Goal: Task Accomplishment & Management: Complete application form

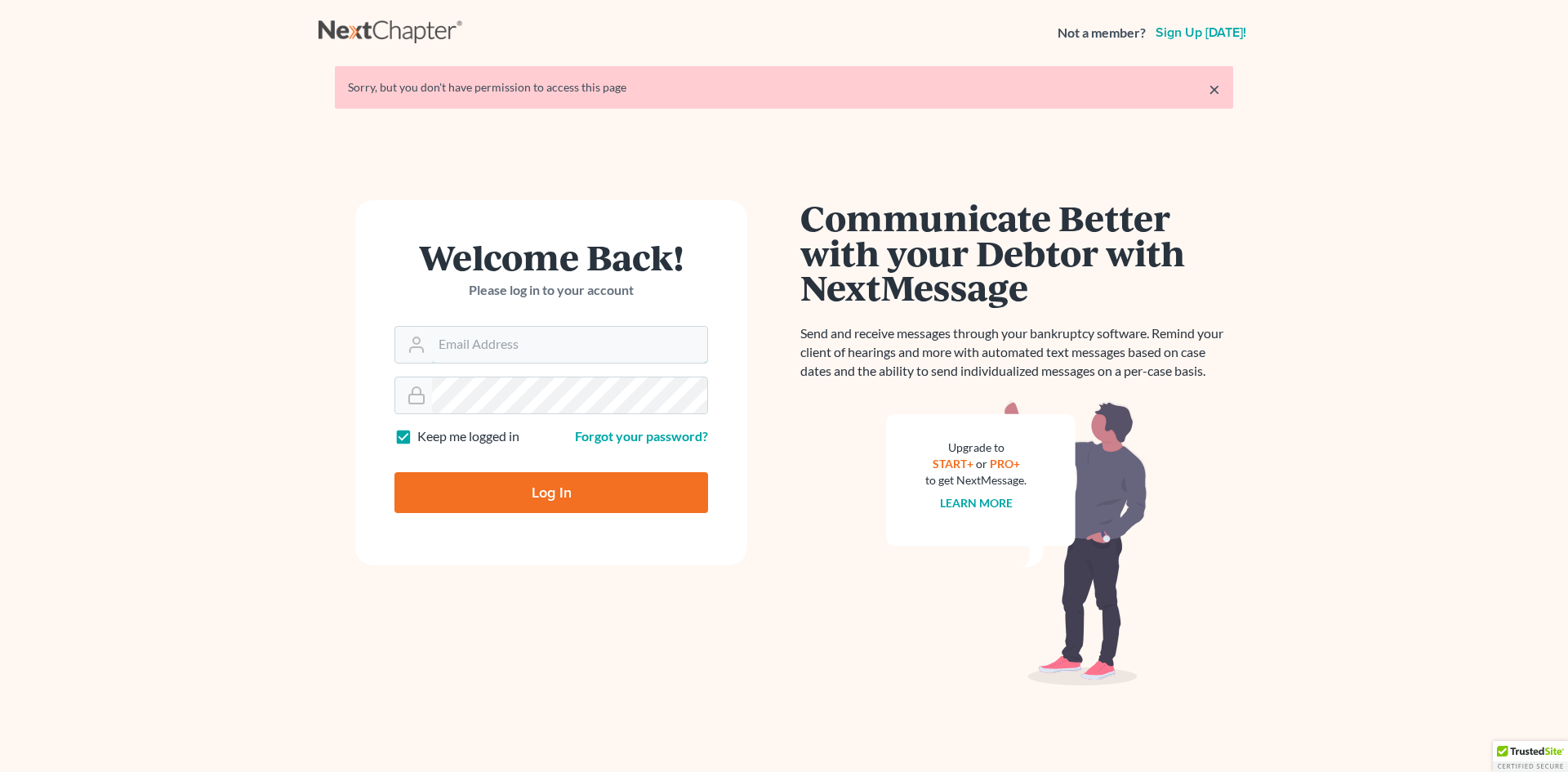
type input "nnewcomb@wellerlegalgroup.com"
click at [549, 503] on input "Log In" at bounding box center [551, 492] width 314 height 41
type input "Thinking..."
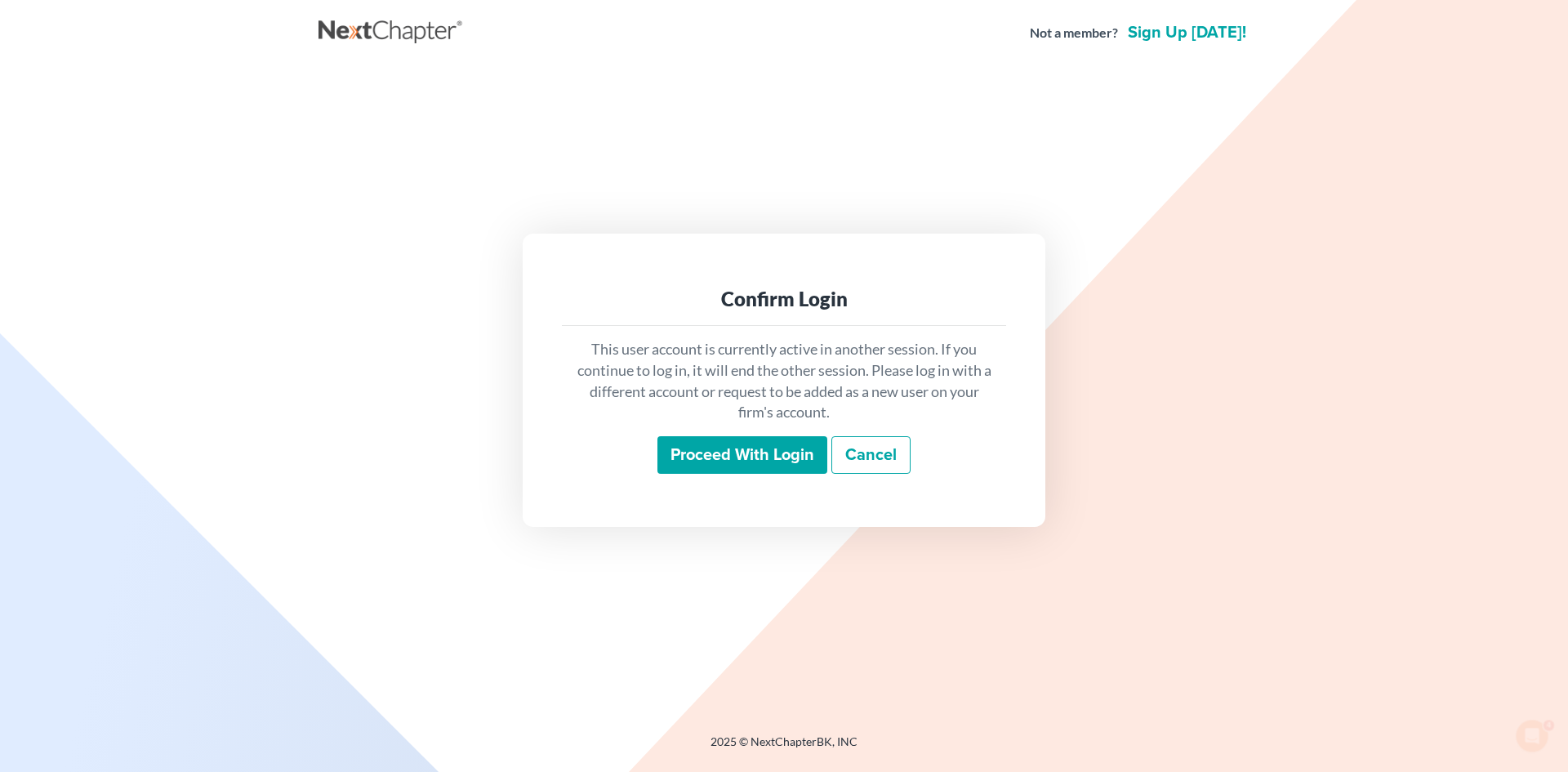
click at [733, 467] on input "Proceed with login" at bounding box center [743, 454] width 169 height 38
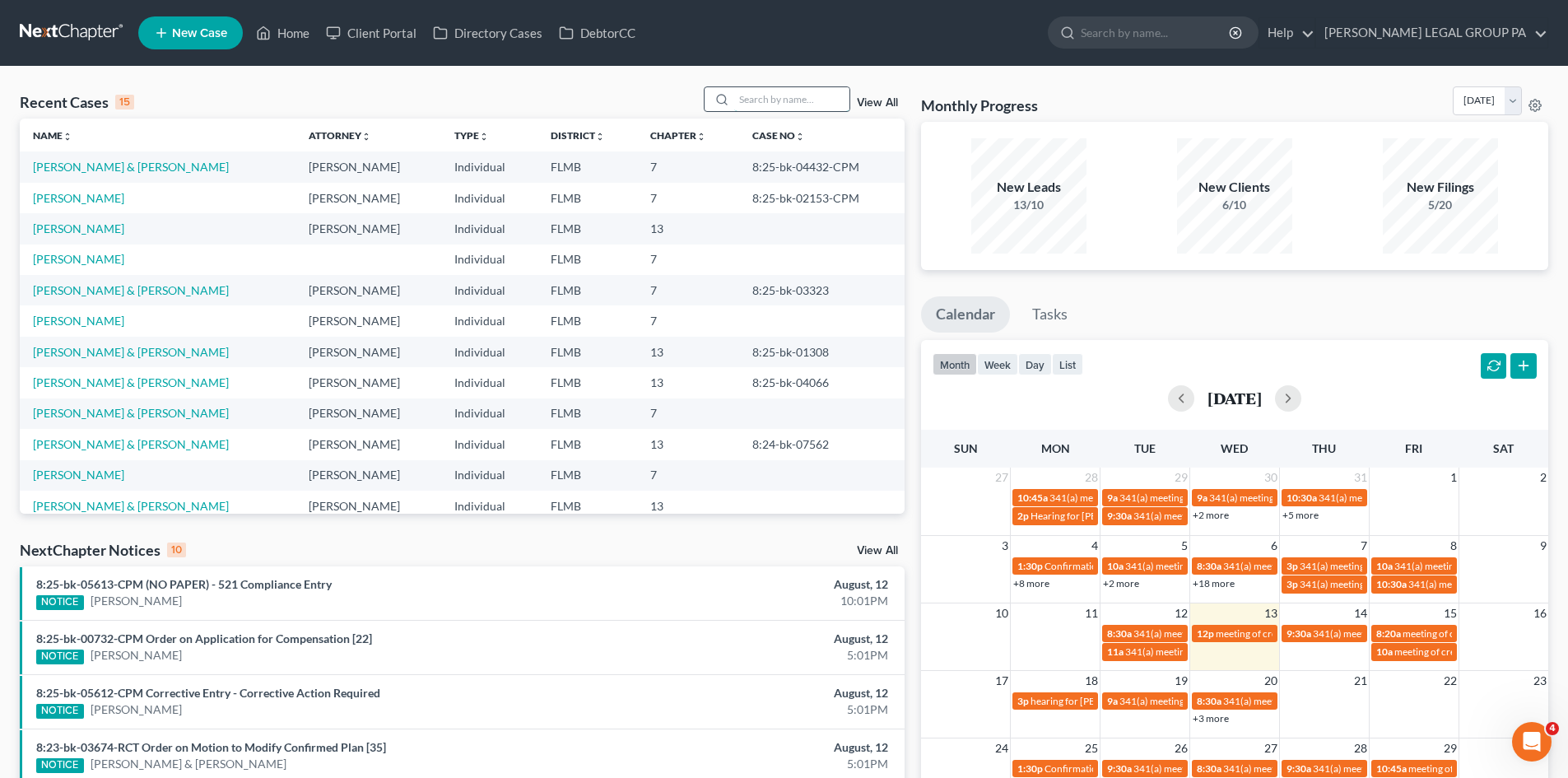
click at [783, 100] on input "search" at bounding box center [791, 99] width 115 height 24
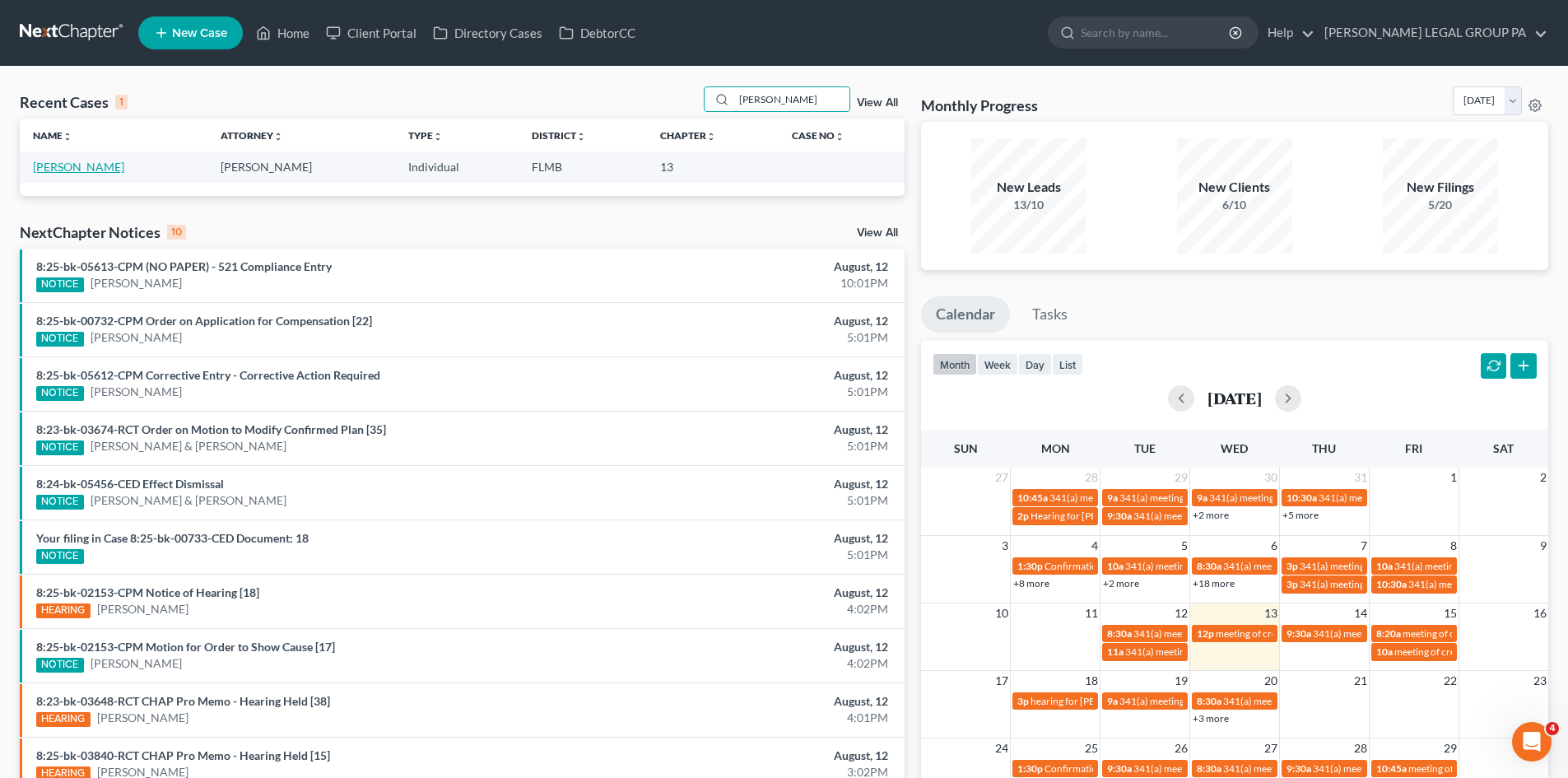
type input "mendoza"
click at [77, 170] on link "Mendoza, Liza" at bounding box center [78, 166] width 92 height 14
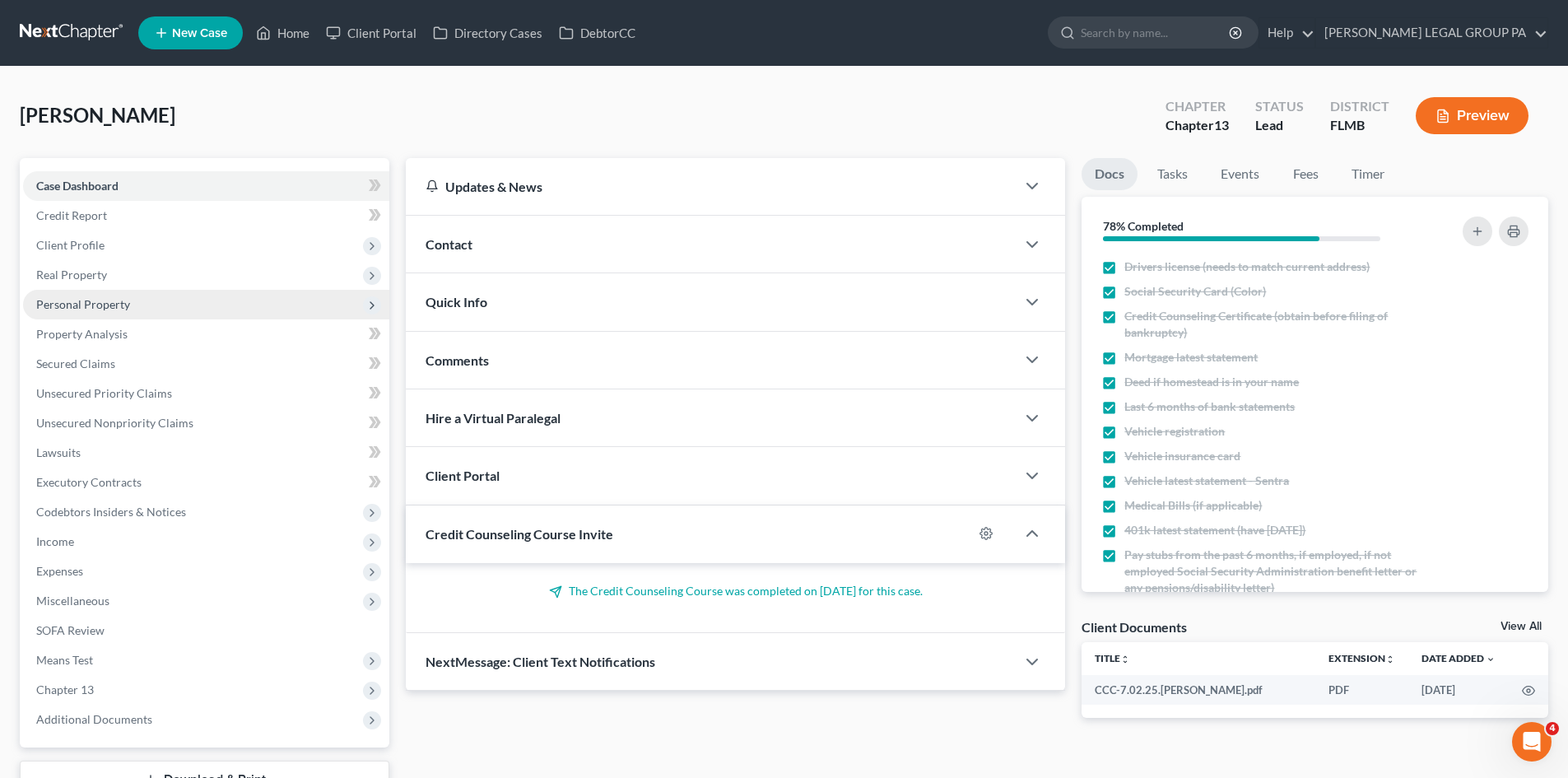
click at [114, 306] on span "Personal Property" at bounding box center [83, 305] width 94 height 14
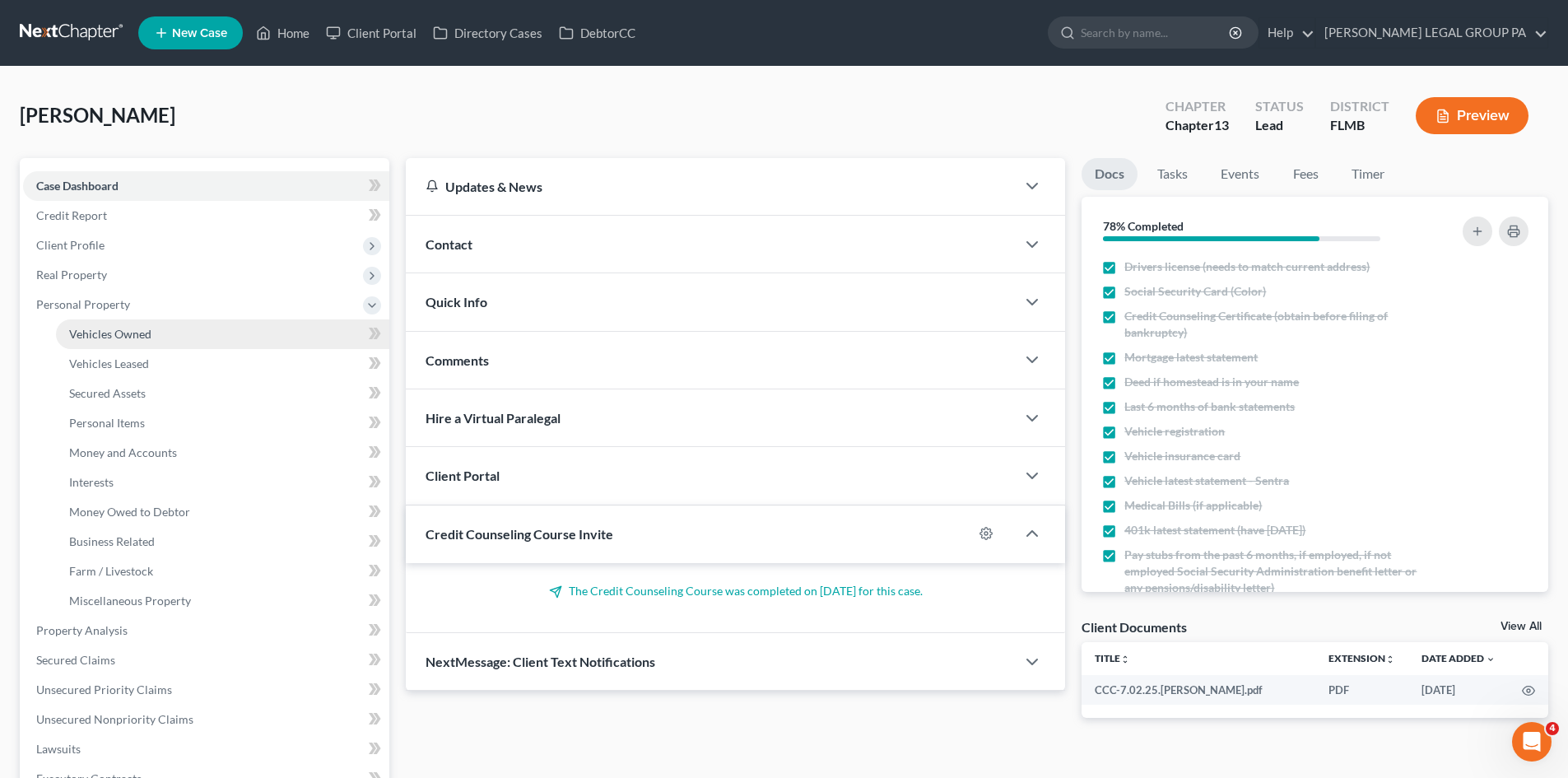
click at [144, 330] on span "Vehicles Owned" at bounding box center [111, 334] width 83 height 14
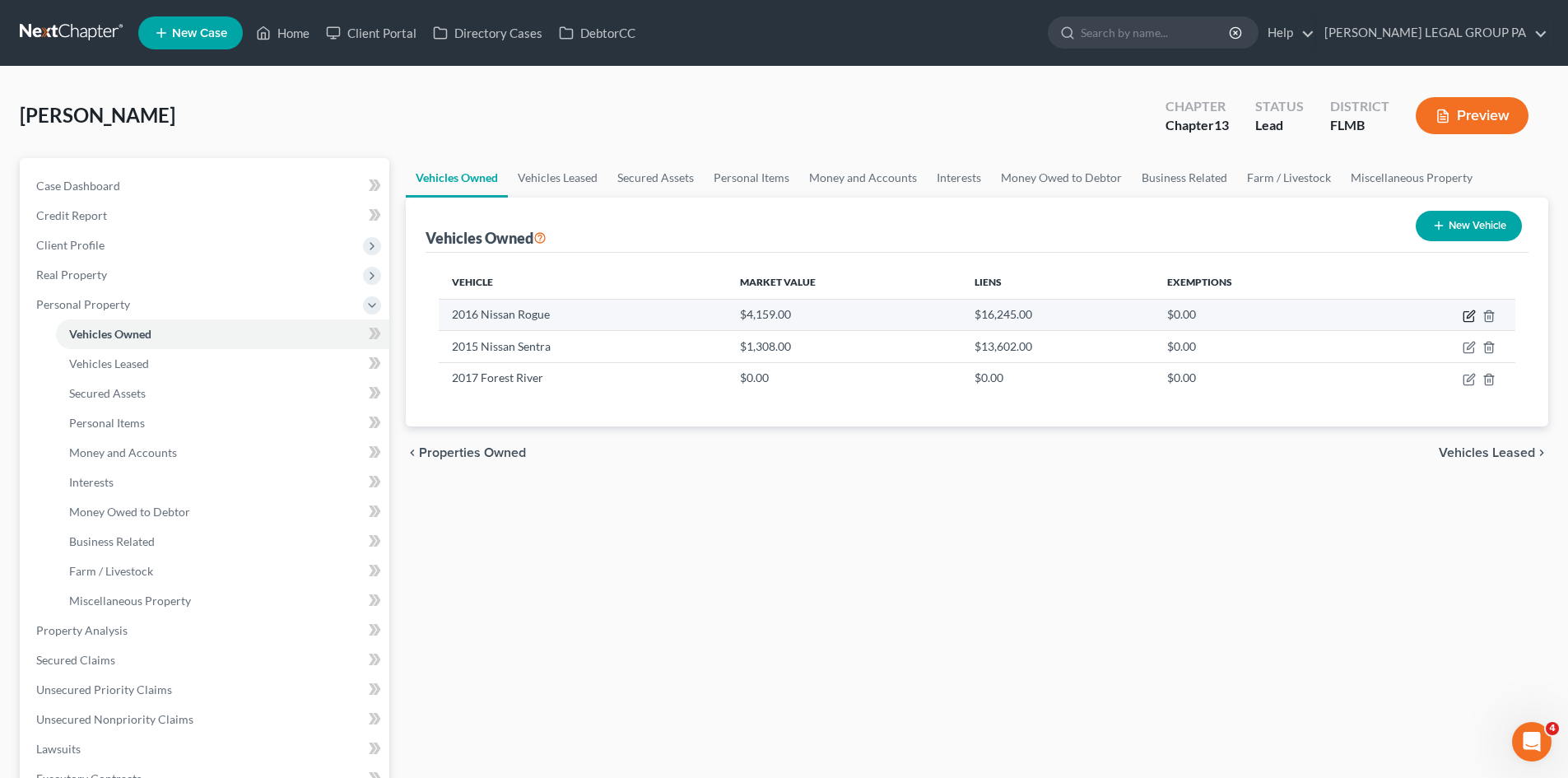
click at [1465, 317] on icon "button" at bounding box center [1469, 316] width 13 height 13
select select "0"
select select "10"
select select "2"
select select "0"
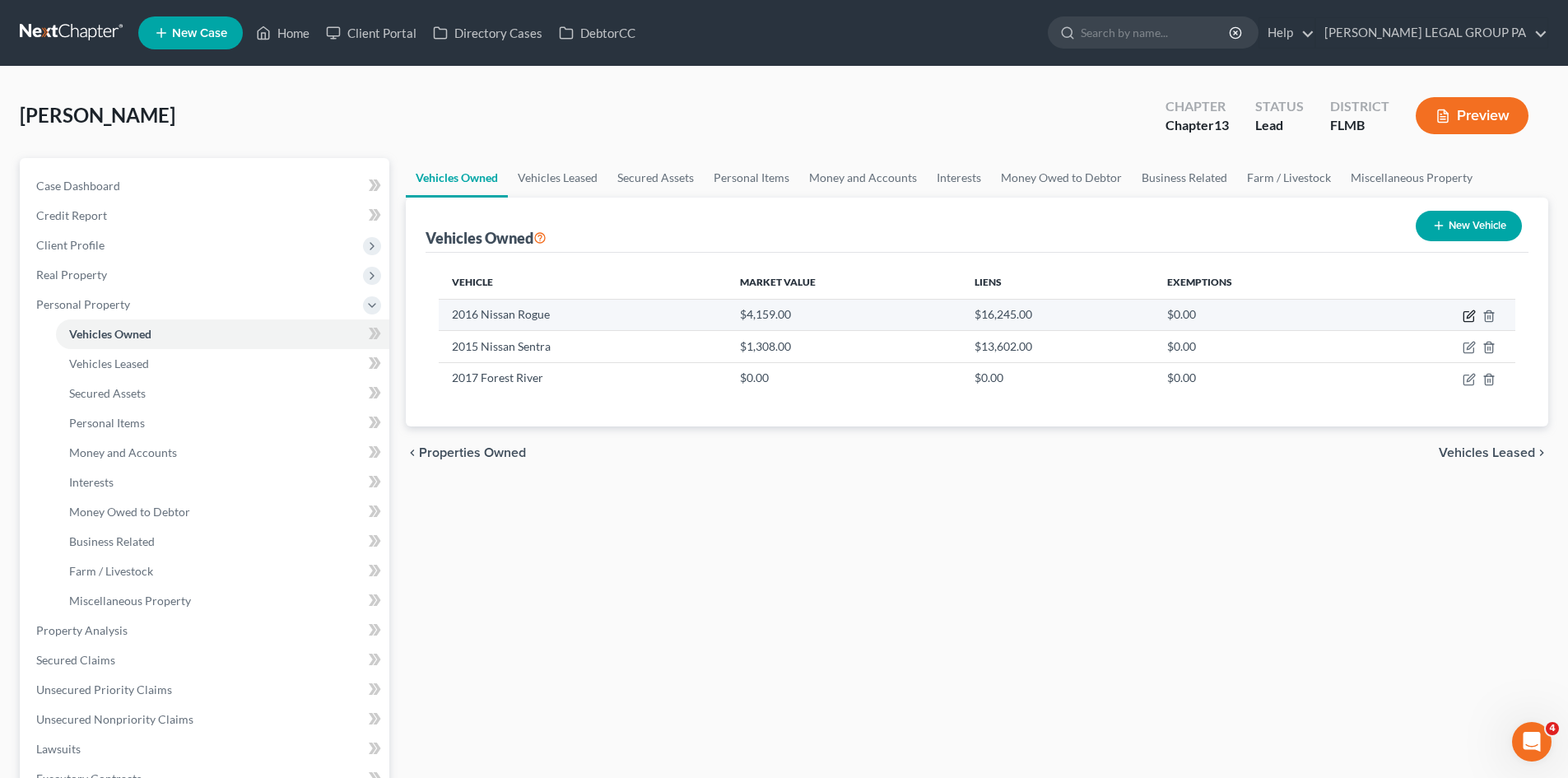
select select "15"
select select "0"
select select "2"
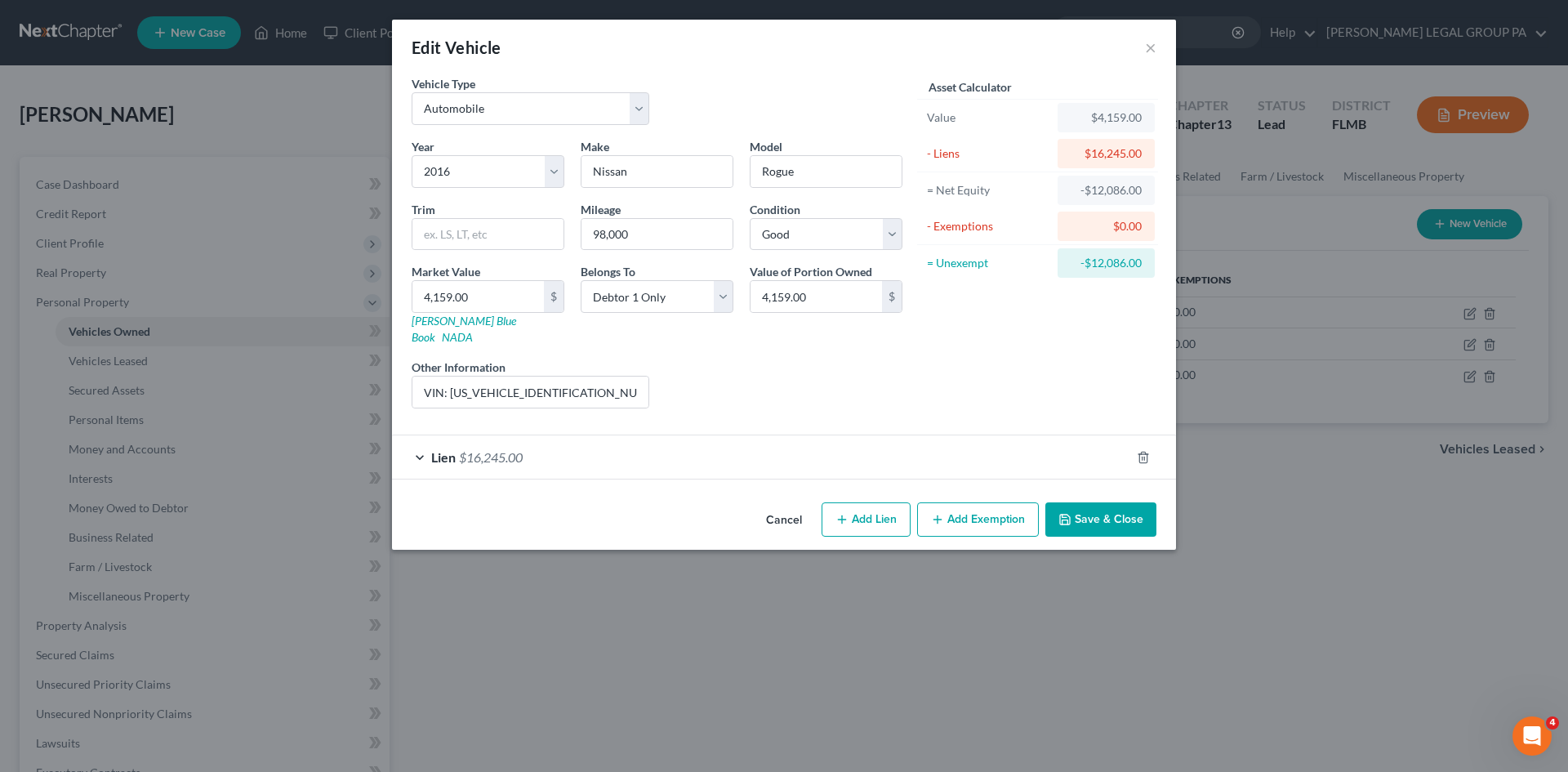
click at [501, 449] on span "$16,245.00" at bounding box center [490, 457] width 64 height 16
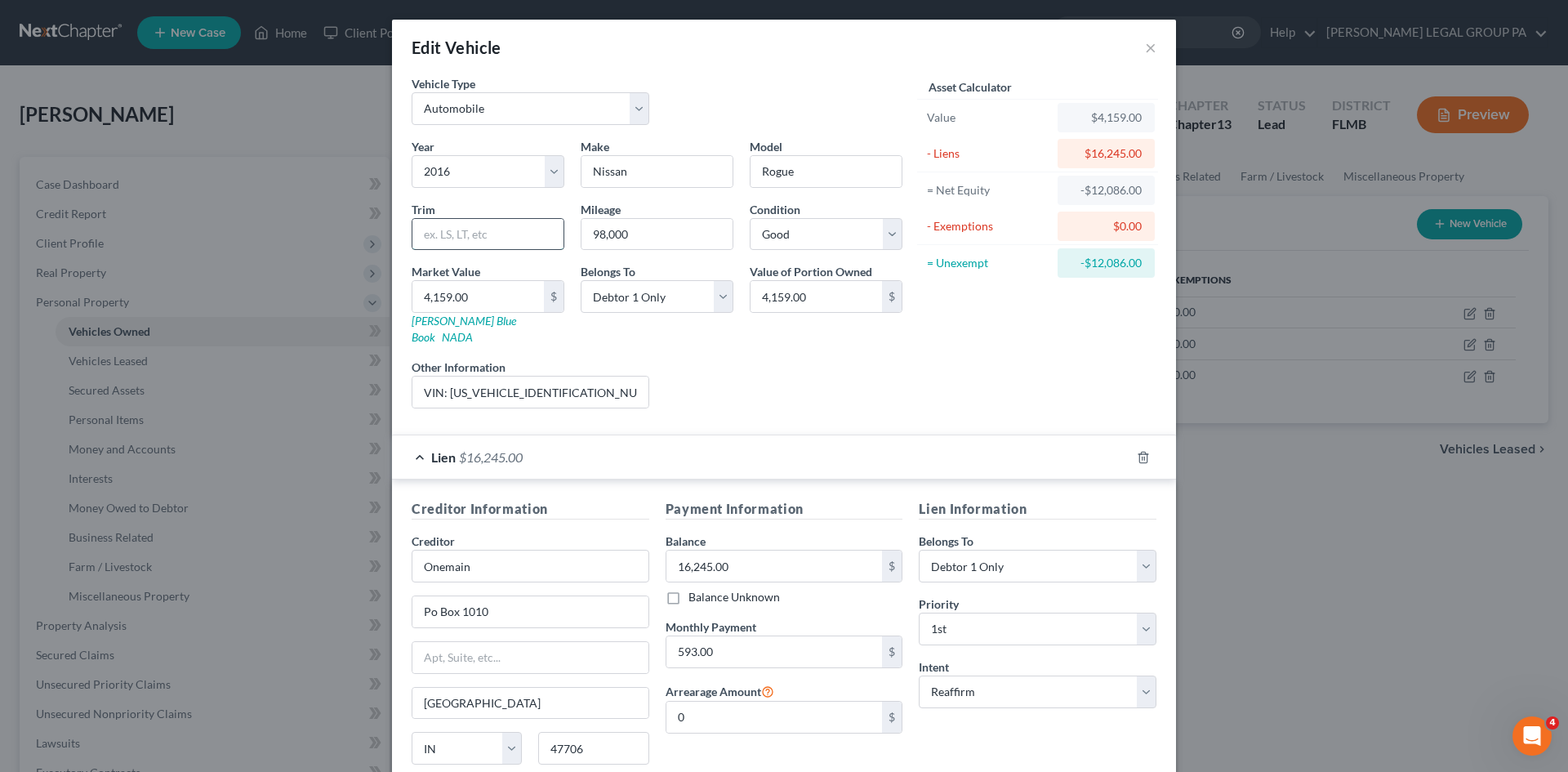
click at [425, 232] on input "text" at bounding box center [487, 235] width 151 height 31
type input "SV"
click at [645, 224] on input "98,000" at bounding box center [657, 235] width 151 height 31
click at [600, 232] on input "93210" at bounding box center [657, 235] width 151 height 31
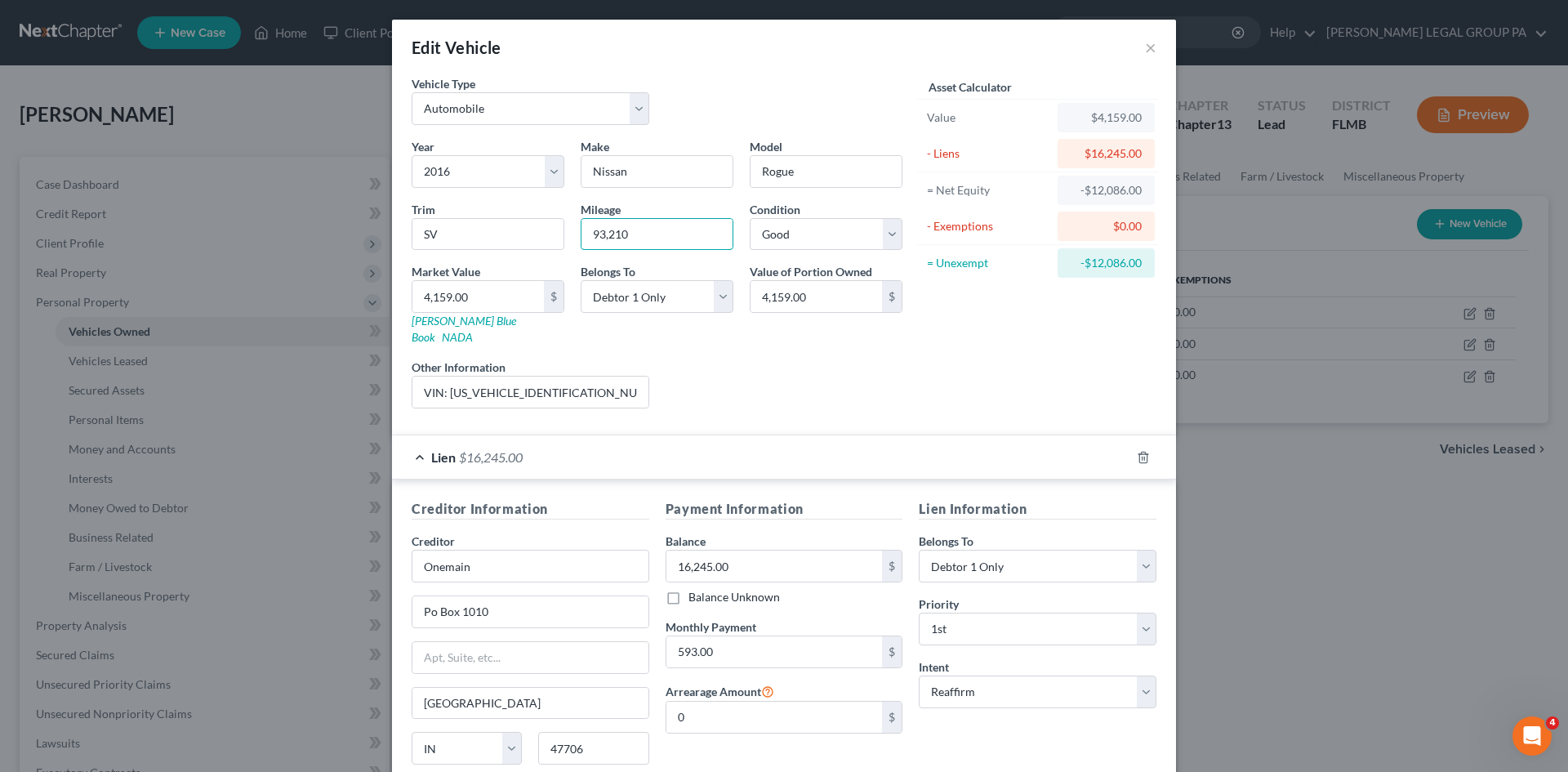
type input "93,210"
click at [986, 345] on div "Asset Calculator Value $4,159.00 - Liens $16,245.00 = Net Equity -$12,086.00 - …" at bounding box center [1038, 248] width 254 height 346
click at [496, 287] on input "4,159.00" at bounding box center [478, 297] width 132 height 31
type input "3"
type input "3.00"
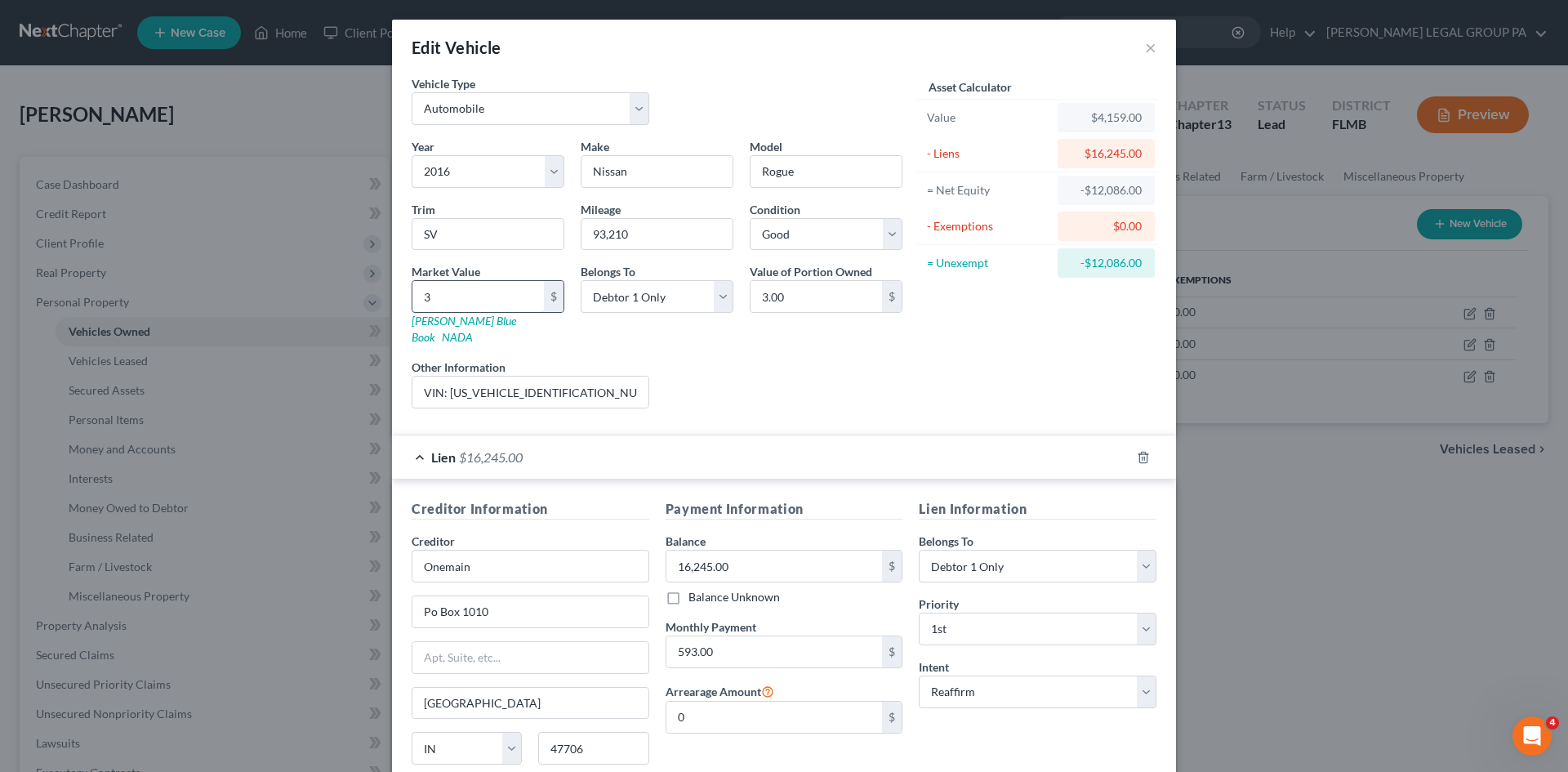
type input "35"
type input "35.00"
type input "350"
type input "350.00"
type input "3500"
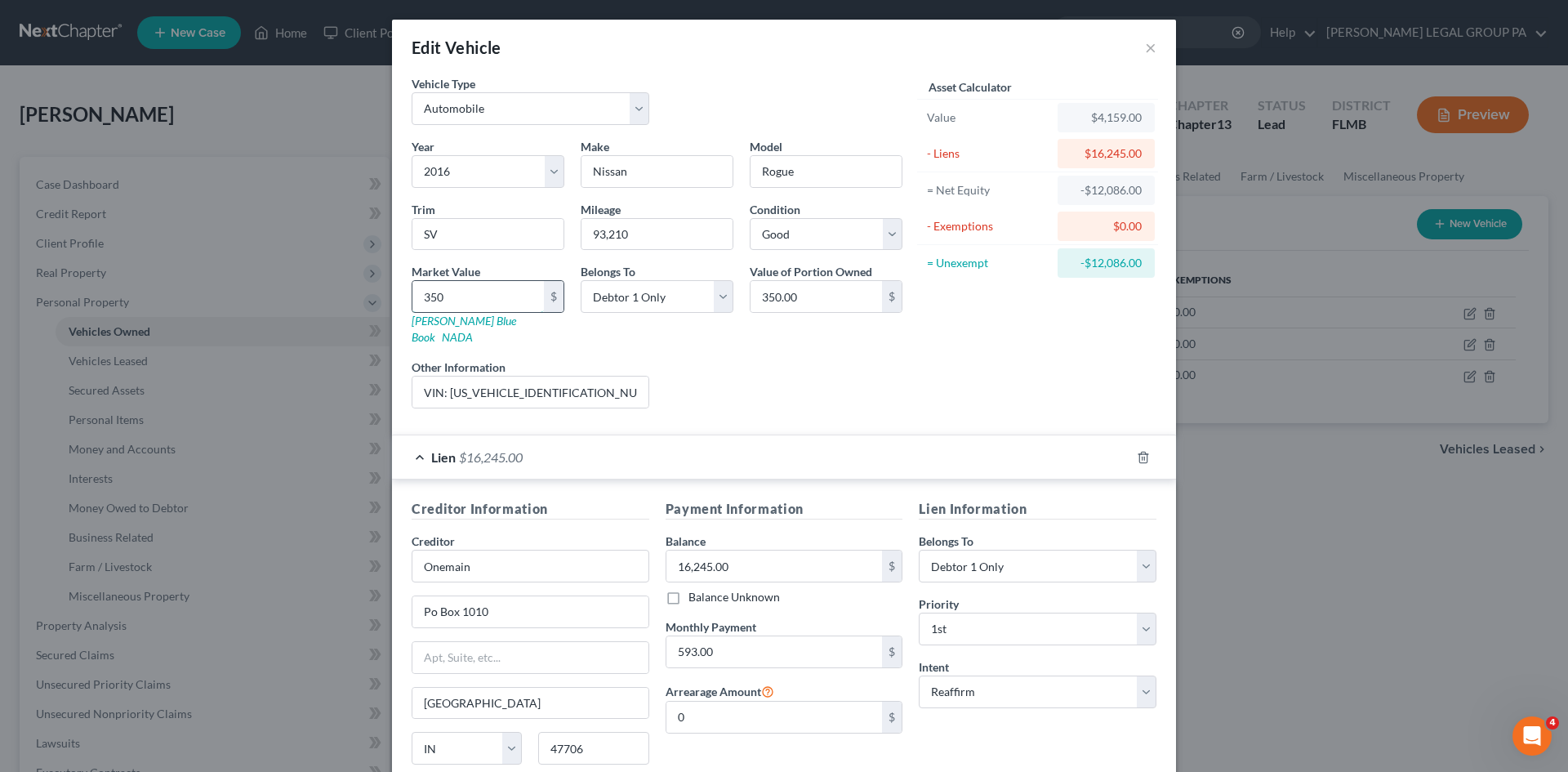
type input "3,500.00"
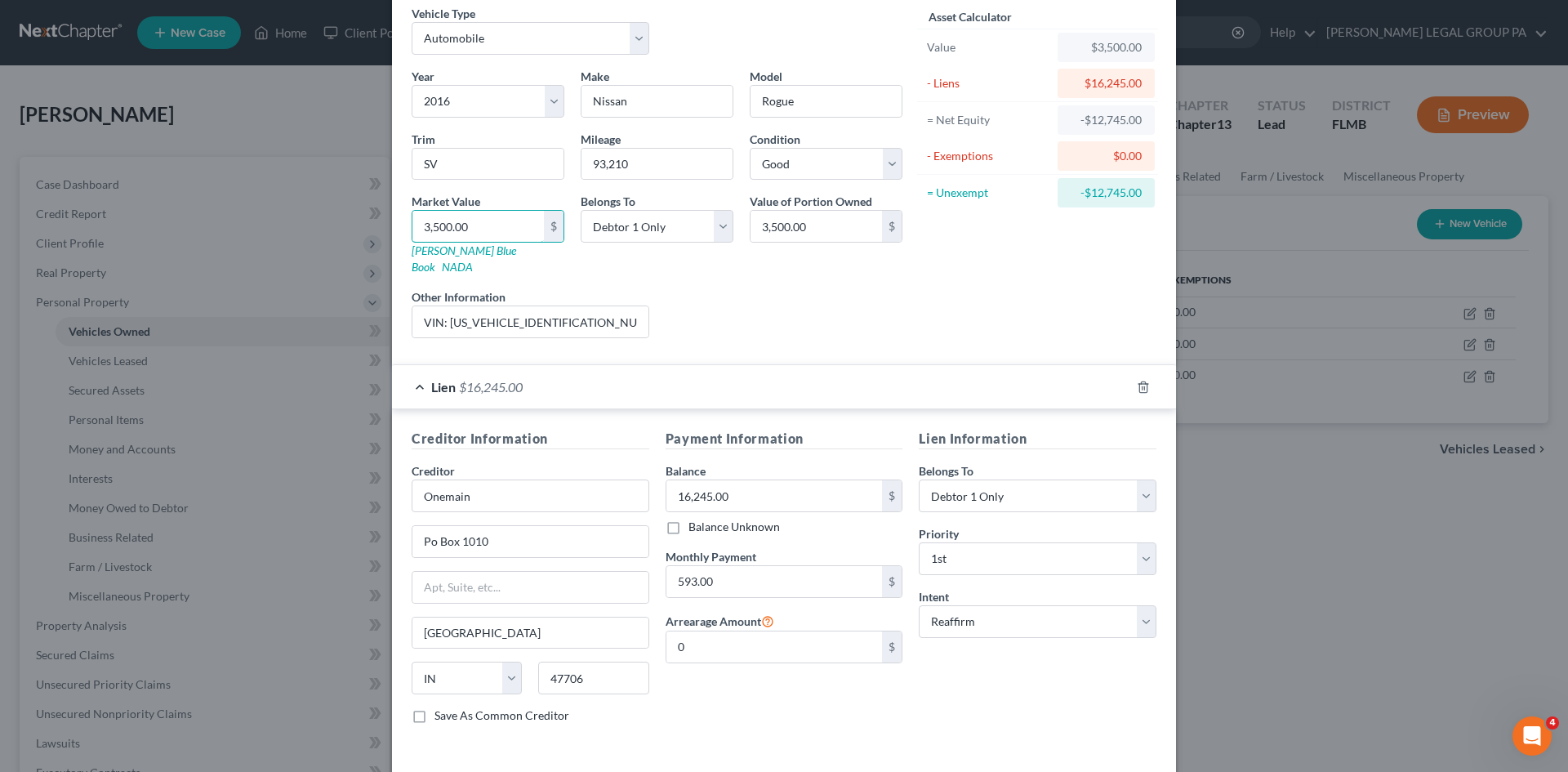
scroll to position [121, 0]
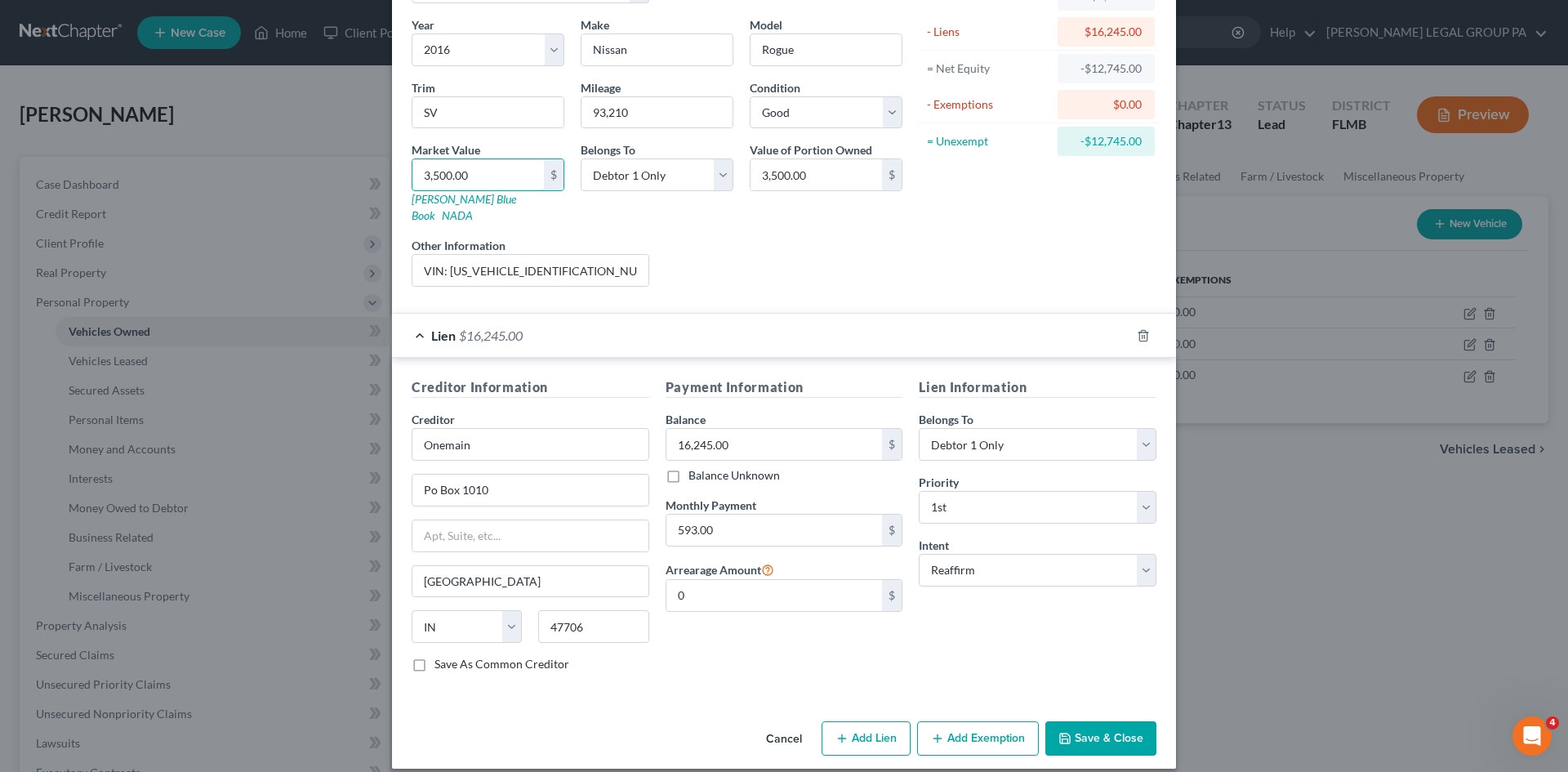
type input "3,500.00"
click at [1118, 728] on button "Save & Close" at bounding box center [1101, 738] width 111 height 34
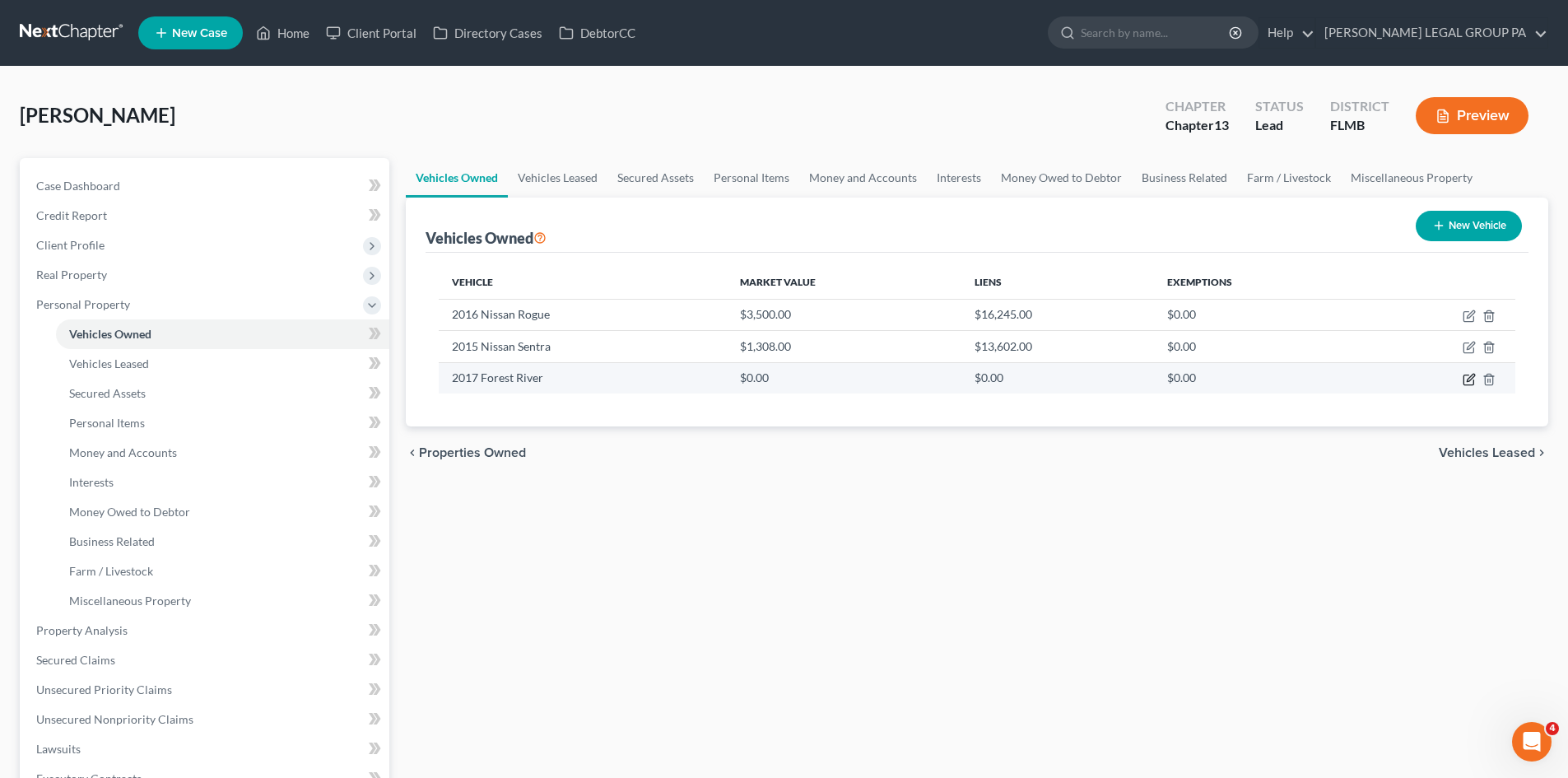
click at [1473, 381] on icon "button" at bounding box center [1469, 379] width 13 height 13
select select "7"
select select "9"
select select "2"
select select "0"
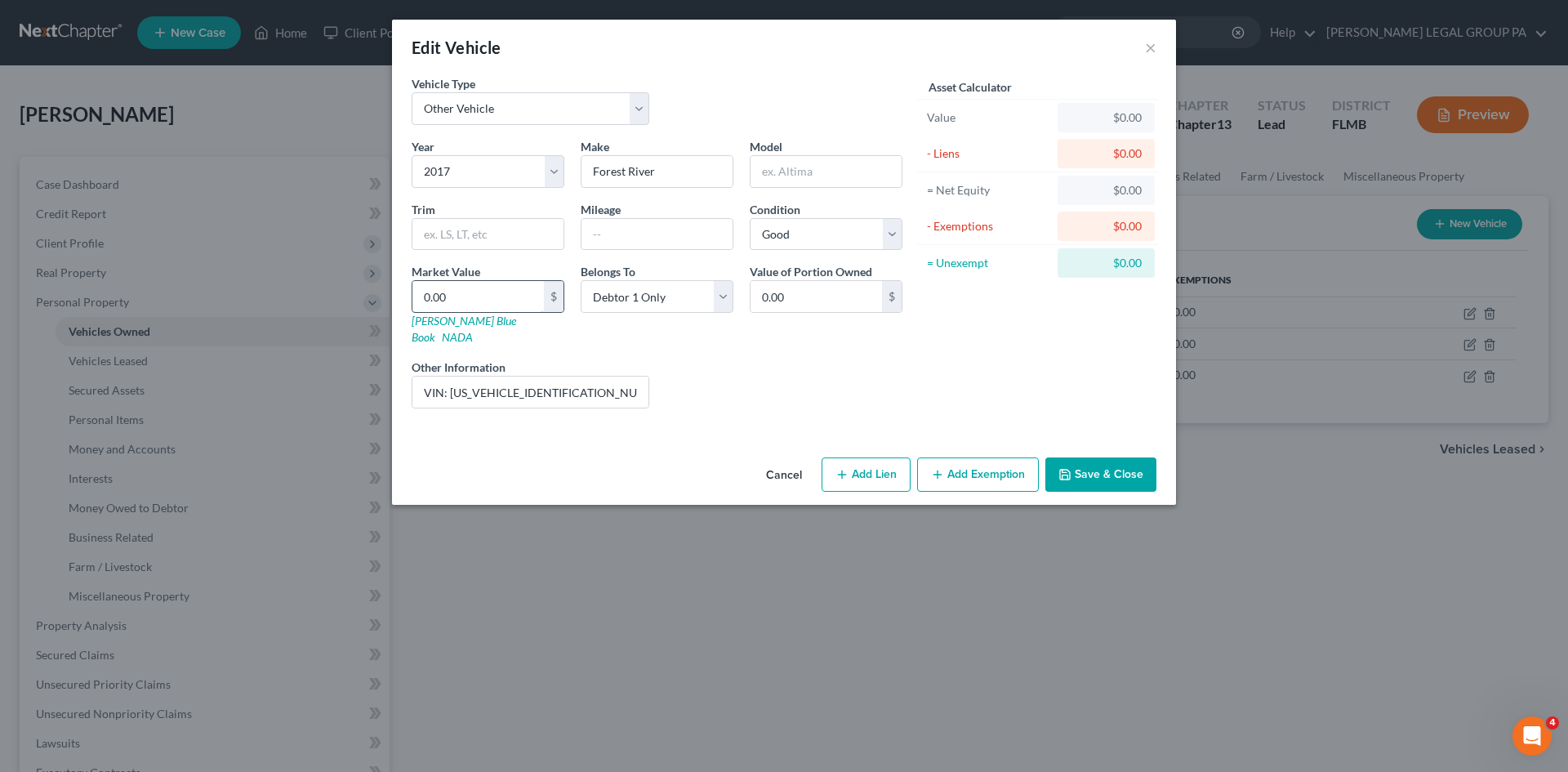
click at [480, 287] on input "0.00" at bounding box center [478, 297] width 132 height 31
type input "5"
type input "5.00"
type input "50"
type input "50.00"
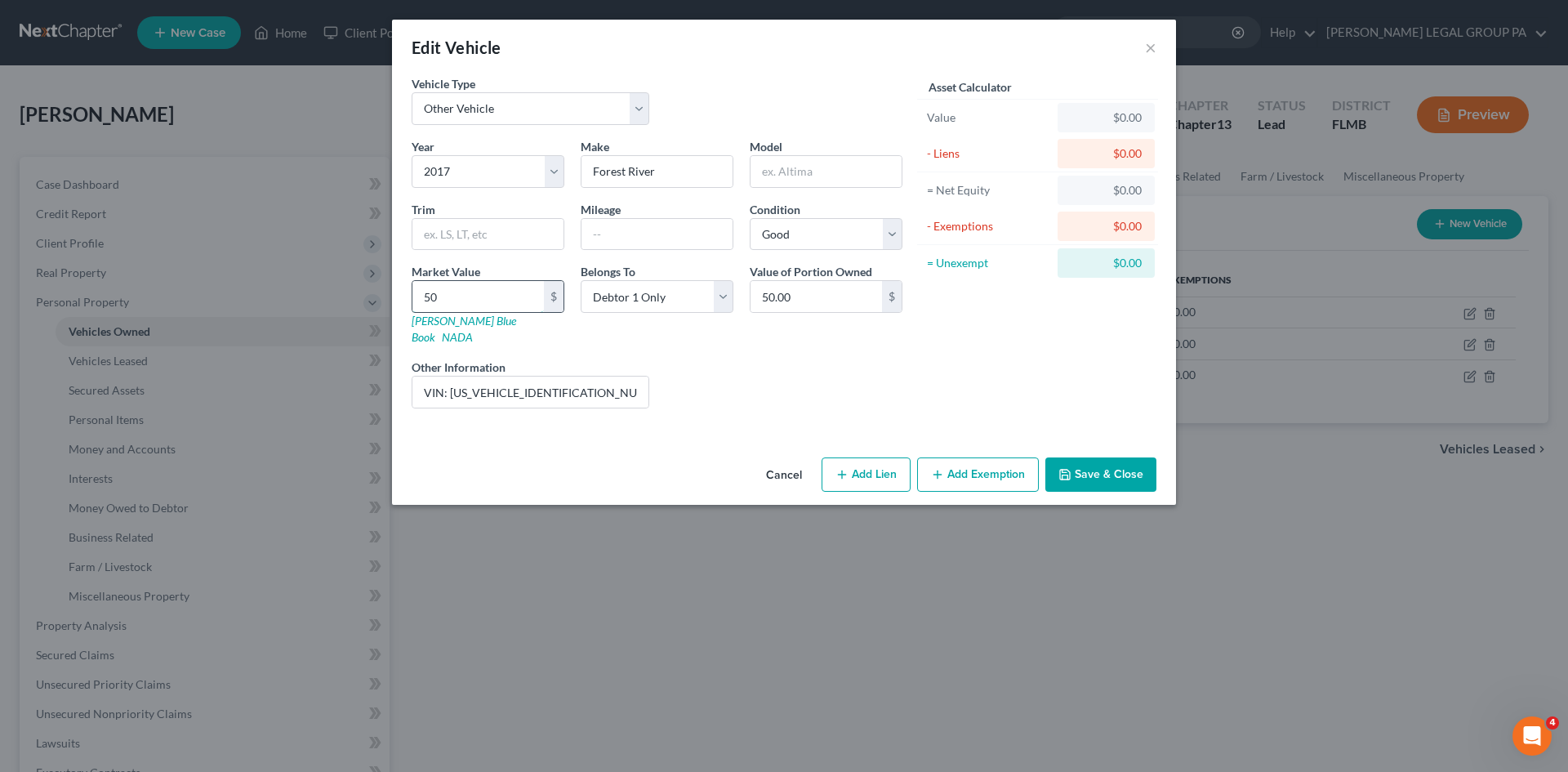
type input "500"
type input "500.00"
type input "5000"
type input "5,000.00"
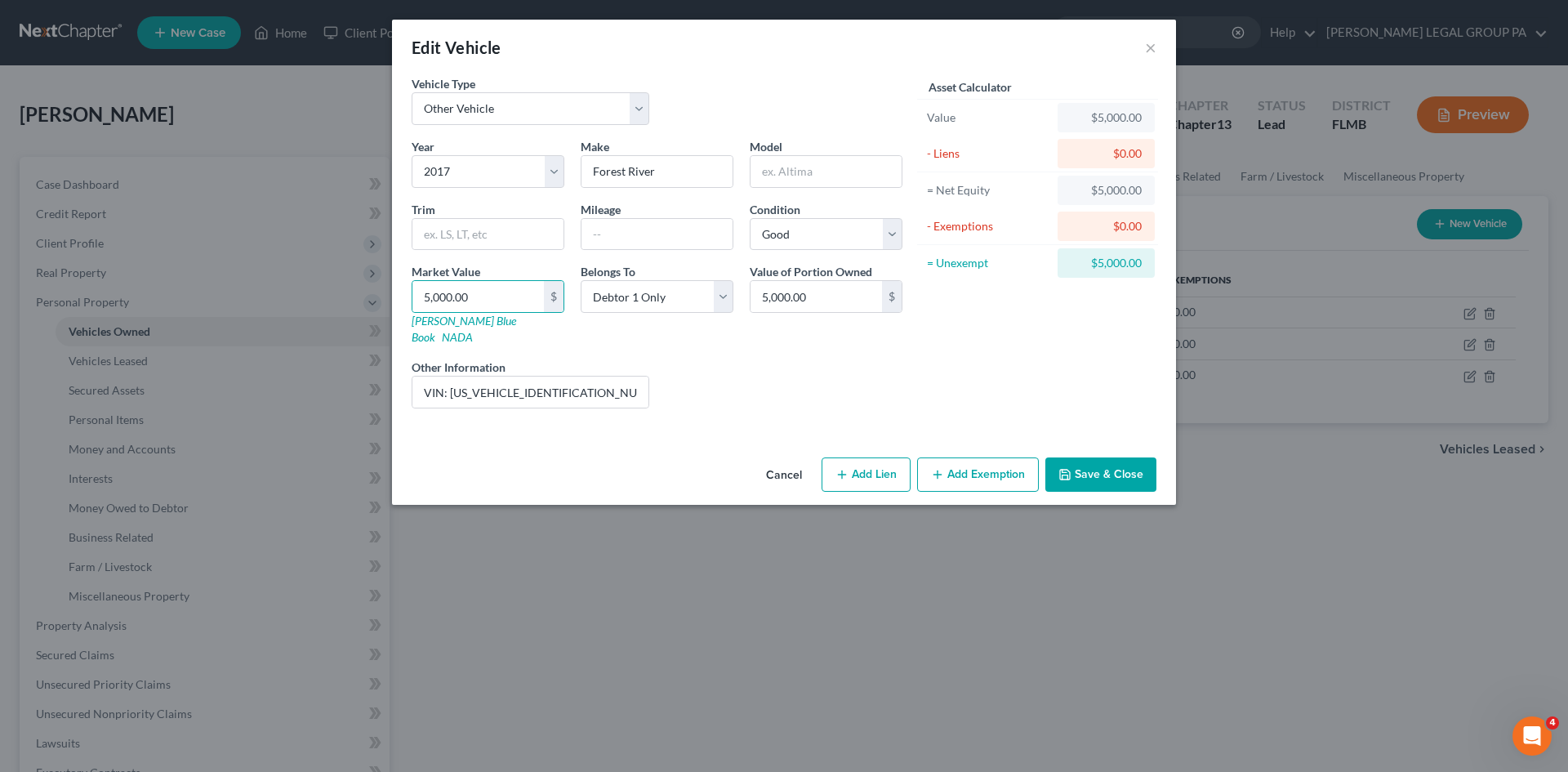
click at [1104, 367] on div "Asset Calculator Value $5,000.00 - Liens $0.00 = Net Equity $5,000.00 - Exempti…" at bounding box center [1038, 248] width 254 height 346
drag, startPoint x: 627, startPoint y: 373, endPoint x: 735, endPoint y: 369, distance: 108.1
click at [734, 370] on div "Year Select 2026 2025 2024 2023 2022 2021 2020 2019 2018 2017 2016 2015 2014 20…" at bounding box center [657, 279] width 508 height 283
click at [791, 358] on div "Liens Select" at bounding box center [784, 383] width 254 height 50
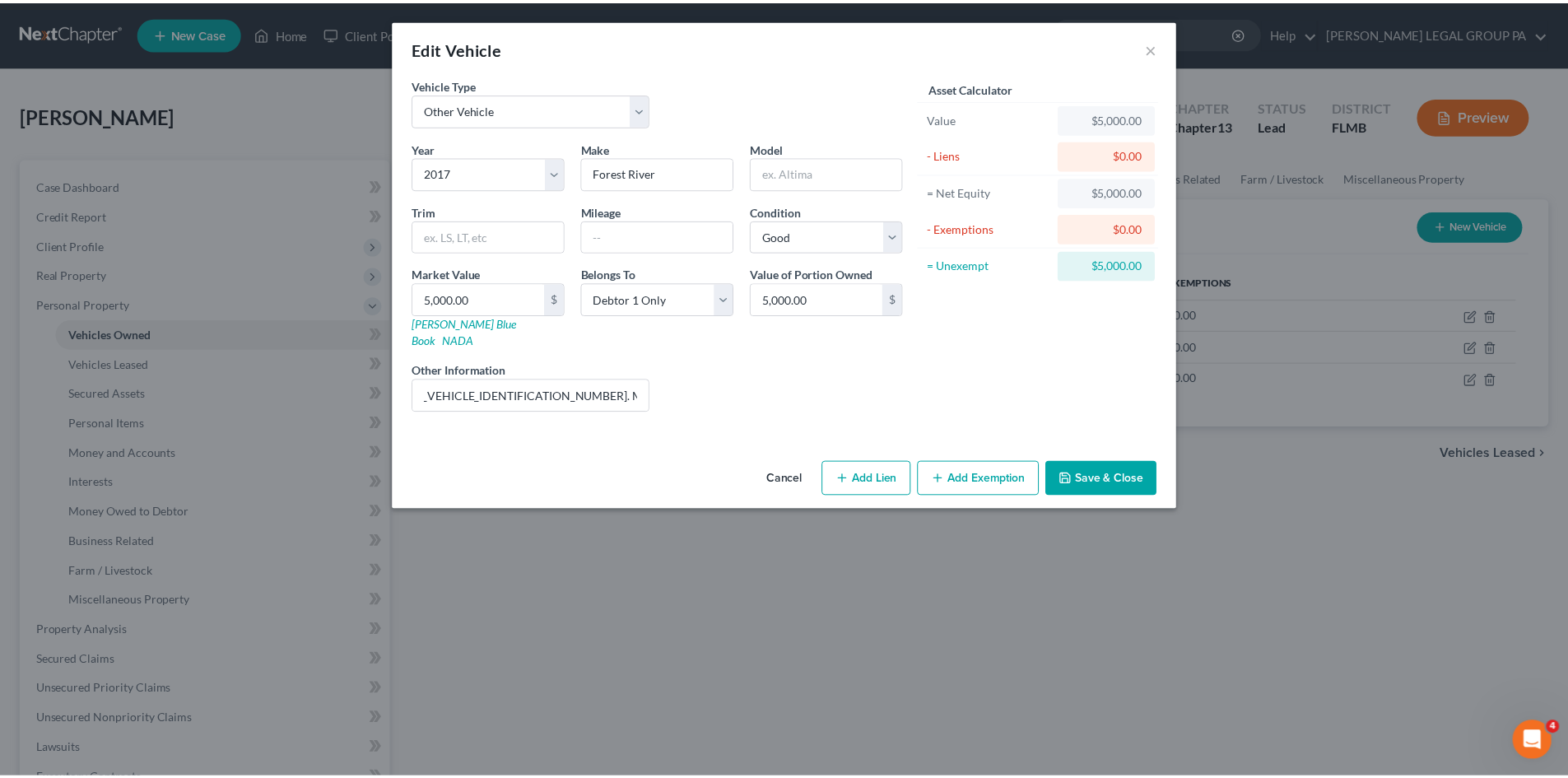
scroll to position [0, 0]
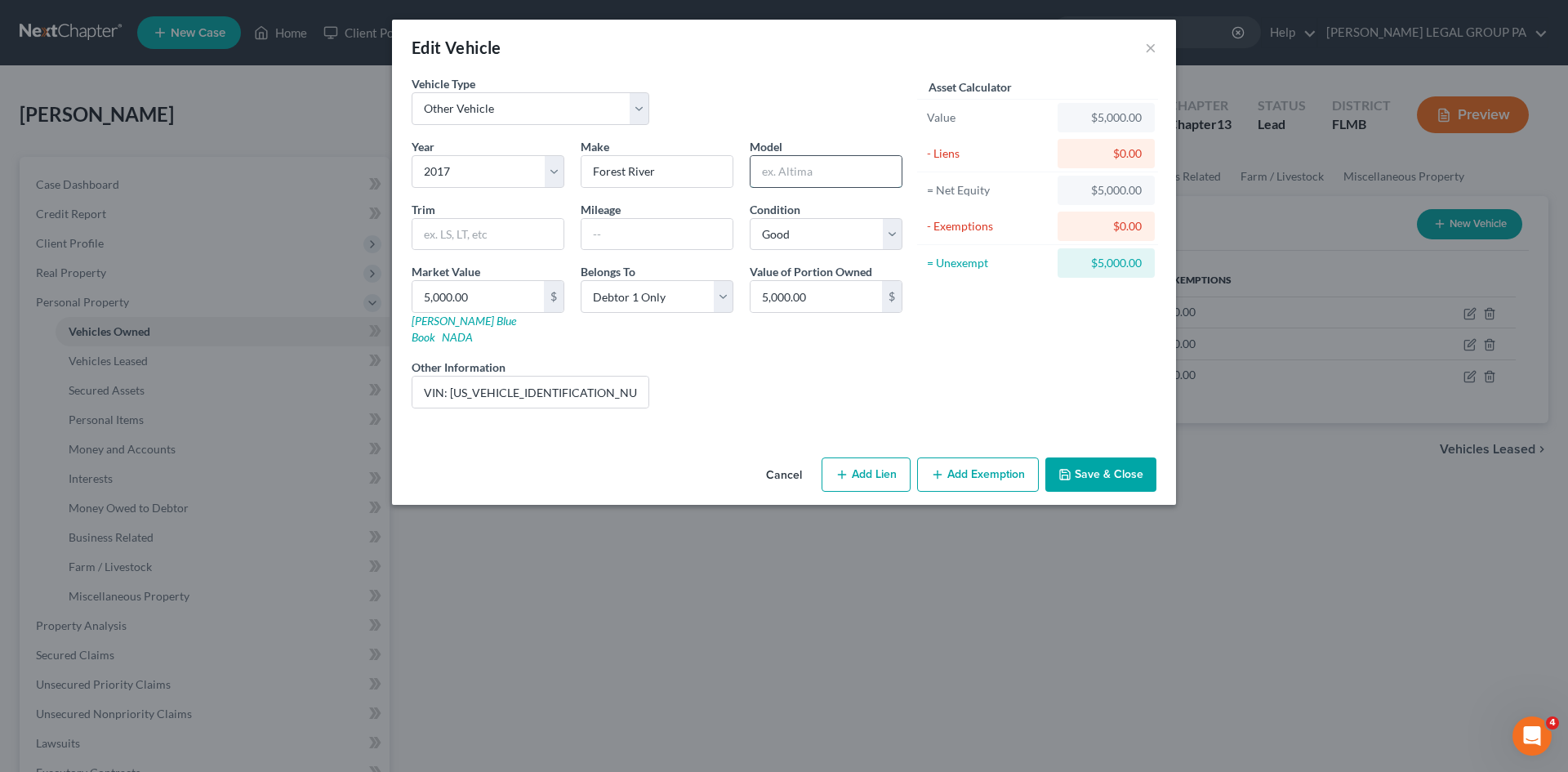
click at [806, 171] on input "text" at bounding box center [825, 172] width 151 height 31
type input "Cherokee"
click at [499, 240] on input "text" at bounding box center [487, 235] width 151 height 31
type input "M-26RL"
click at [911, 381] on div "Asset Calculator Value $5,000.00 - Liens $0.00 = Net Equity $5,000.00 - Exempti…" at bounding box center [1038, 248] width 254 height 346
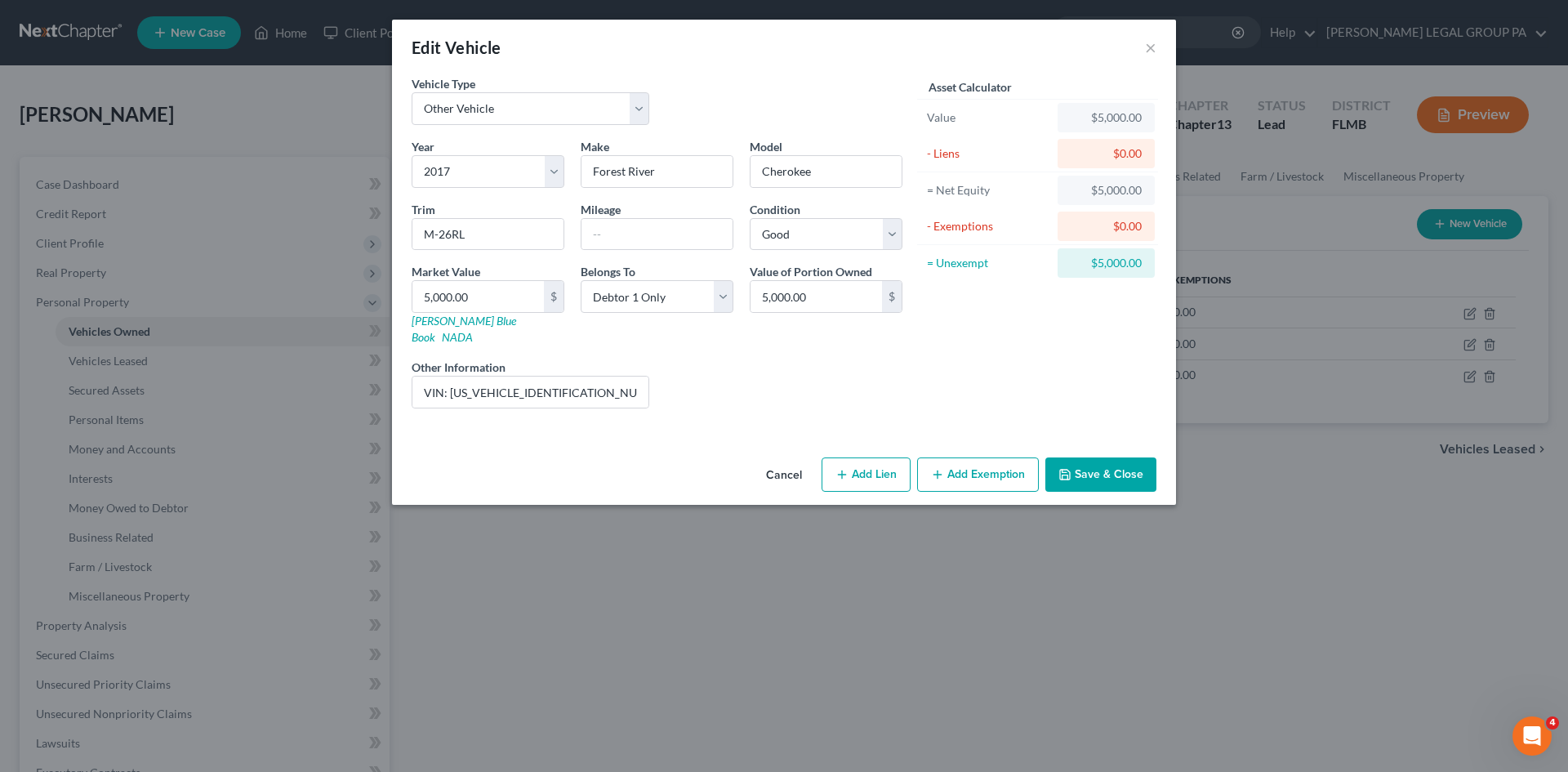
click at [1117, 458] on button "Save & Close" at bounding box center [1101, 474] width 111 height 34
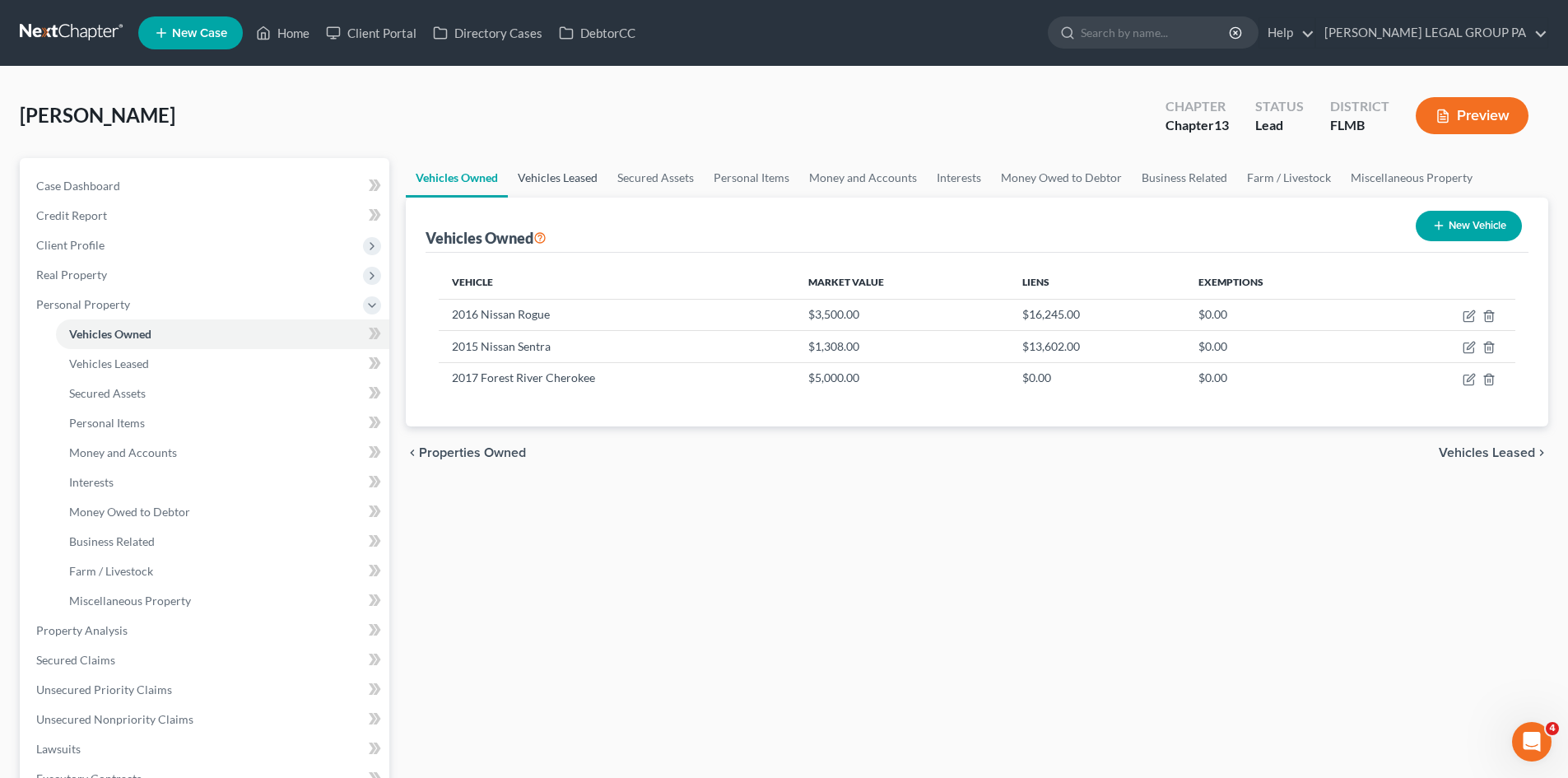
click at [589, 179] on link "Vehicles Leased" at bounding box center [557, 178] width 99 height 40
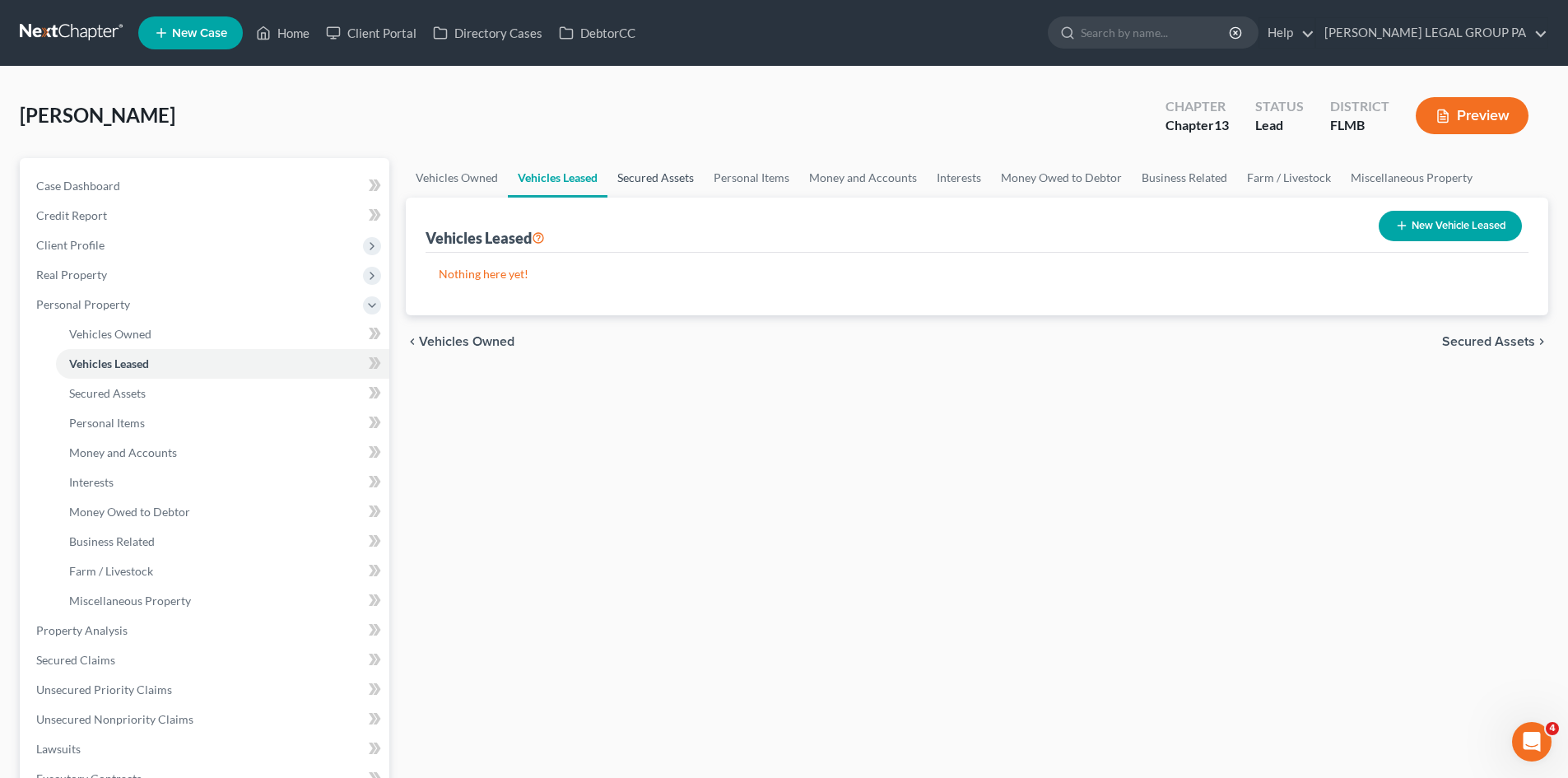
click at [690, 171] on link "Secured Assets" at bounding box center [655, 178] width 96 height 40
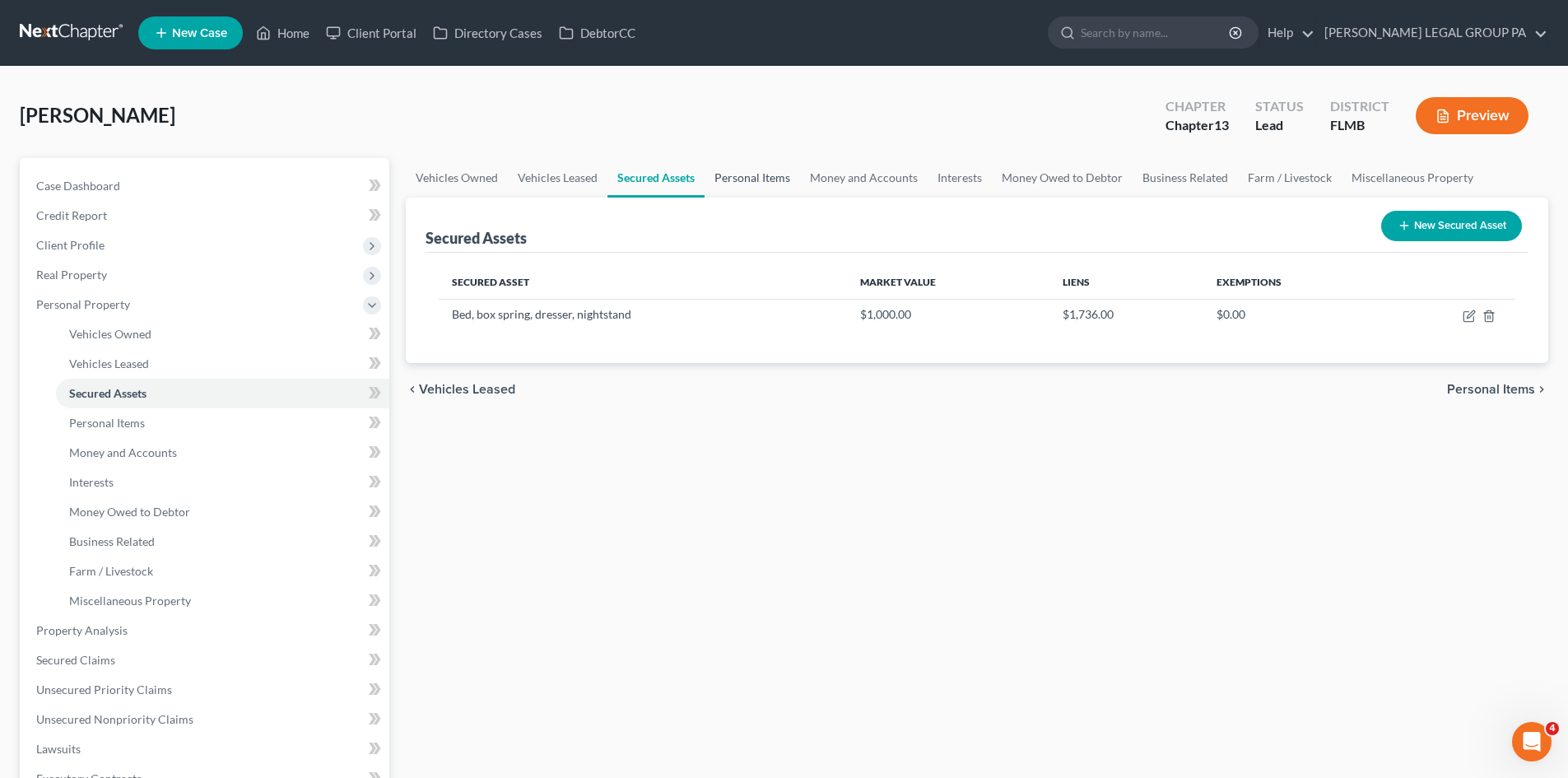
click at [772, 174] on link "Personal Items" at bounding box center [752, 178] width 95 height 40
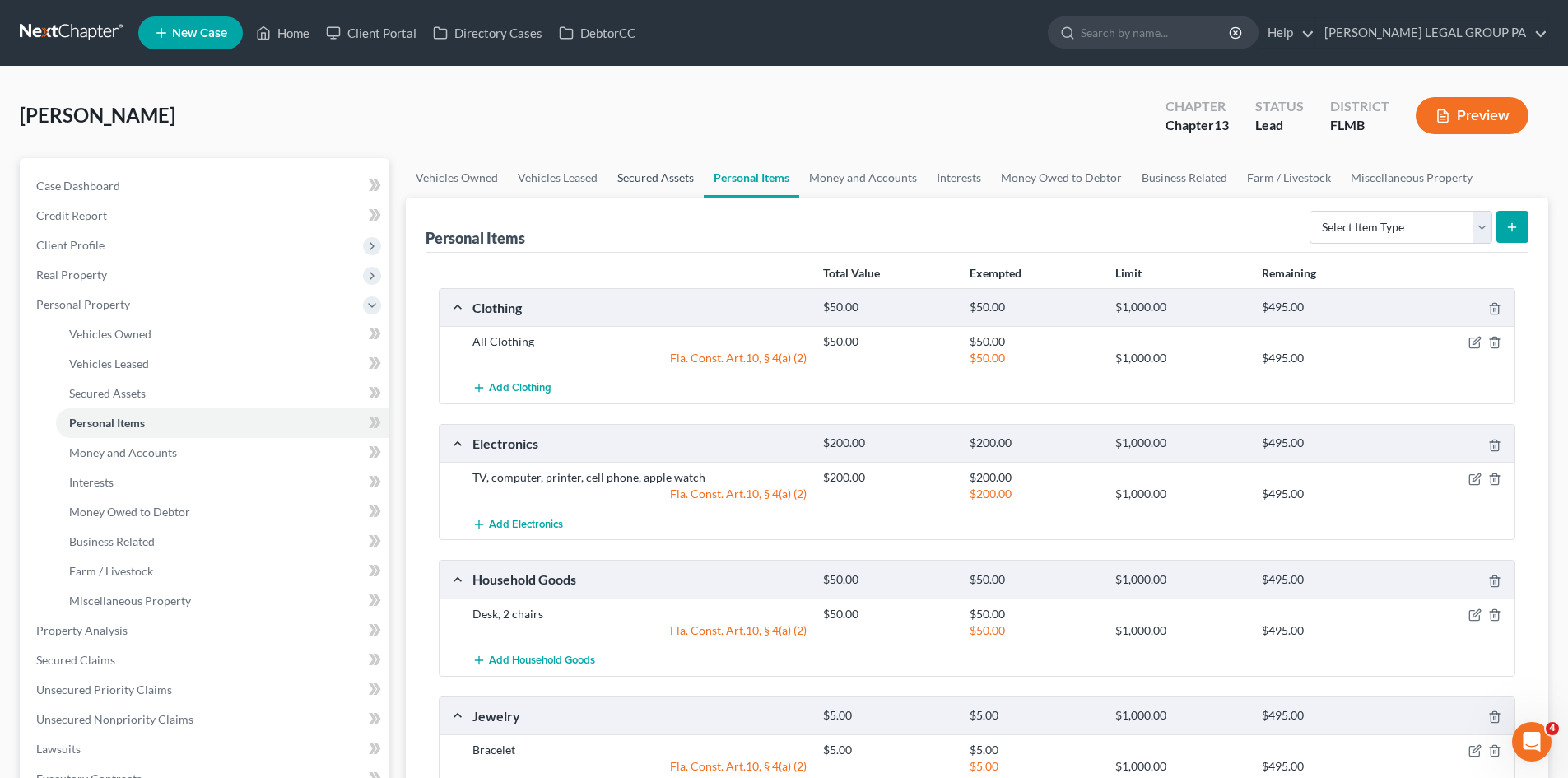
click at [665, 177] on link "Secured Assets" at bounding box center [655, 178] width 96 height 40
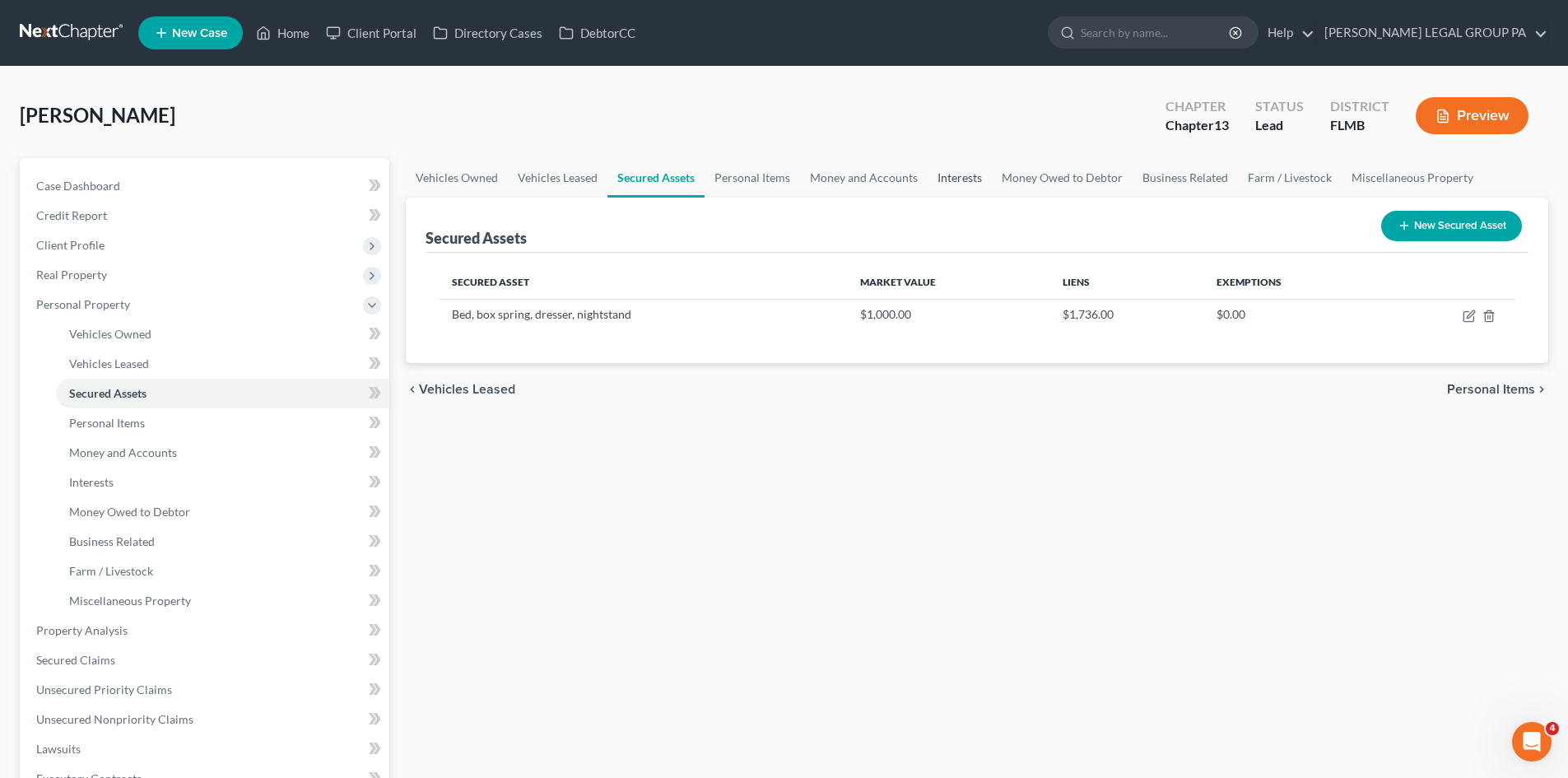
click at [952, 169] on link "Interests" at bounding box center [960, 178] width 64 height 40
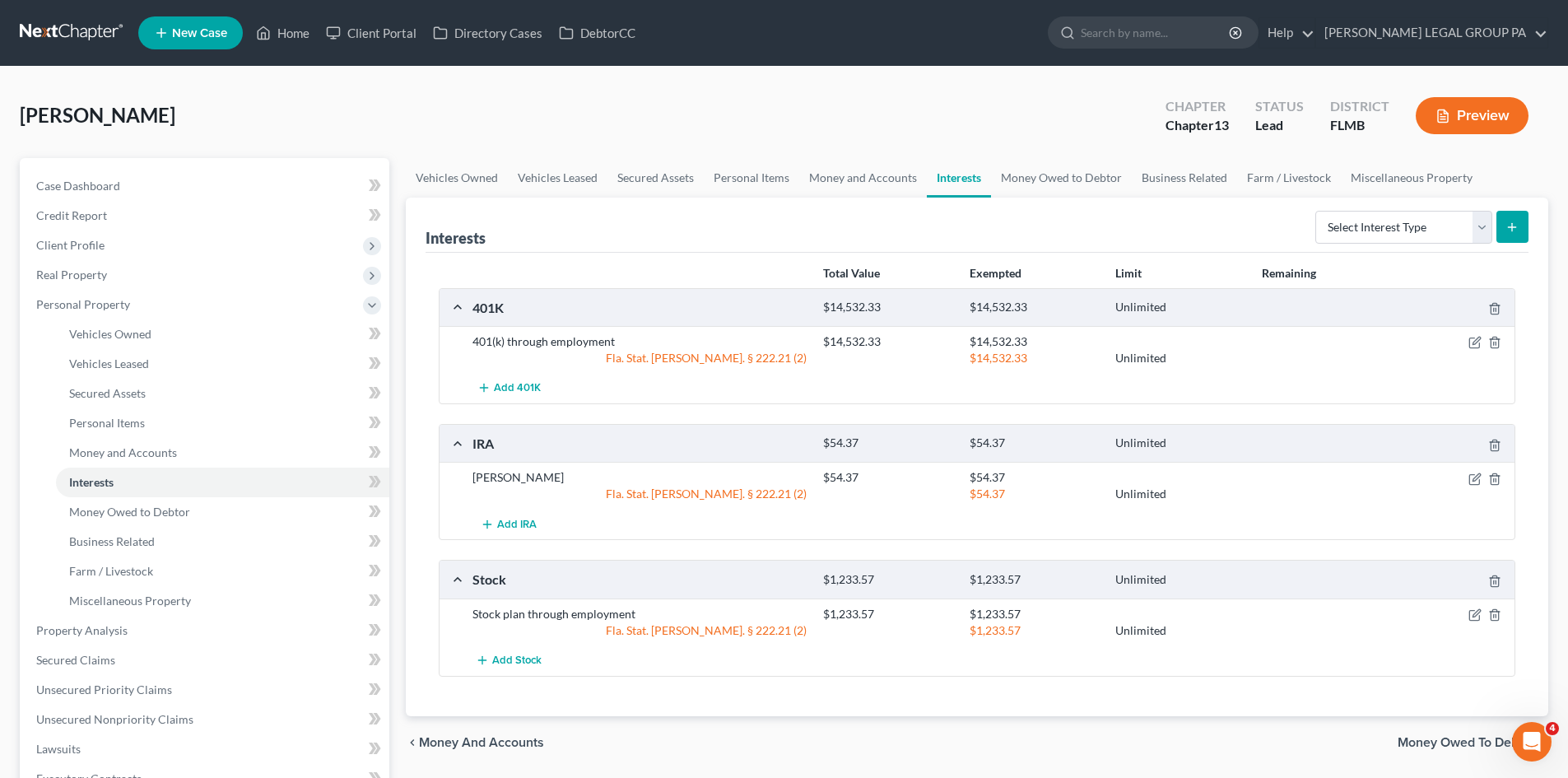
click at [76, 167] on div "Case Dashboard Payments Invoices Payments Payments Credit Report Client Profile…" at bounding box center [204, 601] width 370 height 885
click at [90, 186] on span "Case Dashboard" at bounding box center [77, 186] width 84 height 14
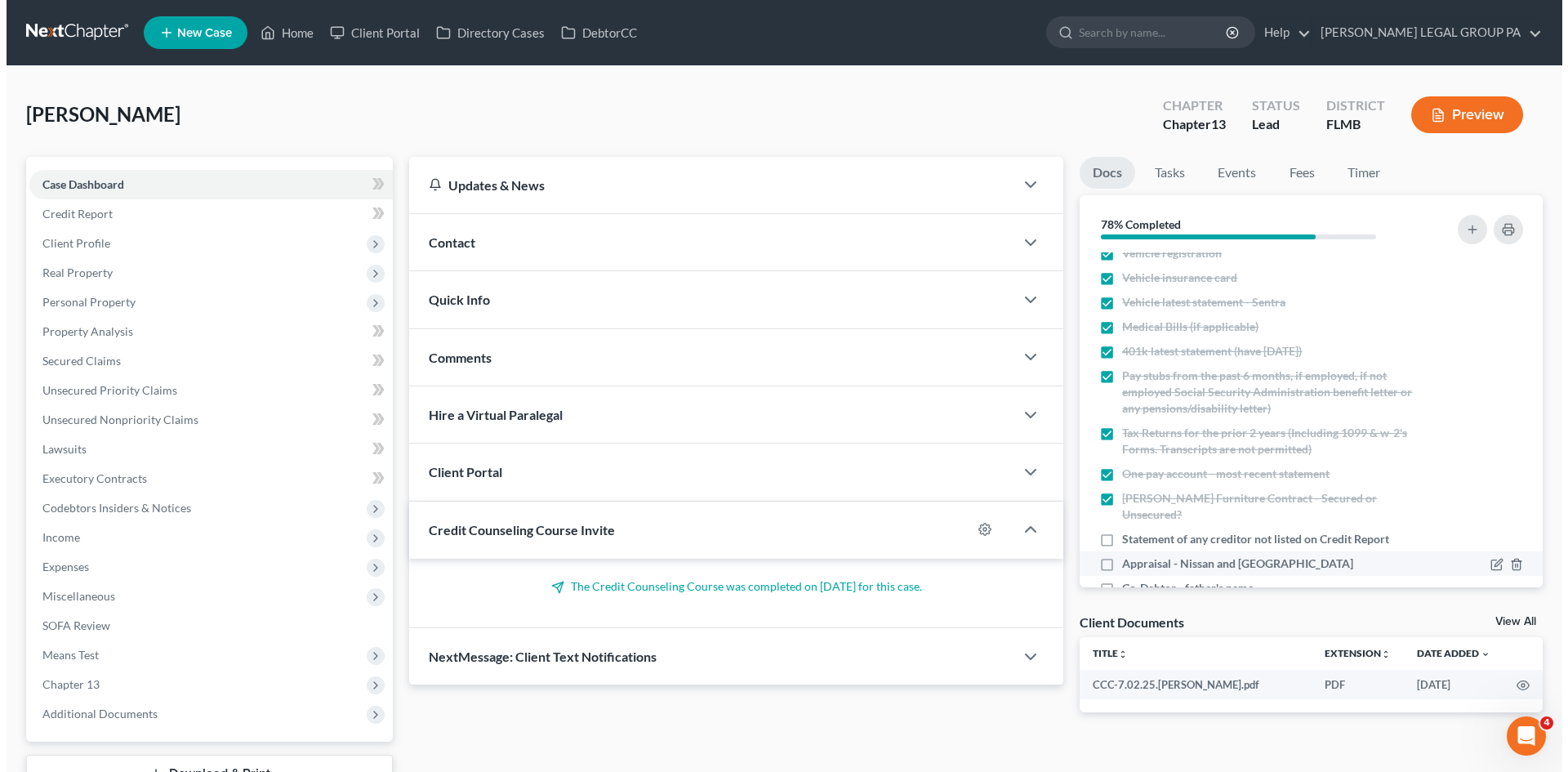
scroll to position [222, 0]
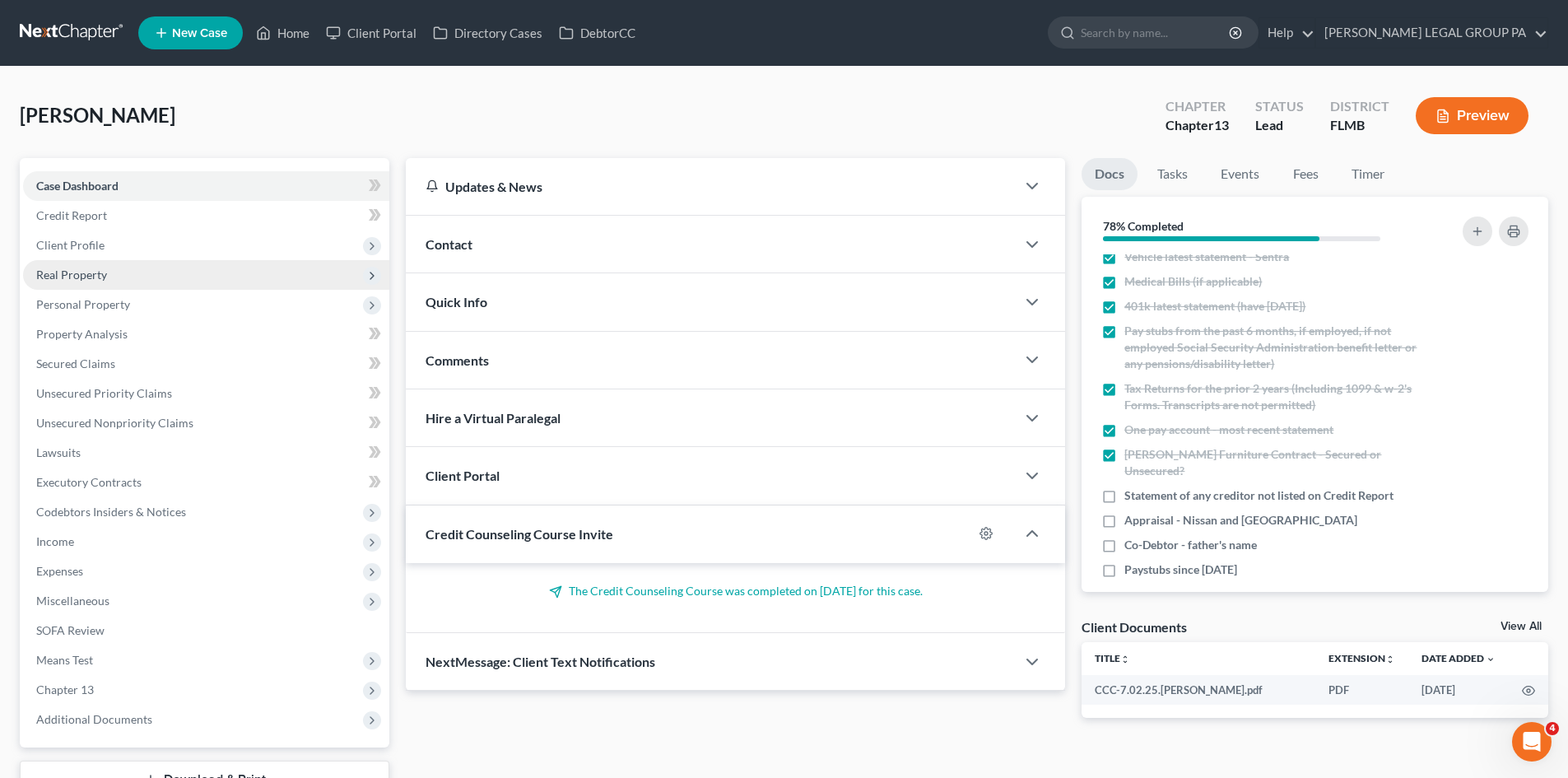
click at [122, 280] on span "Real Property" at bounding box center [206, 275] width 366 height 30
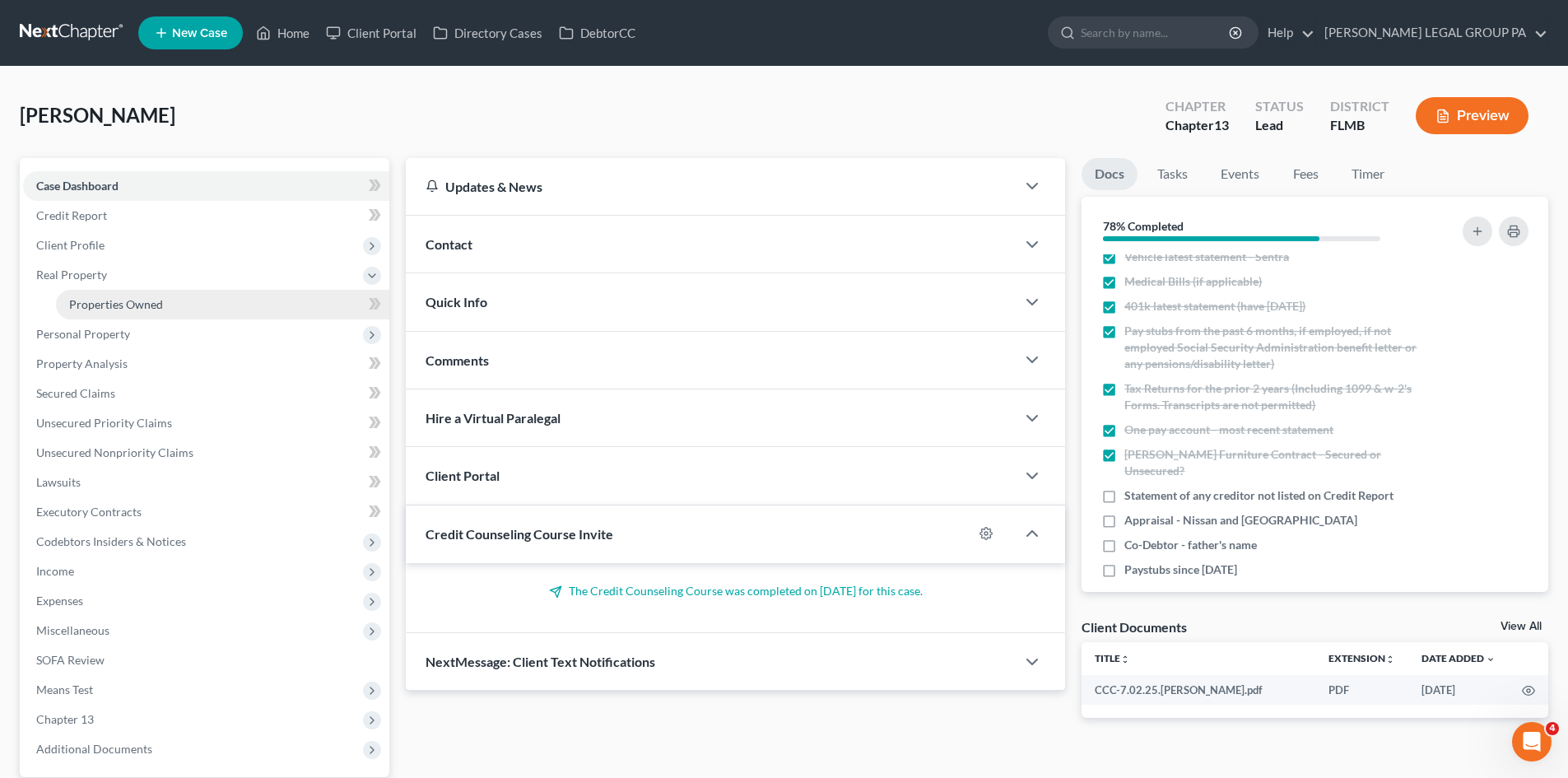
click at [132, 303] on span "Properties Owned" at bounding box center [116, 305] width 94 height 14
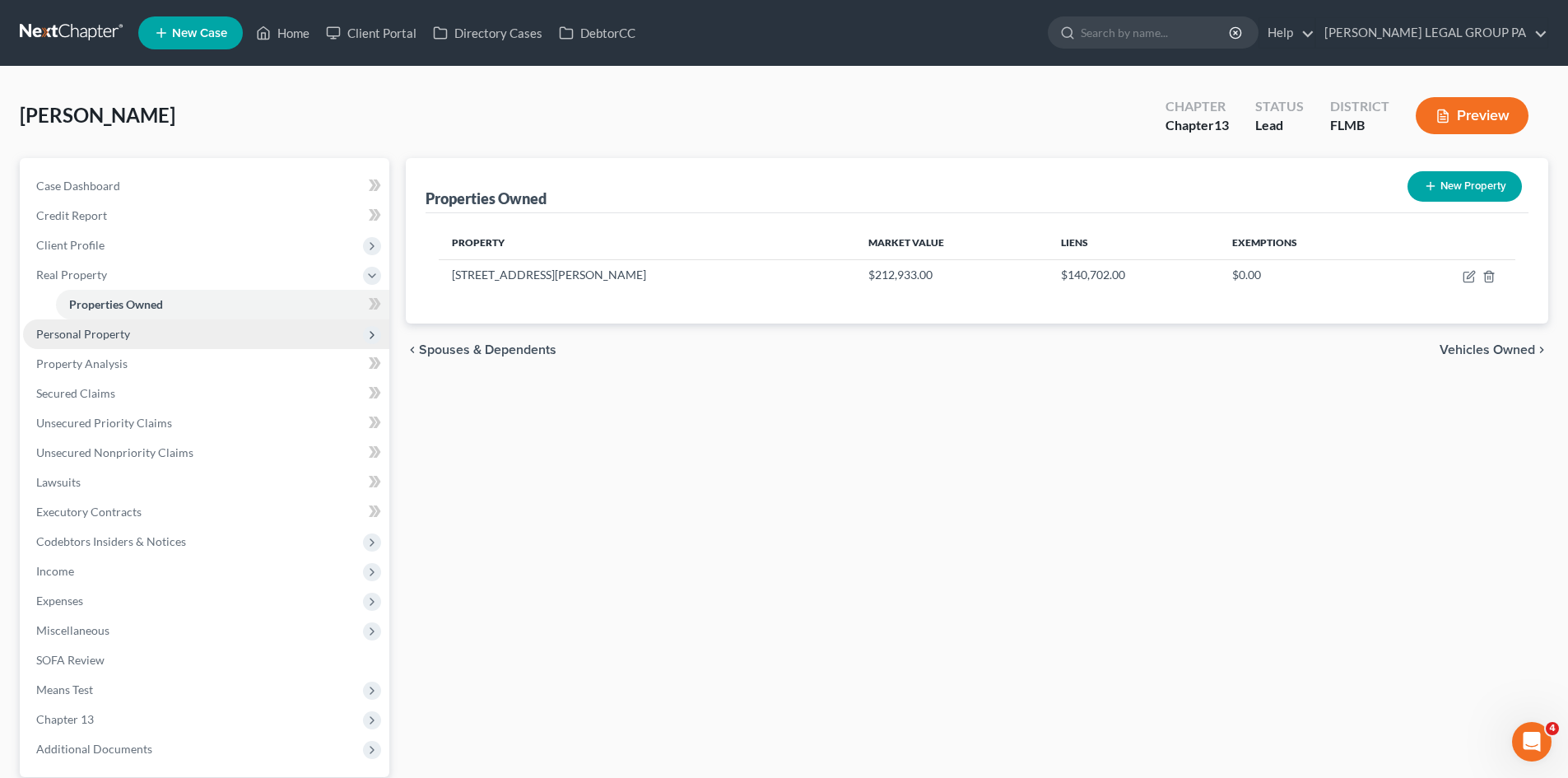
click at [123, 329] on span "Personal Property" at bounding box center [83, 334] width 94 height 14
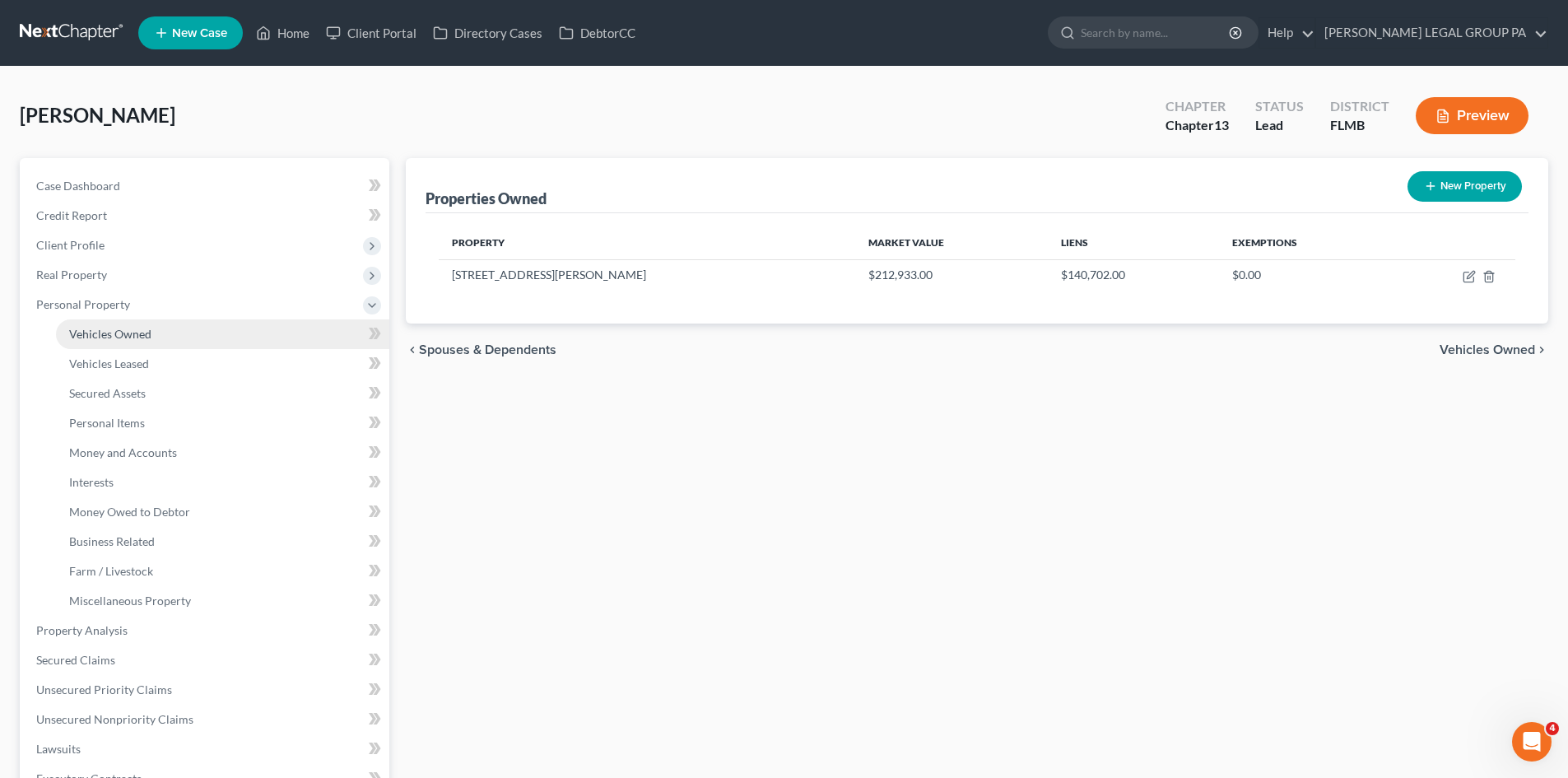
click at [155, 323] on link "Vehicles Owned" at bounding box center [223, 334] width 334 height 30
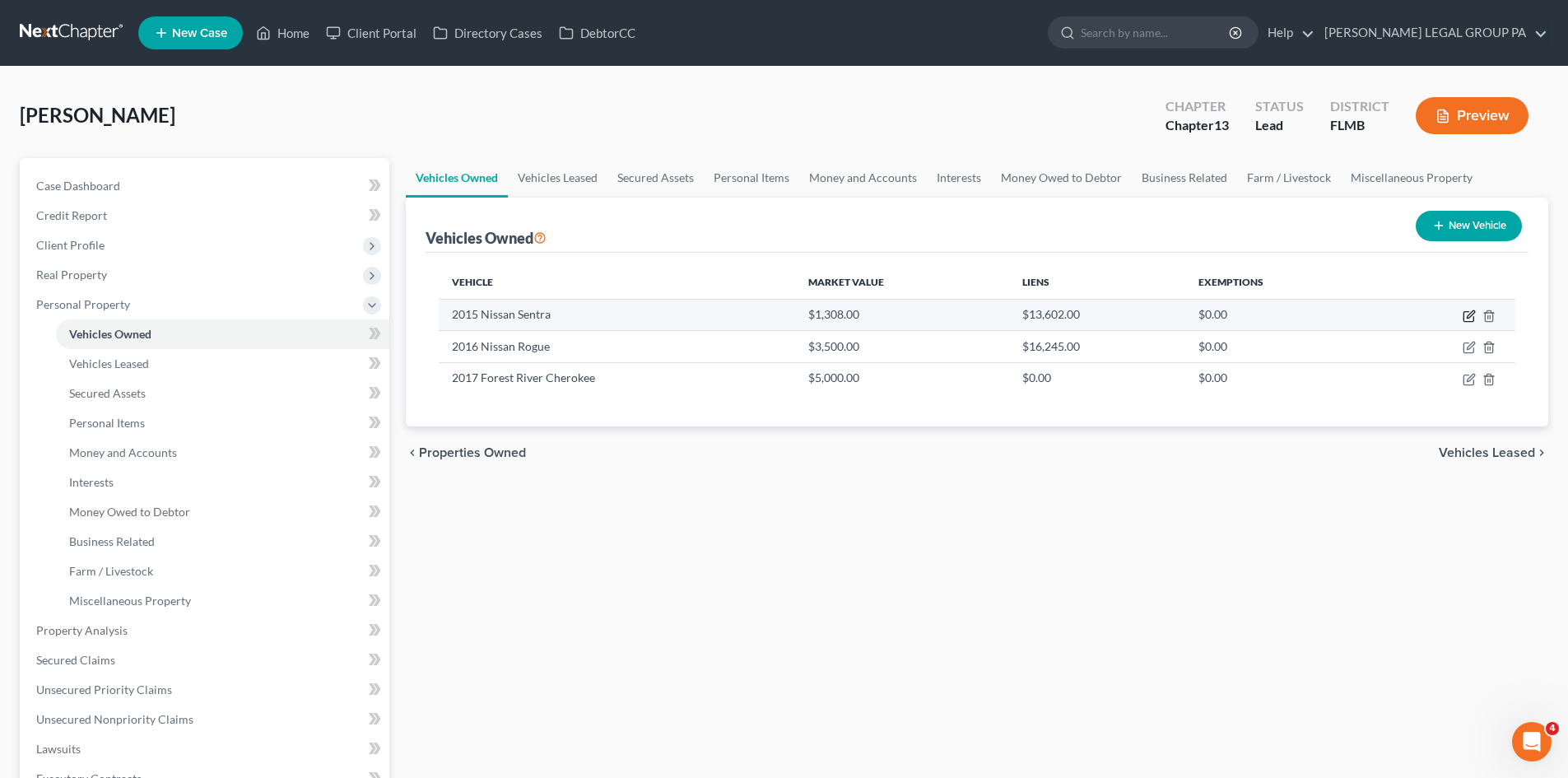
click at [1469, 318] on icon "button" at bounding box center [1470, 314] width 7 height 7
select select "0"
select select "11"
select select "2"
select select "0"
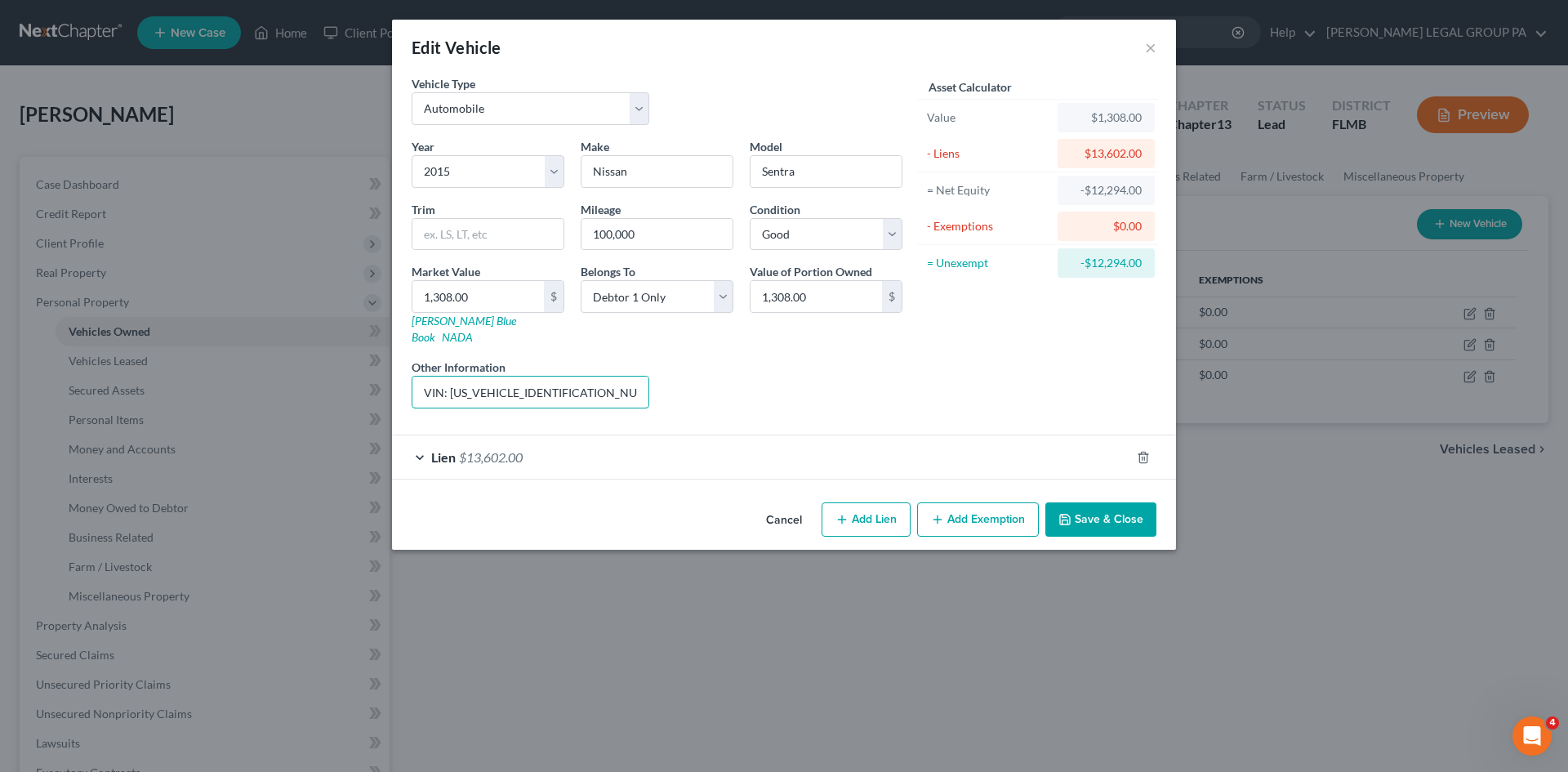
scroll to position [0, 111]
drag, startPoint x: 609, startPoint y: 378, endPoint x: 770, endPoint y: 381, distance: 161.0
click at [770, 381] on div "Year Select 2026 2025 2024 2023 2022 2021 2020 2019 2018 2017 2016 2015 2014 20…" at bounding box center [657, 279] width 508 height 283
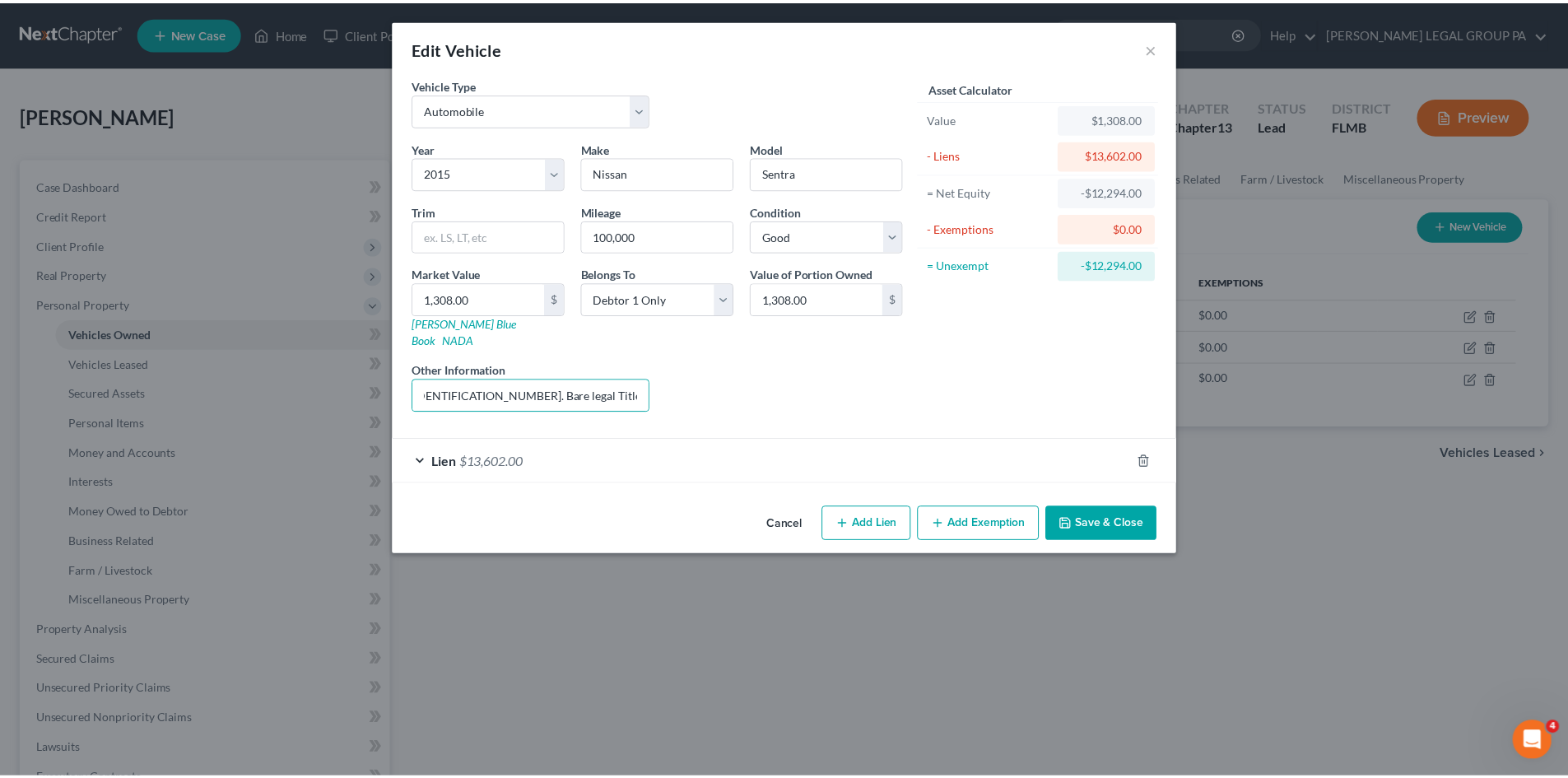
scroll to position [0, 0]
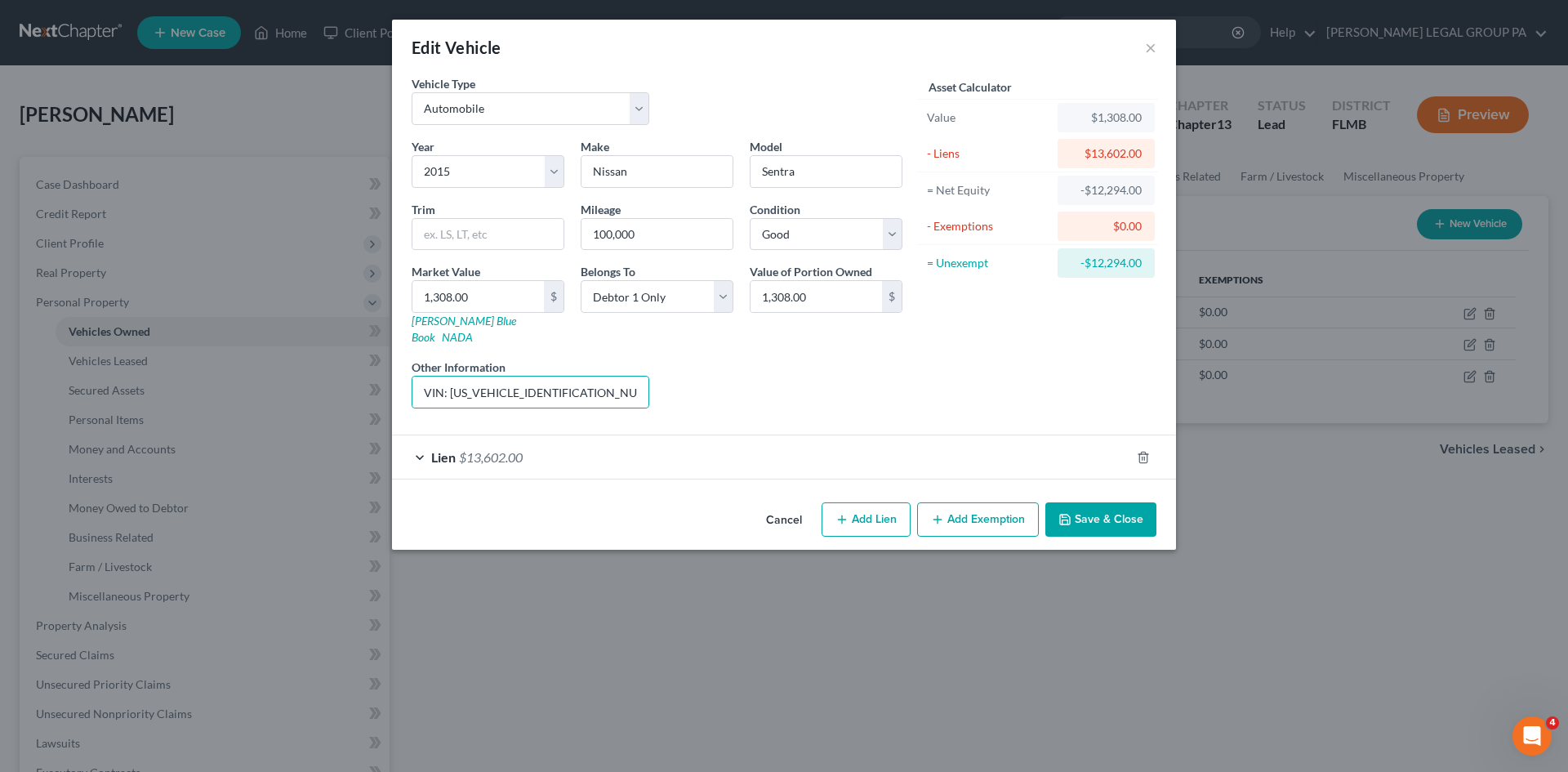
click at [777, 379] on div "Liens Select" at bounding box center [784, 383] width 254 height 50
click at [1155, 46] on button "×" at bounding box center [1150, 47] width 11 height 19
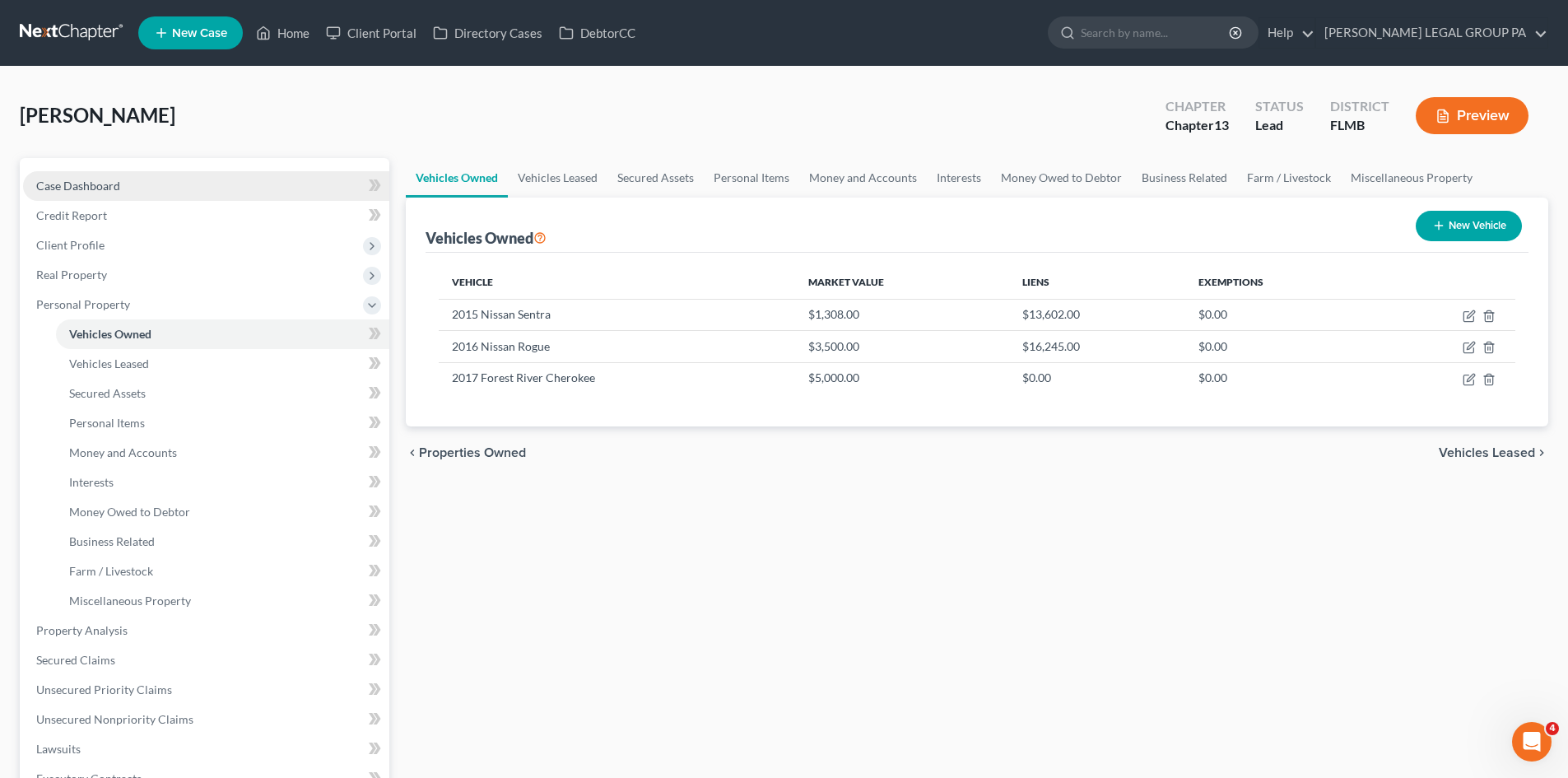
click at [84, 195] on link "Case Dashboard" at bounding box center [206, 186] width 366 height 30
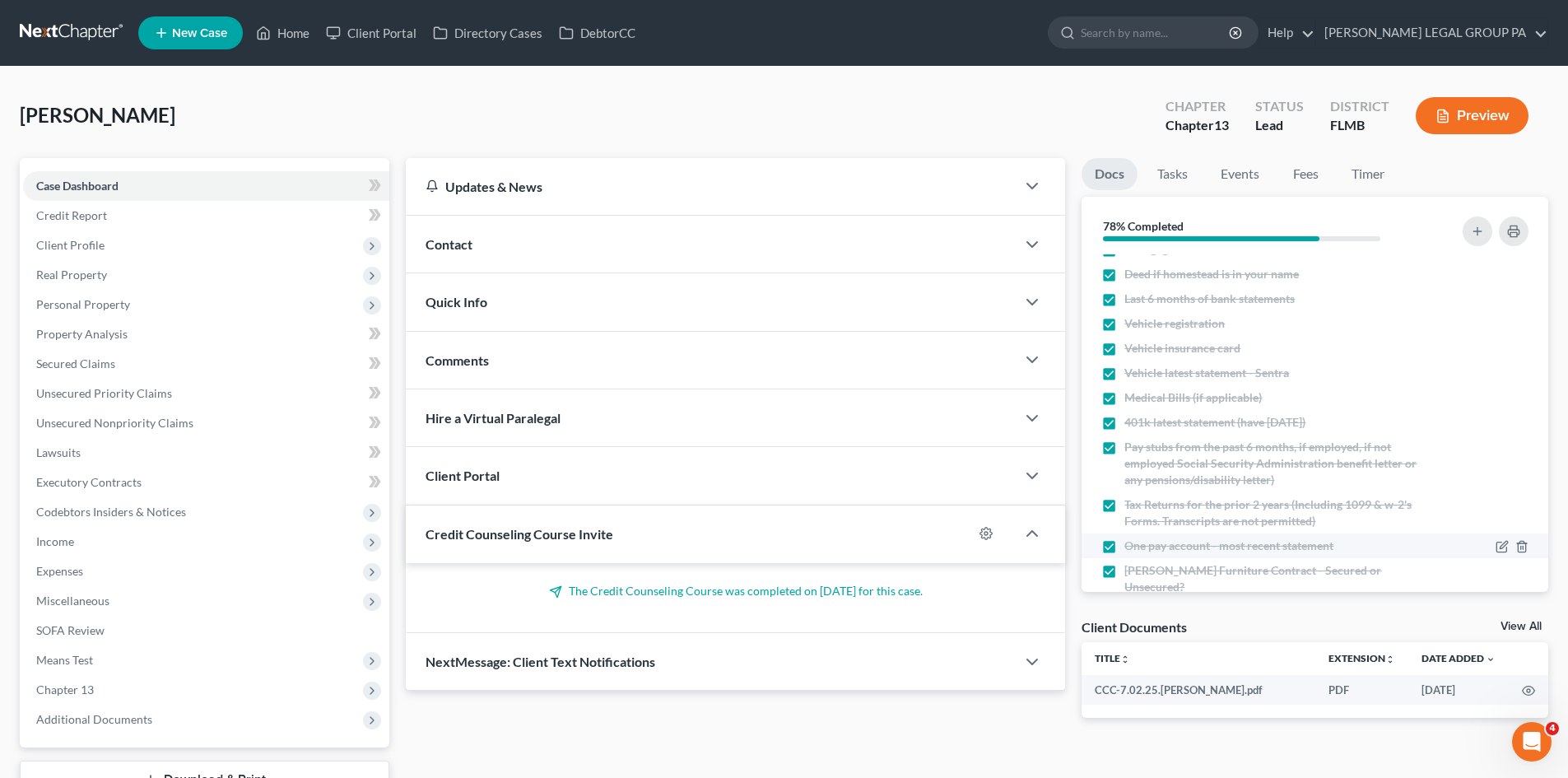
scroll to position [224, 0]
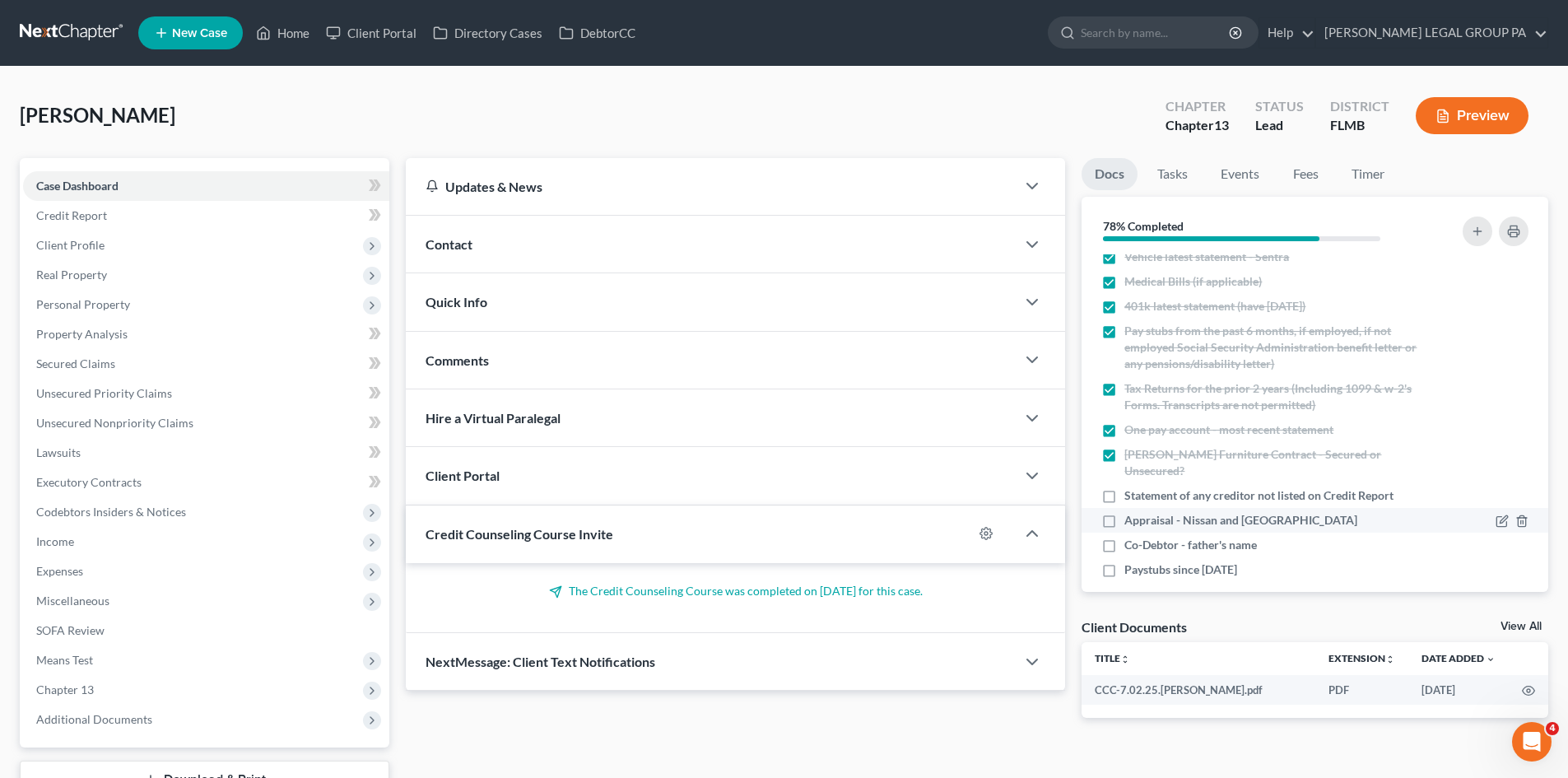
click at [1124, 512] on label "Appraisal - Nissan and Forest River" at bounding box center [1240, 520] width 233 height 17
click at [1131, 512] on input "Appraisal - Nissan and Forest River" at bounding box center [1137, 517] width 11 height 11
checkbox input "true"
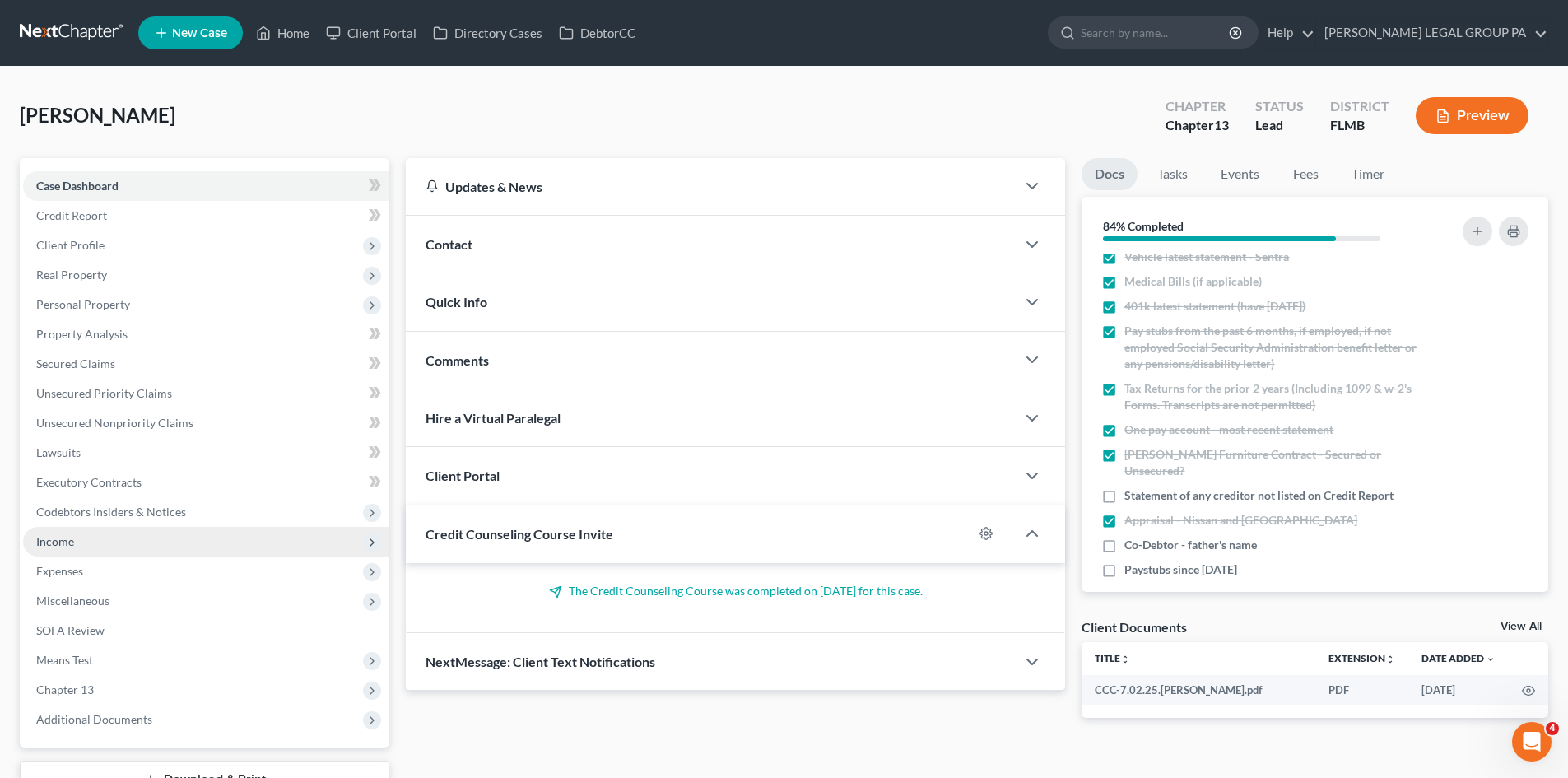
click at [102, 551] on span "Income" at bounding box center [206, 541] width 366 height 30
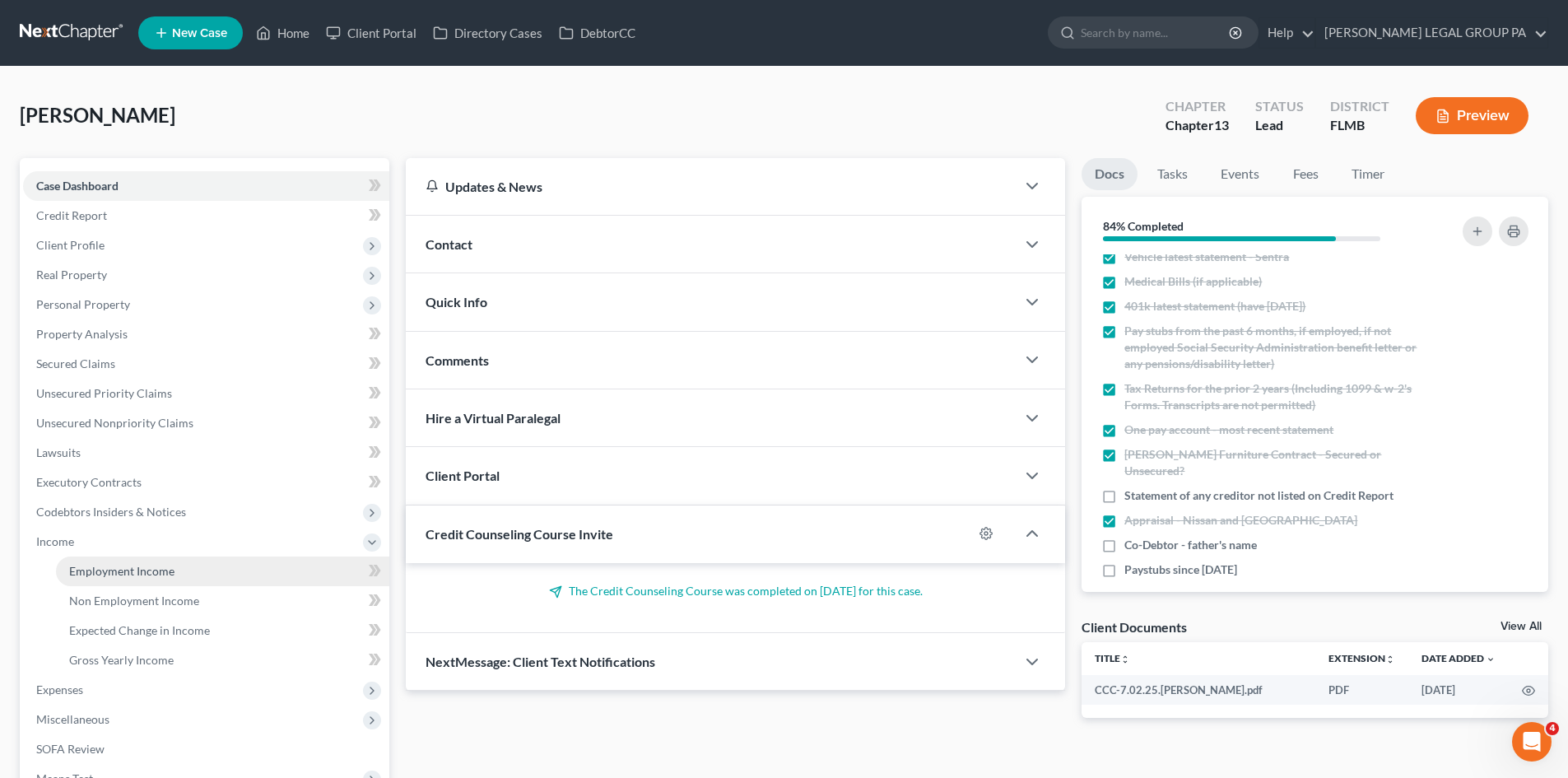
click at [121, 573] on span "Employment Income" at bounding box center [122, 570] width 106 height 14
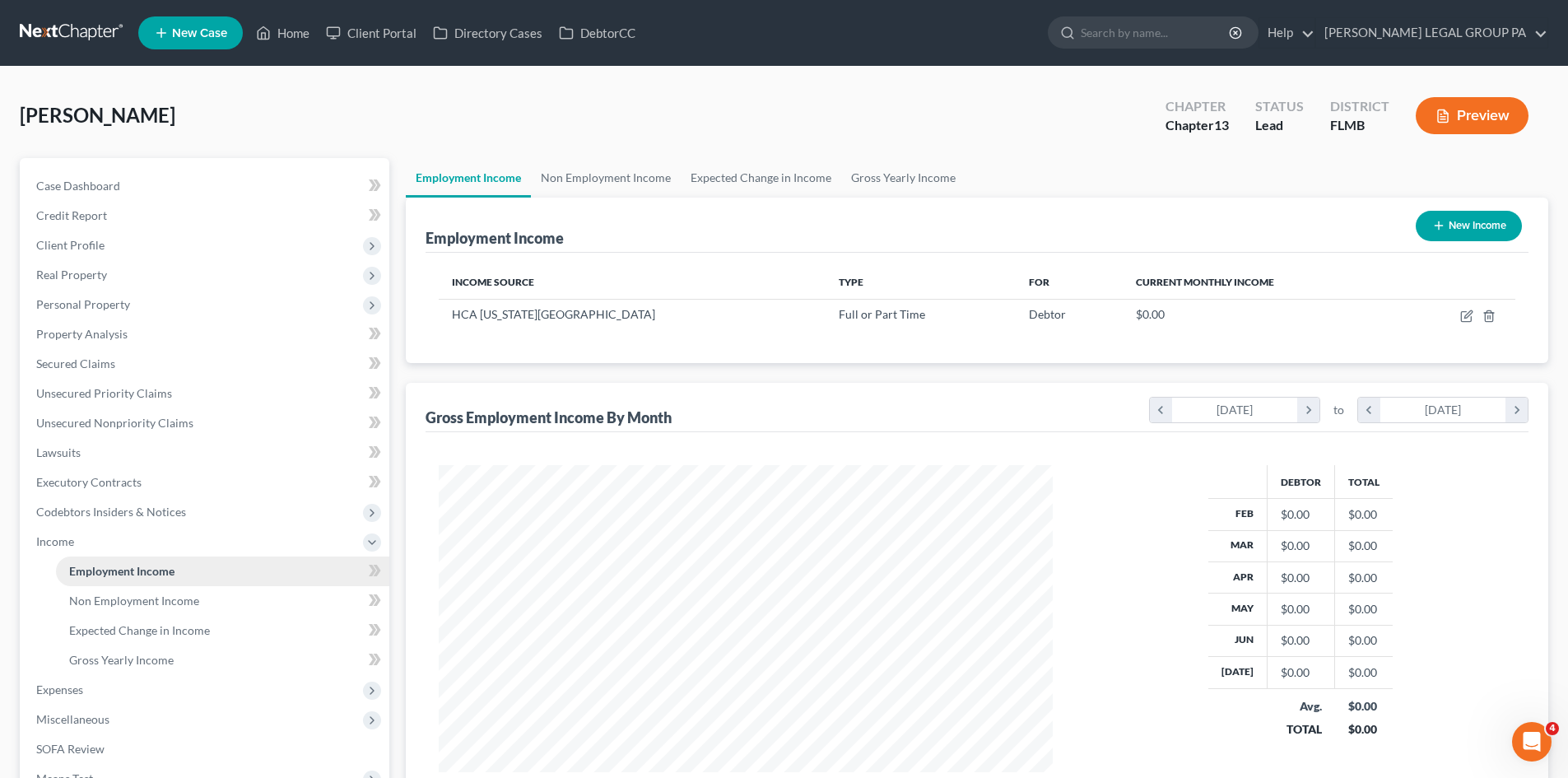
scroll to position [307, 647]
click at [629, 185] on link "Non Employment Income" at bounding box center [606, 178] width 150 height 40
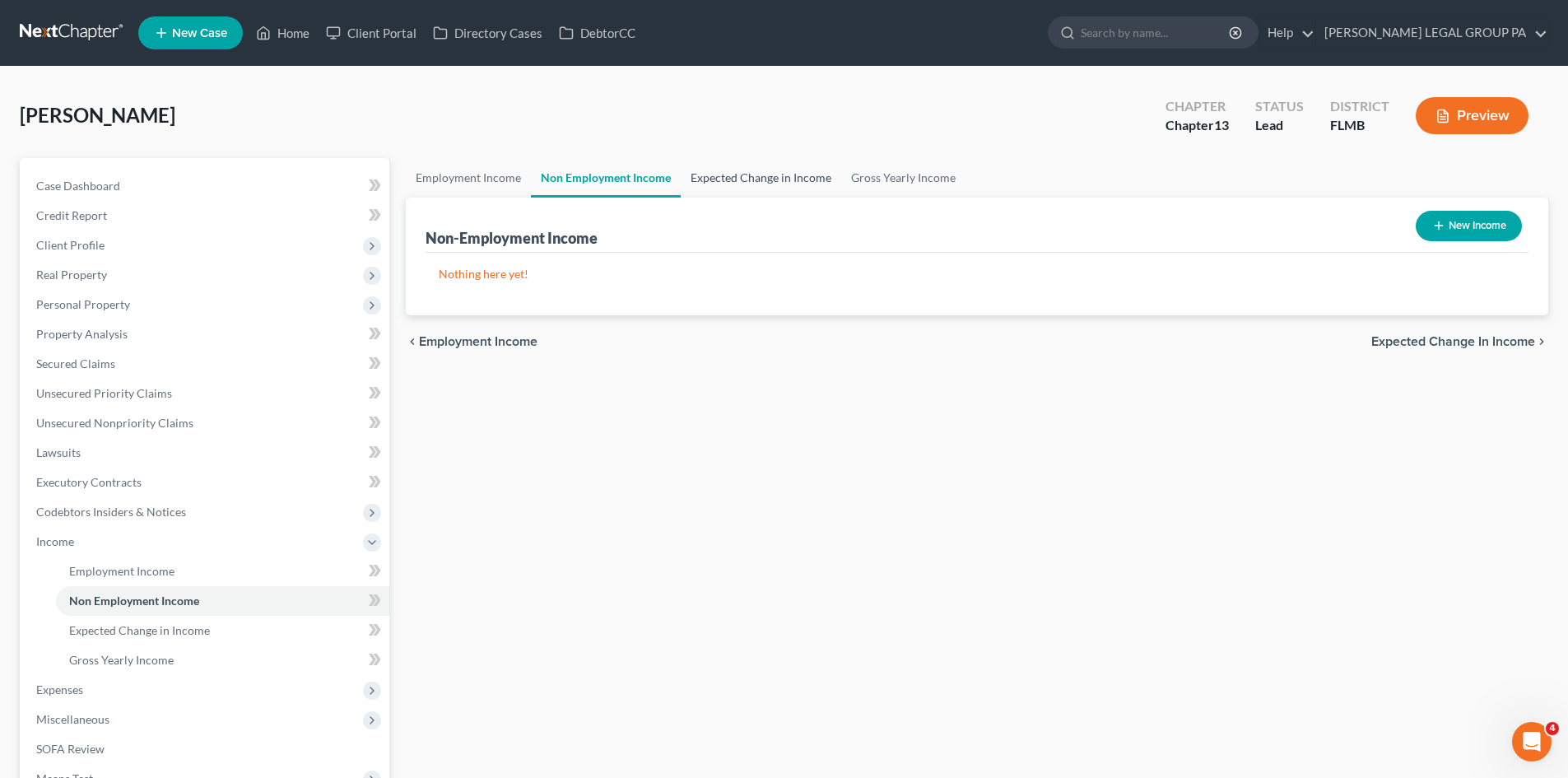
click at [728, 172] on link "Expected Change in Income" at bounding box center [761, 178] width 160 height 40
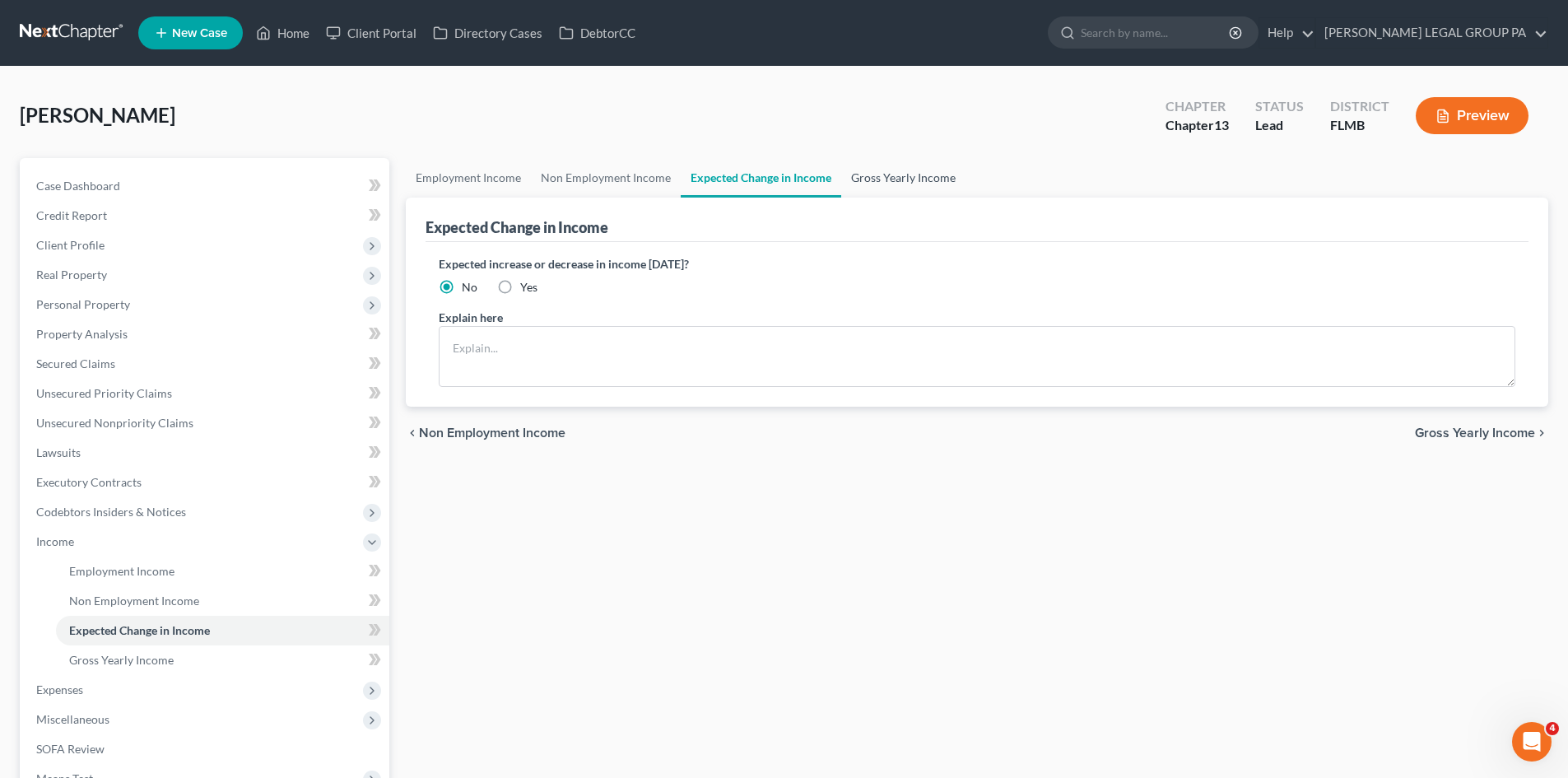
click at [887, 170] on link "Gross Yearly Income" at bounding box center [903, 178] width 124 height 40
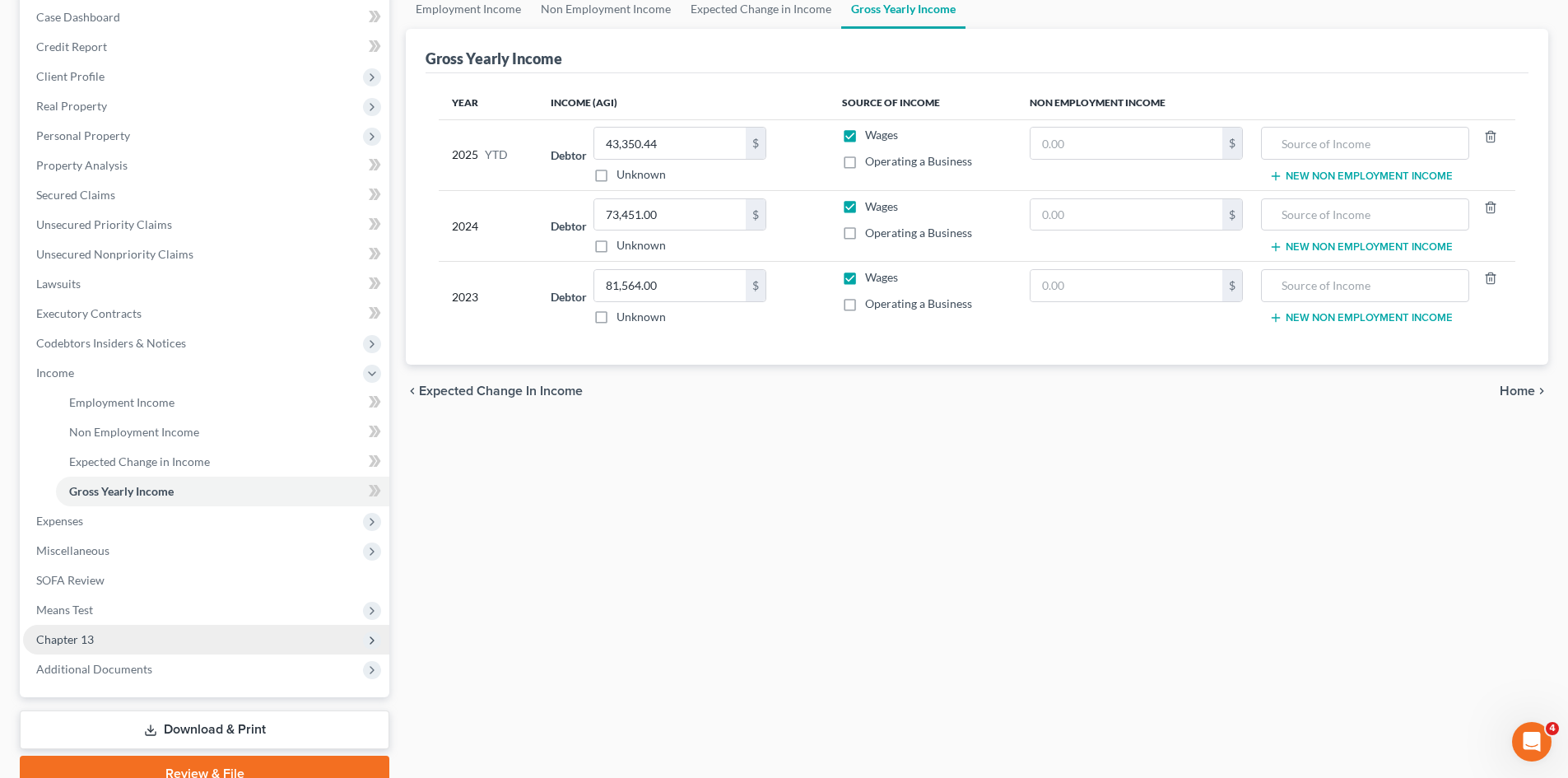
scroll to position [246, 0]
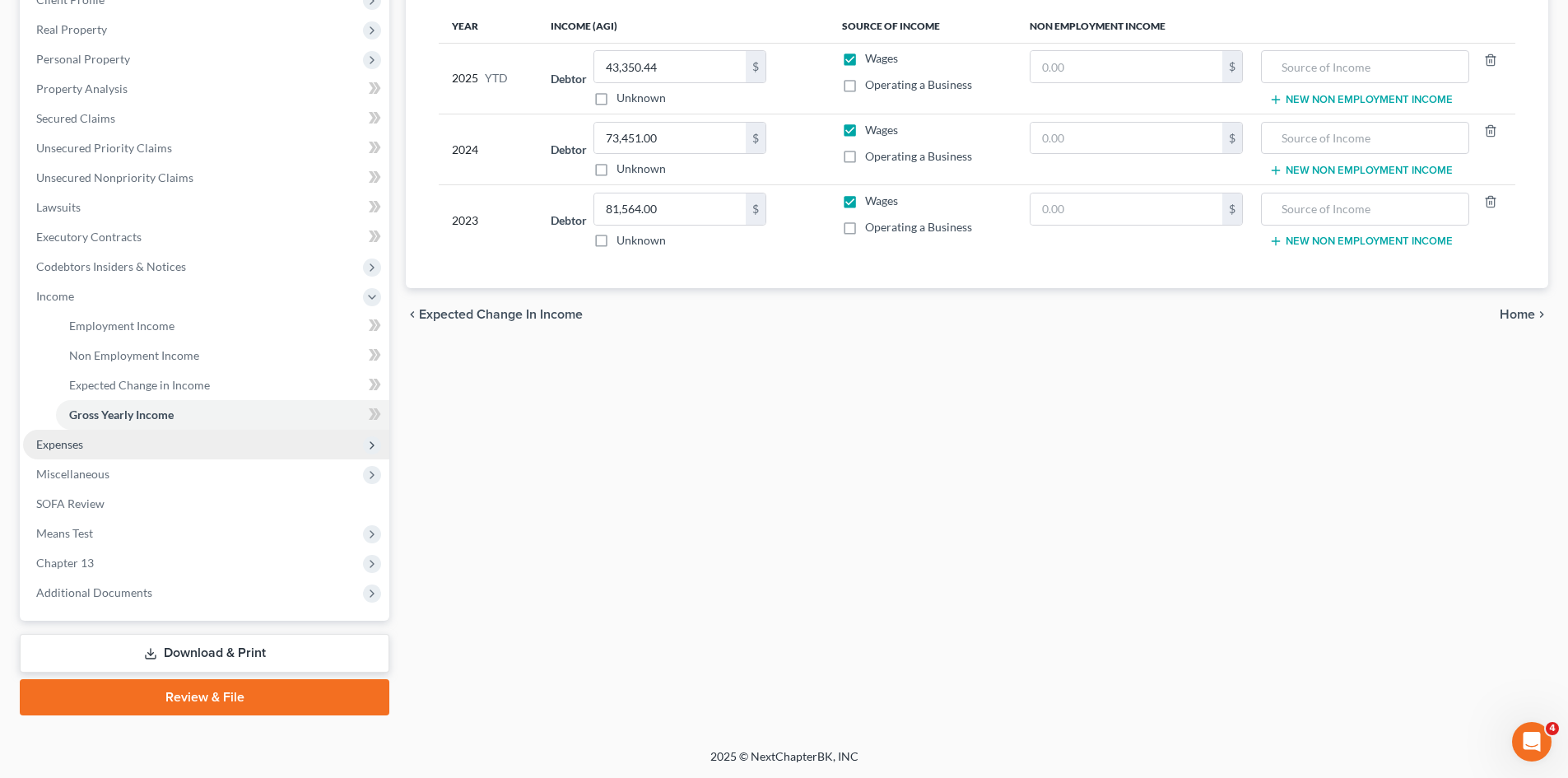
click at [88, 446] on span "Expenses" at bounding box center [206, 444] width 366 height 30
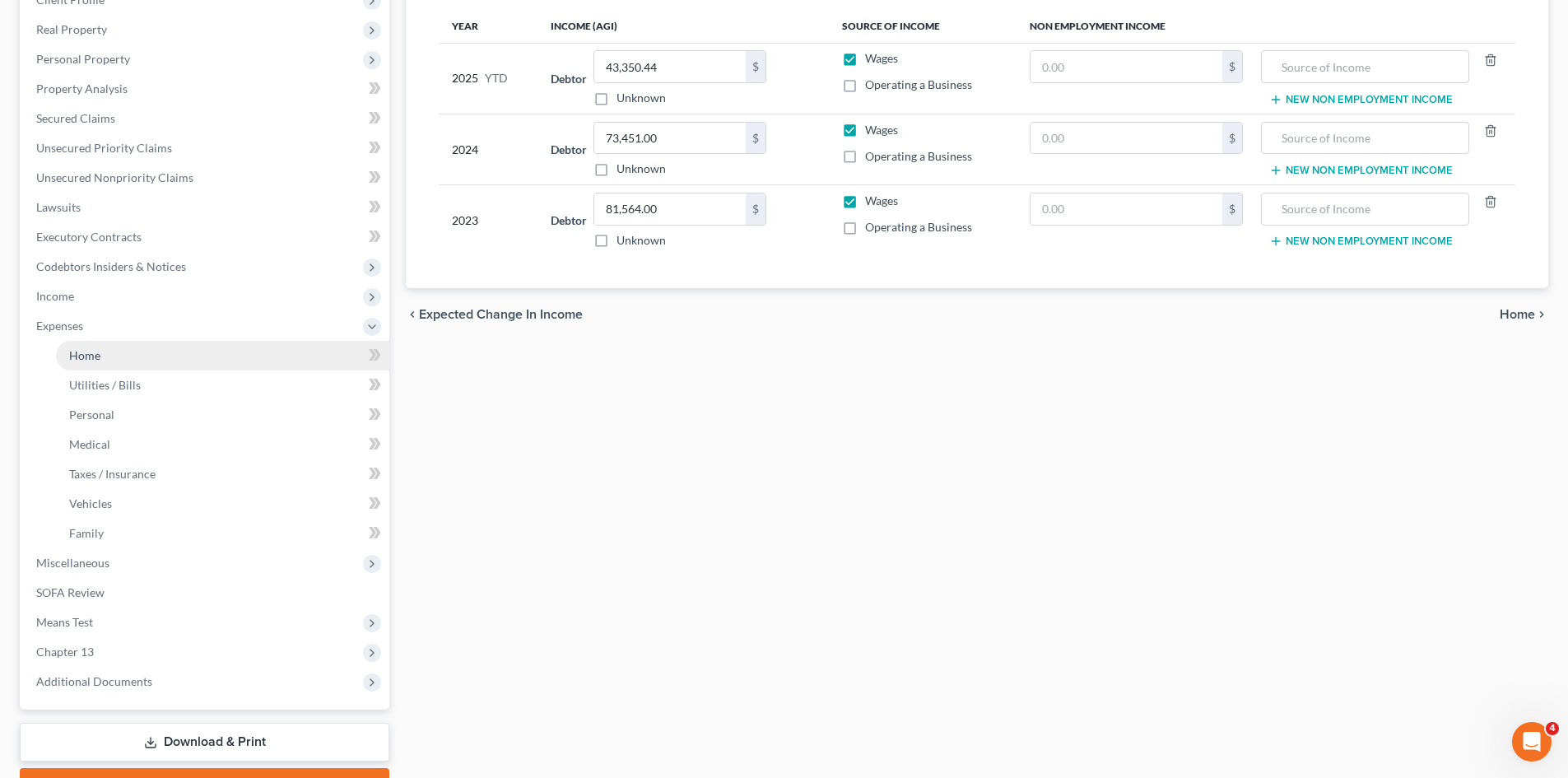
click at [134, 355] on link "Home" at bounding box center [223, 356] width 334 height 30
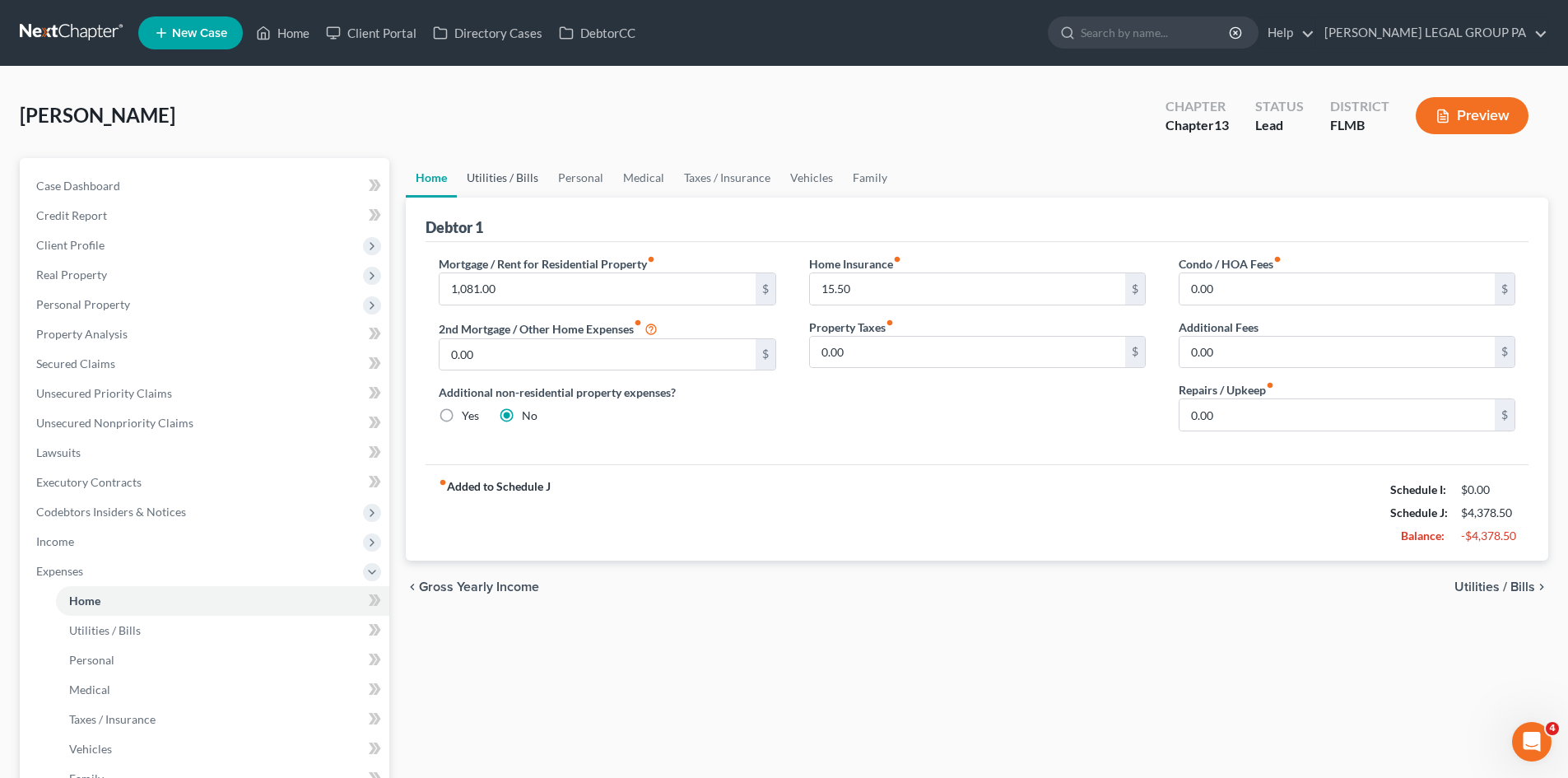
click at [482, 180] on link "Utilities / Bills" at bounding box center [503, 178] width 92 height 40
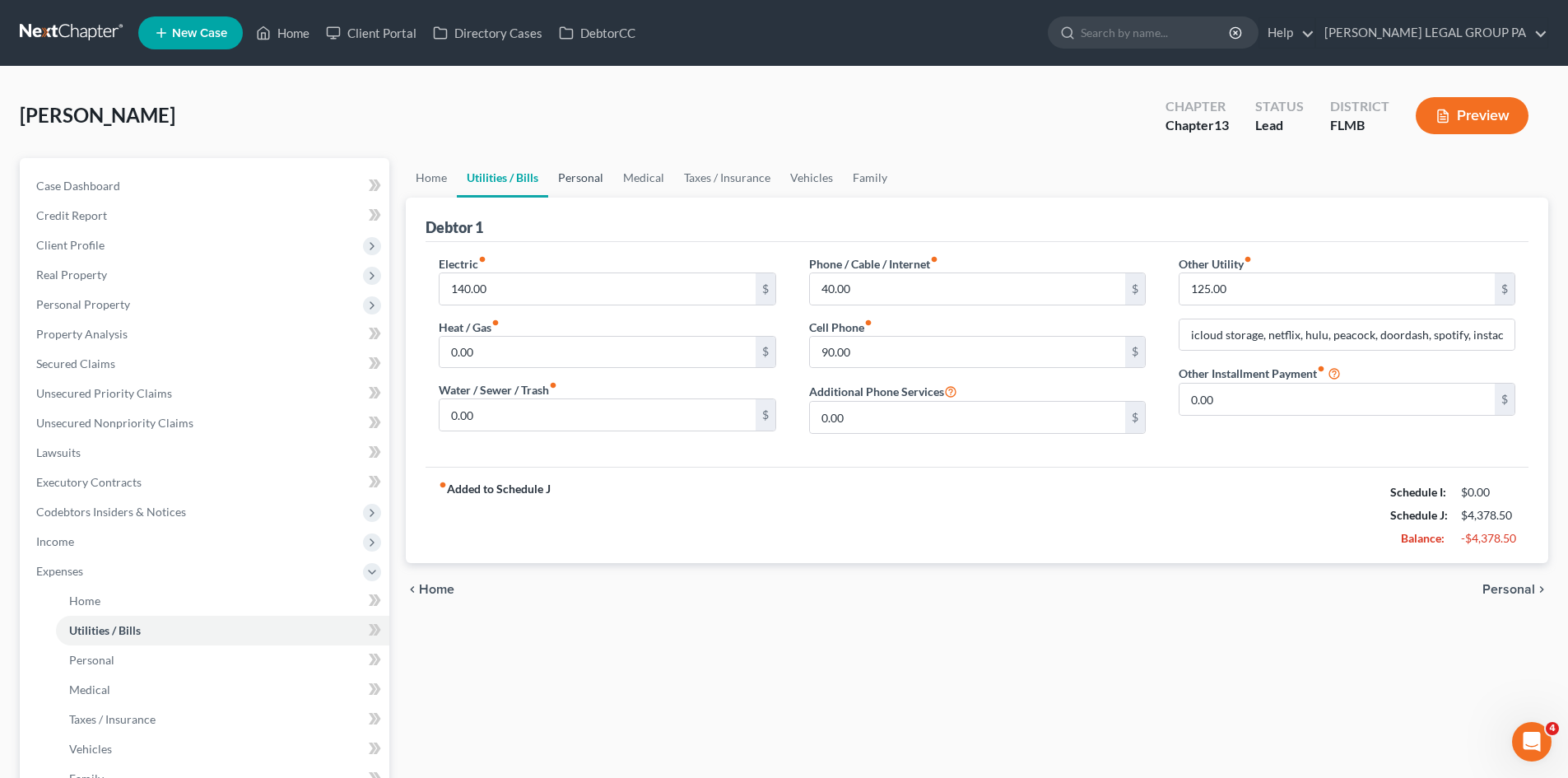
click at [586, 182] on link "Personal" at bounding box center [581, 178] width 65 height 40
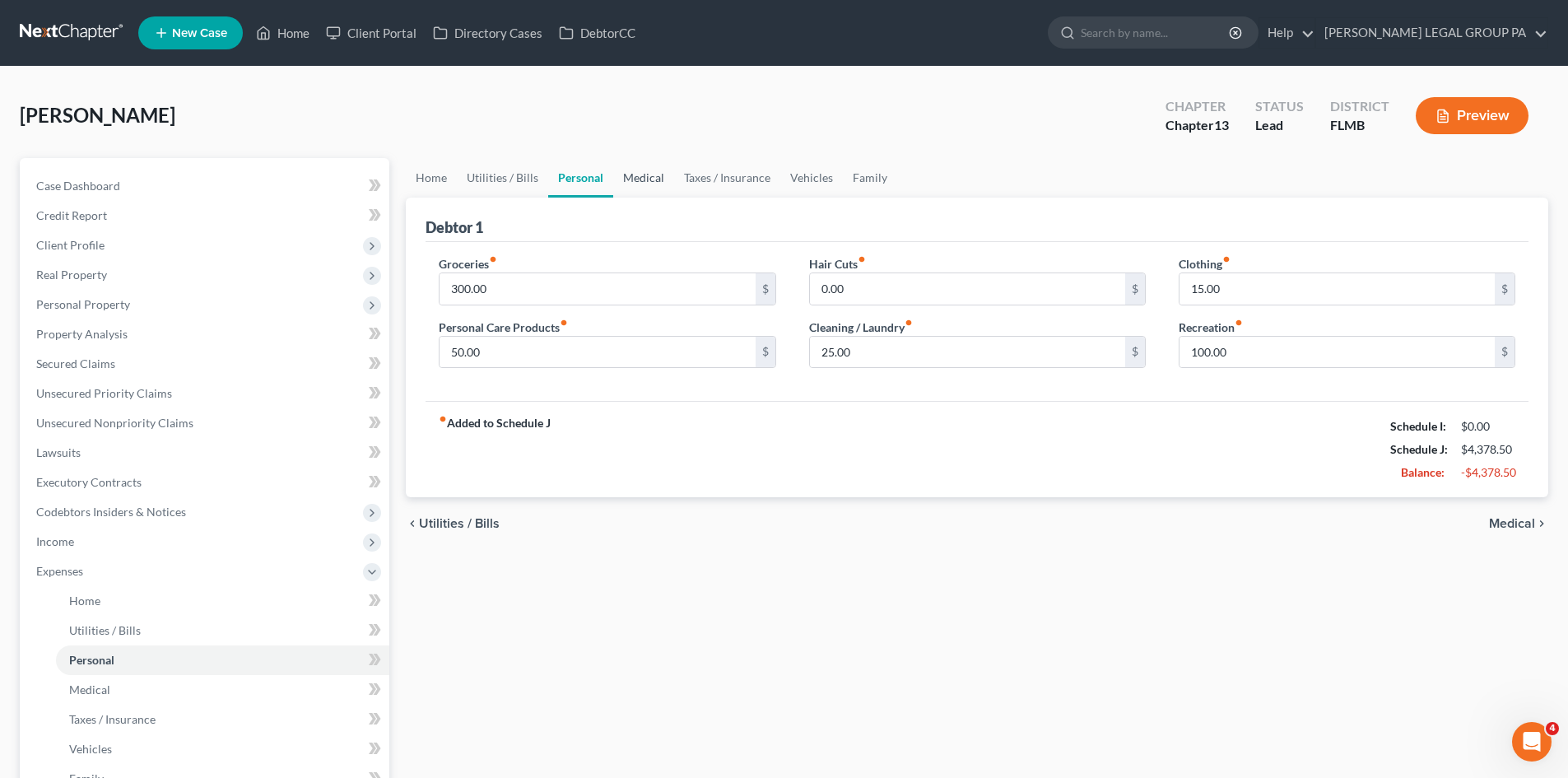
click at [650, 174] on link "Medical" at bounding box center [644, 178] width 61 height 40
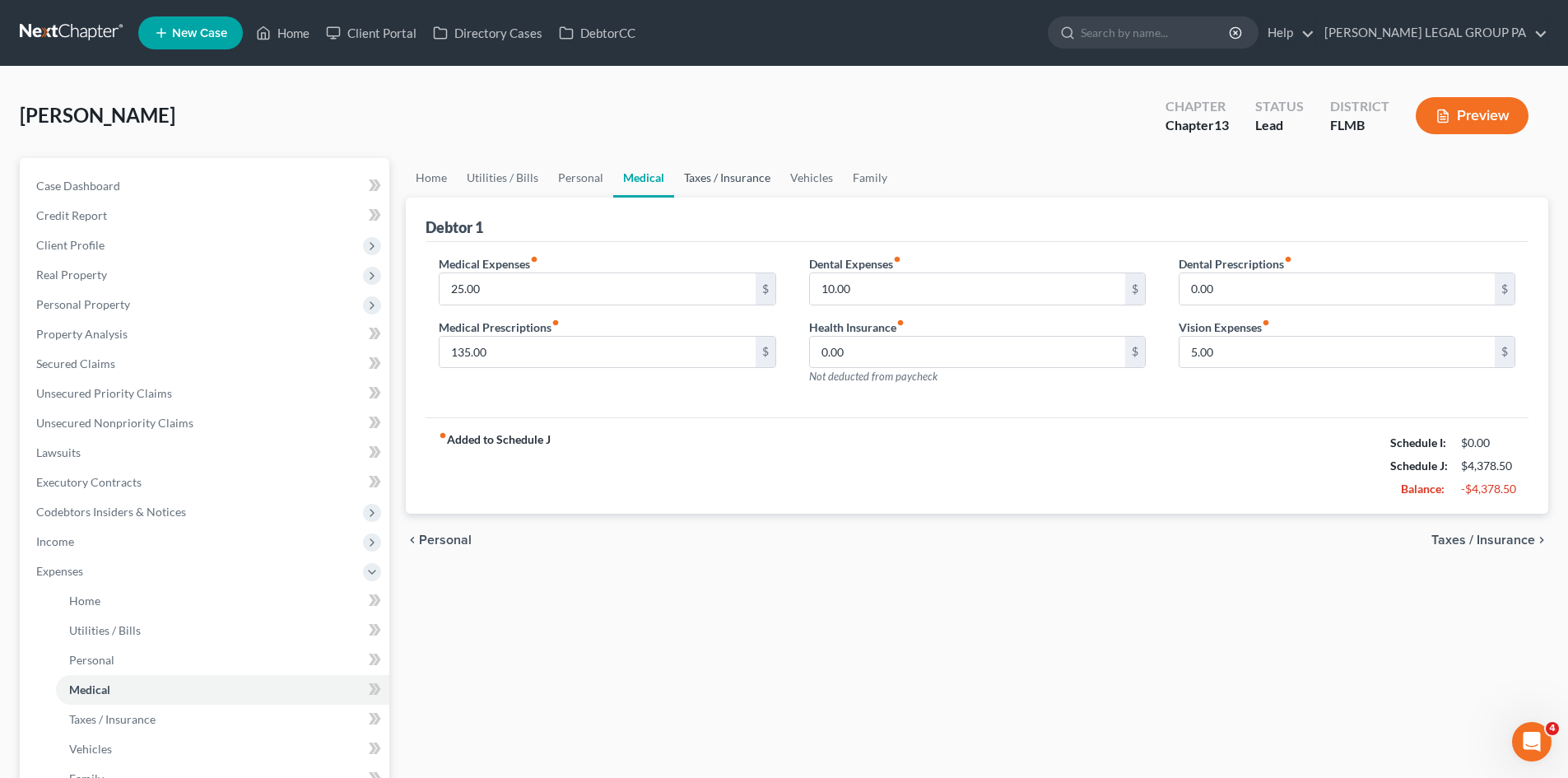
click at [703, 171] on link "Taxes / Insurance" at bounding box center [727, 178] width 107 height 40
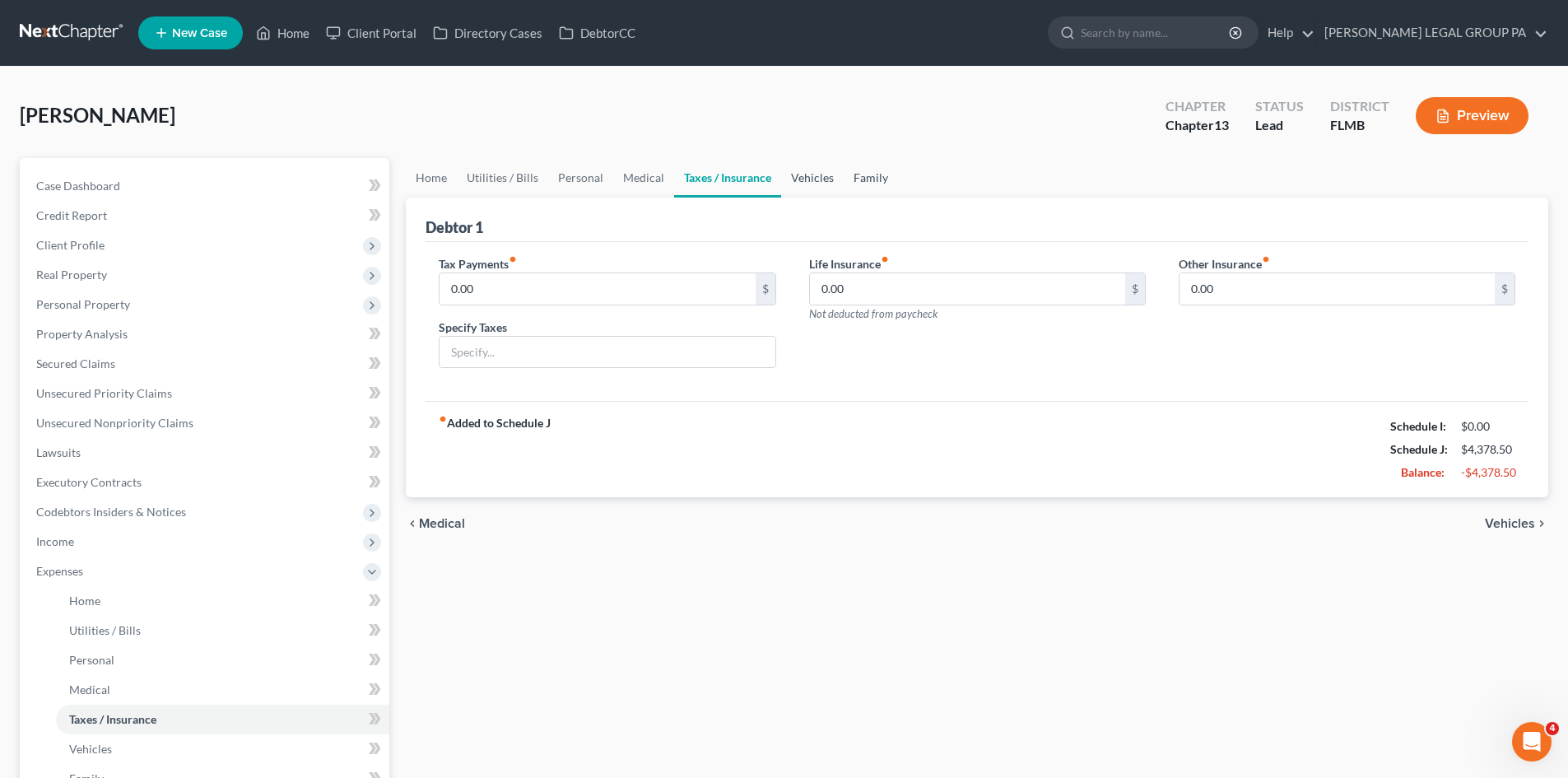
drag, startPoint x: 815, startPoint y: 165, endPoint x: 841, endPoint y: 165, distance: 26.0
click at [817, 165] on link "Vehicles" at bounding box center [812, 178] width 63 height 40
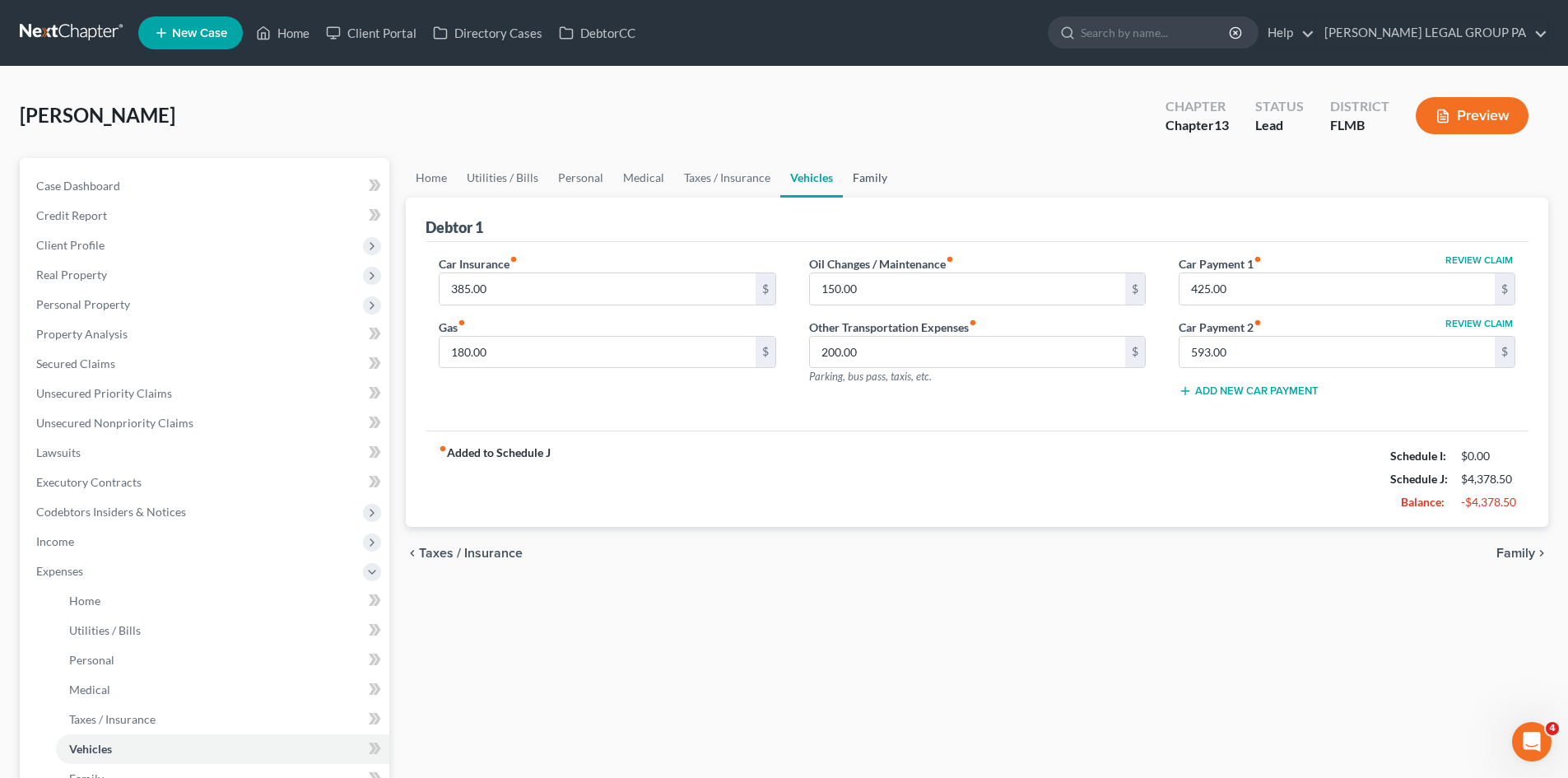
click at [858, 175] on link "Family" at bounding box center [870, 178] width 55 height 40
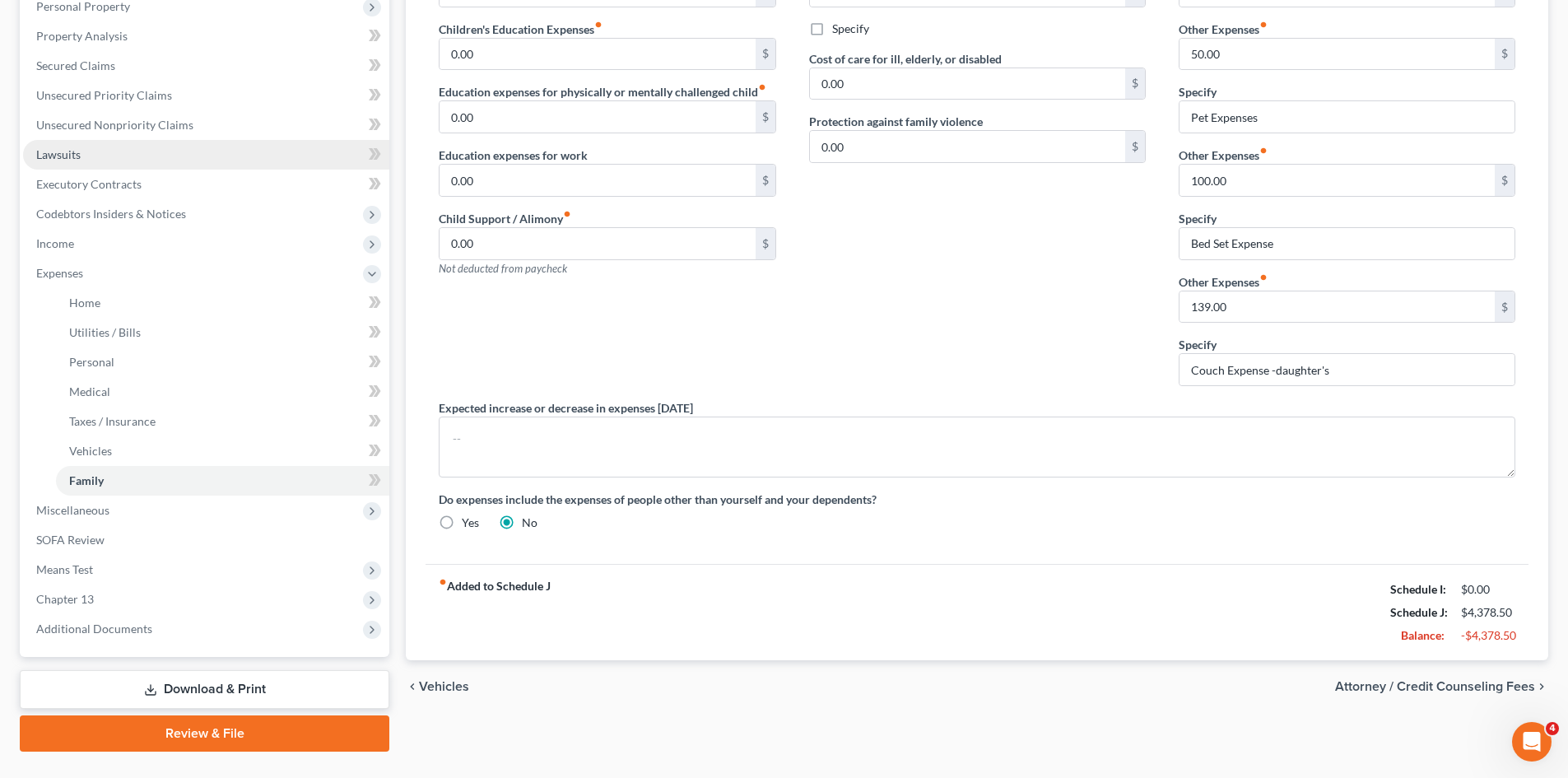
scroll to position [329, 0]
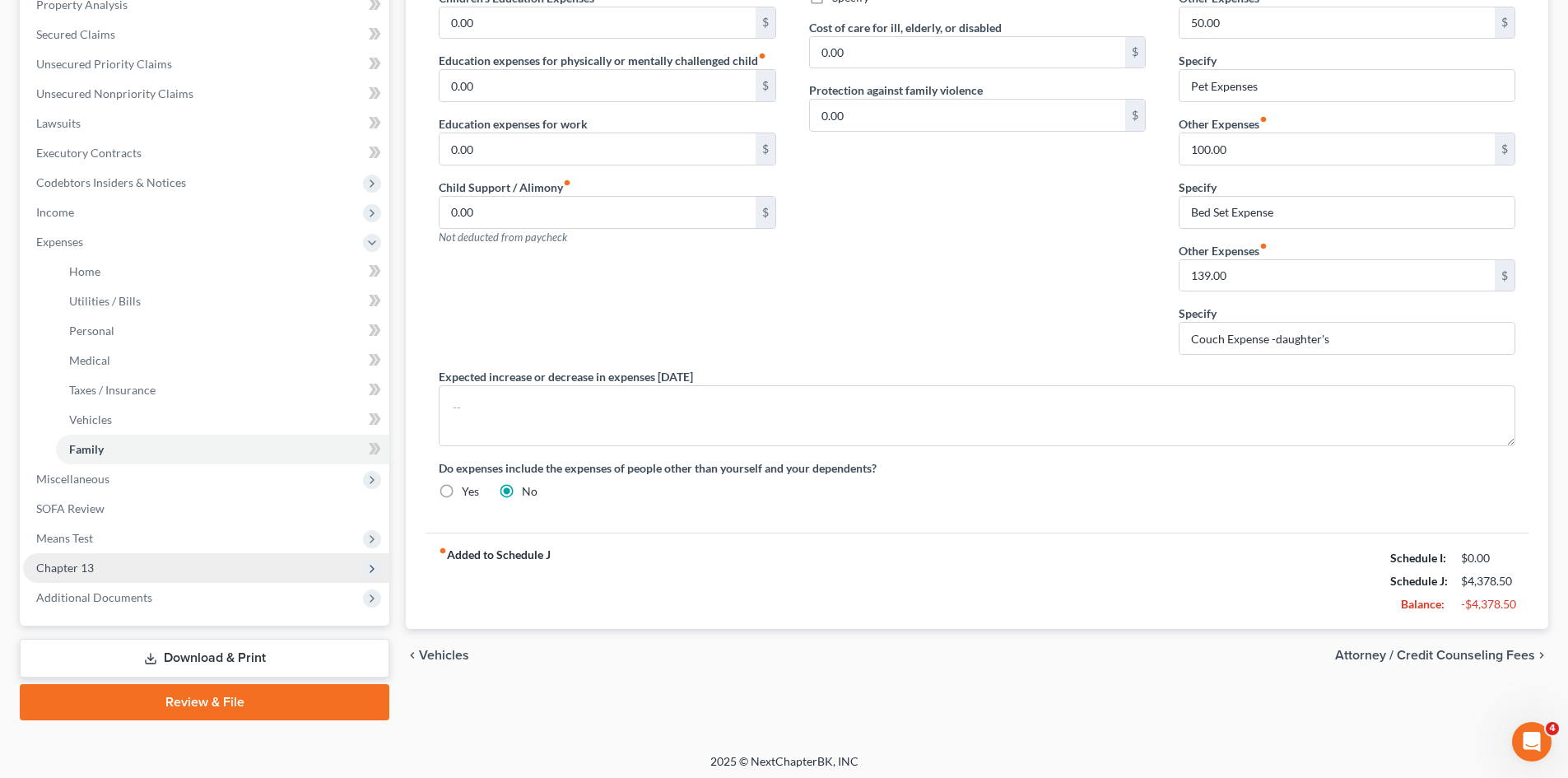
click at [99, 570] on span "Chapter 13" at bounding box center [206, 568] width 366 height 30
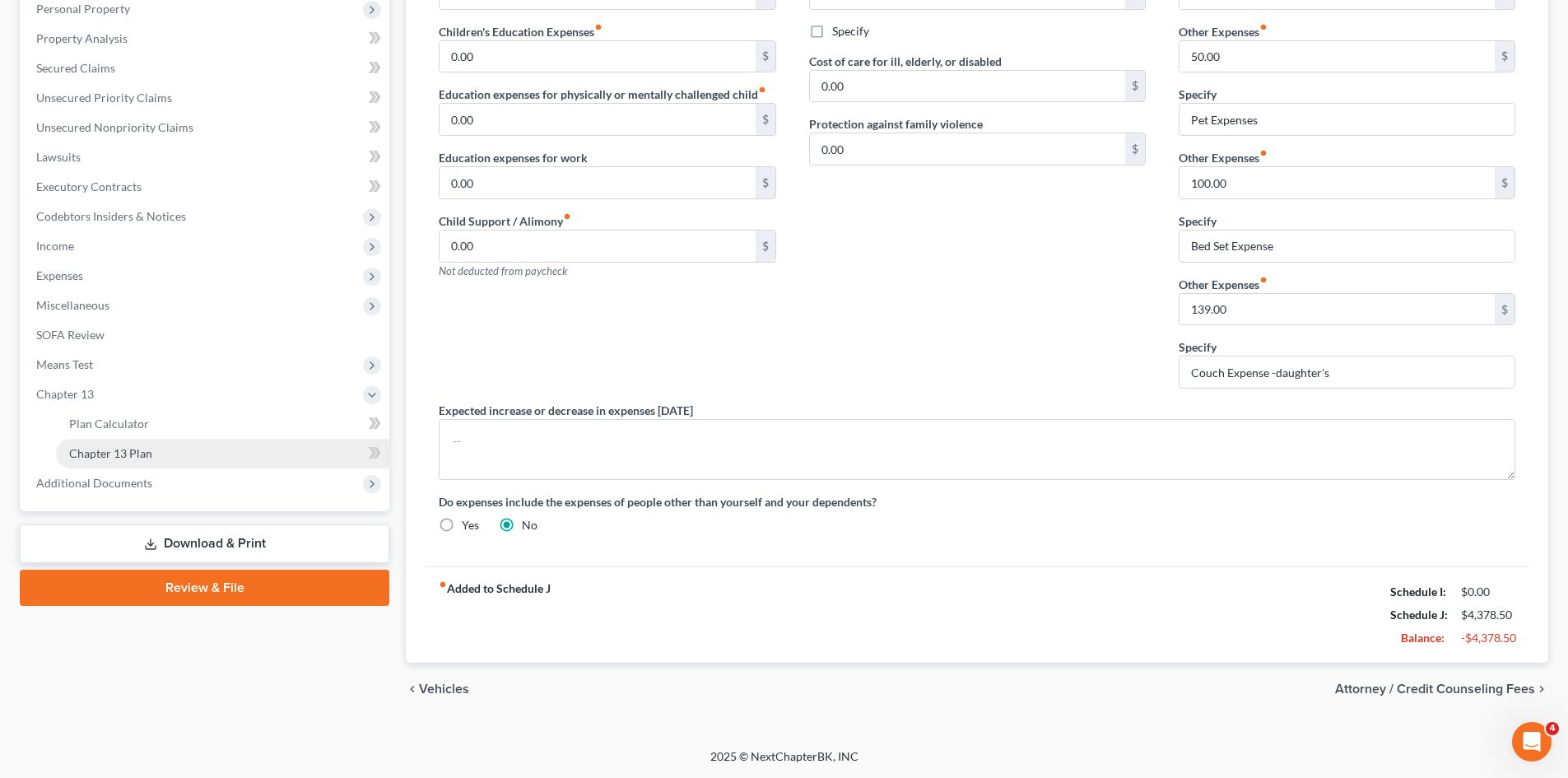
click at [125, 449] on span "Chapter 13 Plan" at bounding box center [111, 453] width 83 height 14
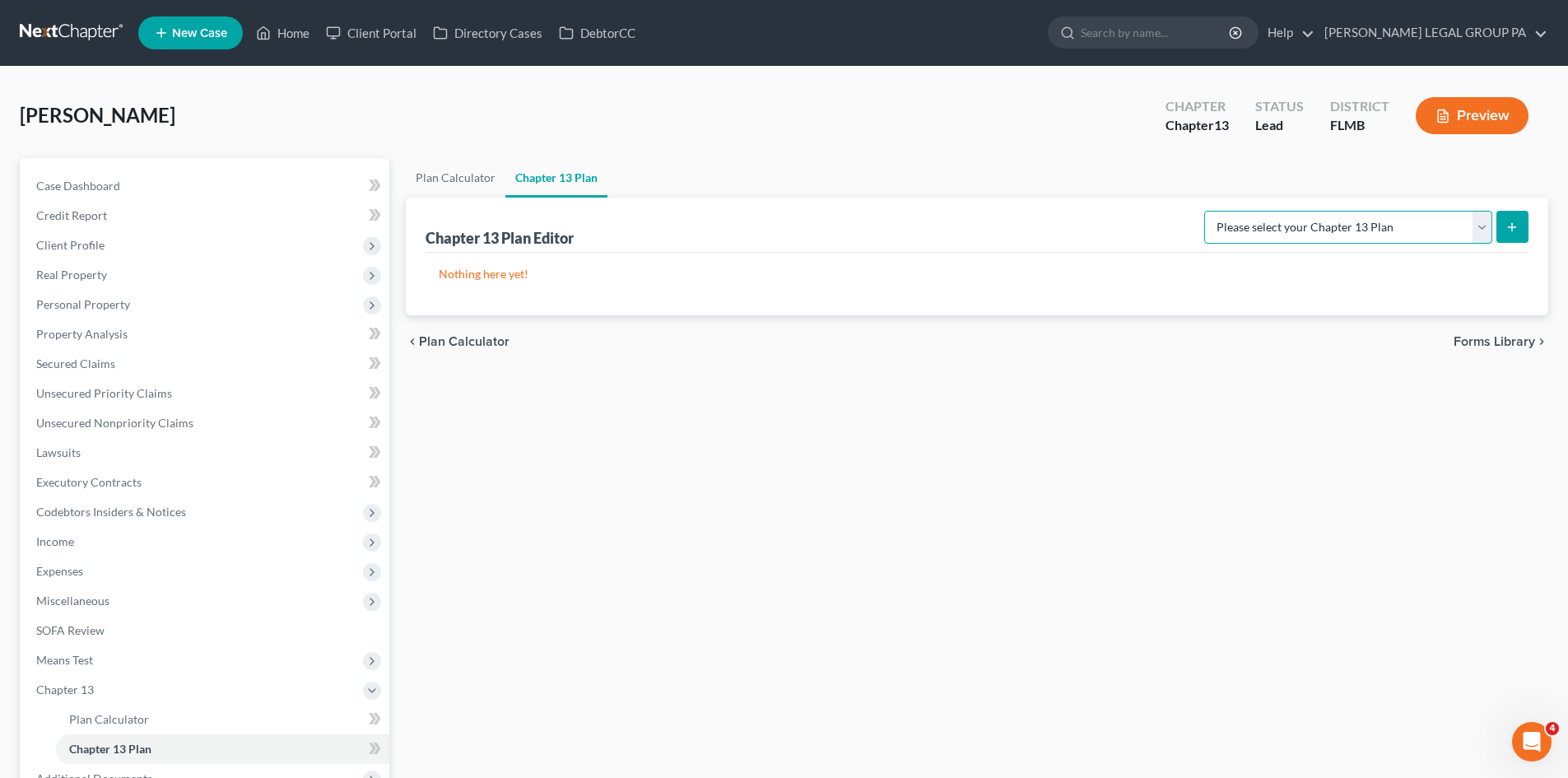
click at [1285, 237] on select "Please select your Chapter 13 Plan Middle District of Florida Middle District o…" at bounding box center [1348, 226] width 288 height 33
click at [1071, 355] on div "chevron_left Plan Calculator Forms Library chevron_right" at bounding box center [977, 341] width 1143 height 53
click at [422, 172] on link "Plan Calculator" at bounding box center [455, 178] width 99 height 40
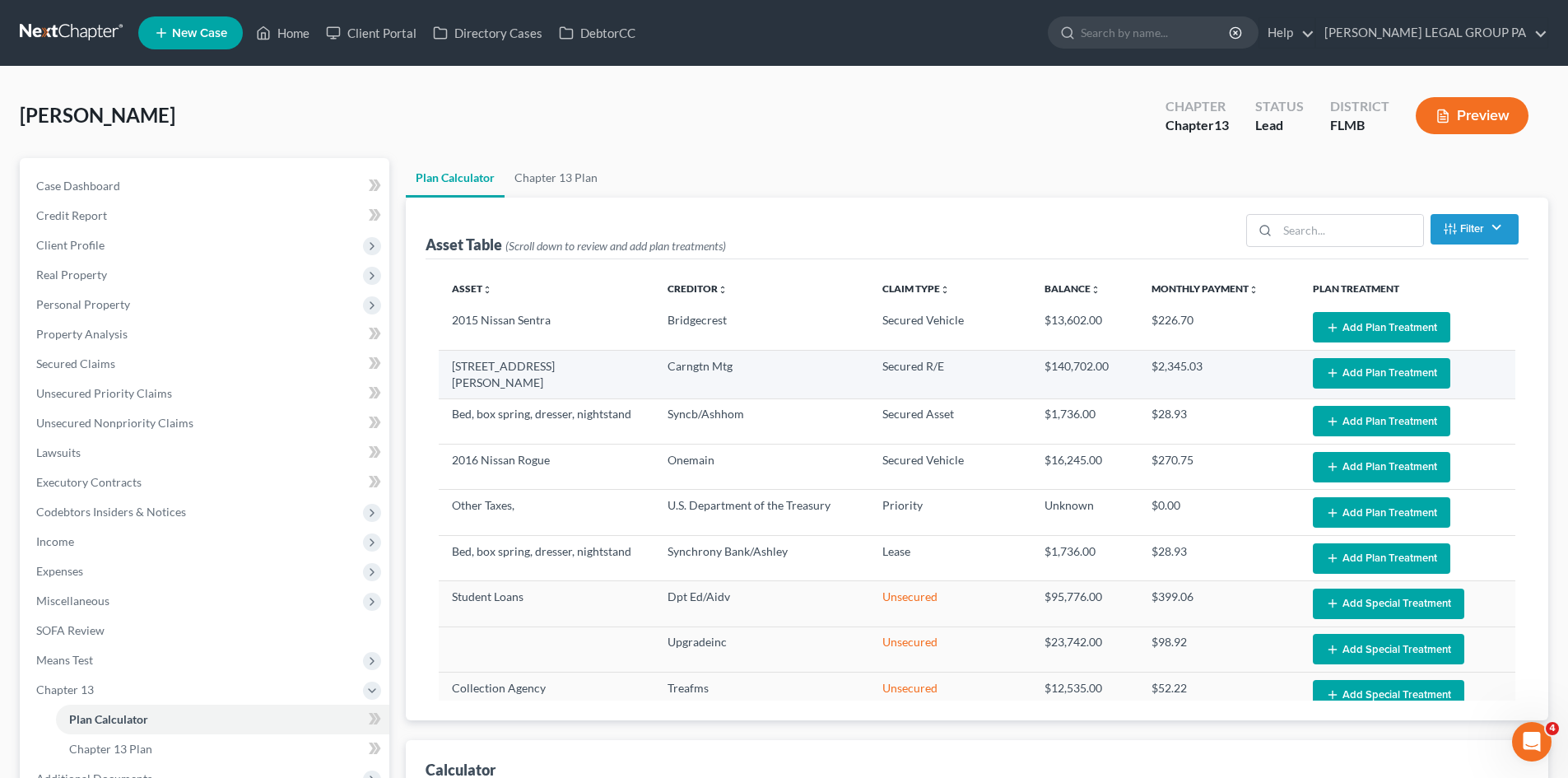
select select "59"
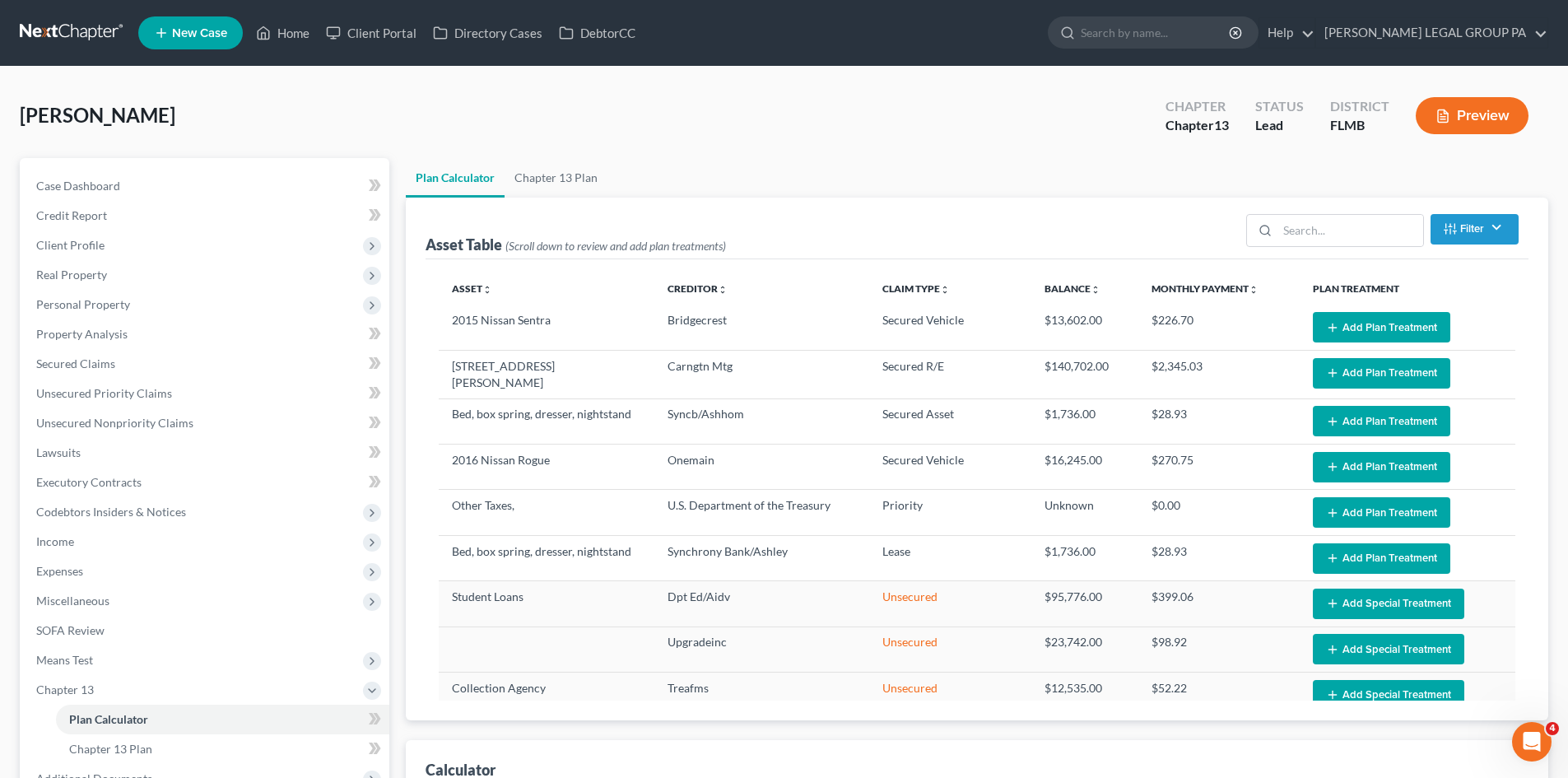
click at [1335, 328] on button "Add Plan Treatment" at bounding box center [1381, 327] width 137 height 31
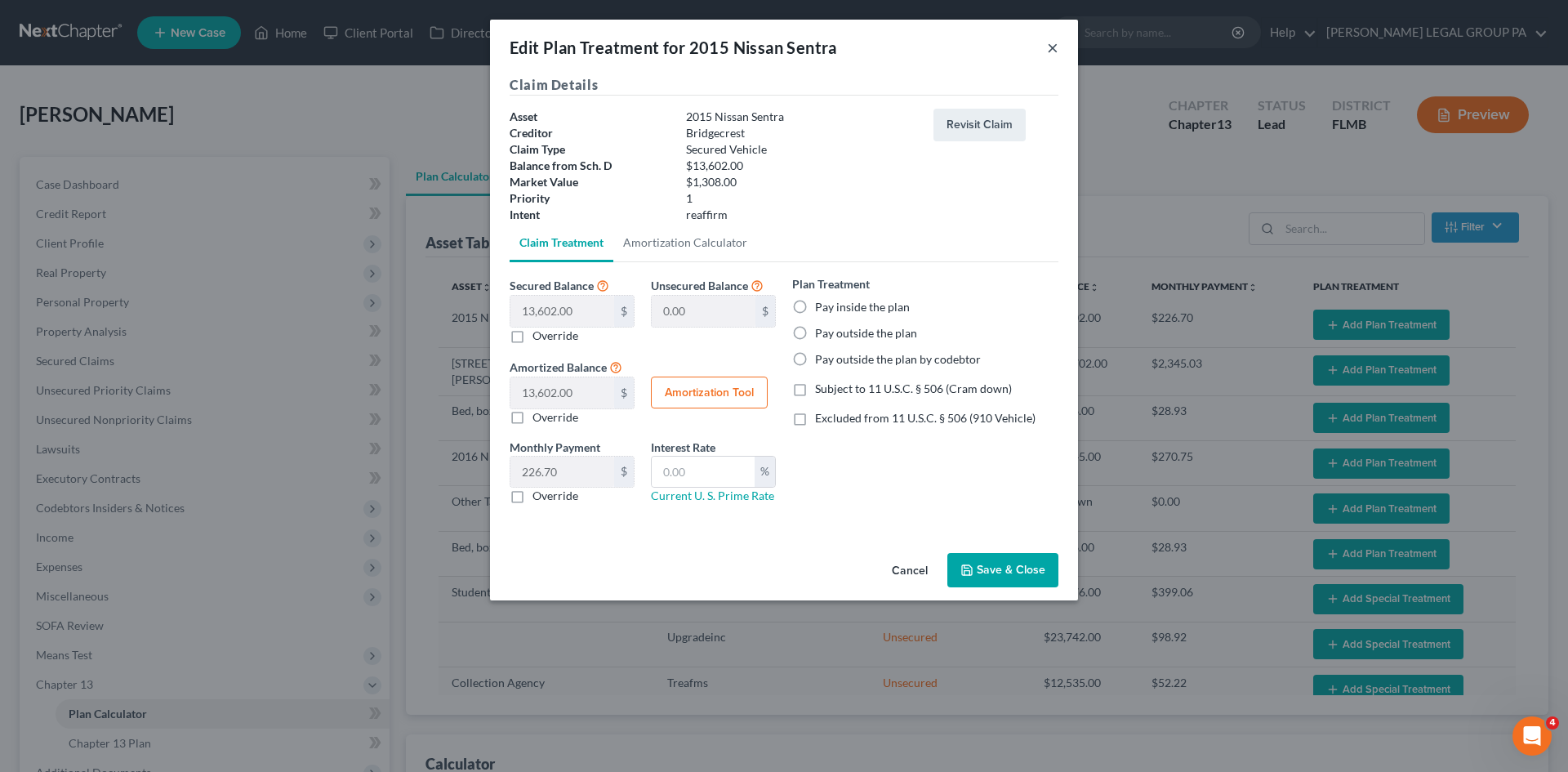
click at [1053, 45] on button "×" at bounding box center [1053, 47] width 11 height 19
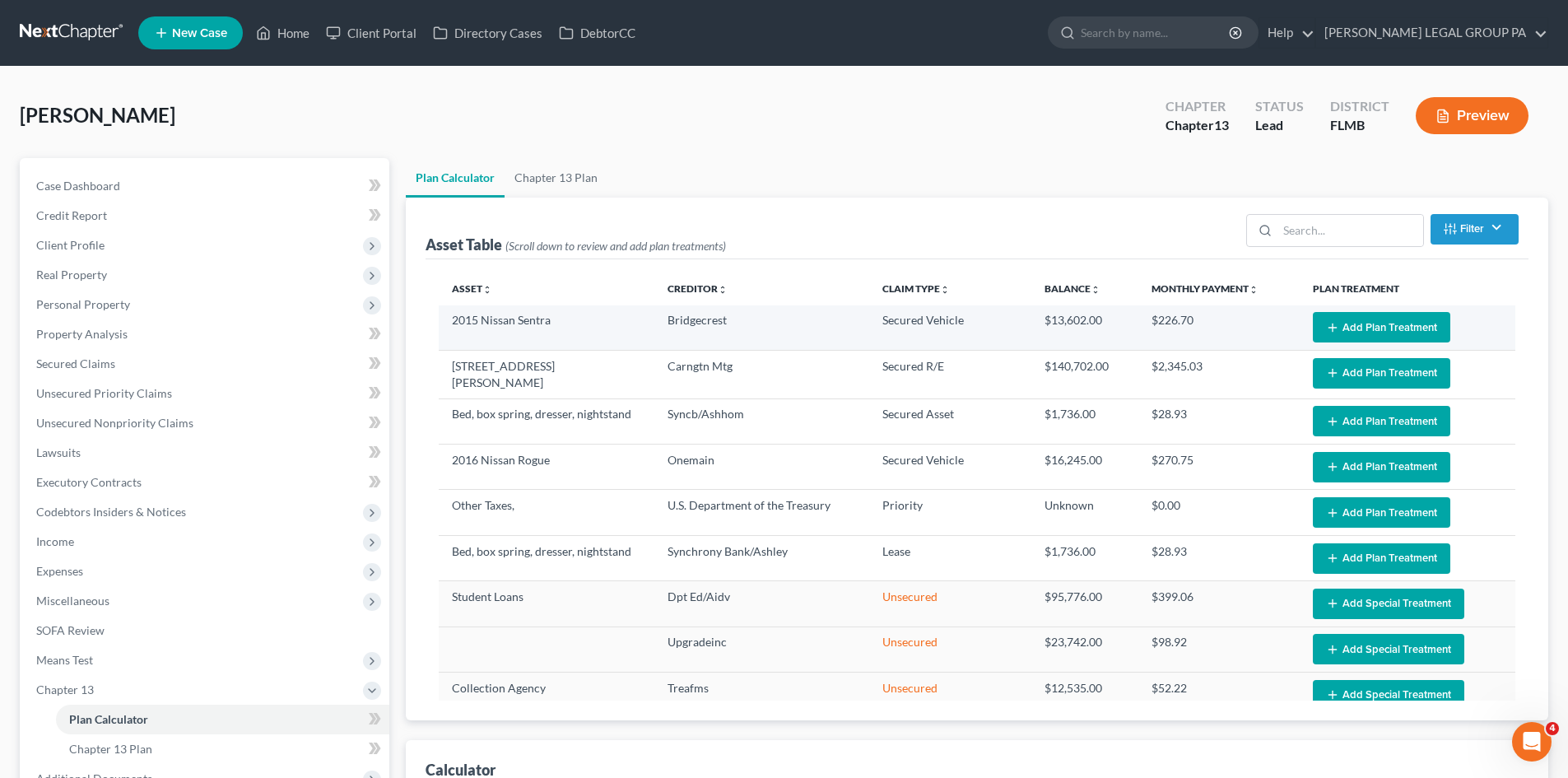
click at [1373, 324] on button "Add Plan Treatment" at bounding box center [1381, 327] width 137 height 31
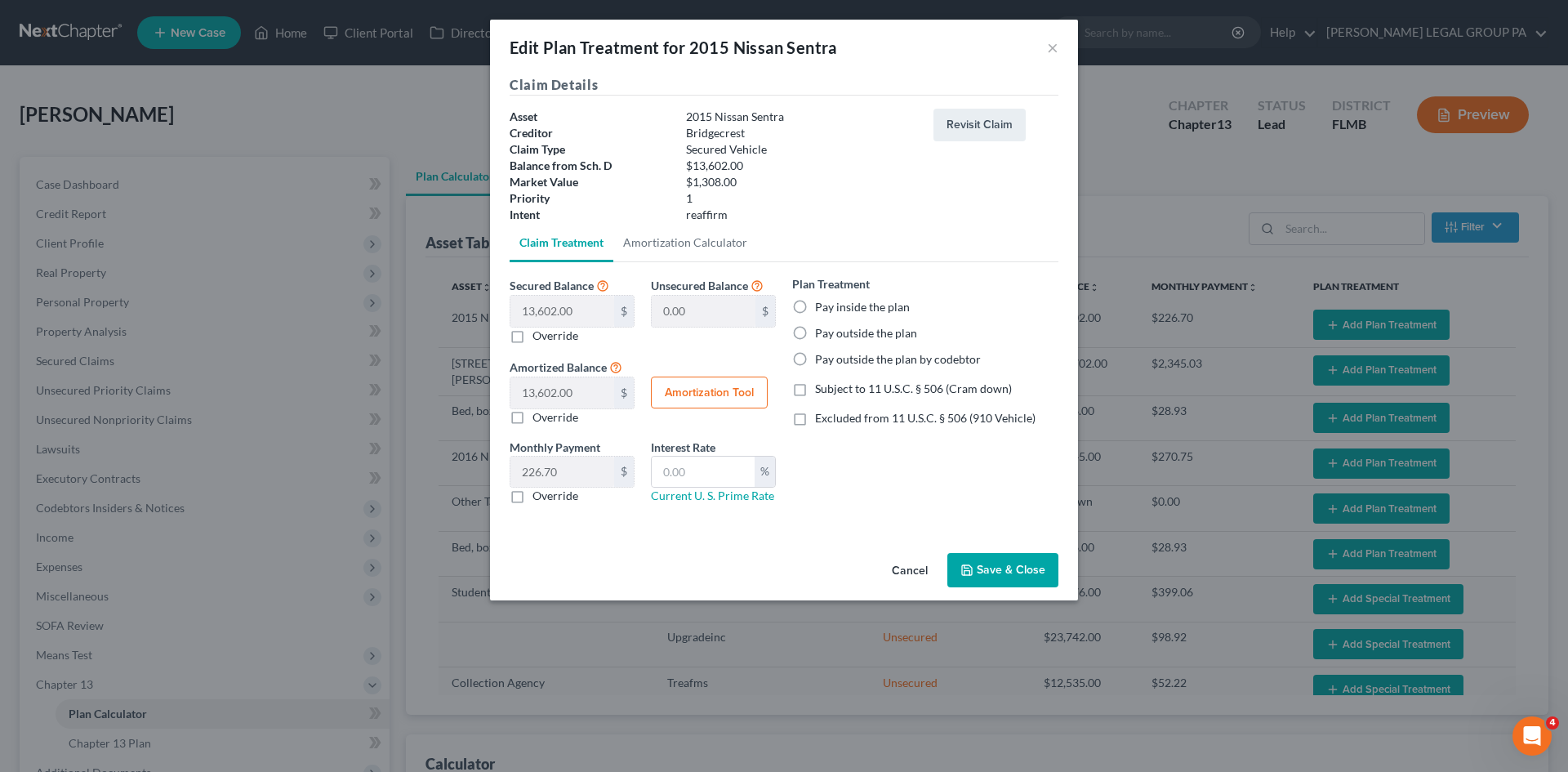
click at [815, 330] on label "Pay outside the plan" at bounding box center [866, 333] width 102 height 17
click at [822, 330] on input "Pay outside the plan" at bounding box center [827, 330] width 10 height 10
radio input "true"
click at [1033, 576] on button "Save & Close" at bounding box center [1003, 569] width 111 height 34
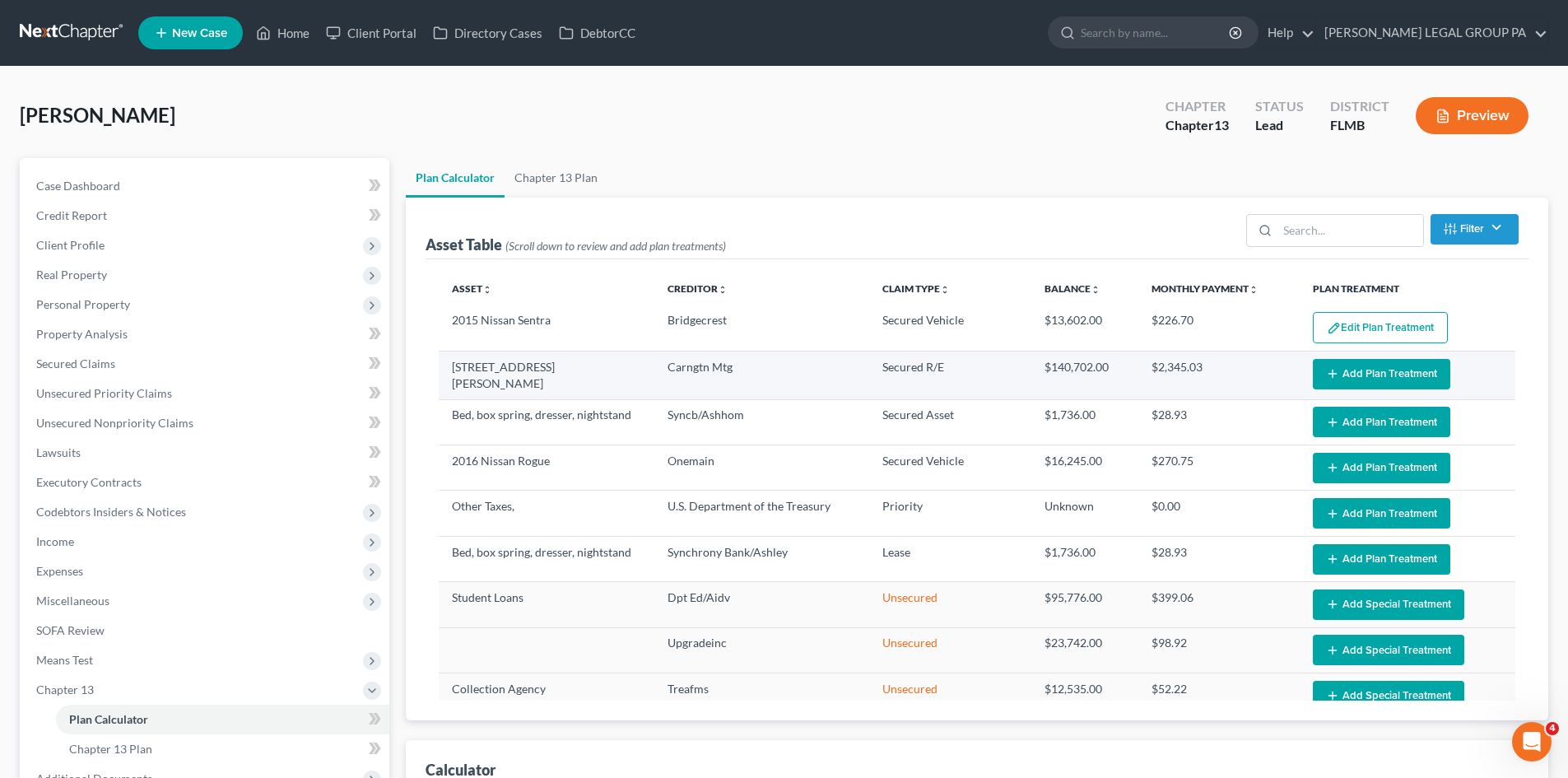
select select "59"
click at [1362, 379] on button "Add Plan Treatment" at bounding box center [1381, 374] width 137 height 31
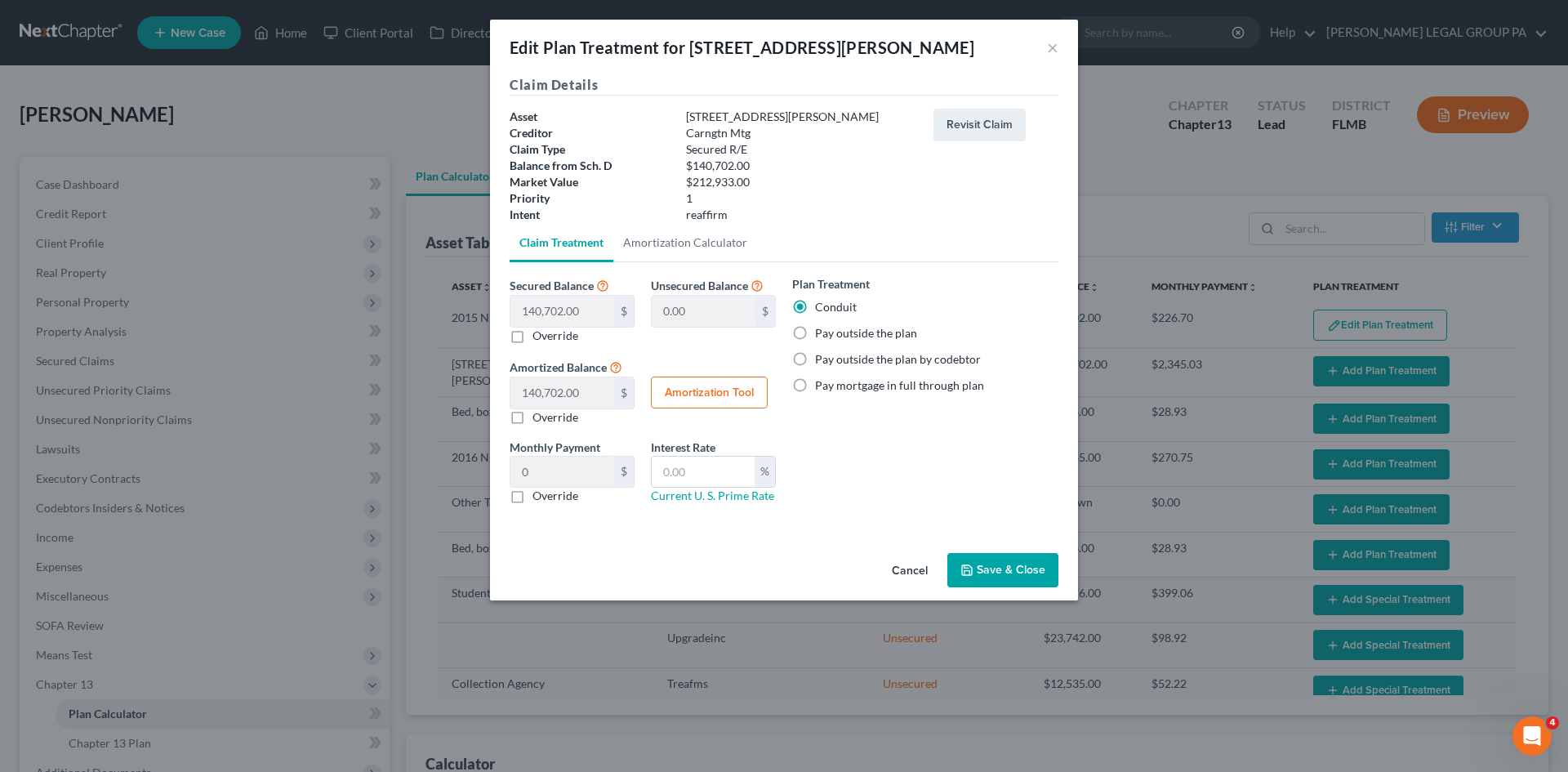
click at [815, 332] on label "Pay outside the plan" at bounding box center [866, 333] width 102 height 17
click at [822, 332] on input "Pay outside the plan" at bounding box center [827, 330] width 10 height 10
radio input "true"
click at [1031, 576] on button "Save & Close" at bounding box center [1003, 569] width 111 height 34
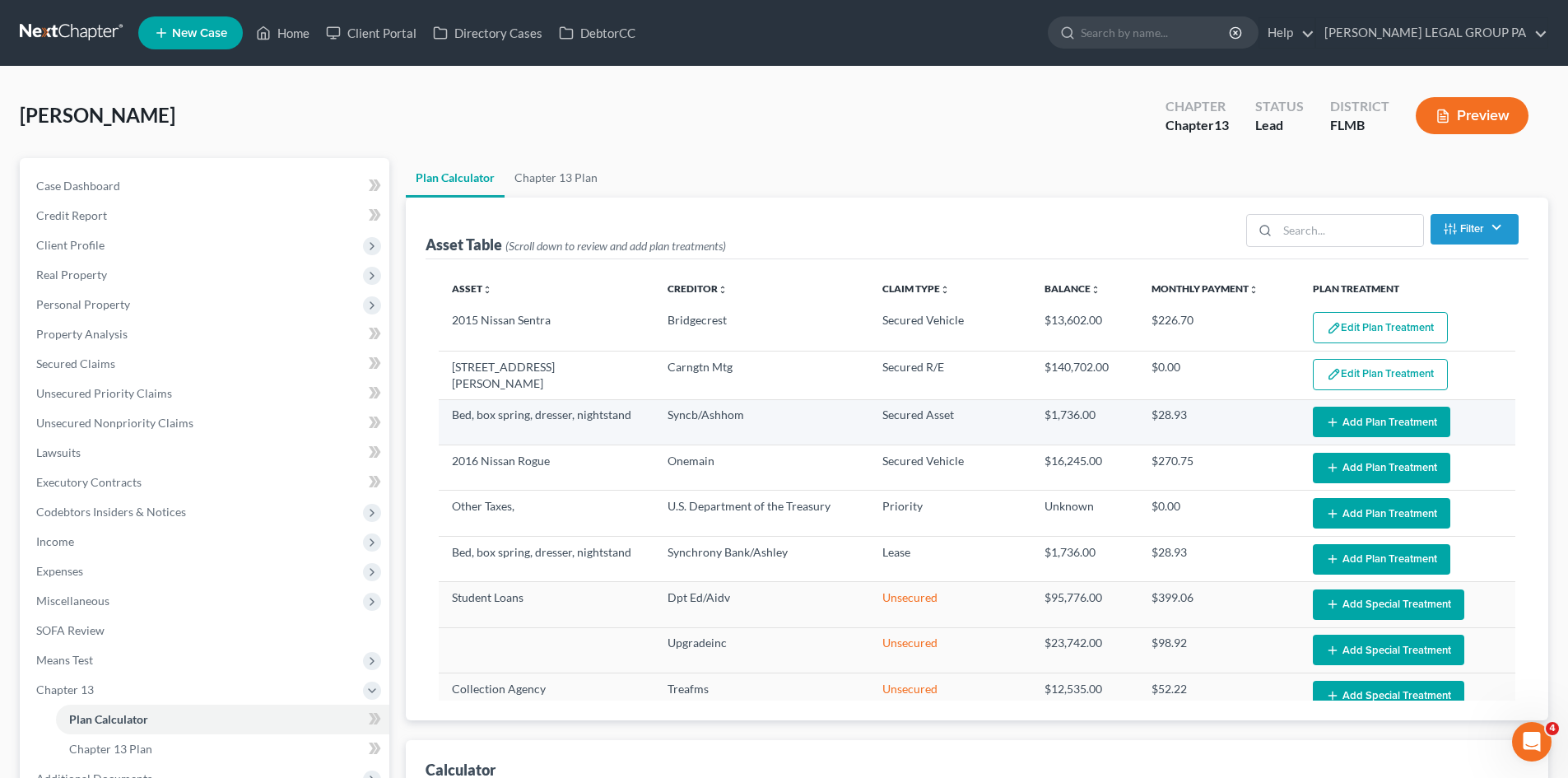
select select "59"
click at [1373, 420] on button "Add Plan Treatment" at bounding box center [1381, 422] width 137 height 31
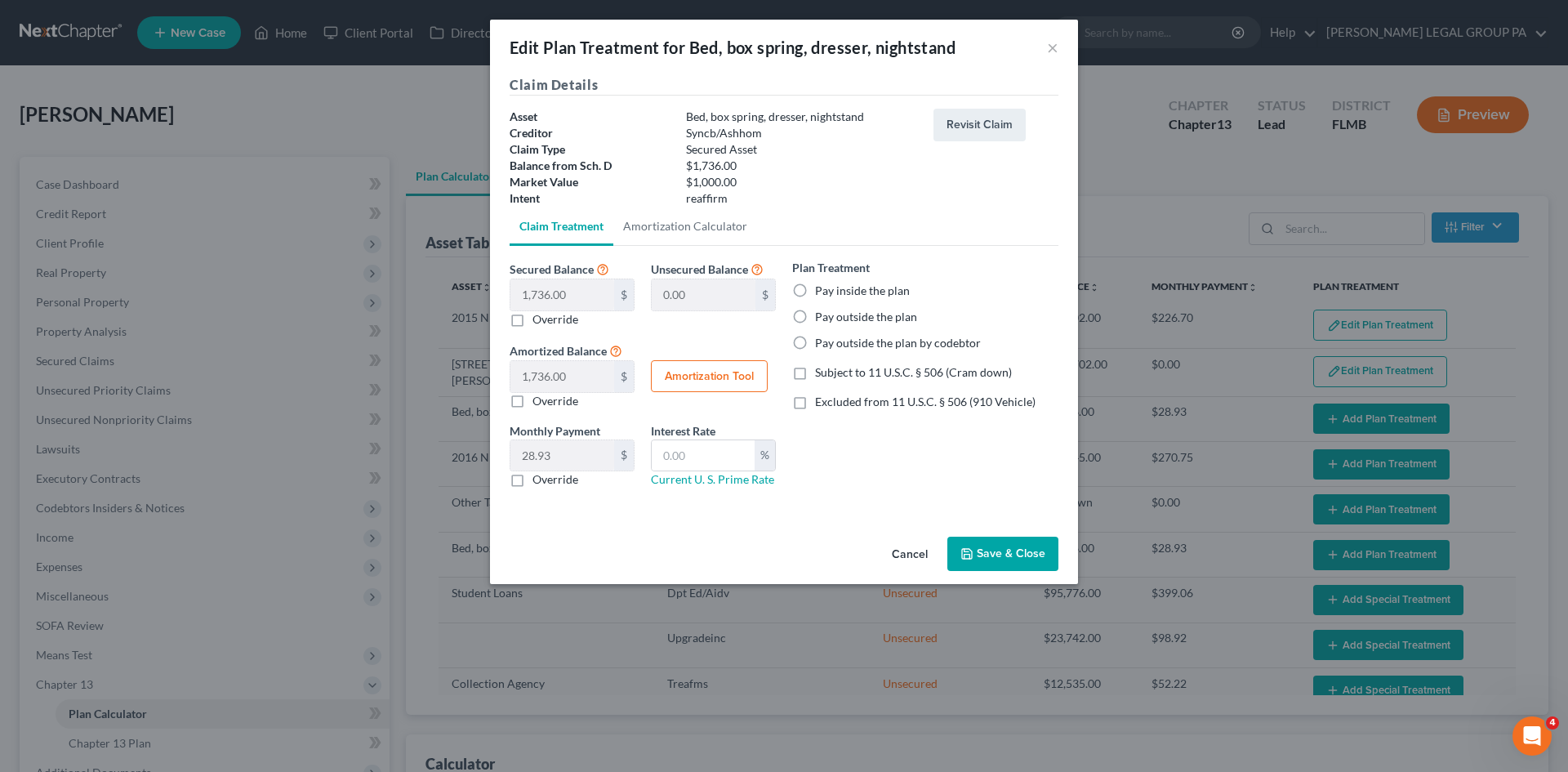
click at [815, 321] on label "Pay outside the plan" at bounding box center [866, 316] width 102 height 17
click at [822, 320] on input "Pay outside the plan" at bounding box center [827, 314] width 10 height 10
radio input "true"
drag, startPoint x: 1023, startPoint y: 559, endPoint x: 1032, endPoint y: 559, distance: 9.0
click at [1025, 559] on button "Save & Close" at bounding box center [1003, 553] width 111 height 34
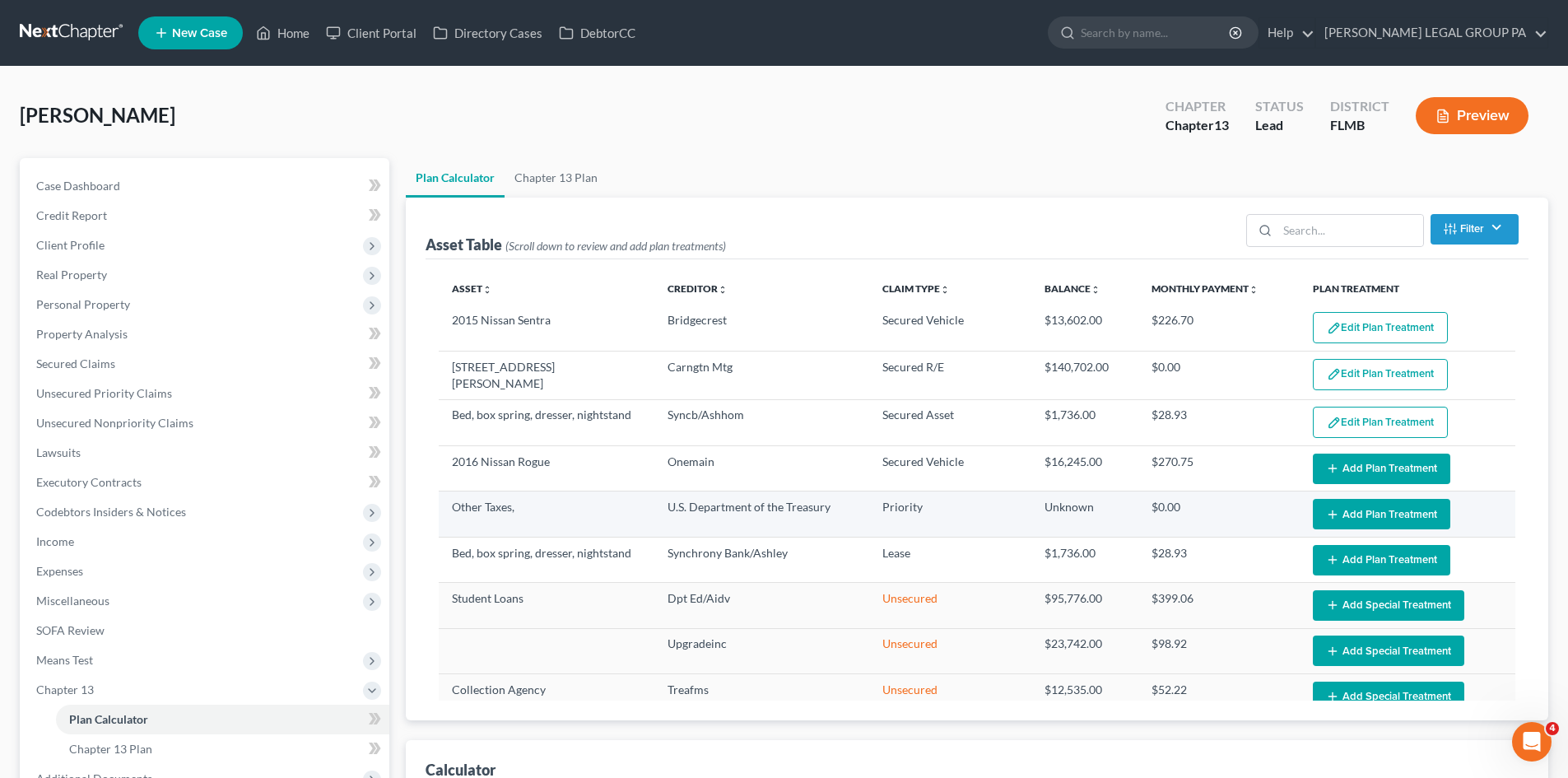
select select "59"
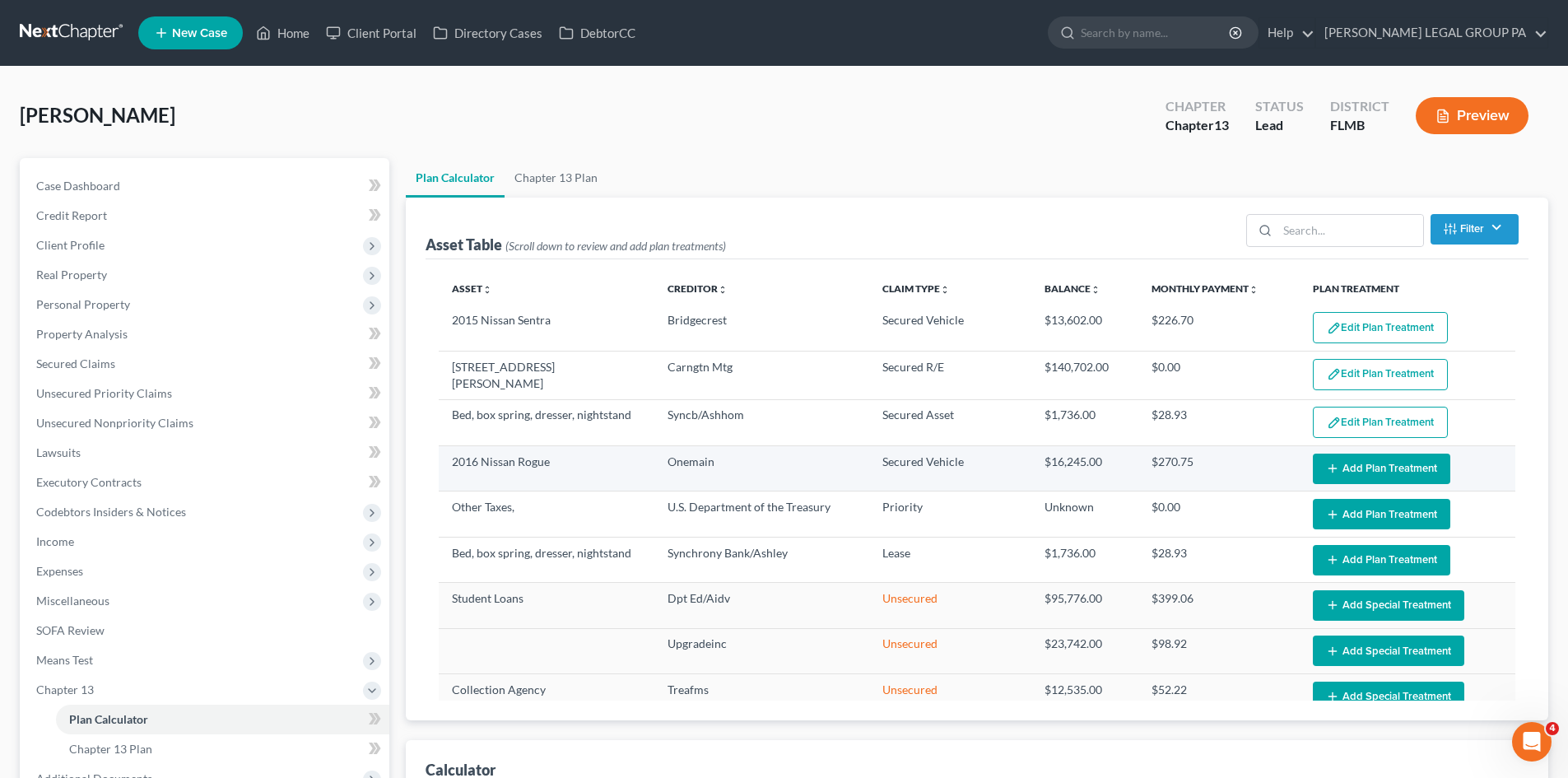
click at [1377, 469] on button "Add Plan Treatment" at bounding box center [1381, 468] width 137 height 31
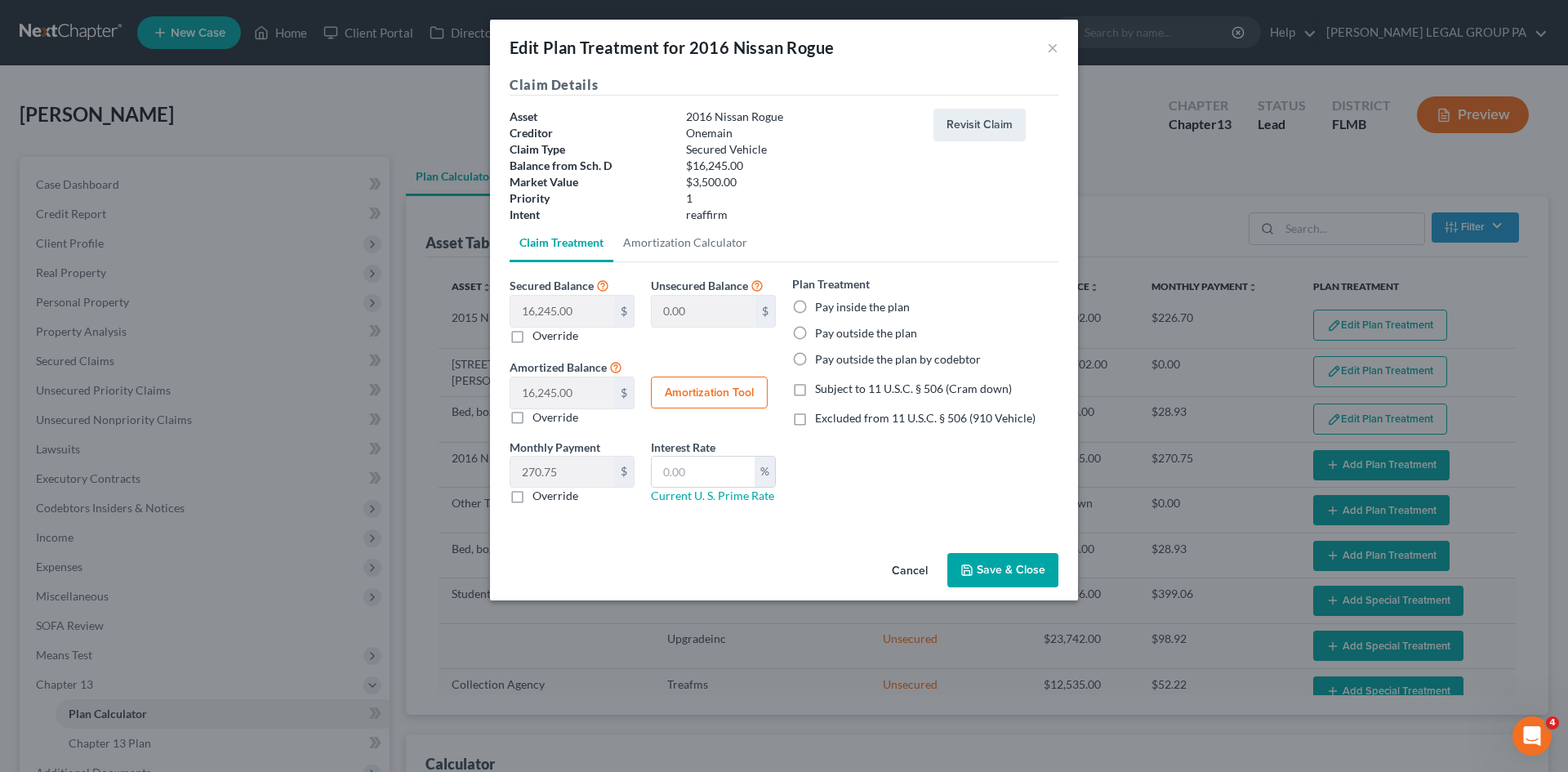
click at [815, 389] on label "Subject to 11 U.S.C. § 506 (Cram down)" at bounding box center [913, 389] width 197 height 17
click at [822, 389] on input "Subject to 11 U.S.C. § 506 (Cram down)" at bounding box center [827, 386] width 10 height 10
checkbox input "true"
click at [1018, 585] on button "Save & Close" at bounding box center [1003, 569] width 111 height 34
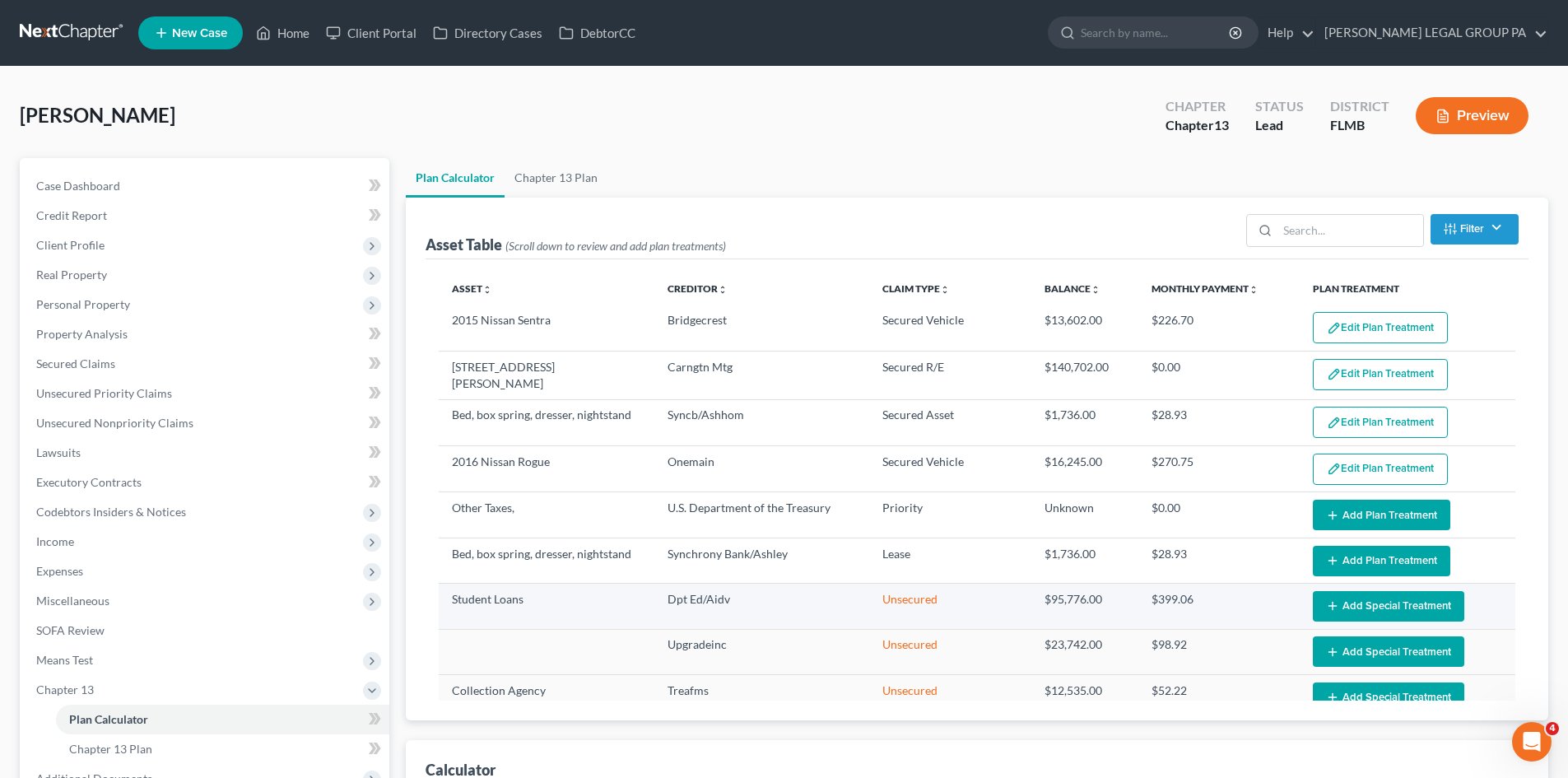
select select "59"
click at [63, 417] on span "Unsecured Nonpriority Claims" at bounding box center [114, 422] width 158 height 14
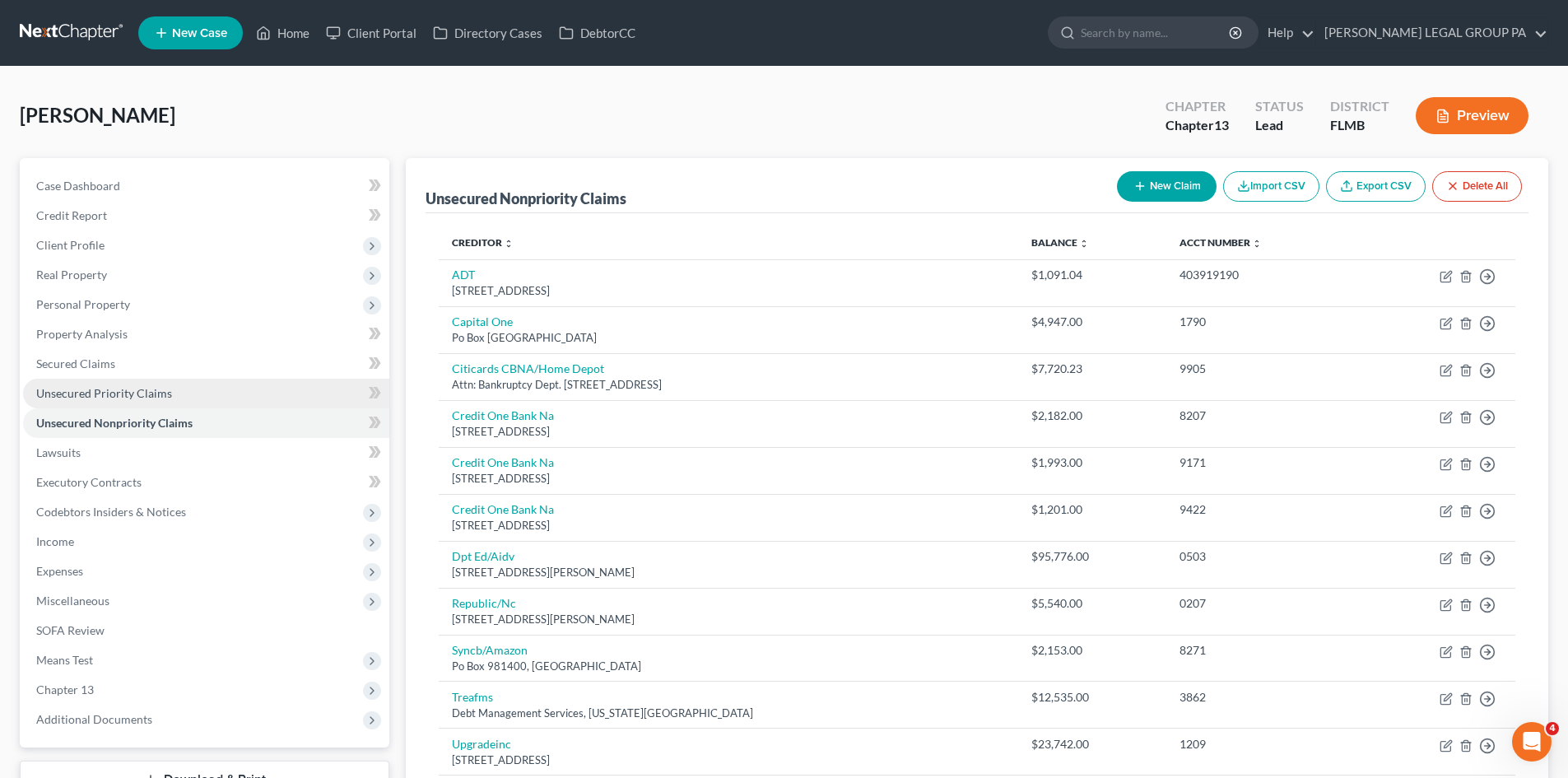
click at [169, 382] on link "Unsecured Priority Claims" at bounding box center [206, 393] width 366 height 30
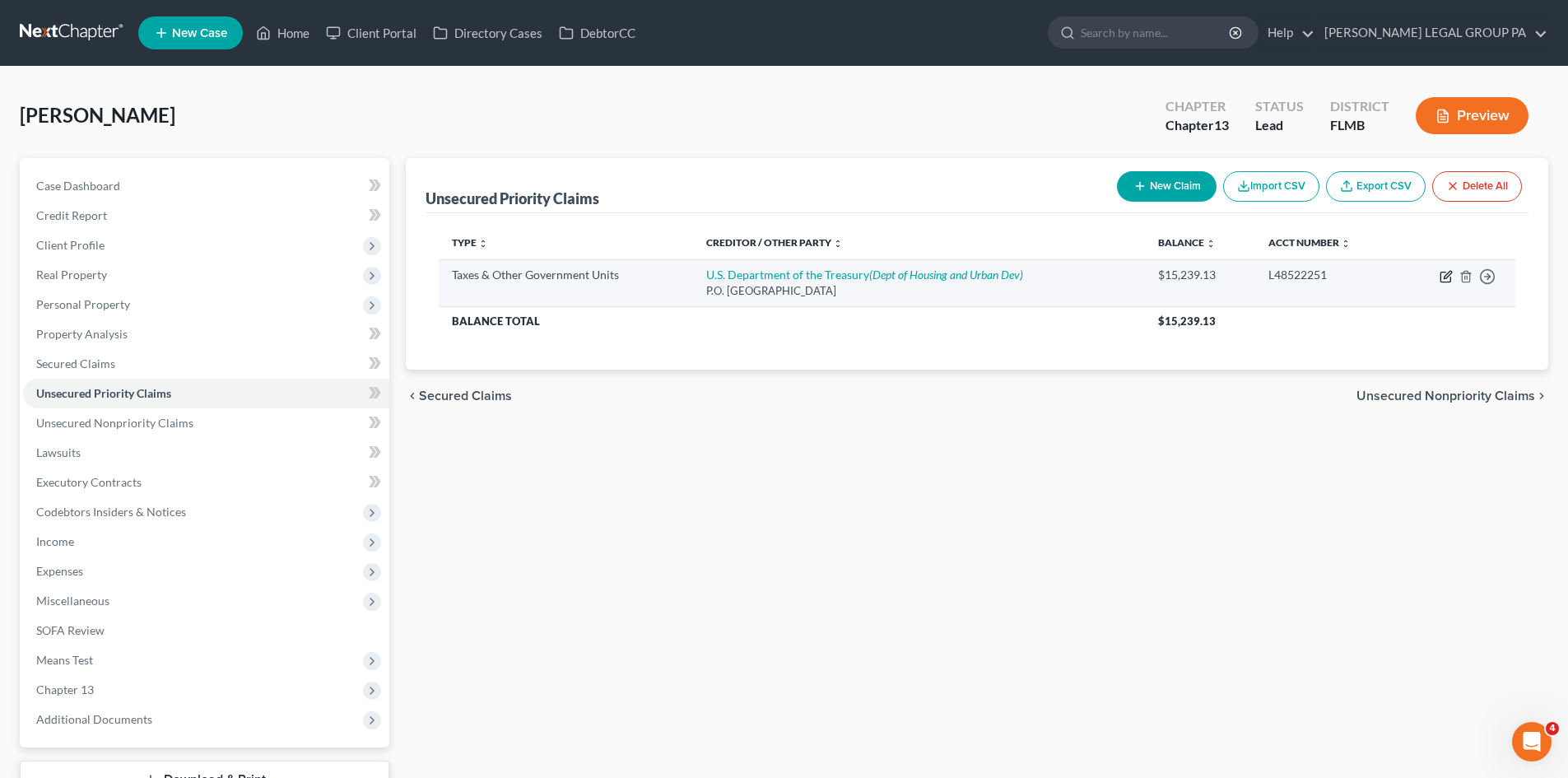
click at [1443, 281] on icon "button" at bounding box center [1446, 276] width 13 height 13
select select "4"
select select "26"
select select "0"
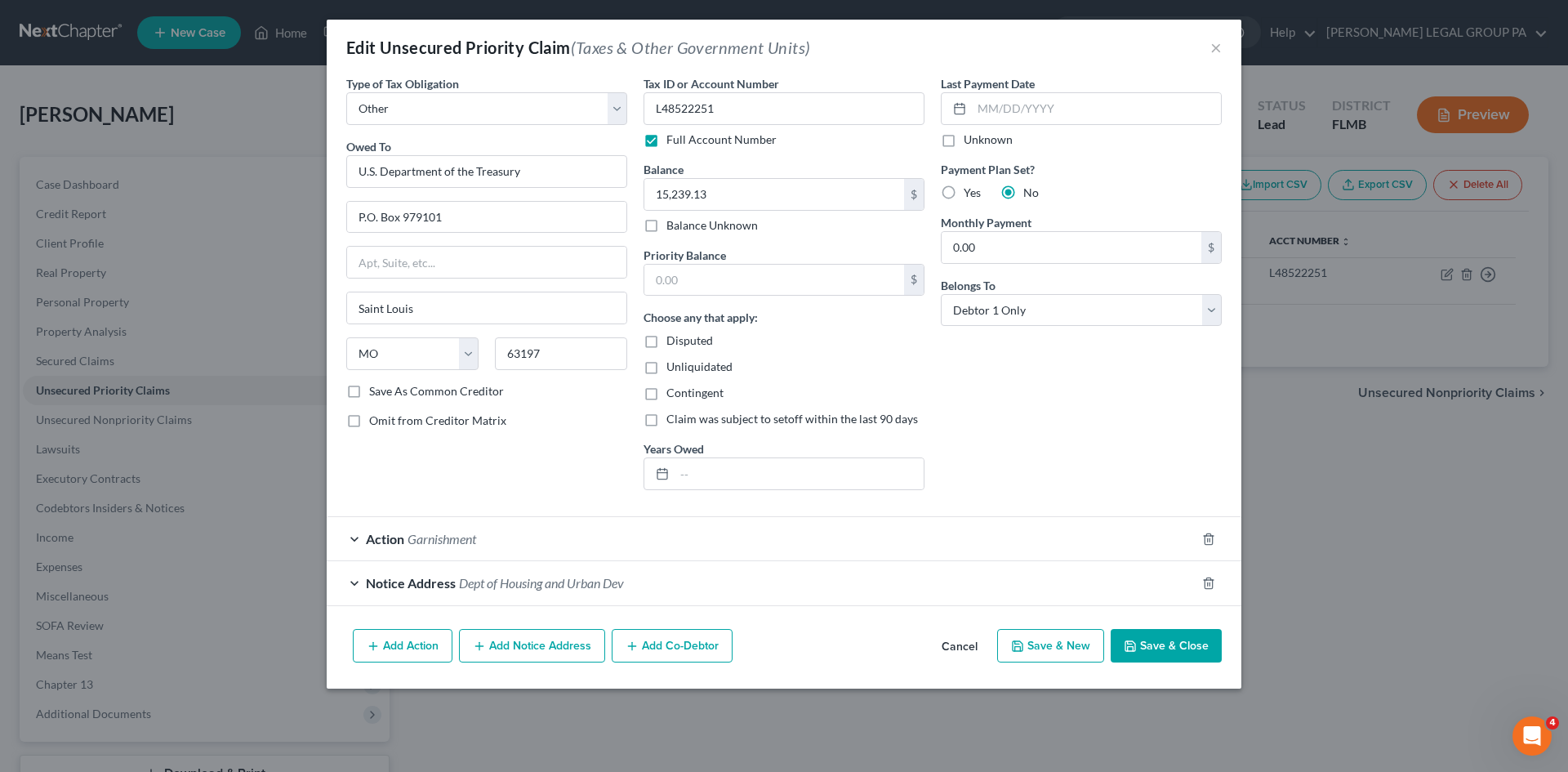
click at [513, 534] on div "Action Garnishment" at bounding box center [761, 539] width 869 height 44
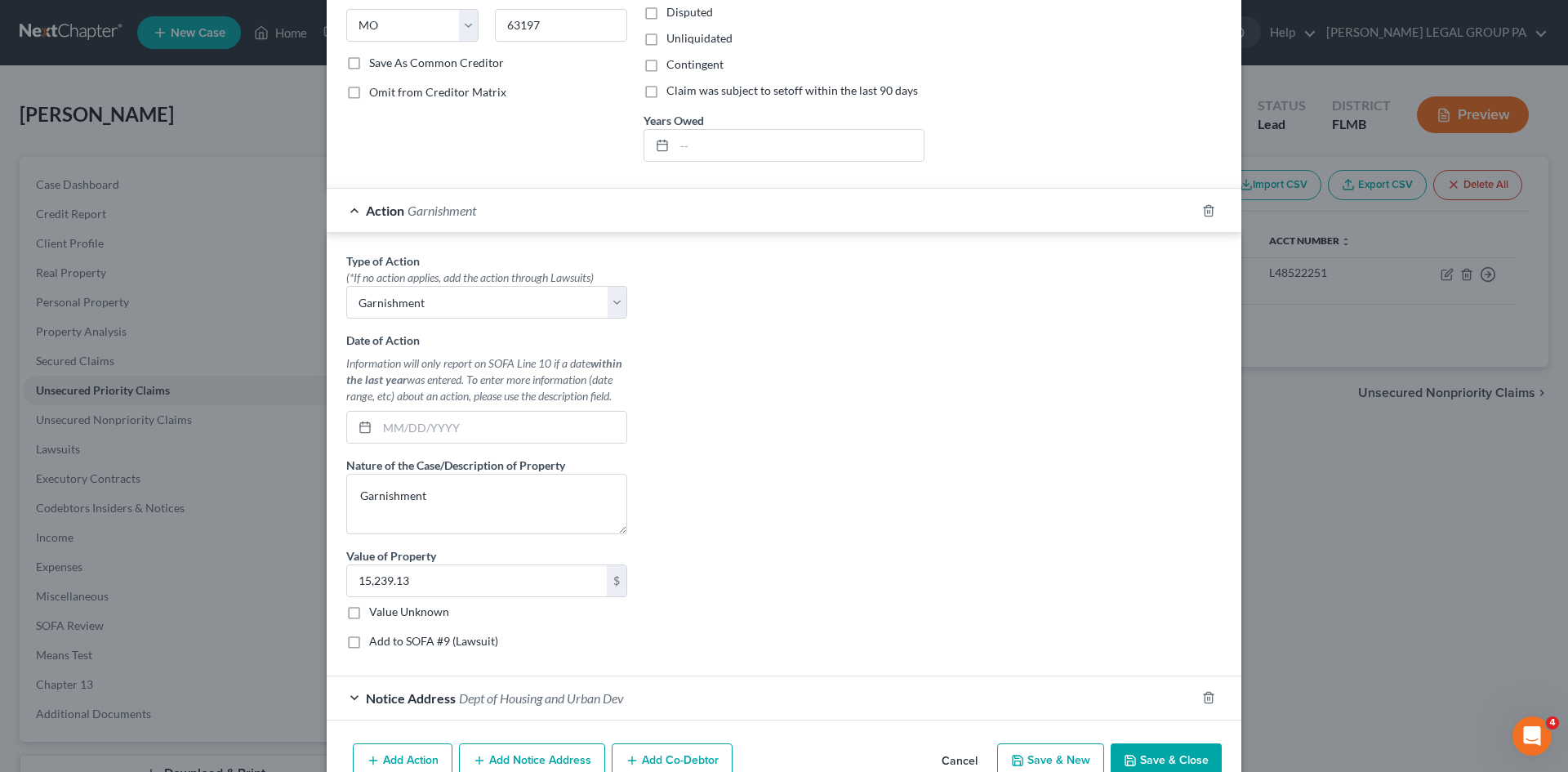
scroll to position [380, 0]
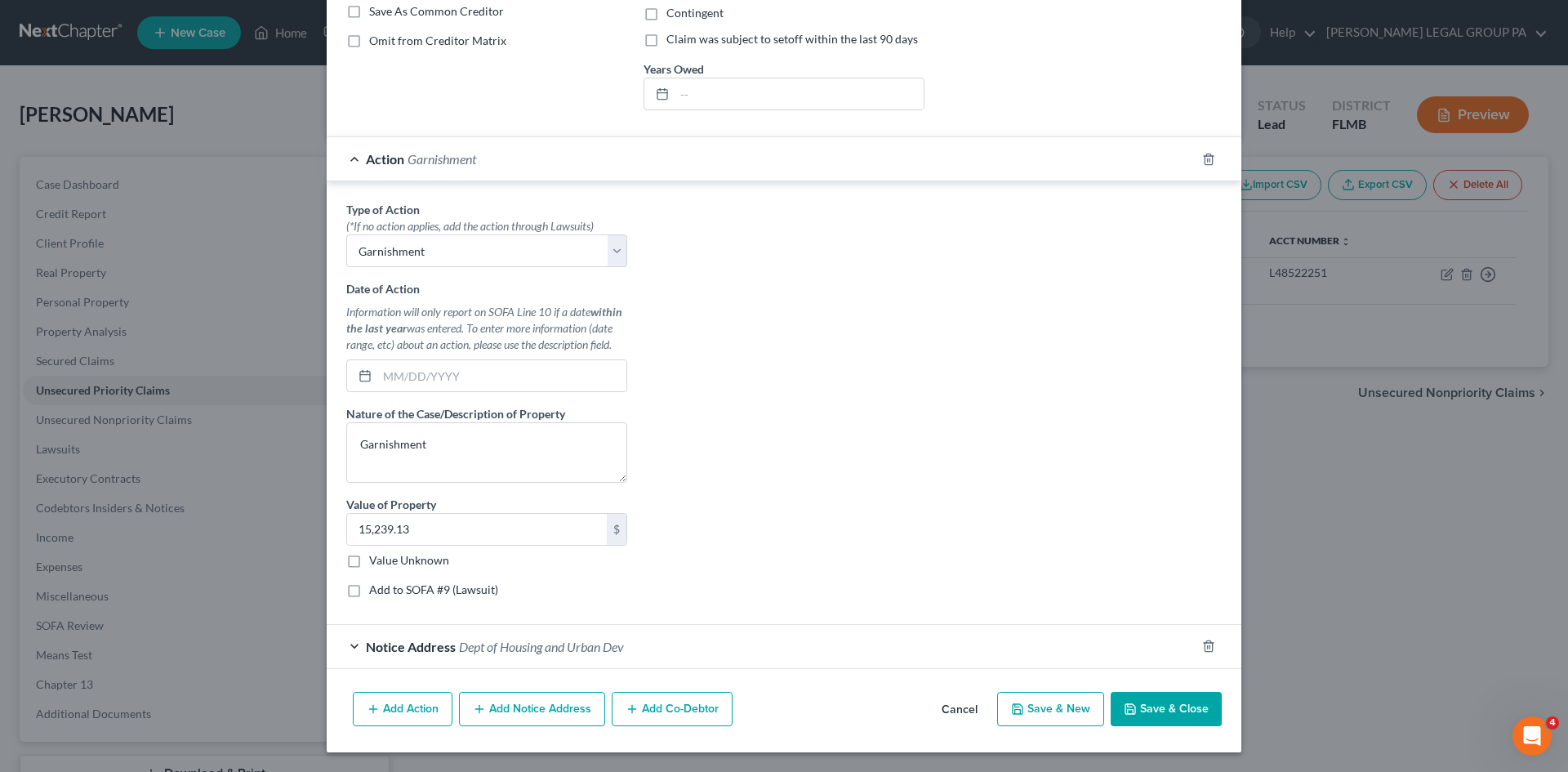
click at [538, 646] on span "Dept of Housing and Urban Dev" at bounding box center [541, 646] width 165 height 16
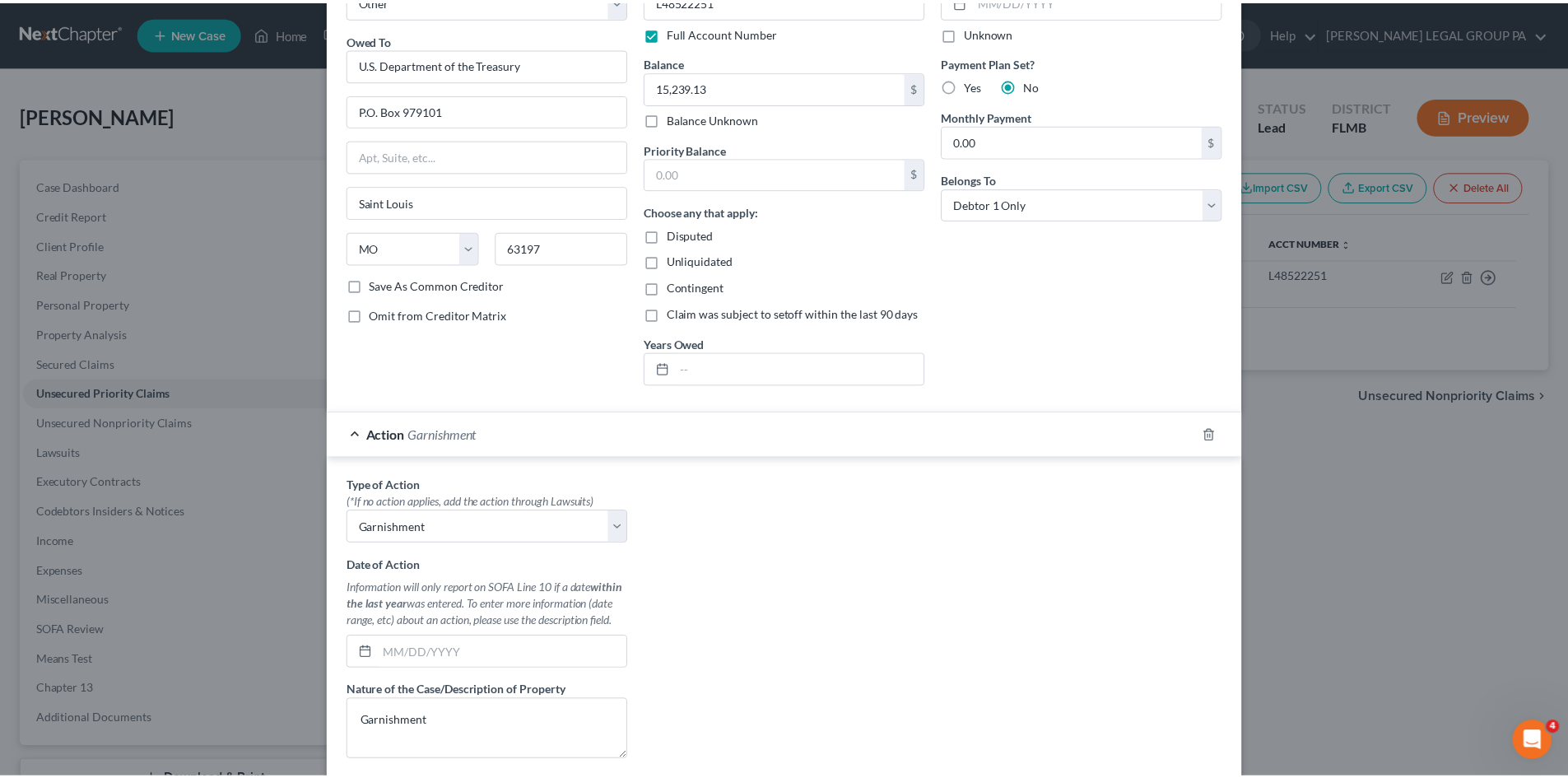
scroll to position [0, 0]
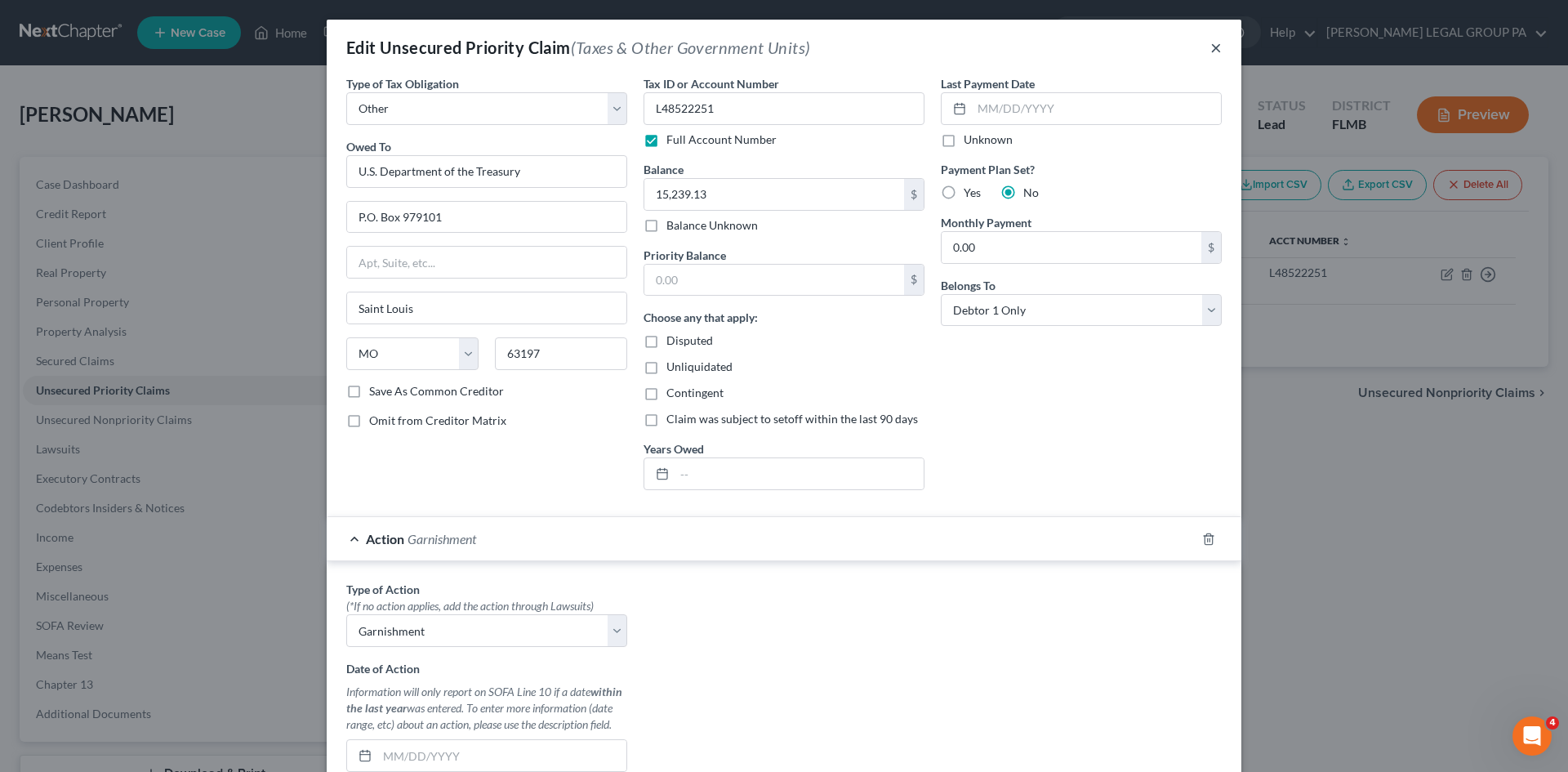
click at [1212, 45] on button "×" at bounding box center [1216, 47] width 11 height 19
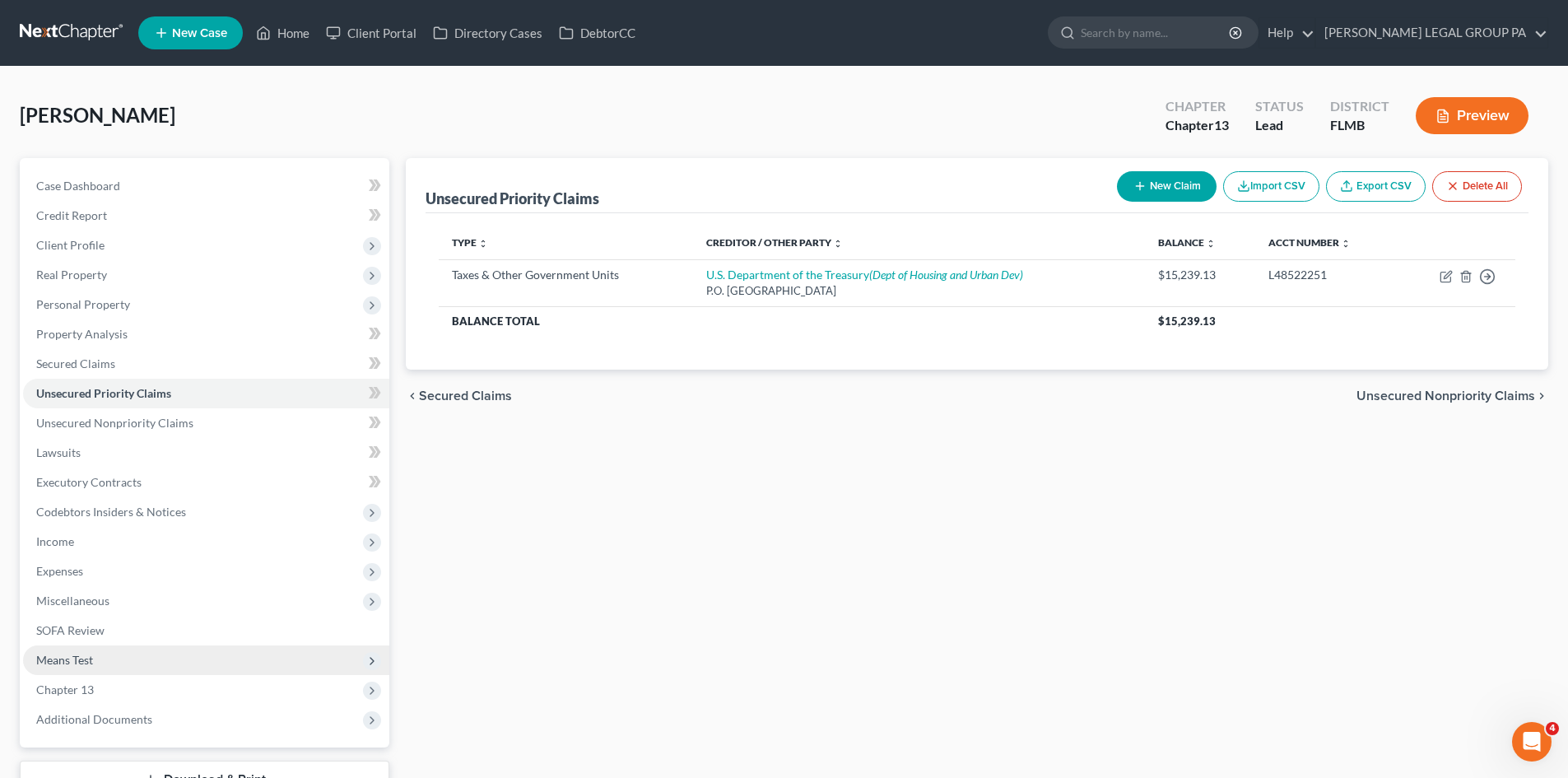
click at [114, 667] on span "Means Test" at bounding box center [206, 660] width 366 height 30
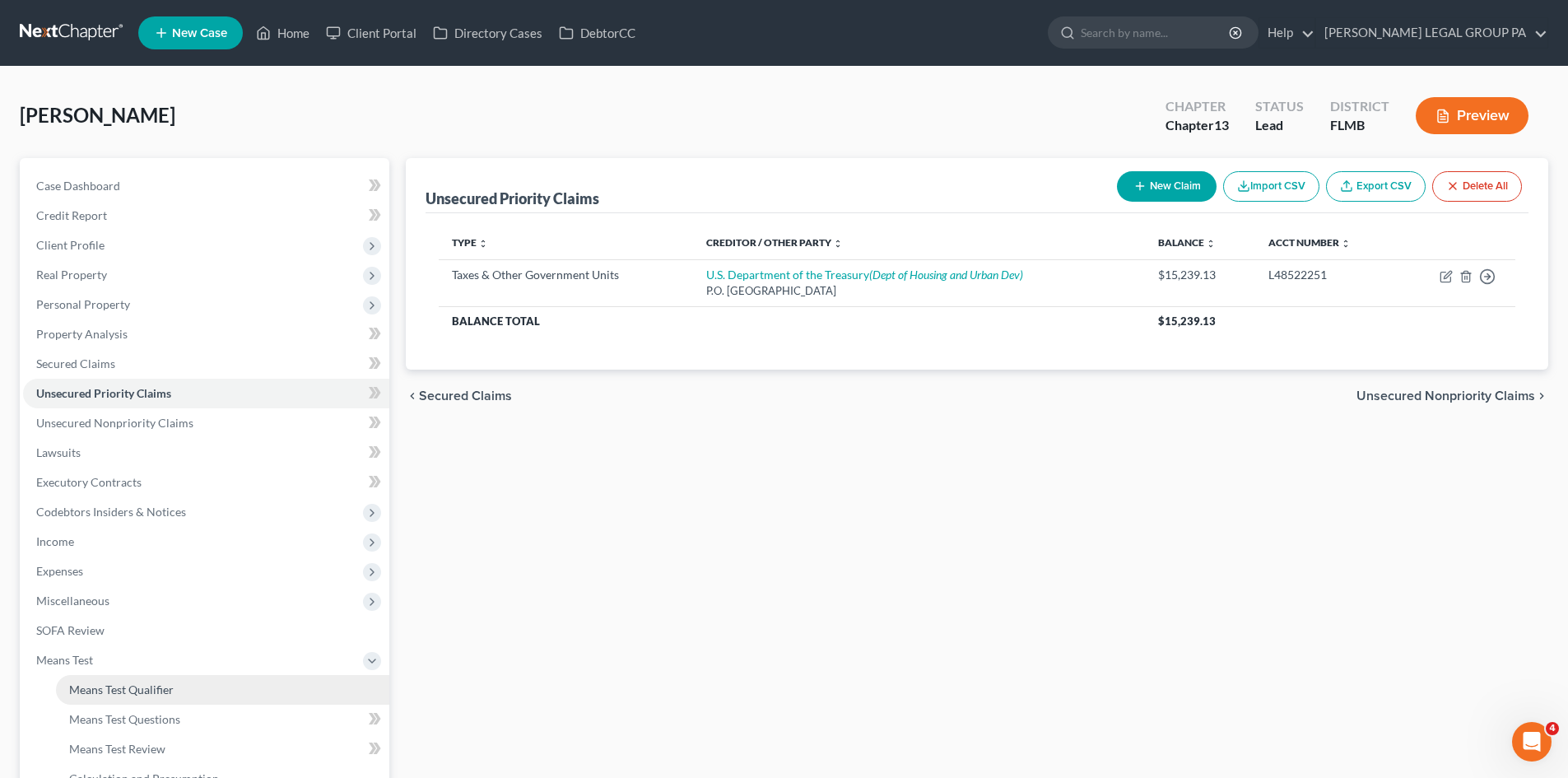
click at [130, 684] on span "Means Test Qualifier" at bounding box center [121, 689] width 105 height 14
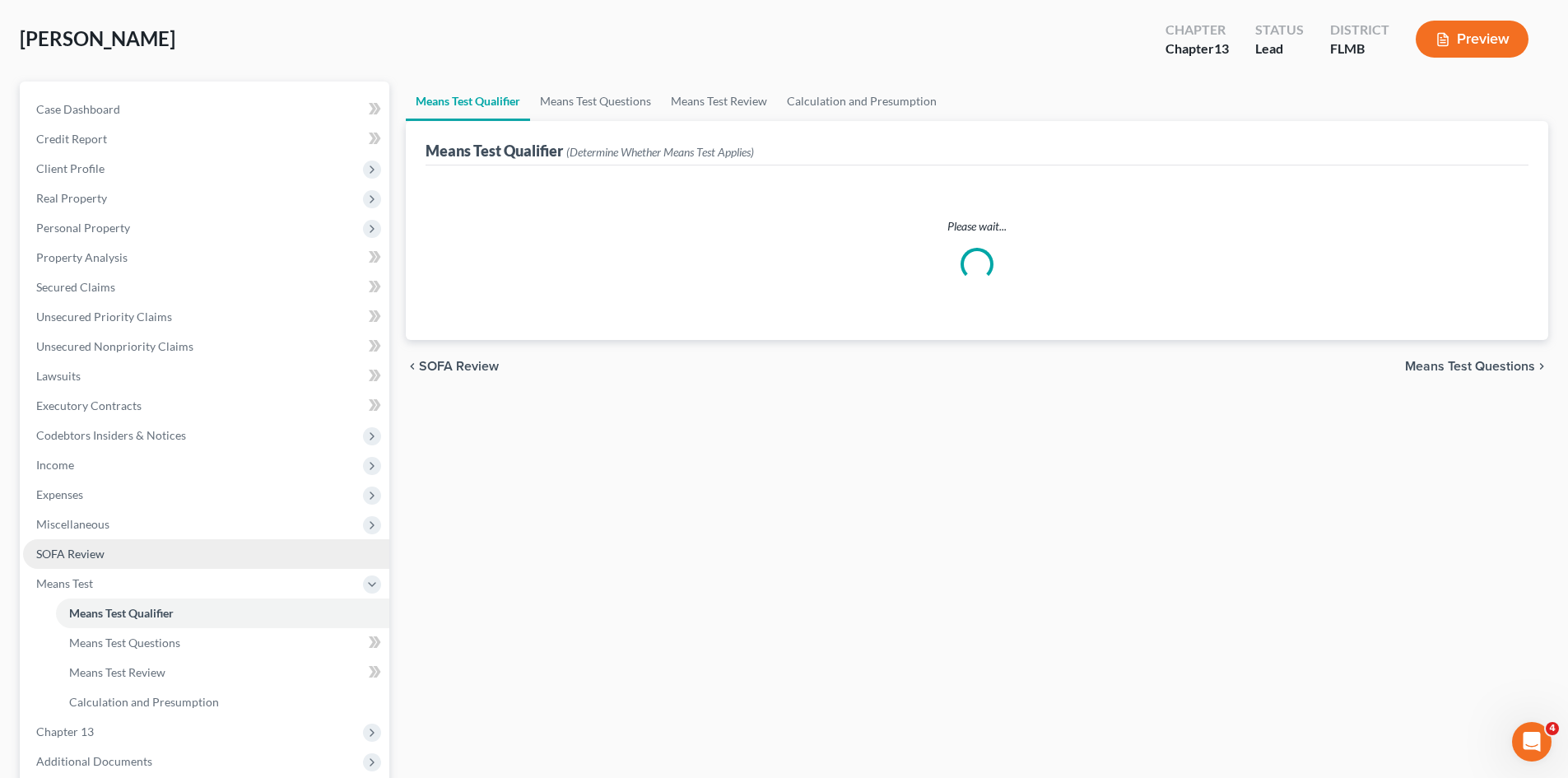
scroll to position [165, 0]
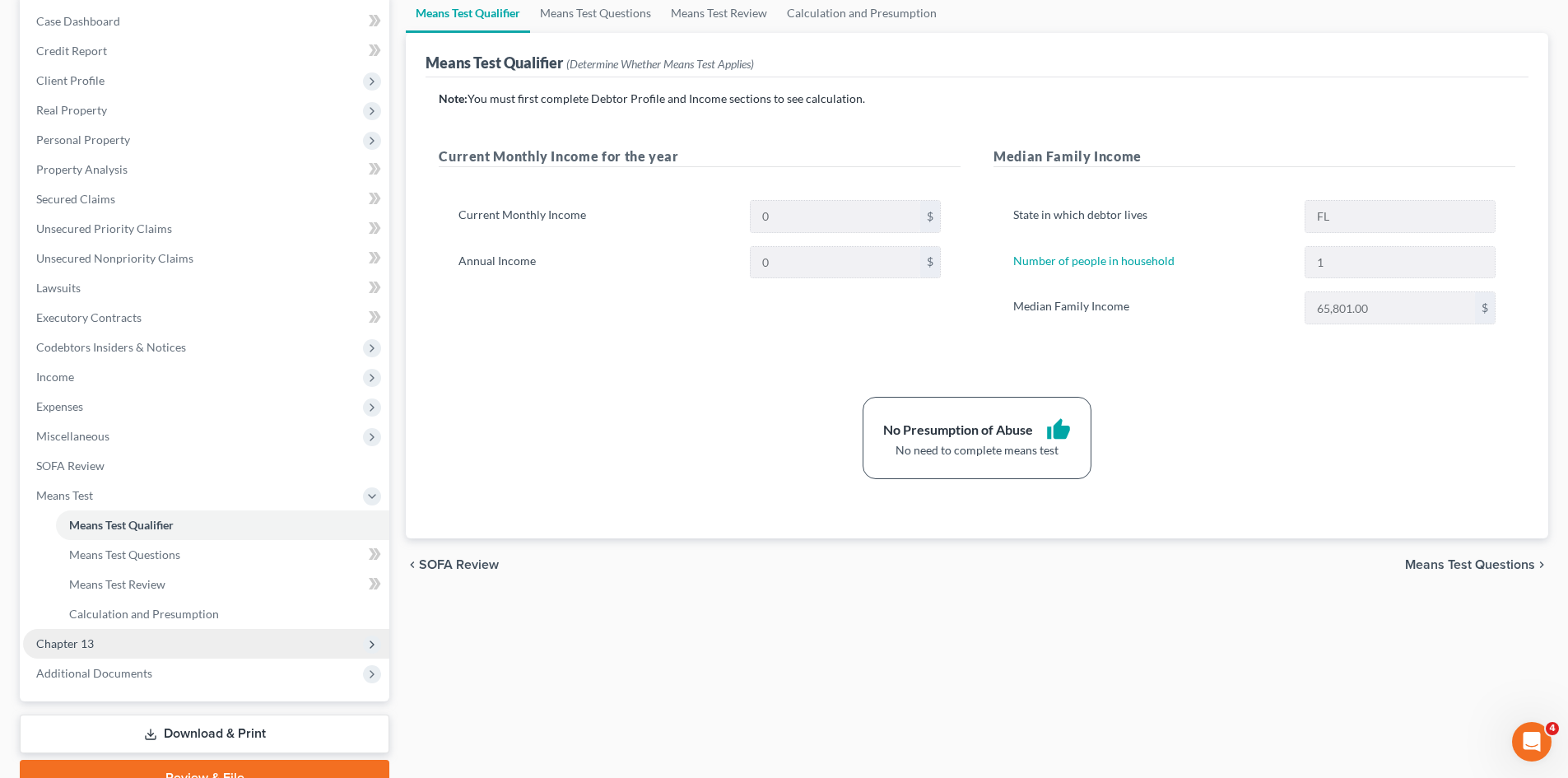
click at [168, 641] on span "Chapter 13" at bounding box center [206, 643] width 366 height 30
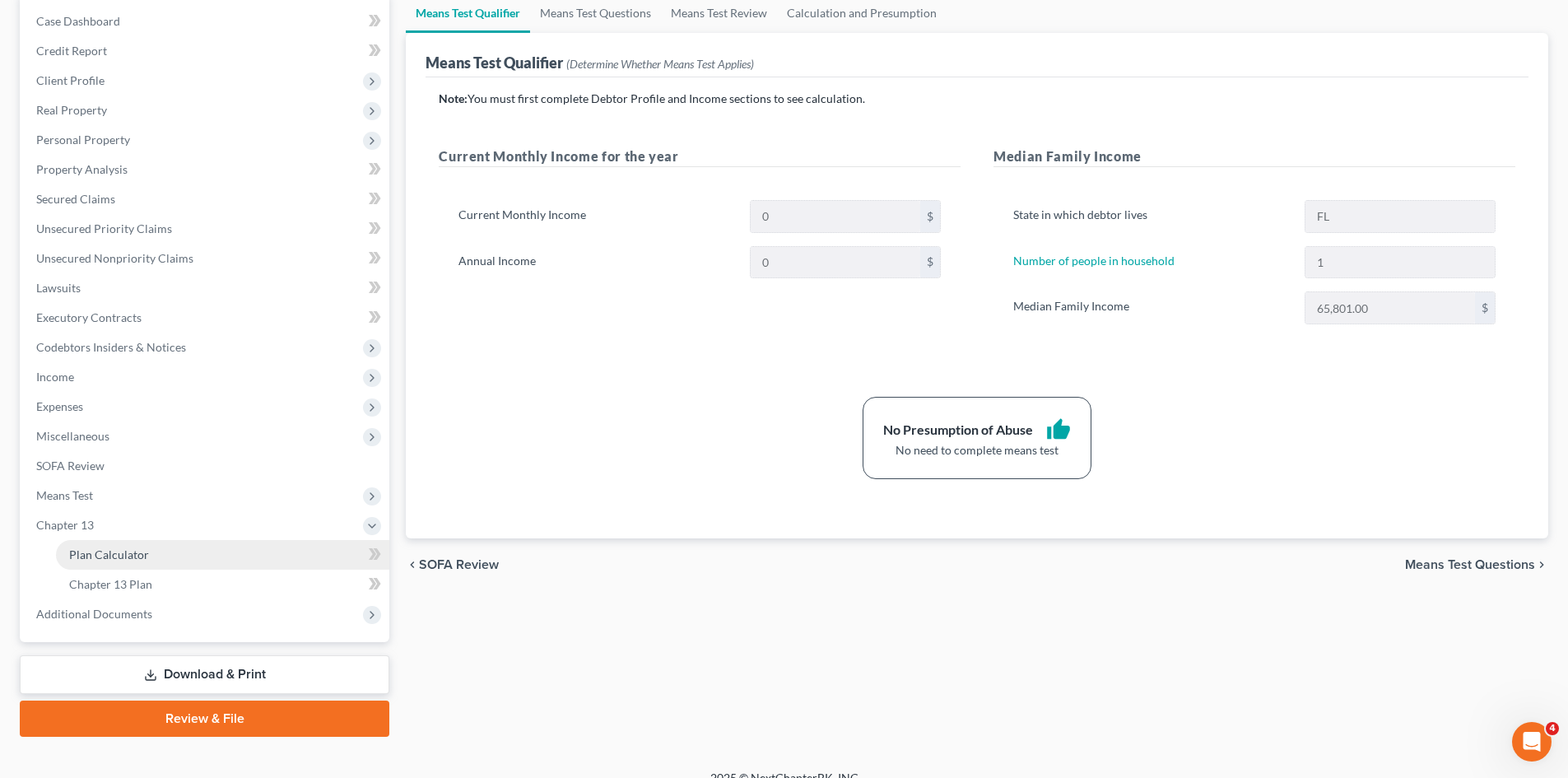
click at [171, 554] on link "Plan Calculator" at bounding box center [223, 554] width 334 height 30
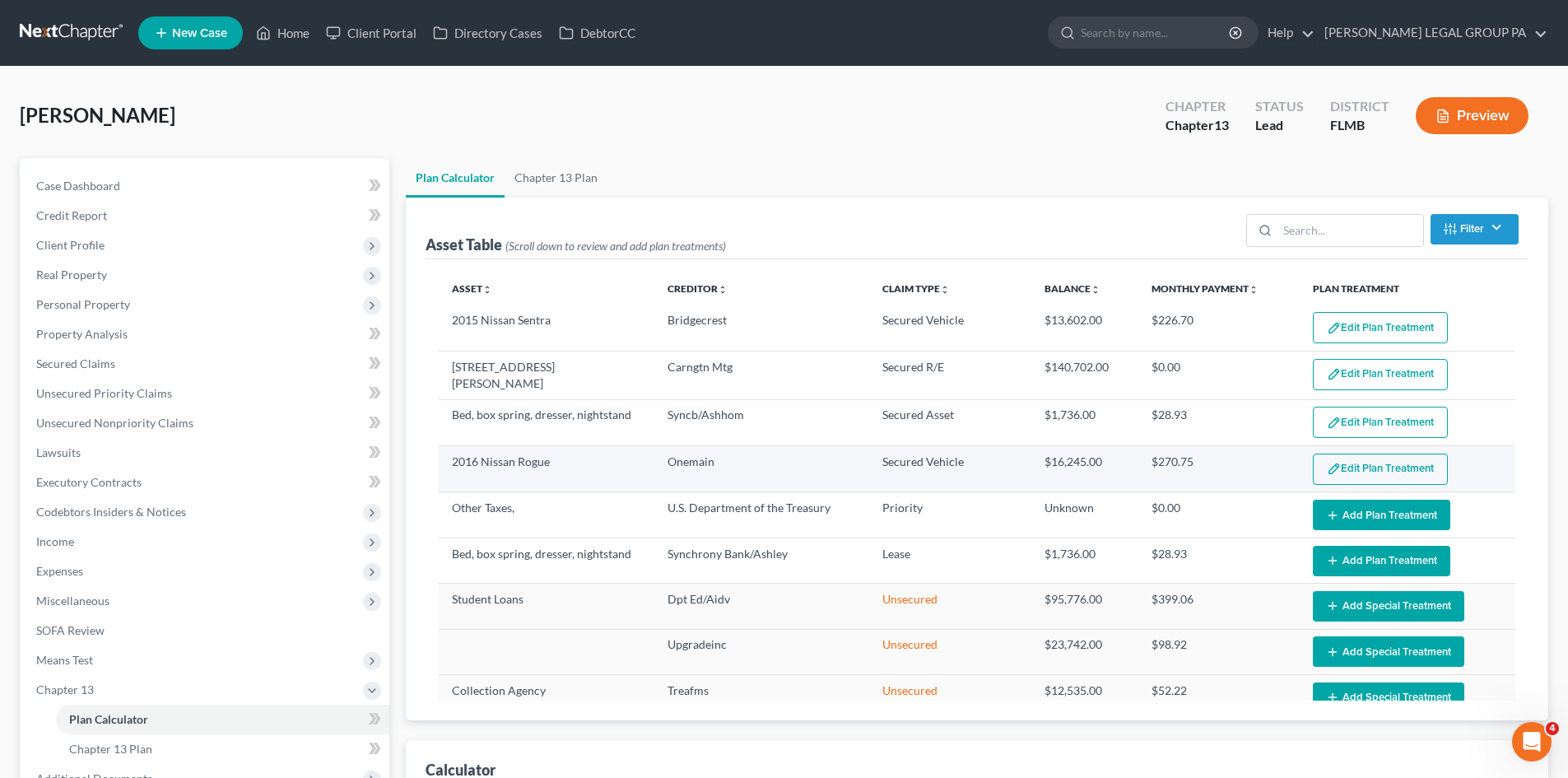
select select "59"
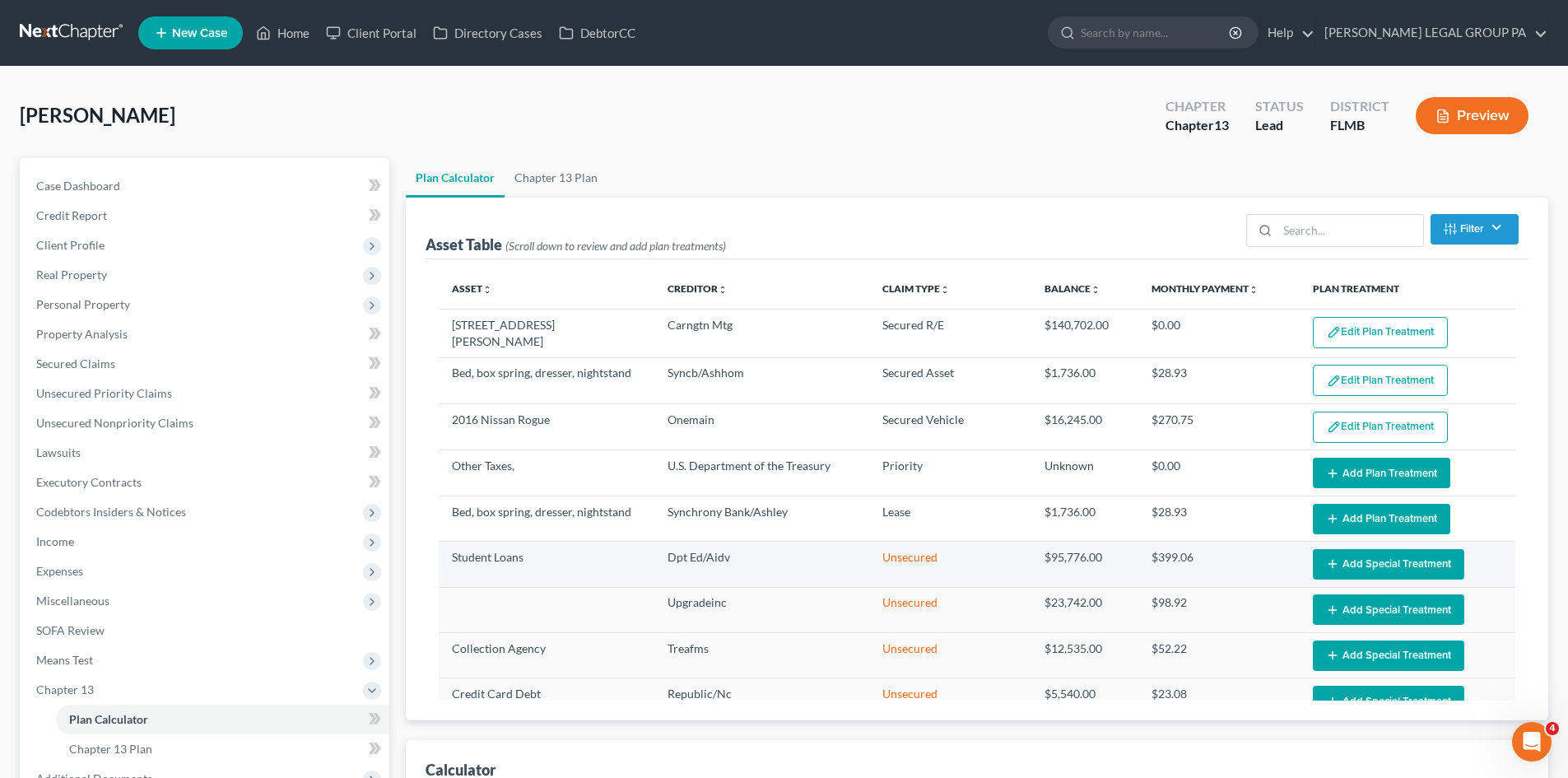
scroll to position [83, 0]
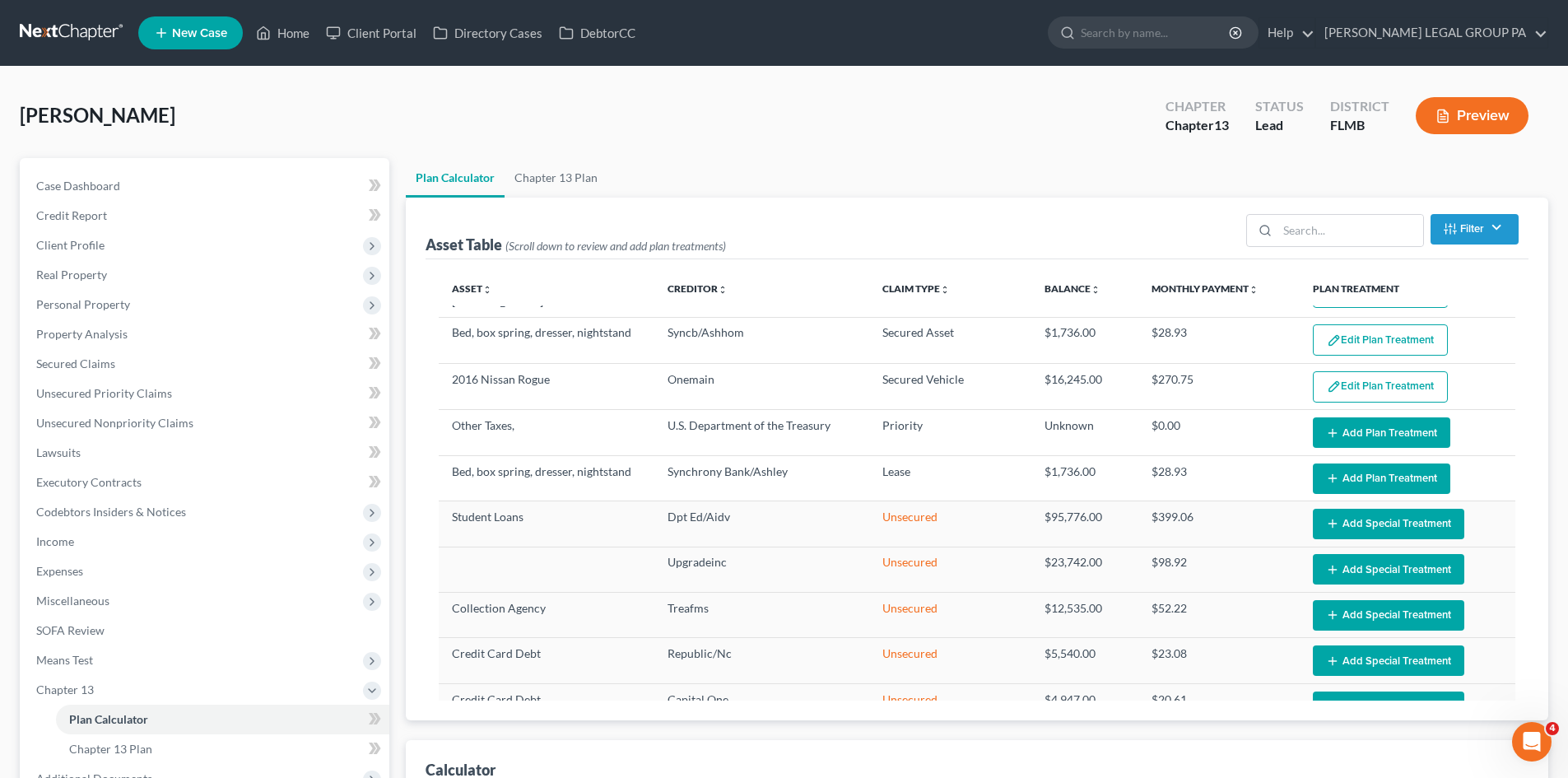
click at [1333, 419] on button "Add Plan Treatment" at bounding box center [1381, 432] width 137 height 31
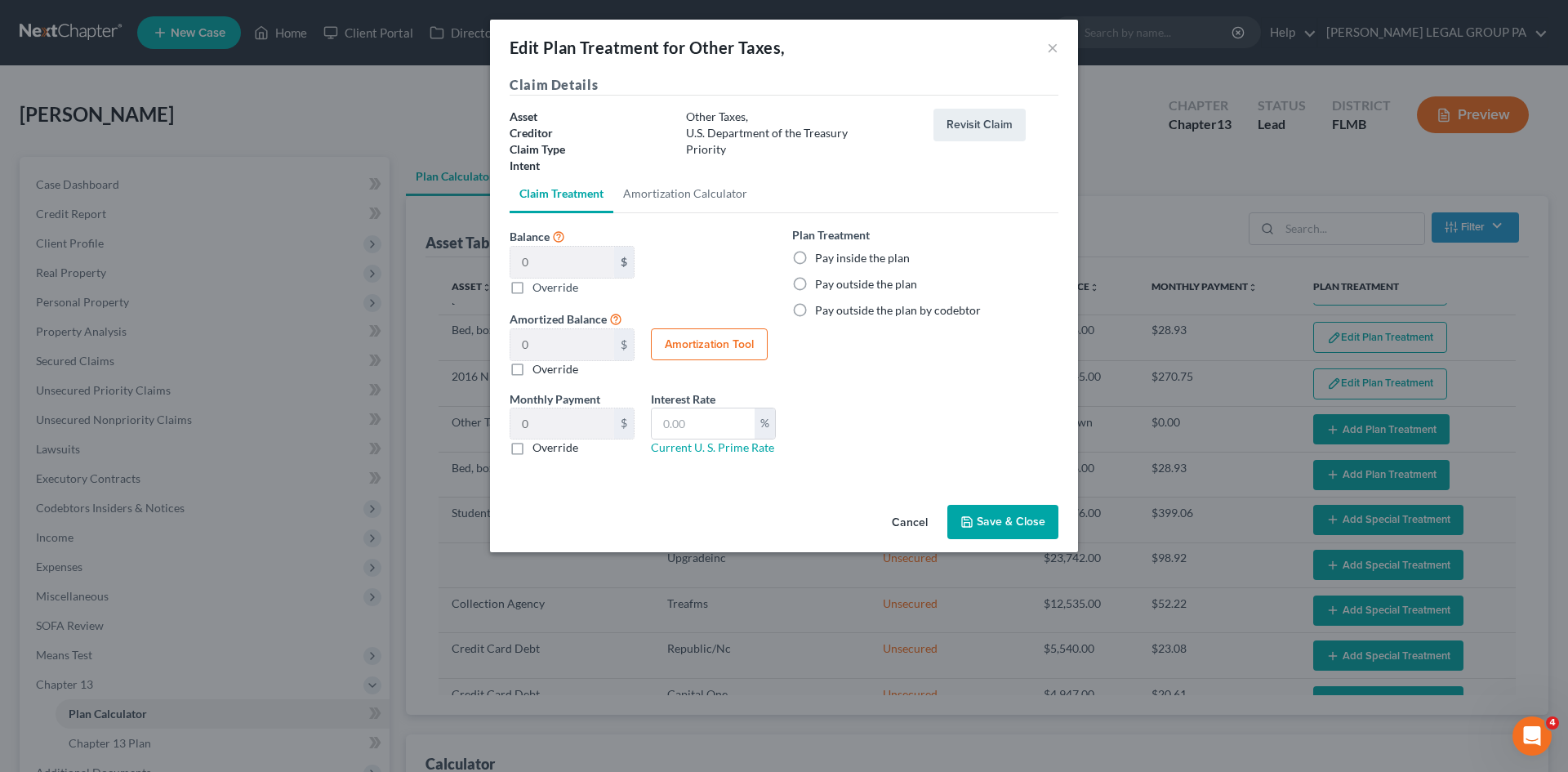
click at [815, 259] on label "Pay inside the plan" at bounding box center [862, 258] width 94 height 17
click at [822, 259] on input "Pay inside the plan" at bounding box center [827, 255] width 10 height 10
radio input "true"
click at [991, 521] on button "Save & Close" at bounding box center [1003, 521] width 111 height 34
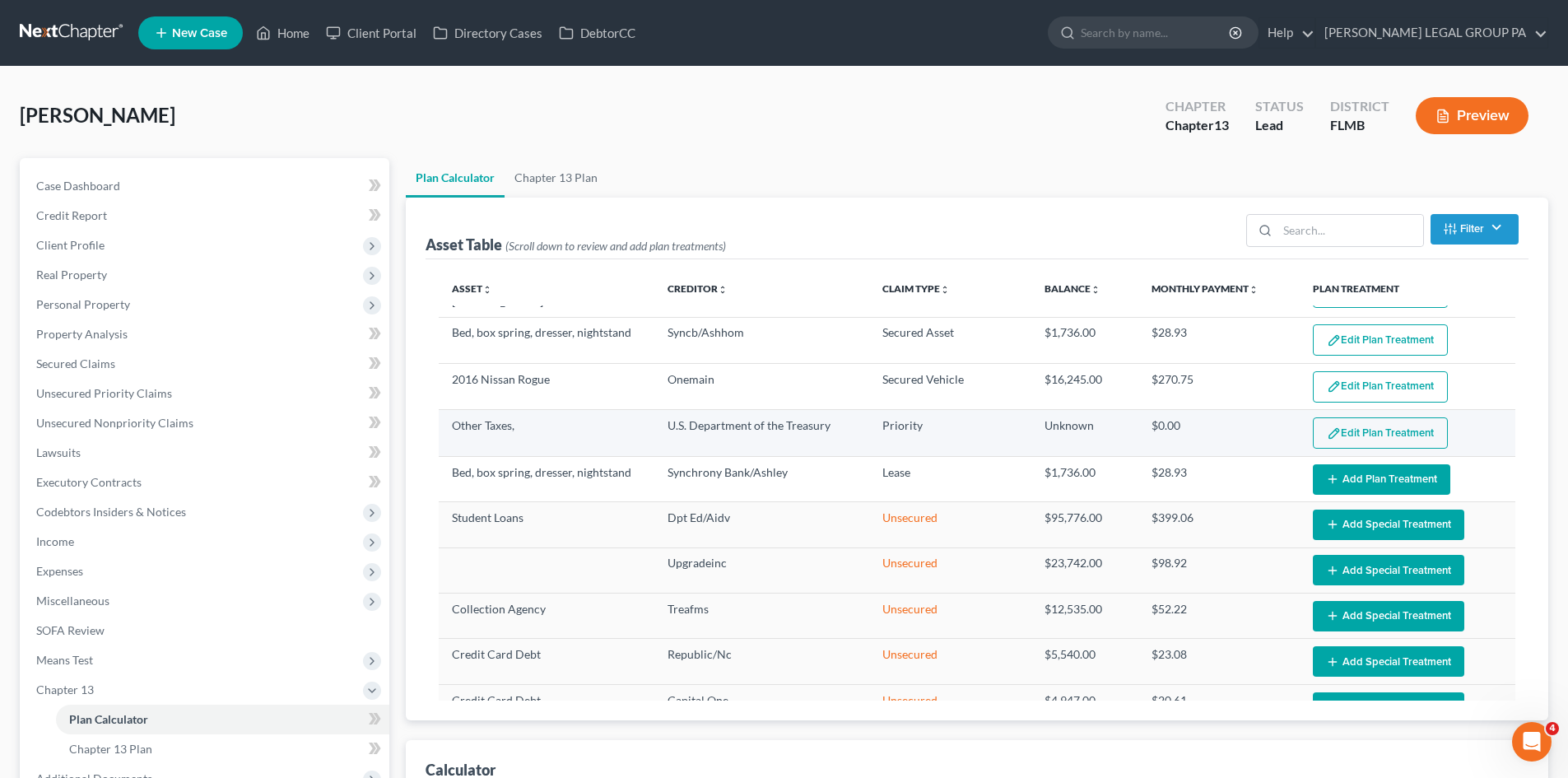
select select "59"
click at [1344, 432] on button "Edit Plan Treatment" at bounding box center [1380, 433] width 135 height 32
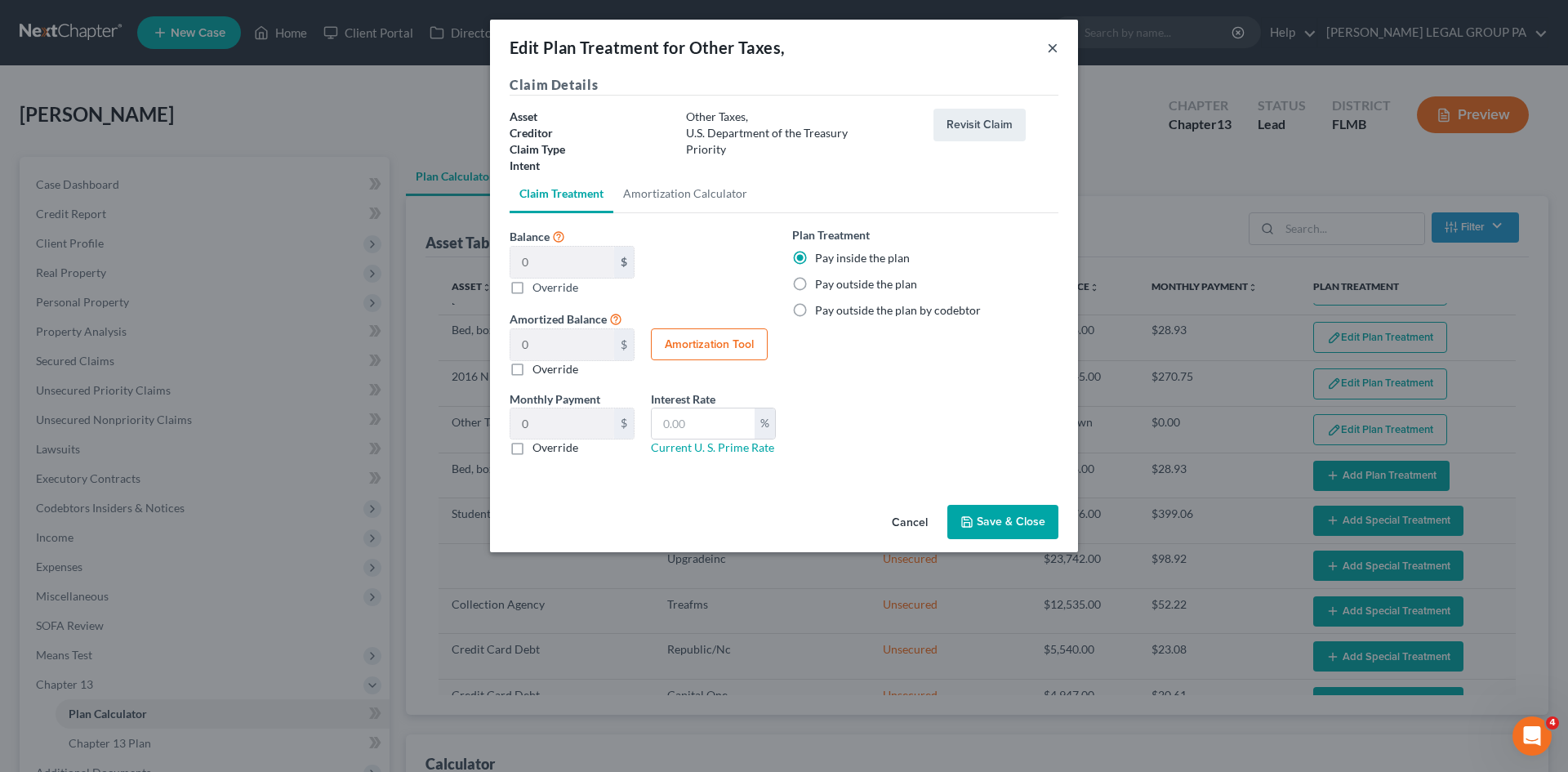
click at [1055, 47] on button "×" at bounding box center [1053, 47] width 11 height 19
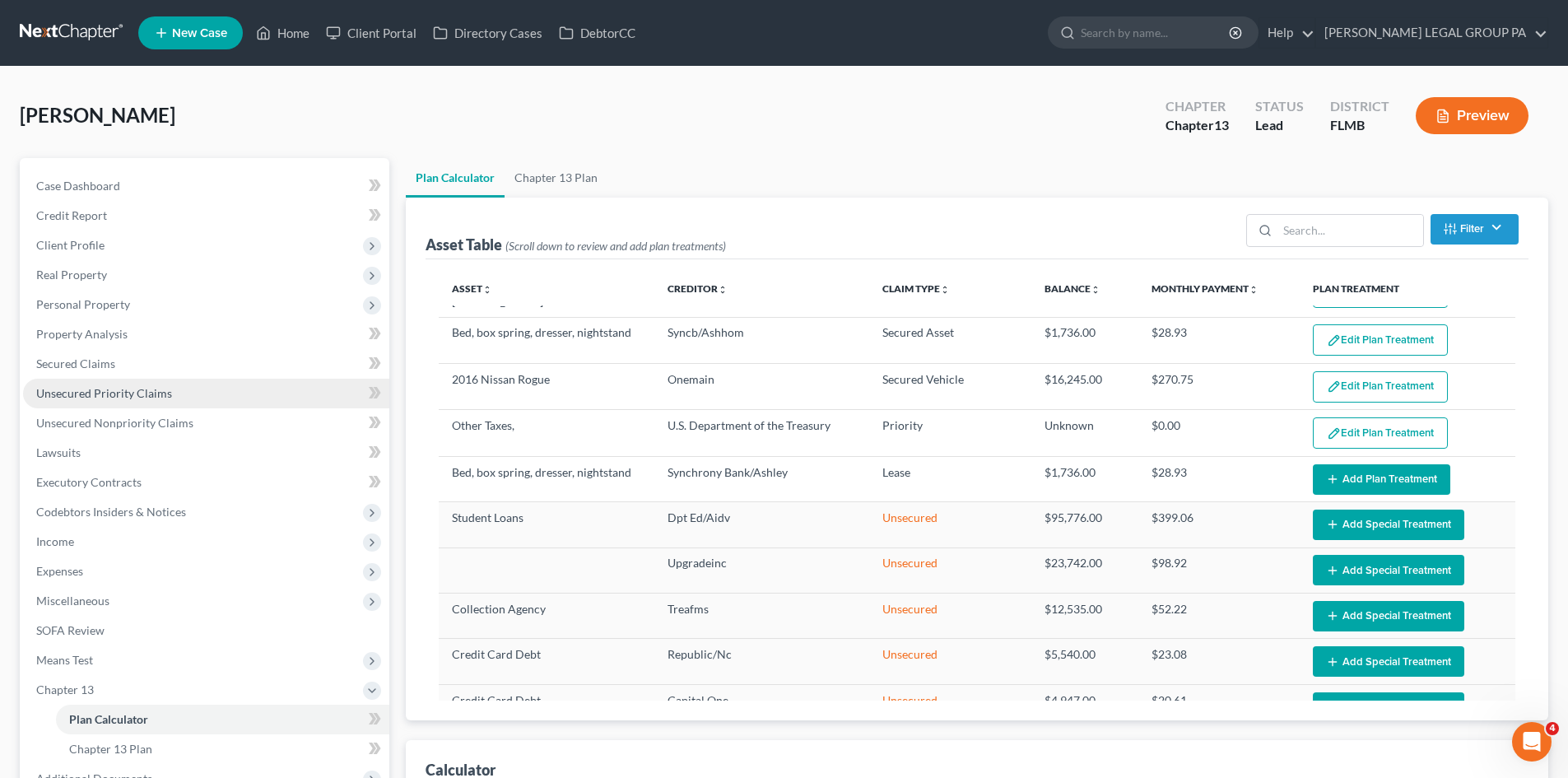
click at [82, 398] on span "Unsecured Priority Claims" at bounding box center [104, 393] width 136 height 14
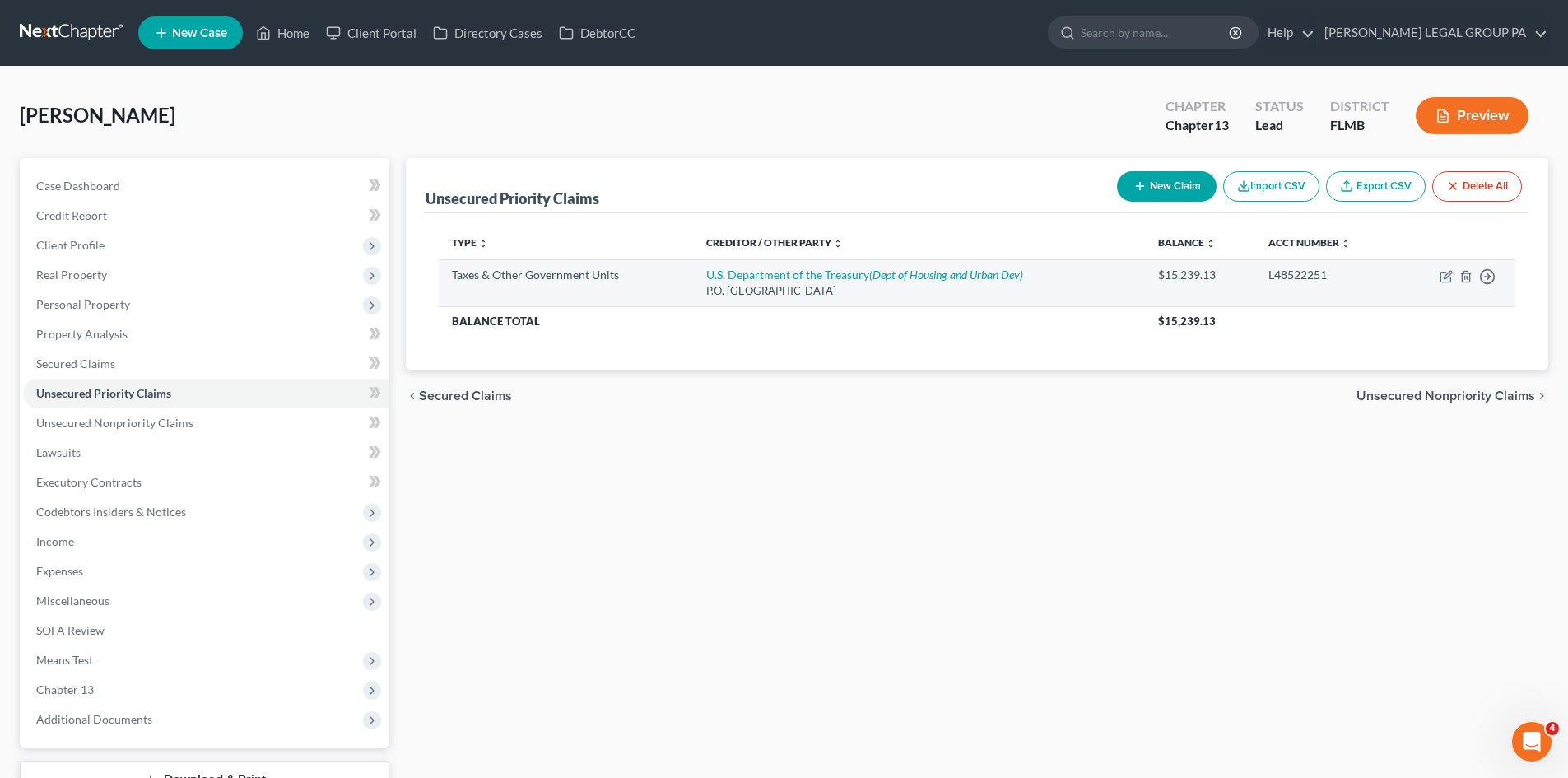
click at [1172, 274] on div "$15,239.13" at bounding box center [1200, 275] width 84 height 17
click at [1171, 274] on div "$15,239.13" at bounding box center [1200, 275] width 84 height 17
copy div "15,239.13"
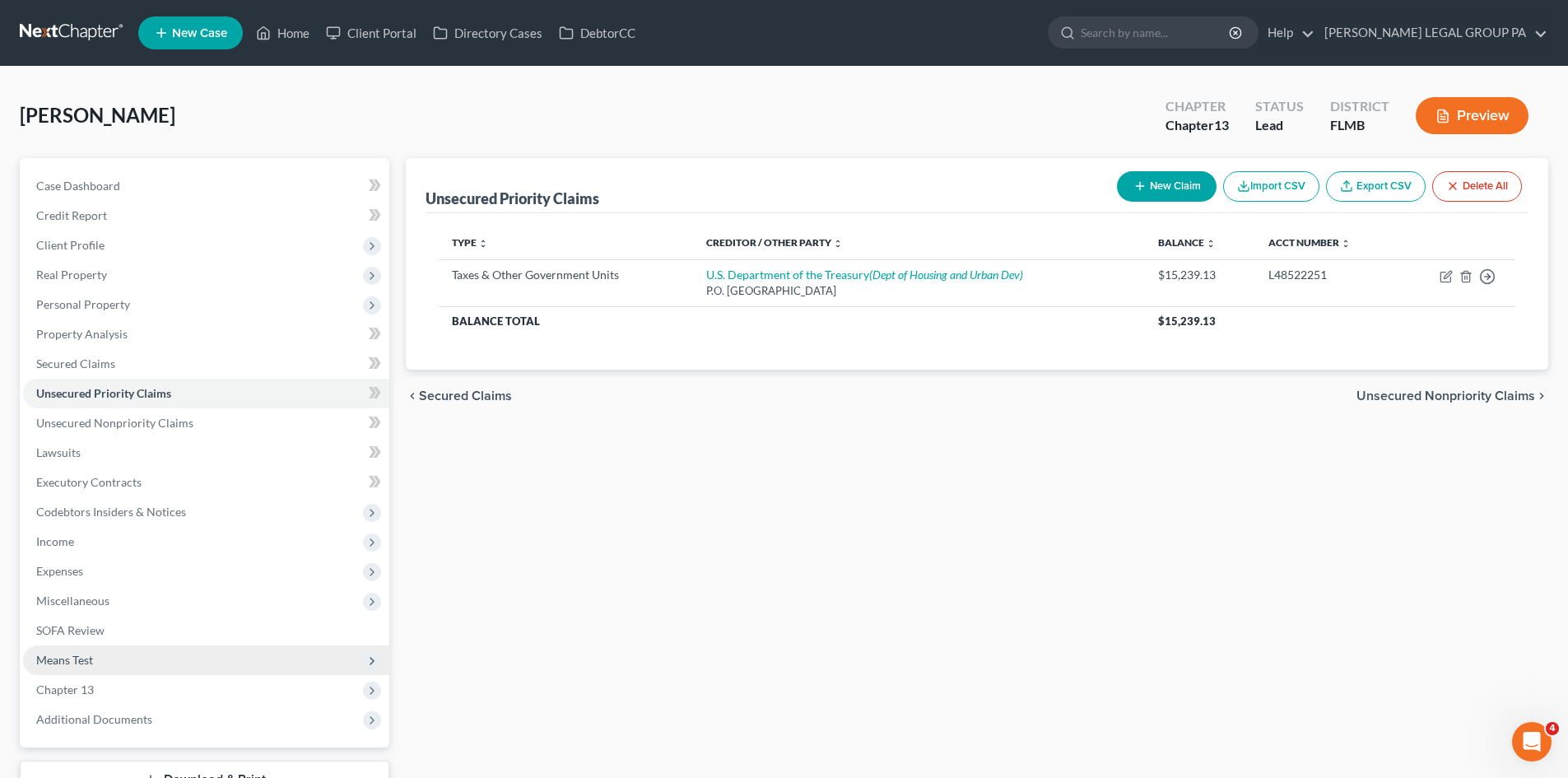
click at [85, 661] on span "Means Test" at bounding box center [64, 659] width 57 height 14
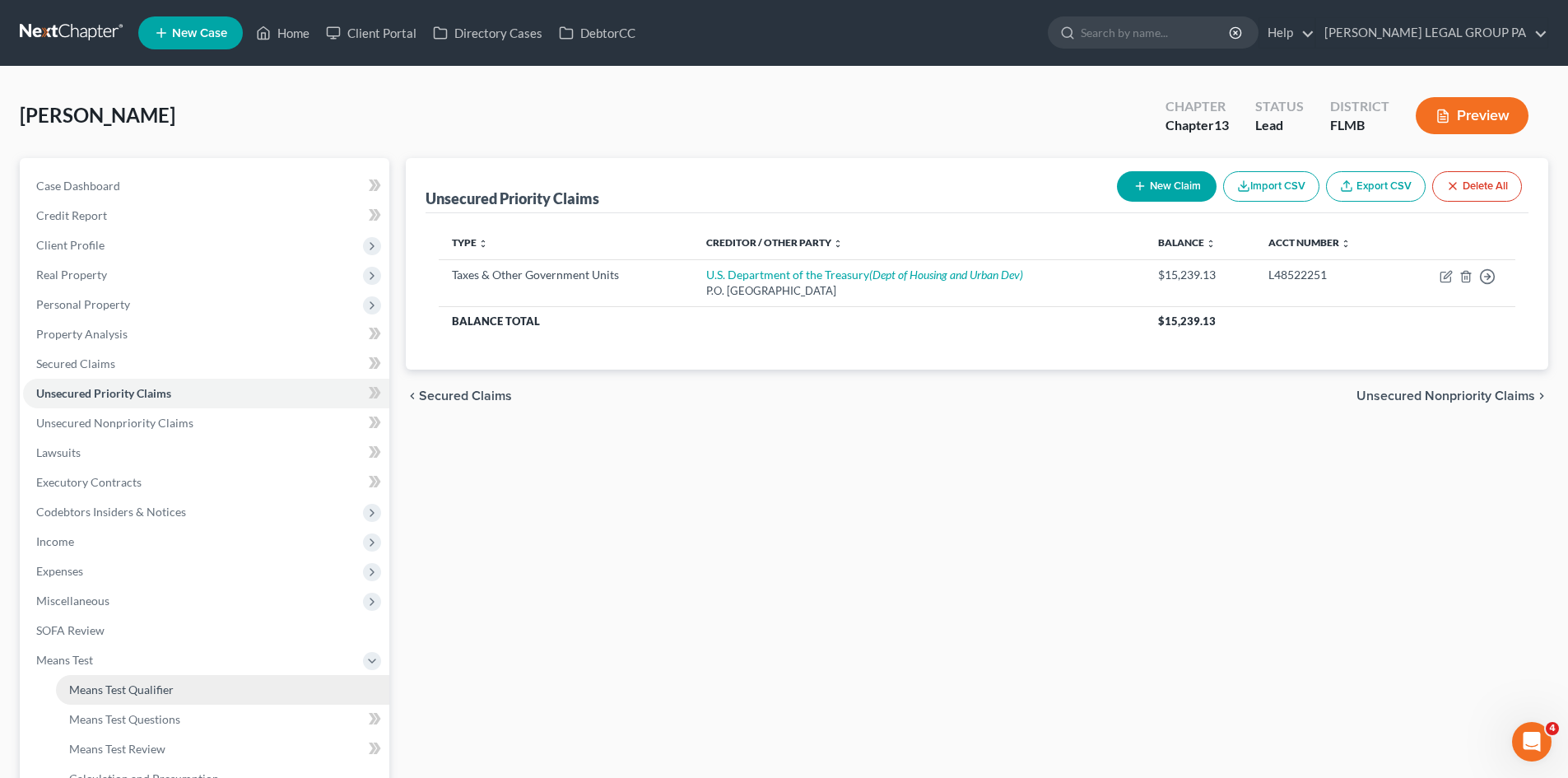
click at [101, 684] on span "Means Test Qualifier" at bounding box center [121, 689] width 105 height 14
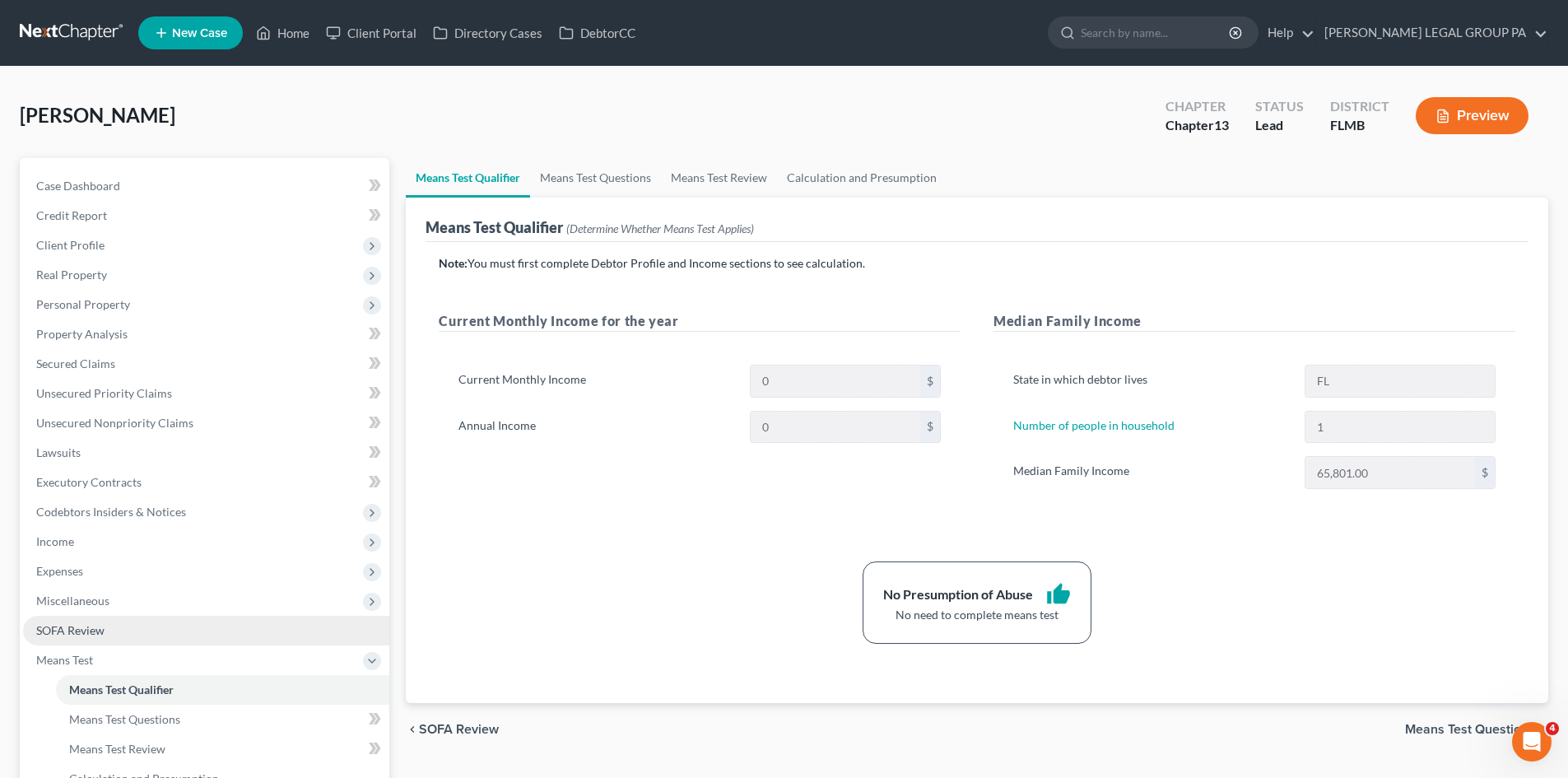
click at [117, 634] on link "SOFA Review" at bounding box center [206, 630] width 366 height 30
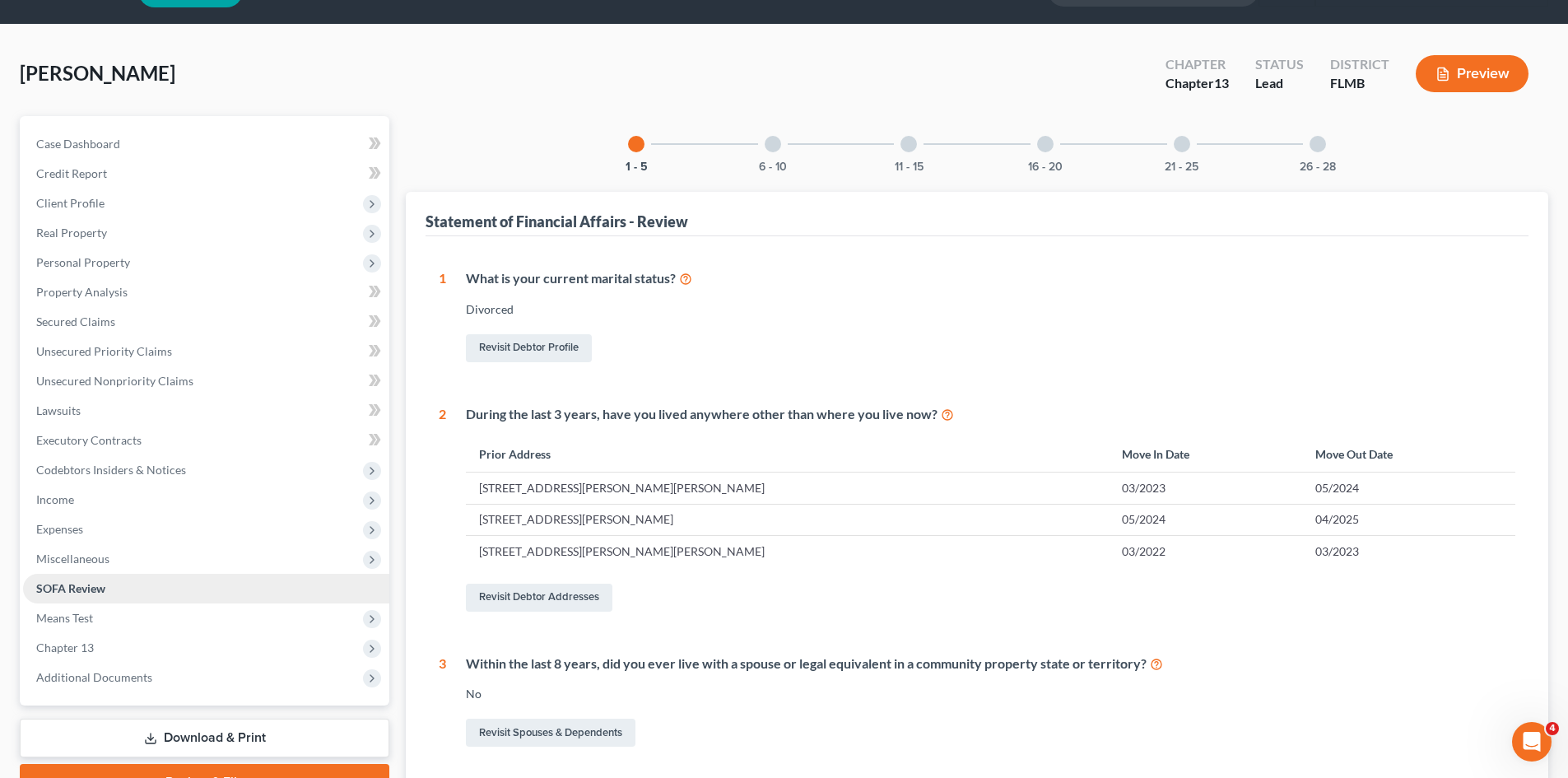
scroll to position [83, 0]
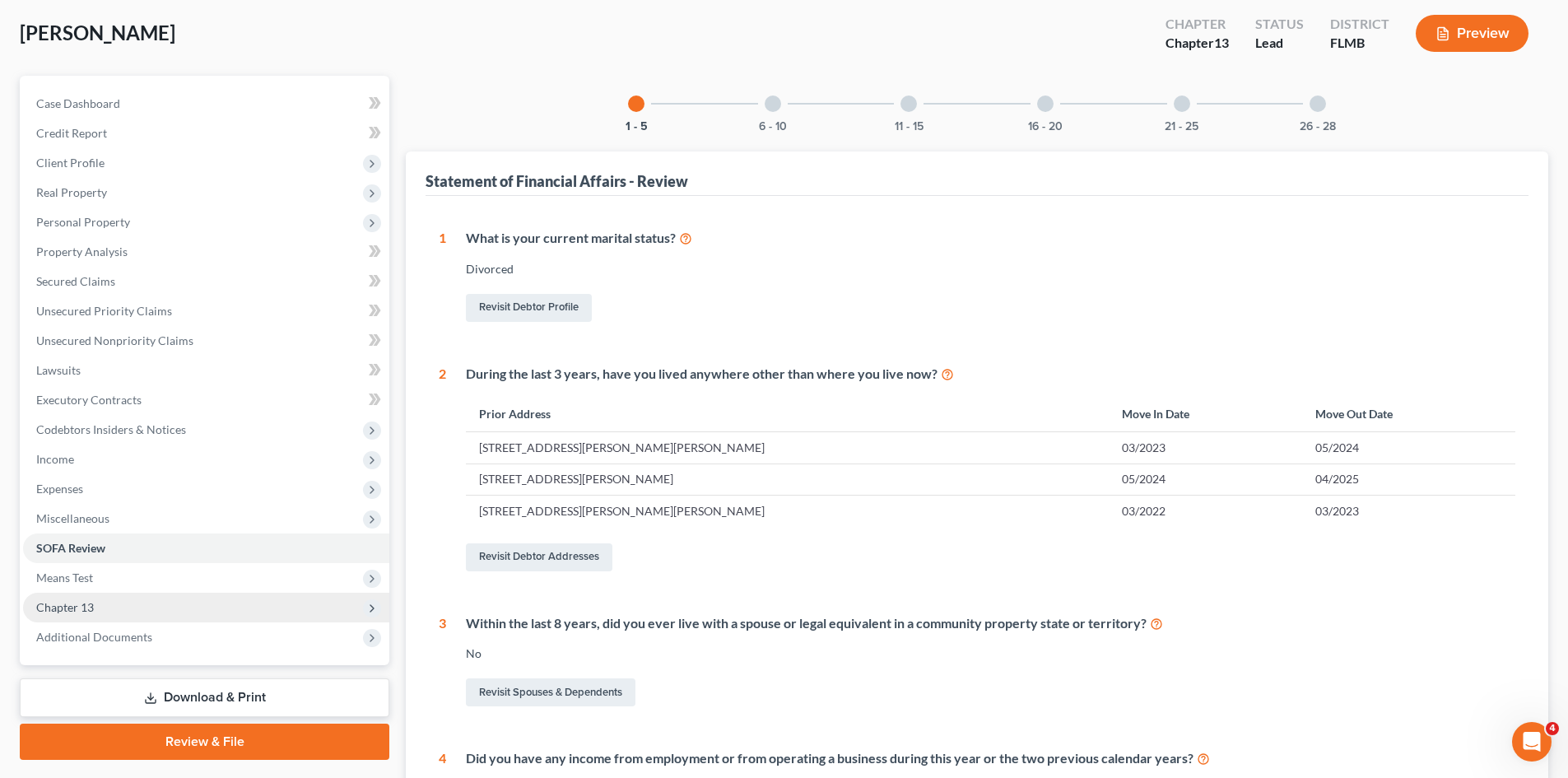
click at [116, 598] on span "Chapter 13" at bounding box center [206, 607] width 366 height 30
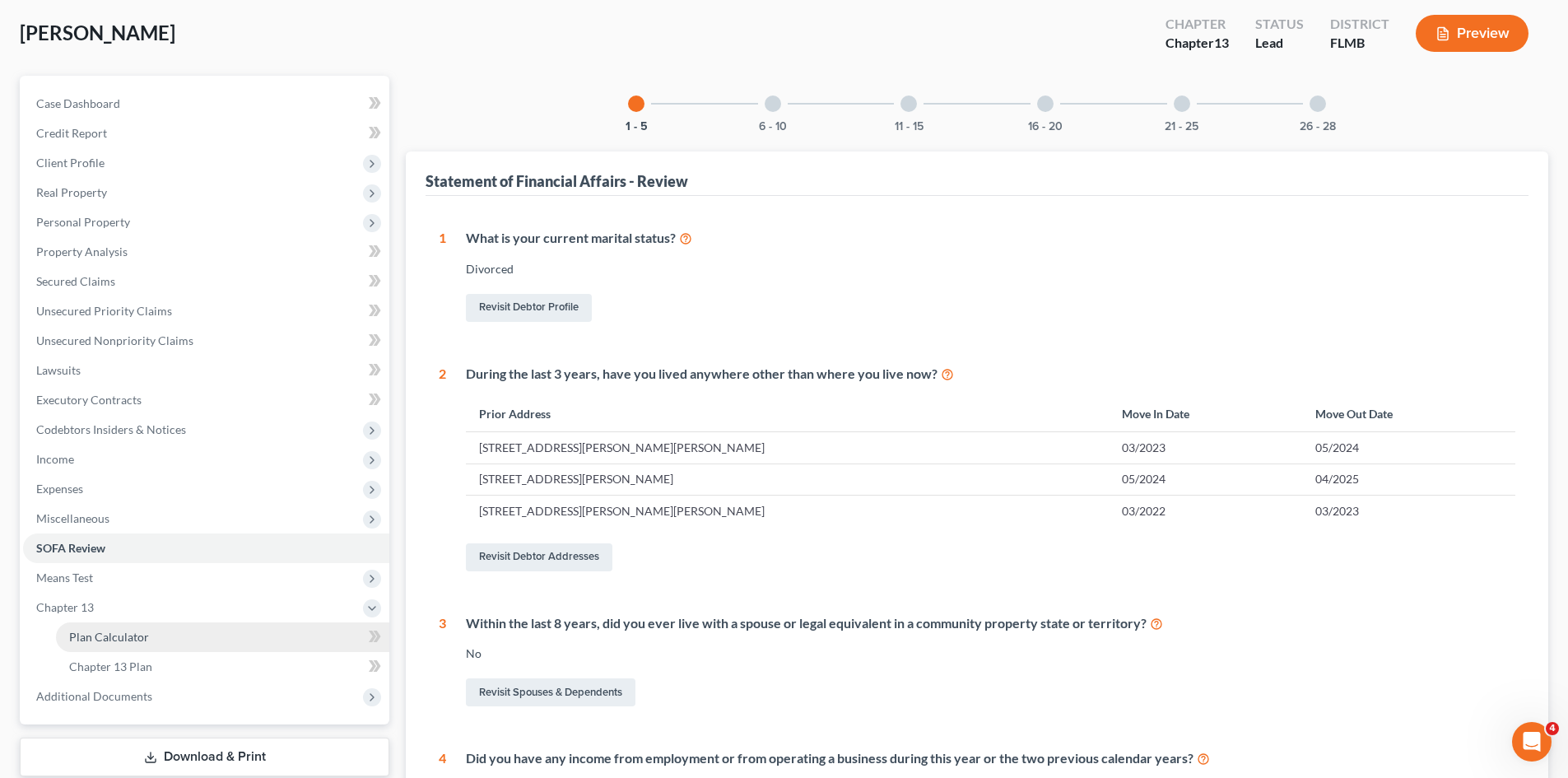
click at [133, 632] on span "Plan Calculator" at bounding box center [109, 636] width 80 height 14
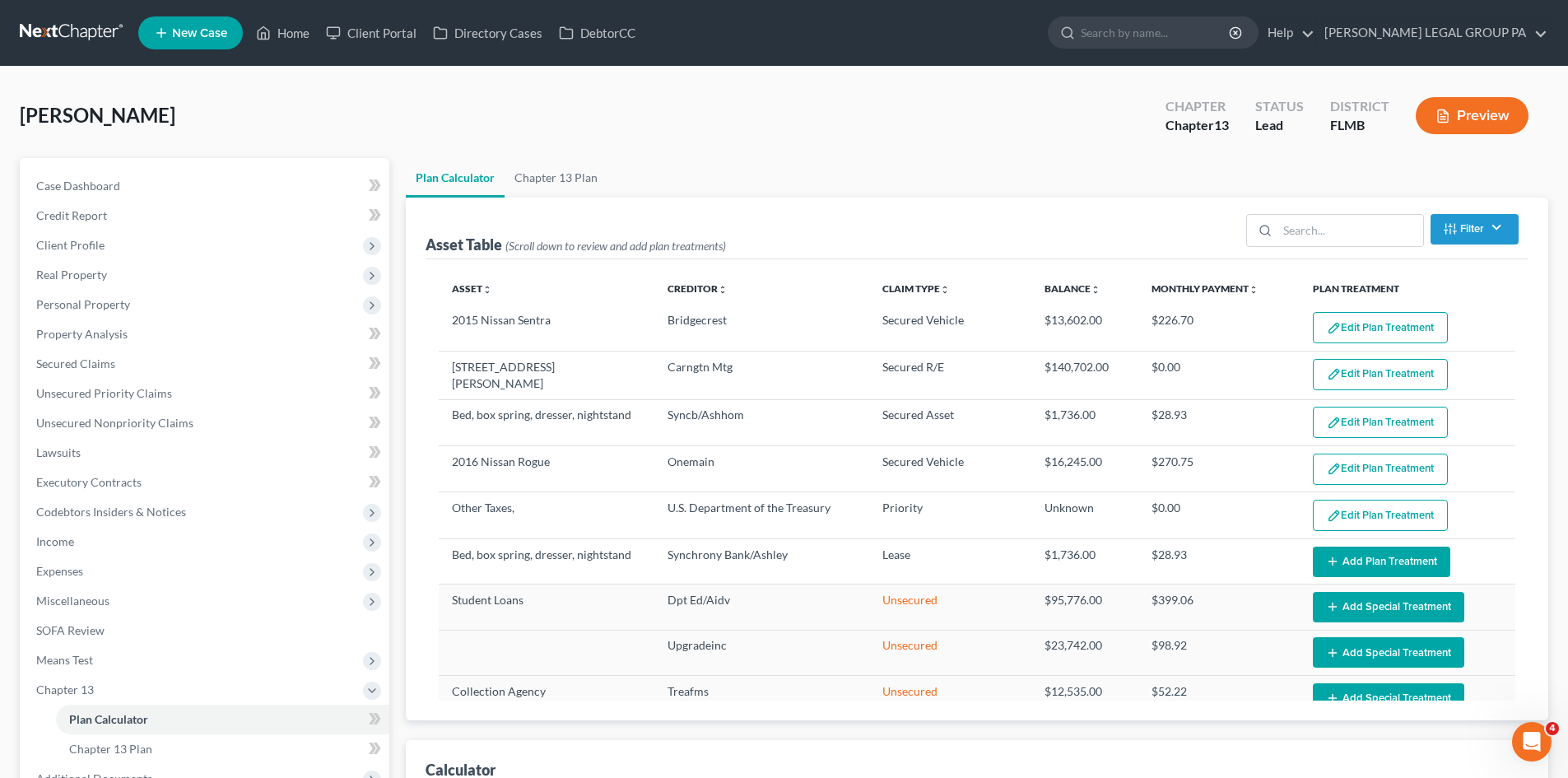
scroll to position [83, 0]
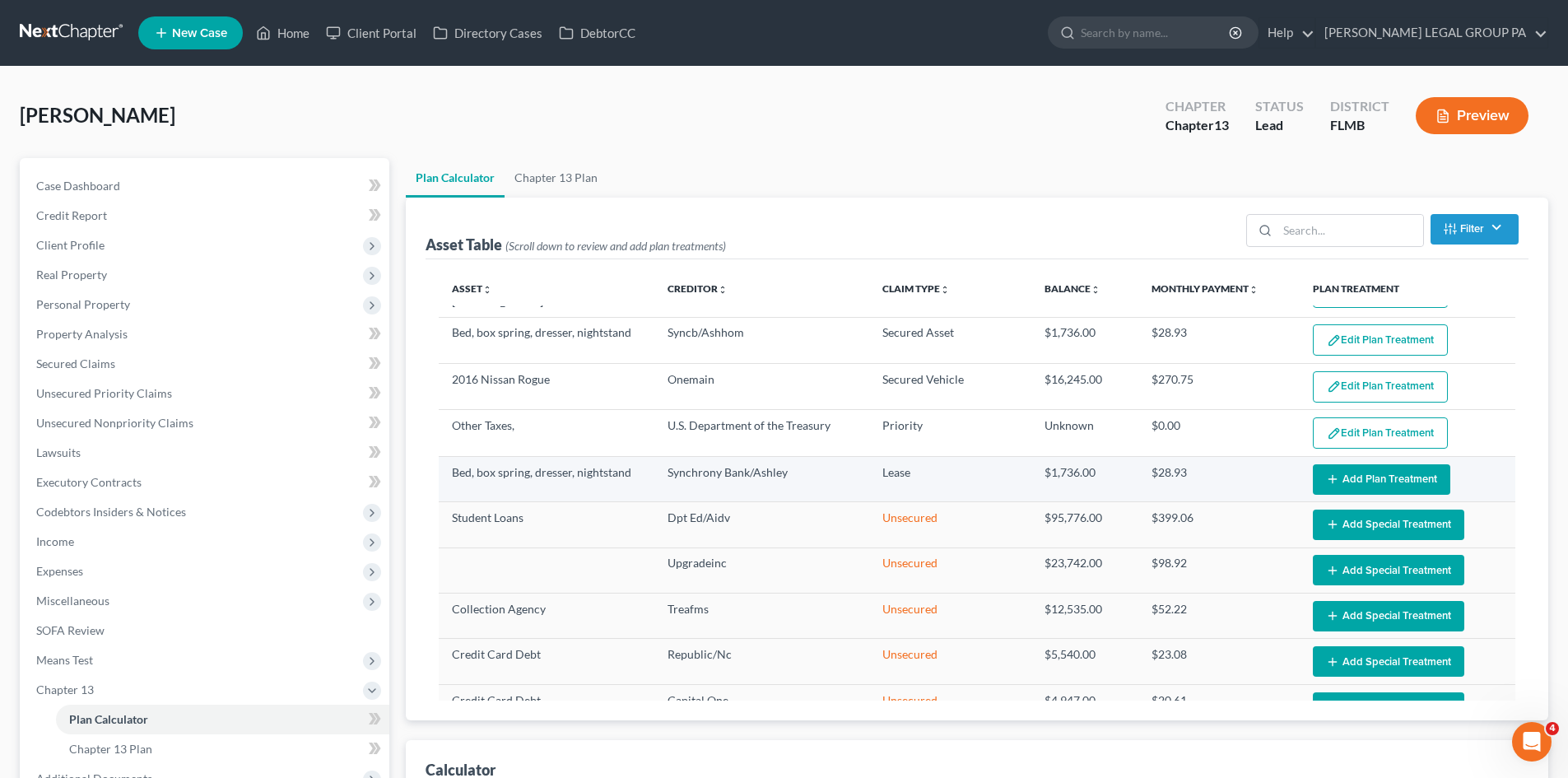
select select "59"
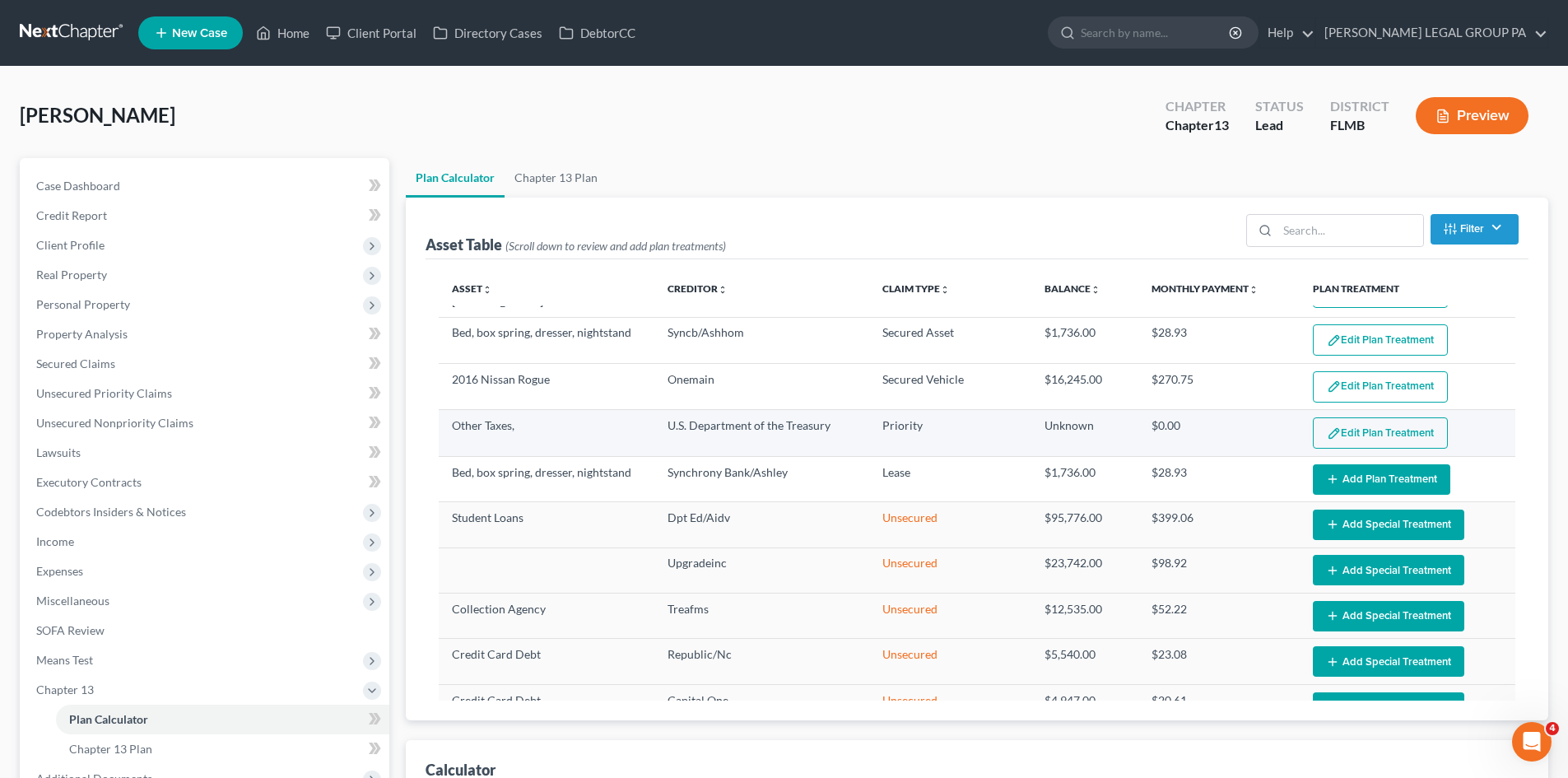
click at [1390, 419] on button "Edit Plan Treatment" at bounding box center [1380, 433] width 135 height 32
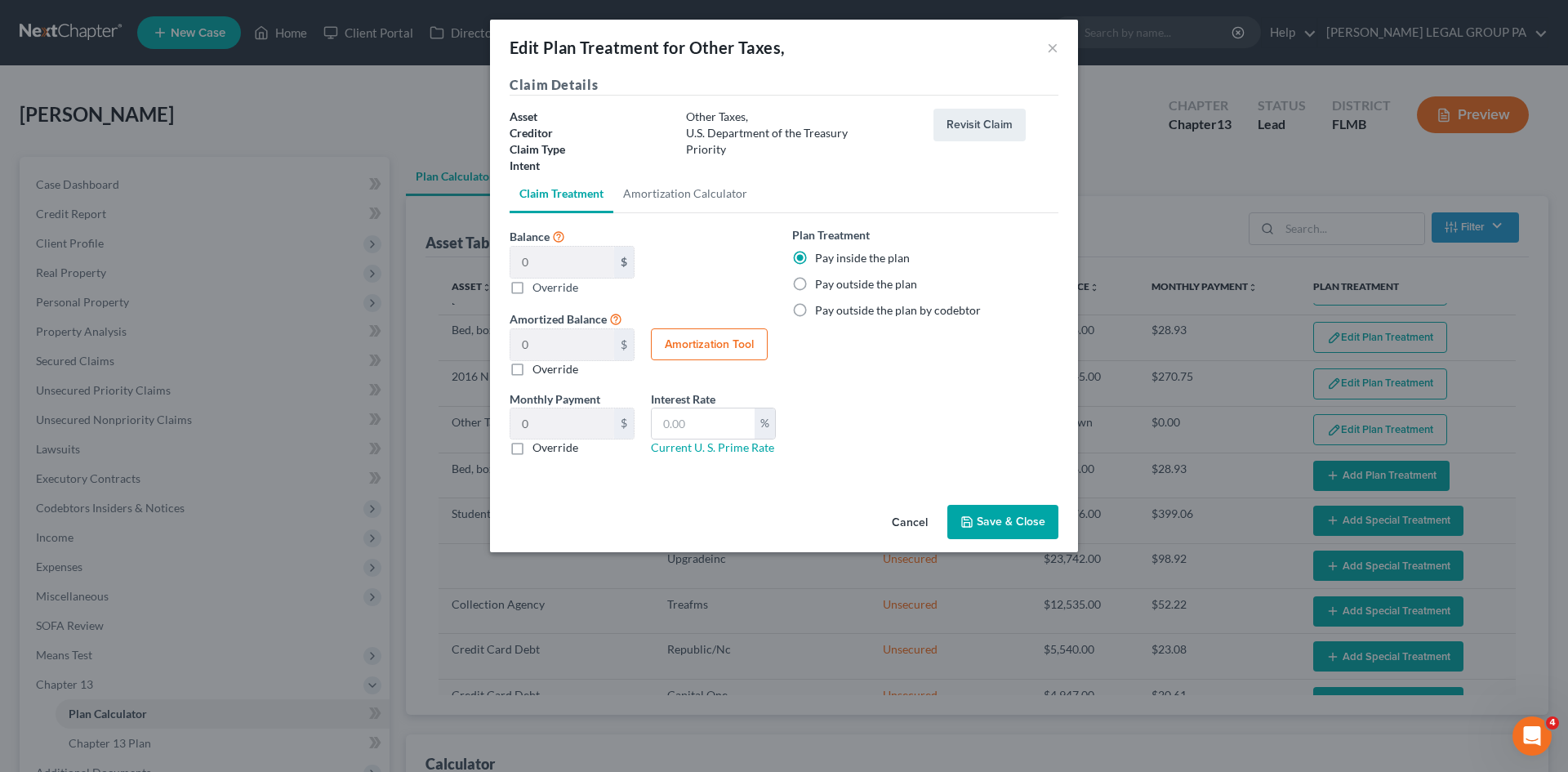
click at [533, 286] on label "Override" at bounding box center [556, 287] width 45 height 17
click at [539, 286] on input "Balance 0 $ 0.00 $ Override" at bounding box center [544, 284] width 10 height 10
checkbox input "true"
type input "0.00"
click at [538, 263] on input "0.00" at bounding box center [562, 262] width 104 height 31
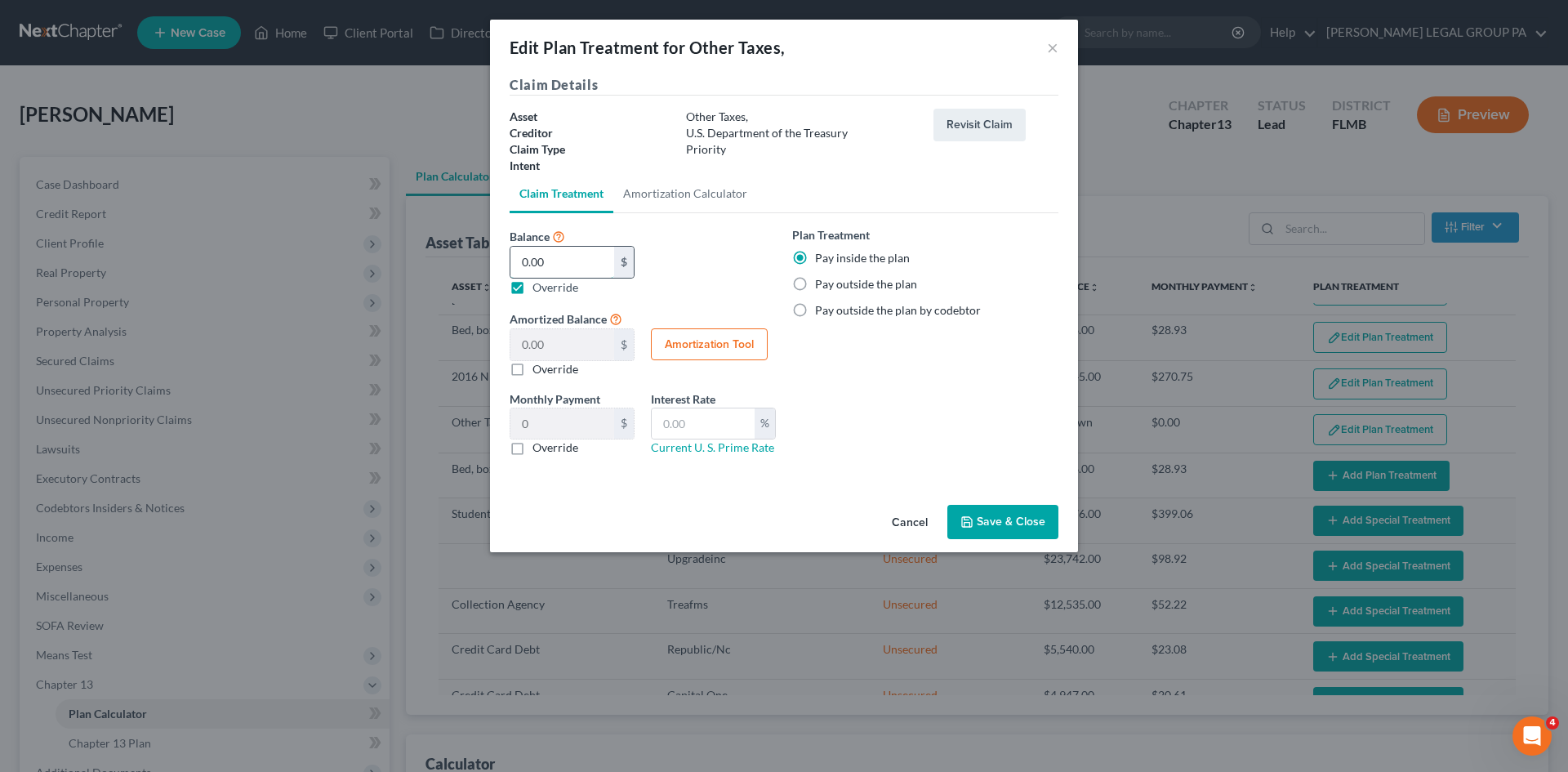
paste input "15,239.13"
type input "15,239.13"
type input "253.98"
type input "15,239.13"
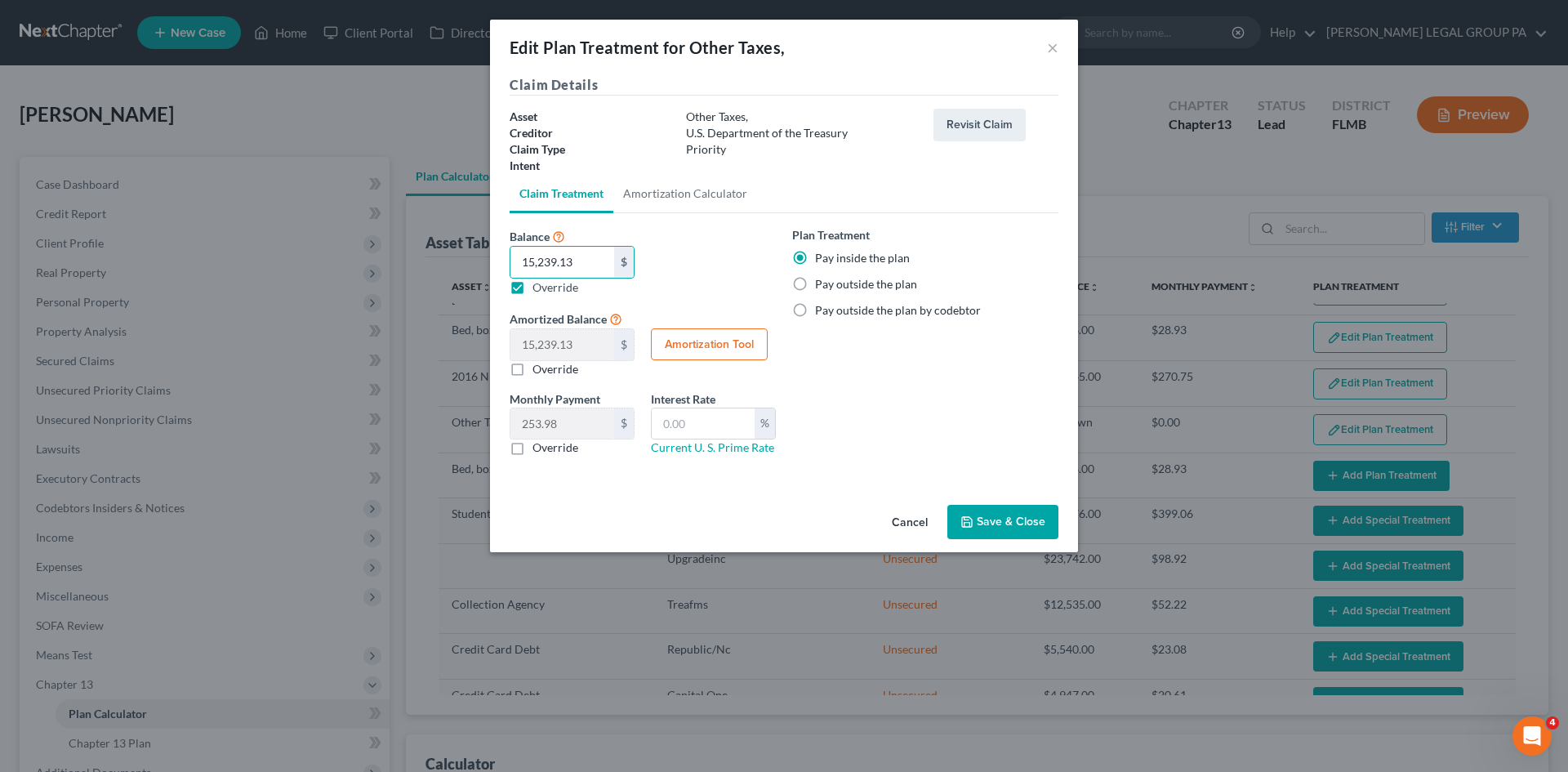
click at [948, 354] on div "Plan Treatment Pay inside the plan Pay outside the plan Pay outside the plan by…" at bounding box center [926, 348] width 283 height 243
click at [1023, 521] on button "Save & Close" at bounding box center [1003, 521] width 111 height 34
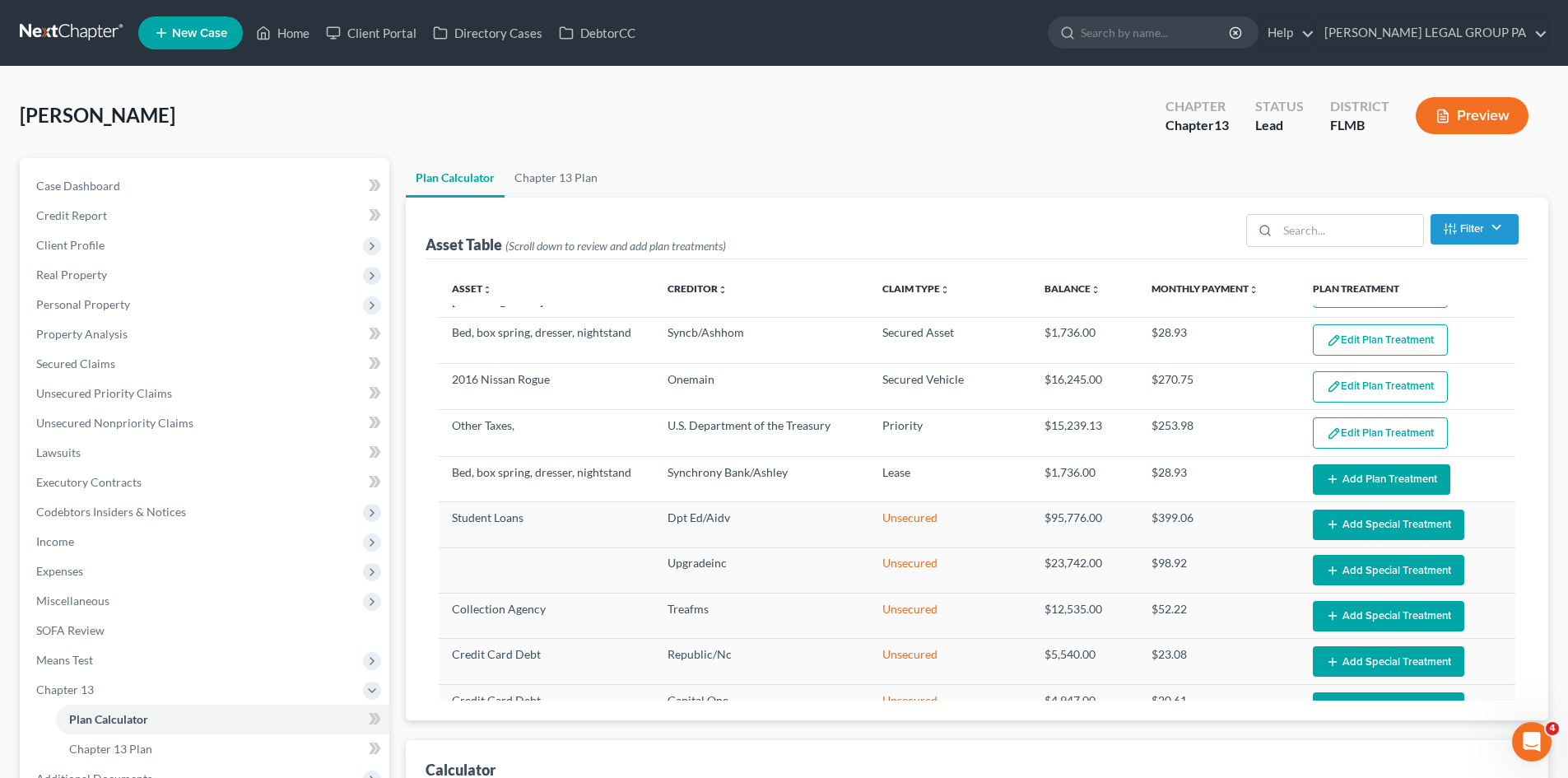
select select "59"
drag, startPoint x: 556, startPoint y: 171, endPoint x: 564, endPoint y: 173, distance: 8.2
click at [556, 171] on link "Chapter 13 Plan" at bounding box center [556, 178] width 103 height 40
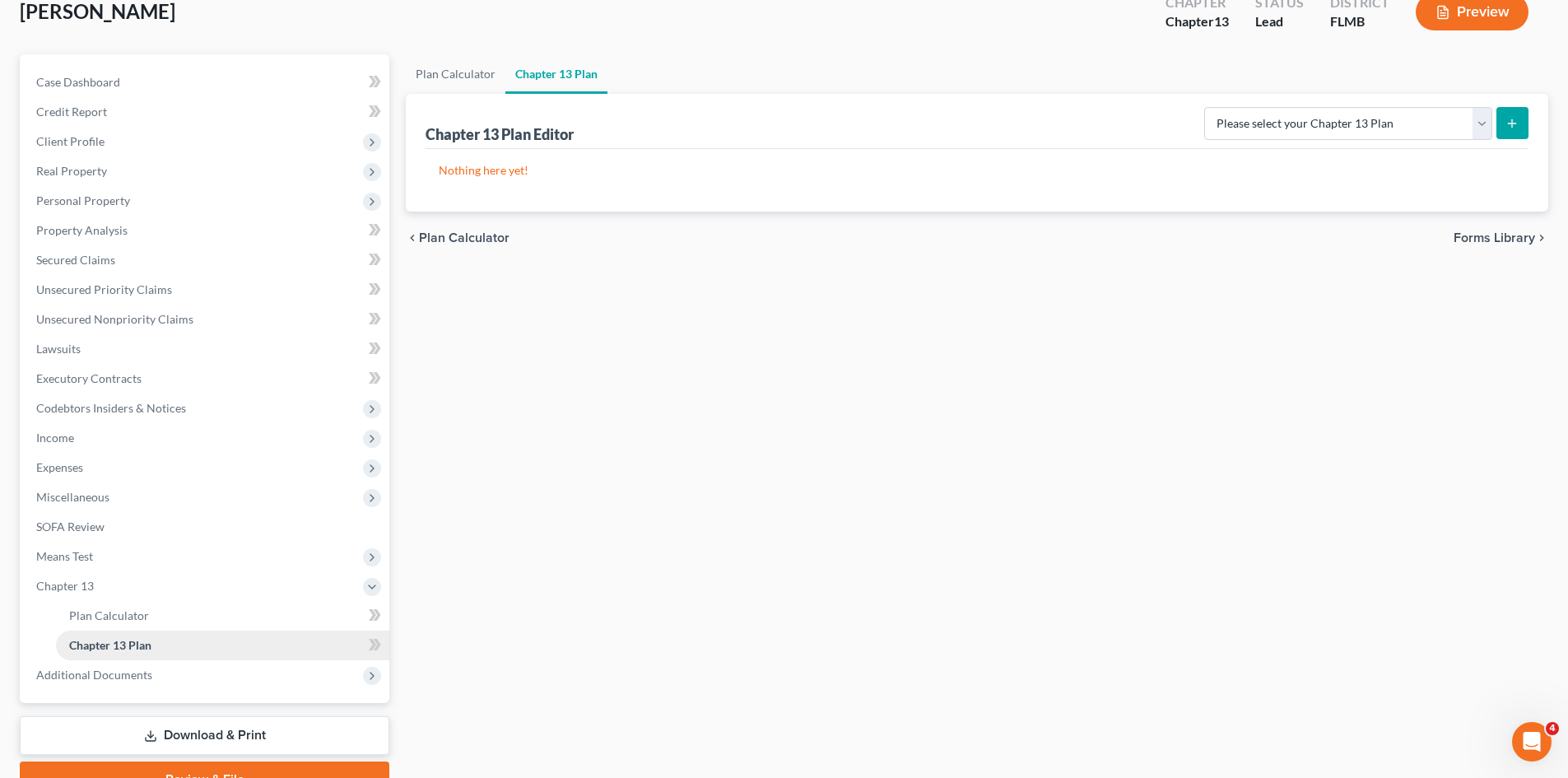
scroll to position [186, 0]
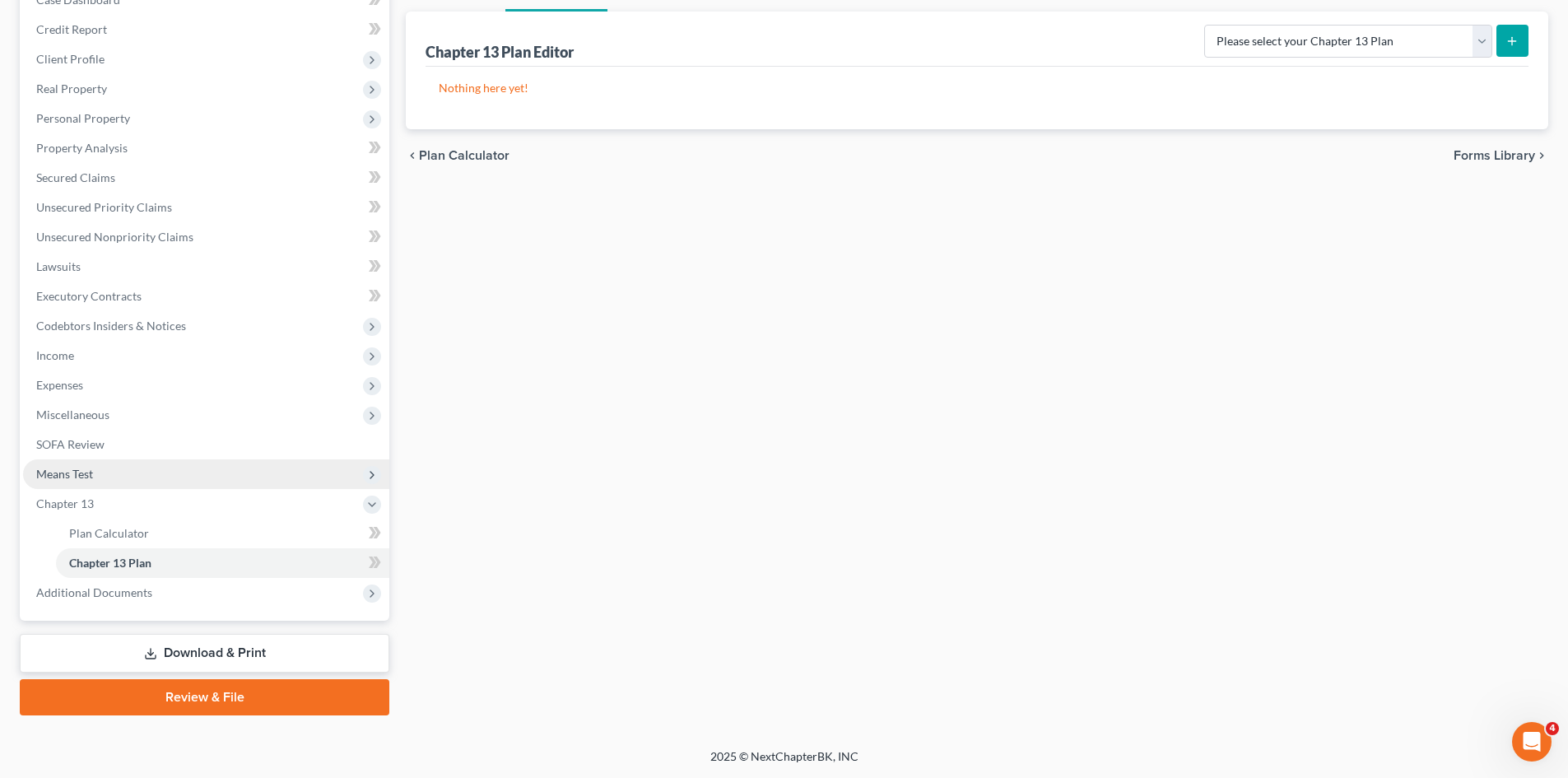
click at [144, 476] on span "Means Test" at bounding box center [206, 474] width 366 height 30
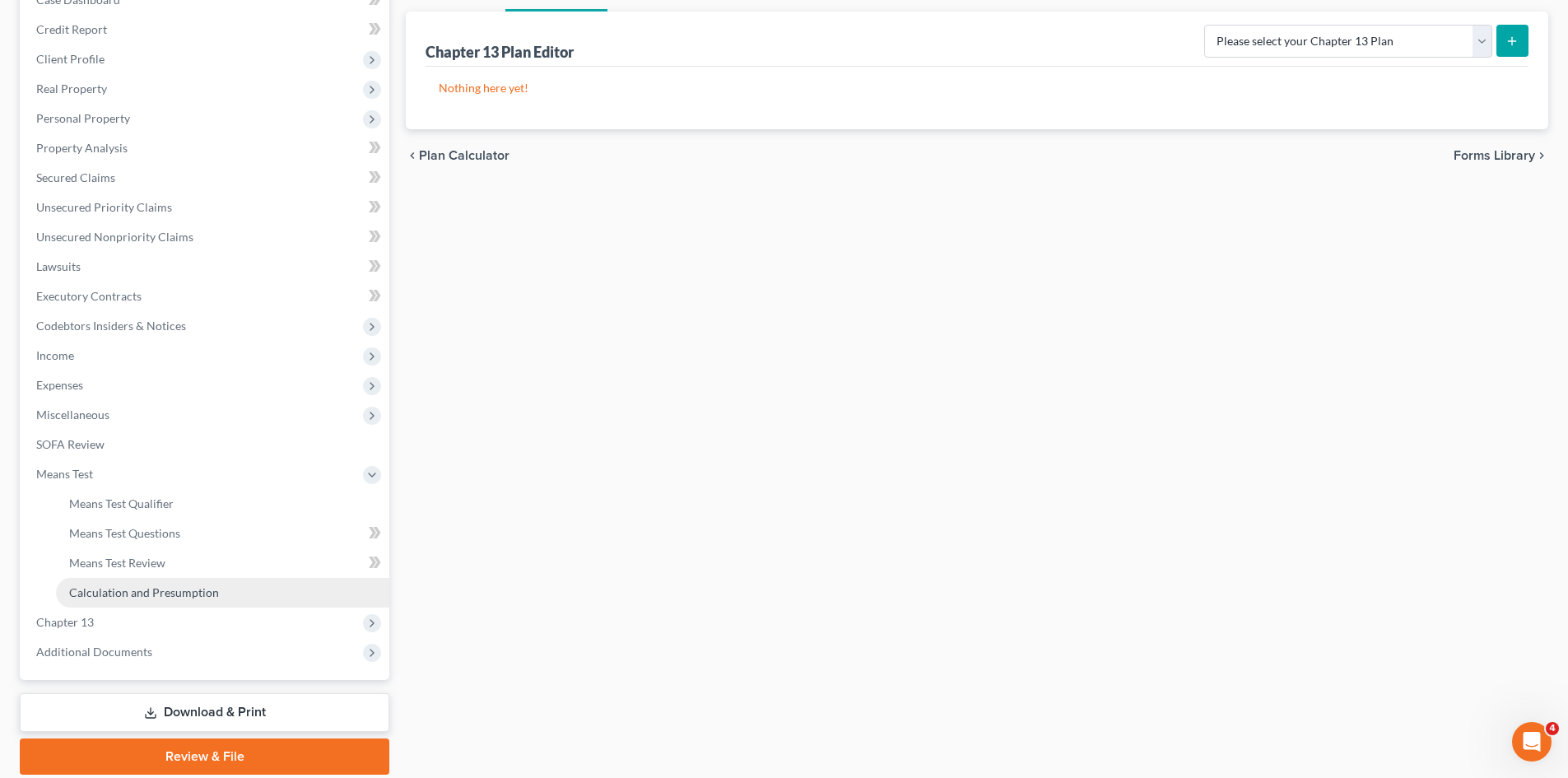
click at [172, 598] on span "Calculation and Presumption" at bounding box center [144, 592] width 150 height 14
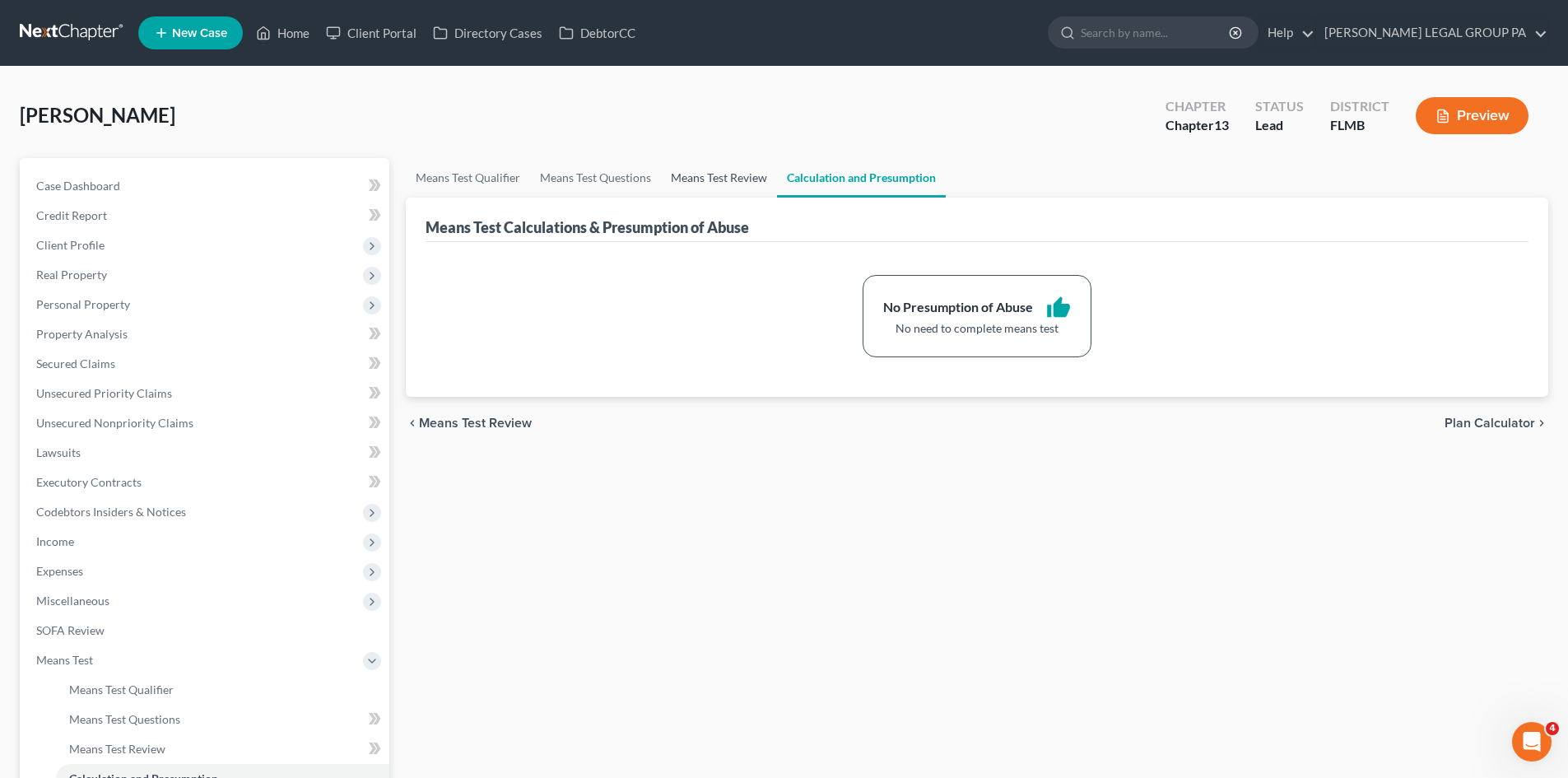
click at [728, 183] on link "Means Test Review" at bounding box center [719, 178] width 116 height 40
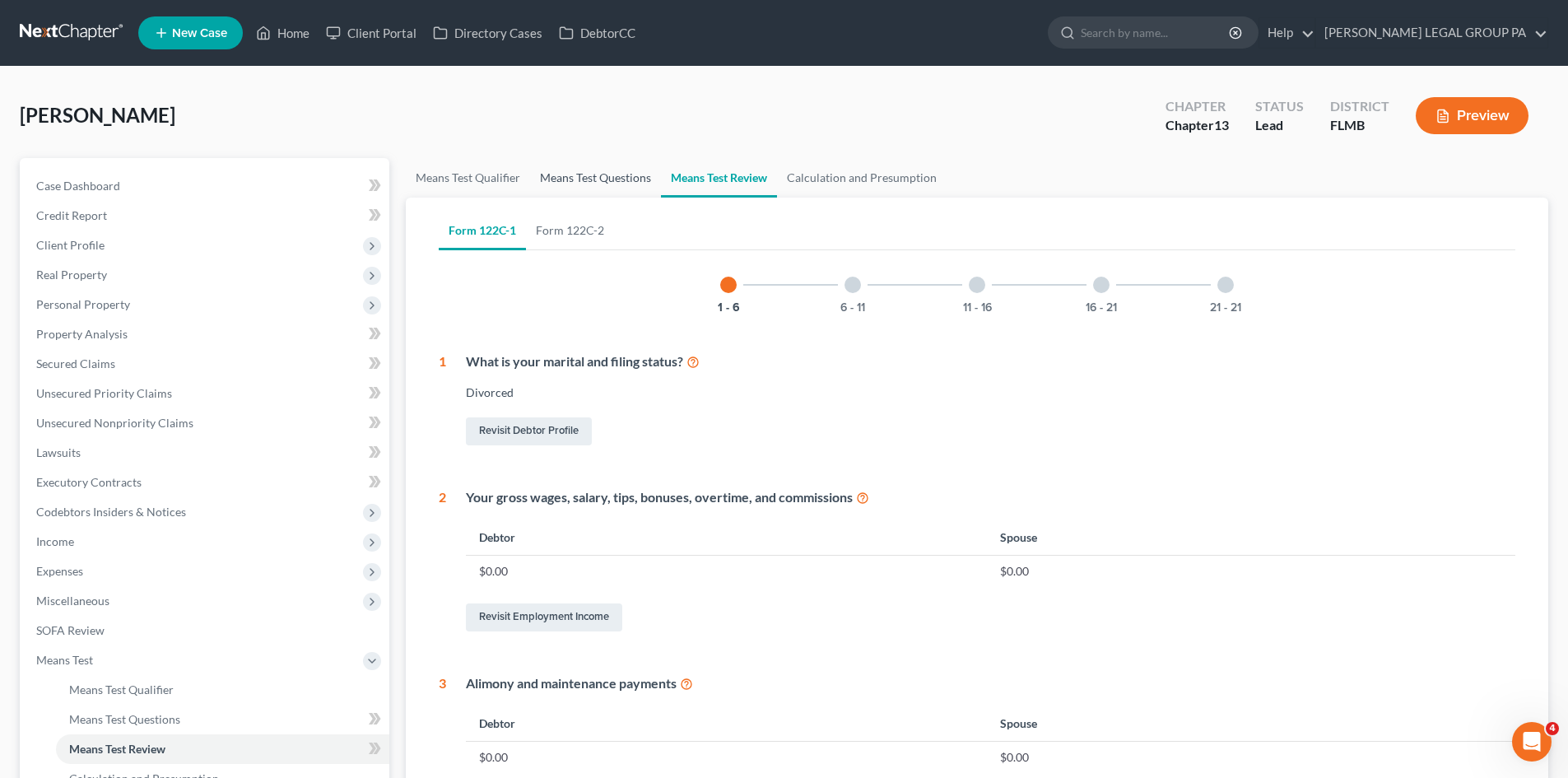
click at [602, 184] on link "Means Test Questions" at bounding box center [595, 178] width 131 height 40
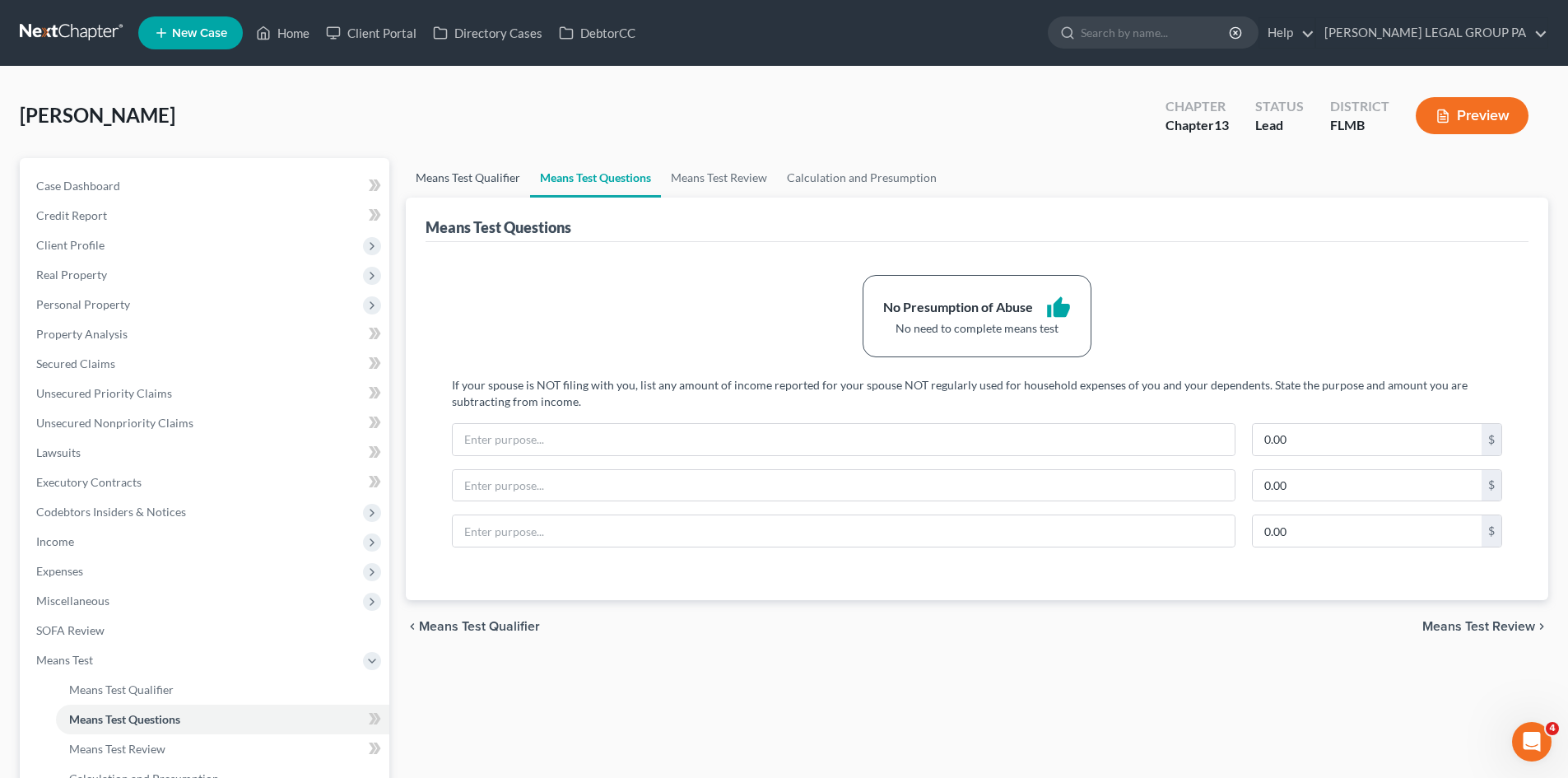
click at [507, 173] on link "Means Test Qualifier" at bounding box center [467, 178] width 124 height 40
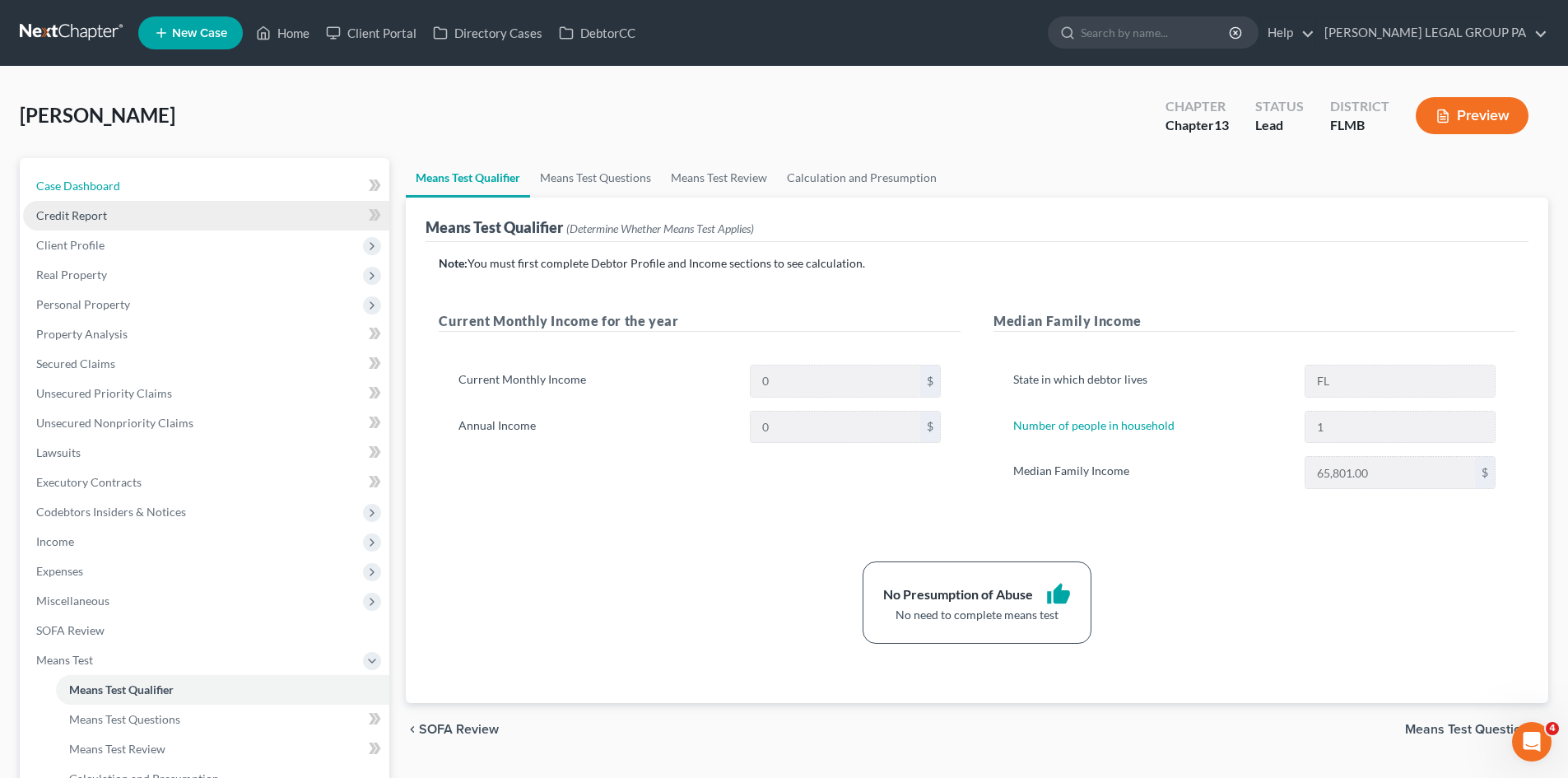
drag, startPoint x: 91, startPoint y: 191, endPoint x: 145, endPoint y: 200, distance: 54.7
click at [91, 191] on span "Case Dashboard" at bounding box center [77, 186] width 84 height 14
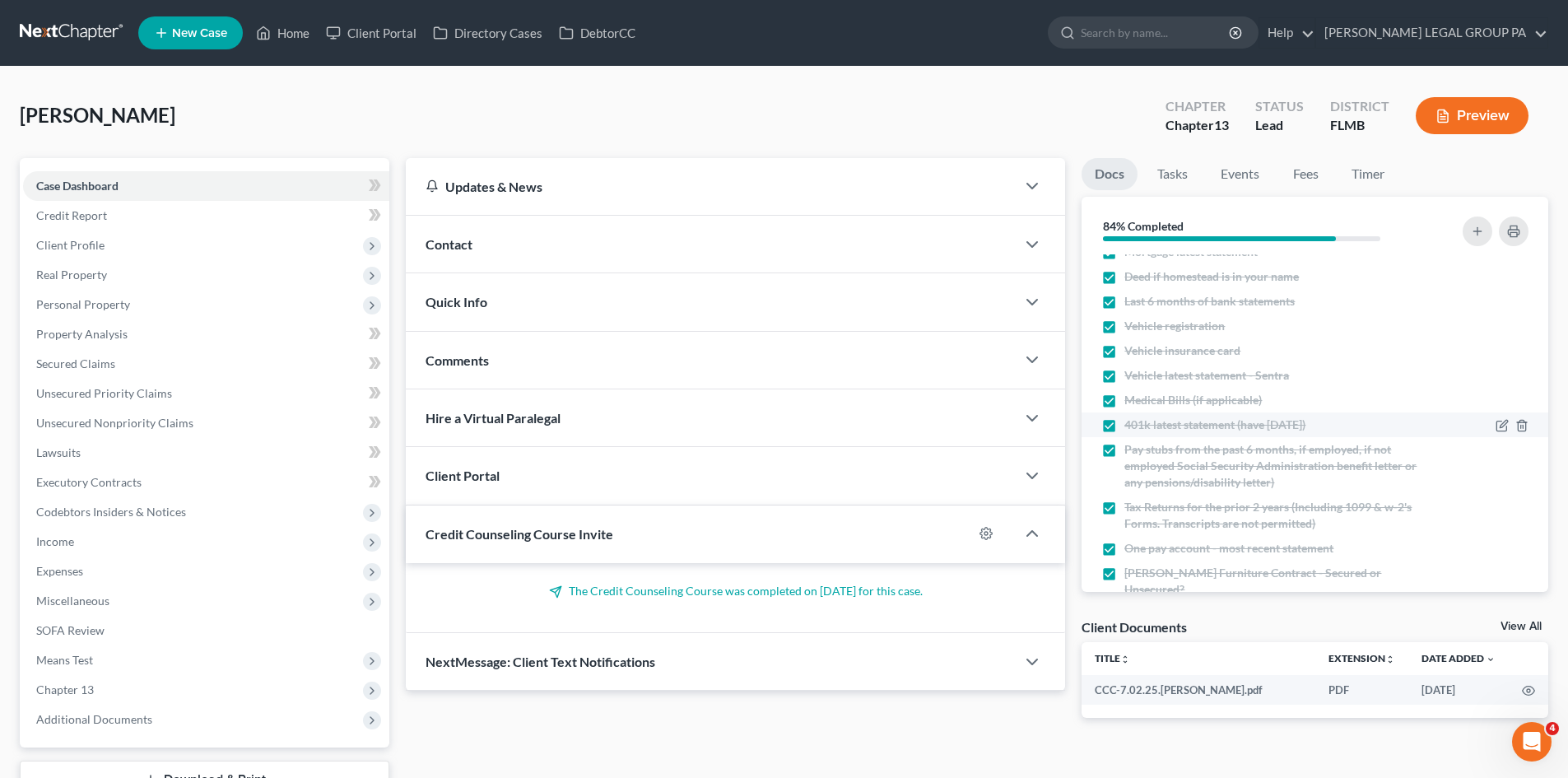
scroll to position [224, 0]
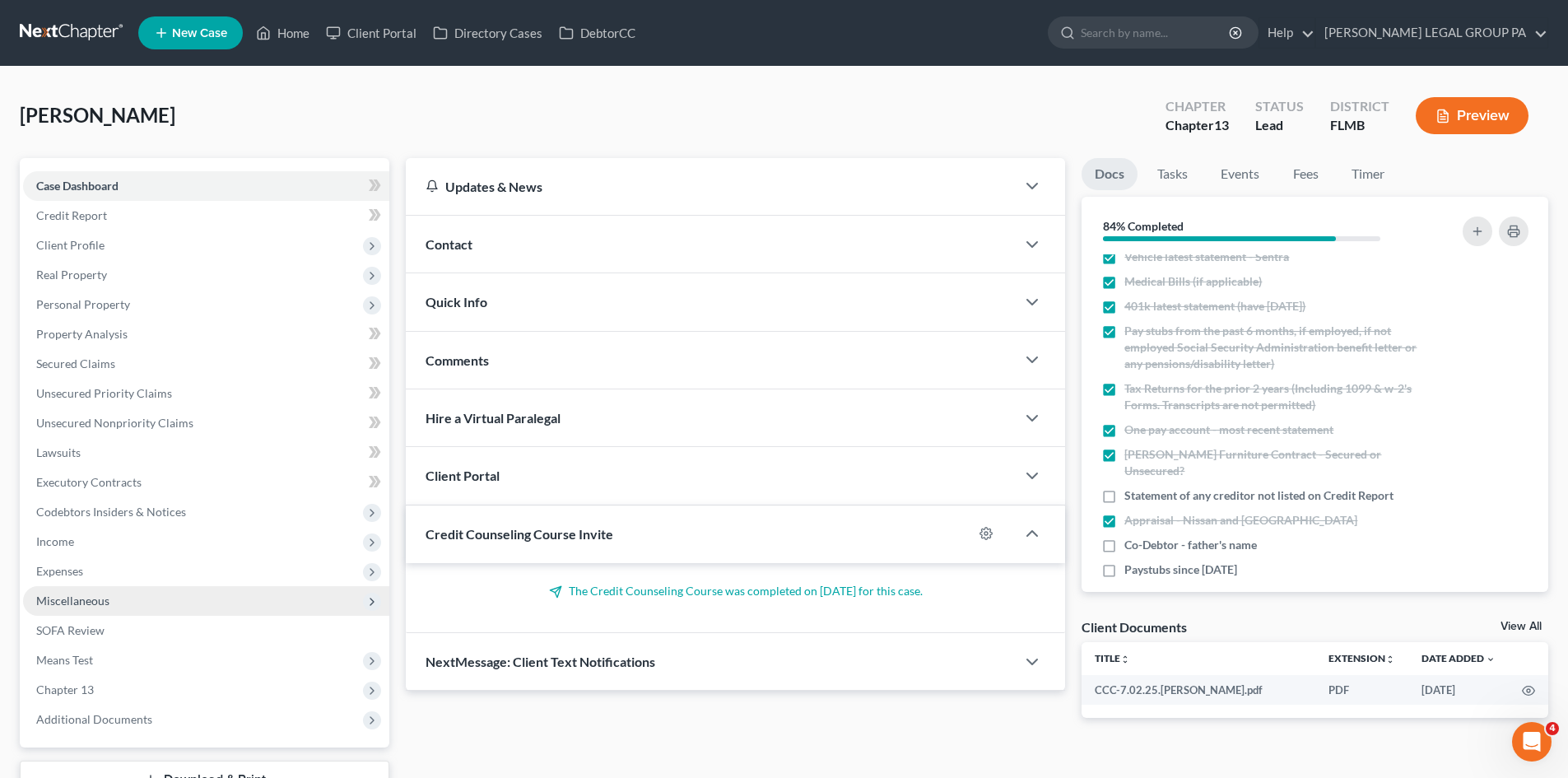
click at [70, 602] on span "Miscellaneous" at bounding box center [72, 600] width 73 height 14
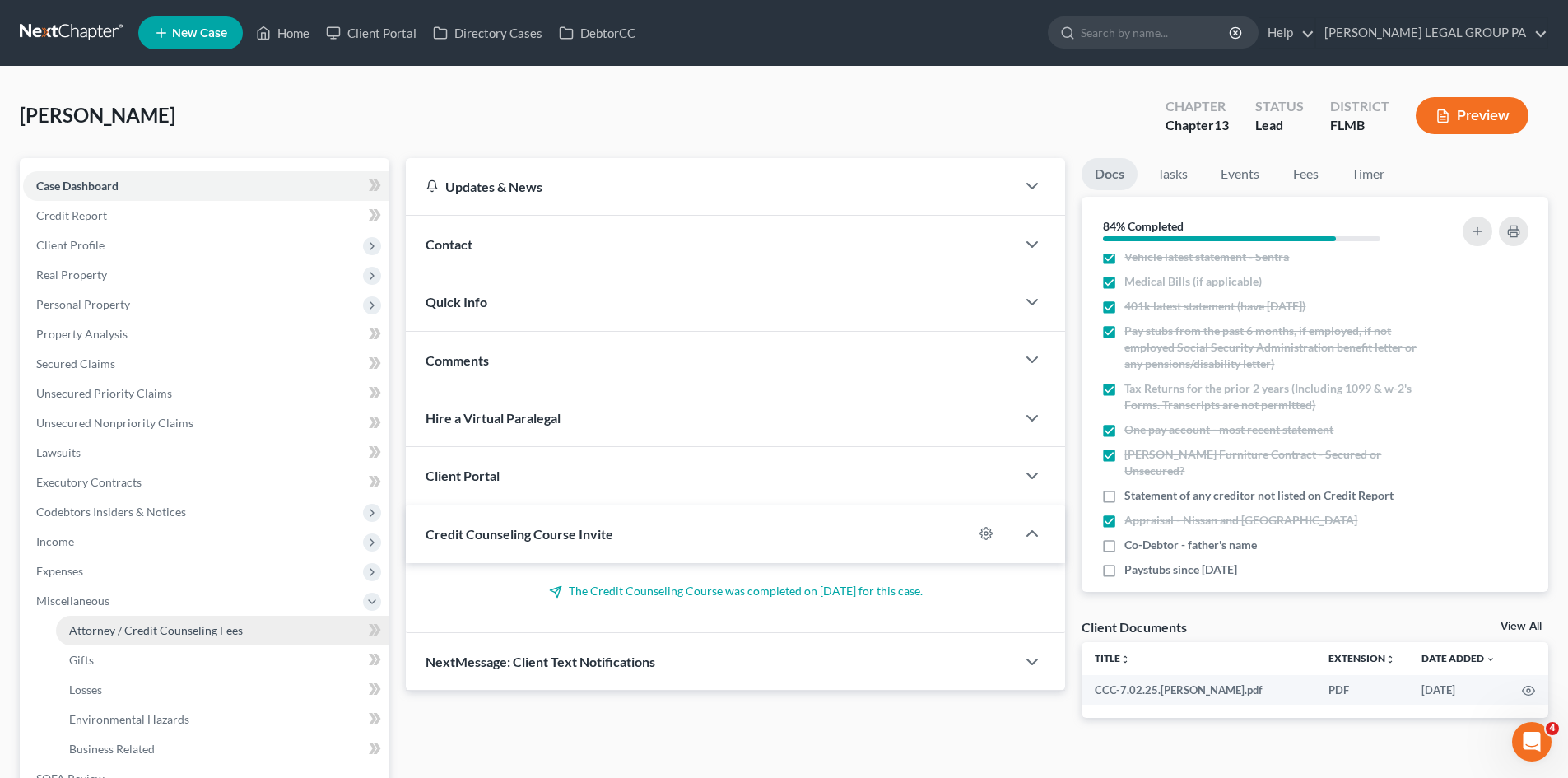
click at [85, 618] on link "Attorney / Credit Counseling Fees" at bounding box center [223, 630] width 334 height 30
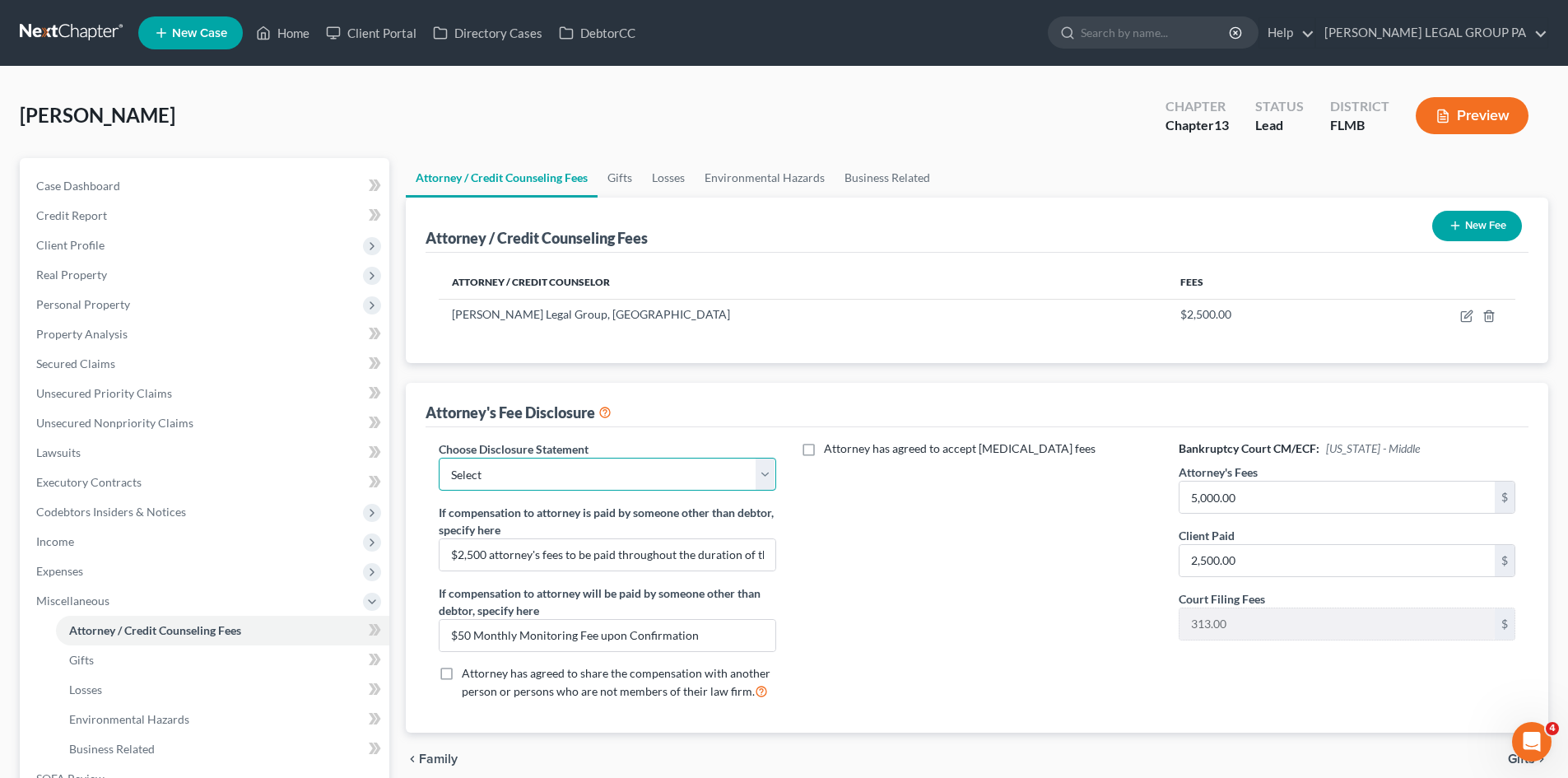
click at [674, 488] on select "Select Attorney Compensation Statement" at bounding box center [607, 473] width 336 height 33
click at [438, 458] on select "Select Attorney Compensation Statement" at bounding box center [607, 473] width 336 height 33
drag, startPoint x: 674, startPoint y: 475, endPoint x: 674, endPoint y: 485, distance: 10.0
click at [674, 475] on select "Select Attorney Compensation Statement" at bounding box center [607, 473] width 336 height 33
select select "0"
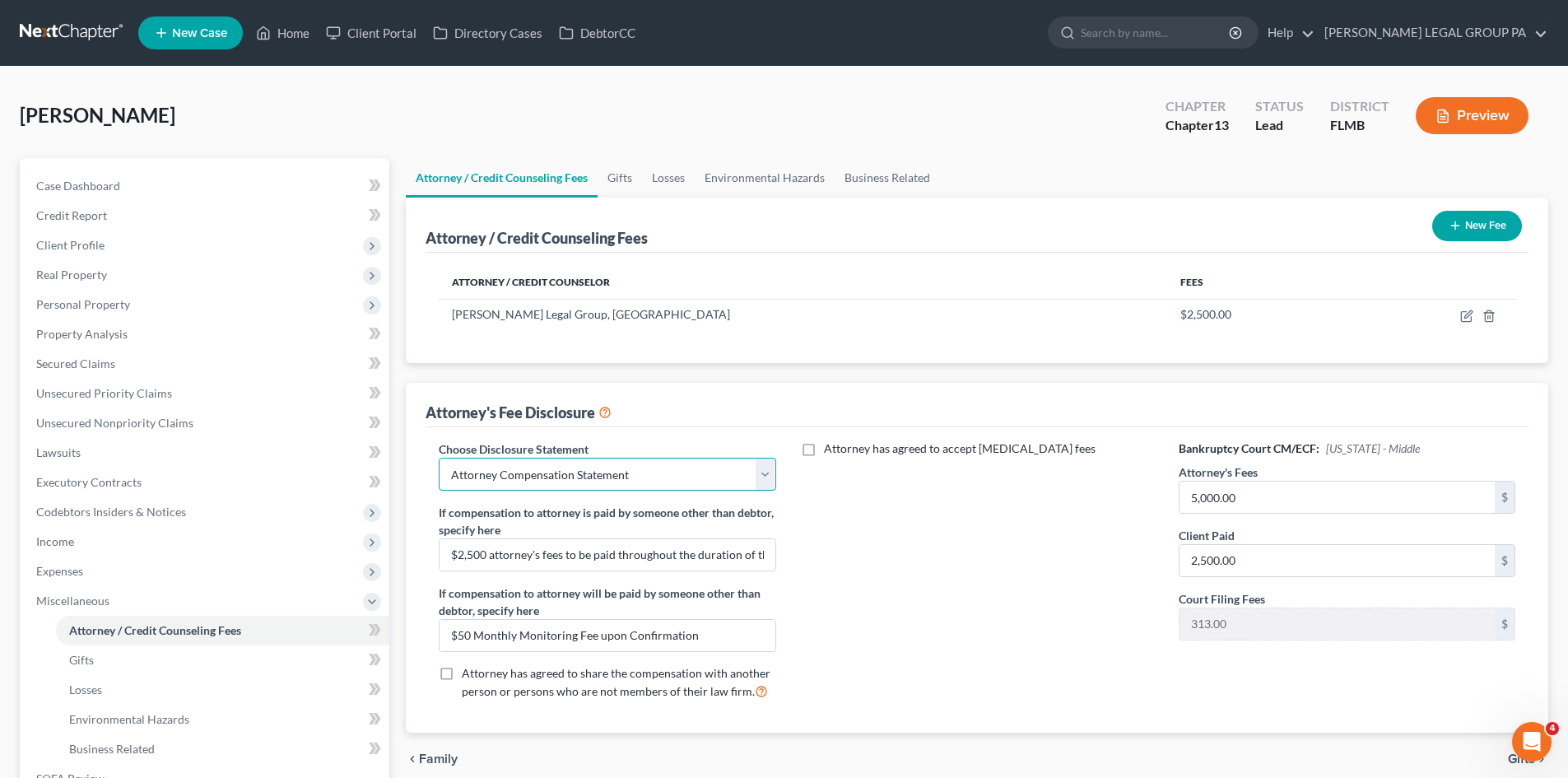
click at [438, 458] on select "Select Attorney Compensation Statement" at bounding box center [607, 473] width 336 height 33
click at [954, 575] on div "Attorney has agreed to accept retainer fees" at bounding box center [977, 576] width 370 height 272
click at [142, 571] on span "Expenses" at bounding box center [206, 571] width 366 height 30
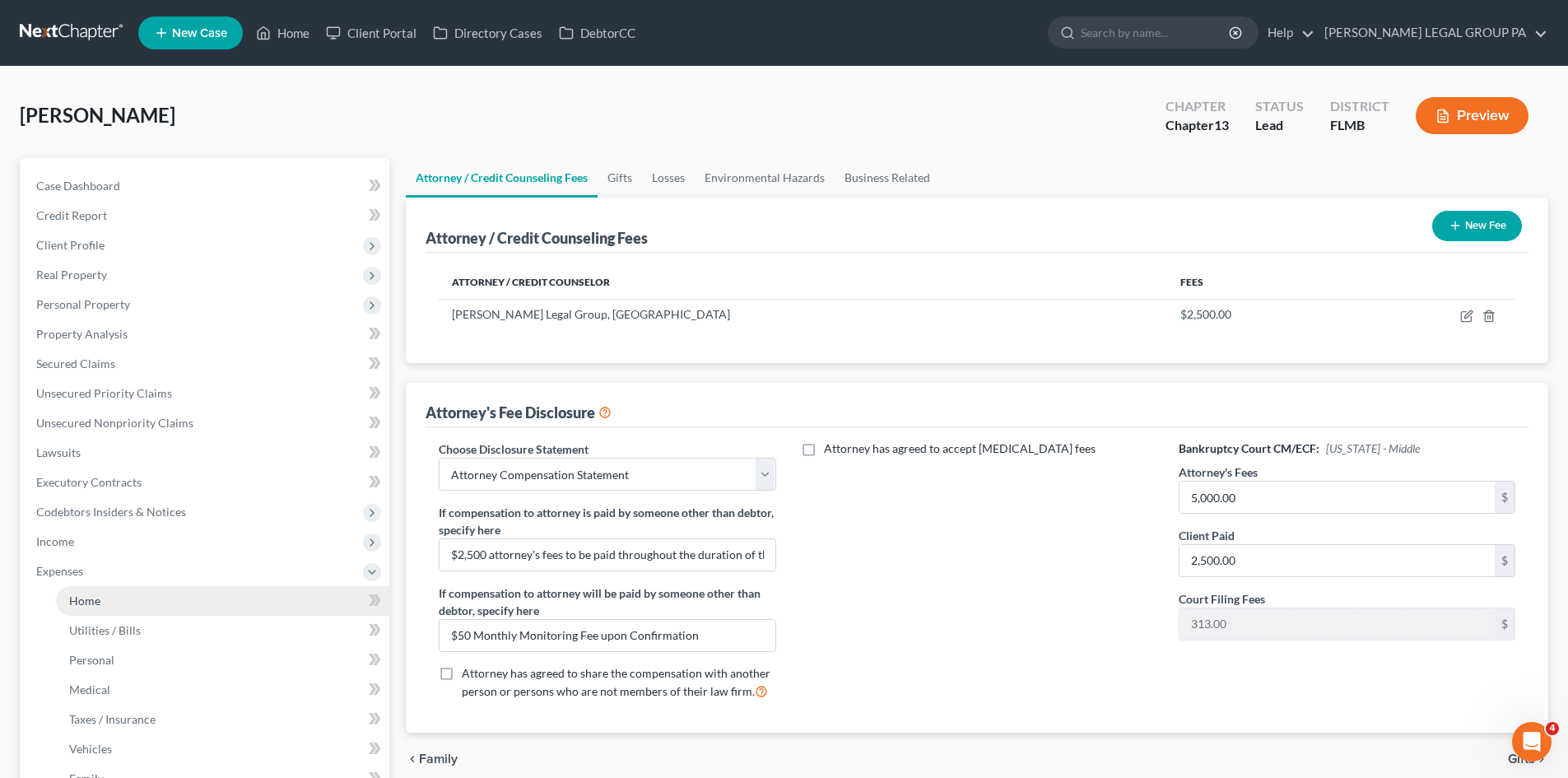
click at [144, 594] on link "Home" at bounding box center [223, 601] width 334 height 30
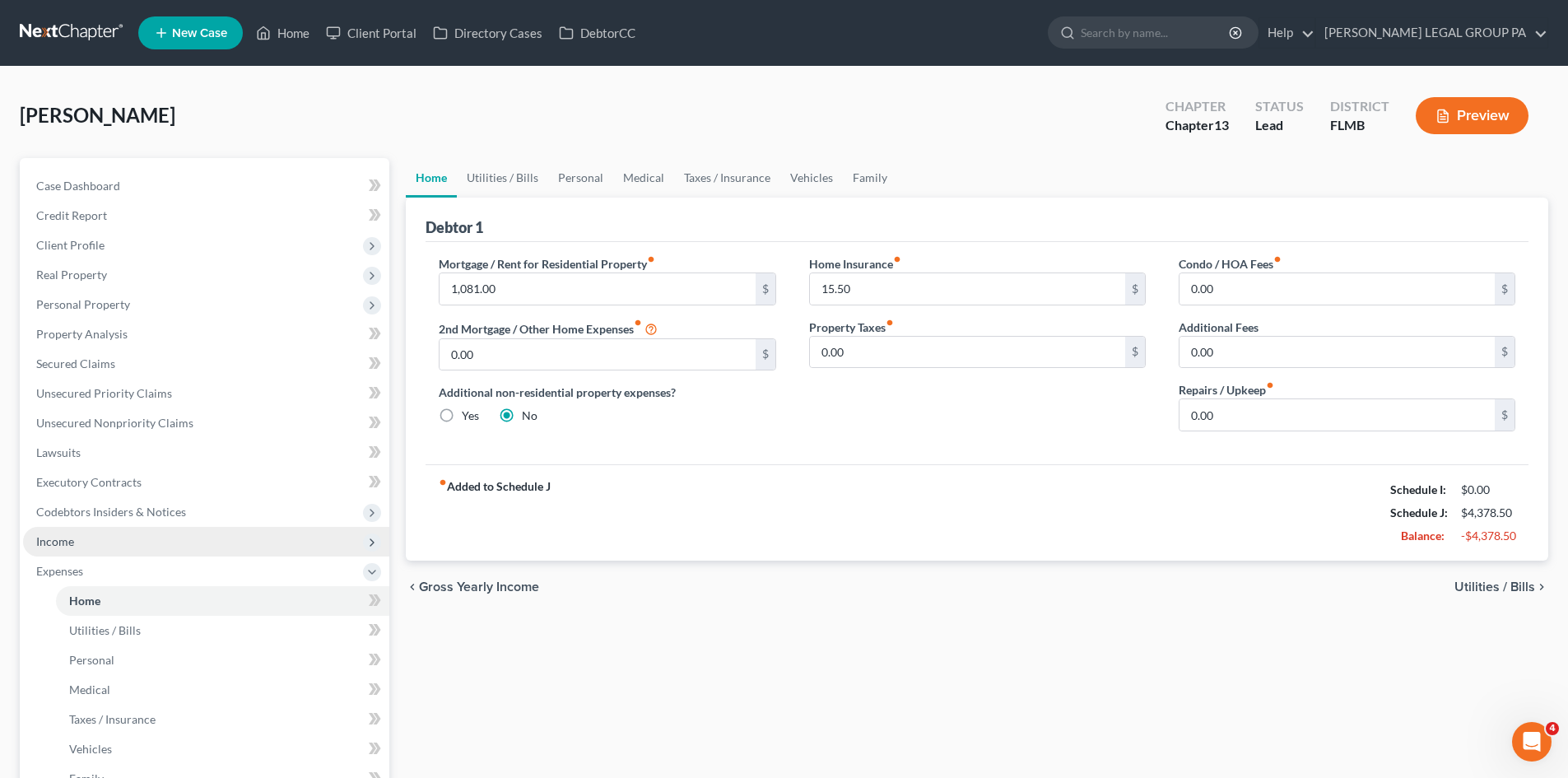
click at [90, 551] on span "Income" at bounding box center [206, 541] width 366 height 30
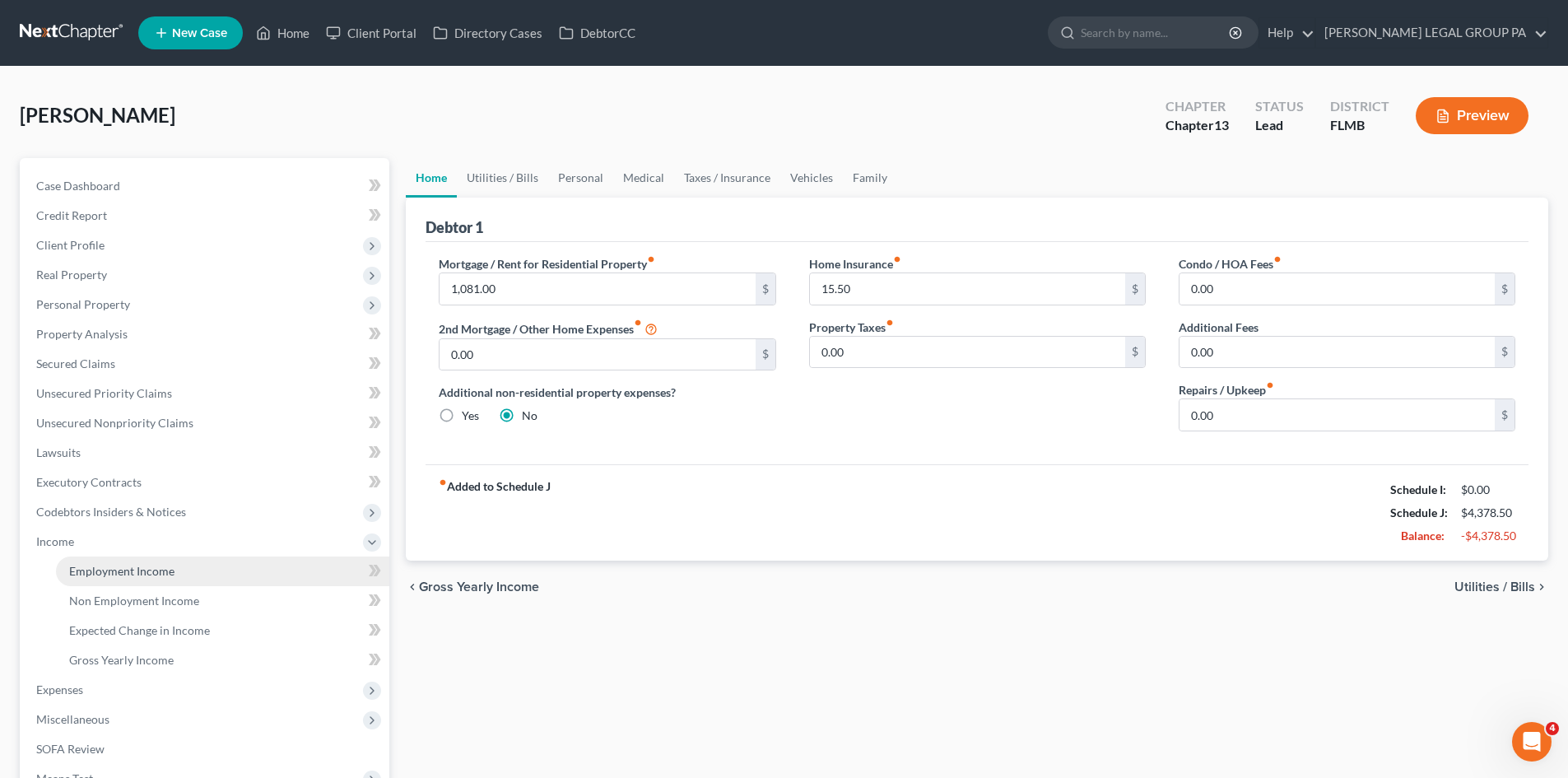
click at [99, 569] on span "Employment Income" at bounding box center [122, 570] width 106 height 14
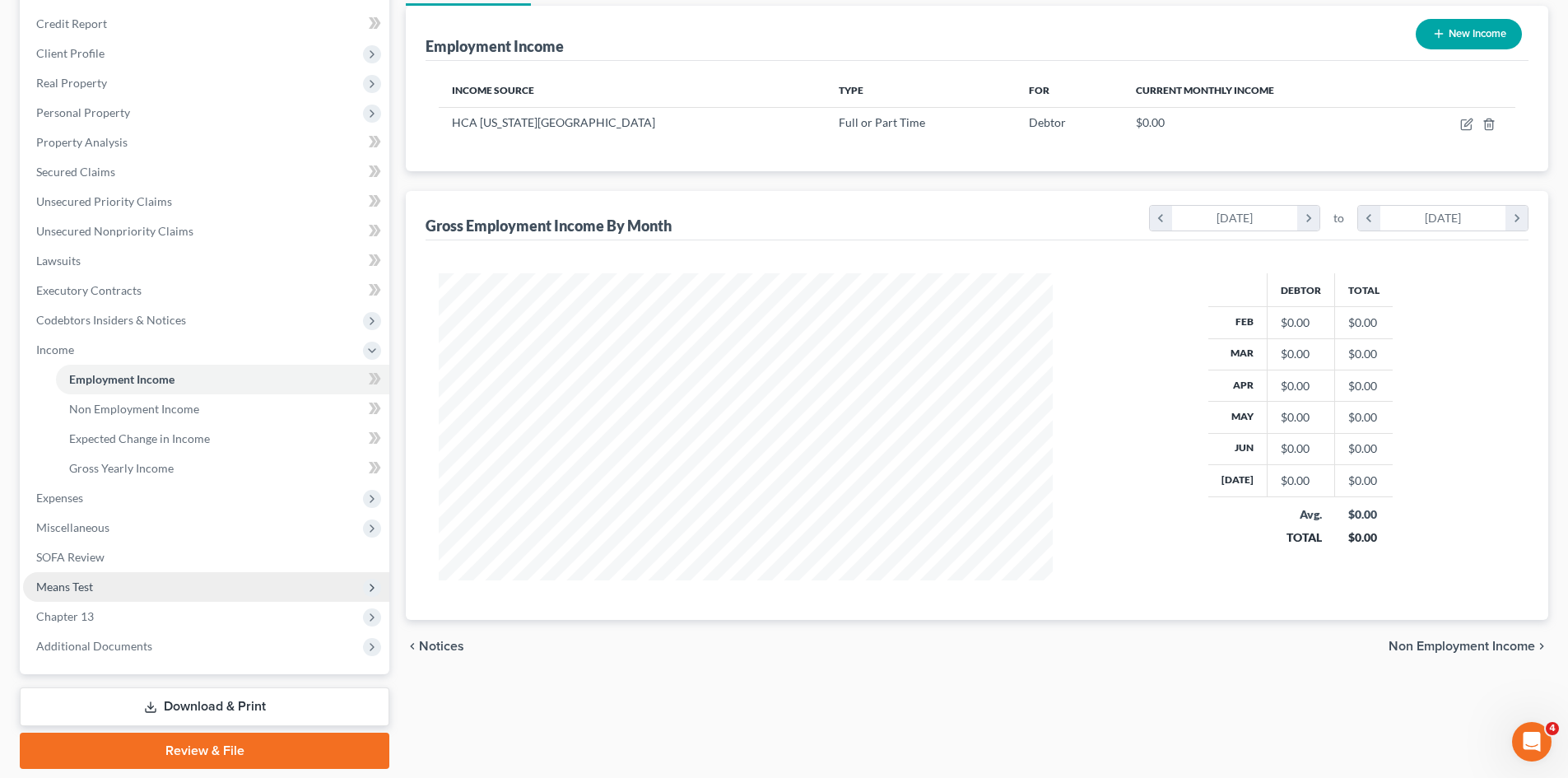
scroll to position [163, 0]
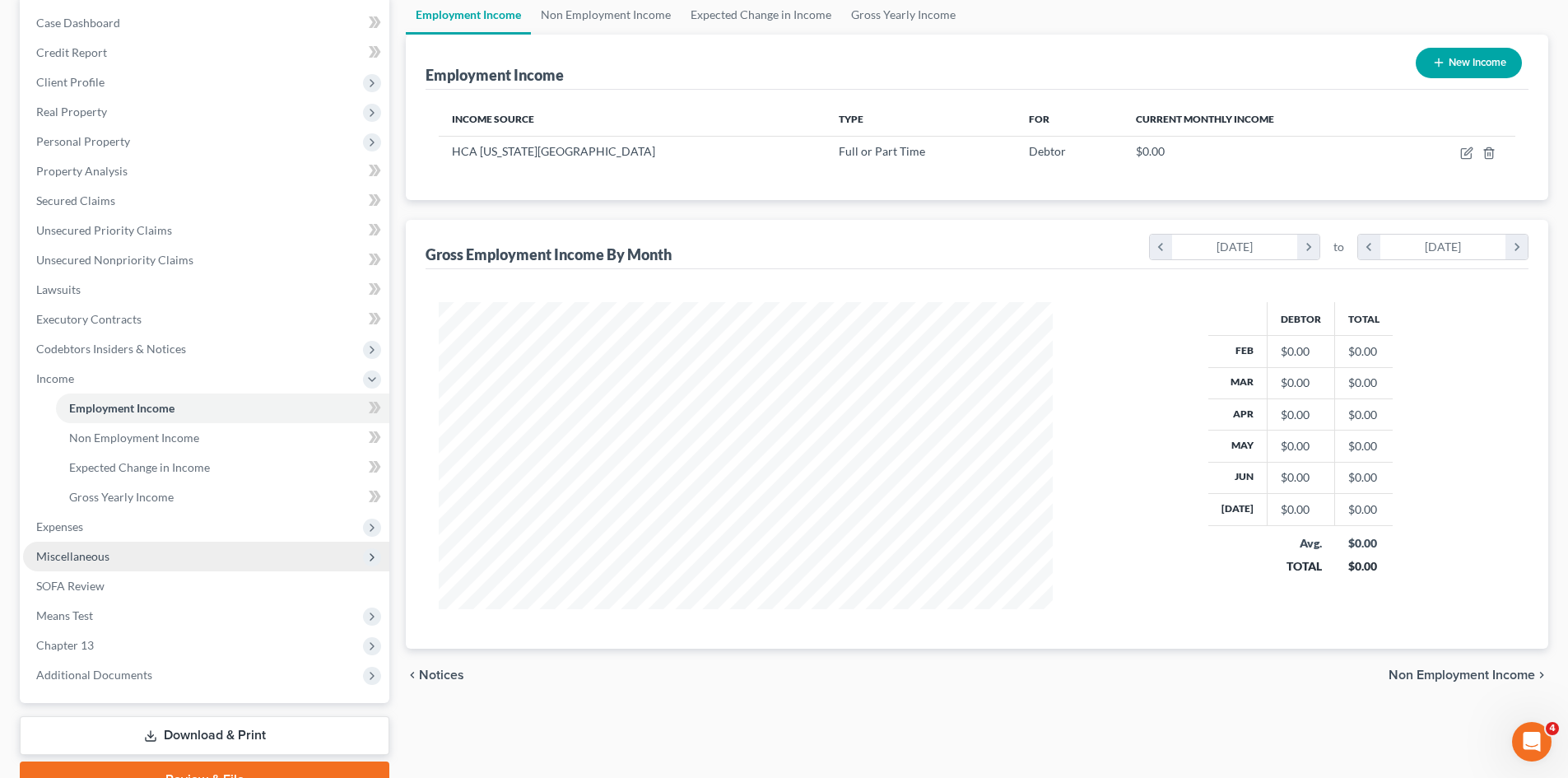
click at [90, 556] on span "Miscellaneous" at bounding box center [72, 556] width 73 height 14
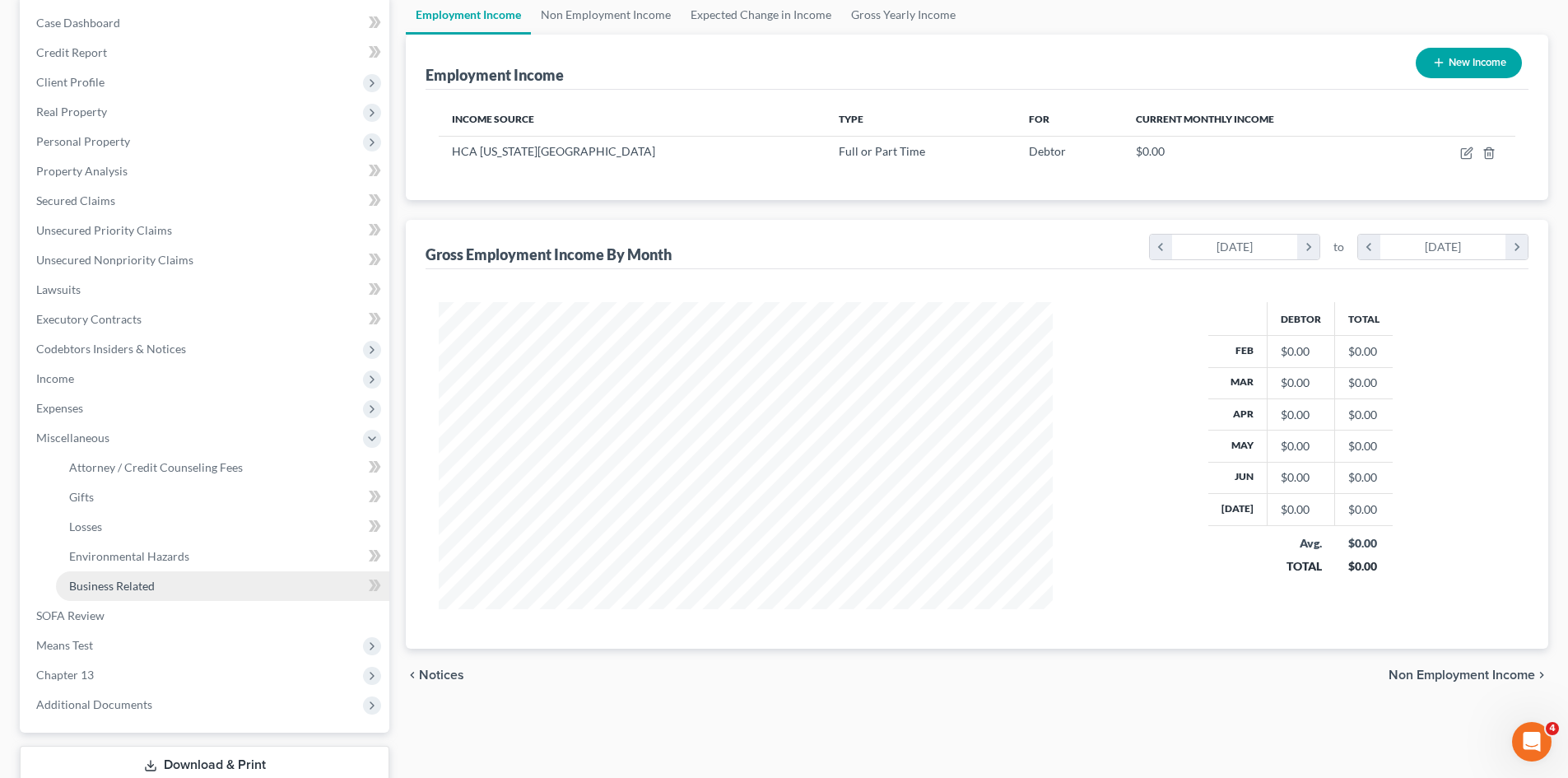
click at [142, 583] on span "Business Related" at bounding box center [112, 585] width 85 height 14
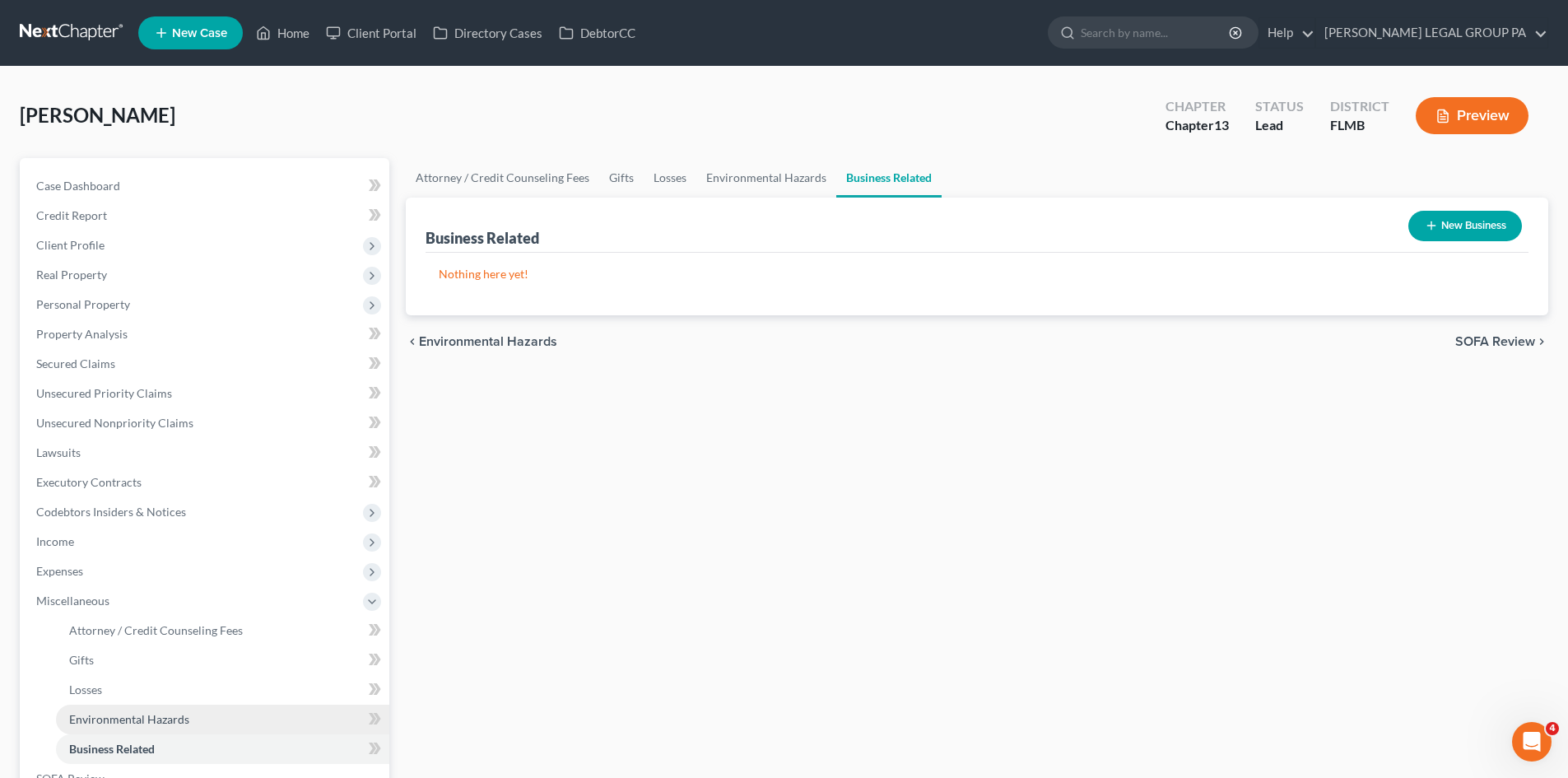
click at [163, 724] on span "Environmental Hazards" at bounding box center [129, 719] width 121 height 14
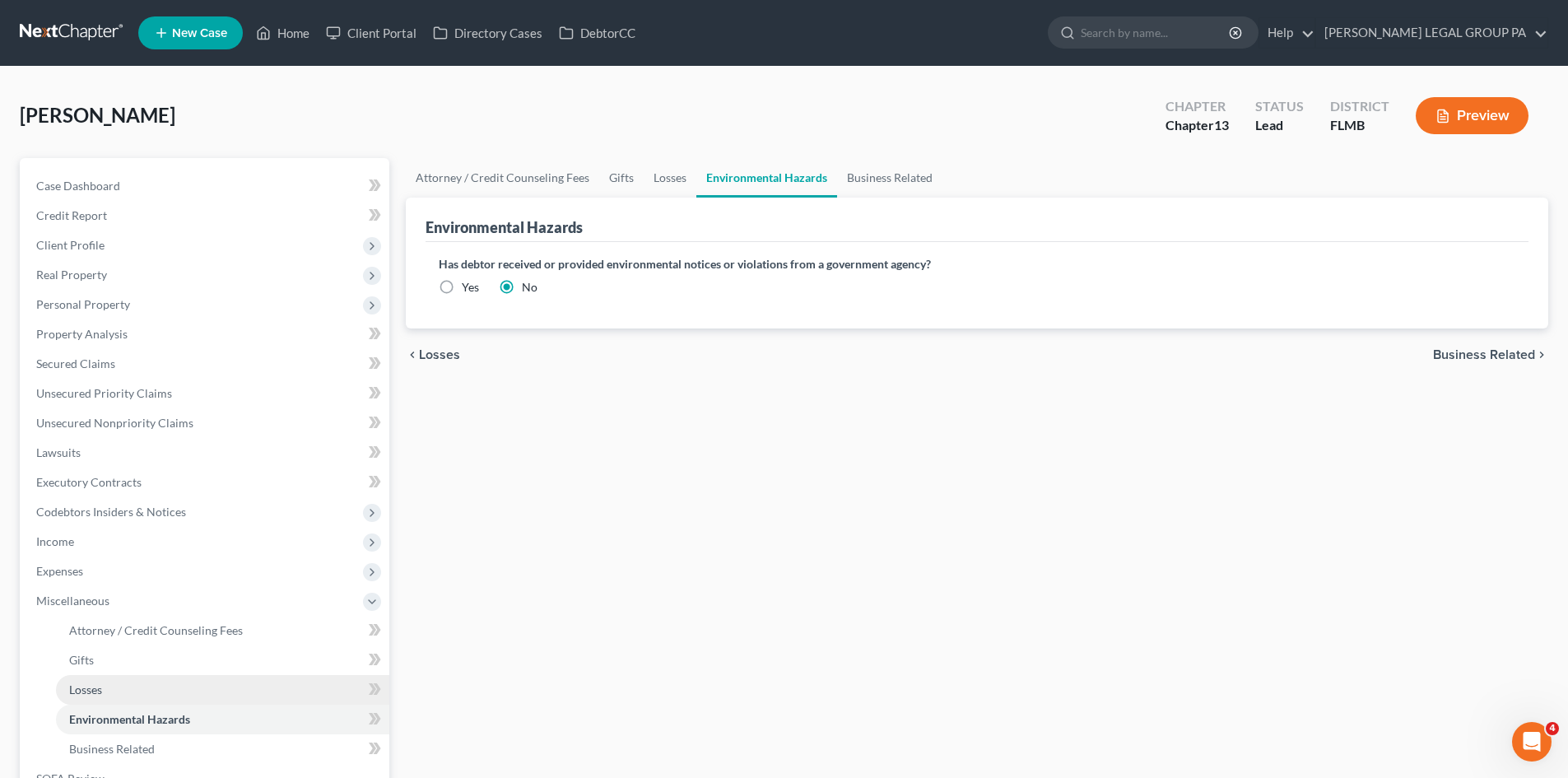
click at [151, 688] on link "Losses" at bounding box center [223, 690] width 334 height 30
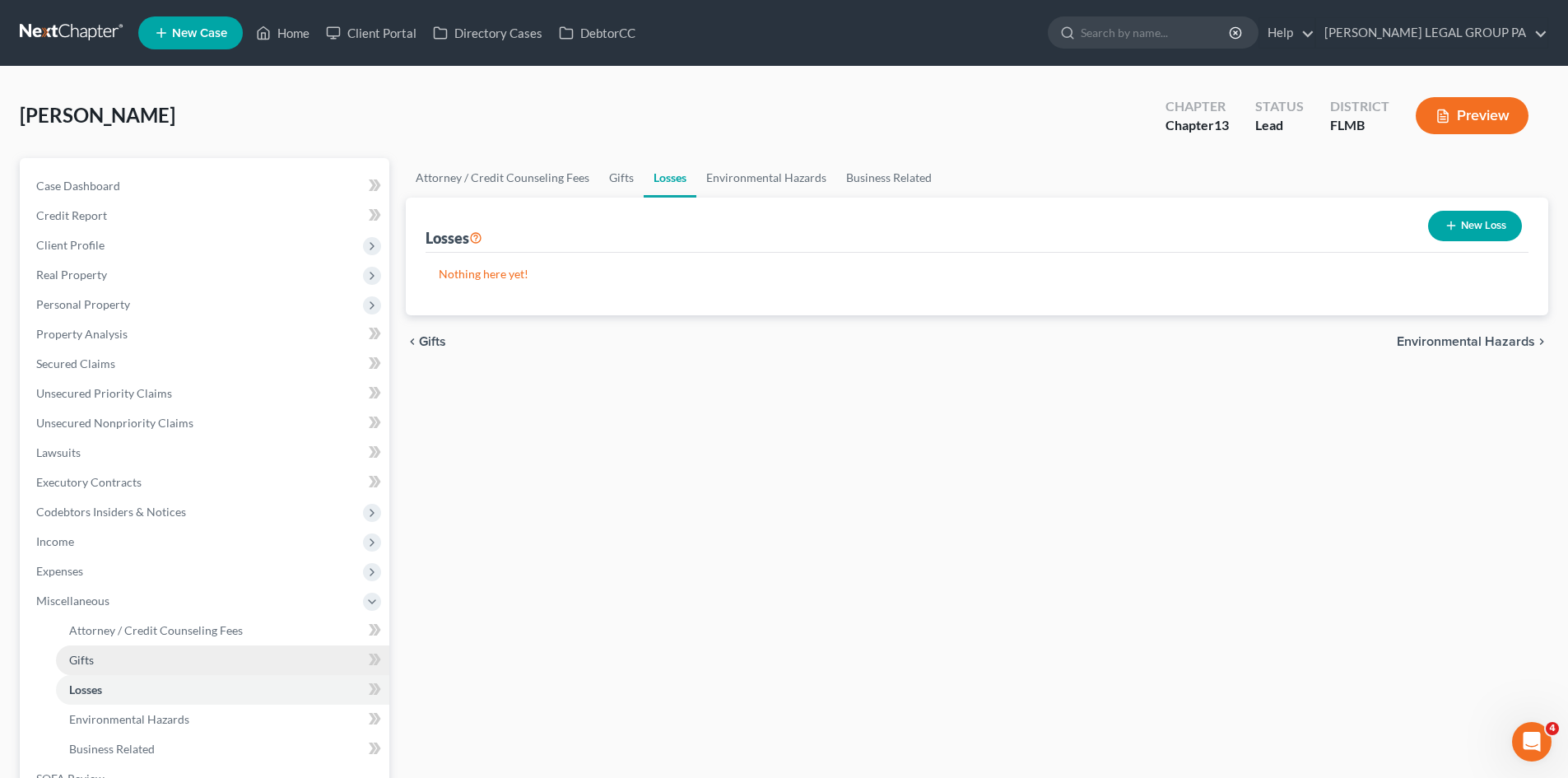
click at [147, 656] on link "Gifts" at bounding box center [223, 660] width 334 height 30
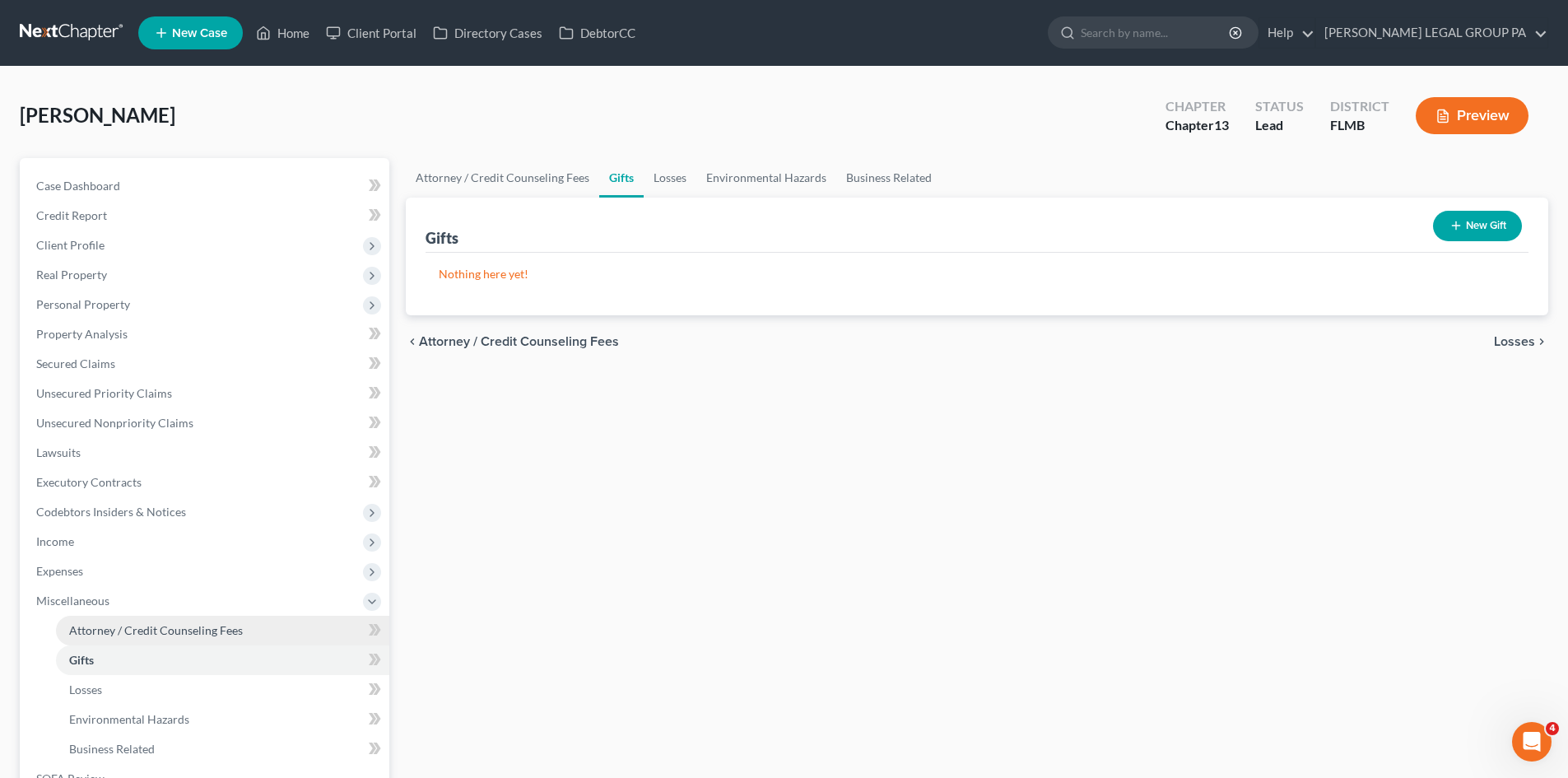
click at [178, 627] on span "Attorney / Credit Counseling Fees" at bounding box center [156, 630] width 173 height 14
select select "0"
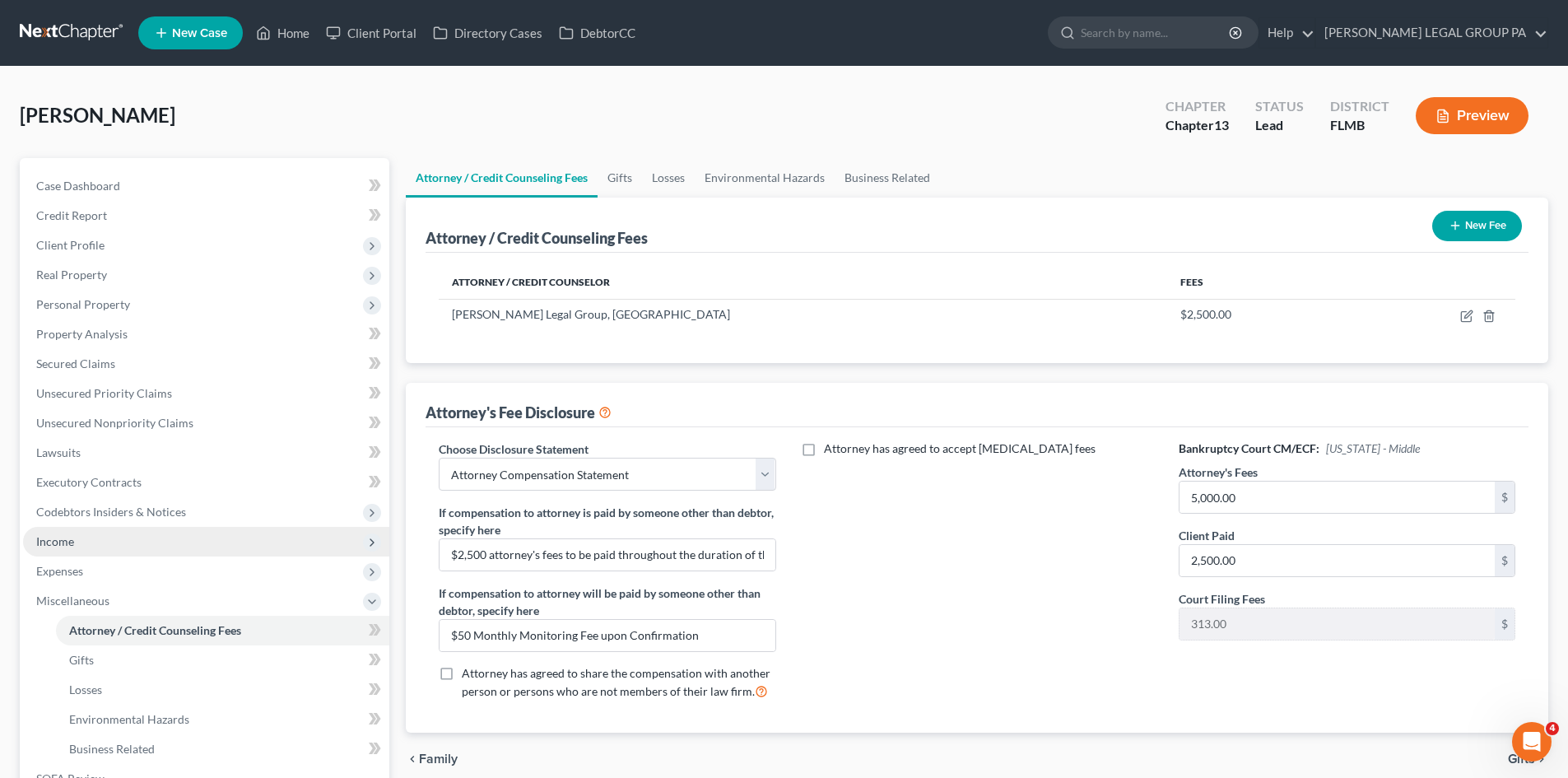
click at [113, 543] on span "Income" at bounding box center [206, 541] width 366 height 30
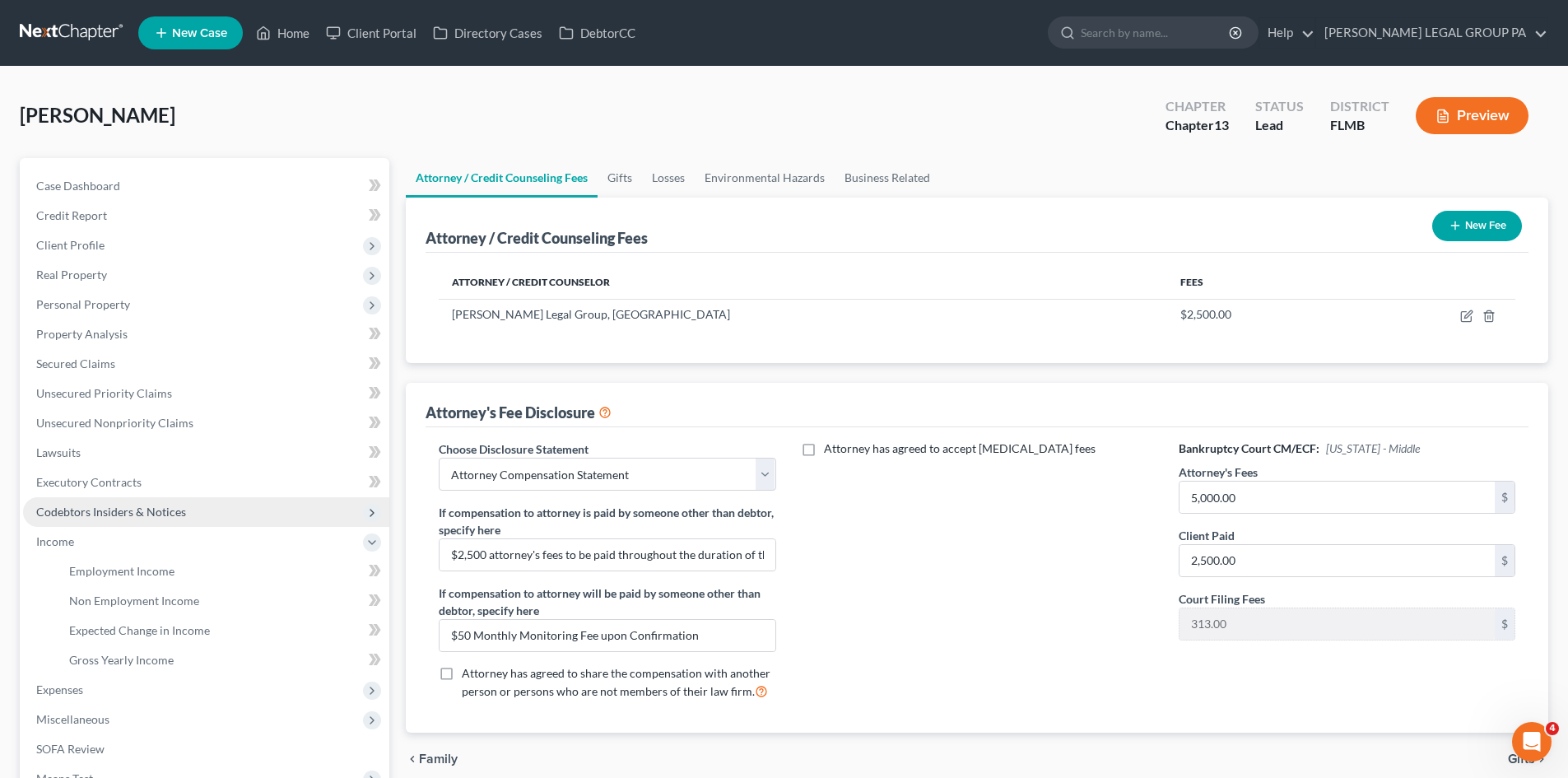
click at [128, 511] on span "Codebtors Insiders & Notices" at bounding box center [111, 511] width 150 height 14
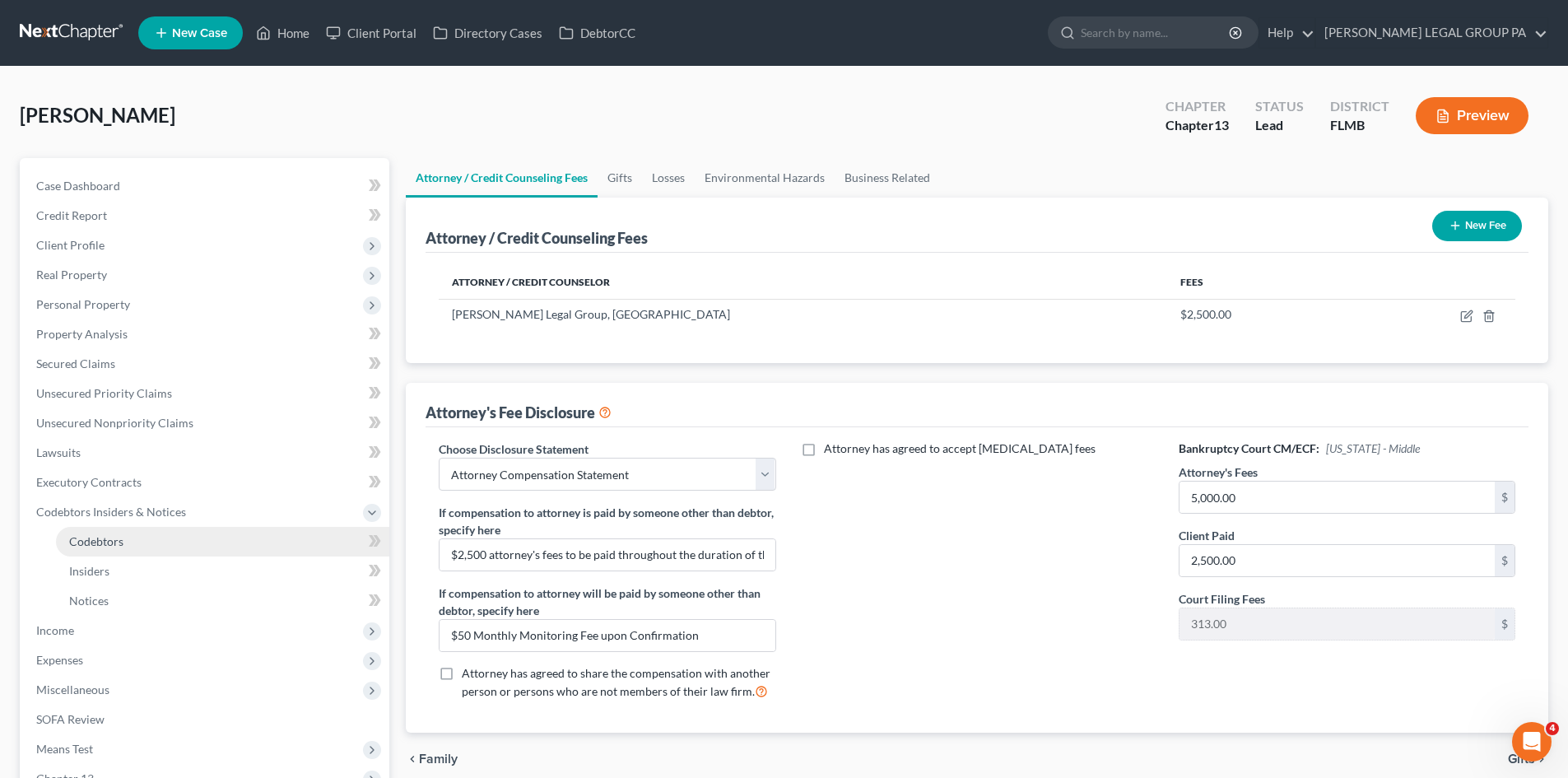
click at [125, 535] on link "Codebtors" at bounding box center [223, 541] width 334 height 30
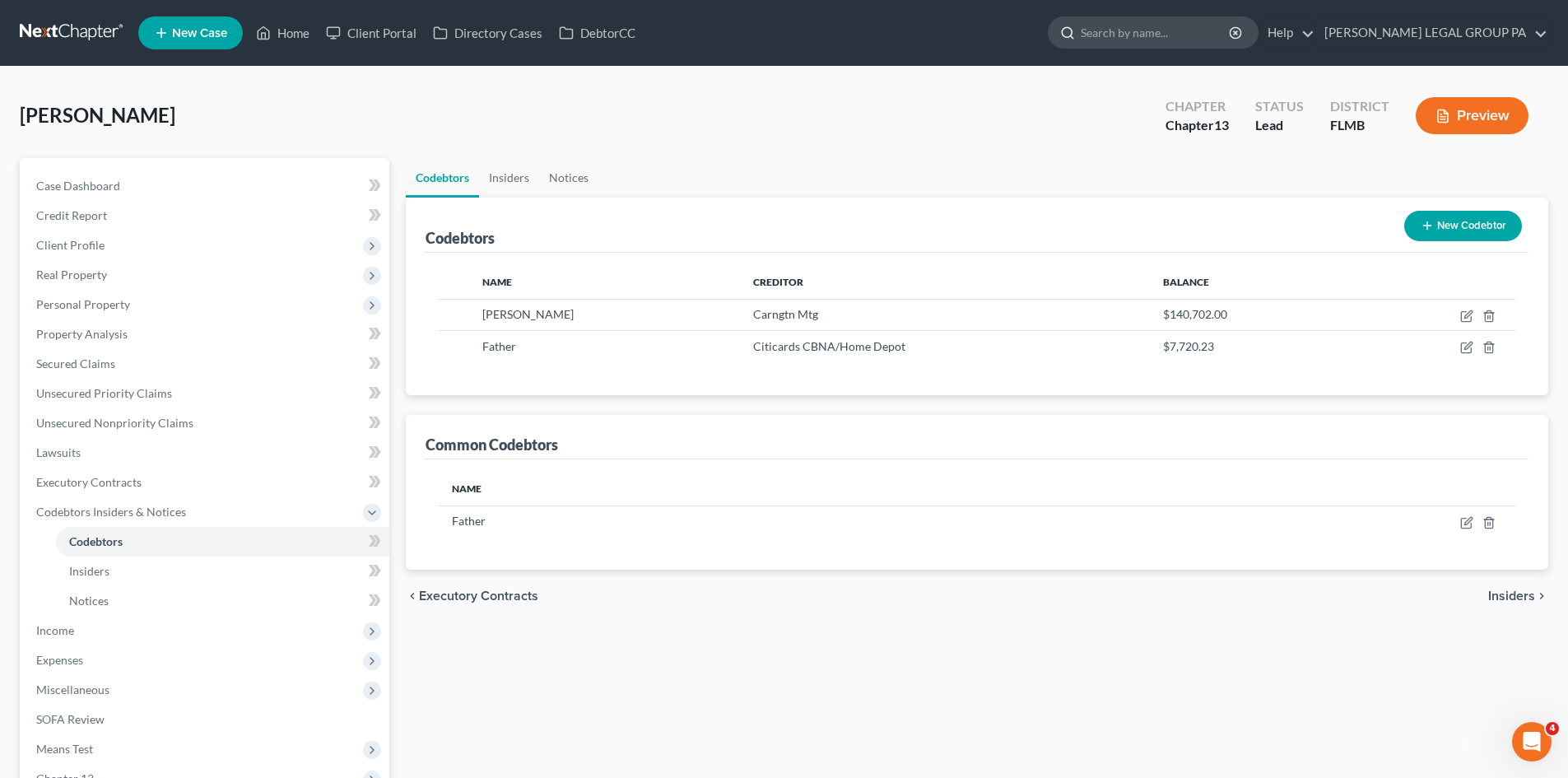
click at [1215, 24] on input "search" at bounding box center [1156, 33] width 151 height 31
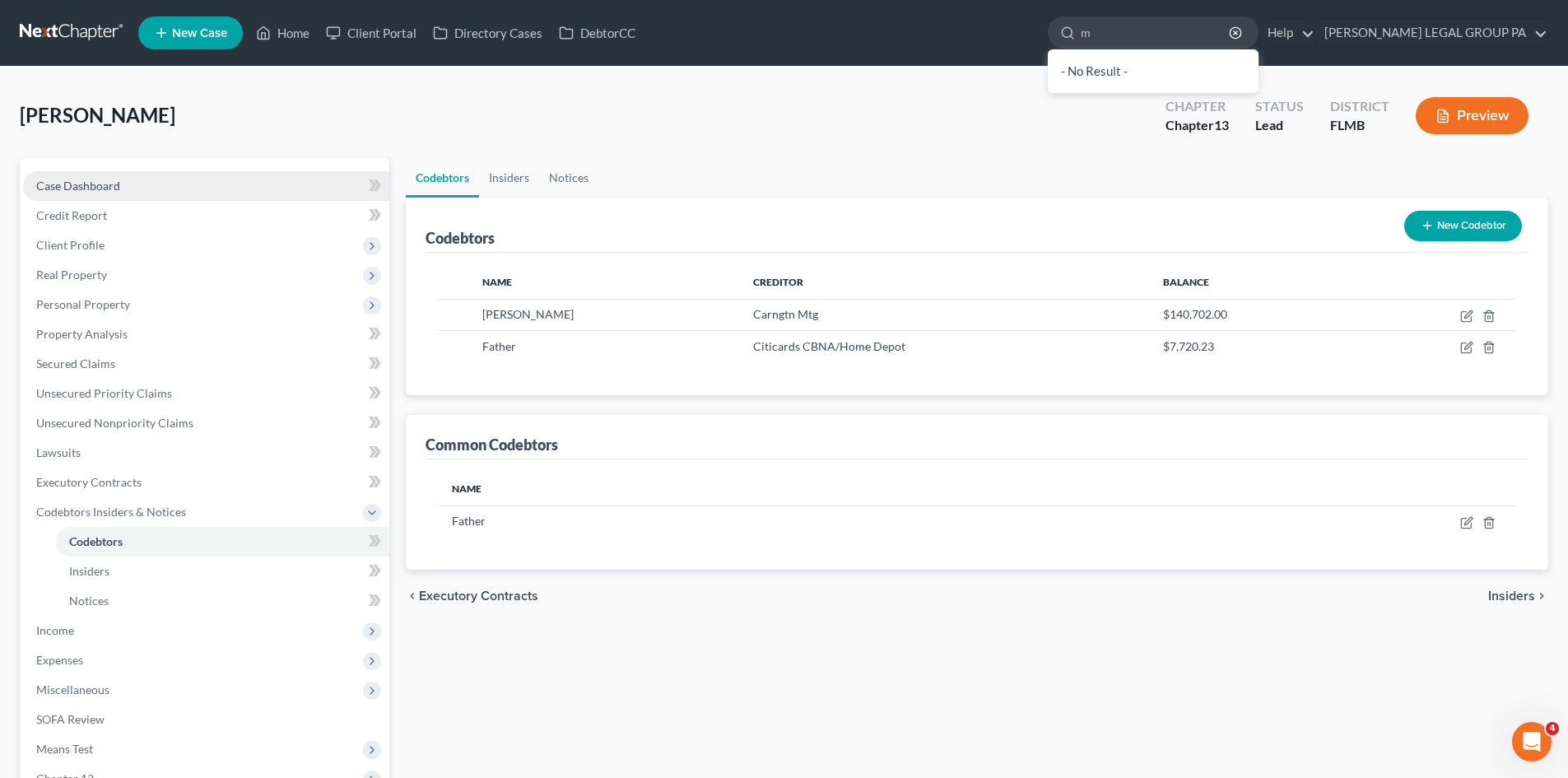
type input "m"
click at [143, 184] on link "Case Dashboard" at bounding box center [206, 186] width 366 height 30
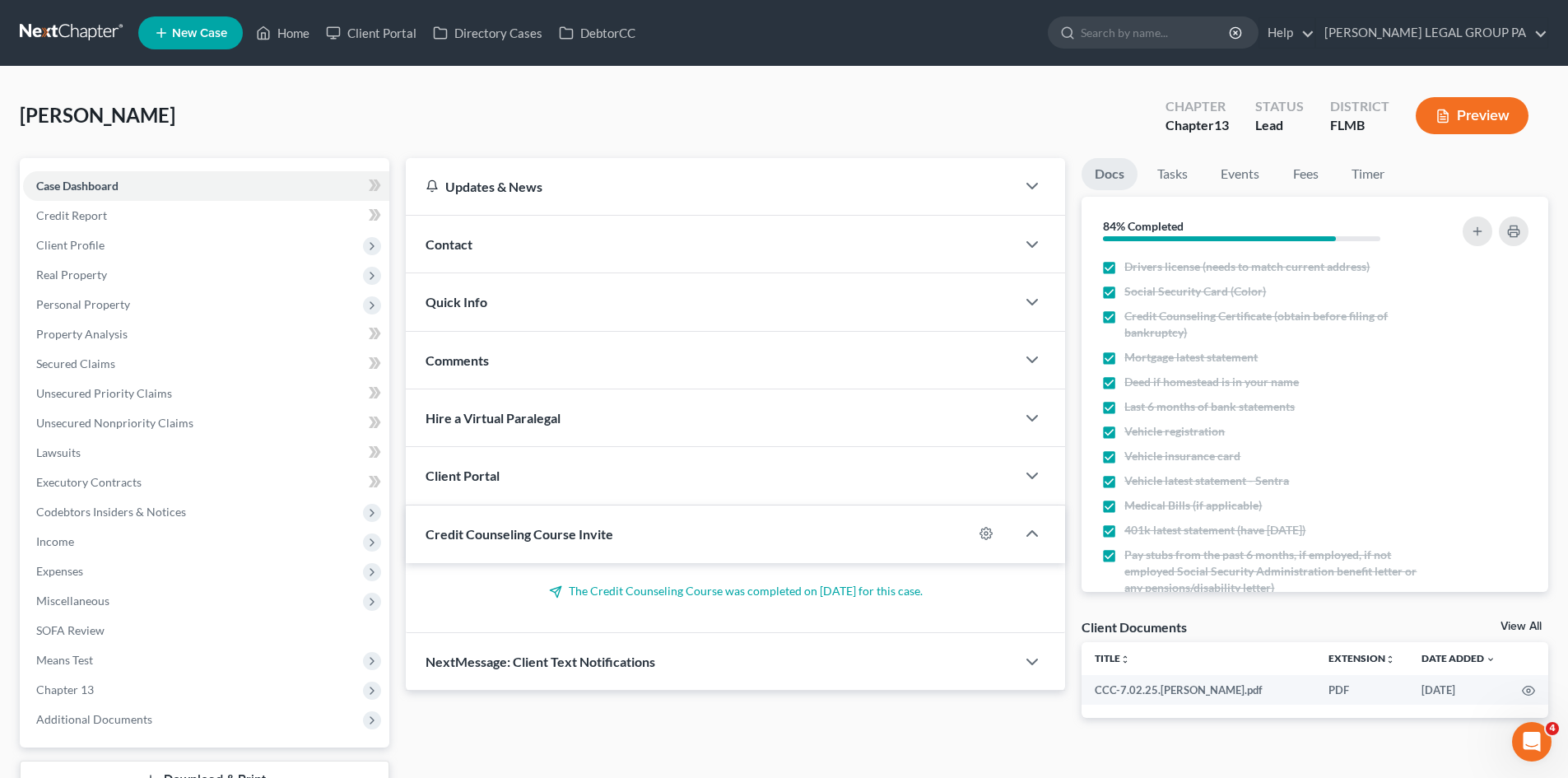
scroll to position [224, 0]
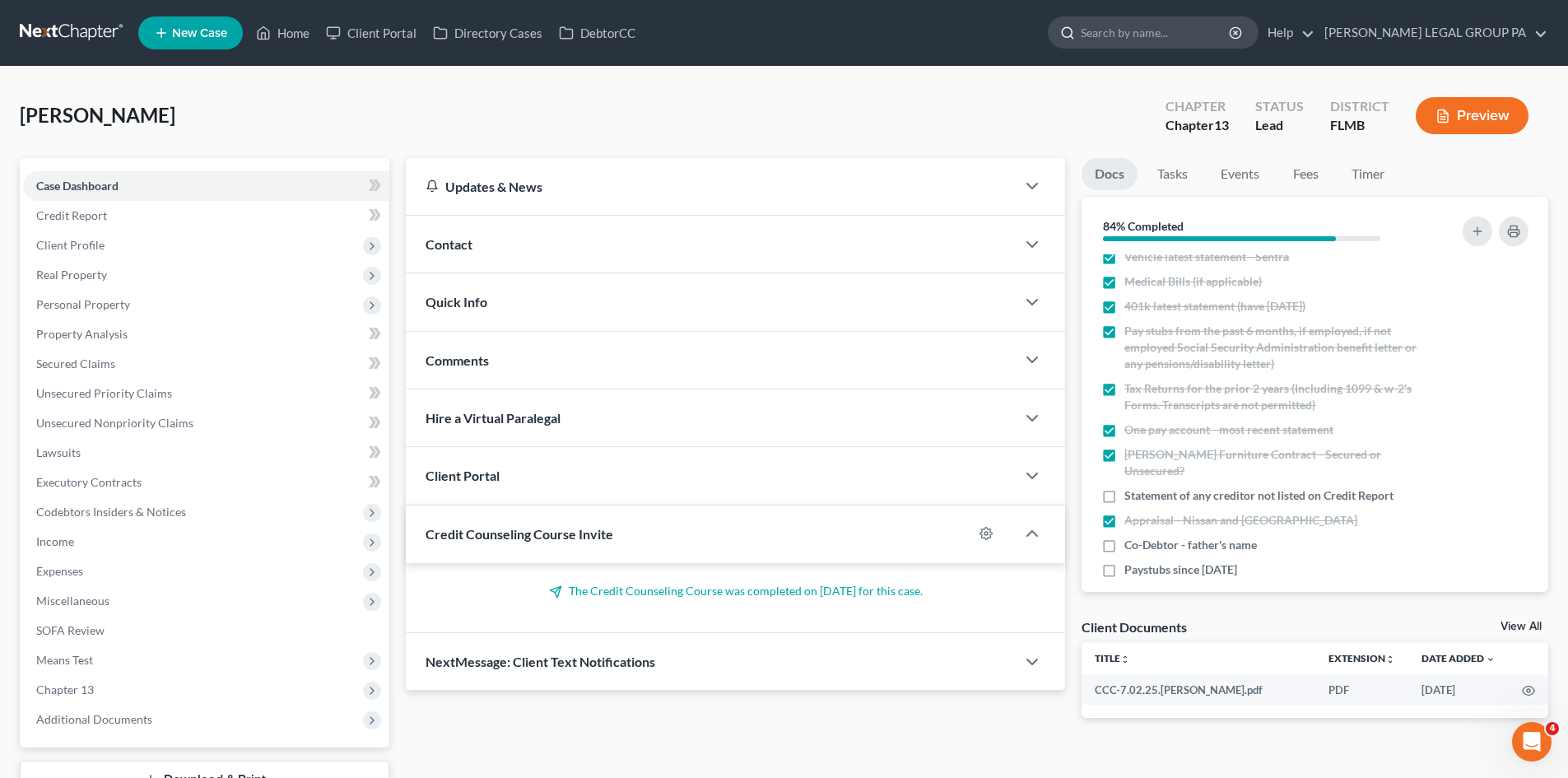
click at [1207, 32] on input "search" at bounding box center [1156, 33] width 151 height 31
type input "mahland"
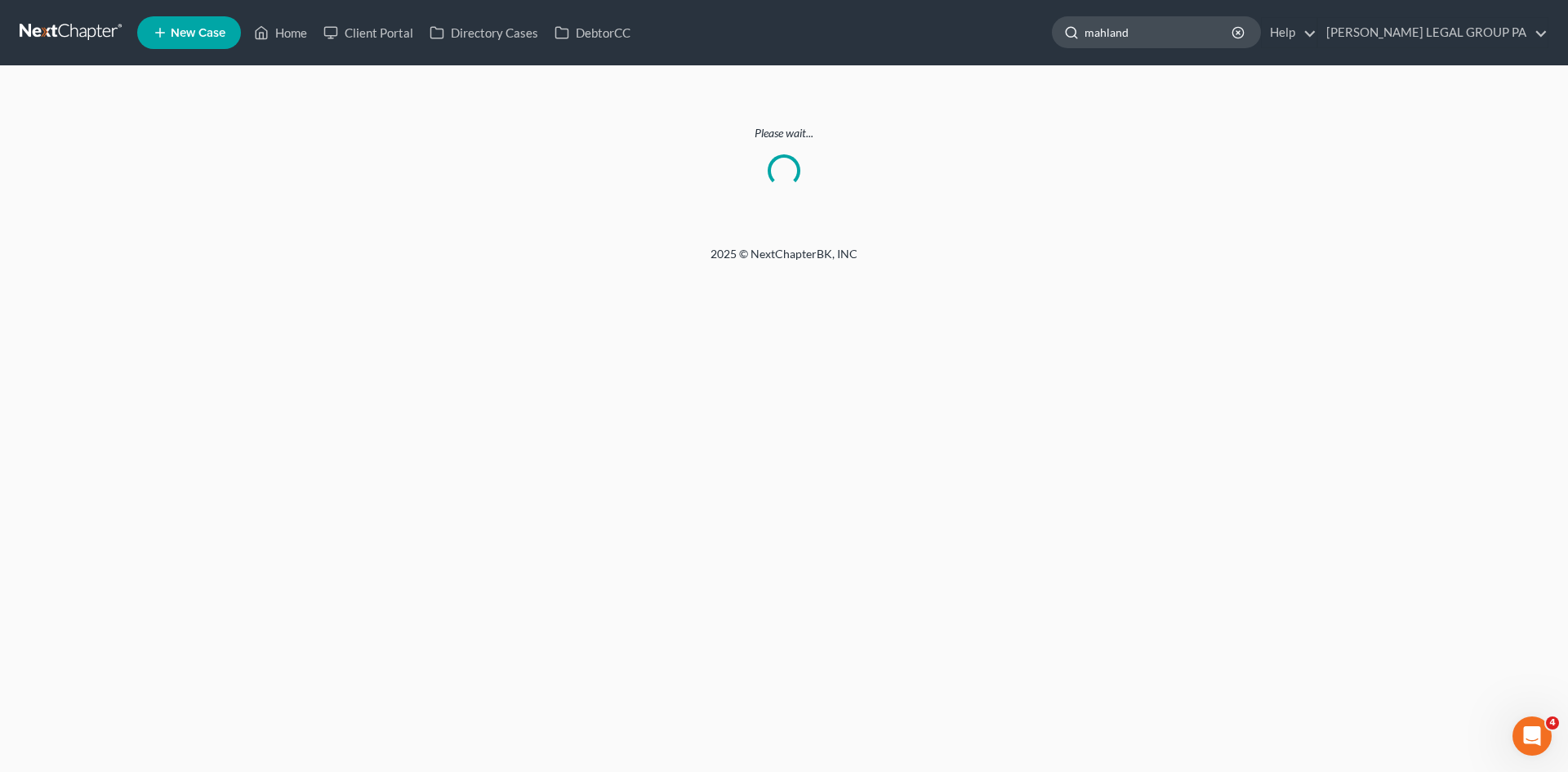
click at [1234, 43] on input "mahland" at bounding box center [1159, 32] width 149 height 31
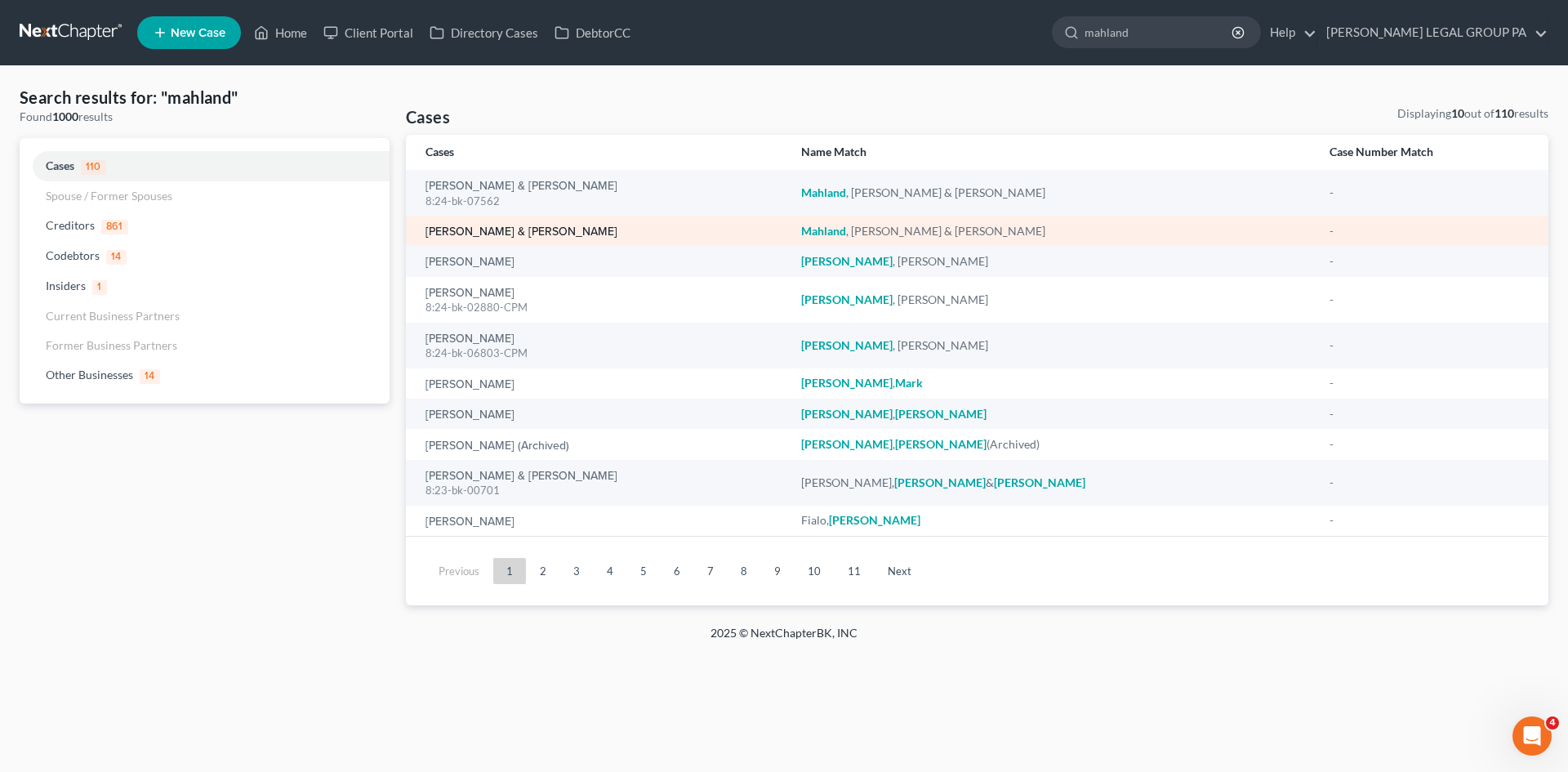
click at [516, 232] on link "Mahland, Peter & Allison" at bounding box center [522, 231] width 192 height 11
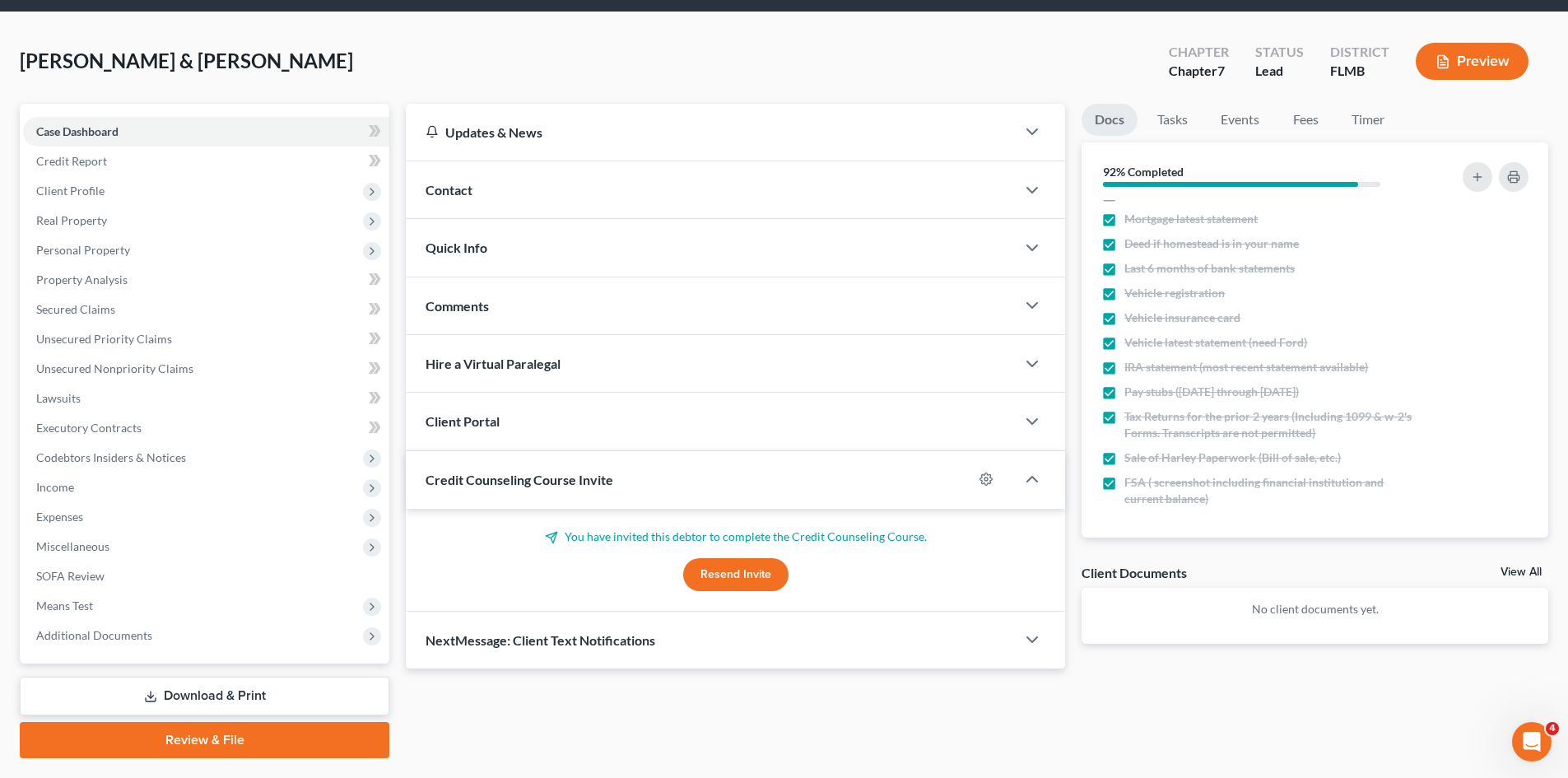
scroll to position [97, 0]
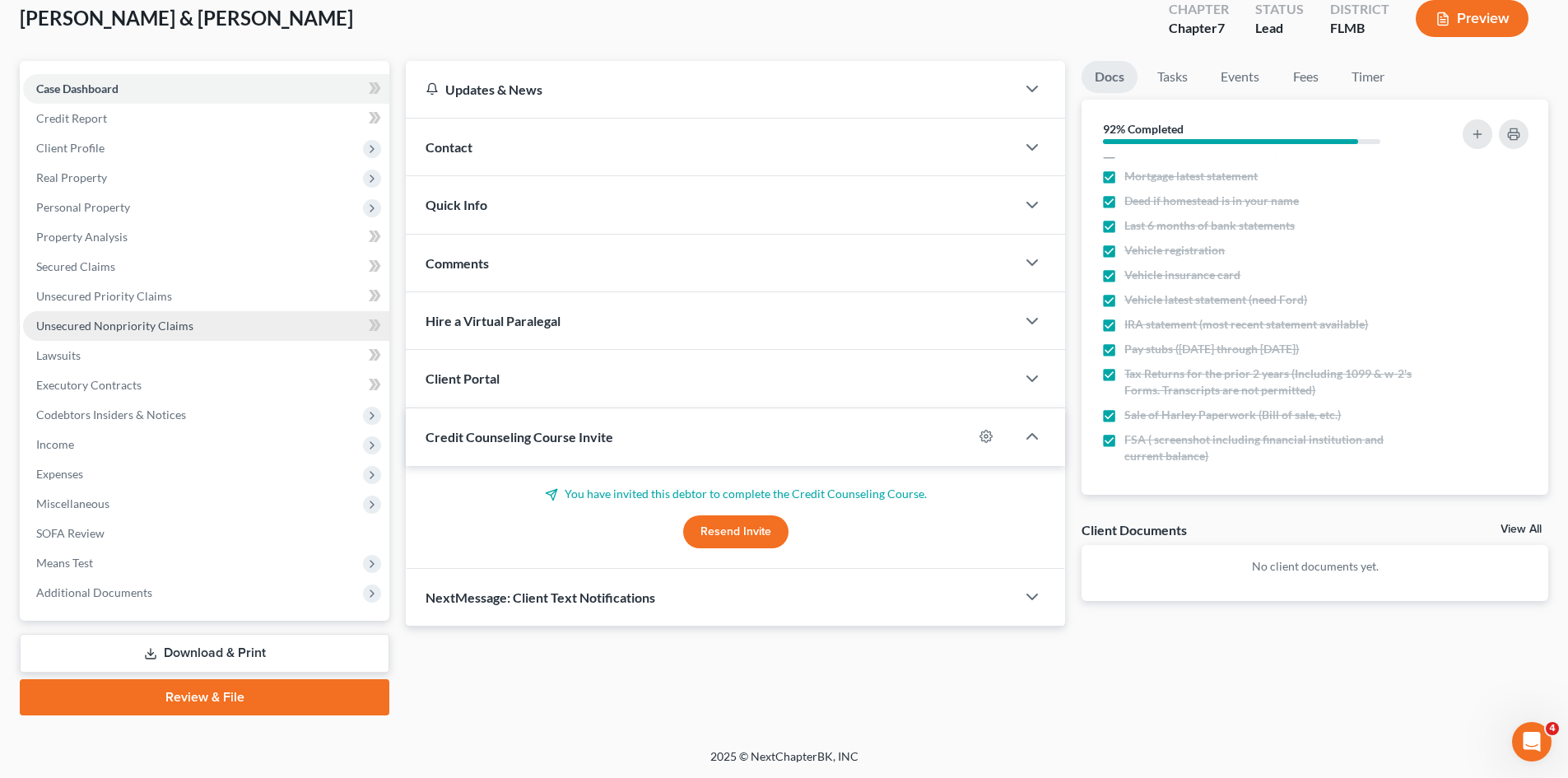
click at [90, 329] on span "Unsecured Nonpriority Claims" at bounding box center [114, 326] width 158 height 14
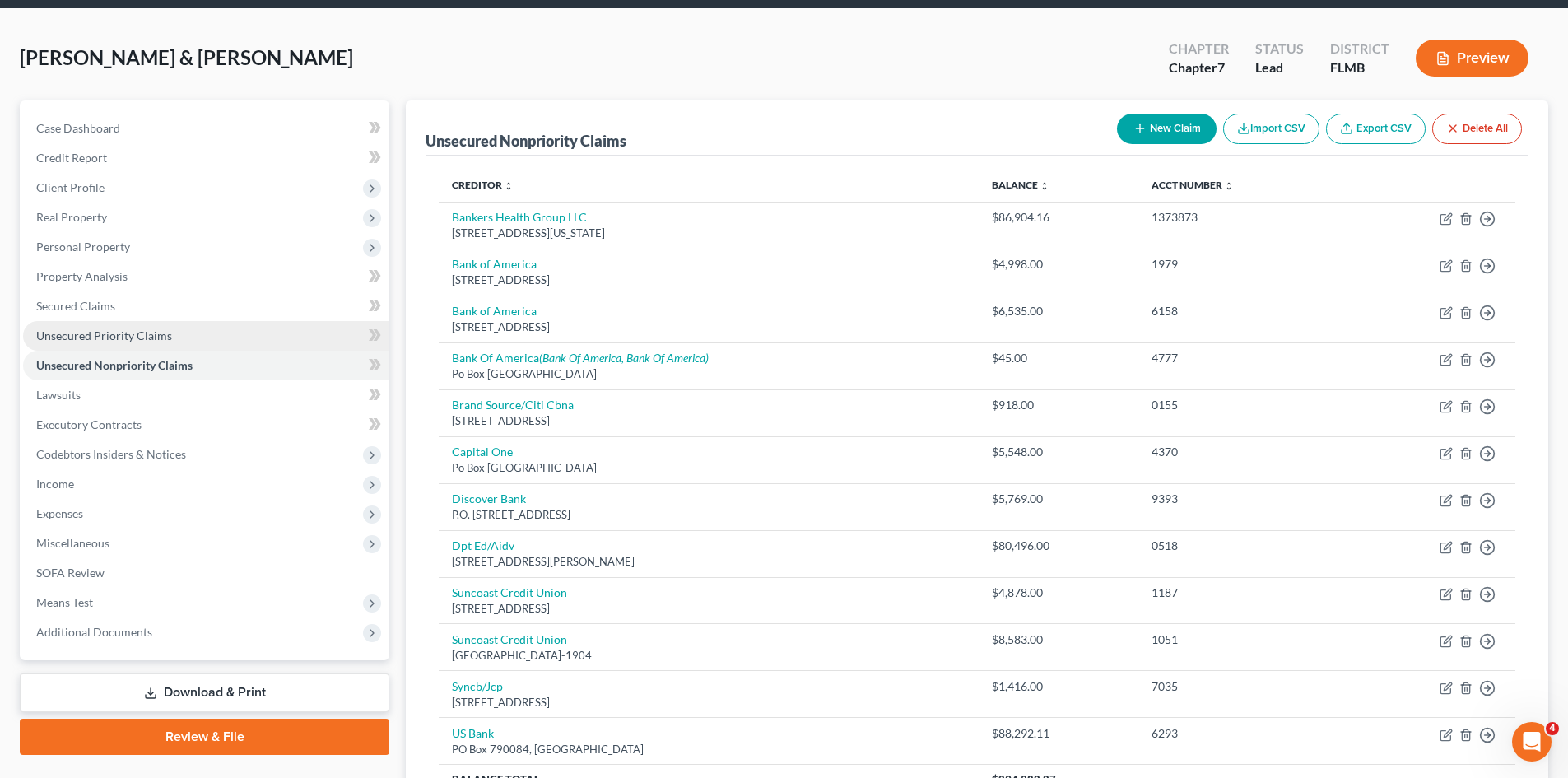
click at [116, 340] on span "Unsecured Priority Claims" at bounding box center [104, 335] width 136 height 14
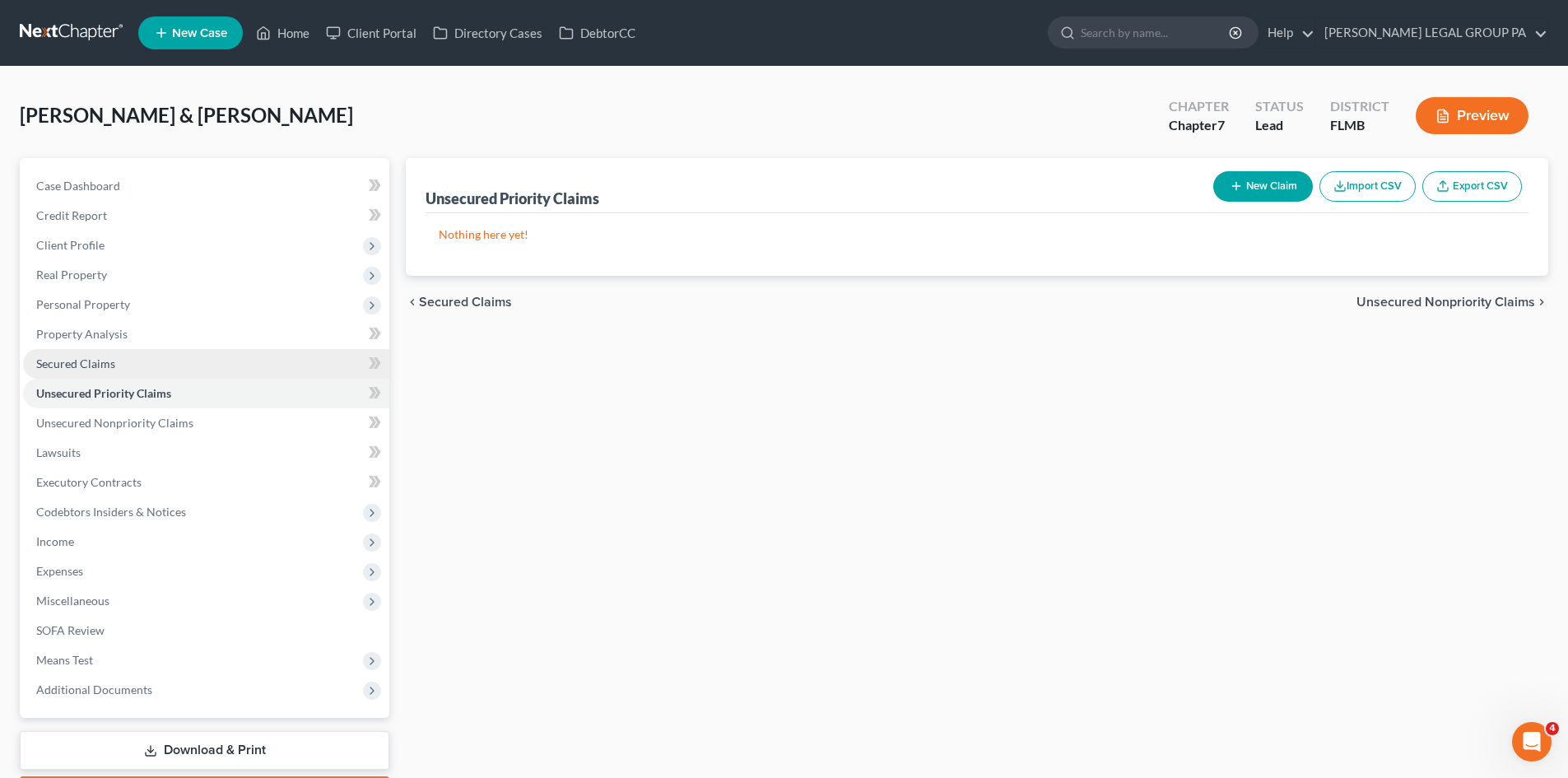
click at [119, 356] on link "Secured Claims" at bounding box center [206, 363] width 366 height 30
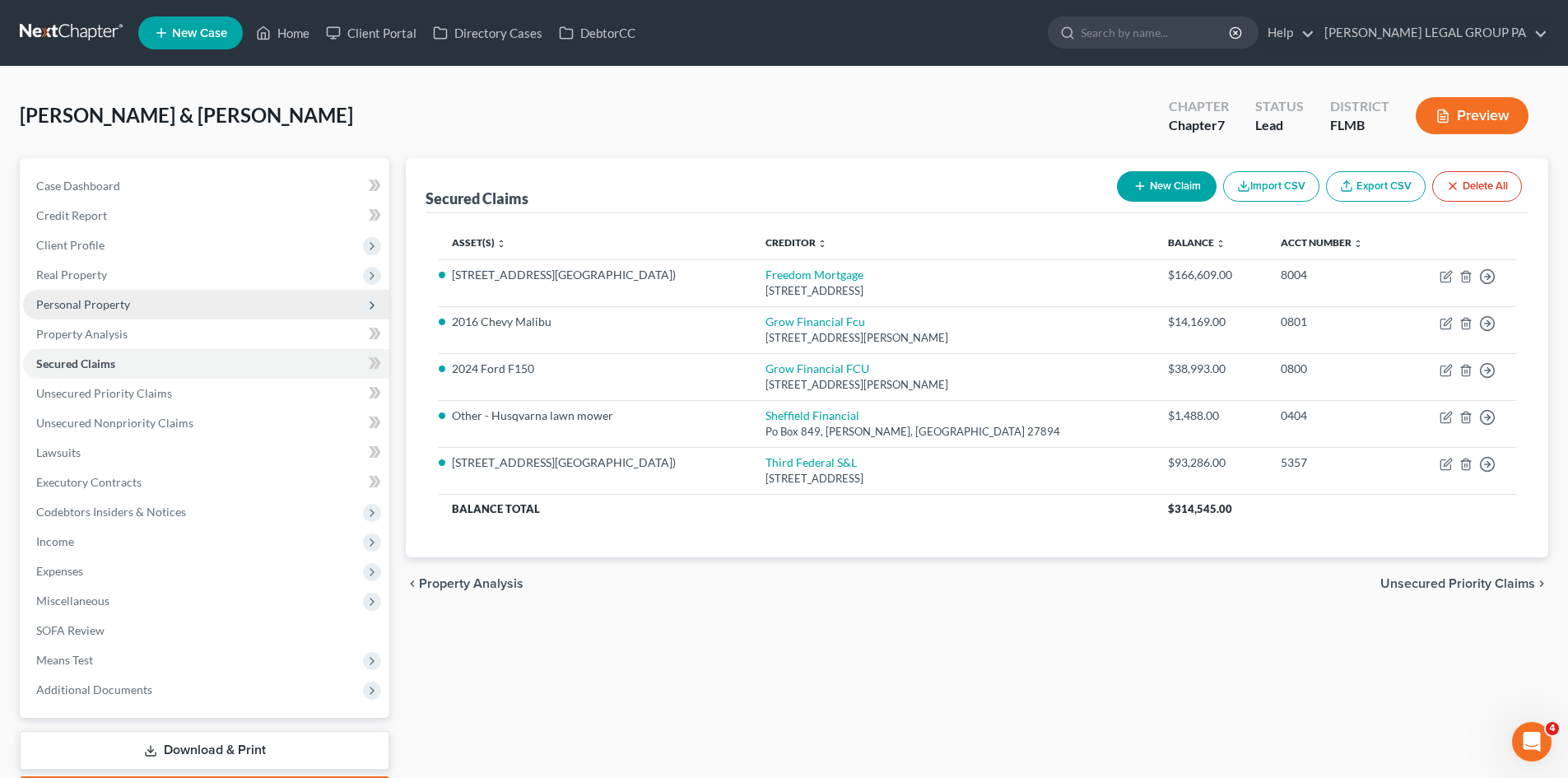
click at [71, 295] on span "Personal Property" at bounding box center [206, 305] width 366 height 30
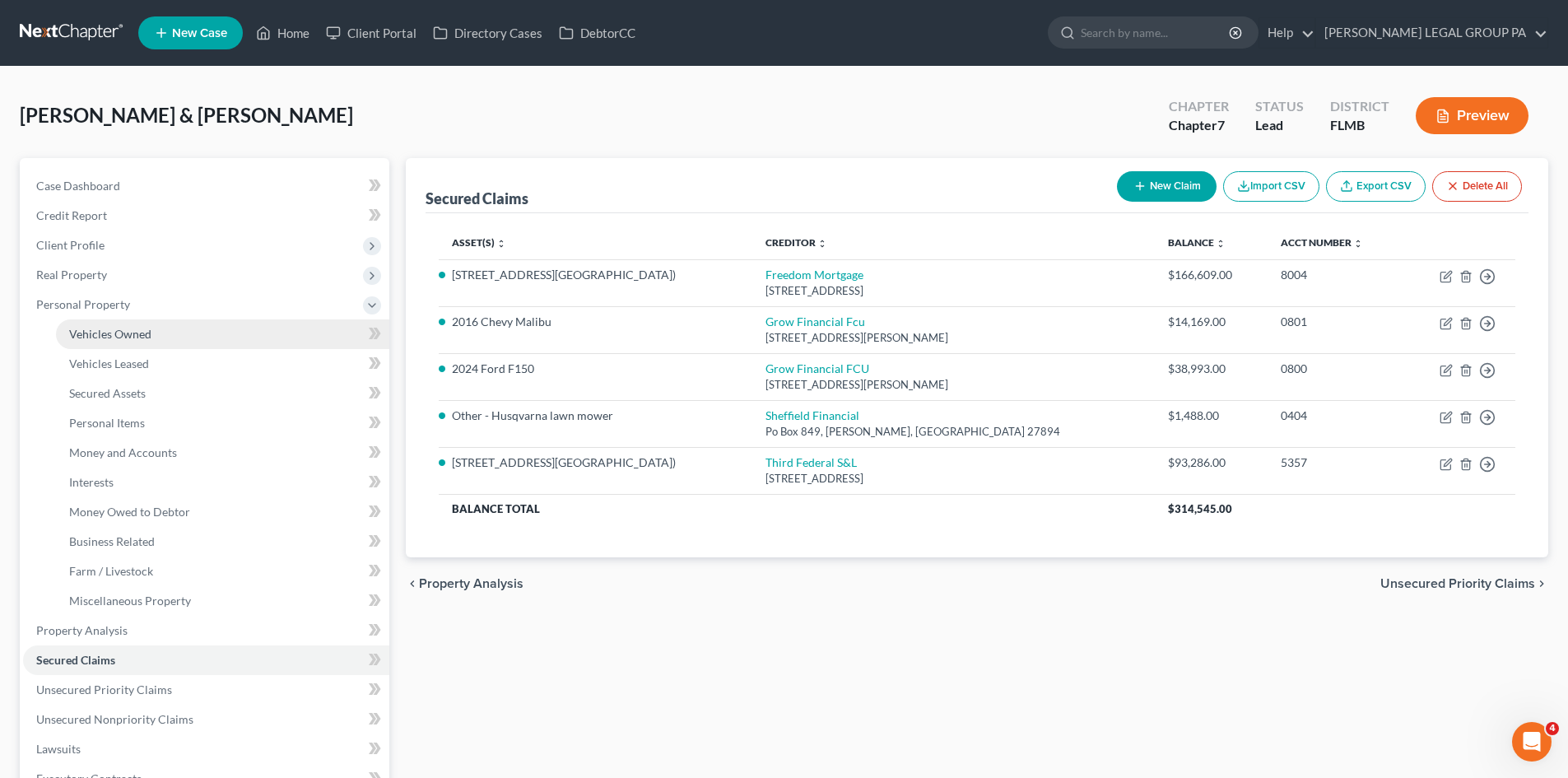
click at [110, 335] on span "Vehicles Owned" at bounding box center [111, 334] width 83 height 14
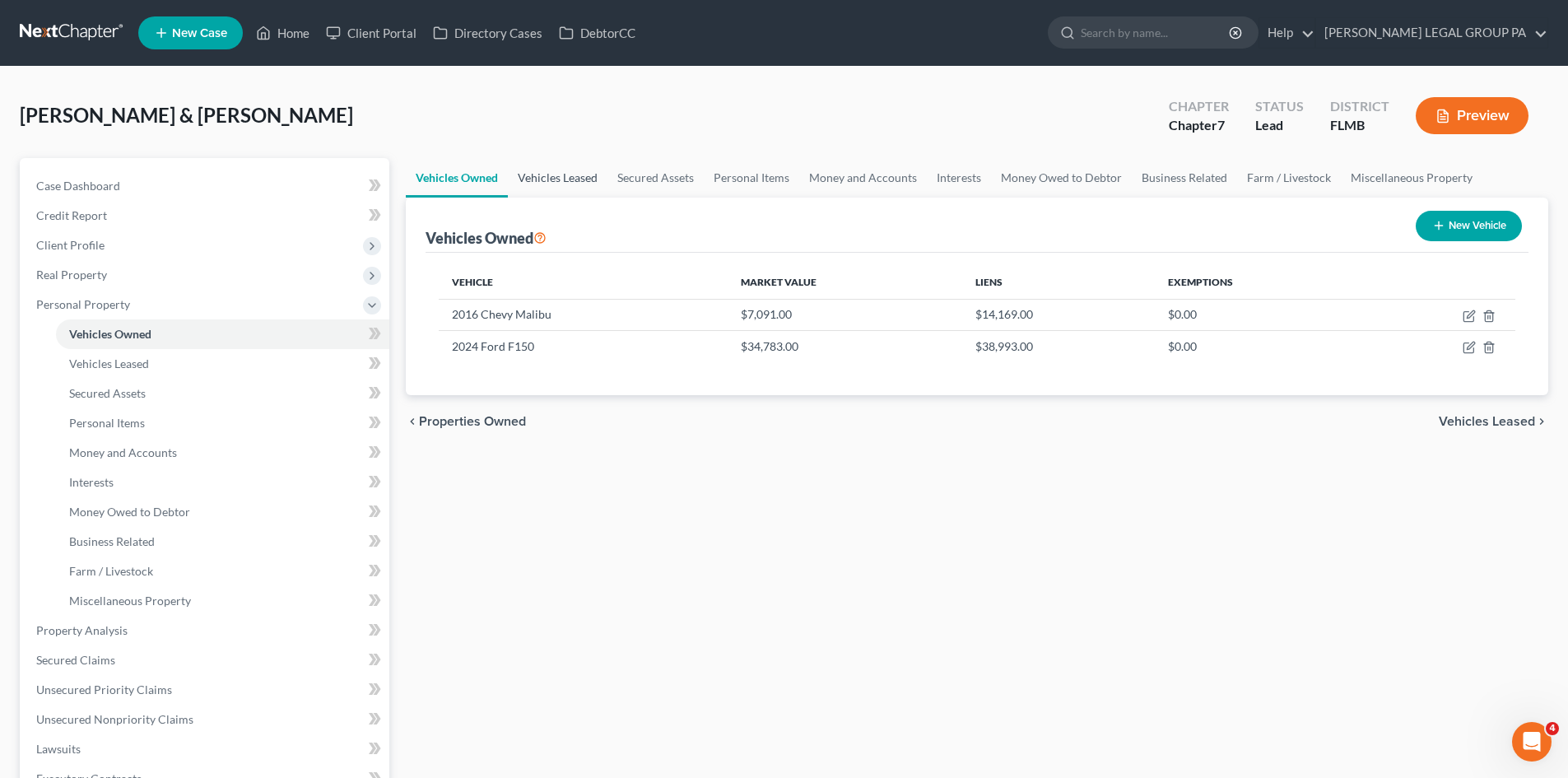
click at [560, 172] on link "Vehicles Leased" at bounding box center [557, 178] width 99 height 40
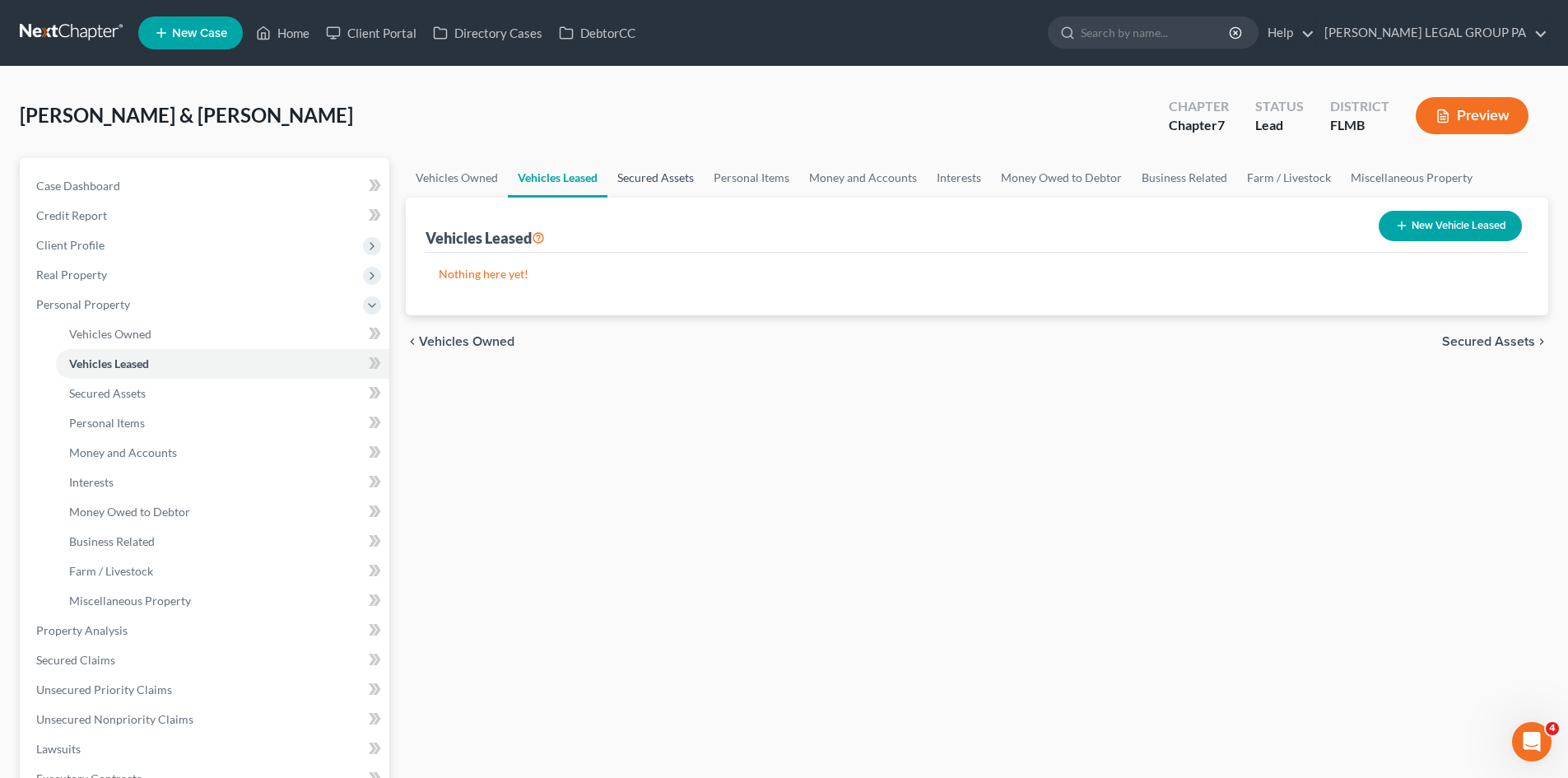
click at [647, 179] on link "Secured Assets" at bounding box center [655, 178] width 96 height 40
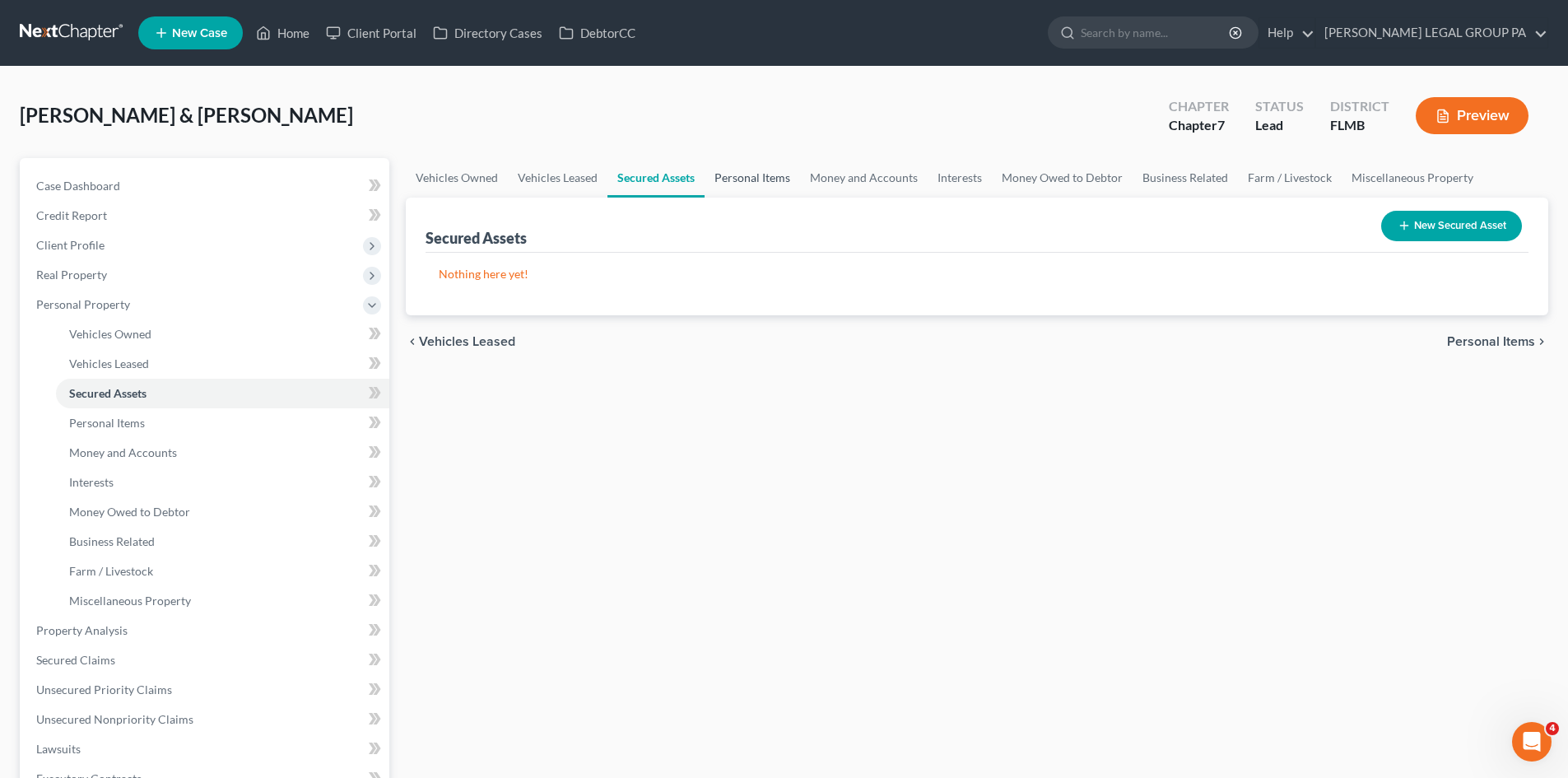
click at [729, 183] on link "Personal Items" at bounding box center [752, 178] width 95 height 40
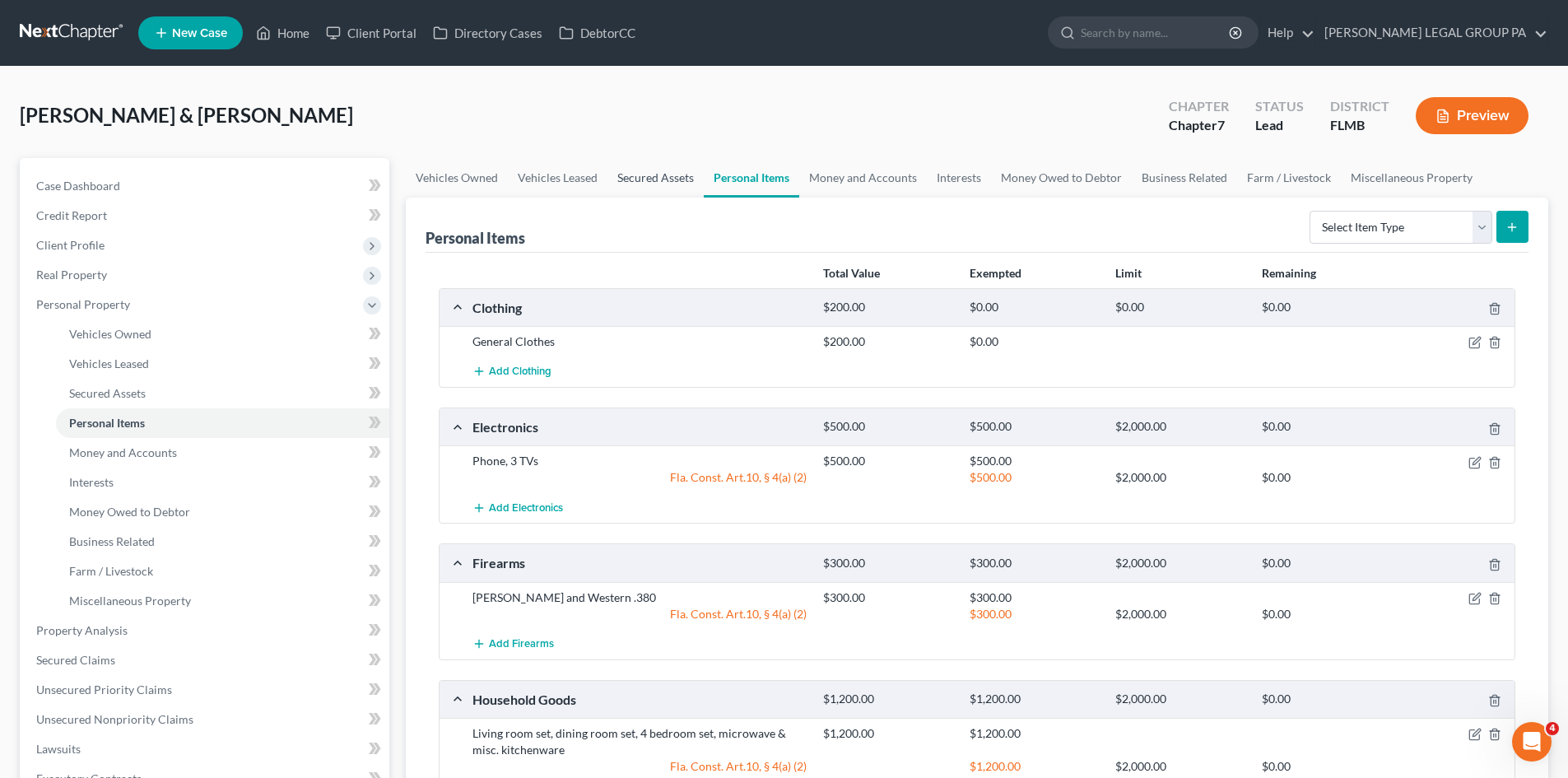
click at [614, 173] on link "Secured Assets" at bounding box center [655, 178] width 96 height 40
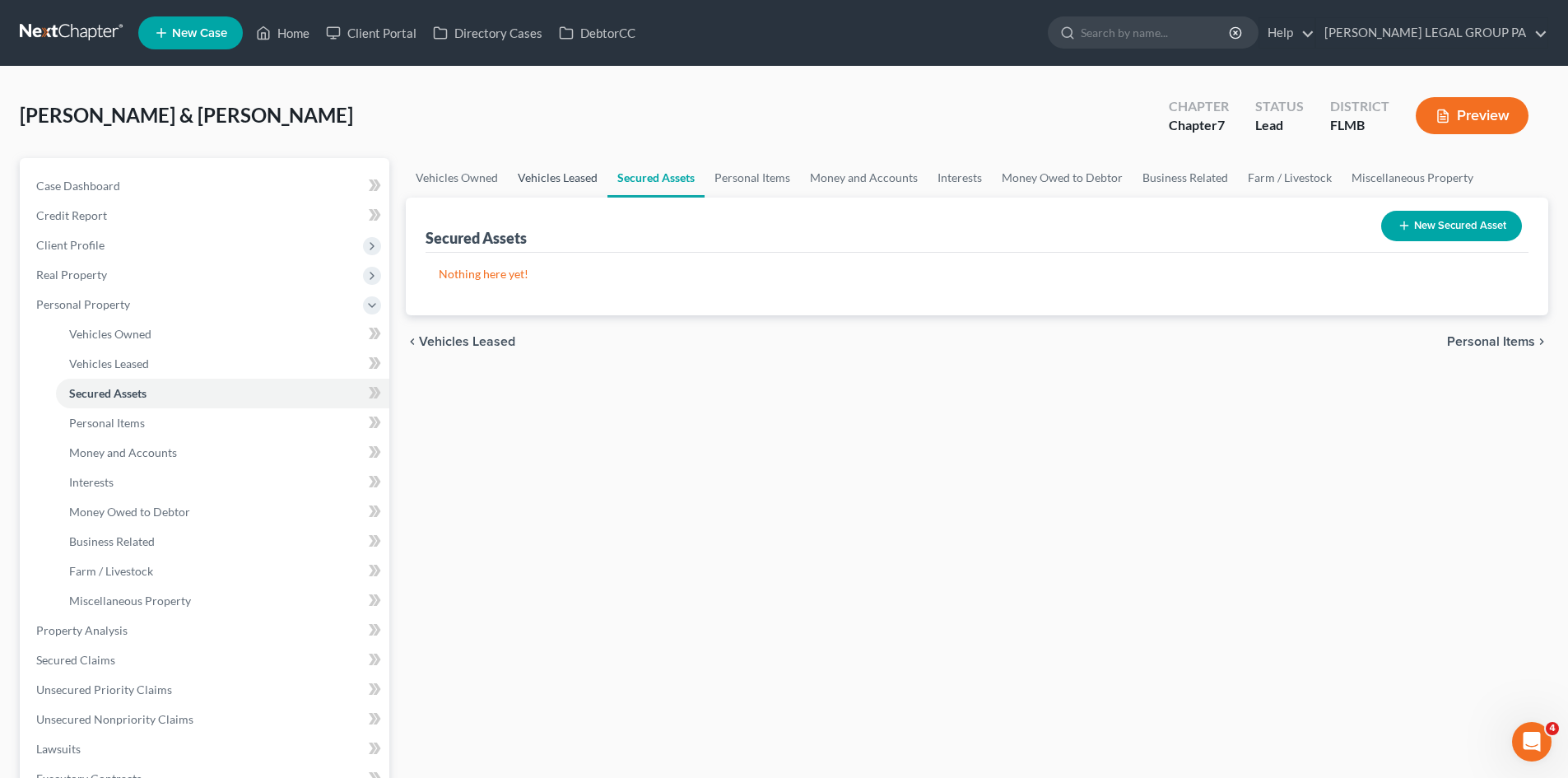
click at [572, 175] on link "Vehicles Leased" at bounding box center [557, 178] width 99 height 40
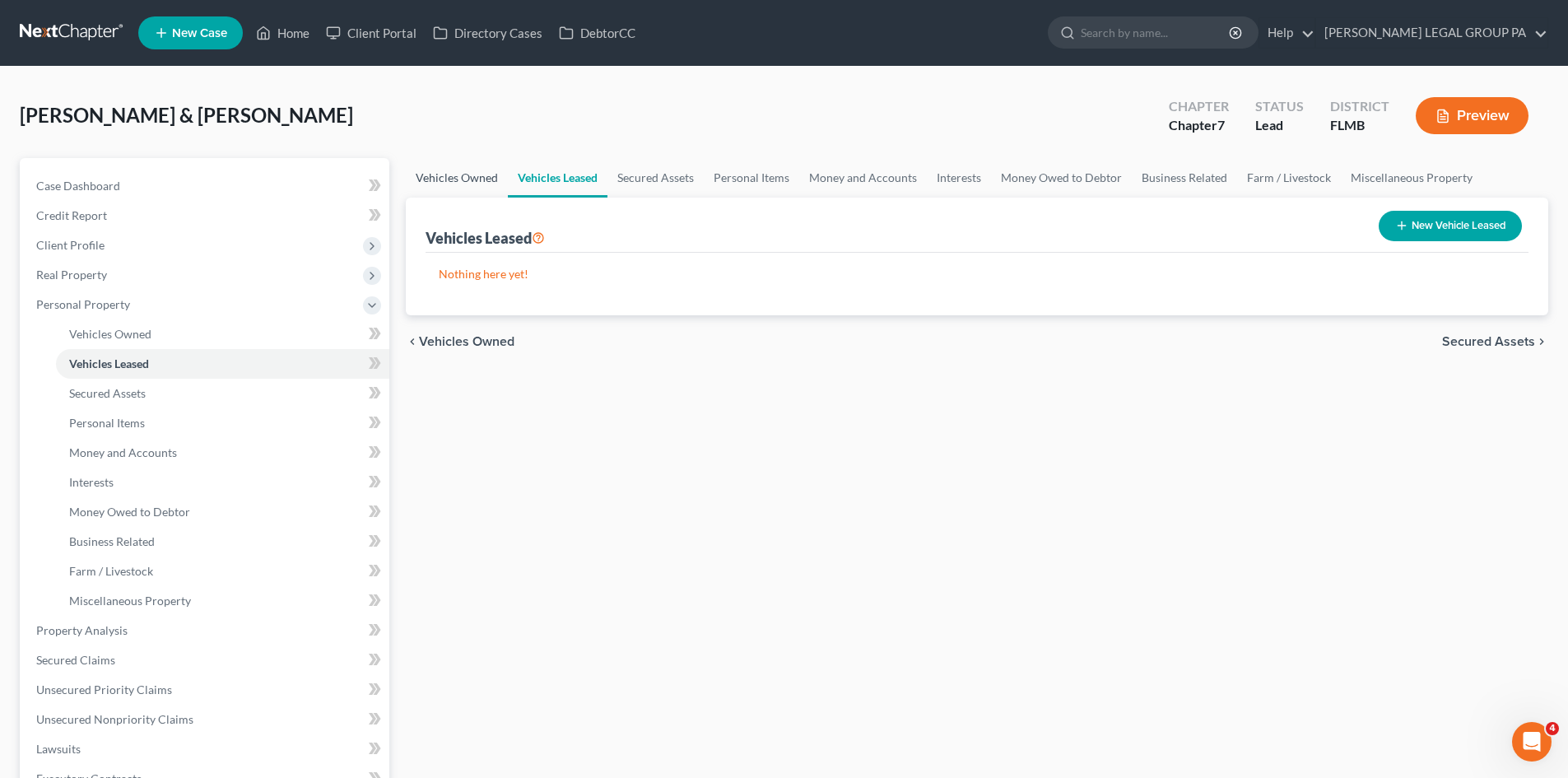
click at [472, 169] on link "Vehicles Owned" at bounding box center [457, 178] width 102 height 40
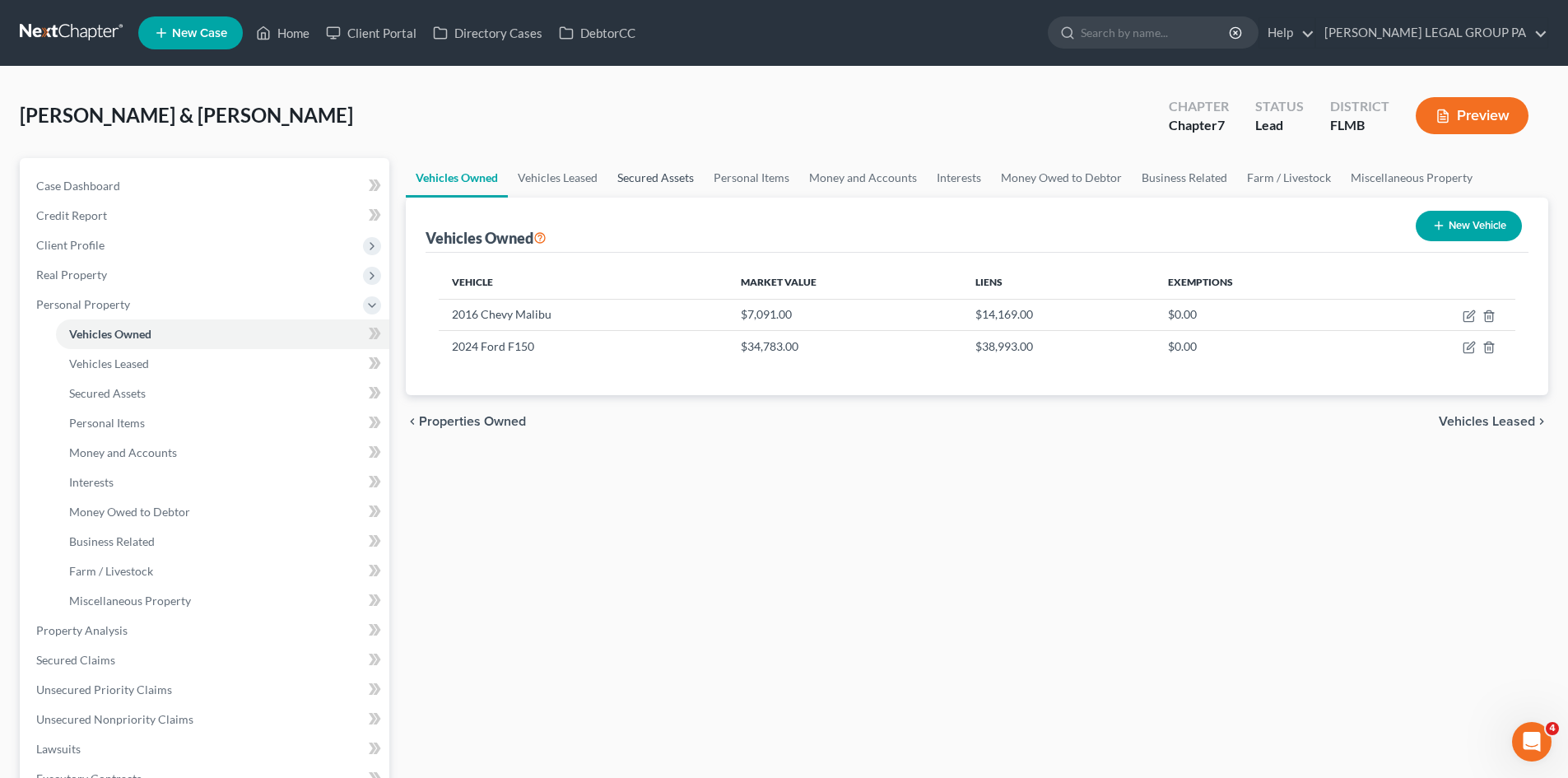
click at [625, 183] on link "Secured Assets" at bounding box center [655, 178] width 96 height 40
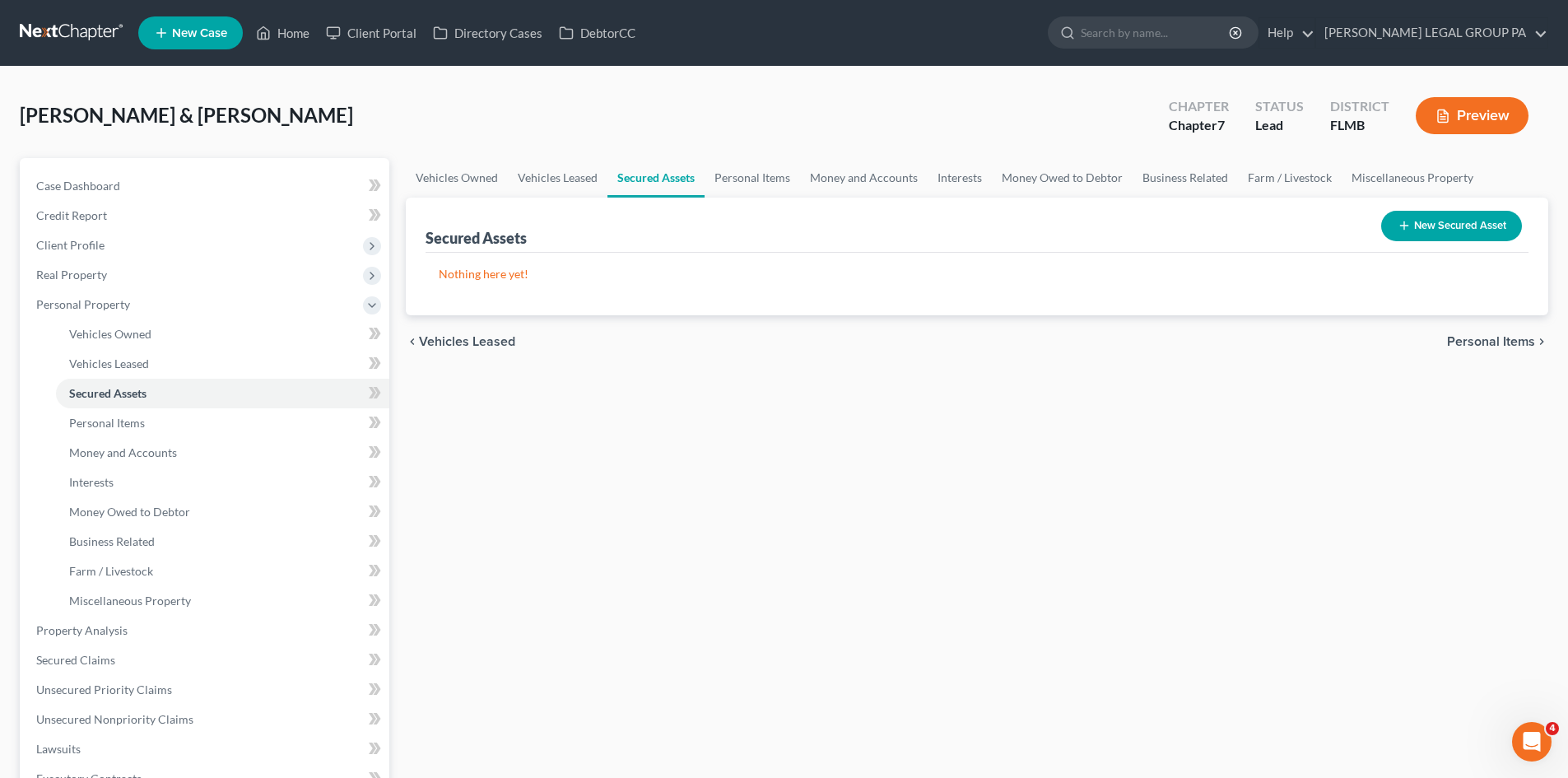
click at [1455, 230] on button "New Secured Asset" at bounding box center [1452, 225] width 141 height 31
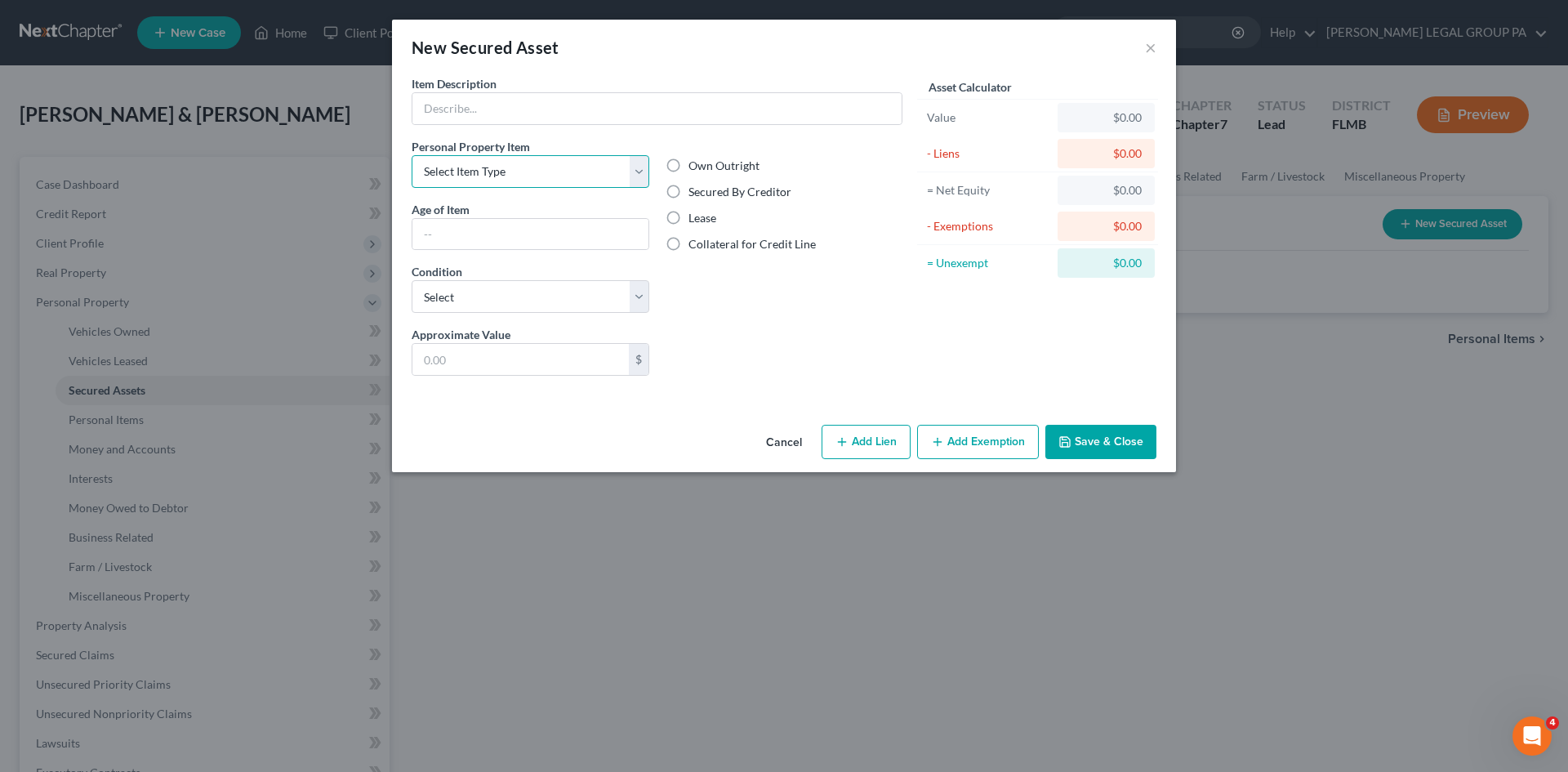
click at [530, 170] on select "Select Item Type Clothing Collectibles Of Value Electronics Firearms Household …" at bounding box center [530, 171] width 238 height 32
select select "other"
click at [411, 155] on select "Select Item Type Clothing Collectibles Of Value Electronics Firearms Household …" at bounding box center [530, 171] width 238 height 32
click at [774, 321] on div "Own Outright Secured By Creditor Lease Collateral for Credit Line" at bounding box center [784, 231] width 254 height 188
click at [553, 295] on select "Select Excellent Very Good Good Fair Poor" at bounding box center [530, 296] width 238 height 32
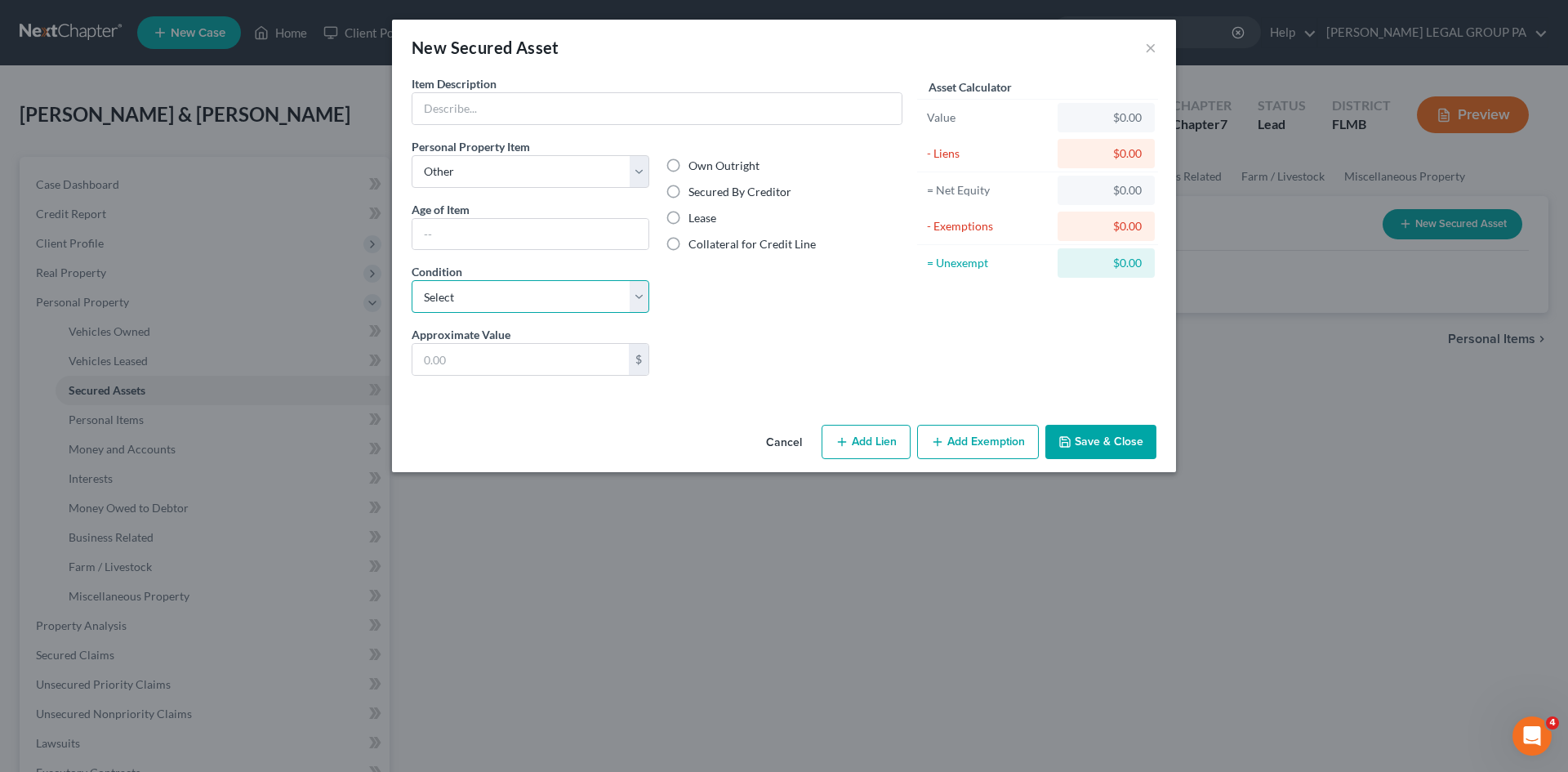
select select "2"
click at [411, 280] on select "Select Excellent Very Good Good Fair Poor" at bounding box center [530, 296] width 238 height 32
click at [553, 351] on input "text" at bounding box center [521, 360] width 217 height 31
type input "1,200.00"
click at [749, 118] on input "text" at bounding box center [657, 109] width 489 height 31
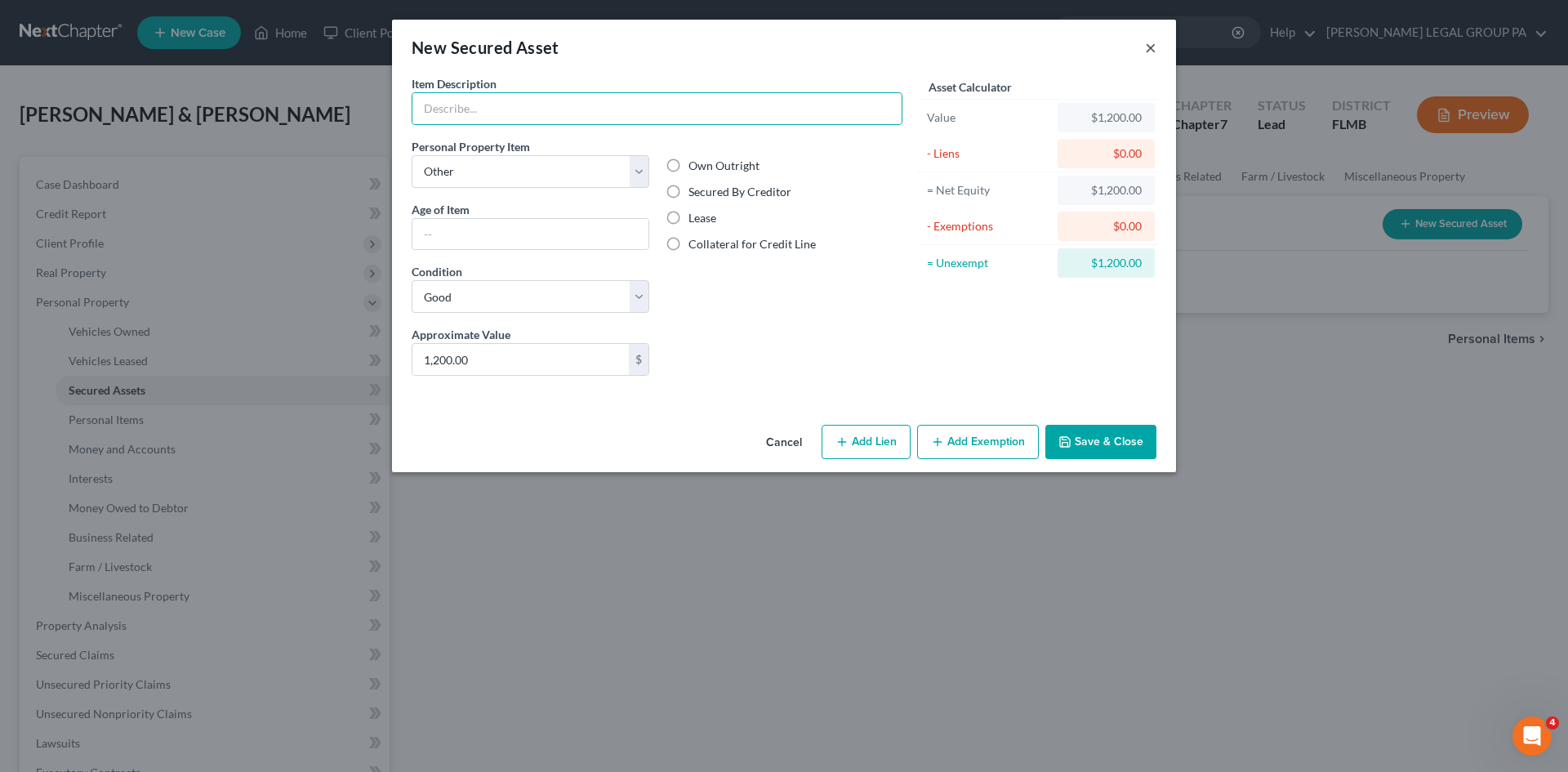
click at [1154, 49] on button "×" at bounding box center [1150, 47] width 11 height 19
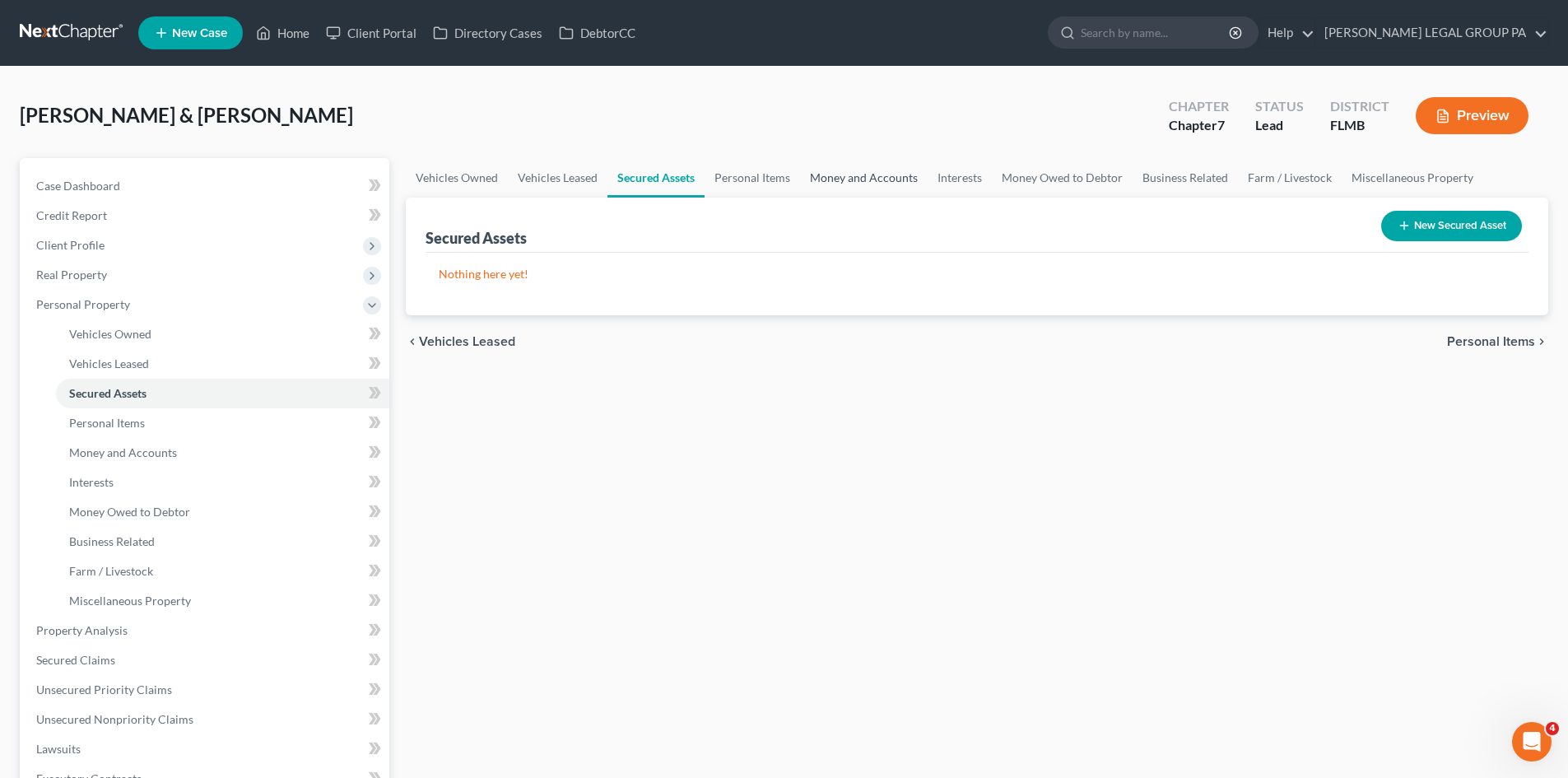
drag, startPoint x: 840, startPoint y: 176, endPoint x: 798, endPoint y: 180, distance: 42.2
click at [840, 176] on link "Money and Accounts" at bounding box center [864, 178] width 128 height 40
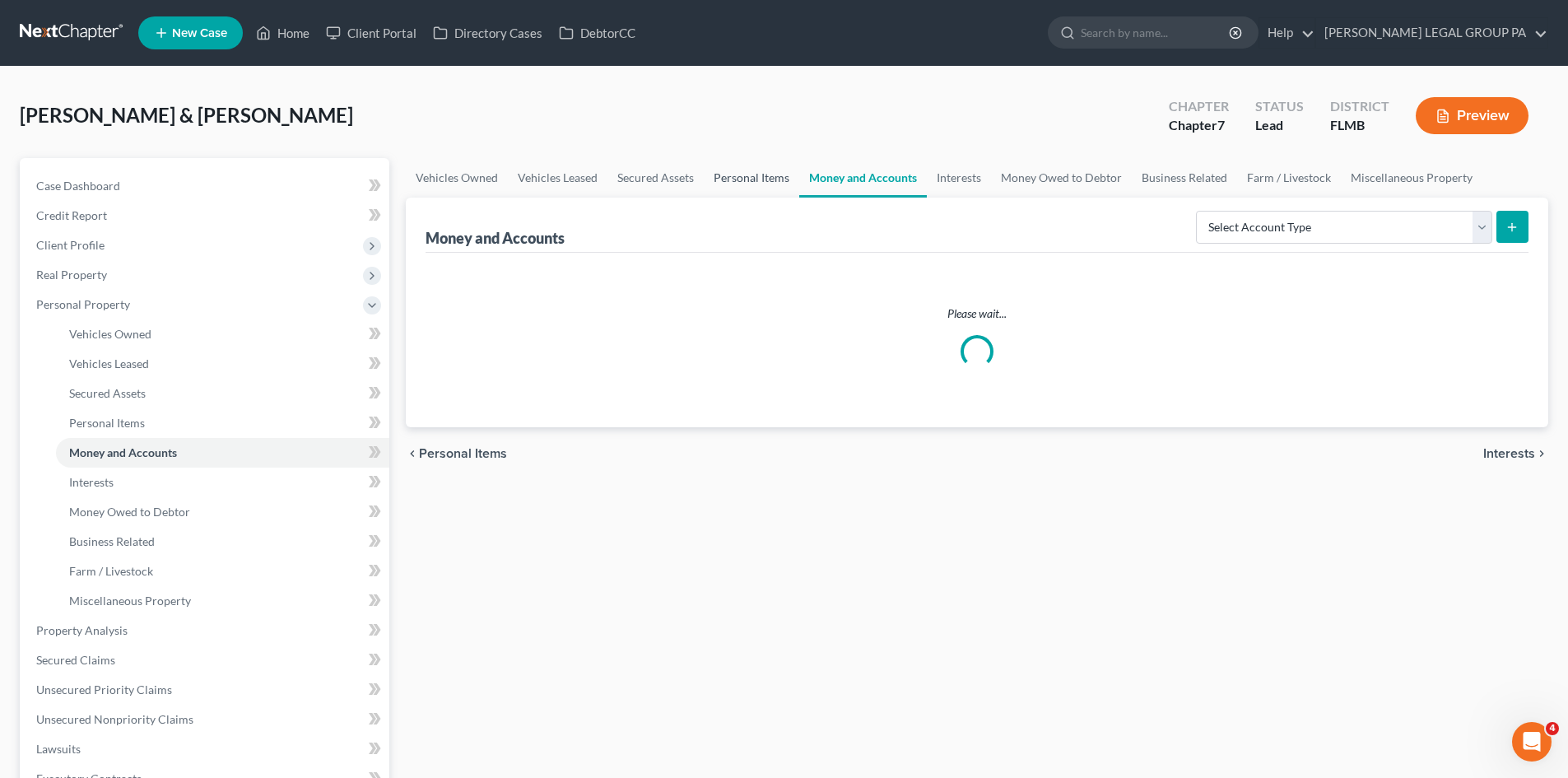
click at [750, 181] on link "Personal Items" at bounding box center [751, 178] width 95 height 40
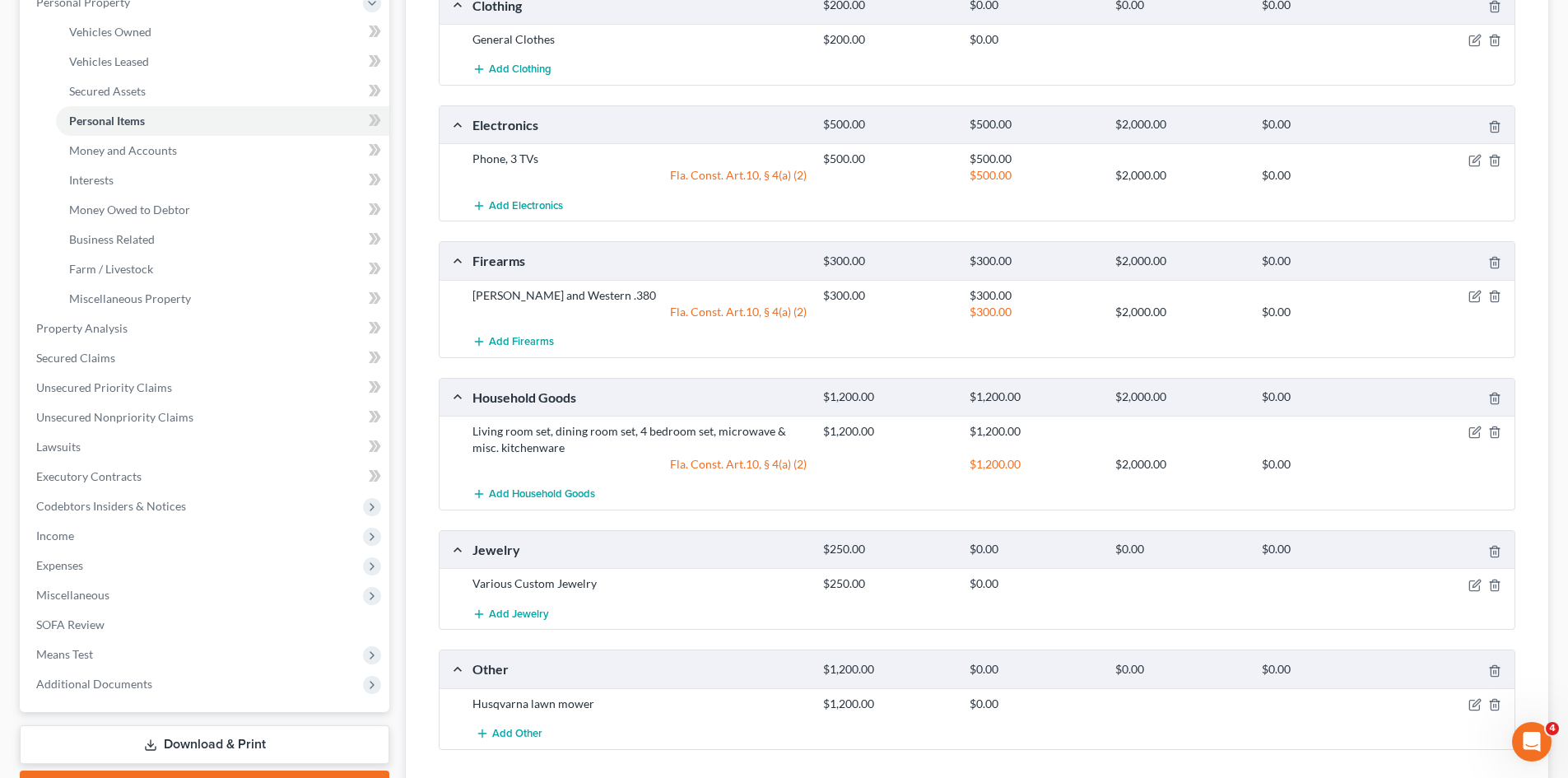
scroll to position [412, 0]
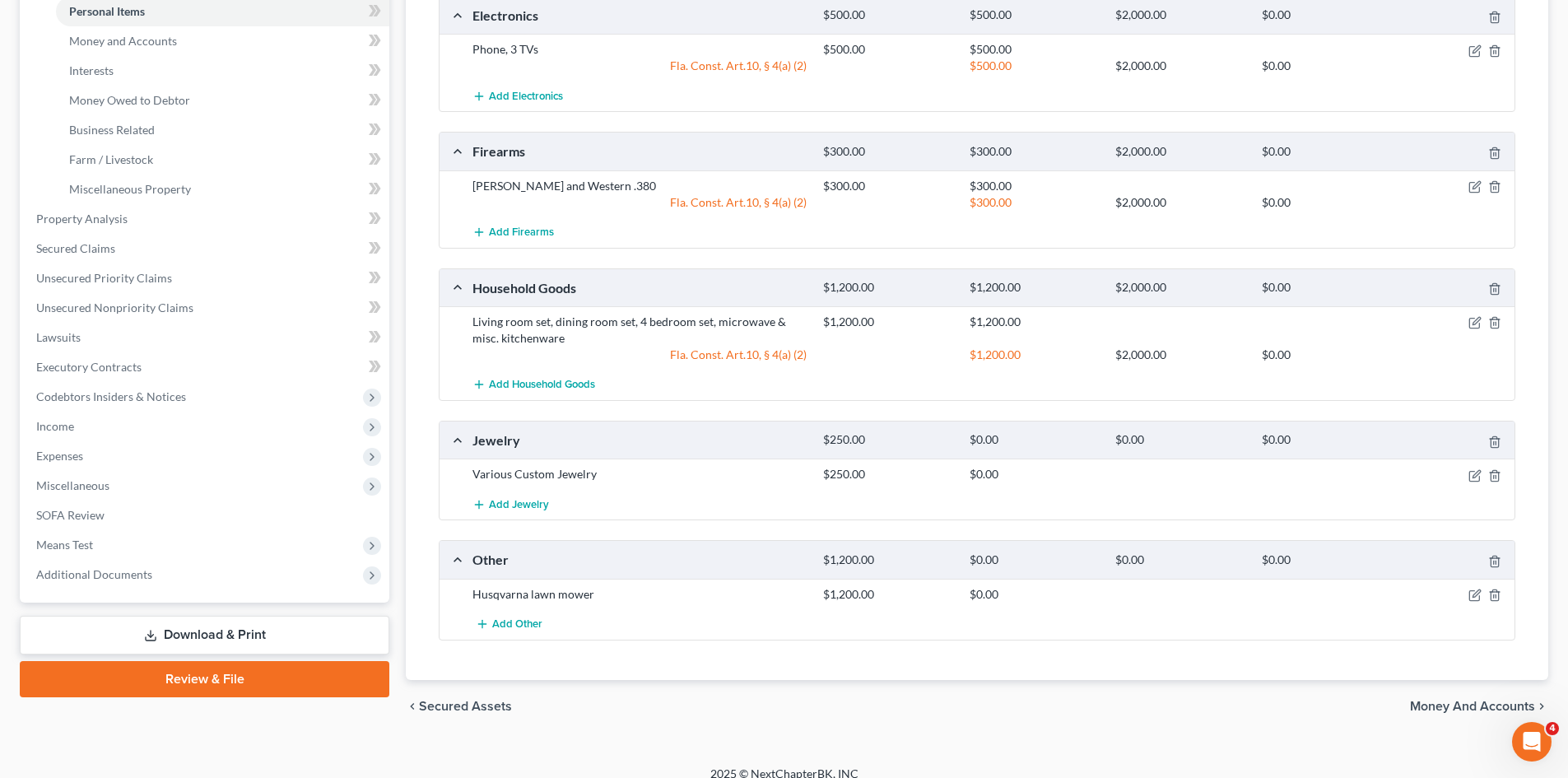
click at [531, 591] on div "Husqvarna lawn mower" at bounding box center [639, 594] width 350 height 17
click at [532, 591] on div "Husqvarna lawn mower" at bounding box center [639, 594] width 350 height 17
click at [533, 591] on div "Husqvarna lawn mower" at bounding box center [639, 594] width 350 height 17
copy div "Husqvarna lawn mower"
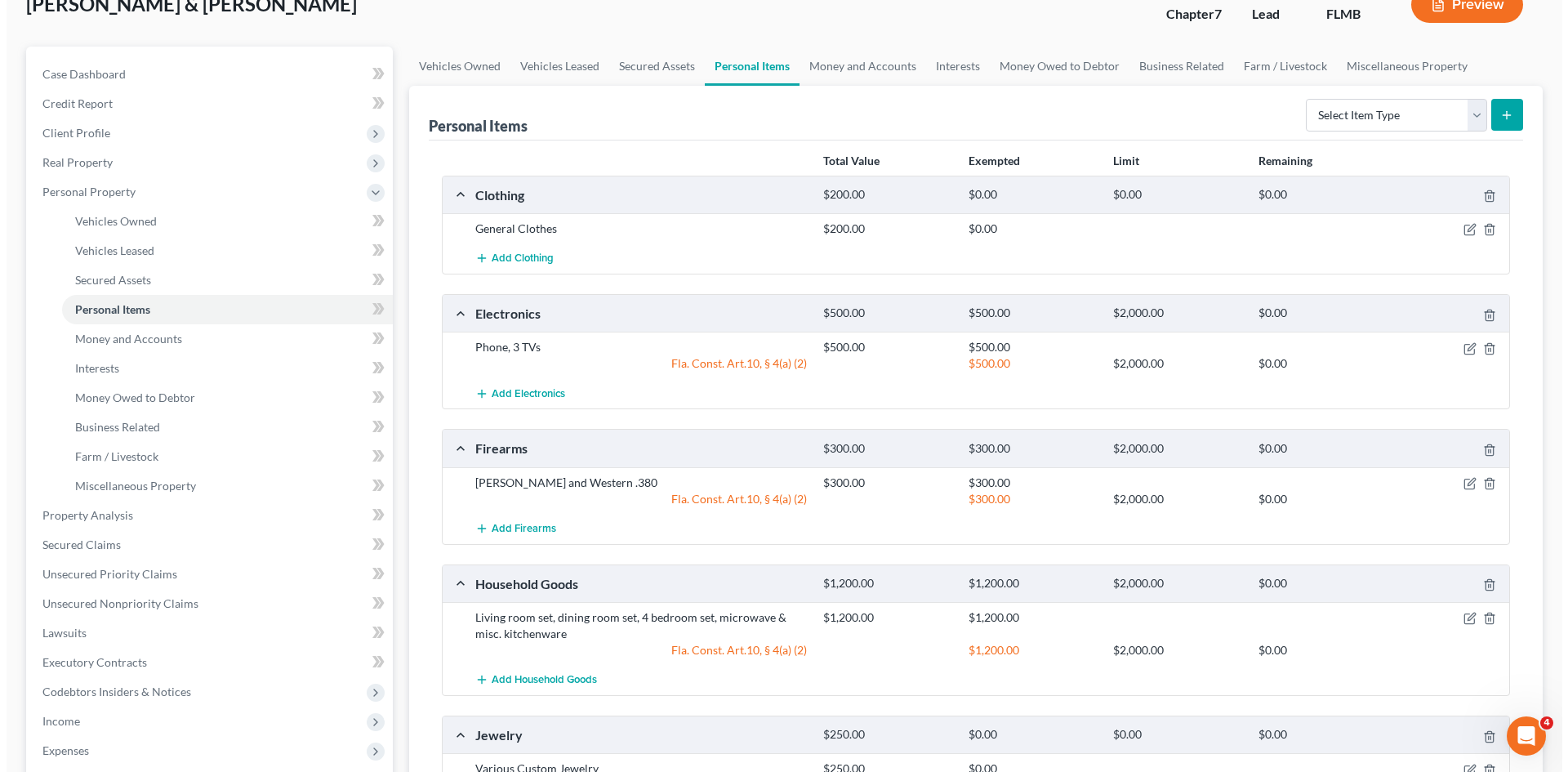
scroll to position [0, 0]
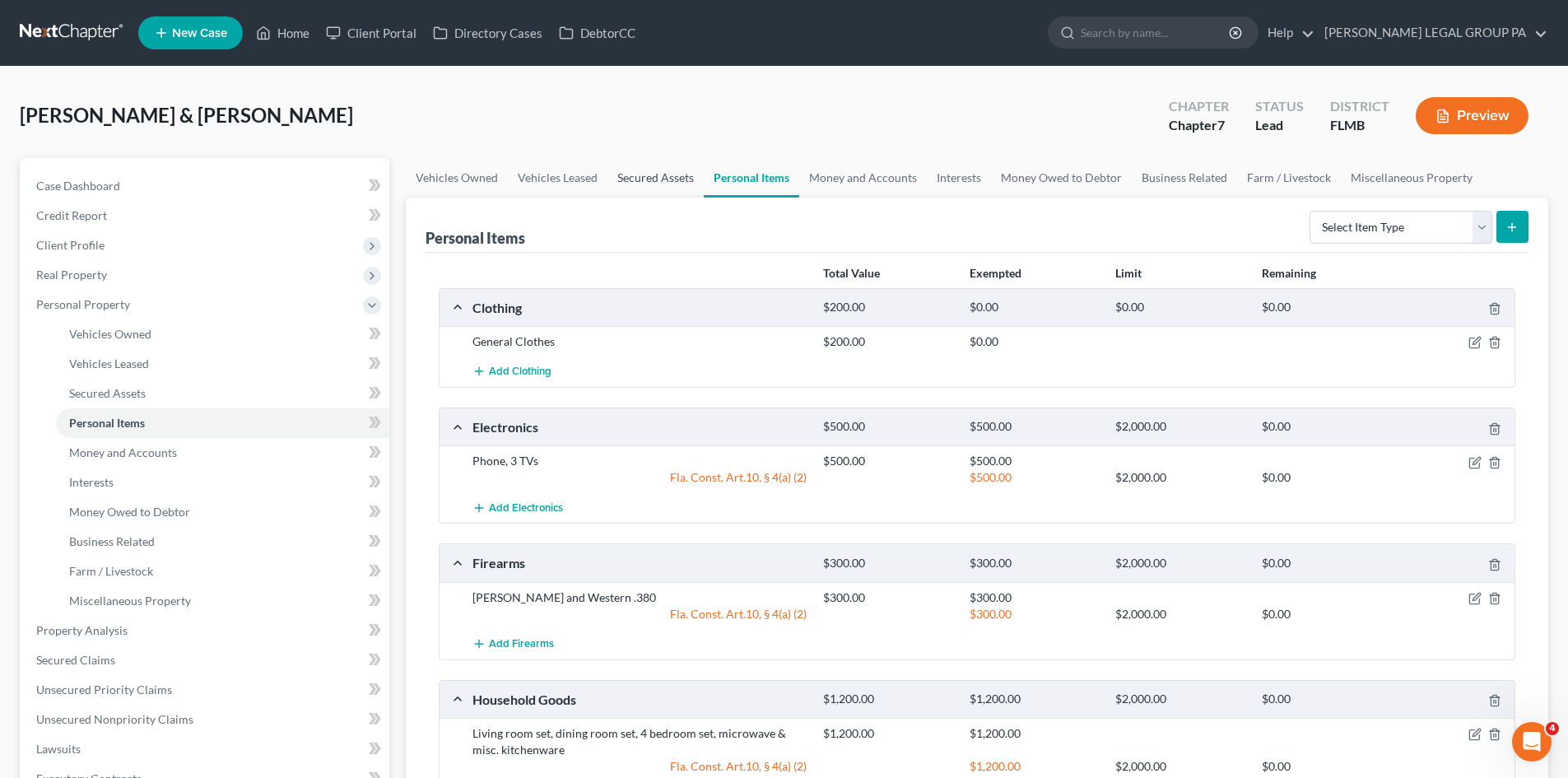
click at [666, 174] on link "Secured Assets" at bounding box center [655, 178] width 96 height 40
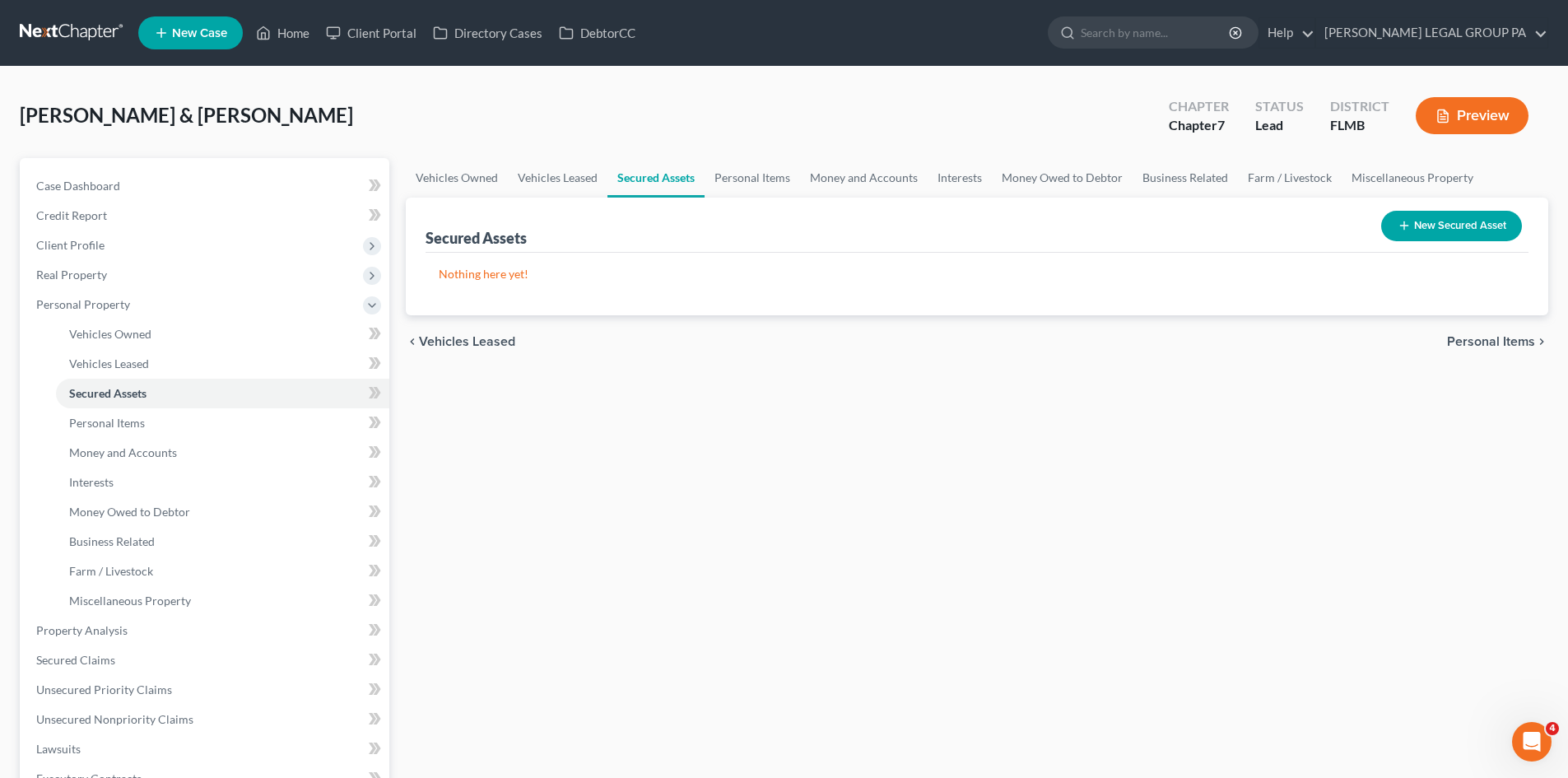
click at [1456, 237] on button "New Secured Asset" at bounding box center [1452, 225] width 141 height 31
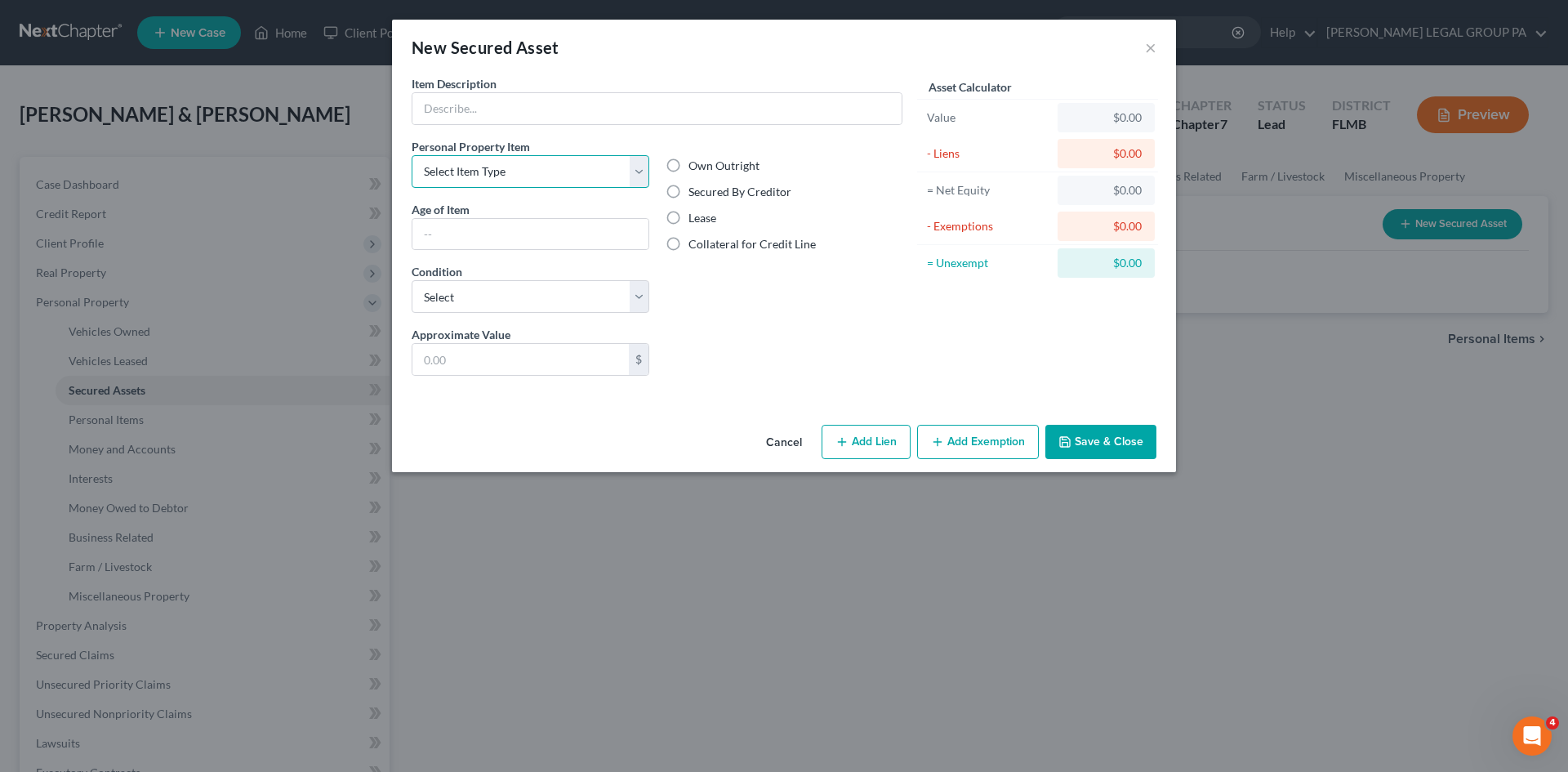
click at [490, 175] on select "Select Item Type Clothing Collectibles Of Value Electronics Firearms Household …" at bounding box center [530, 171] width 238 height 32
select select "other"
click at [411, 155] on select "Select Item Type Clothing Collectibles Of Value Electronics Firearms Household …" at bounding box center [530, 171] width 238 height 32
click at [487, 220] on input "text" at bounding box center [530, 235] width 236 height 31
click at [453, 287] on select "Select Excellent Very Good Good Fair Poor" at bounding box center [530, 296] width 238 height 32
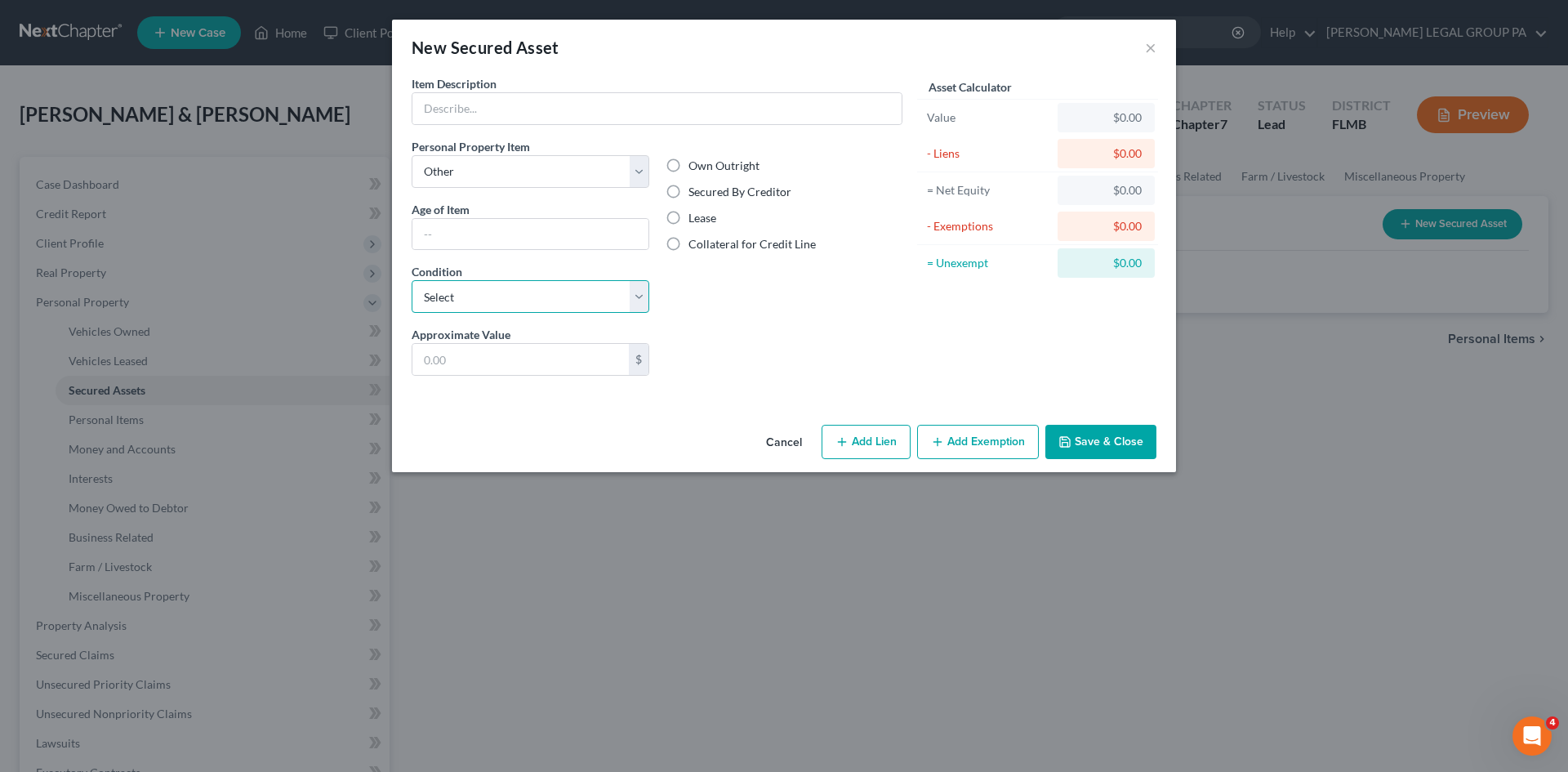
select select "2"
click at [411, 280] on select "Select Excellent Very Good Good Fair Poor" at bounding box center [530, 296] width 238 height 32
click at [473, 367] on input "text" at bounding box center [521, 360] width 217 height 31
click at [519, 119] on input "text" at bounding box center [657, 109] width 489 height 31
paste input "Husqvarna lawn mower"
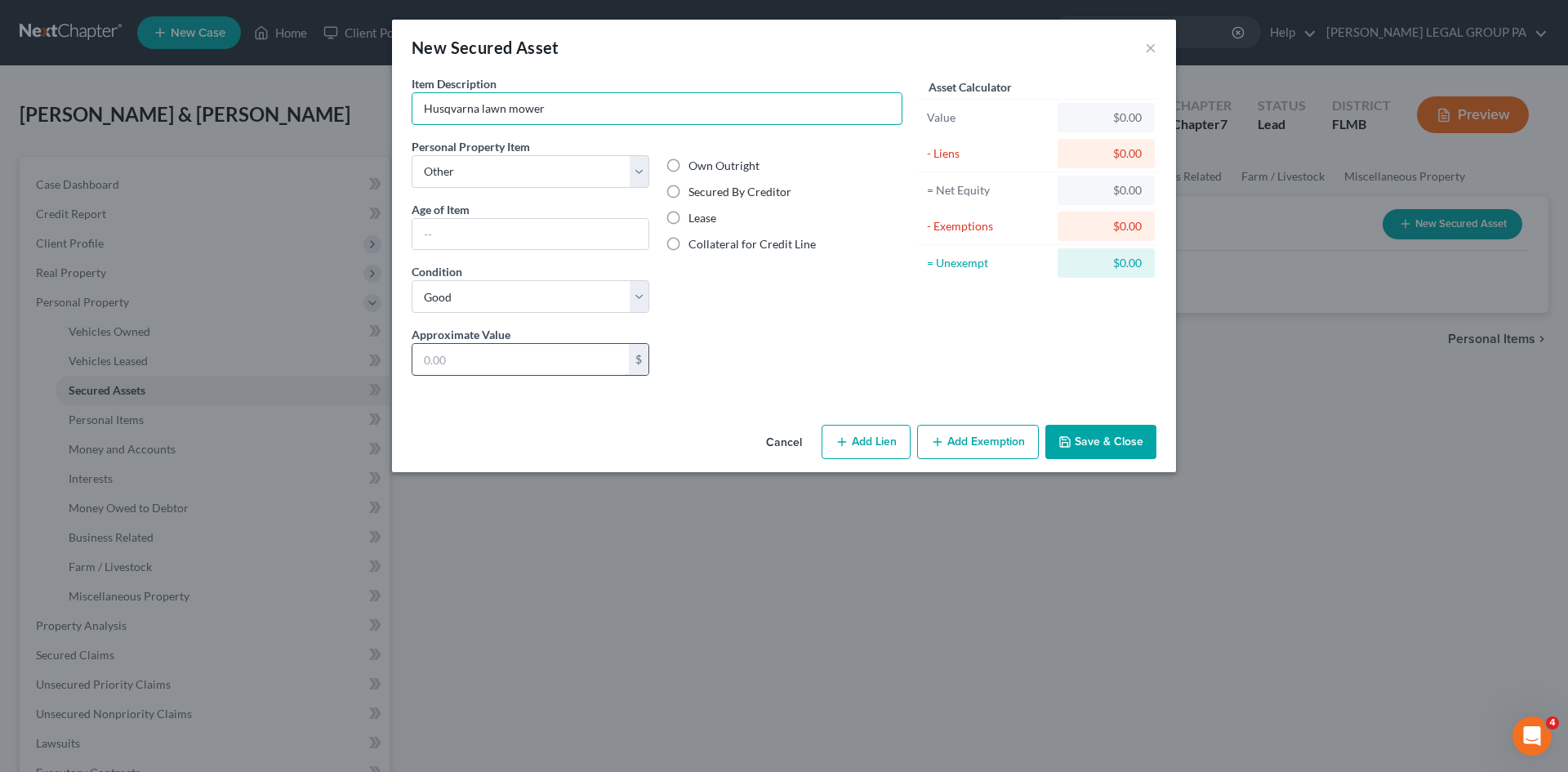
type input "Husqvarna lawn mower"
click at [524, 355] on input "text" at bounding box center [521, 360] width 217 height 31
type input "1,200.00"
click at [888, 452] on button "Add Lien" at bounding box center [867, 441] width 89 height 34
select select "0"
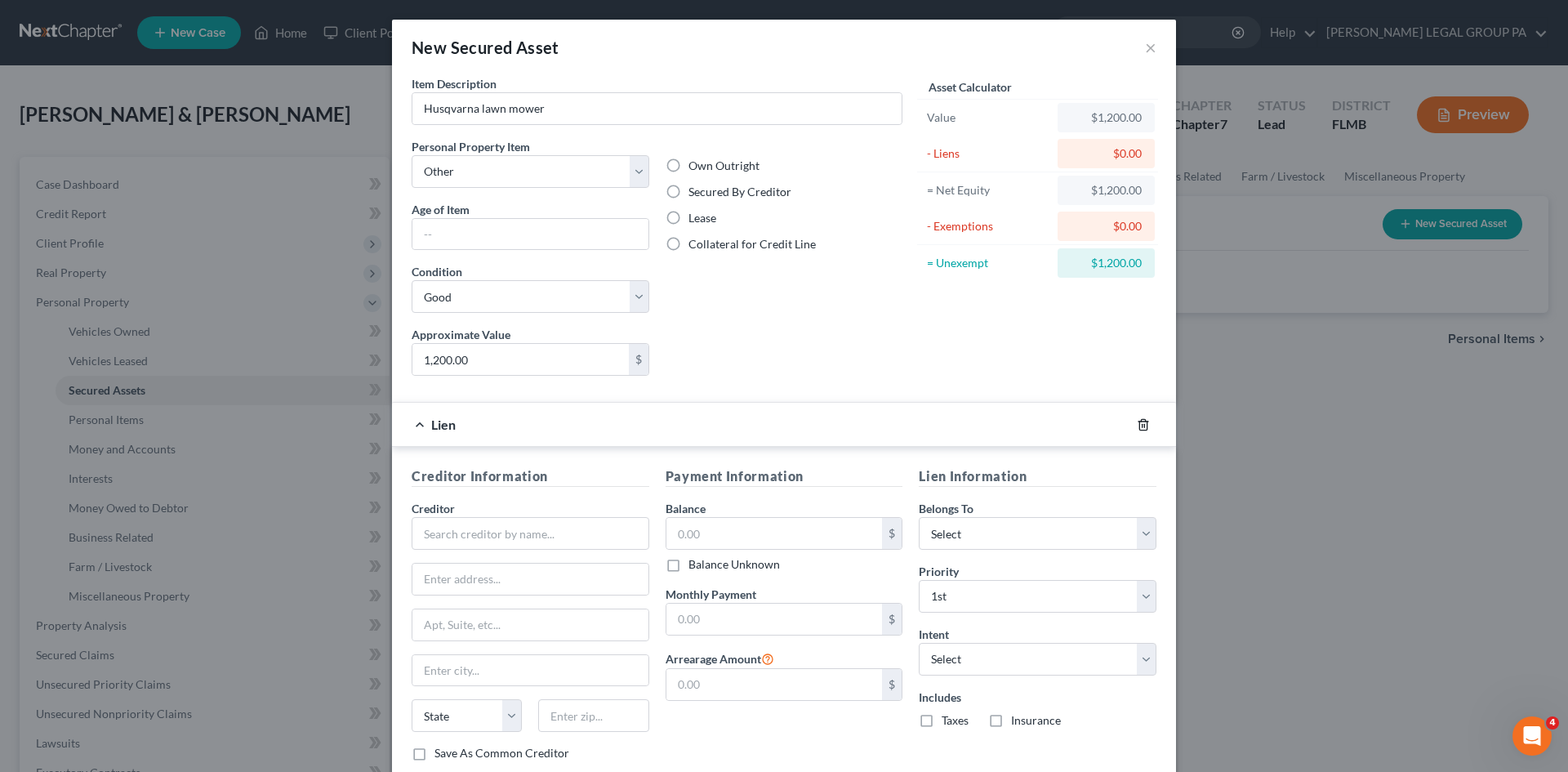
click at [1137, 424] on icon "button" at bounding box center [1143, 424] width 13 height 13
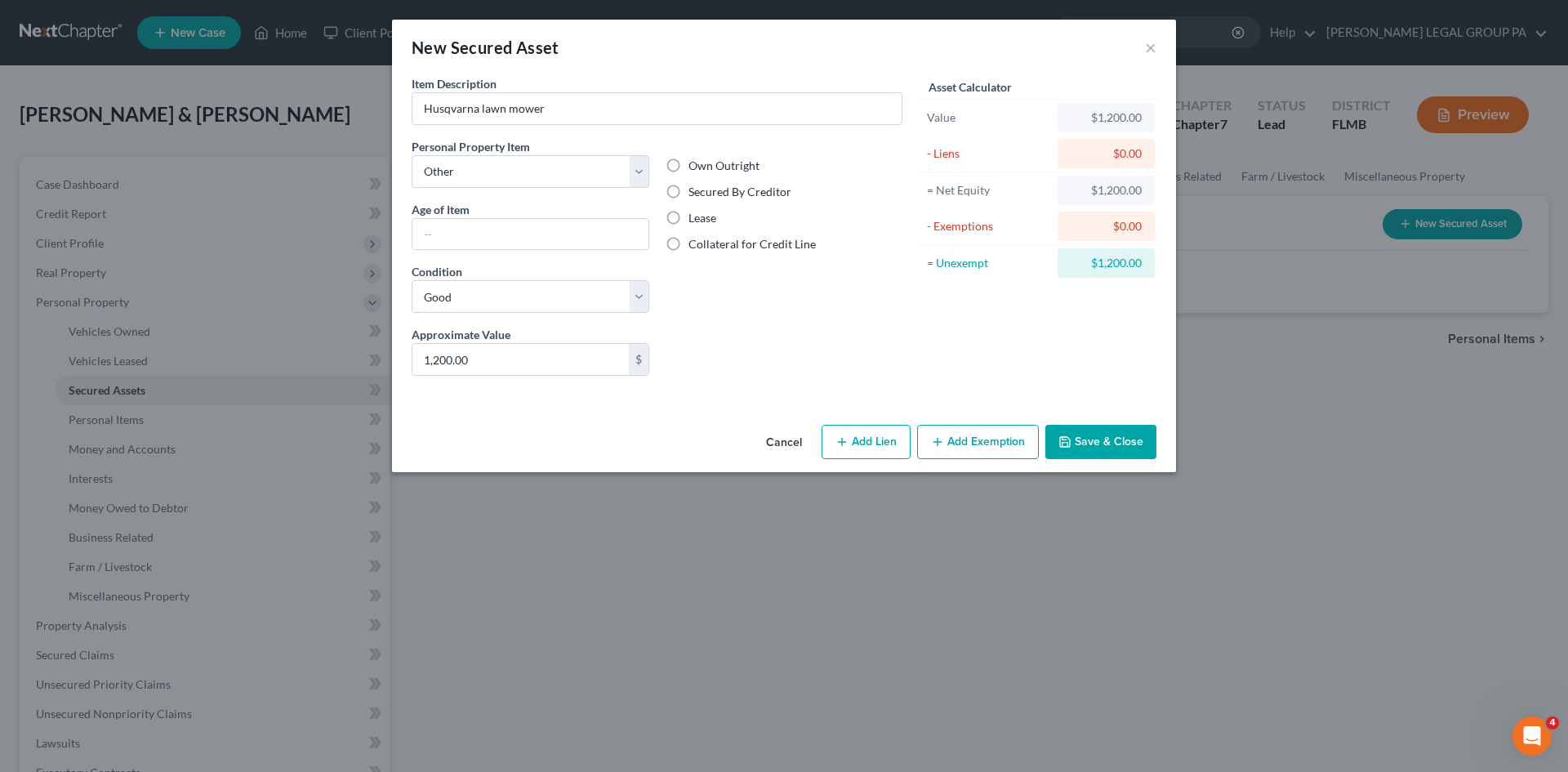
click at [688, 195] on label "Secured By Creditor" at bounding box center [740, 191] width 103 height 17
click at [695, 195] on input "Secured By Creditor" at bounding box center [701, 189] width 10 height 10
radio input "true"
click at [1123, 445] on button "Save & Close" at bounding box center [1101, 441] width 111 height 34
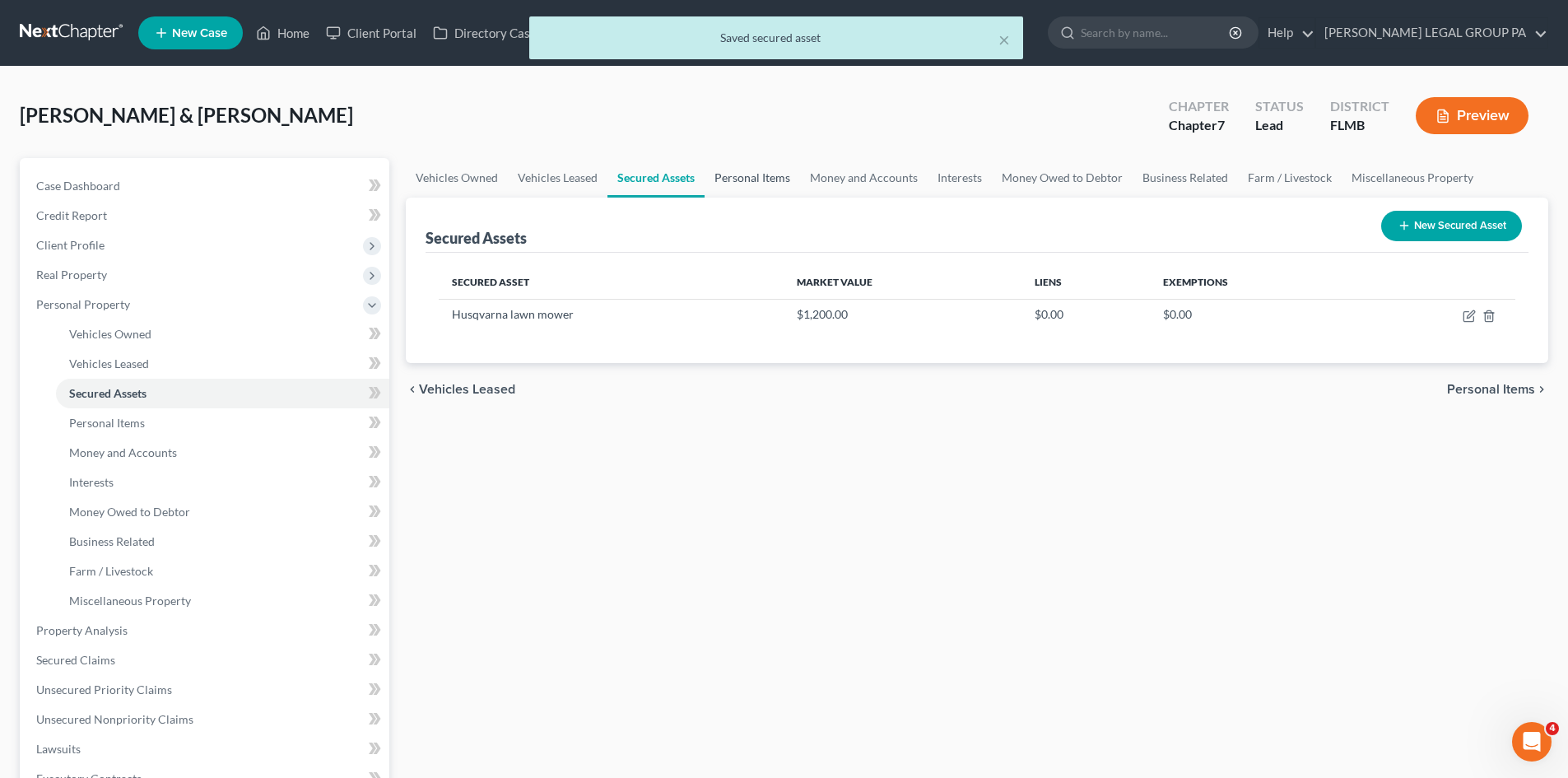
click at [772, 183] on link "Personal Items" at bounding box center [752, 178] width 95 height 40
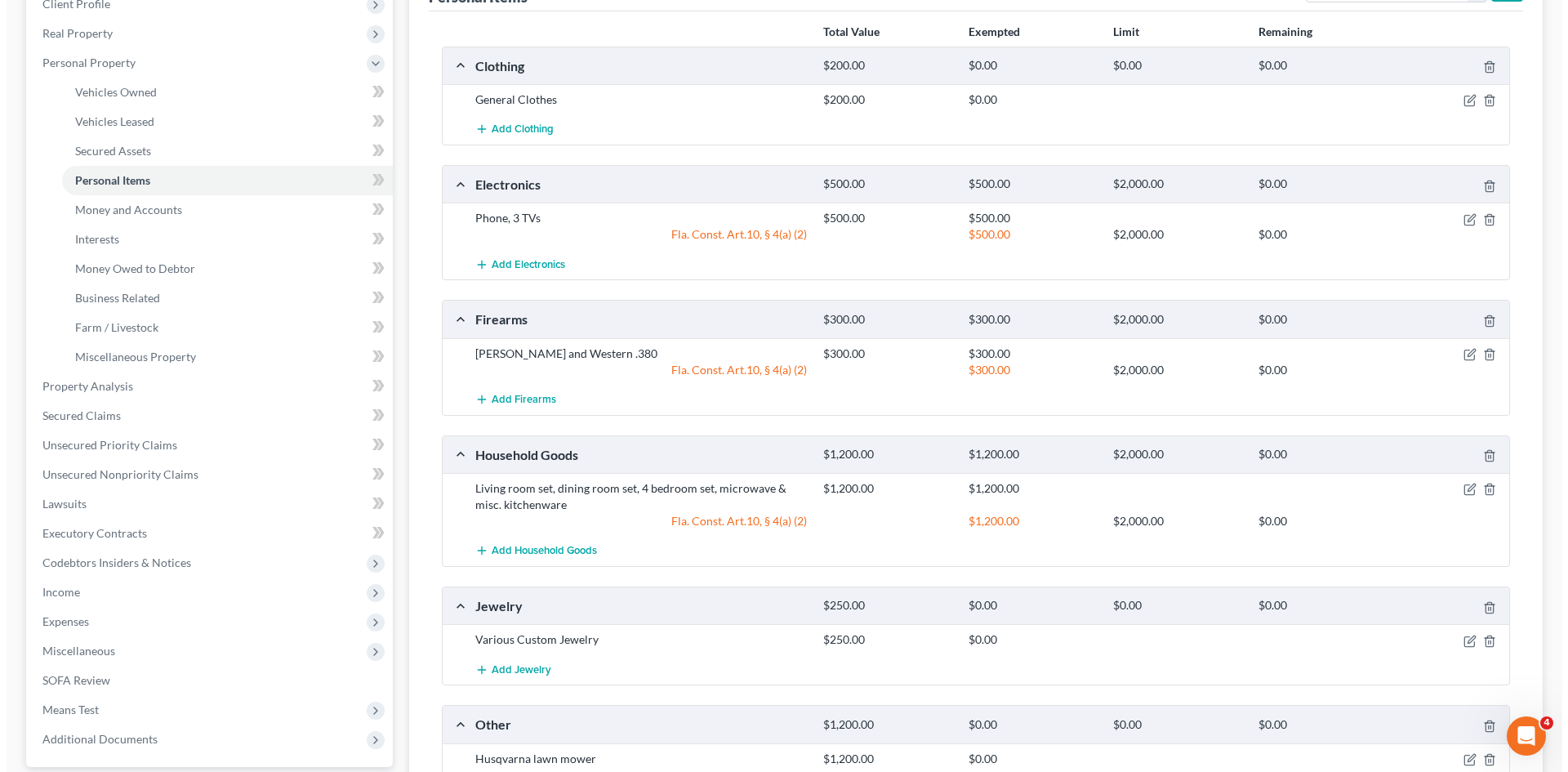
scroll to position [409, 0]
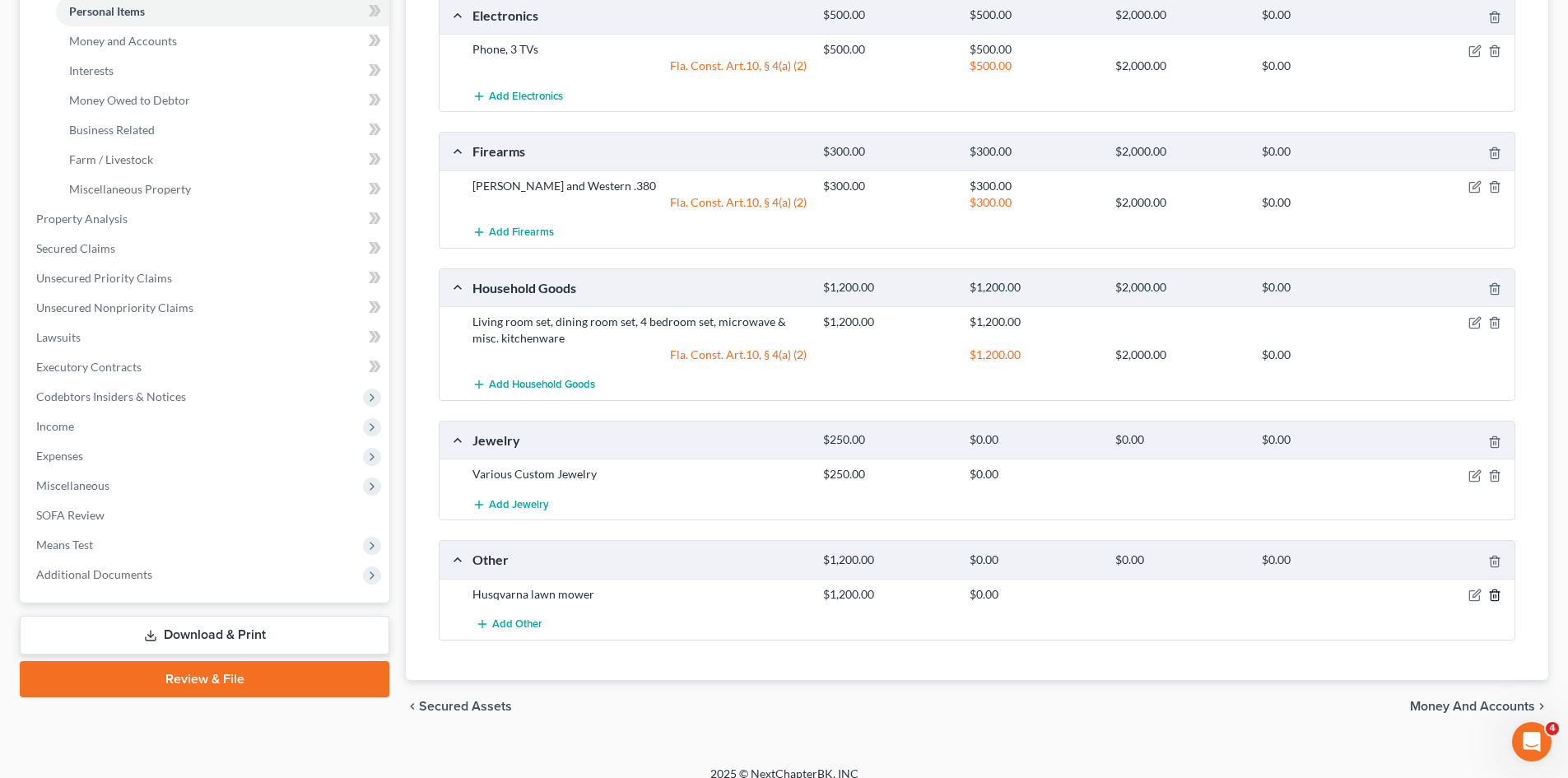
click at [1495, 600] on icon "button" at bounding box center [1494, 594] width 7 height 11
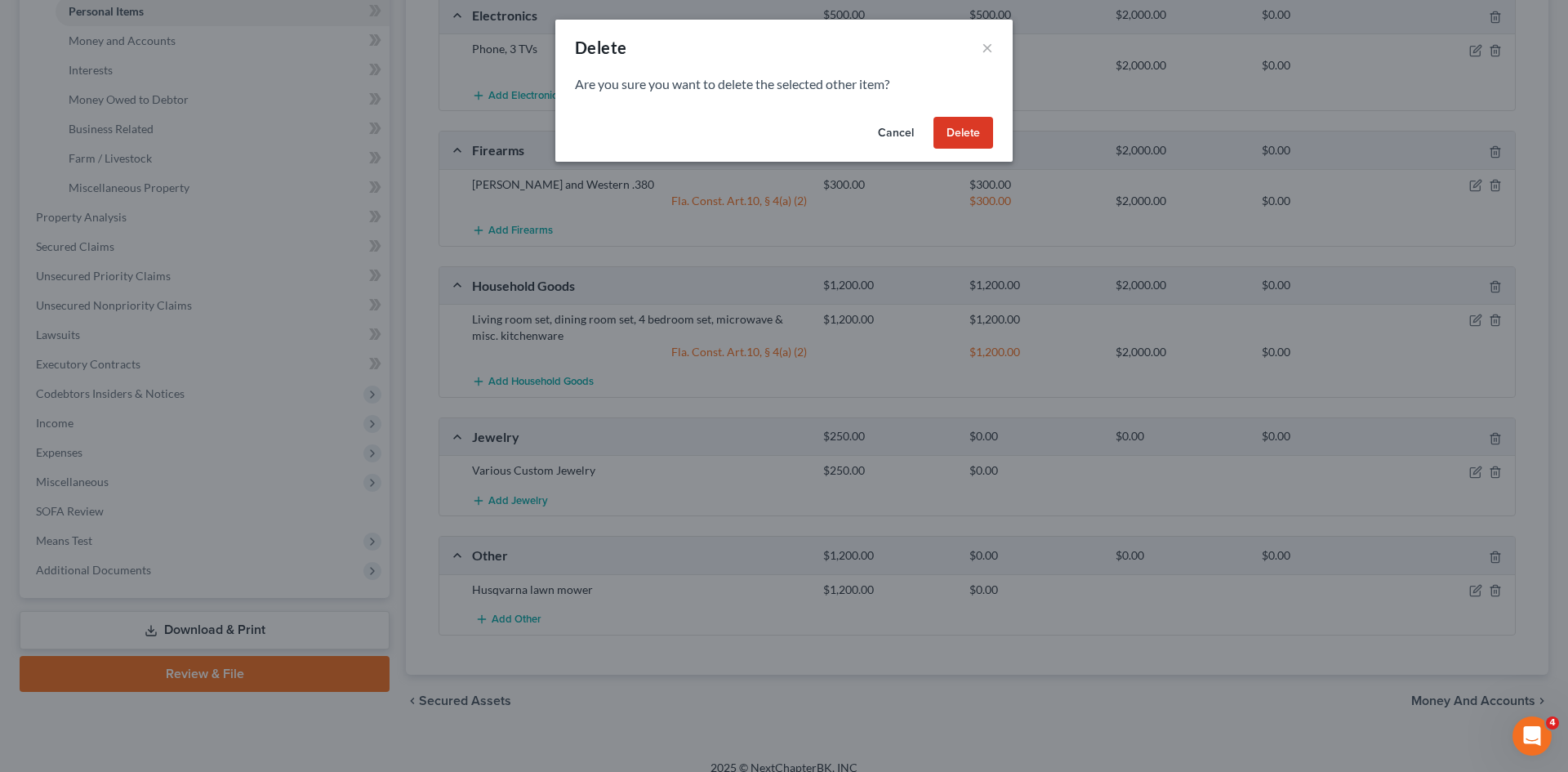
click at [977, 129] on button "Delete" at bounding box center [964, 133] width 59 height 32
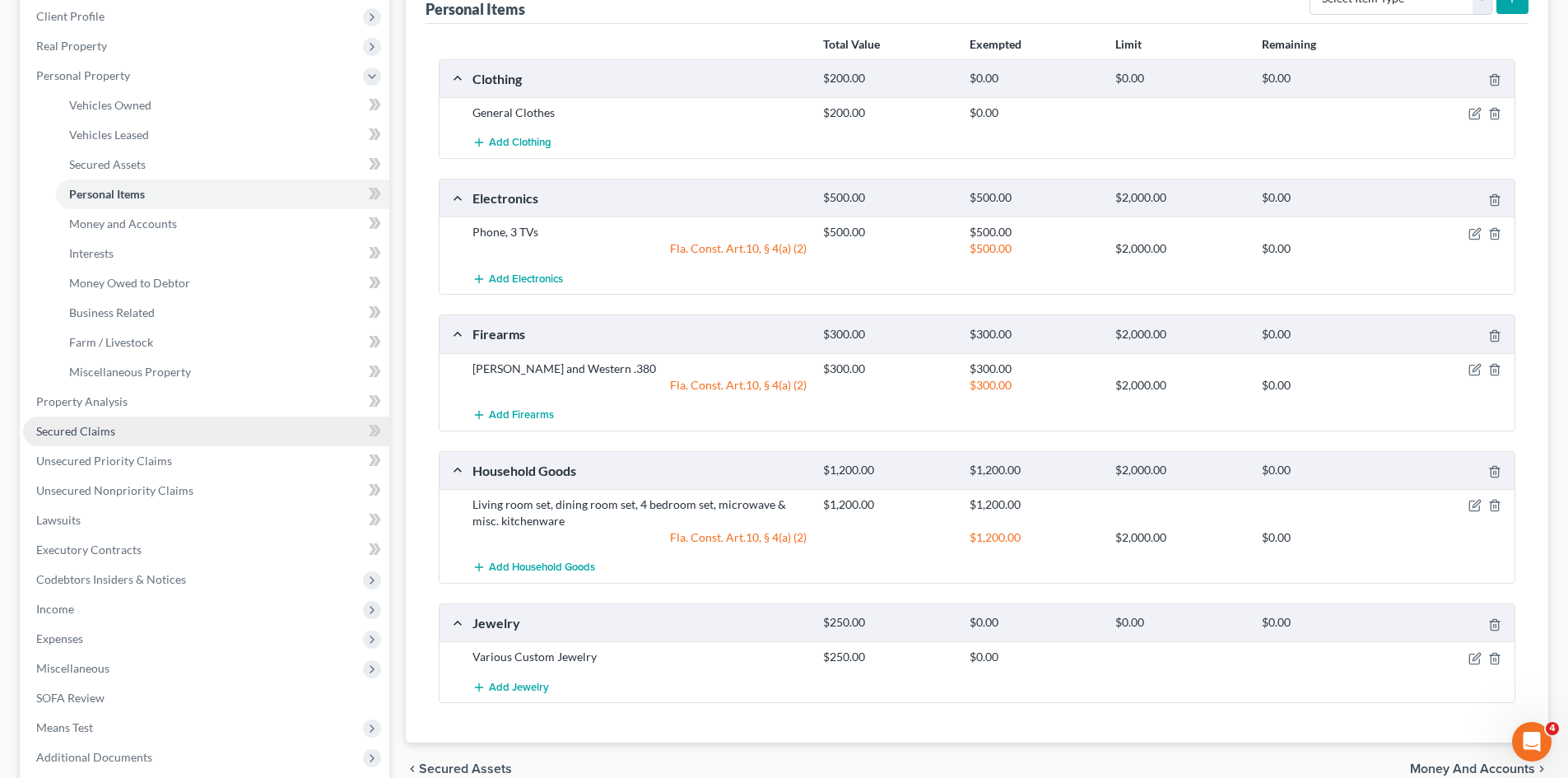
click at [121, 425] on link "Secured Claims" at bounding box center [206, 431] width 366 height 30
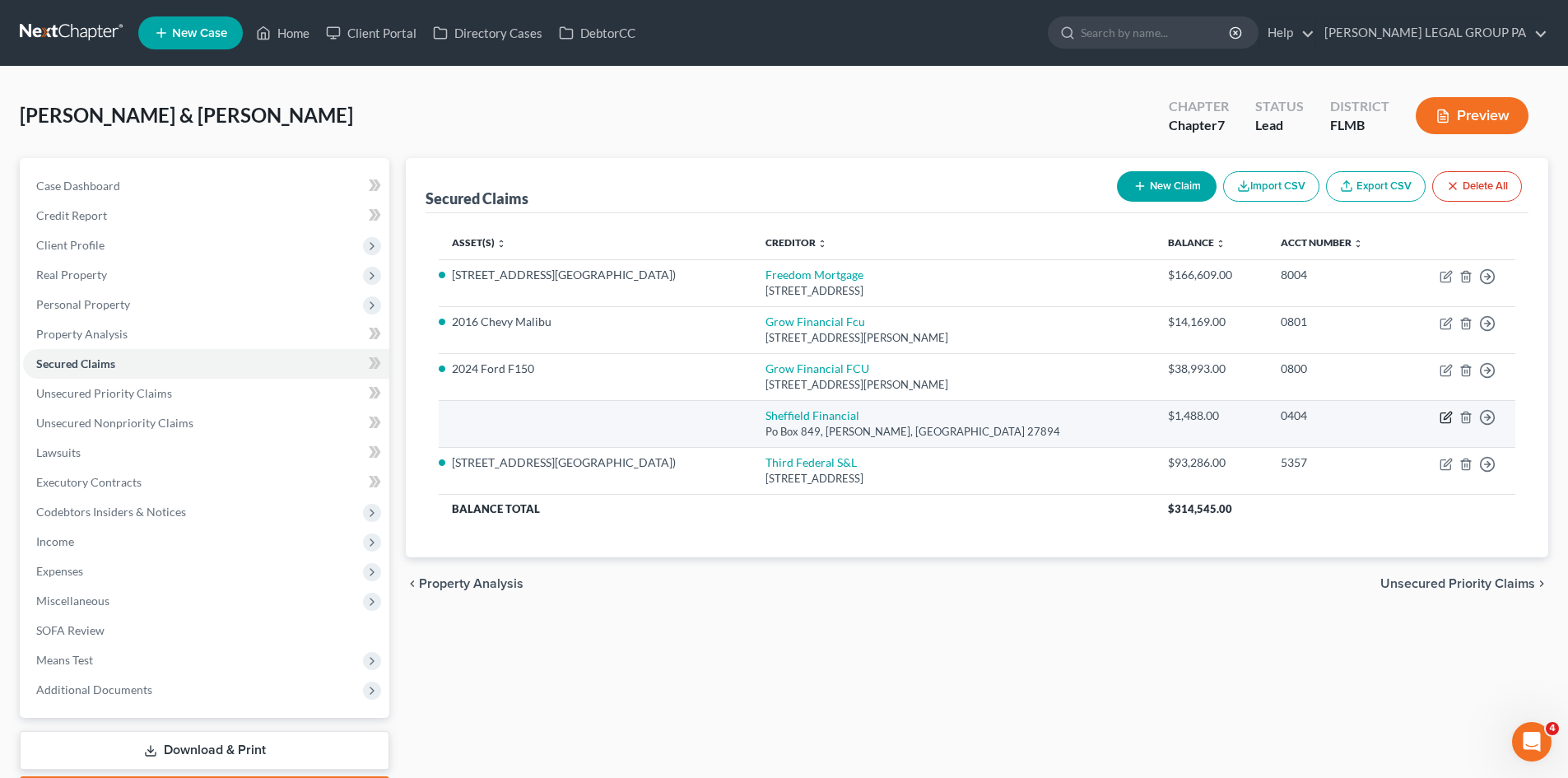
click at [1440, 420] on icon "button" at bounding box center [1445, 416] width 10 height 10
select select "28"
select select "2"
select select "0"
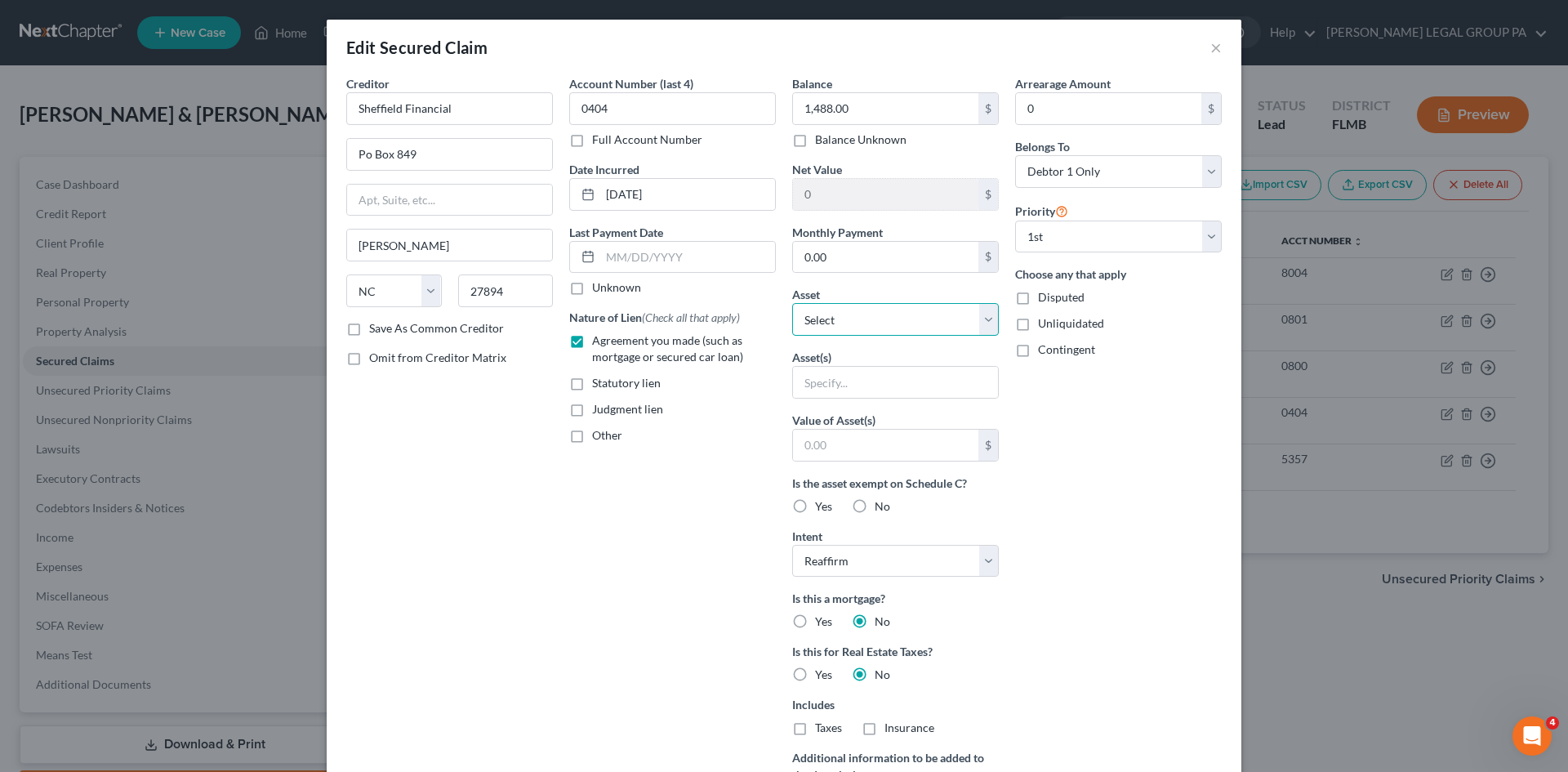
click at [899, 320] on select "Select Other Multiple Assets 9190 Colmart St (Homestead) - $330890.0 2016 Chevy…" at bounding box center [895, 319] width 207 height 32
select select "16"
click at [792, 303] on select "Select Other Multiple Assets 9190 Colmart St (Homestead) - $330890.0 2016 Chevy…" at bounding box center [895, 319] width 207 height 32
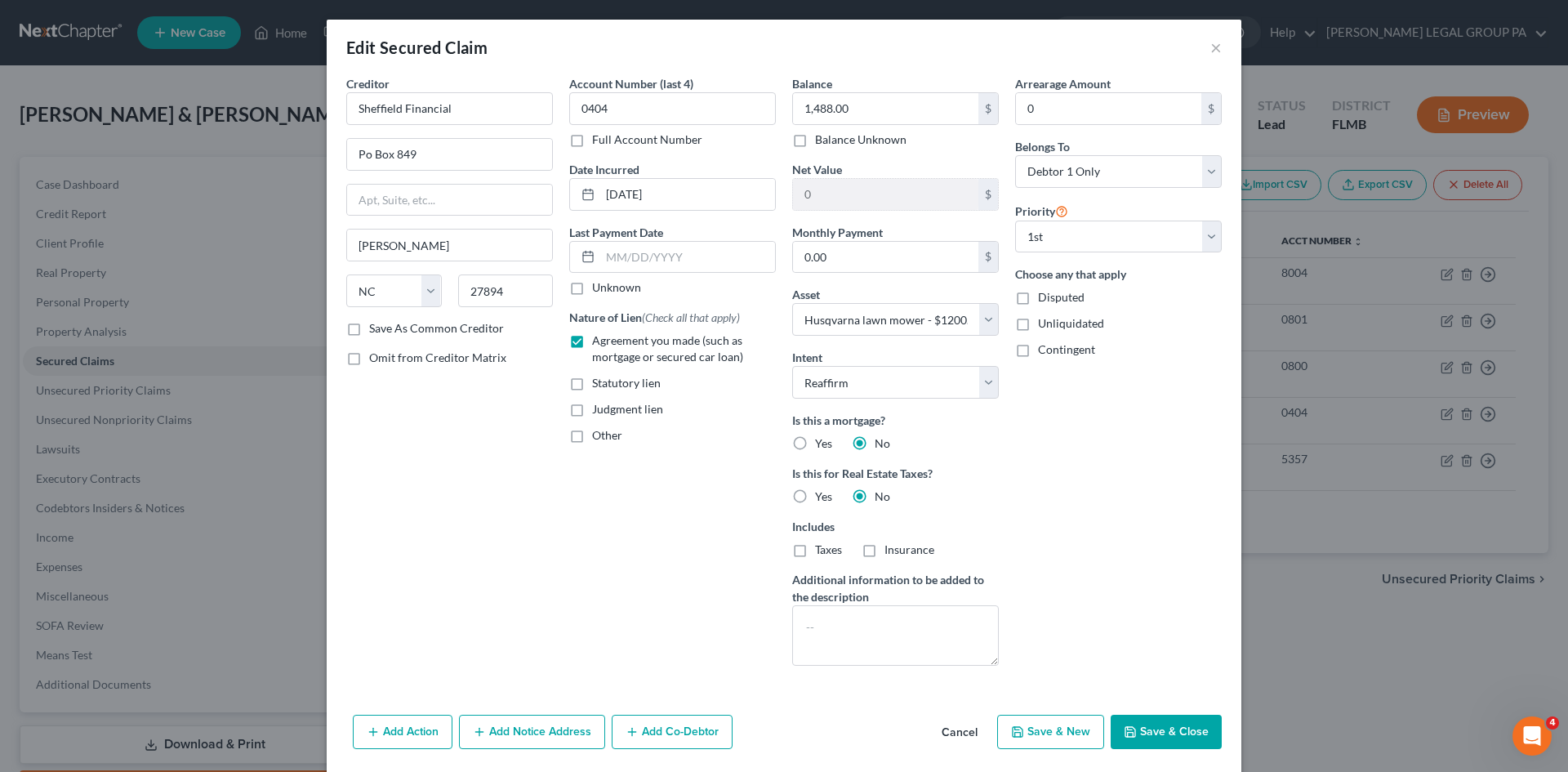
click at [1187, 735] on button "Save & Close" at bounding box center [1166, 731] width 111 height 34
select select
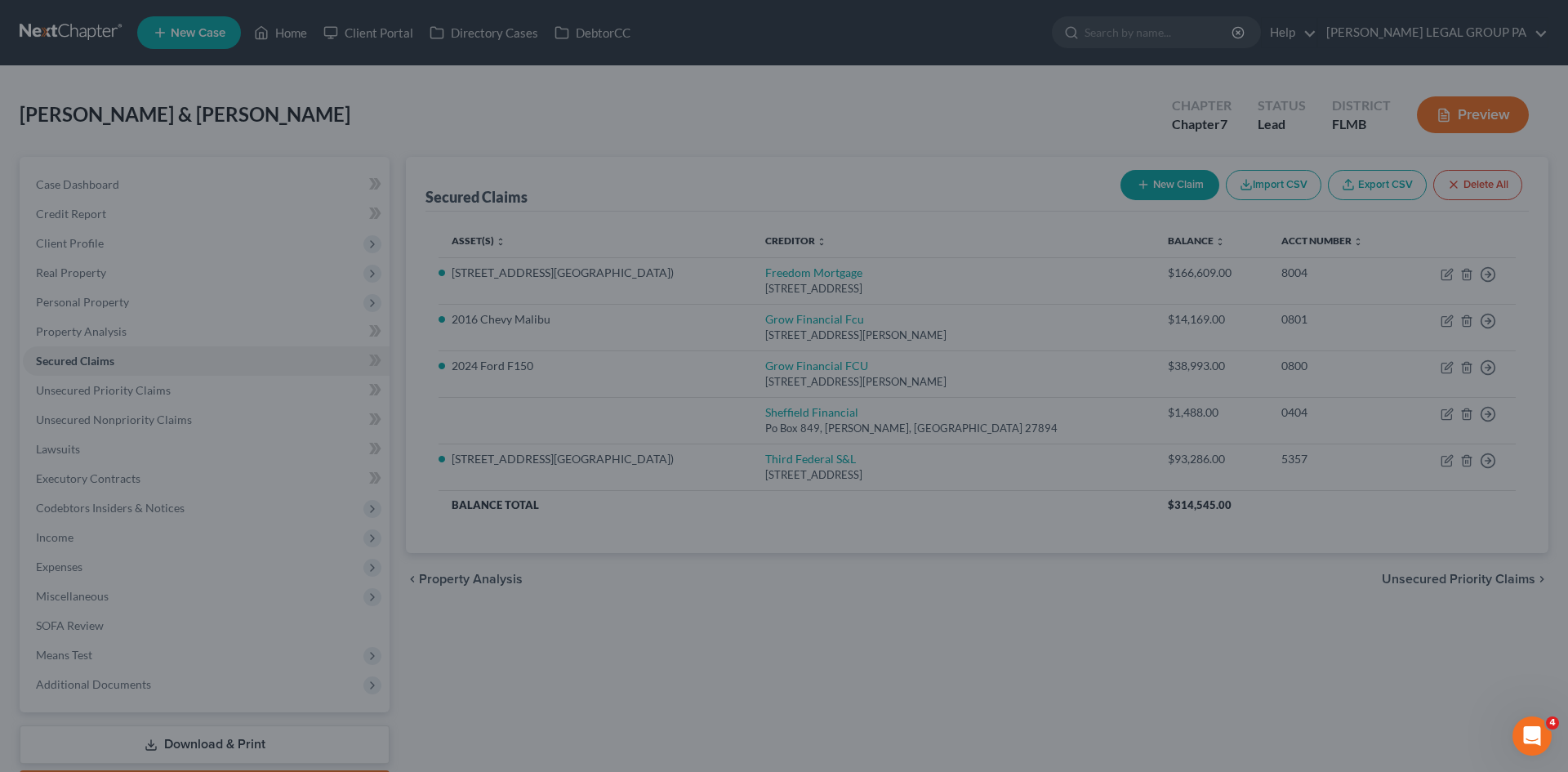
type input "-288.00"
select select "16"
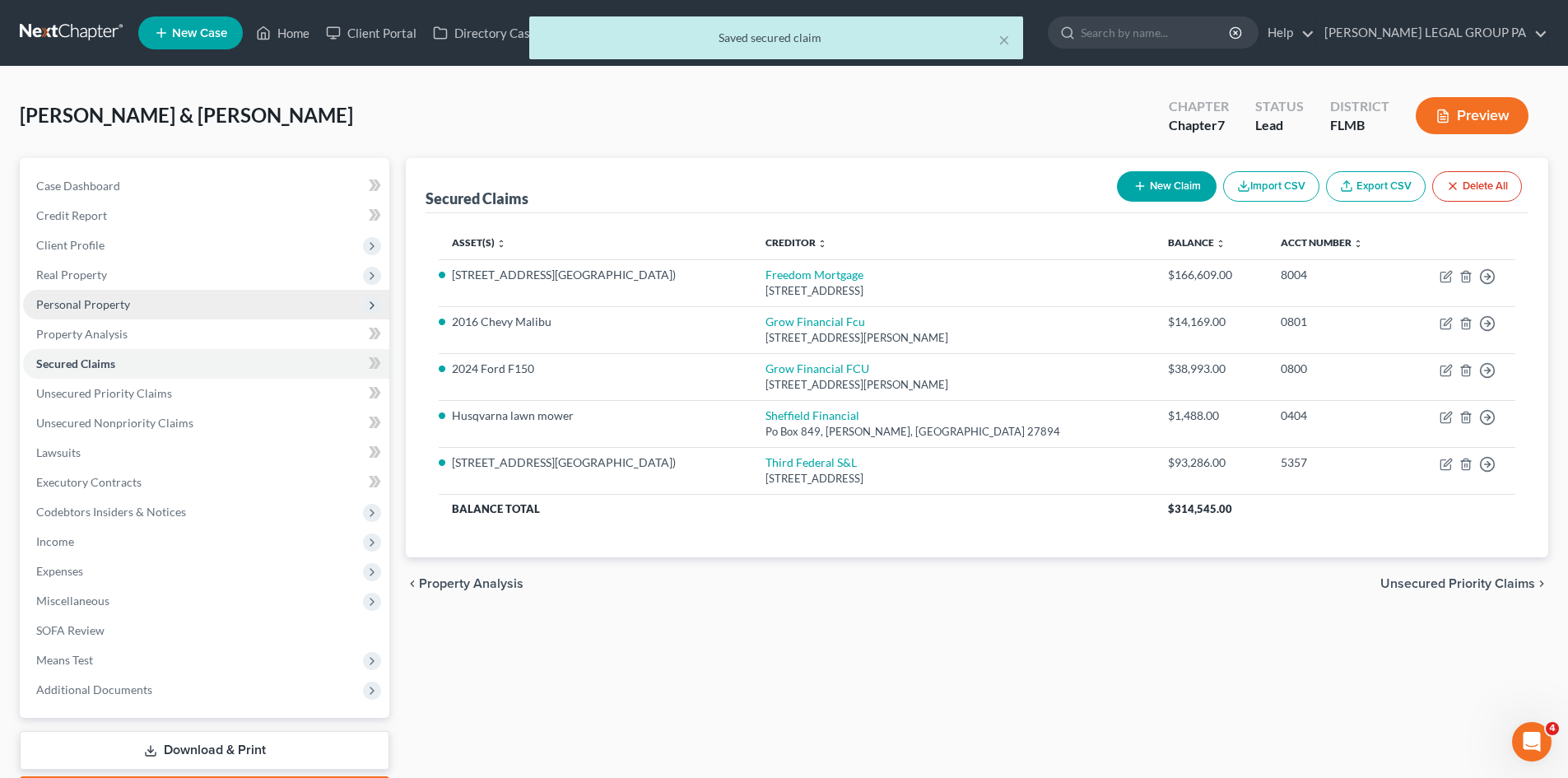
click at [133, 298] on span "Personal Property" at bounding box center [206, 305] width 366 height 30
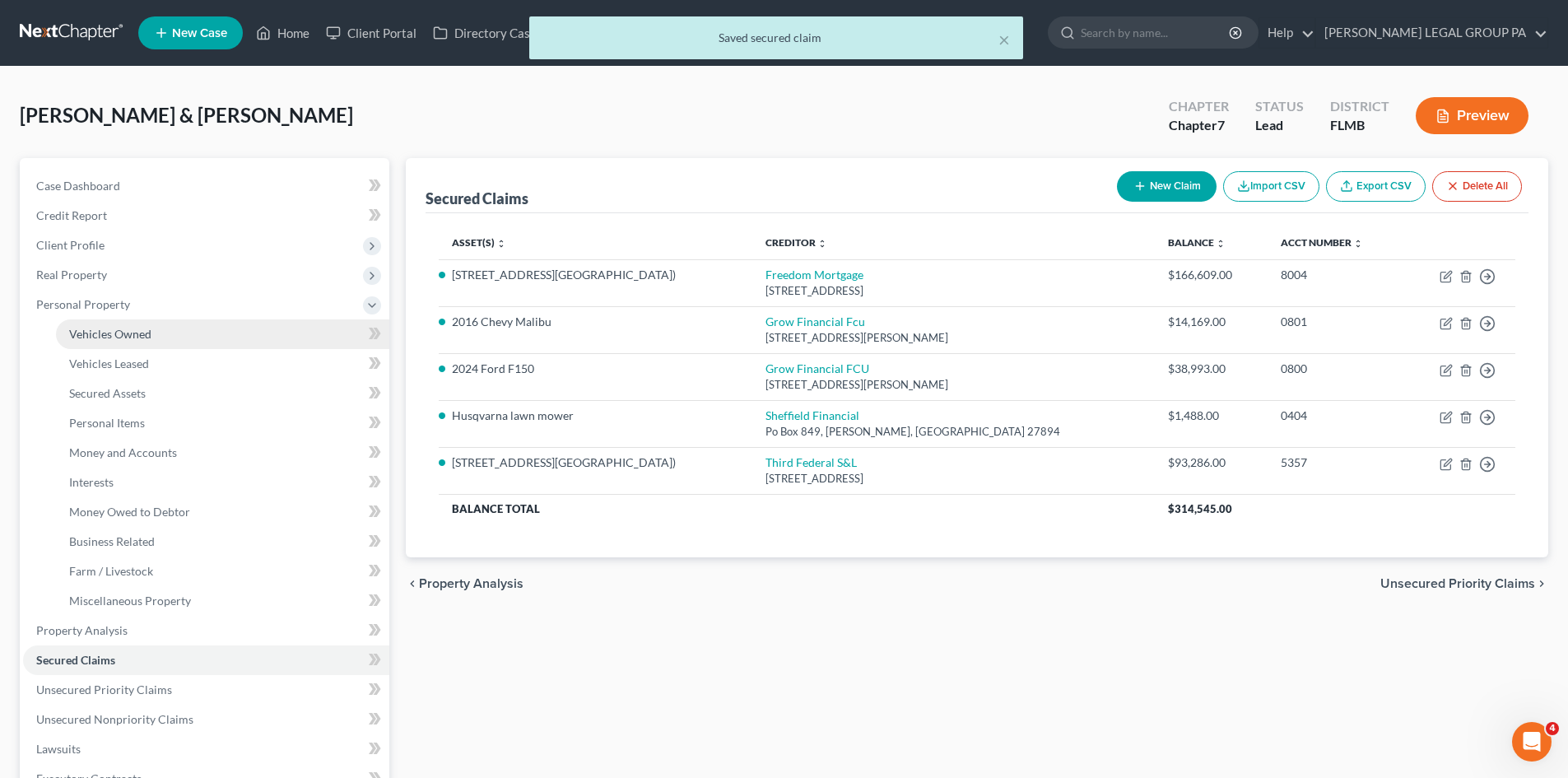
click at [143, 322] on link "Vehicles Owned" at bounding box center [223, 334] width 334 height 30
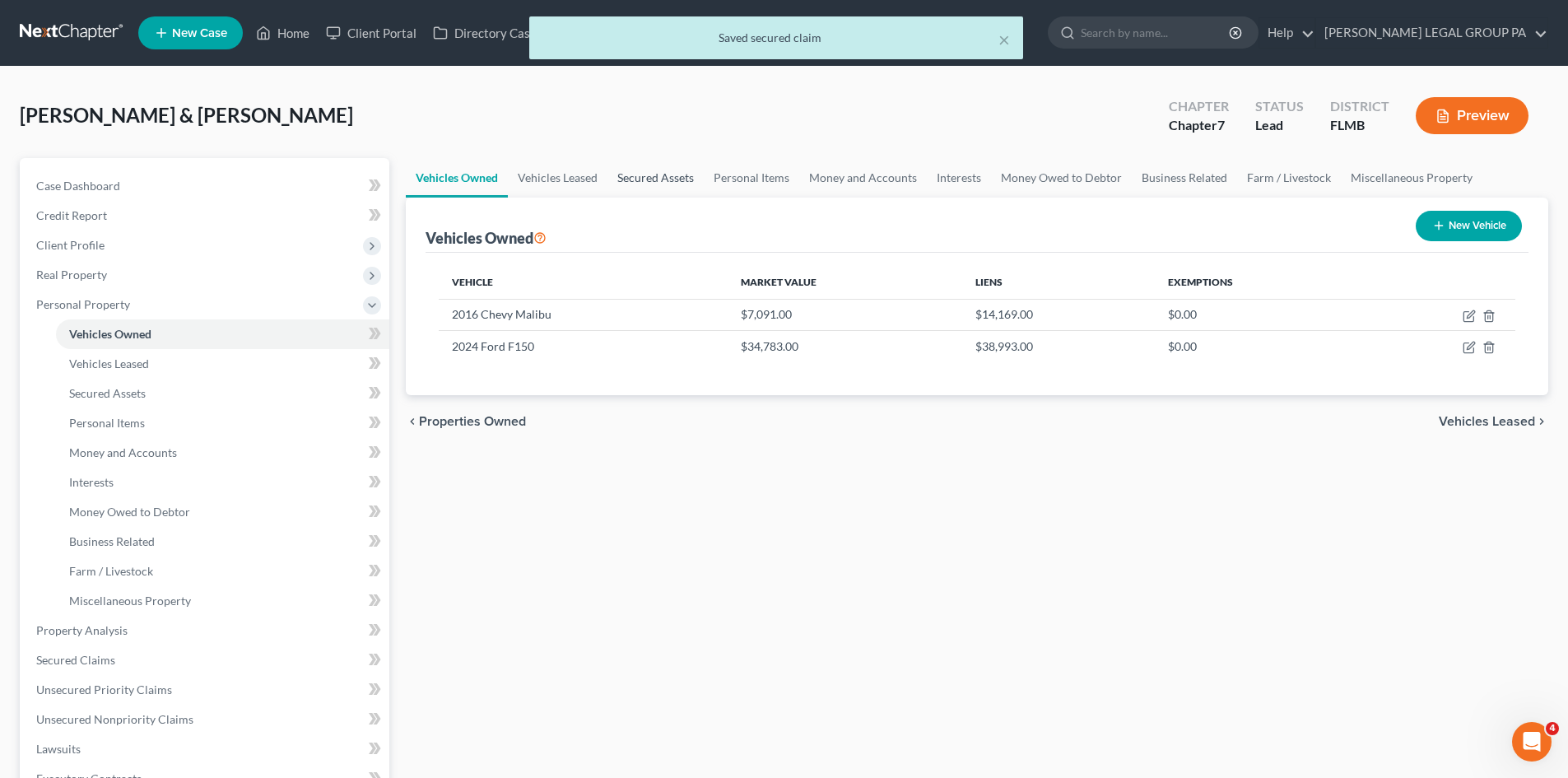
click at [646, 175] on link "Secured Assets" at bounding box center [655, 178] width 96 height 40
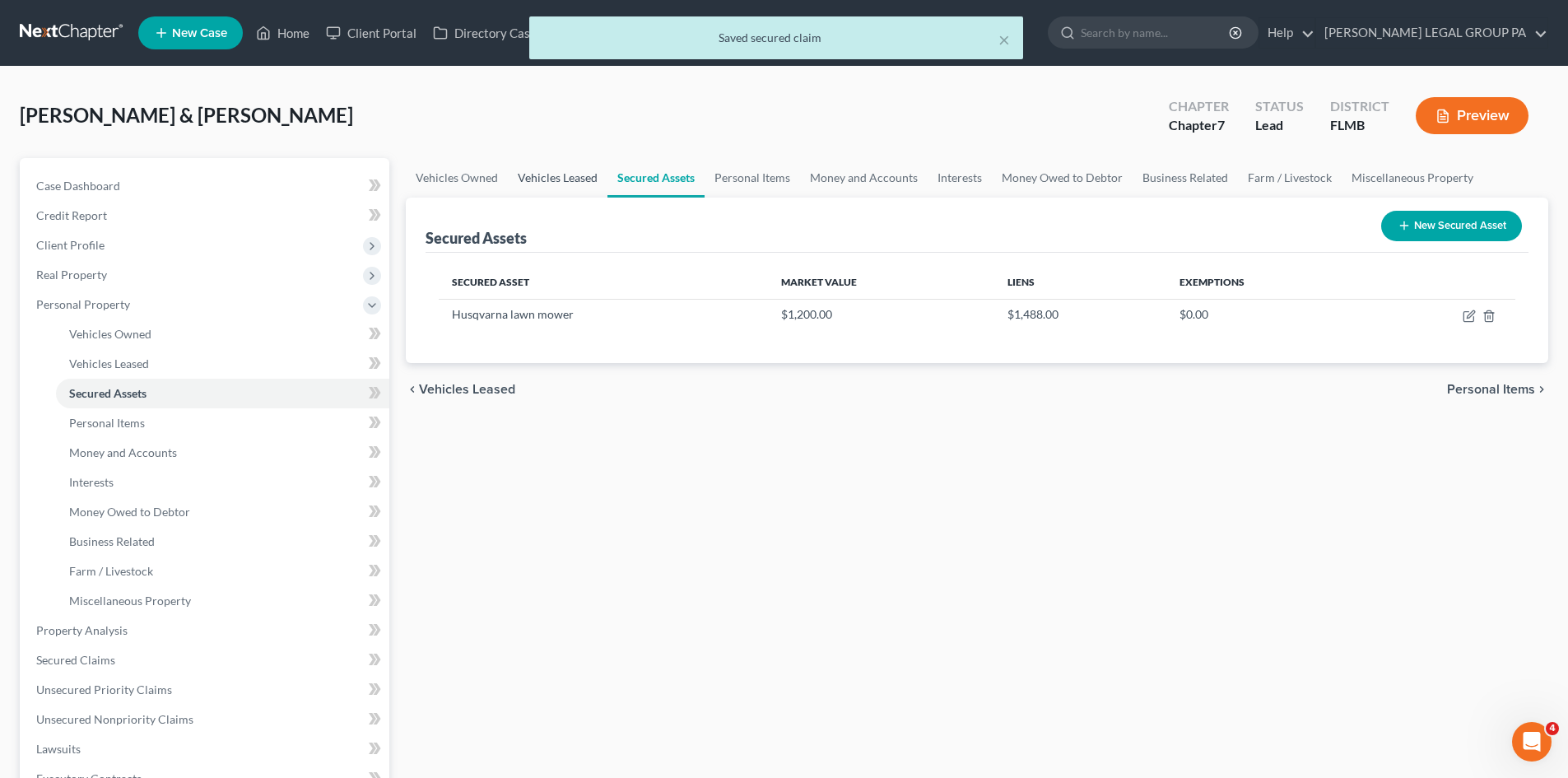
click at [564, 171] on link "Vehicles Leased" at bounding box center [557, 178] width 99 height 40
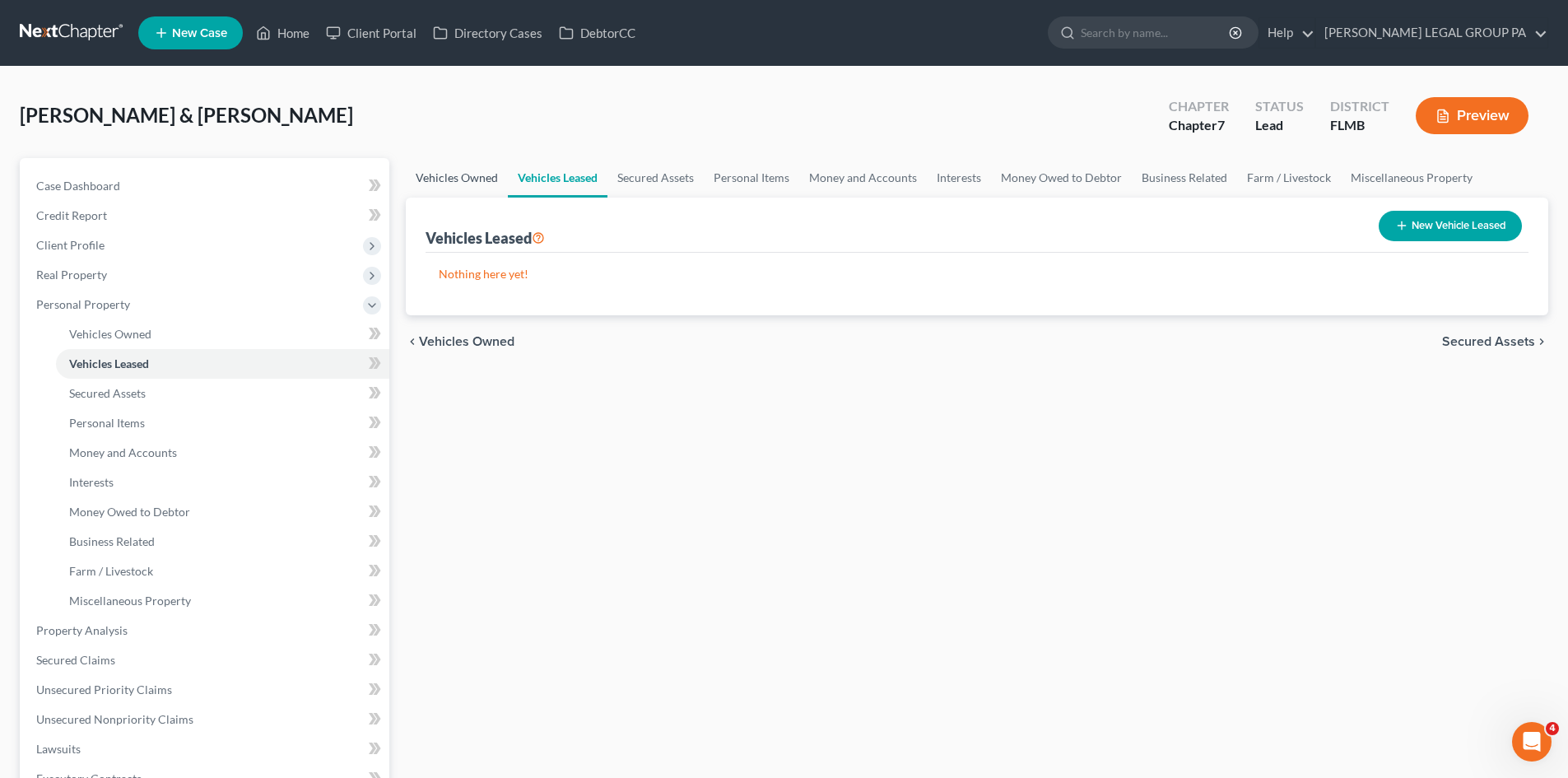
click at [470, 179] on link "Vehicles Owned" at bounding box center [457, 178] width 102 height 40
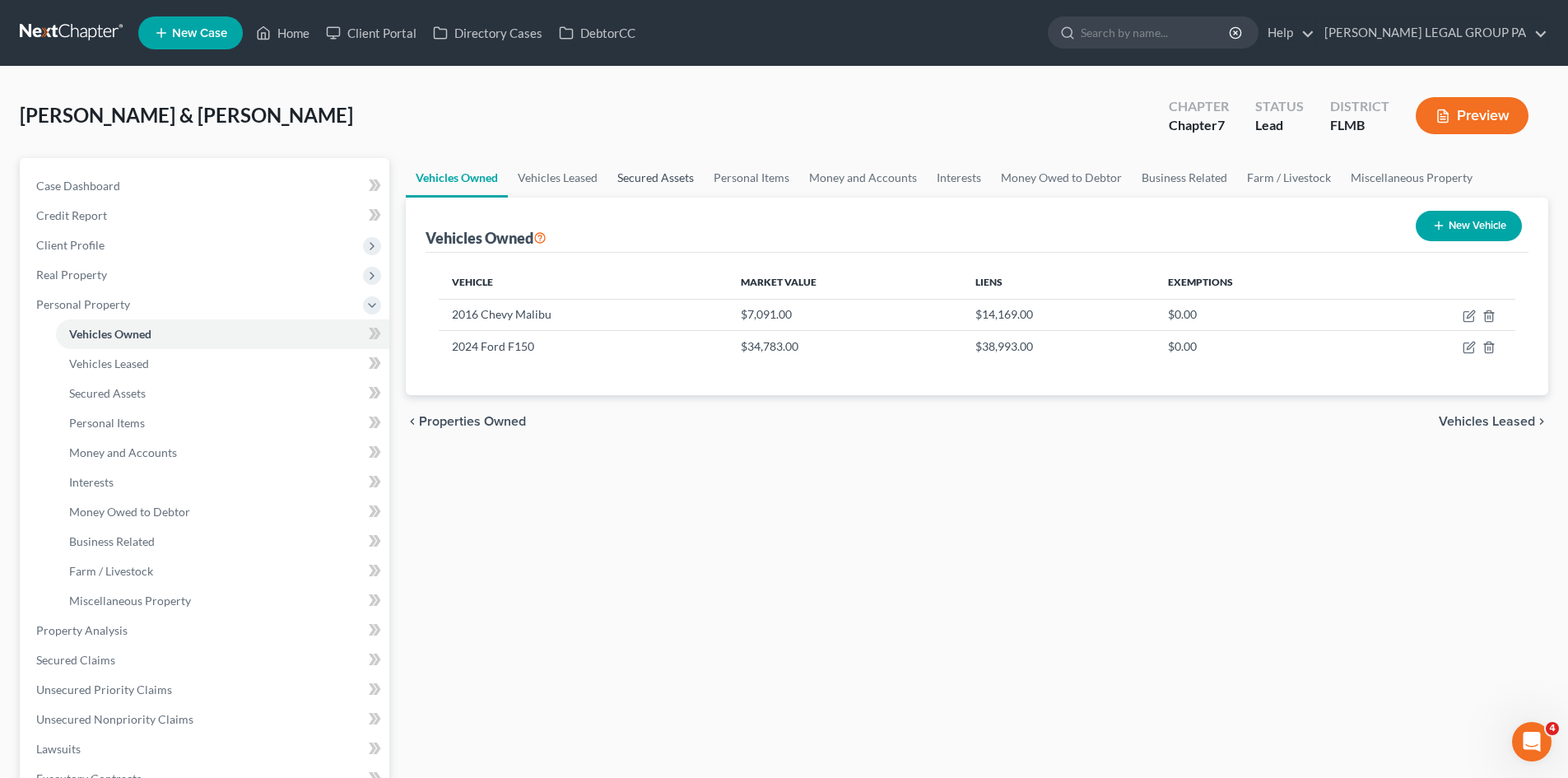
click at [665, 179] on link "Secured Assets" at bounding box center [655, 178] width 96 height 40
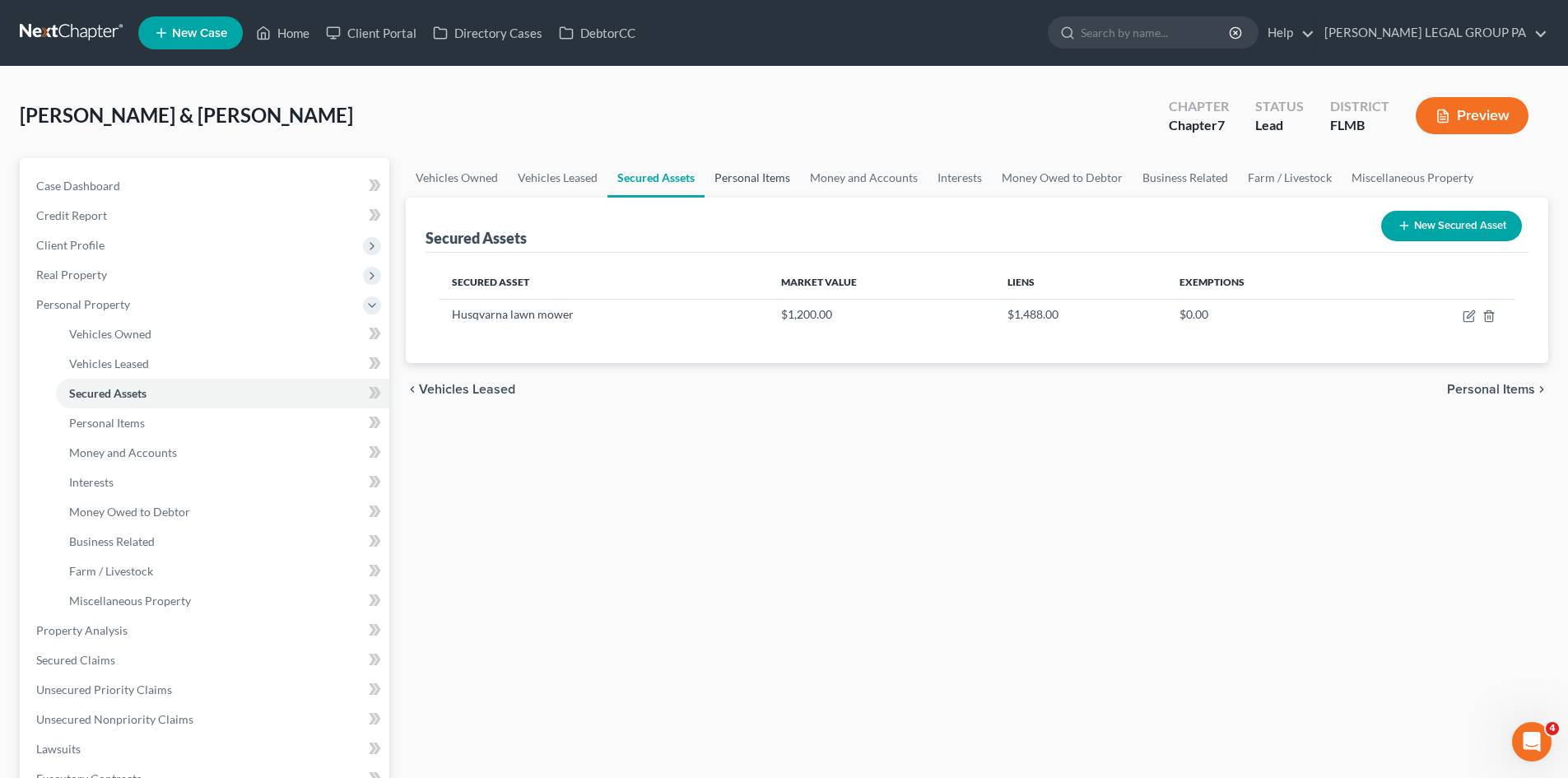
click at [766, 180] on link "Personal Items" at bounding box center [752, 178] width 95 height 40
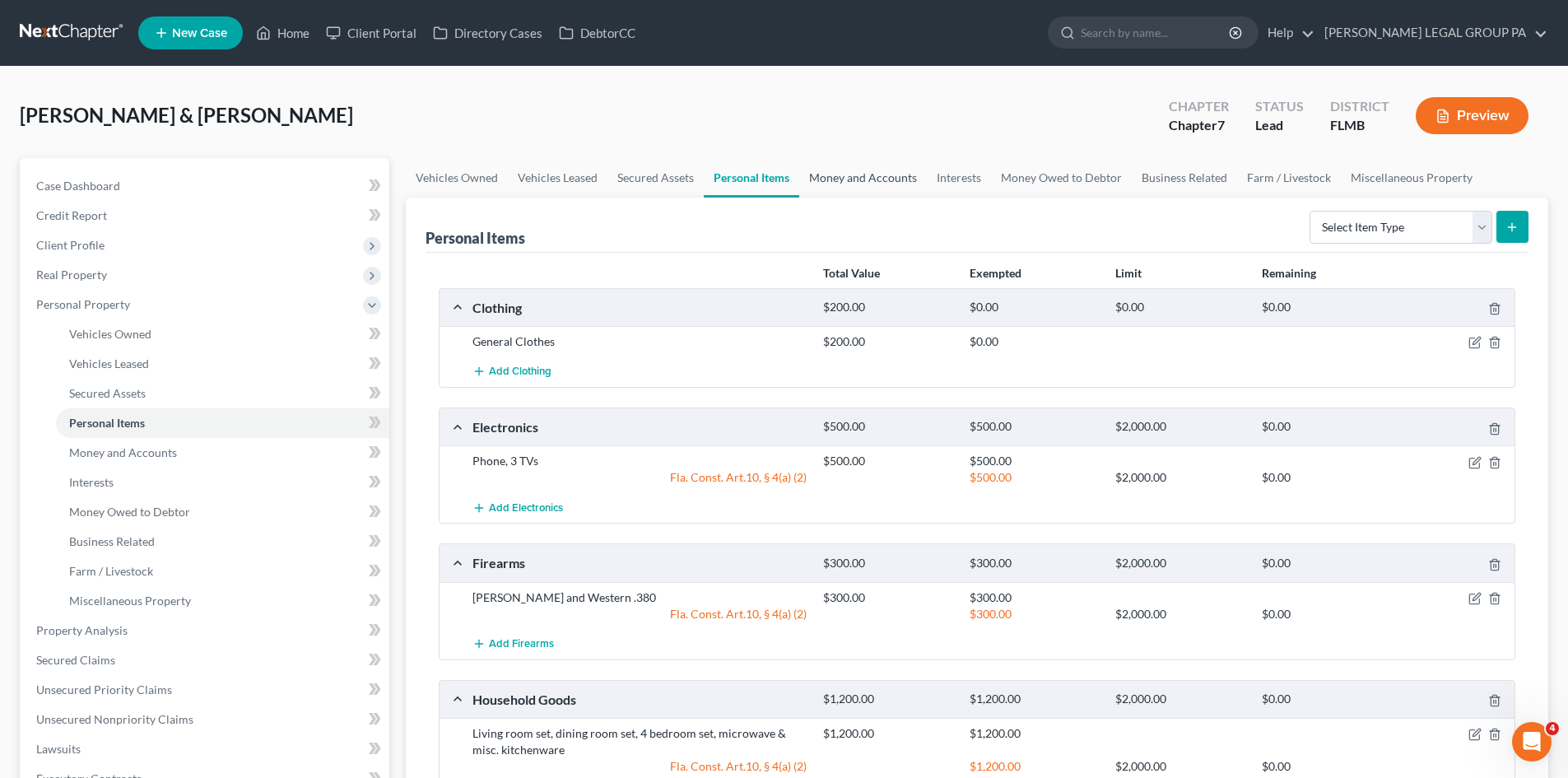
click at [888, 188] on link "Money and Accounts" at bounding box center [863, 178] width 128 height 40
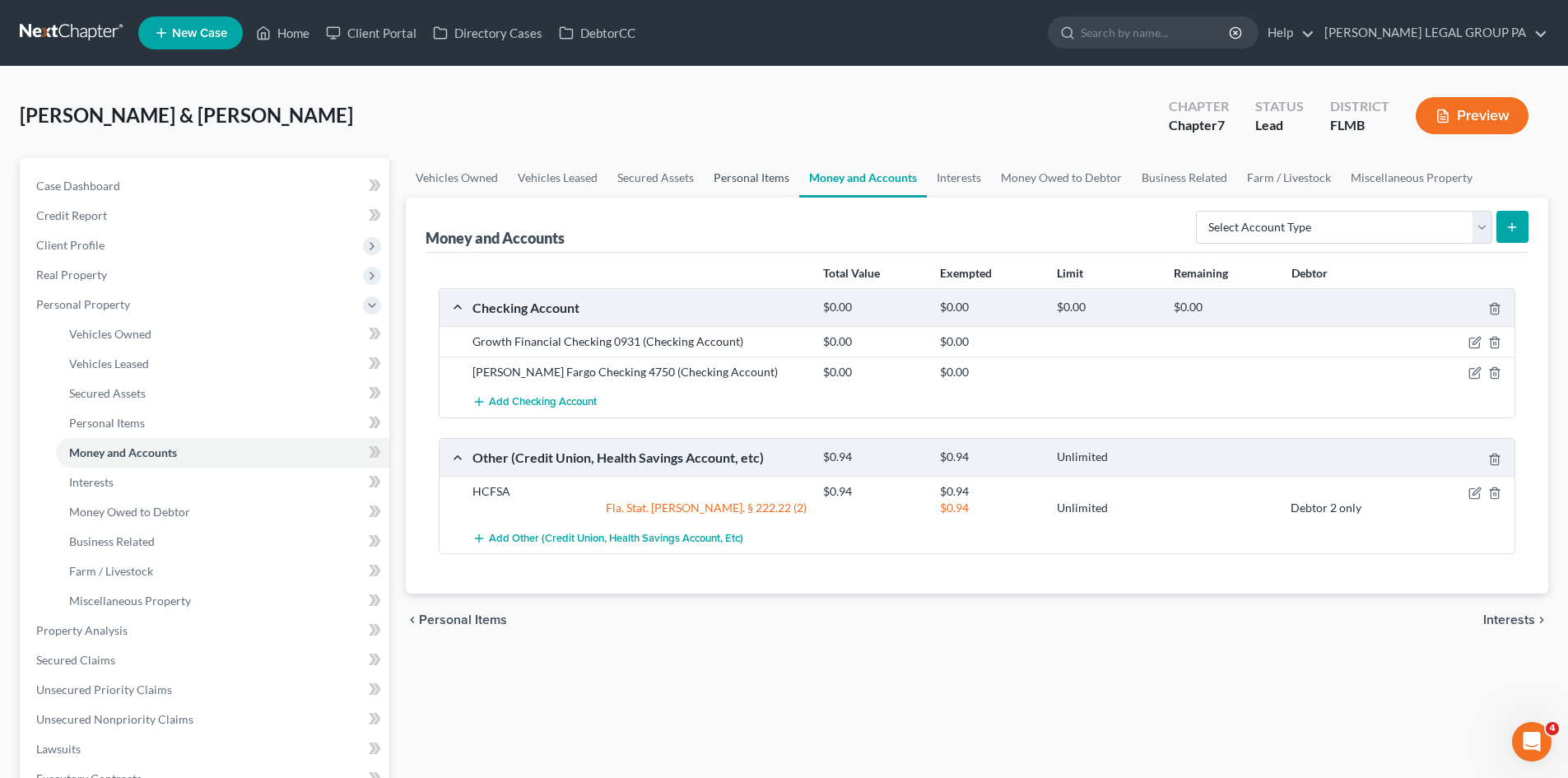
click at [758, 177] on link "Personal Items" at bounding box center [751, 178] width 95 height 40
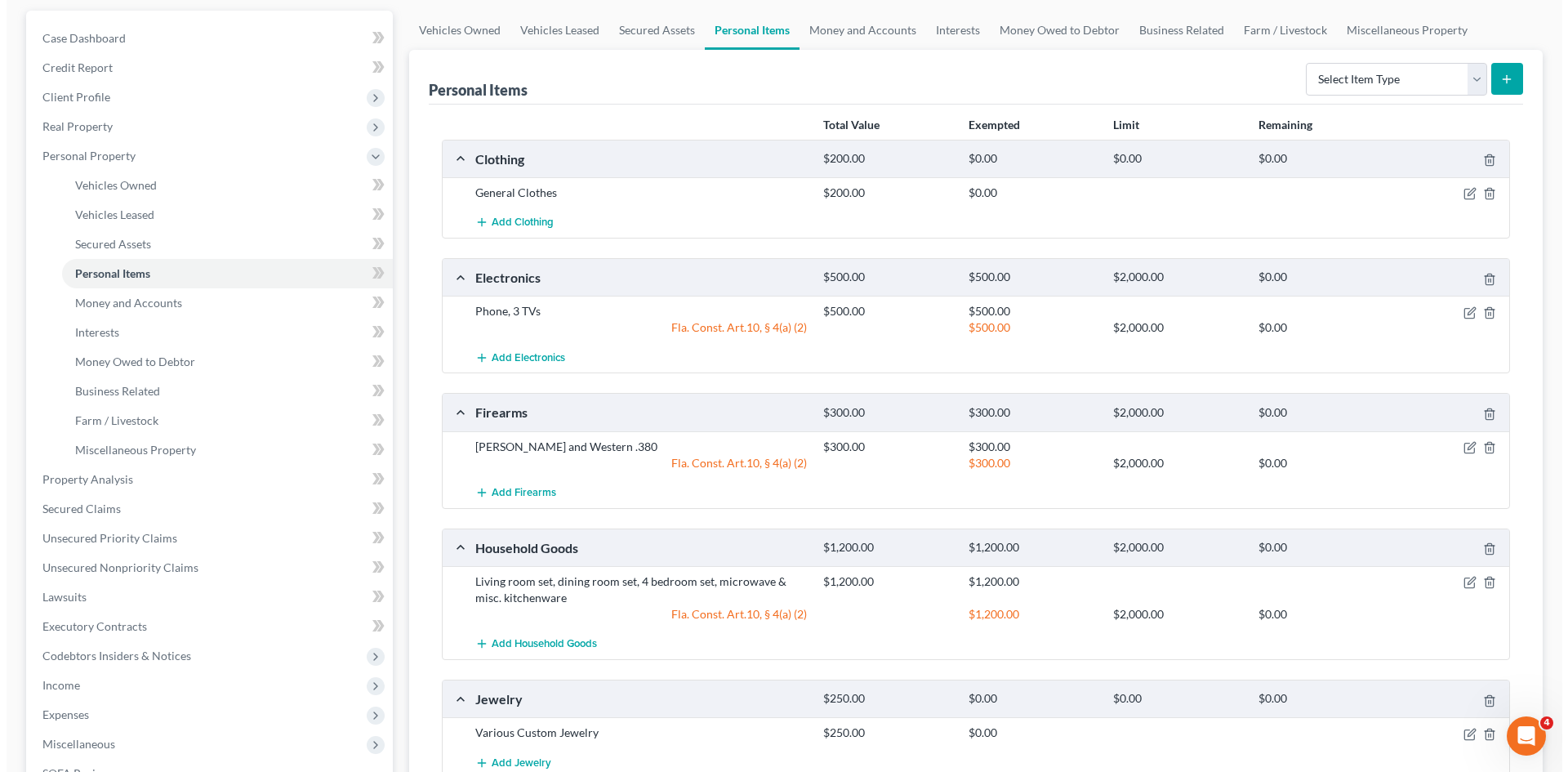
scroll to position [163, 0]
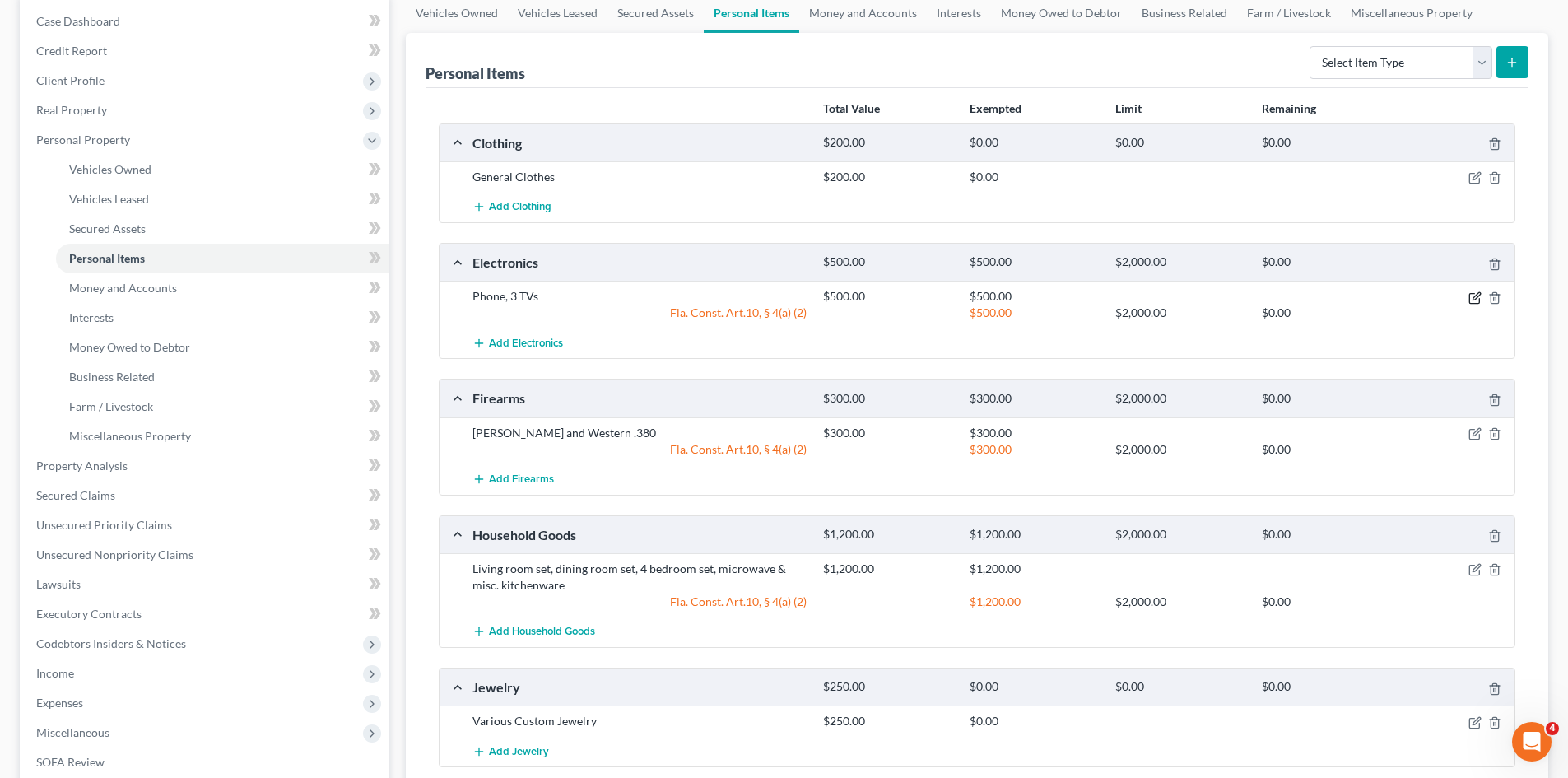
click at [1474, 298] on icon "button" at bounding box center [1476, 296] width 7 height 7
select select "2"
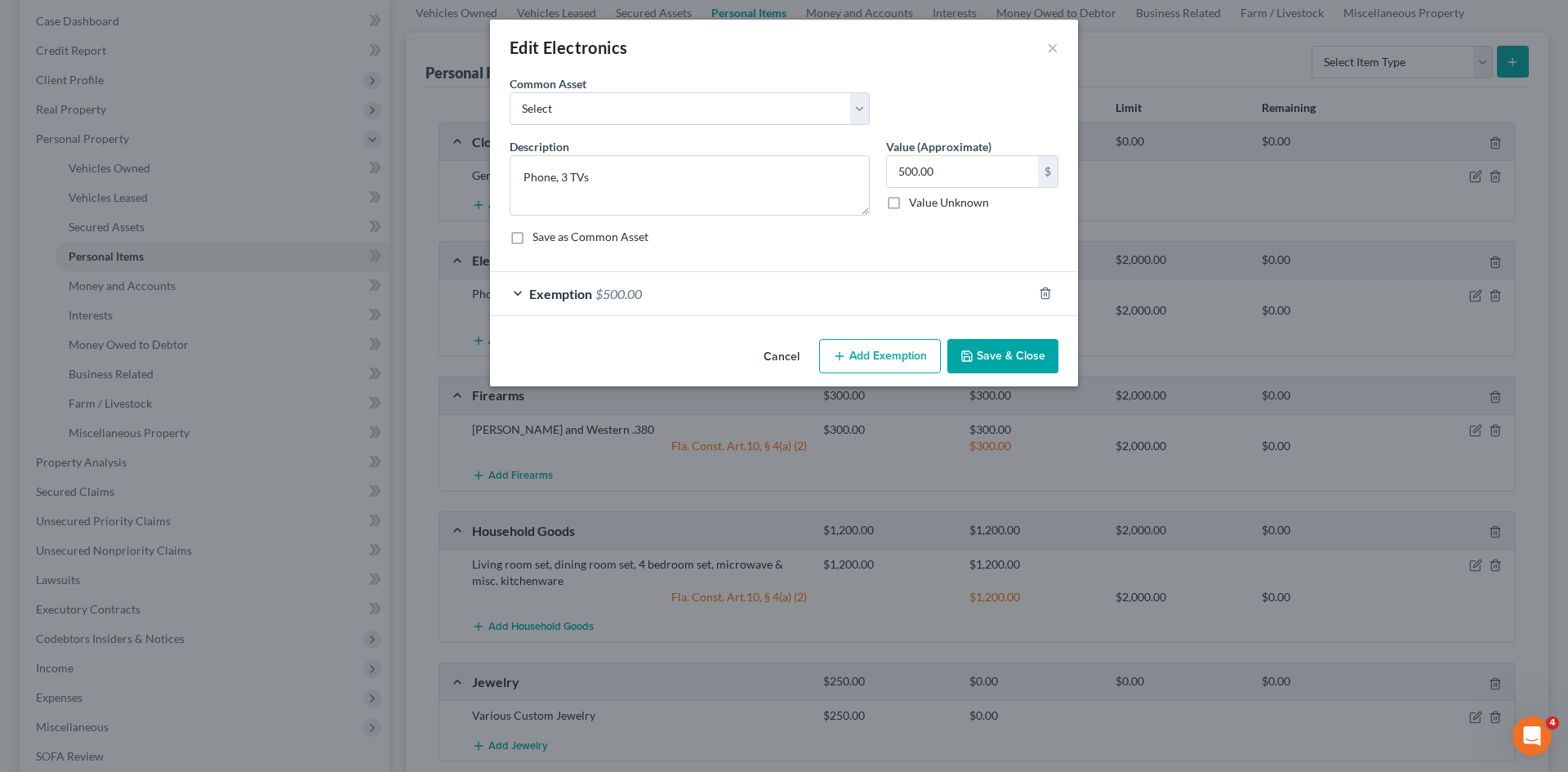
checkbox input "true"
click at [712, 292] on div "Exemption $500.00" at bounding box center [761, 293] width 542 height 44
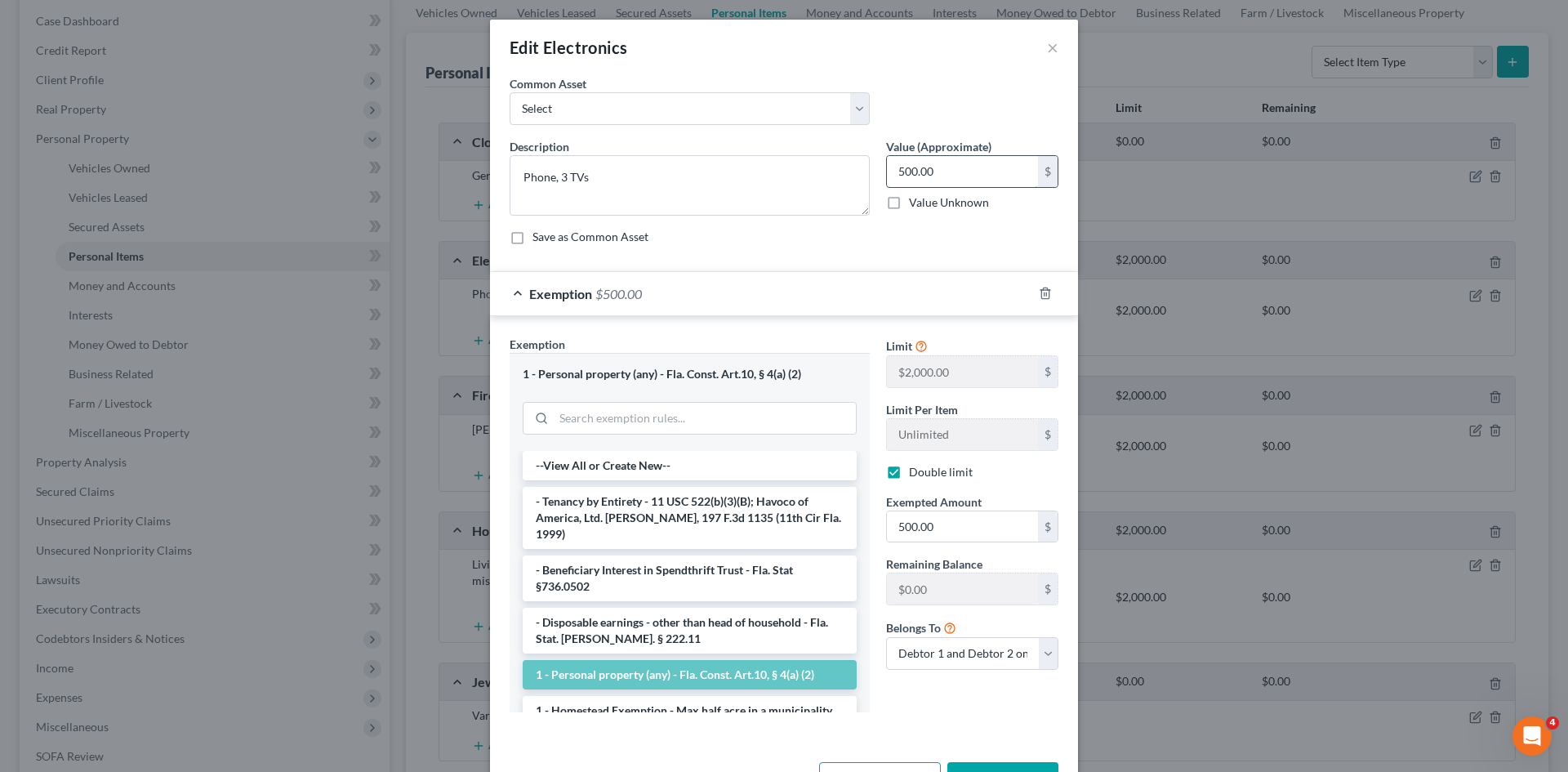
click at [936, 173] on input "500.00" at bounding box center [962, 172] width 151 height 31
type input "400.00"
click at [992, 532] on input "500.00" at bounding box center [962, 527] width 151 height 31
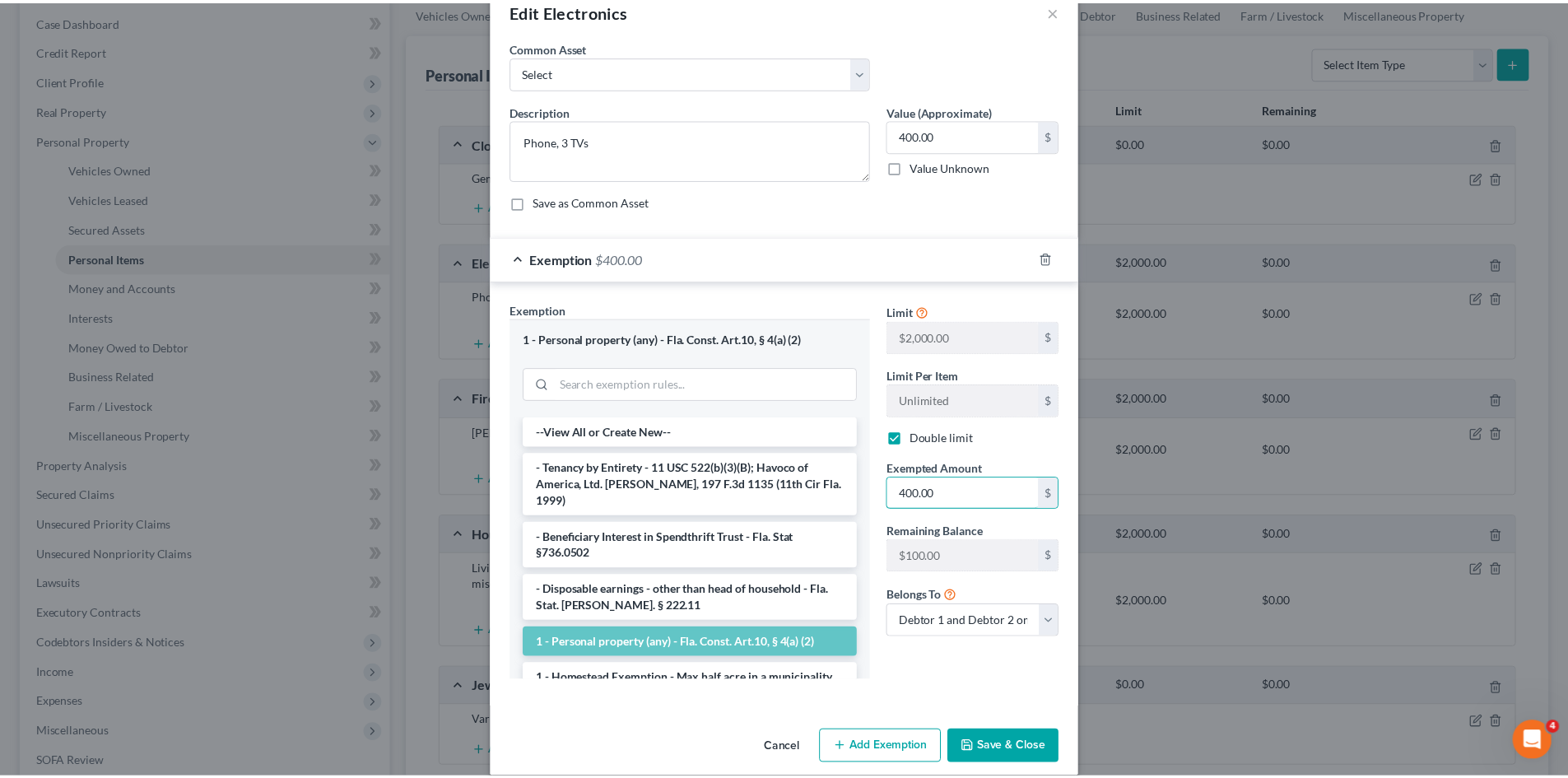
scroll to position [57, 0]
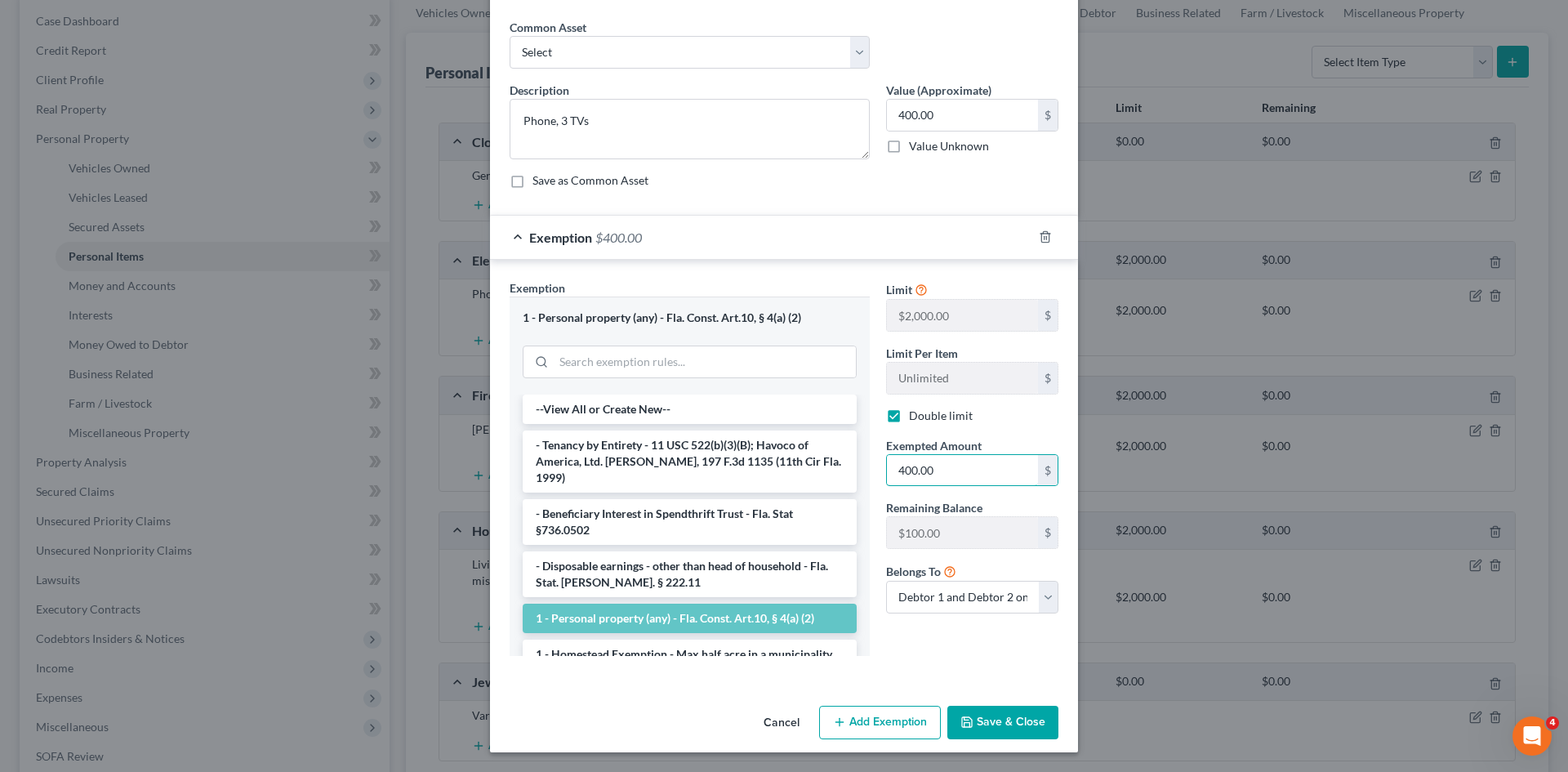
type input "400.00"
click at [1019, 722] on button "Save & Close" at bounding box center [1003, 722] width 111 height 34
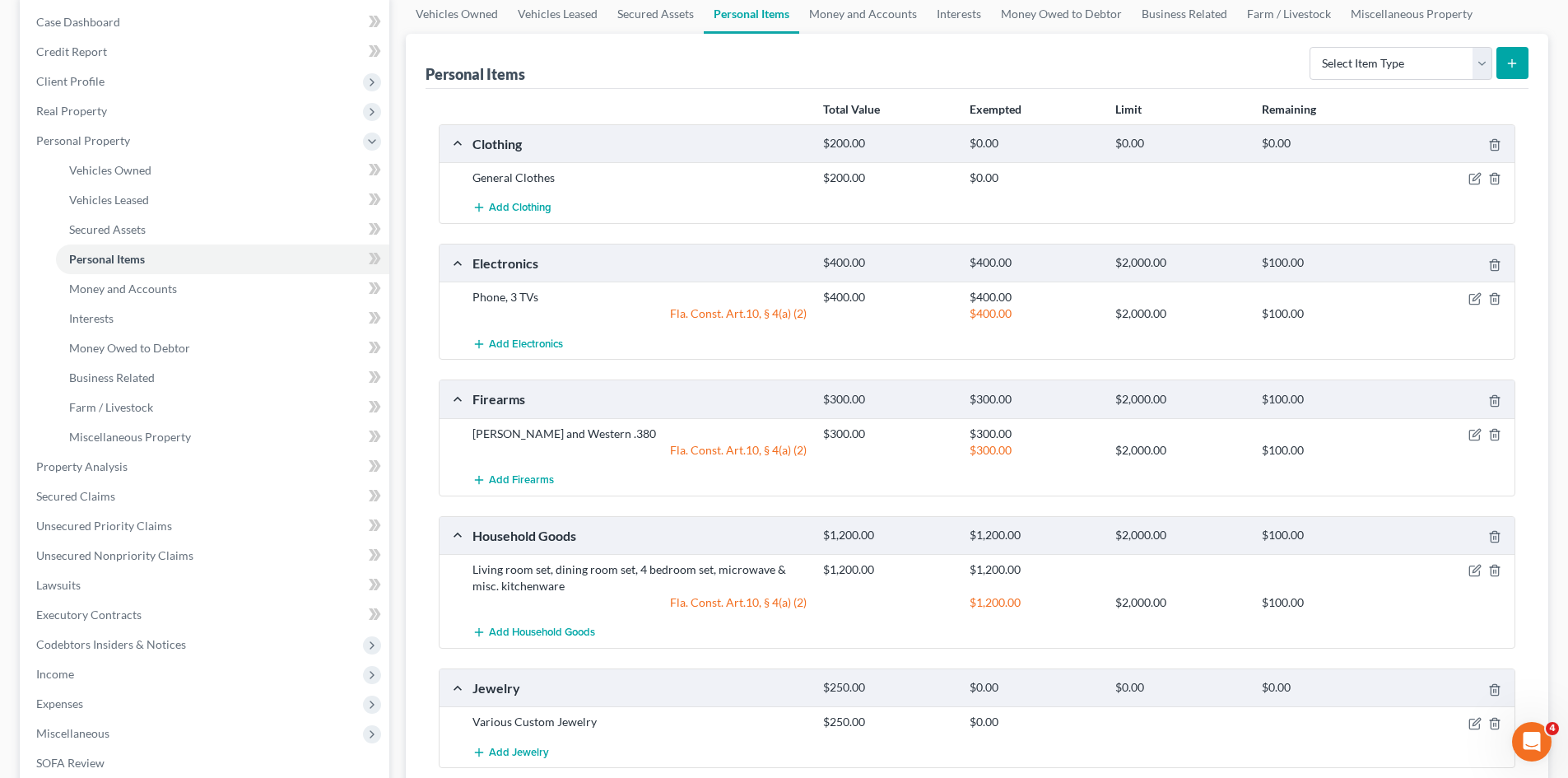
scroll to position [0, 0]
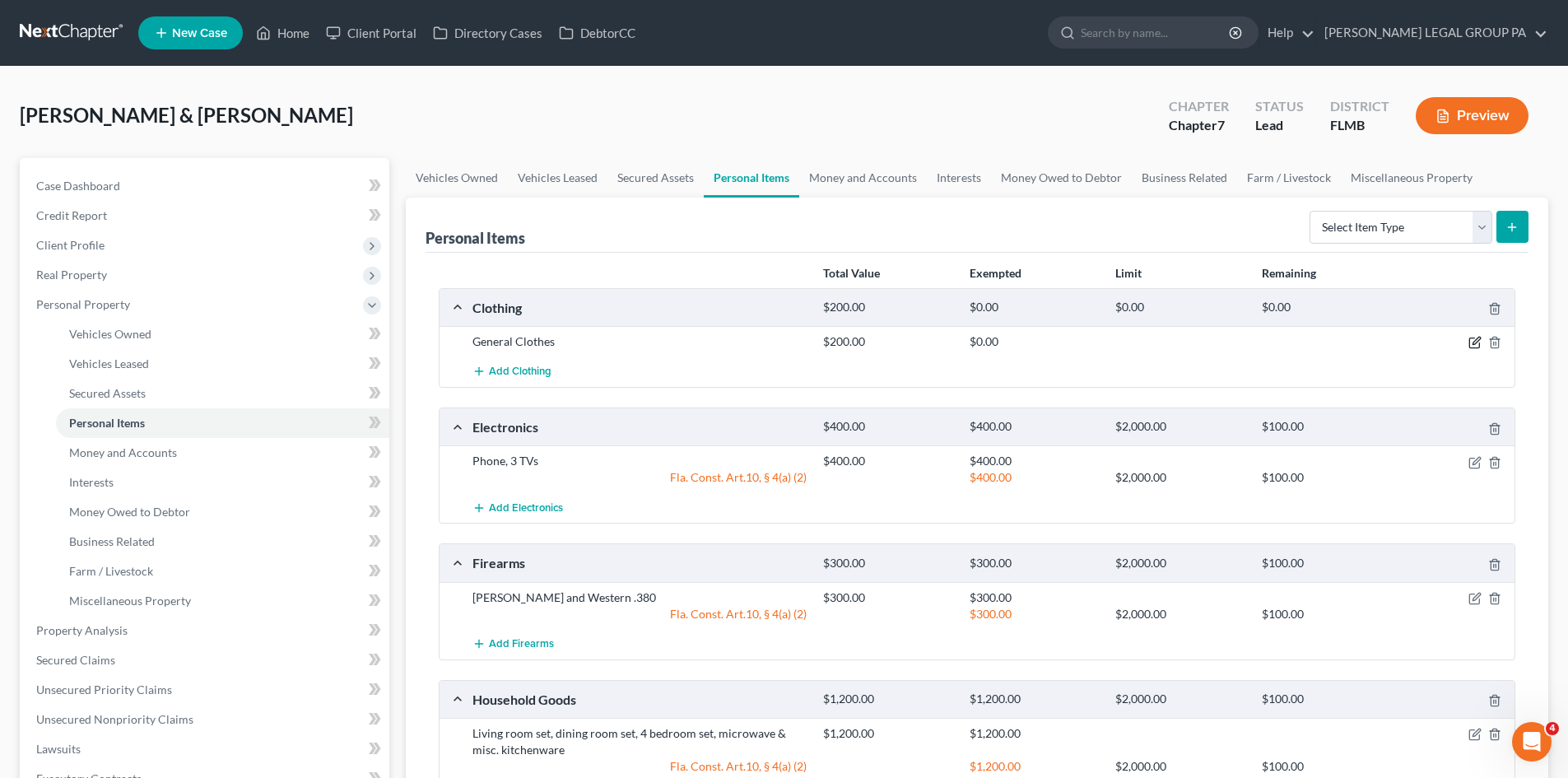
click at [1475, 344] on icon "button" at bounding box center [1476, 341] width 7 height 7
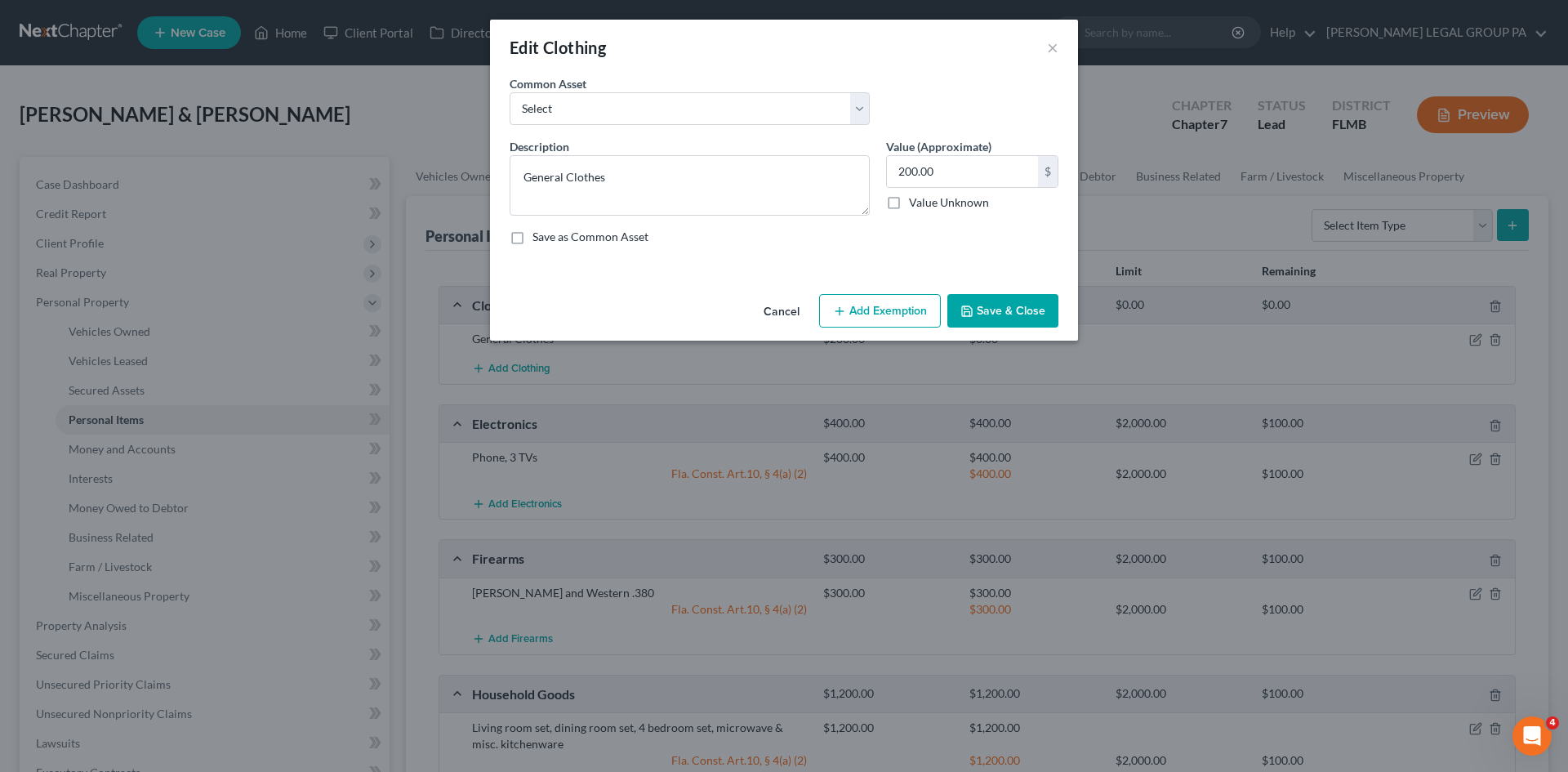
click at [860, 316] on button "Add Exemption" at bounding box center [880, 311] width 121 height 34
select select "2"
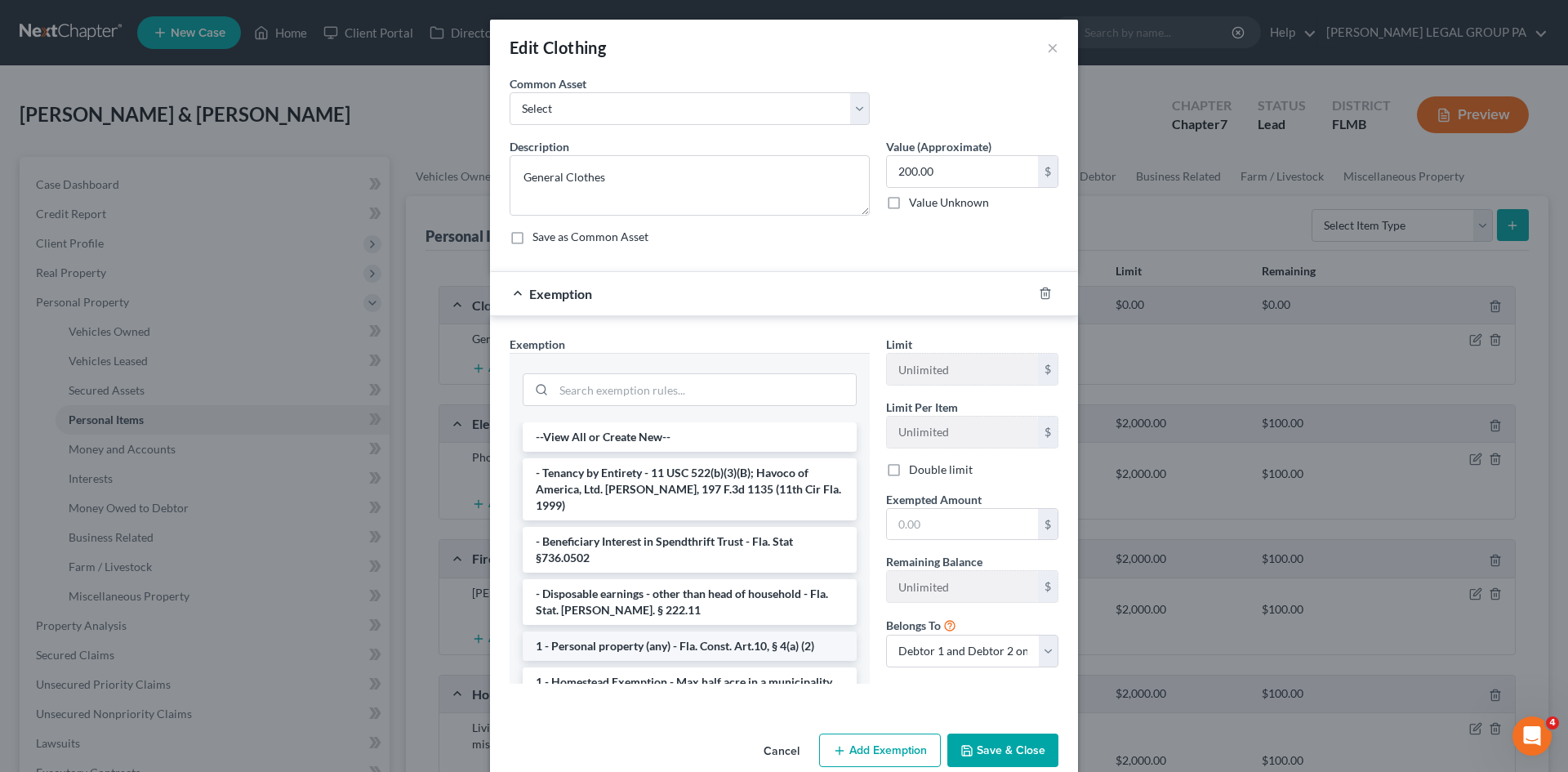
click at [632, 631] on li "1 - Personal property (any) - Fla. Const. Art.10, § 4(a) (2)" at bounding box center [689, 646] width 334 height 30
checkbox input "true"
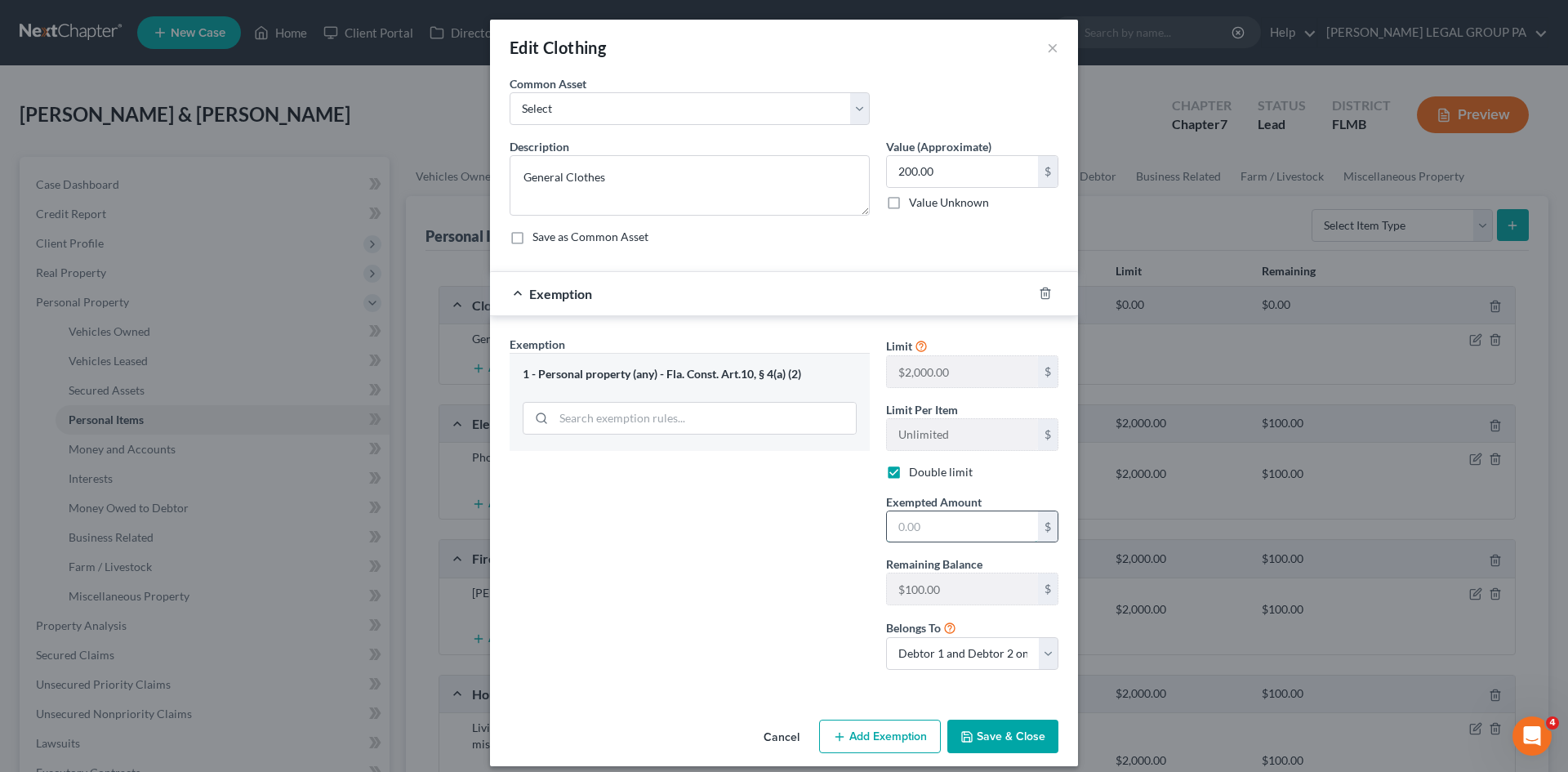
click at [922, 521] on input "text" at bounding box center [962, 527] width 151 height 31
type input "100.00"
click at [977, 738] on button "Save & Close" at bounding box center [1003, 736] width 111 height 34
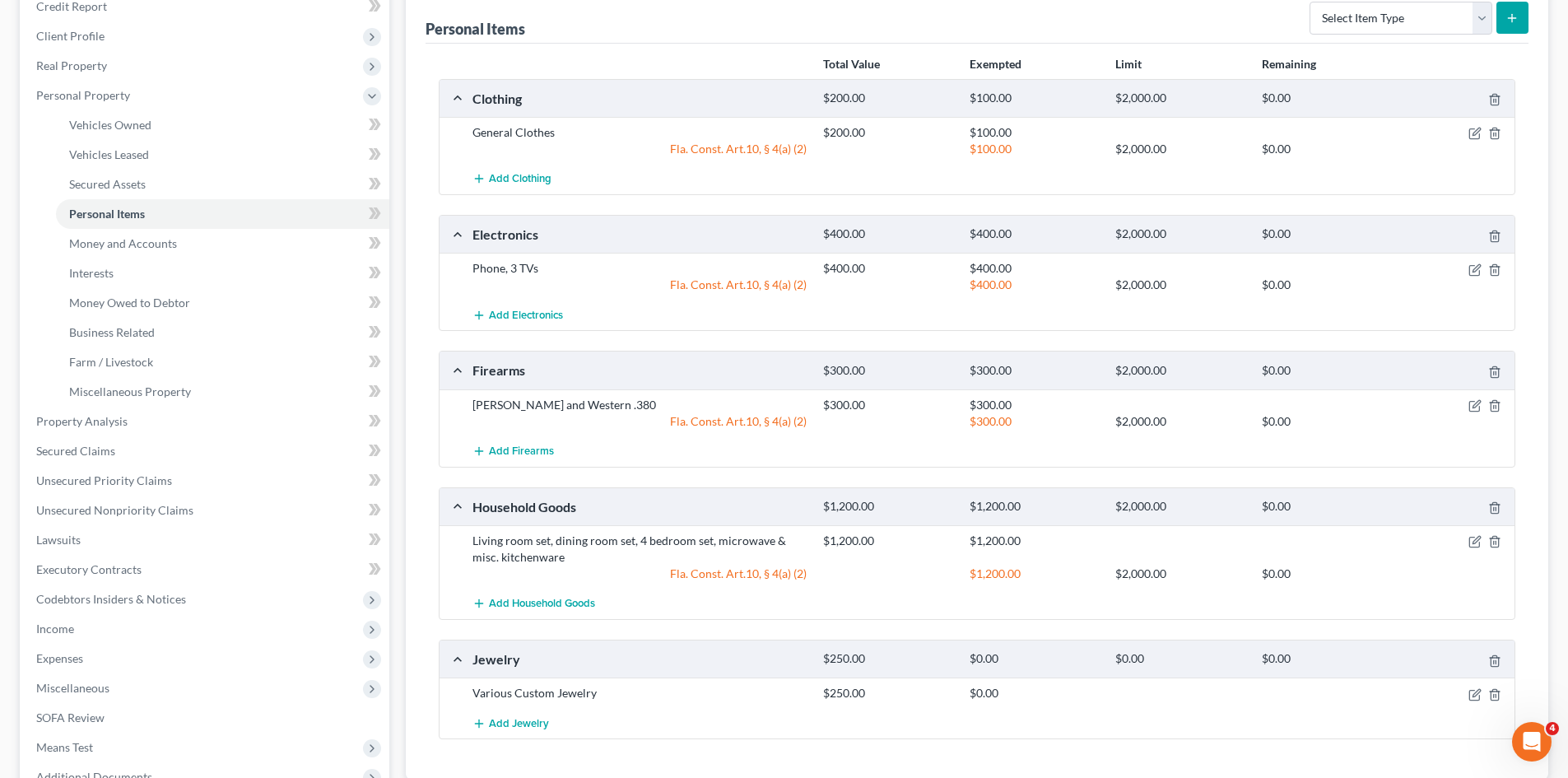
scroll to position [247, 0]
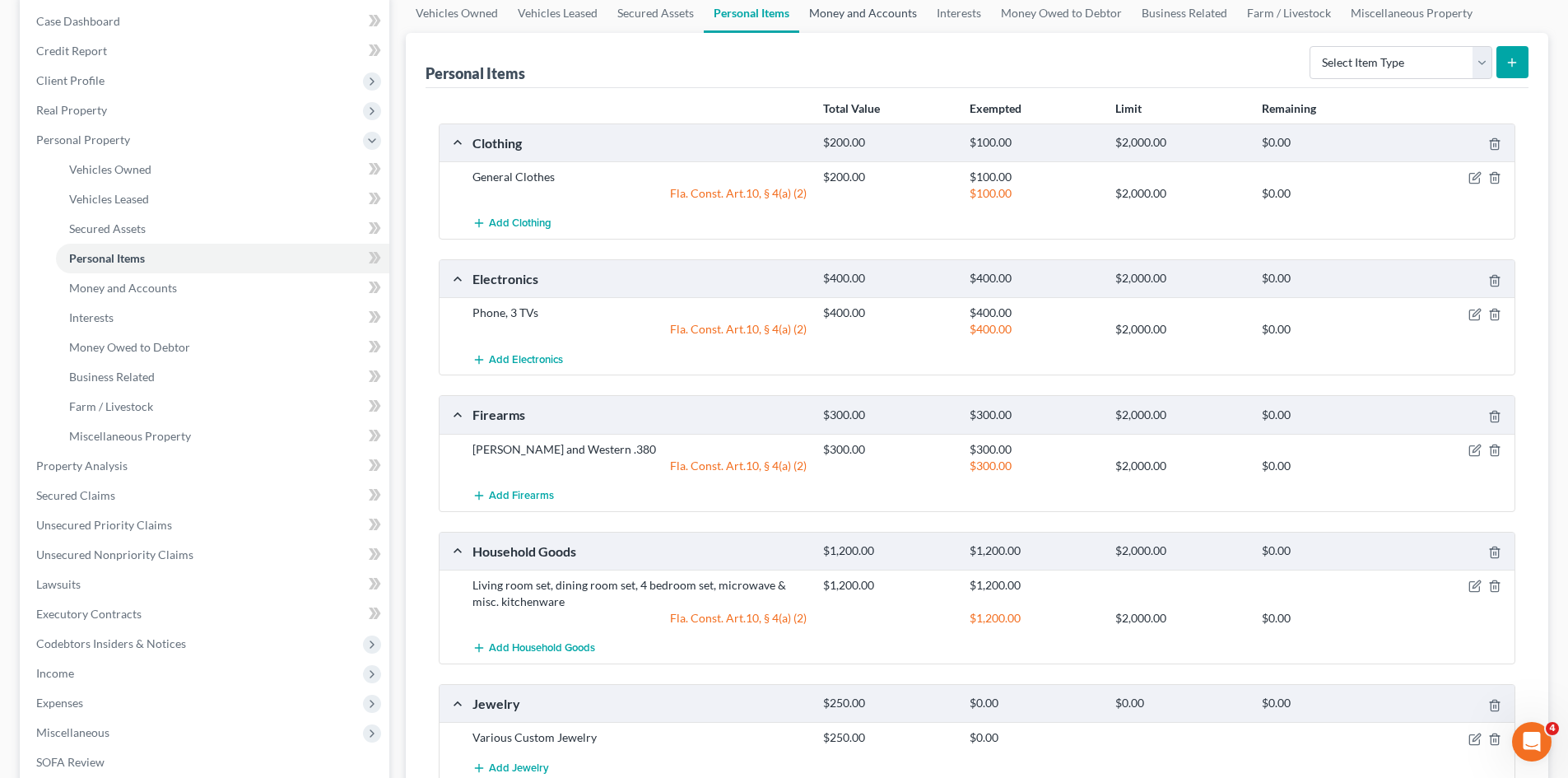
click at [854, 6] on link "Money and Accounts" at bounding box center [863, 13] width 128 height 40
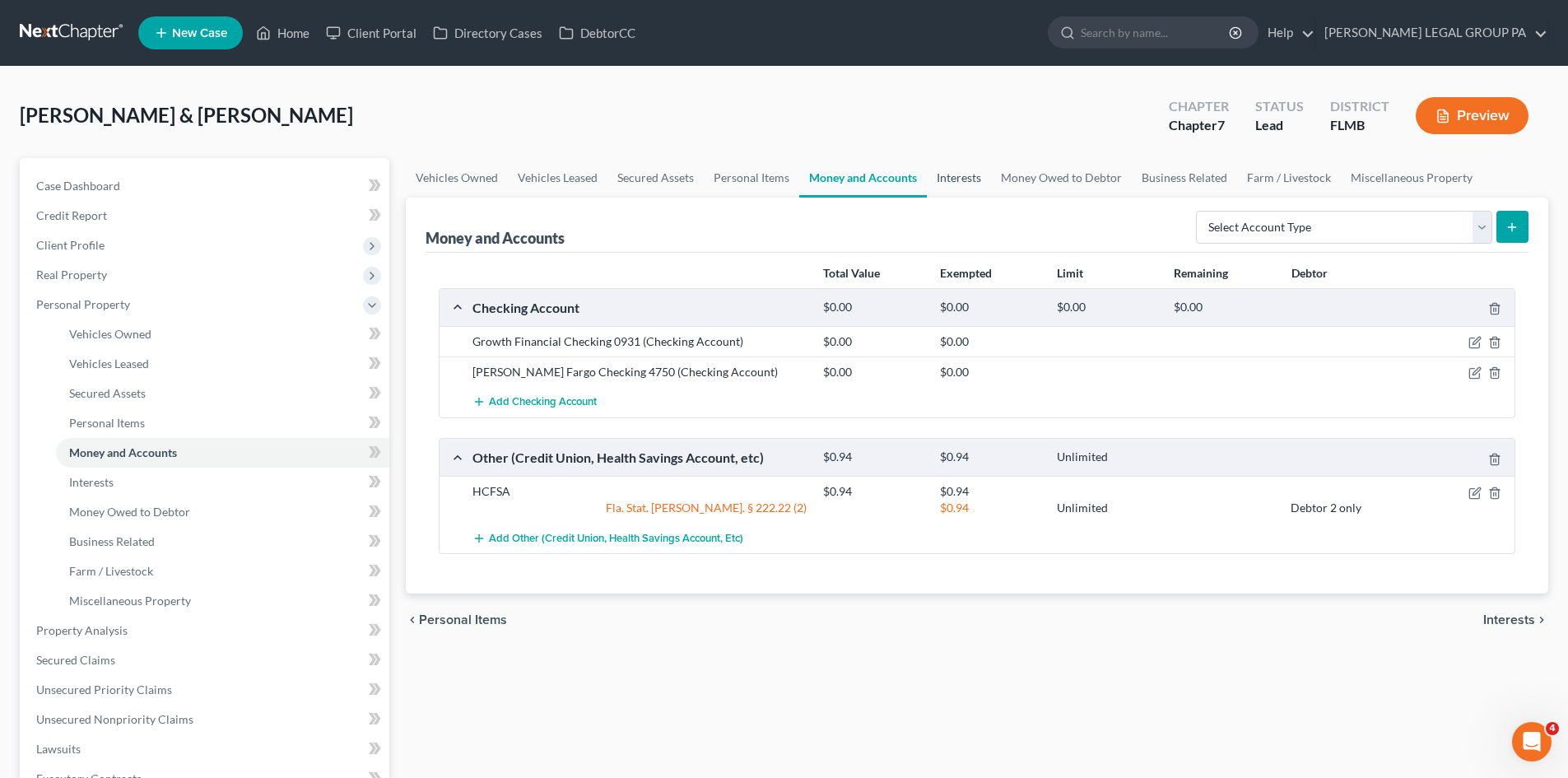
click at [956, 183] on link "Interests" at bounding box center [959, 178] width 64 height 40
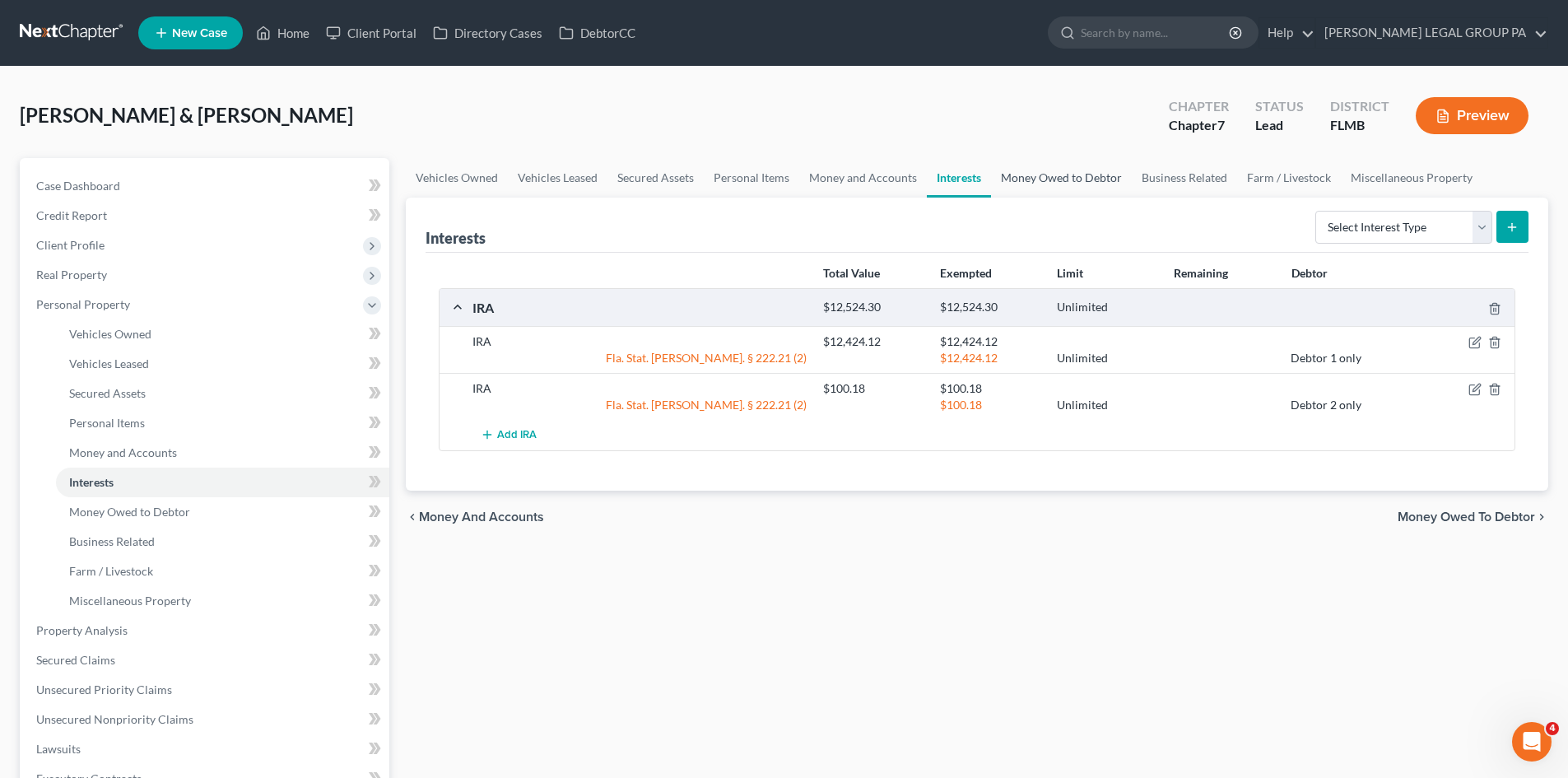
click at [1057, 180] on link "Money Owed to Debtor" at bounding box center [1062, 178] width 141 height 40
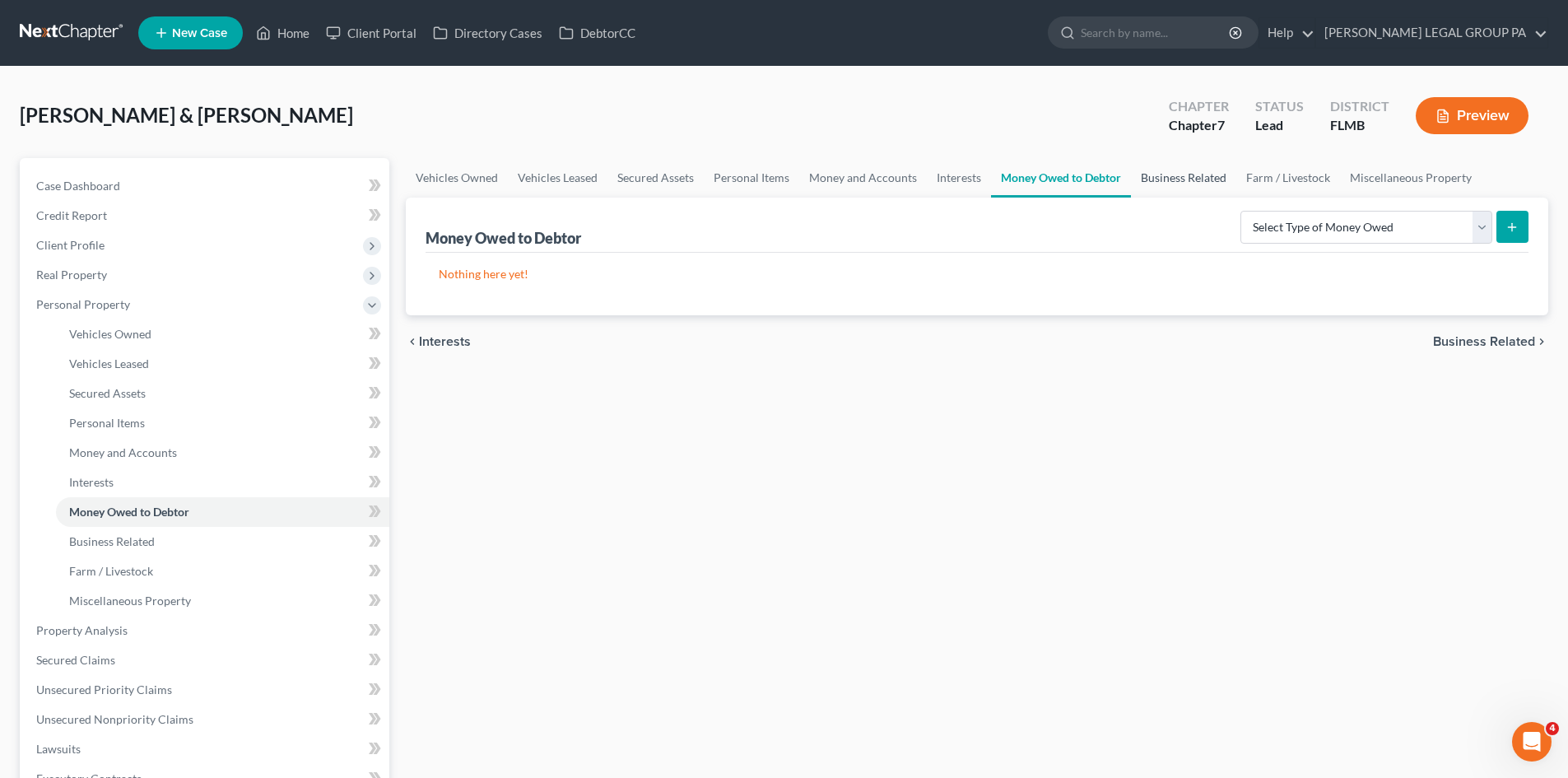
click at [1208, 179] on link "Business Related" at bounding box center [1184, 178] width 106 height 40
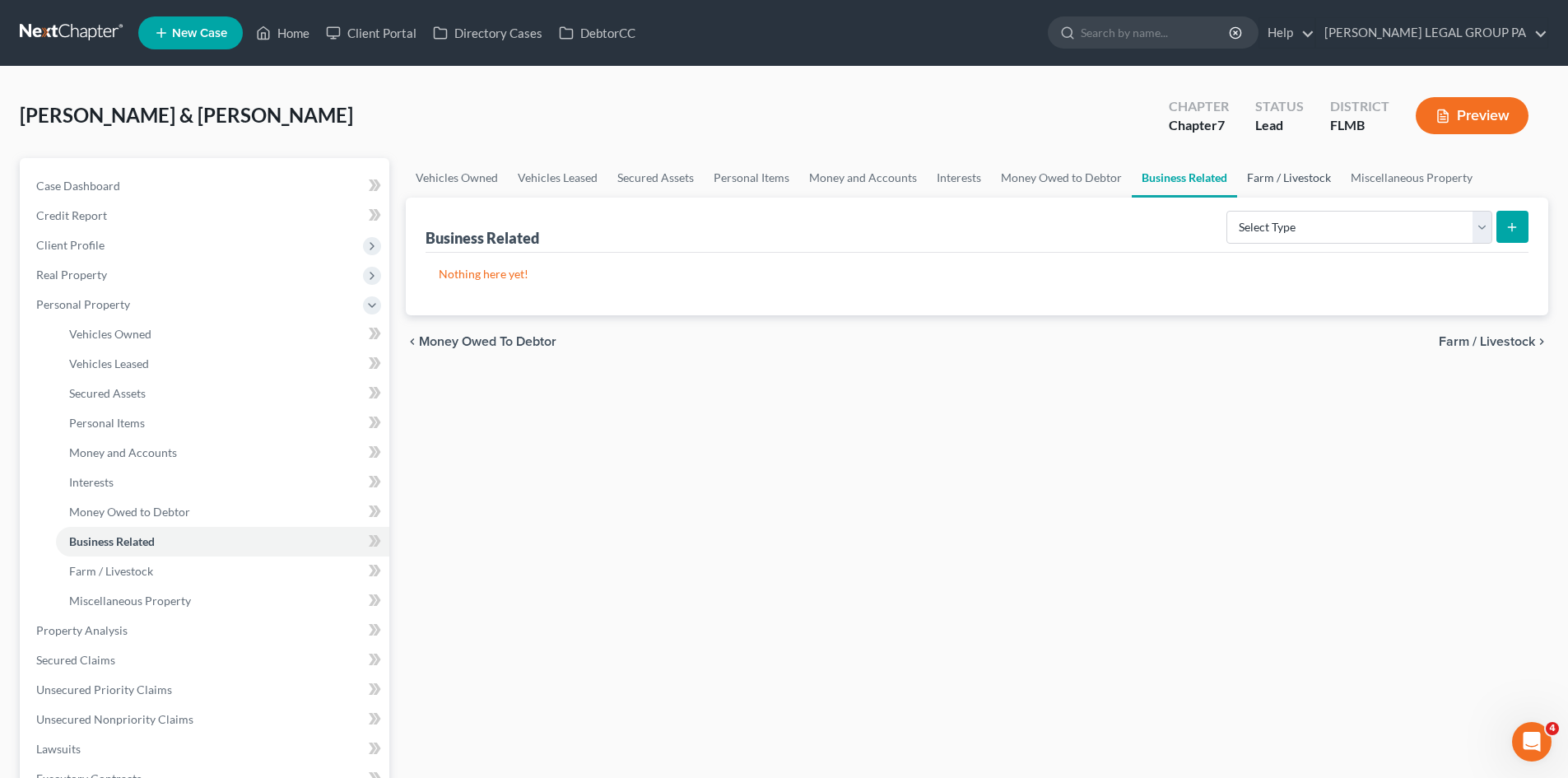
click at [1288, 177] on link "Farm / Livestock" at bounding box center [1289, 178] width 104 height 40
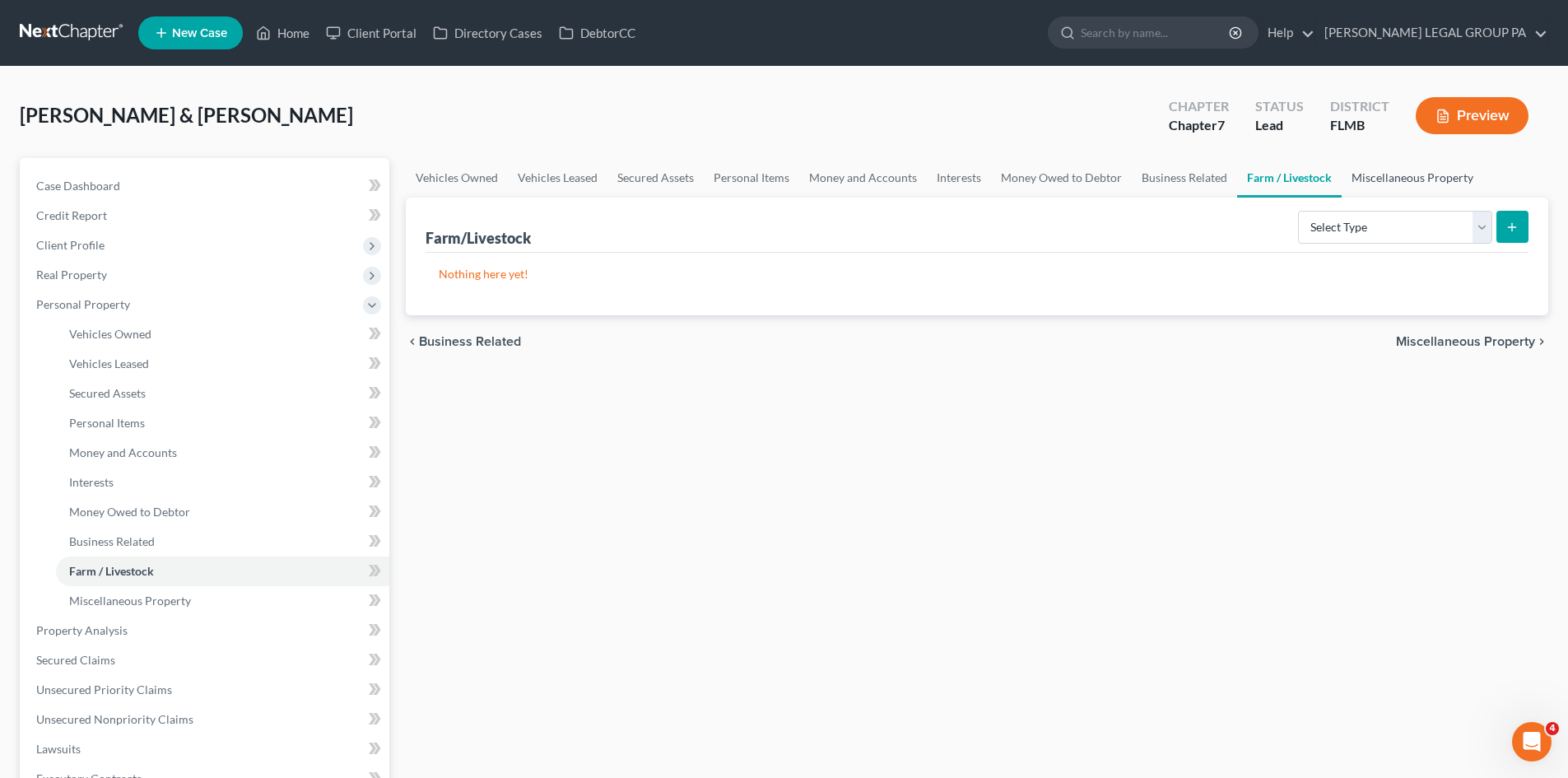
click at [1393, 170] on link "Miscellaneous Property" at bounding box center [1412, 178] width 142 height 40
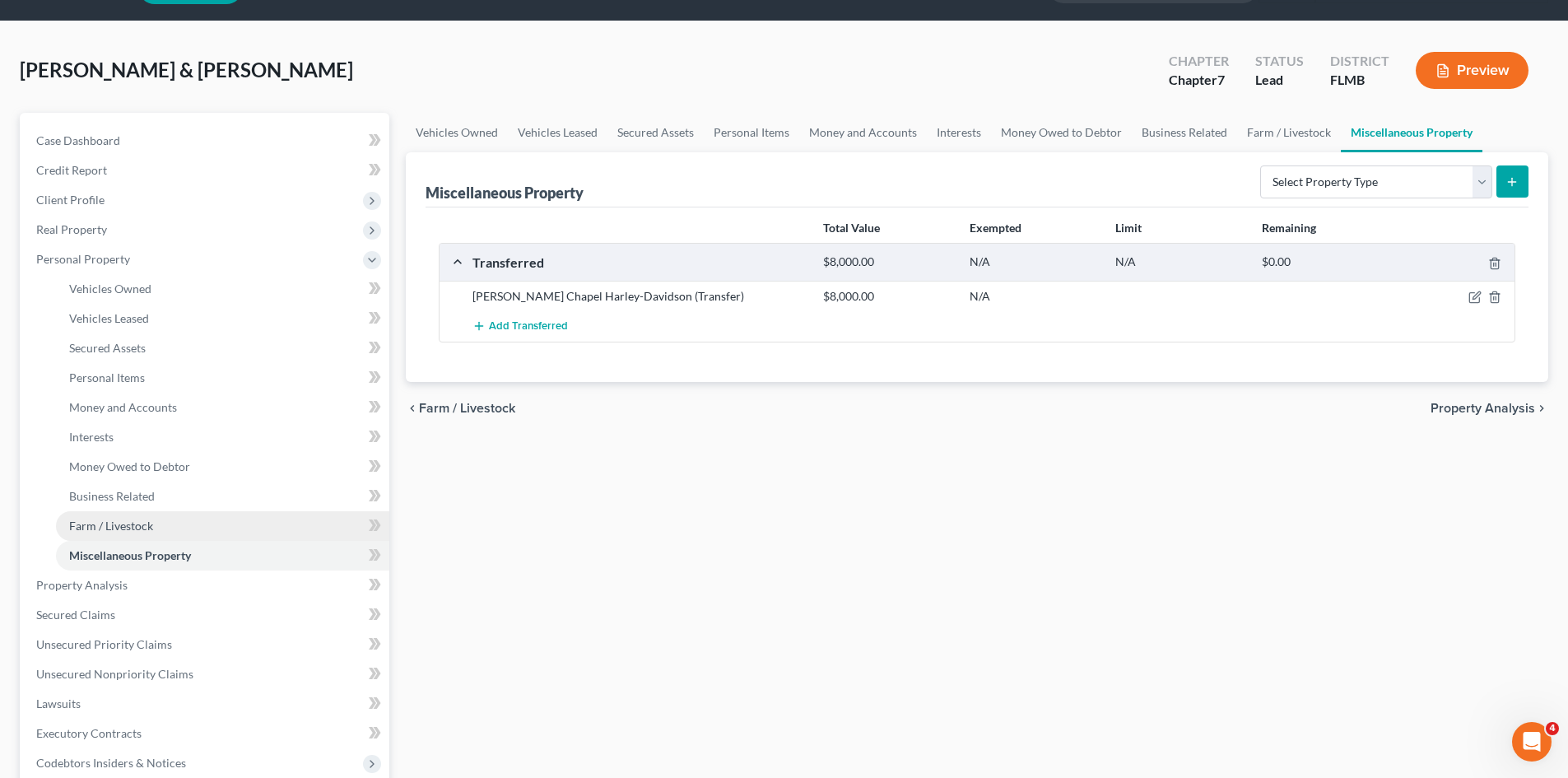
scroll to position [83, 0]
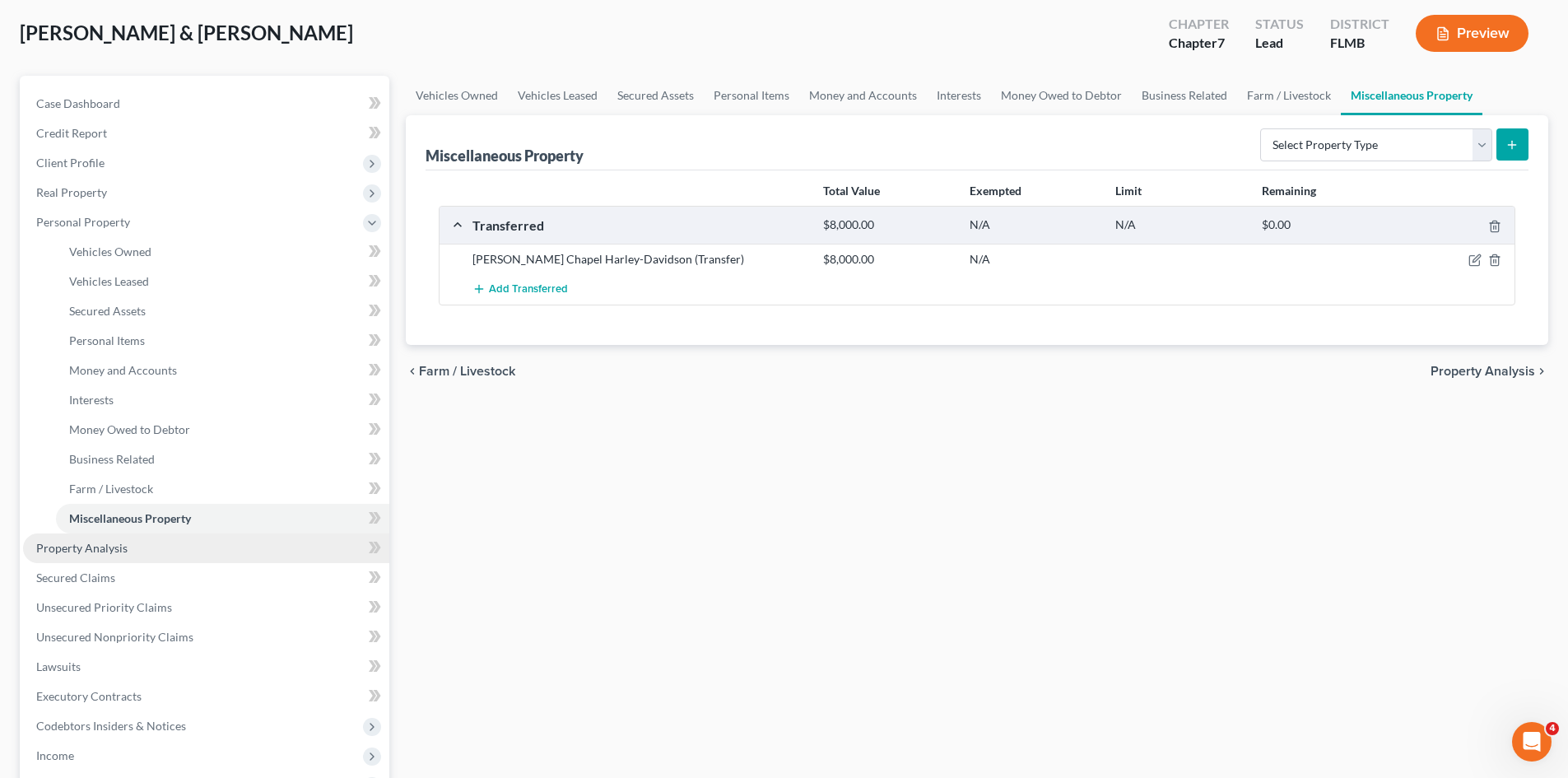
click at [163, 555] on link "Property Analysis" at bounding box center [206, 548] width 366 height 30
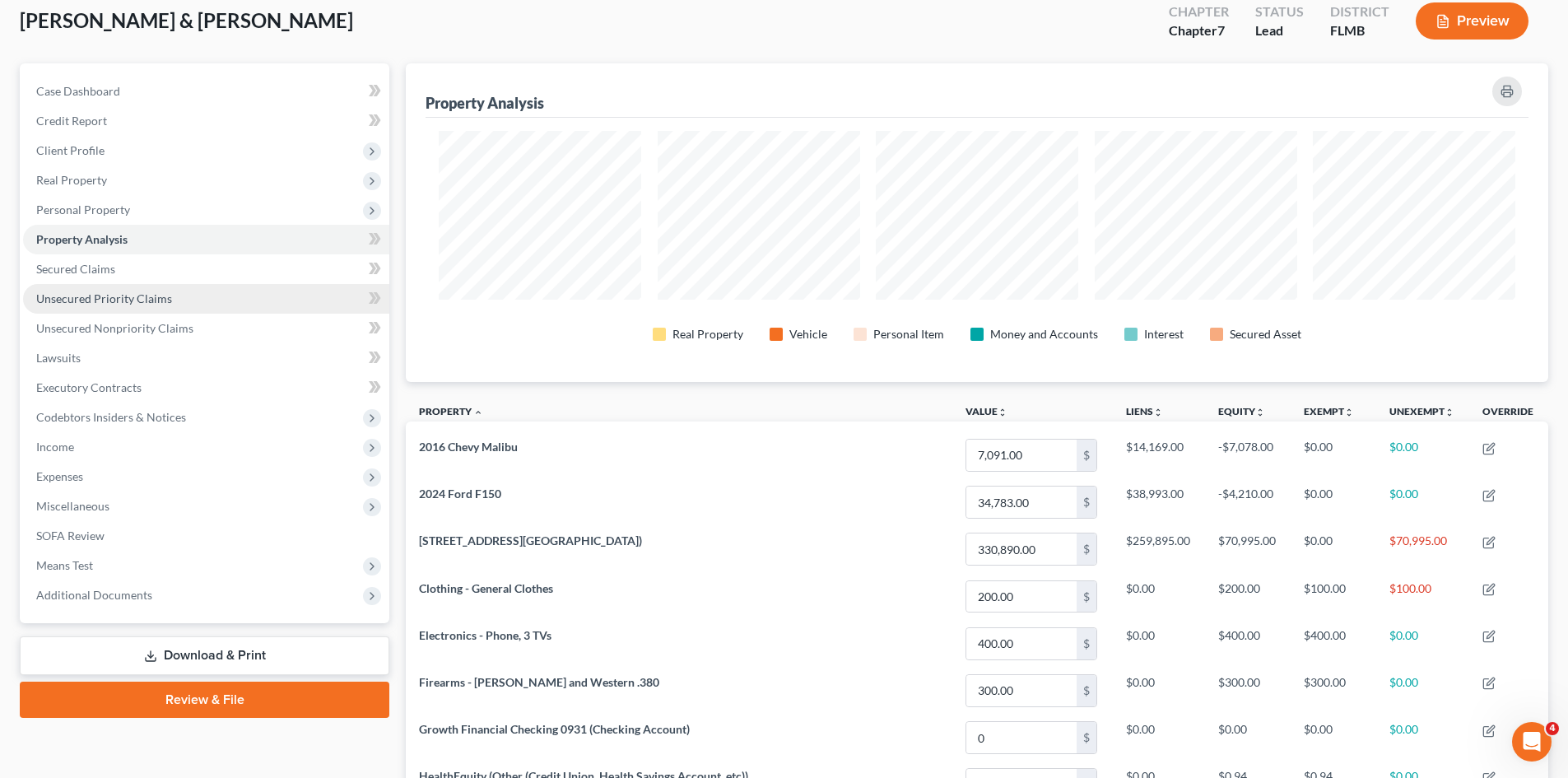
scroll to position [83, 0]
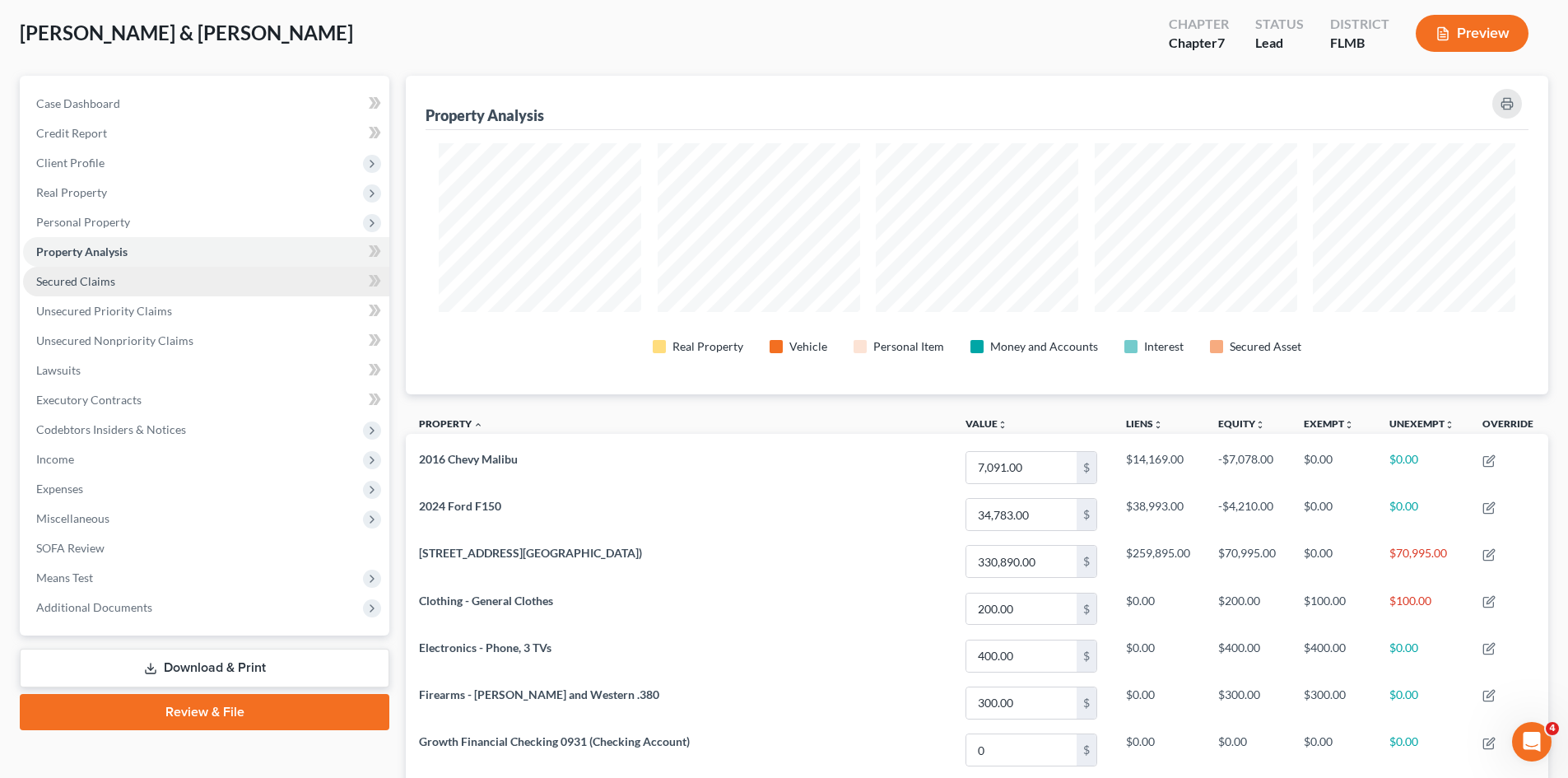
click at [114, 286] on link "Secured Claims" at bounding box center [206, 282] width 366 height 30
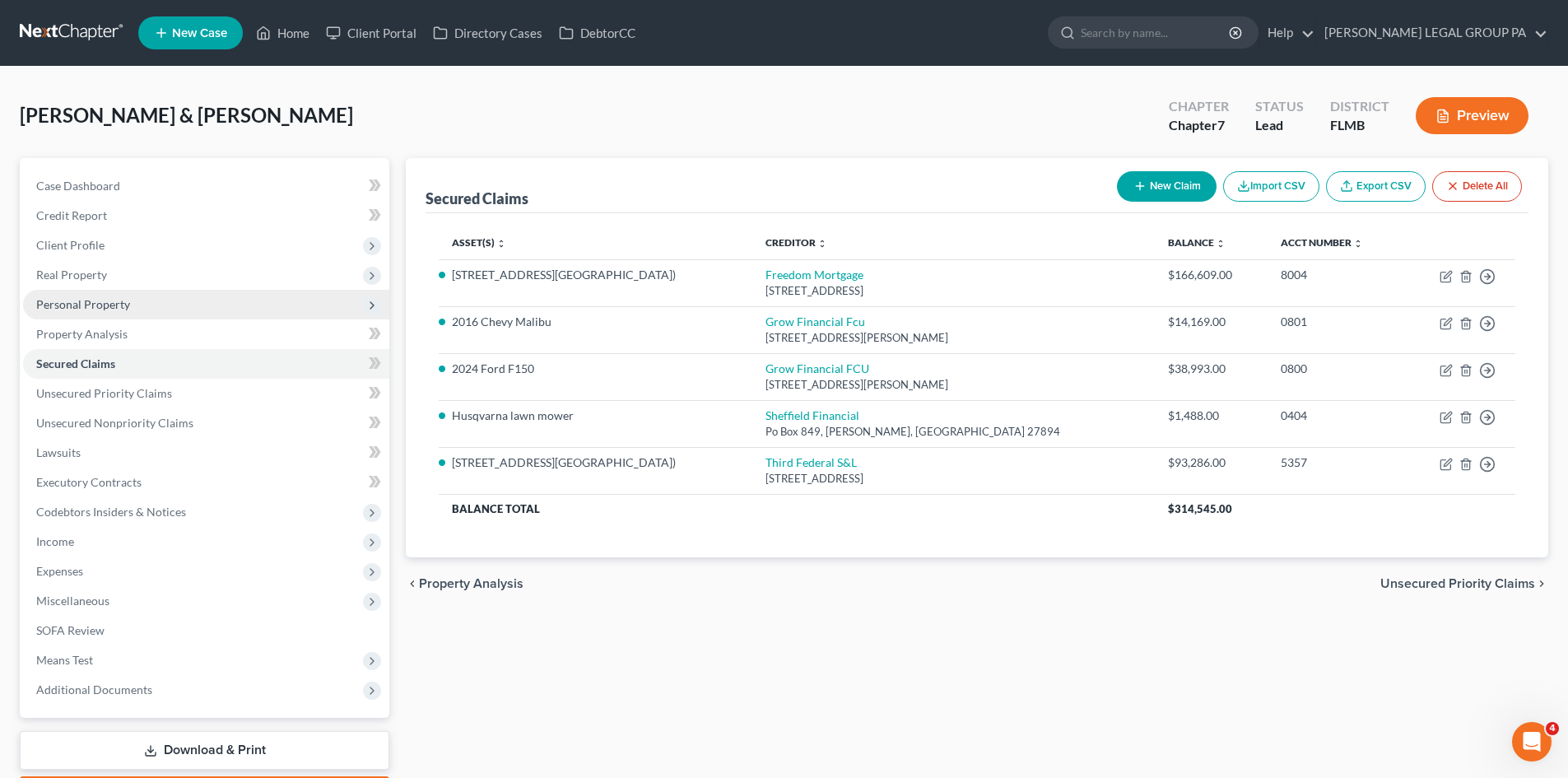
click at [52, 281] on span "Real Property" at bounding box center [71, 275] width 70 height 14
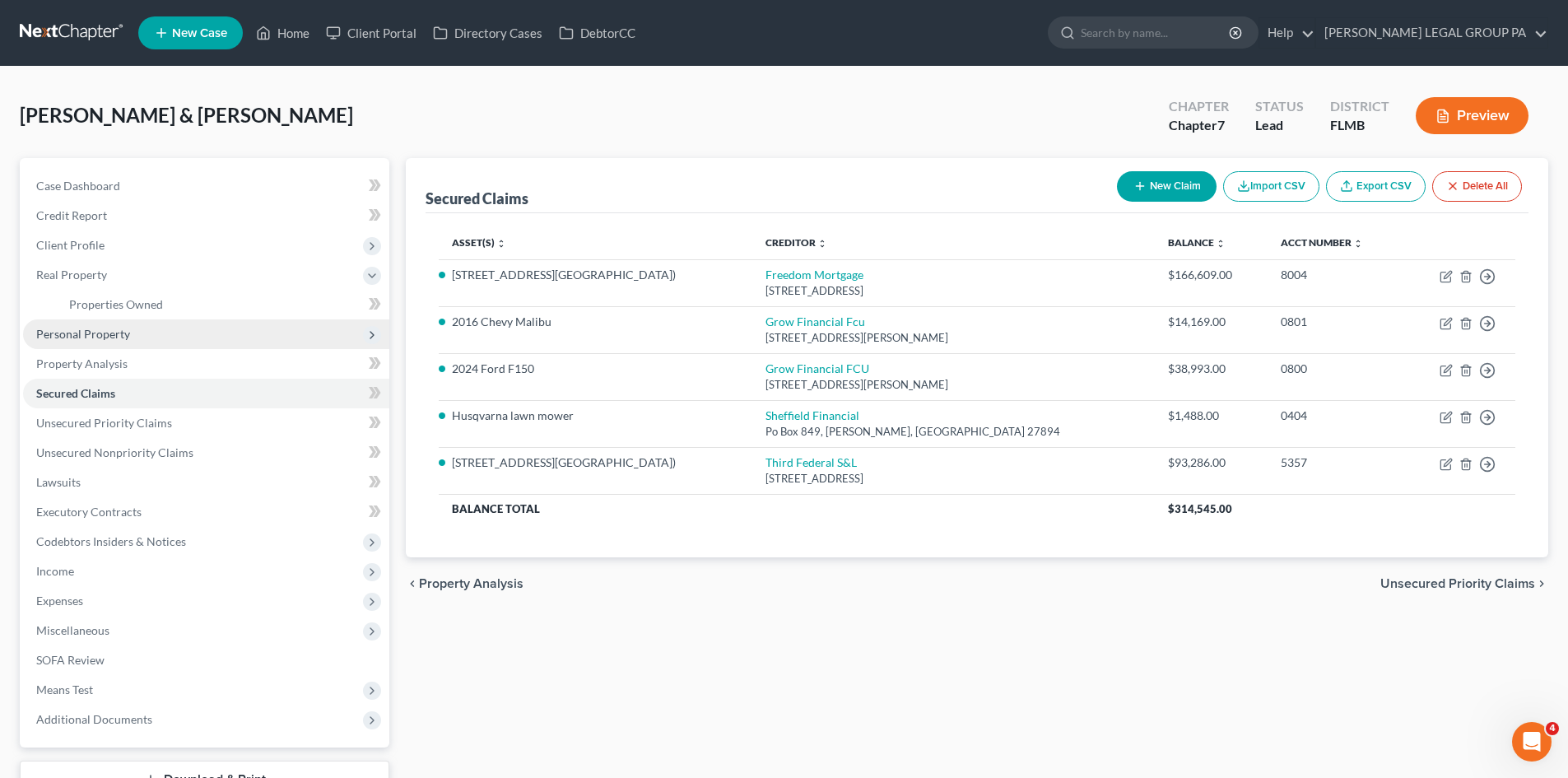
click at [93, 340] on span "Personal Property" at bounding box center [83, 334] width 94 height 14
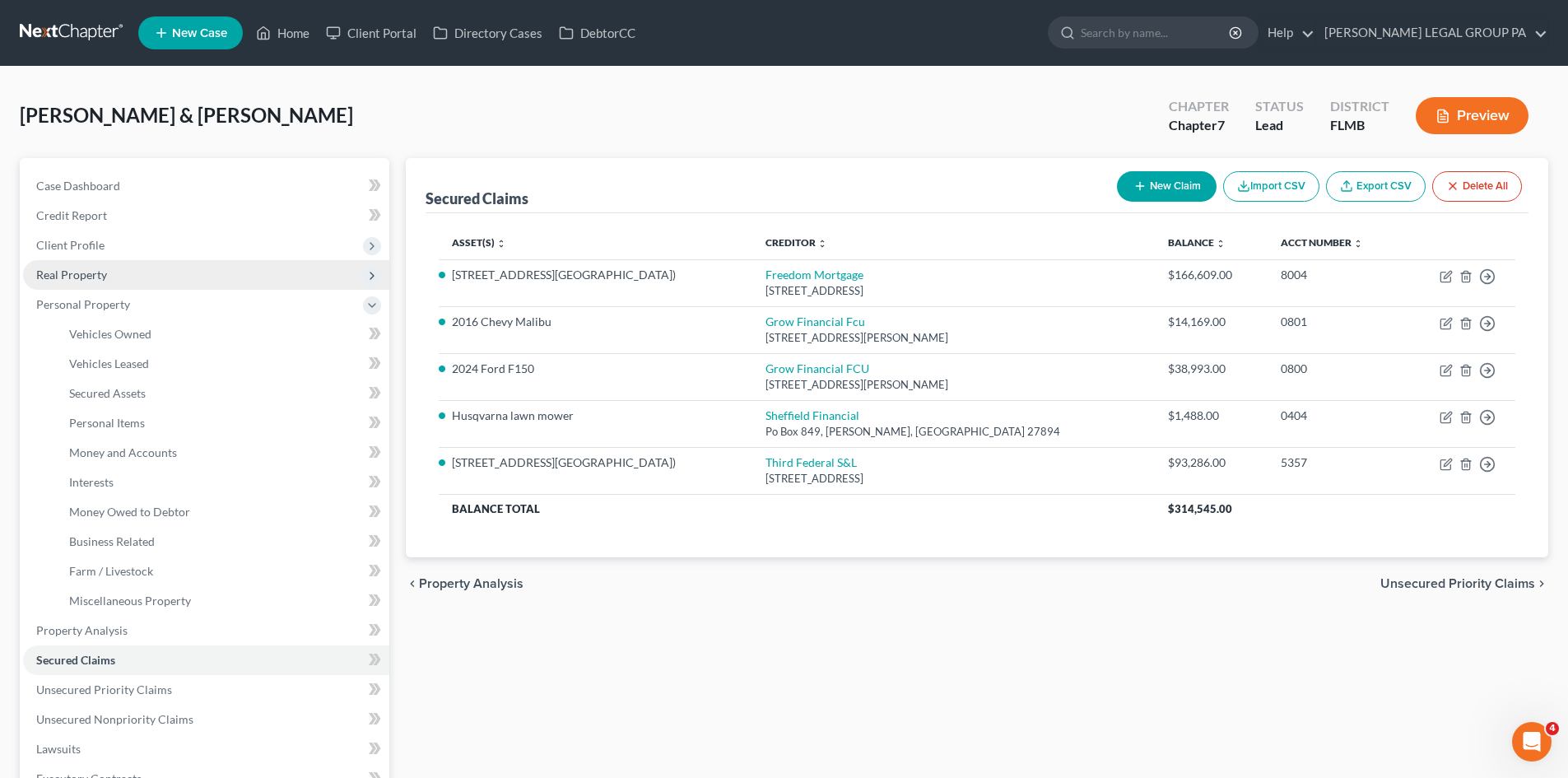
click at [92, 271] on span "Real Property" at bounding box center [71, 275] width 70 height 14
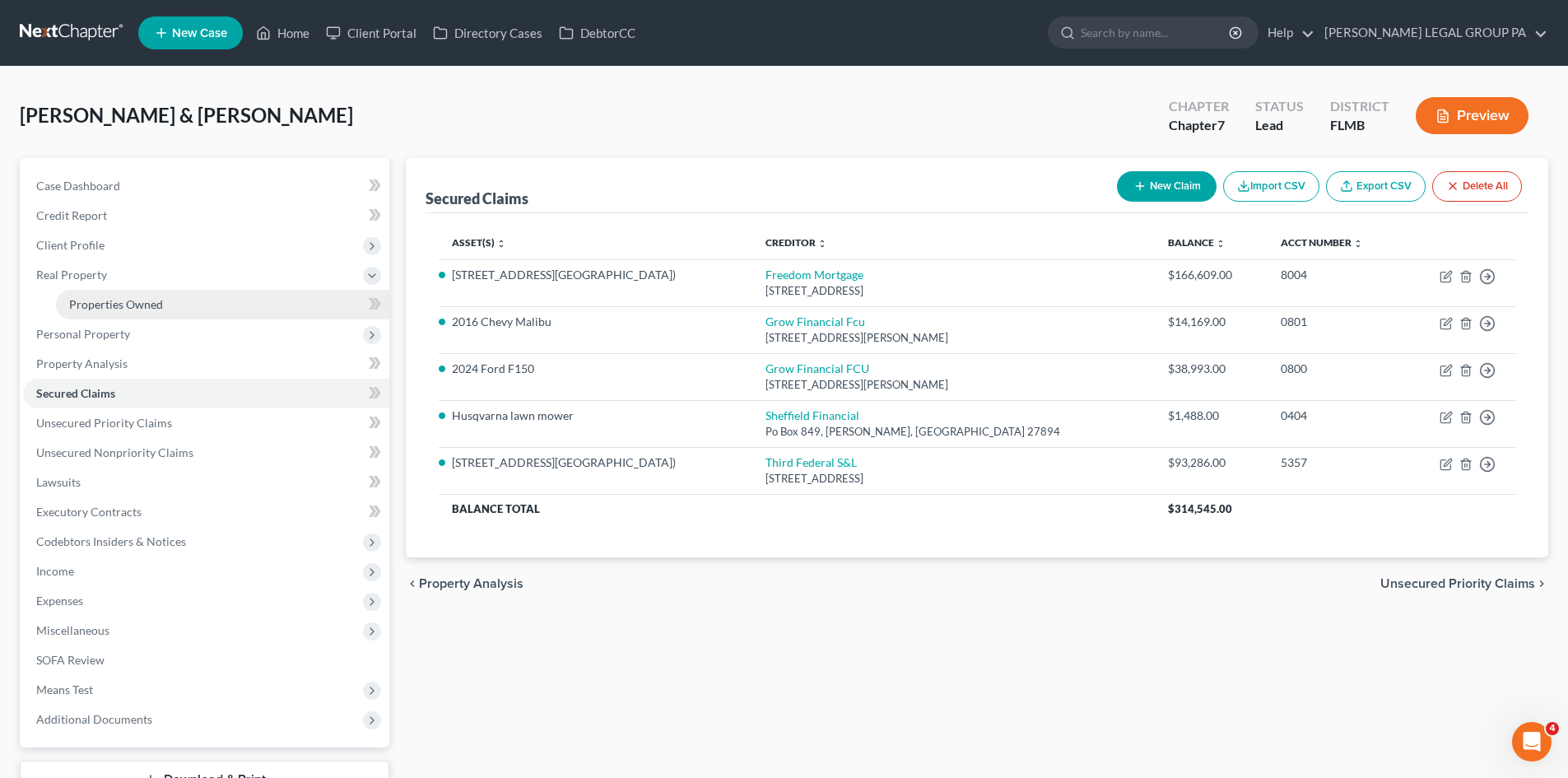
click at [104, 297] on span "Properties Owned" at bounding box center [116, 305] width 94 height 14
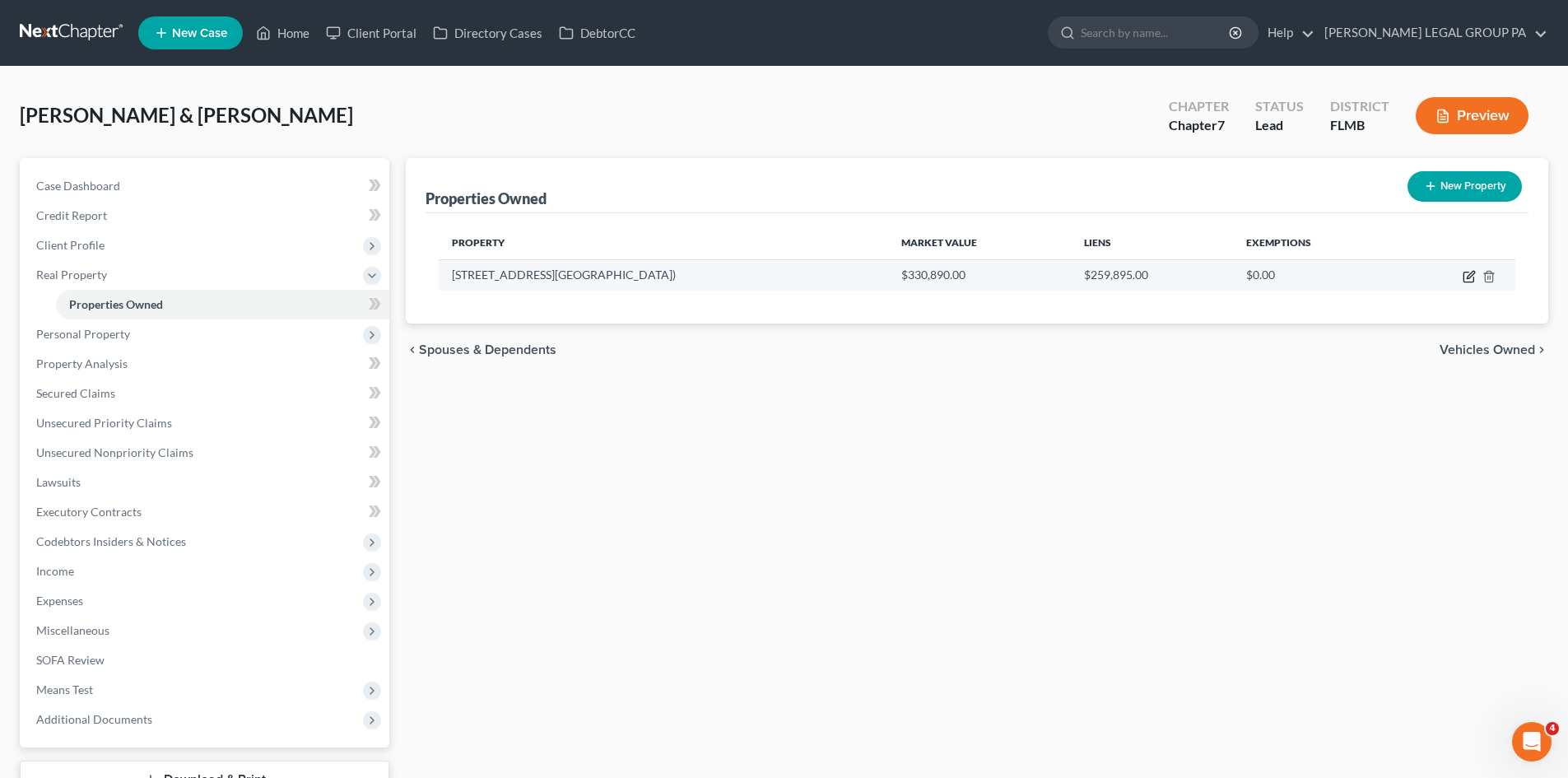
click at [1468, 282] on icon "button" at bounding box center [1468, 276] width 10 height 10
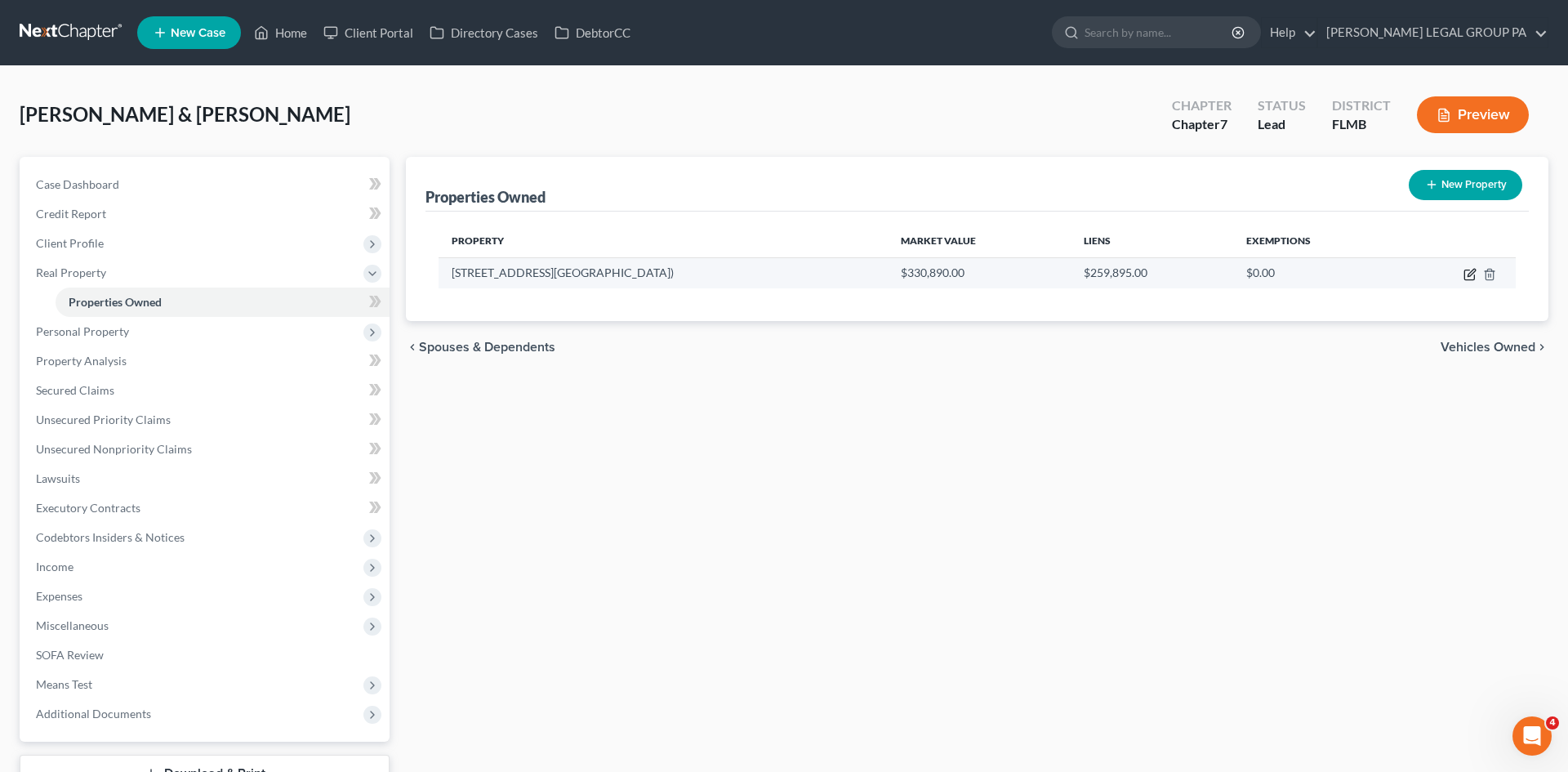
select select "9"
select select "25"
select select "2"
select select "0"
select select "15"
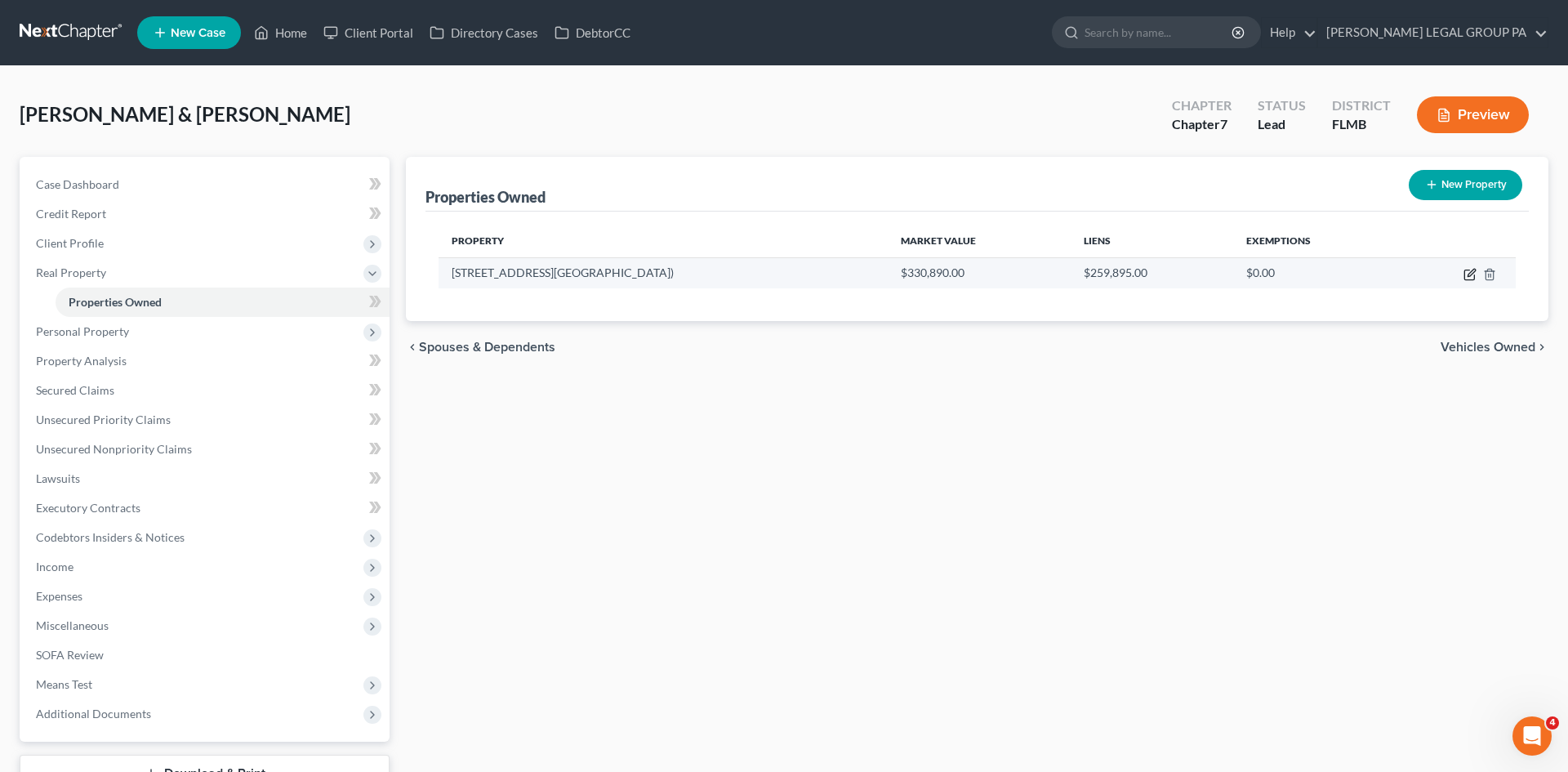
select select "1"
select select "0"
select select "2"
select select "36"
select select "2"
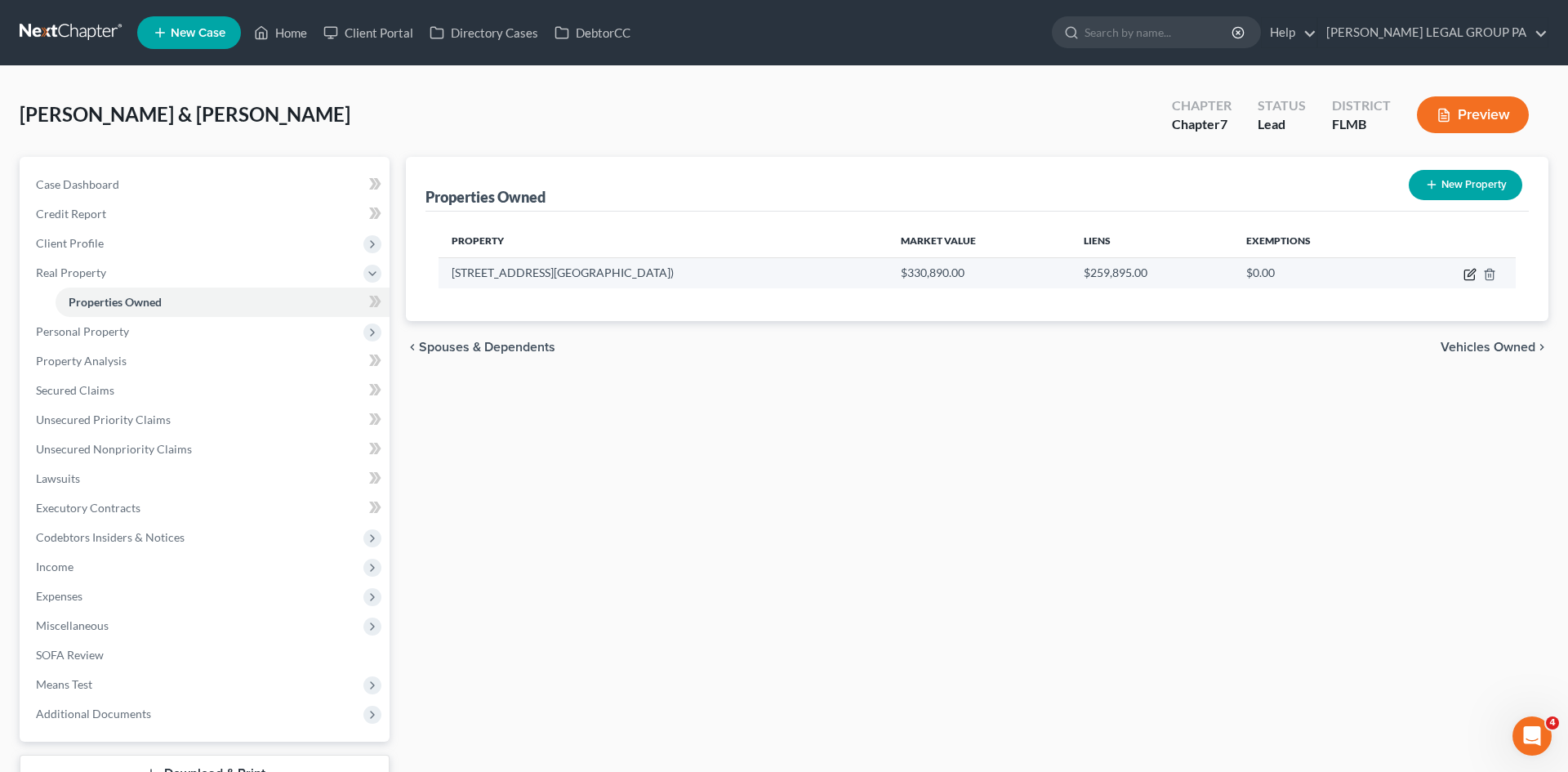
select select "0"
select select "2"
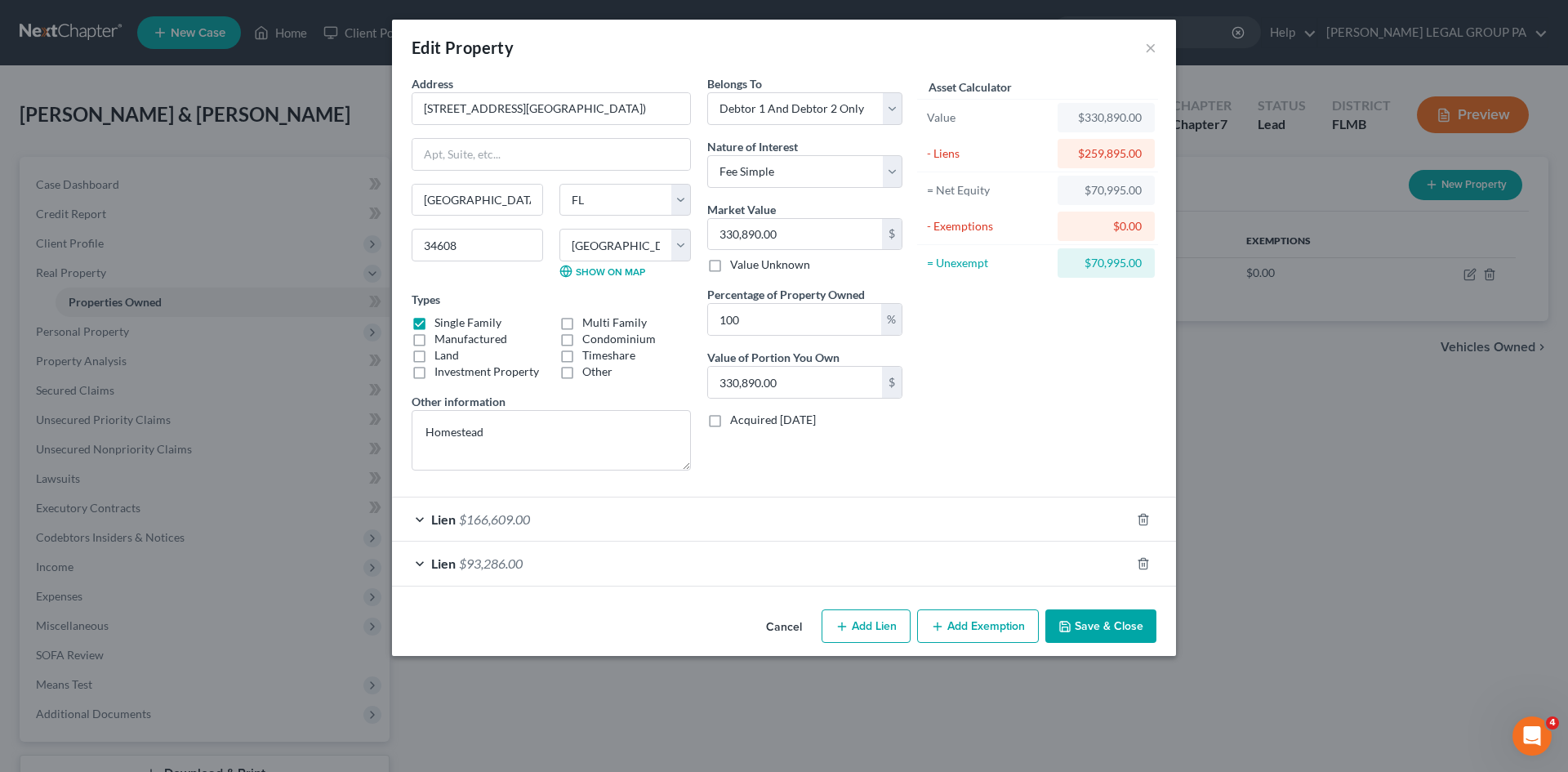
click at [541, 507] on div "Lien $166,609.00" at bounding box center [761, 519] width 738 height 44
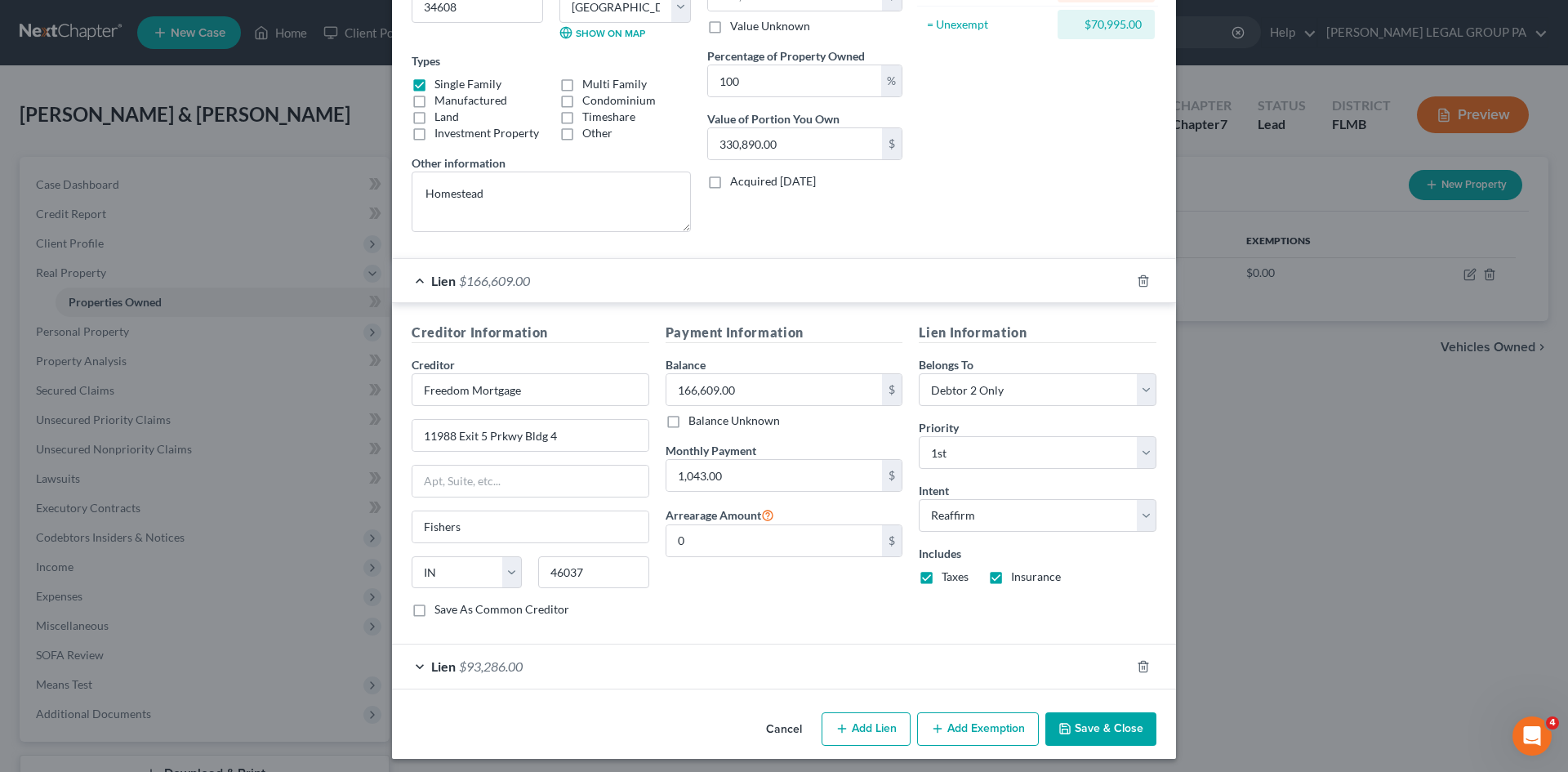
scroll to position [245, 0]
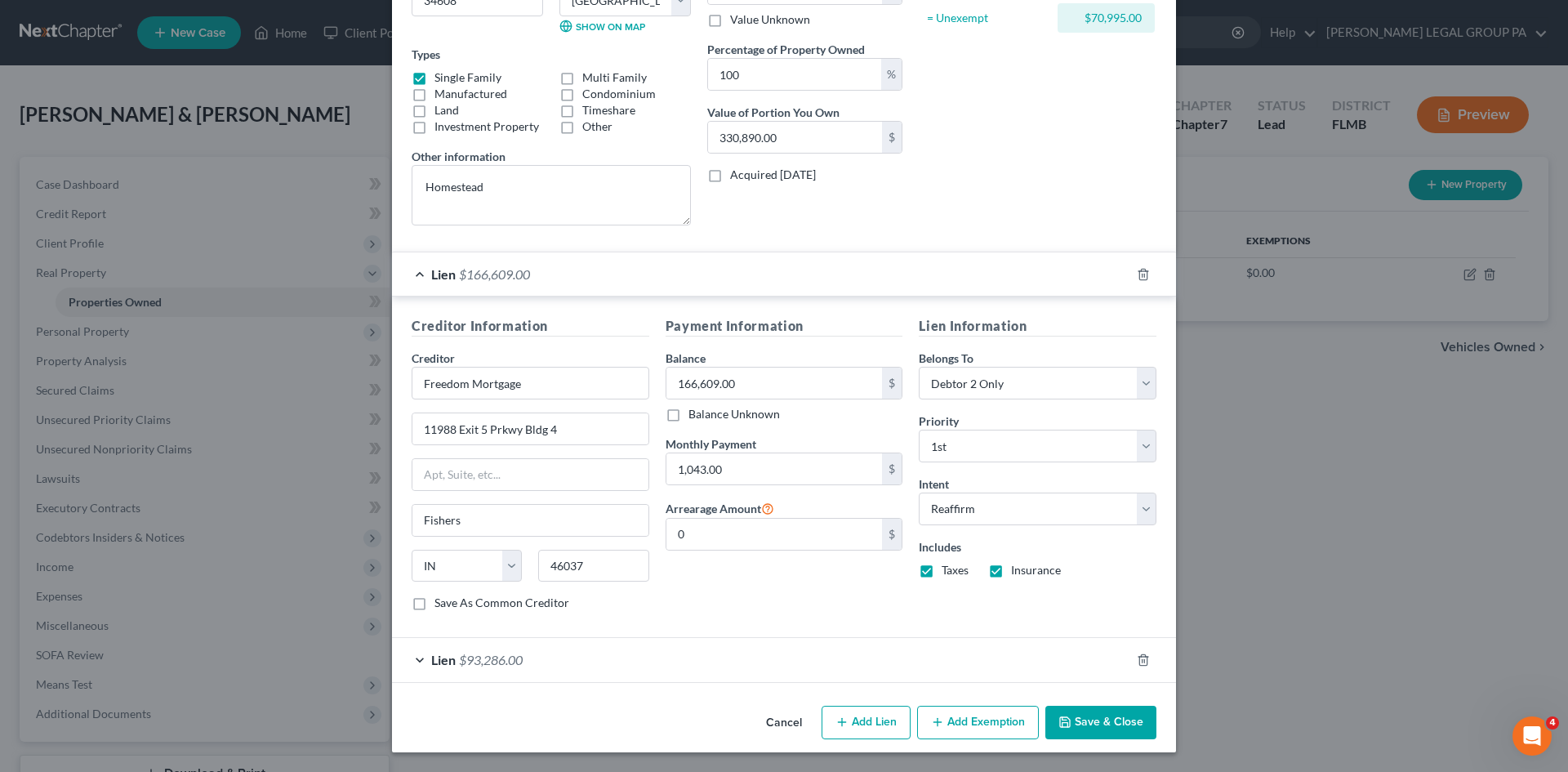
click at [522, 666] on div "Lien $93,286.00" at bounding box center [761, 659] width 738 height 44
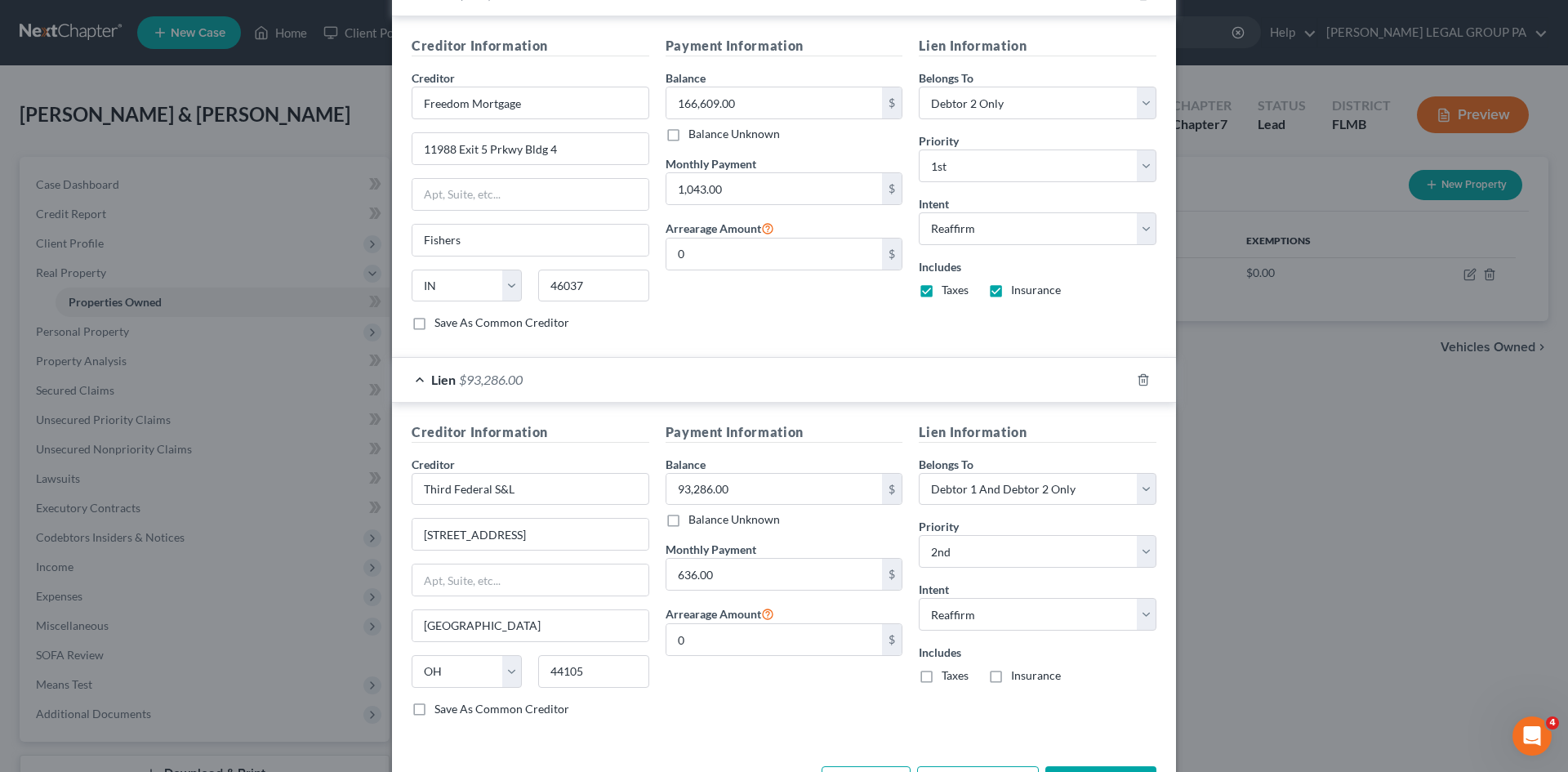
scroll to position [585, 0]
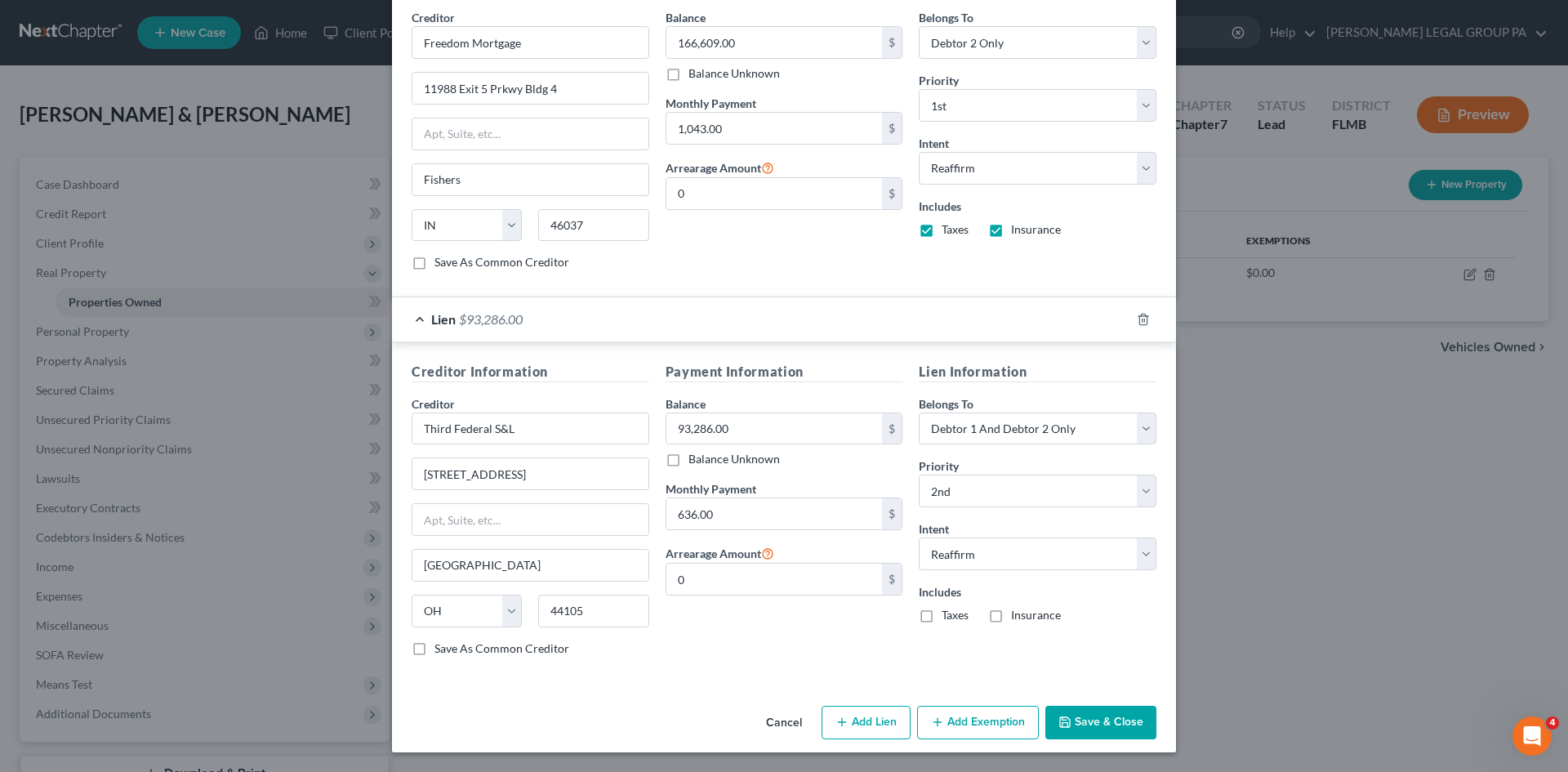
click at [965, 723] on button "Add Exemption" at bounding box center [977, 722] width 121 height 34
select select "2"
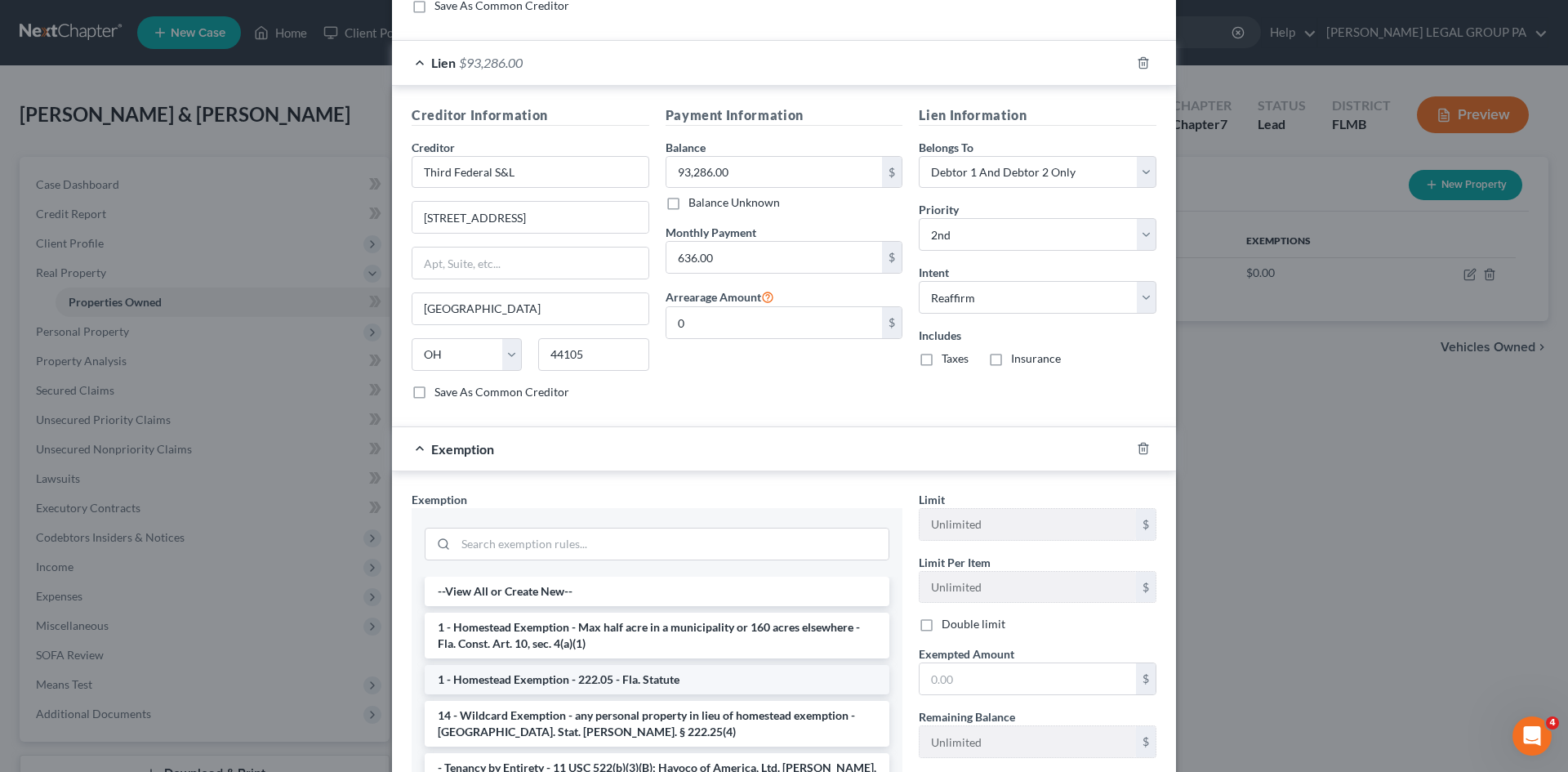
scroll to position [1024, 0]
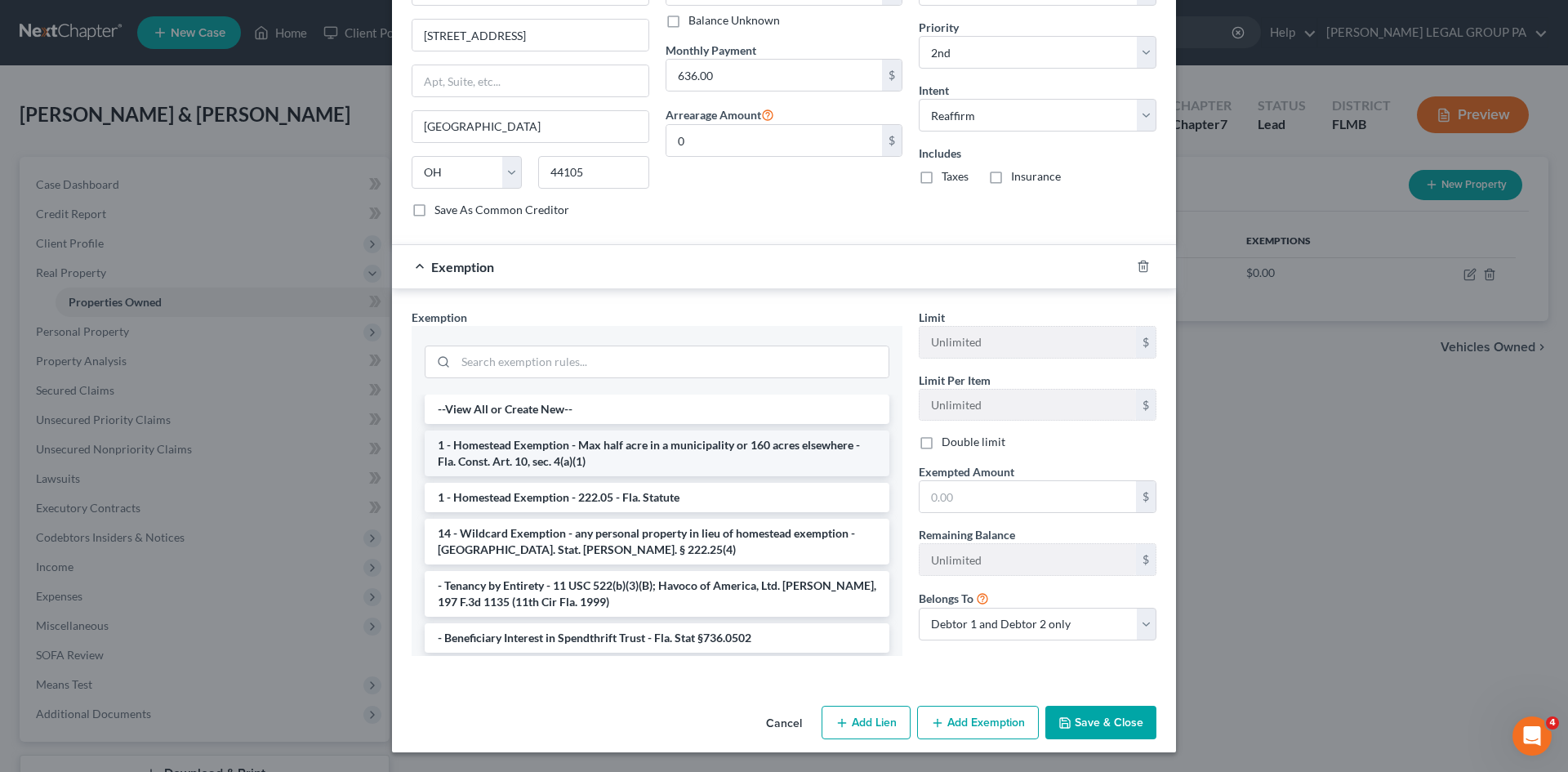
click at [650, 464] on li "1 - Homestead Exemption - Max half acre in a municipality or 160 acres elsewher…" at bounding box center [657, 453] width 465 height 45
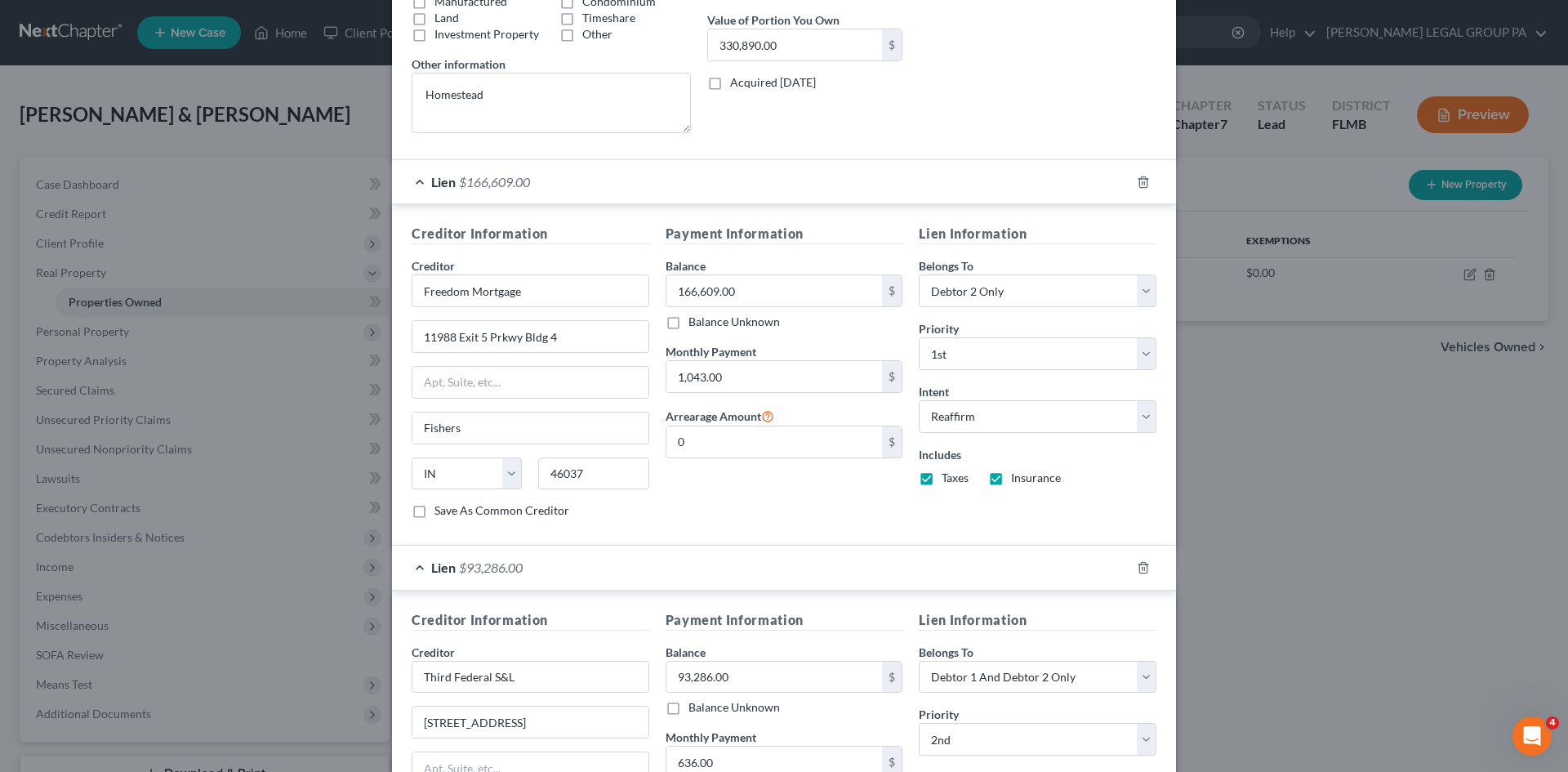
scroll to position [113, 0]
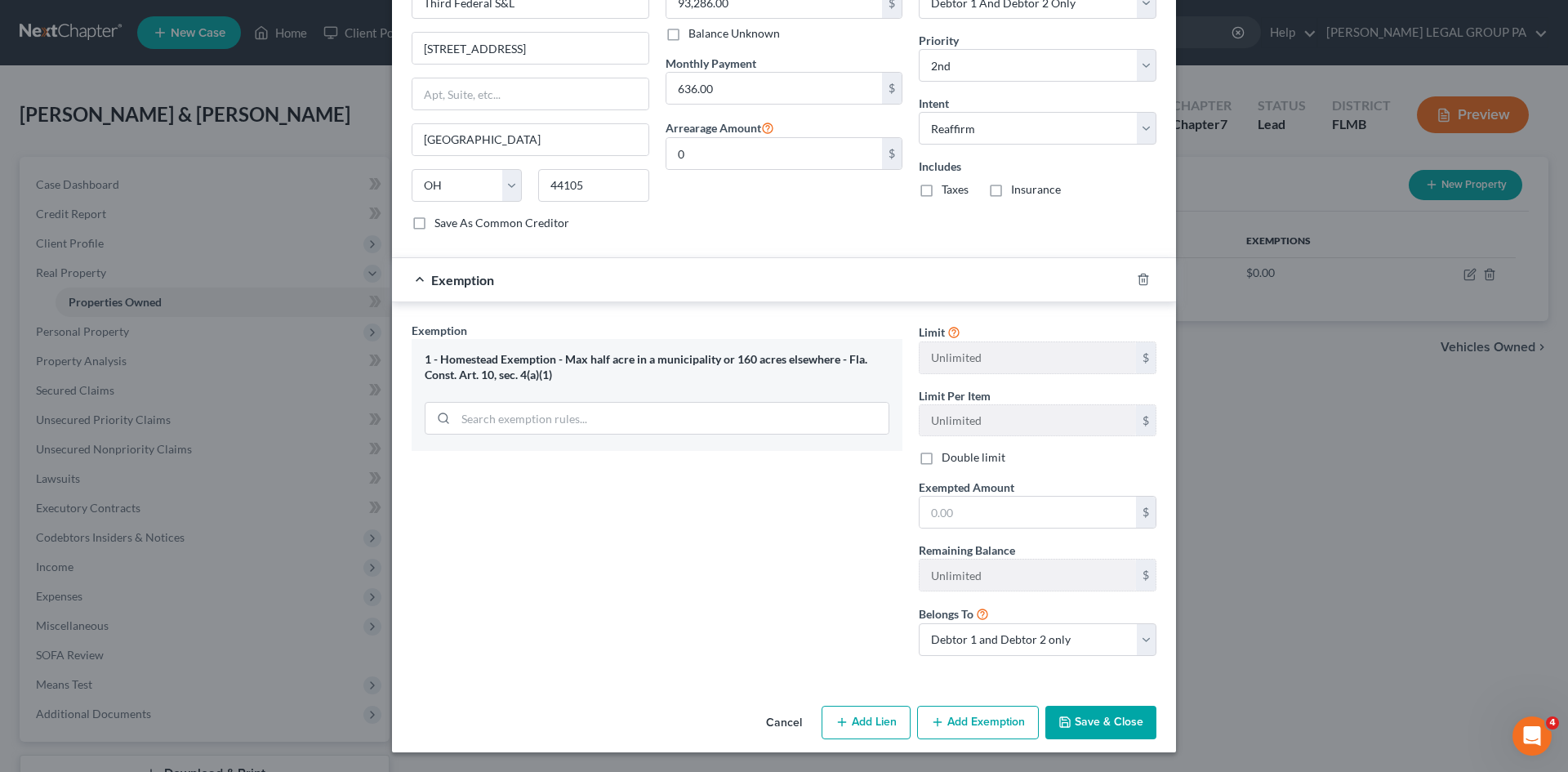
click at [1117, 732] on button "Save & Close" at bounding box center [1101, 722] width 111 height 34
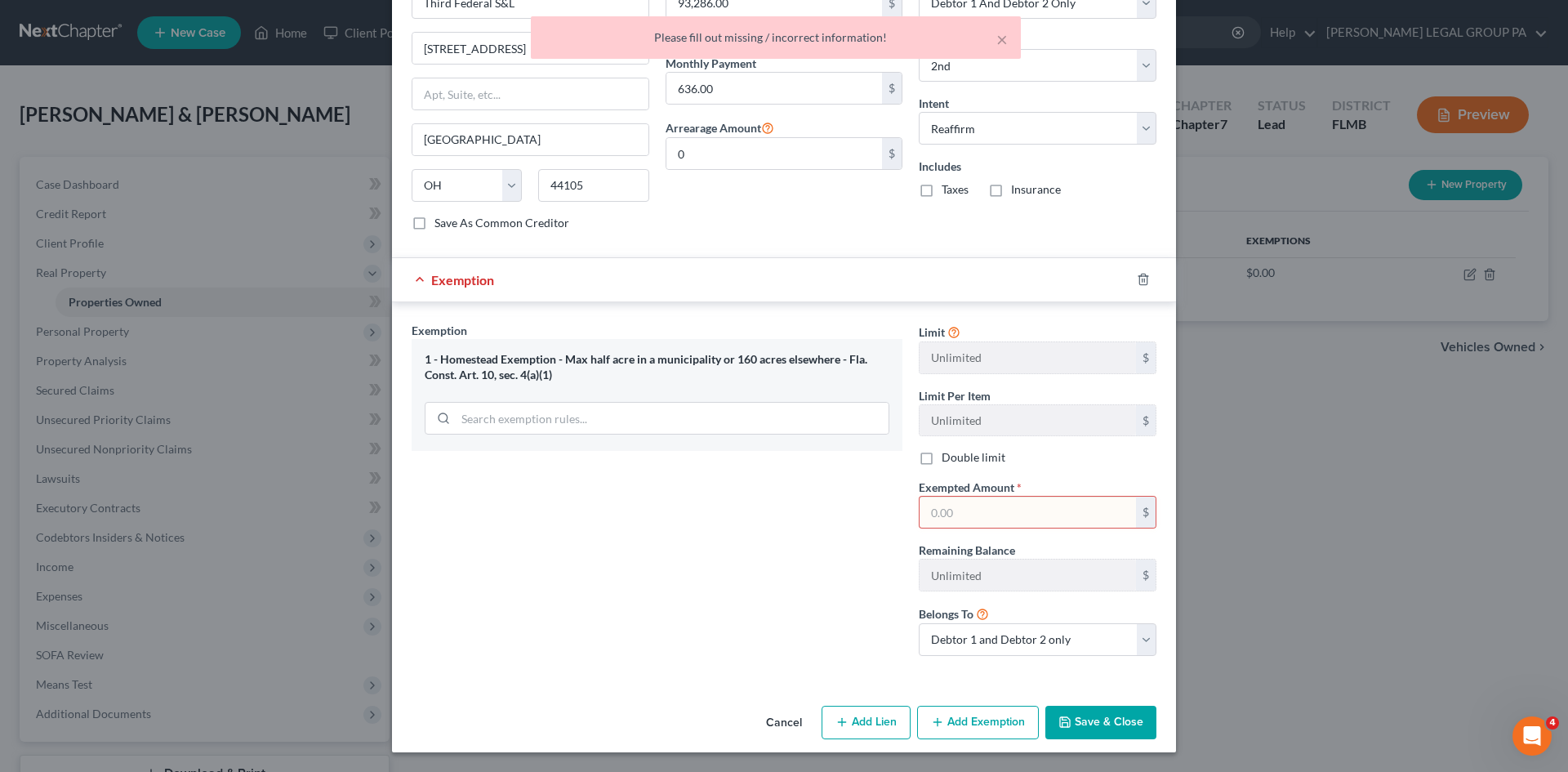
click at [980, 508] on input "text" at bounding box center [1028, 512] width 217 height 31
type input "300,000"
click at [1114, 723] on button "Save & Close" at bounding box center [1101, 722] width 111 height 34
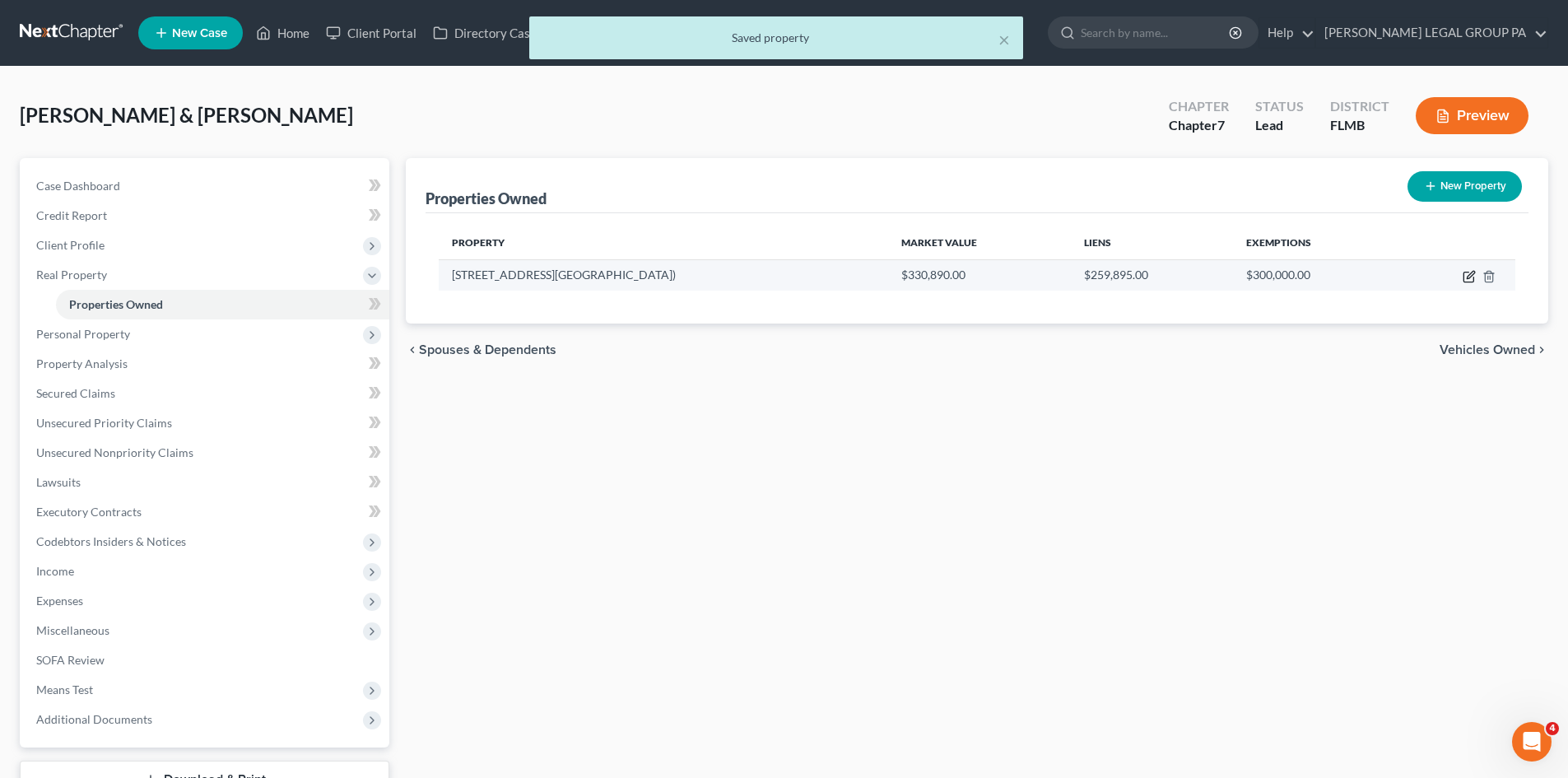
click at [1466, 275] on icon "button" at bounding box center [1469, 276] width 13 height 13
select select "9"
select select "25"
select select "2"
select select "0"
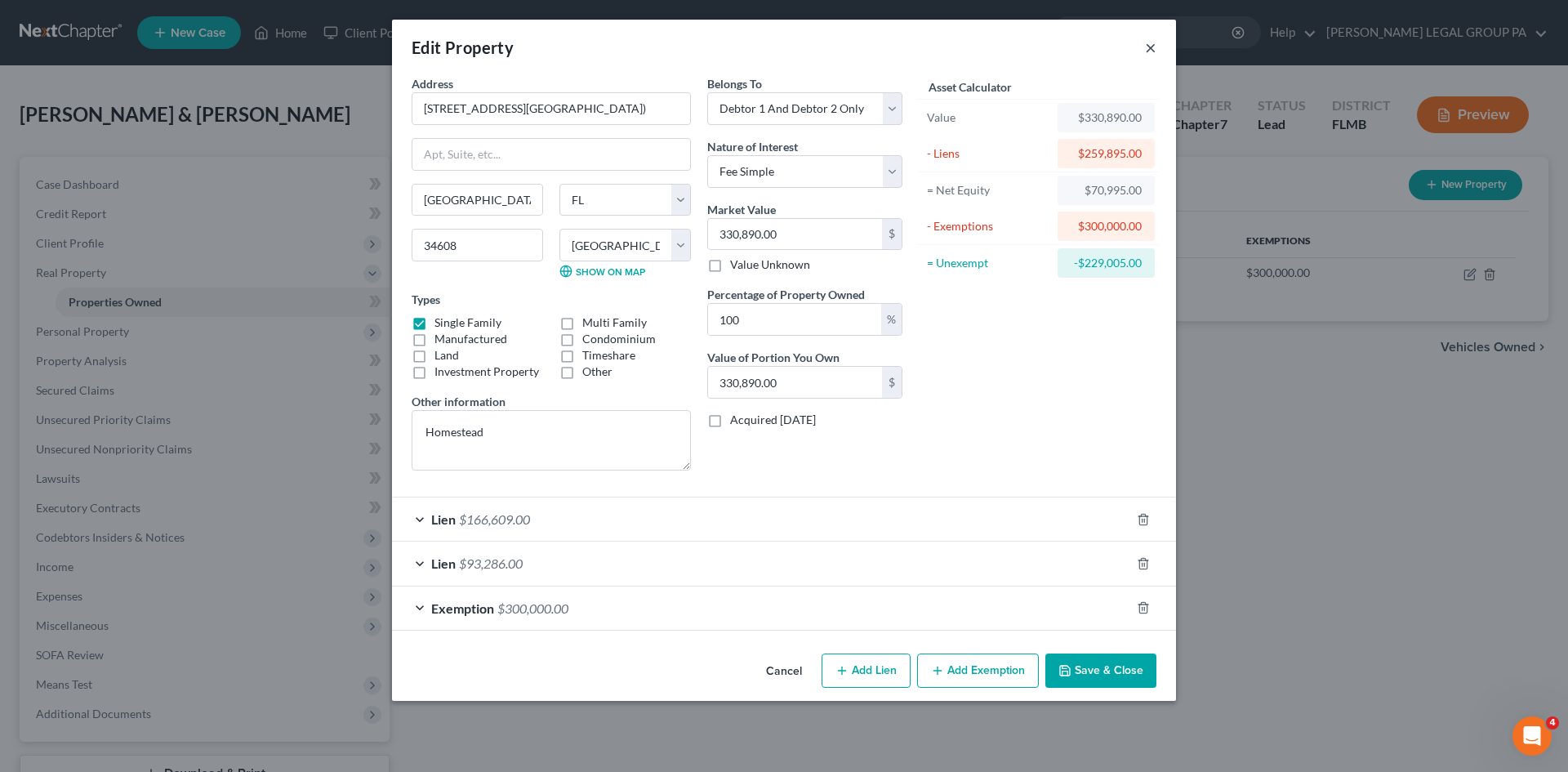
click at [1153, 45] on button "×" at bounding box center [1150, 47] width 11 height 19
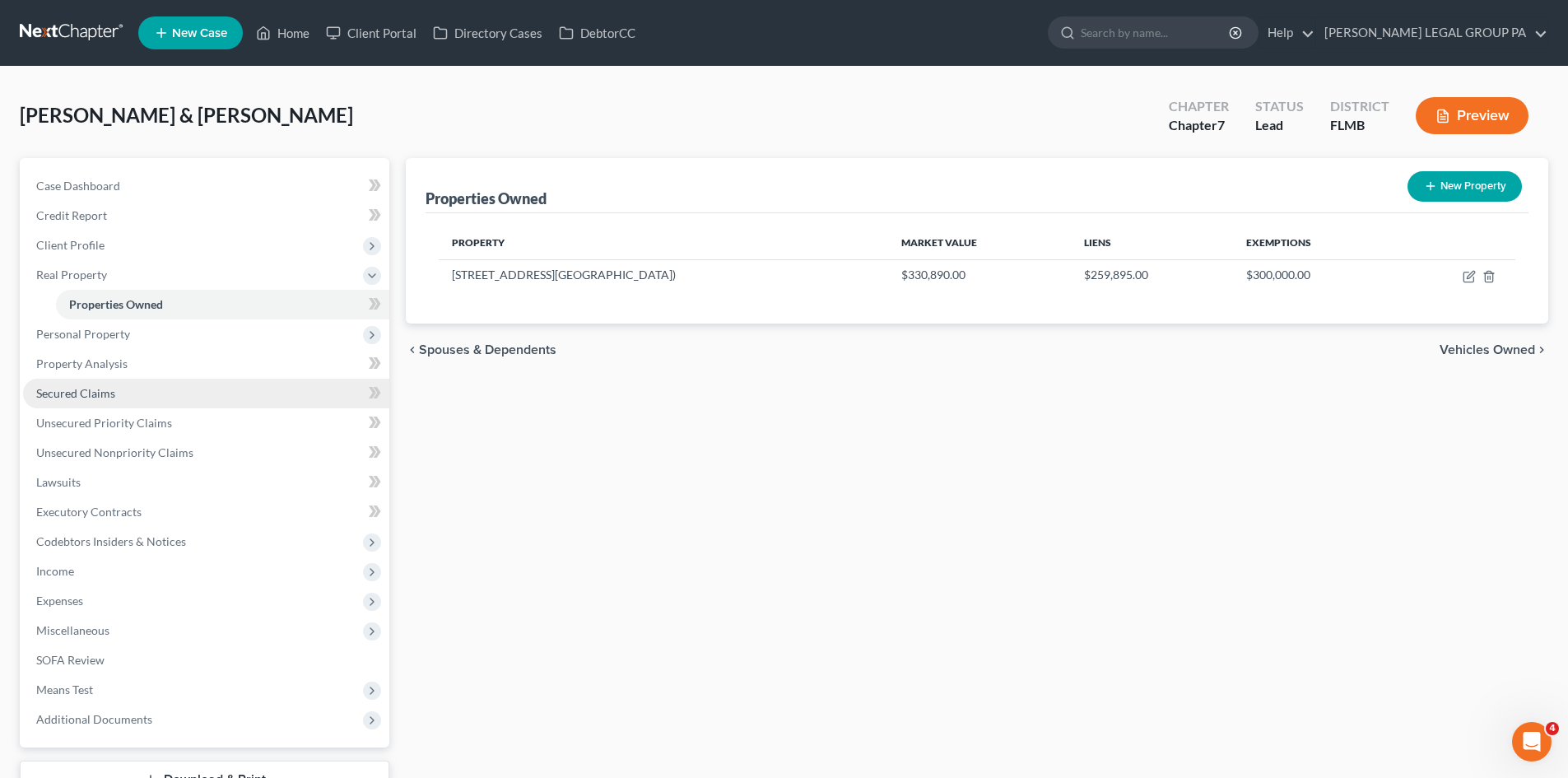
drag, startPoint x: 48, startPoint y: 379, endPoint x: 59, endPoint y: 388, distance: 14.2
click at [48, 379] on link "Secured Claims" at bounding box center [206, 393] width 366 height 30
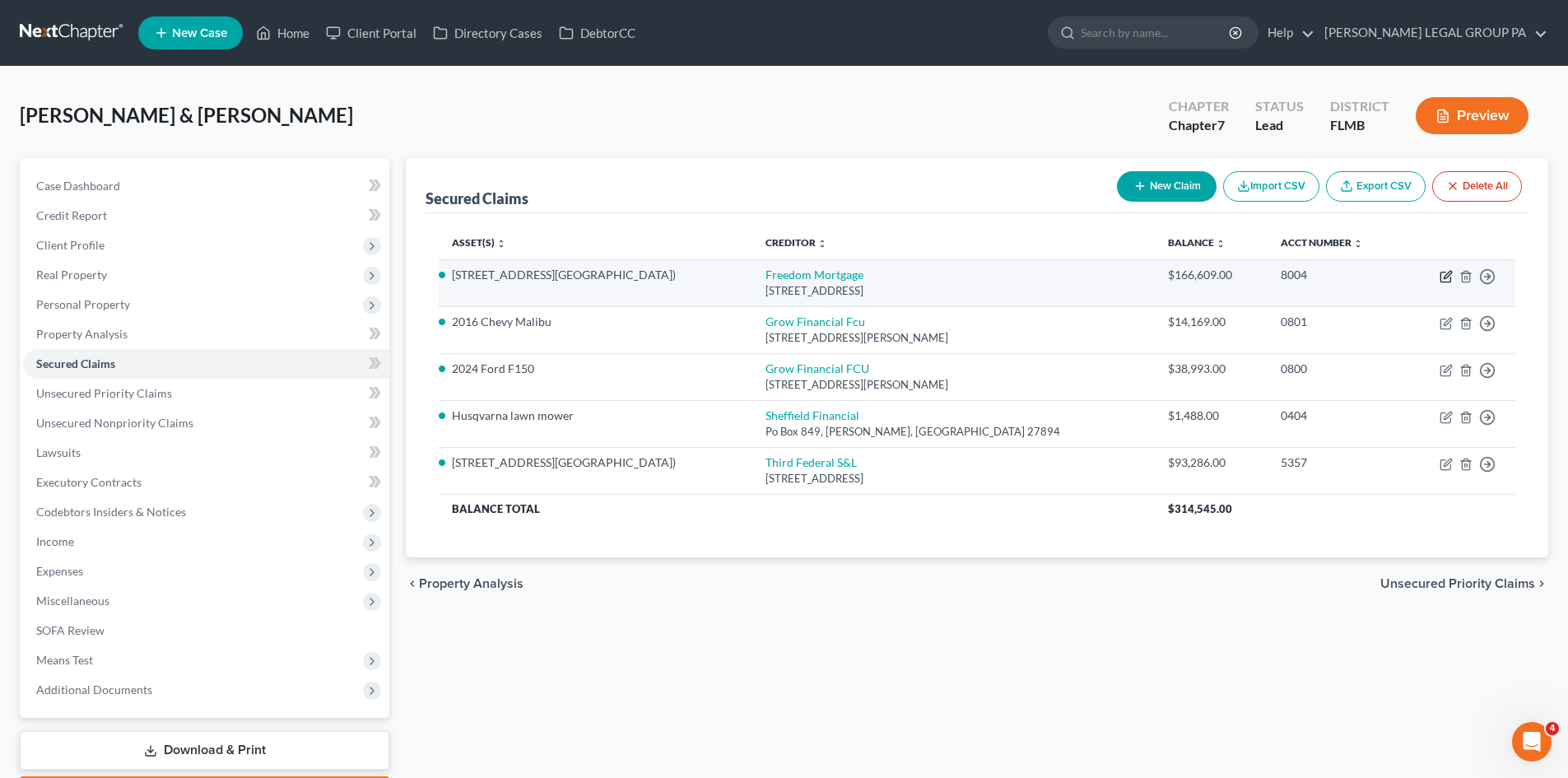
click at [1443, 277] on icon "button" at bounding box center [1446, 276] width 13 height 13
select select "15"
select select "2"
select select "1"
select select "0"
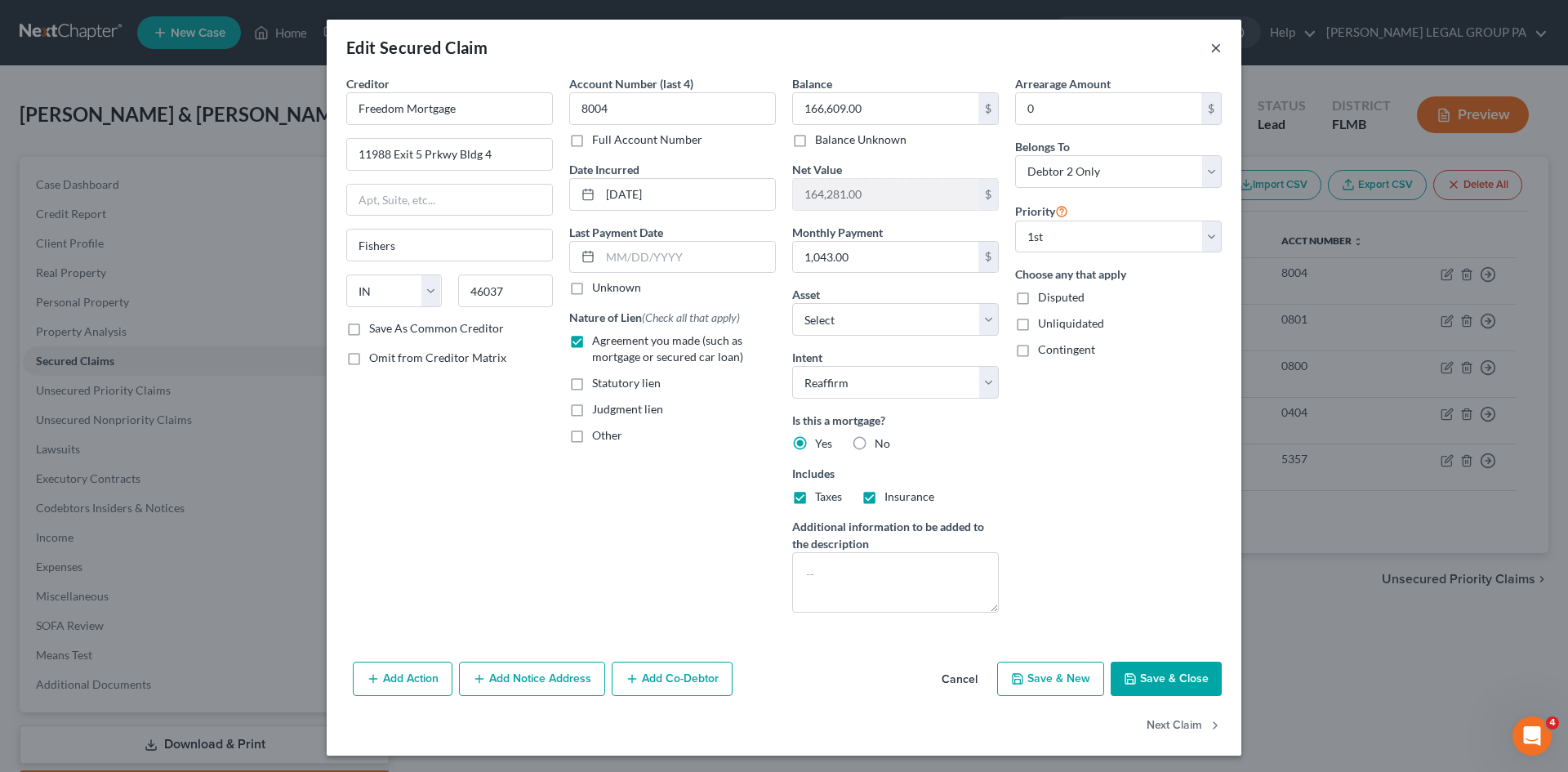
click at [1211, 51] on button "×" at bounding box center [1216, 47] width 11 height 19
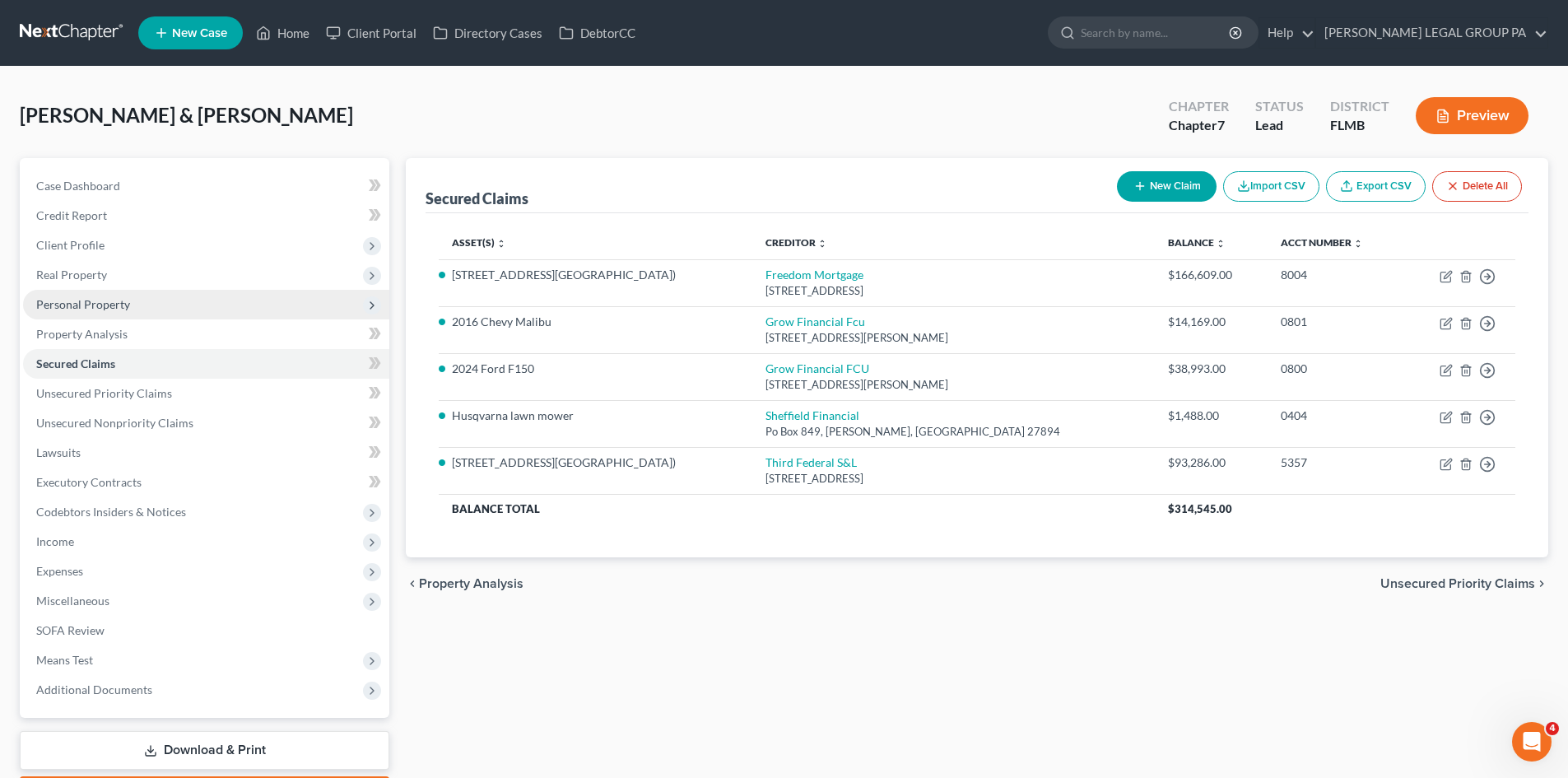
click at [57, 297] on span "Personal Property" at bounding box center [83, 305] width 94 height 14
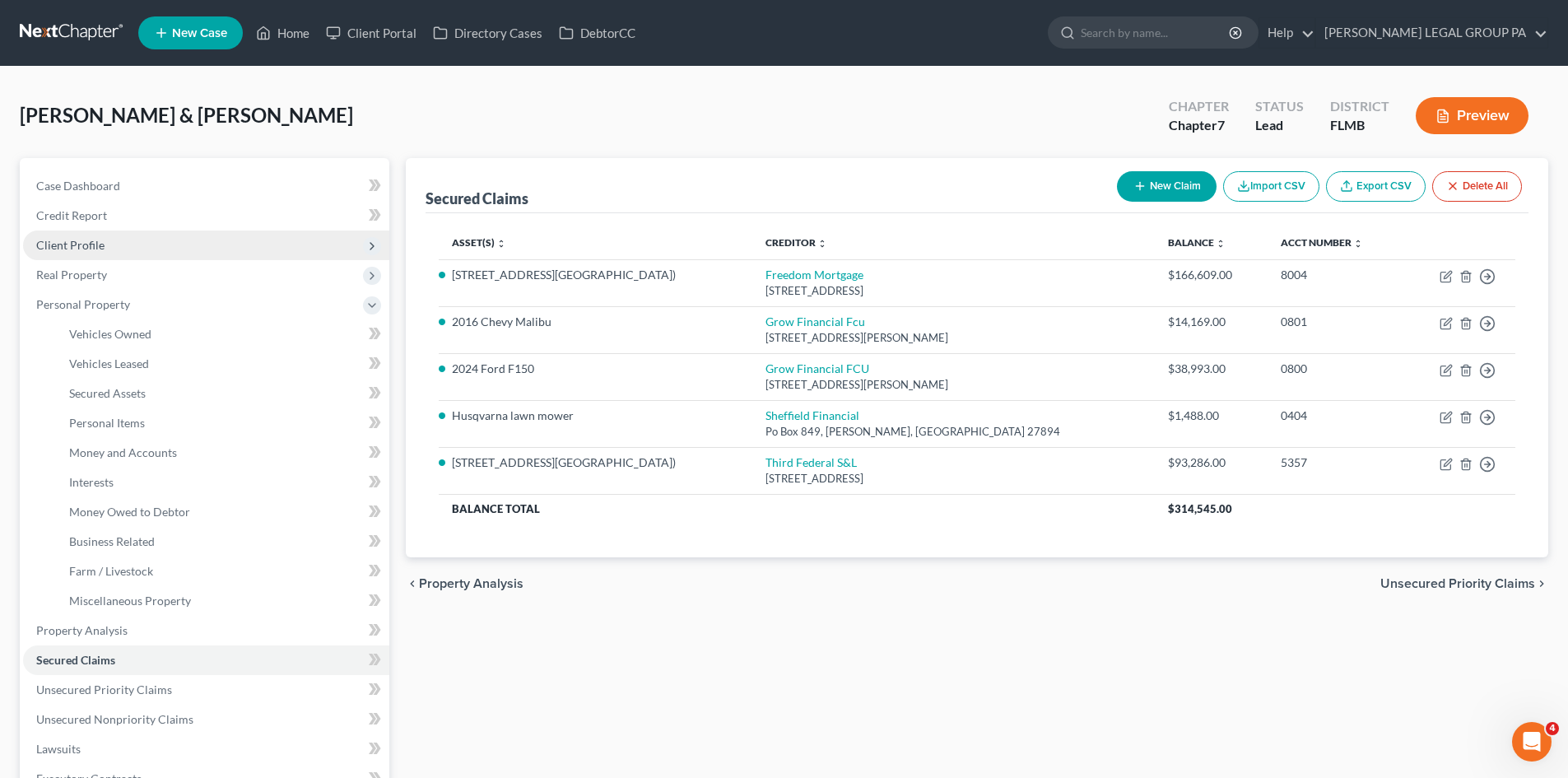
click at [100, 258] on span "Client Profile" at bounding box center [206, 246] width 366 height 30
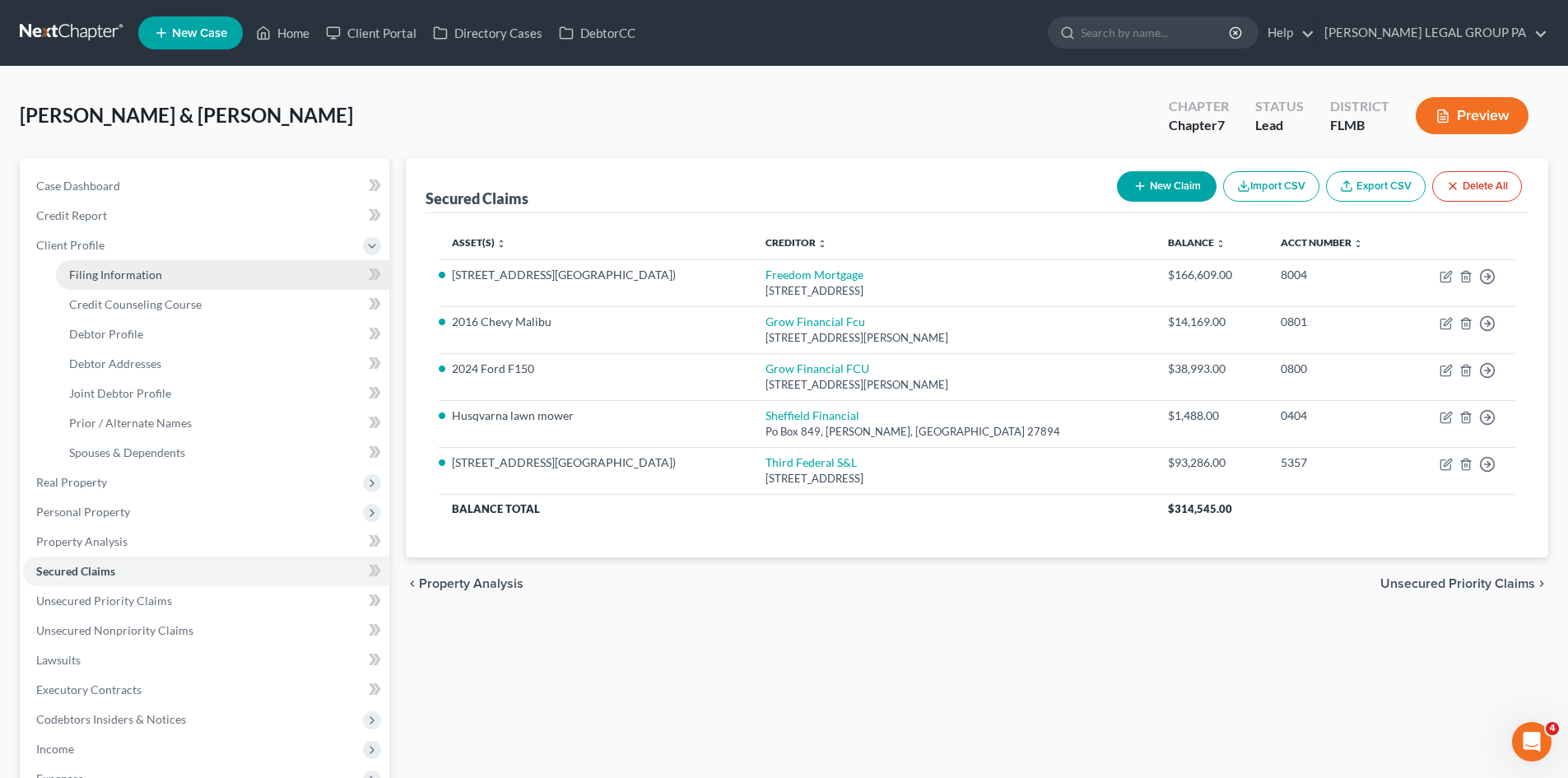
click at [106, 282] on link "Filing Information" at bounding box center [223, 275] width 334 height 30
select select "2"
select select "1"
select select "0"
select select "9"
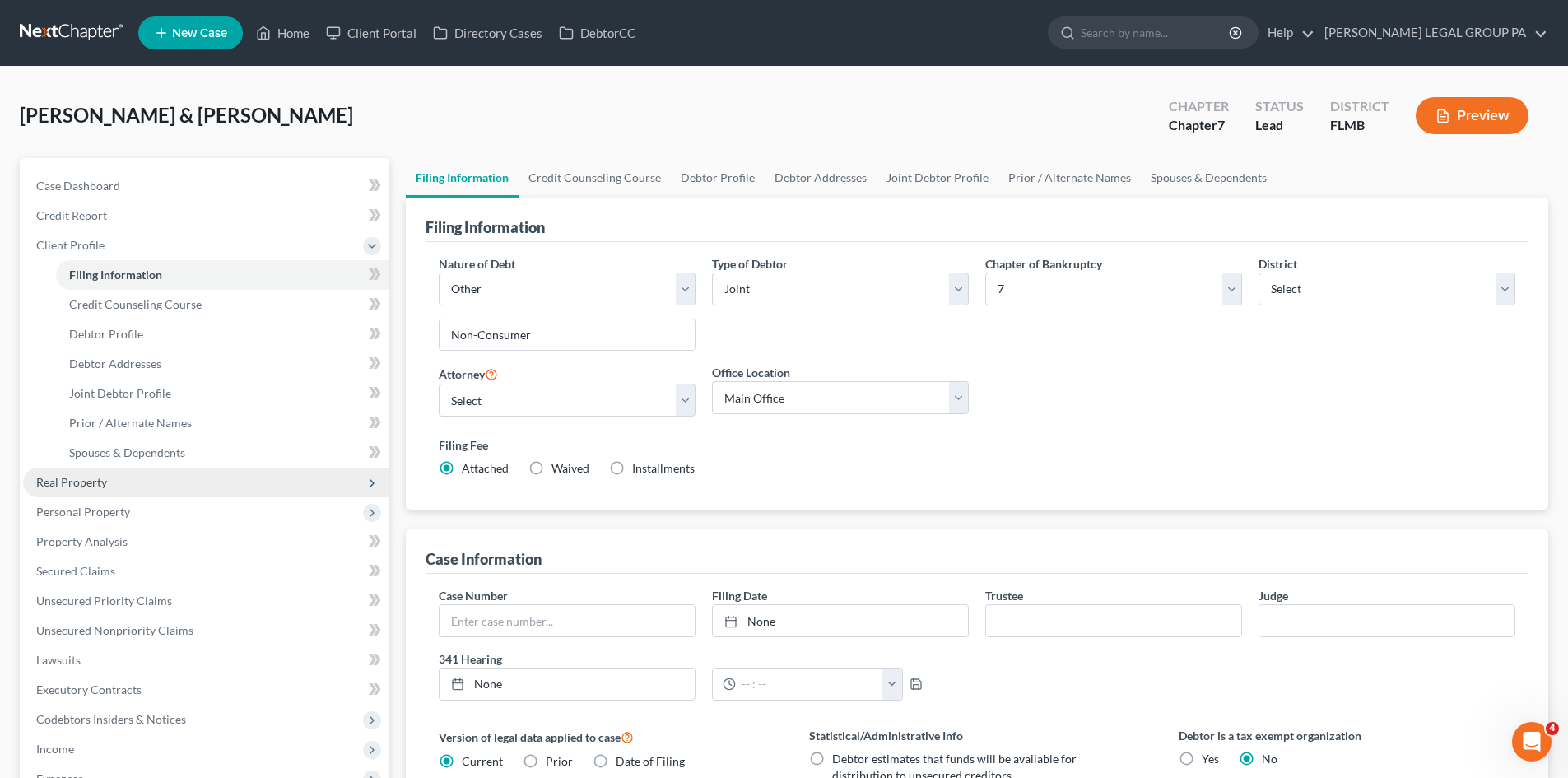
click at [80, 492] on span "Real Property" at bounding box center [206, 482] width 366 height 30
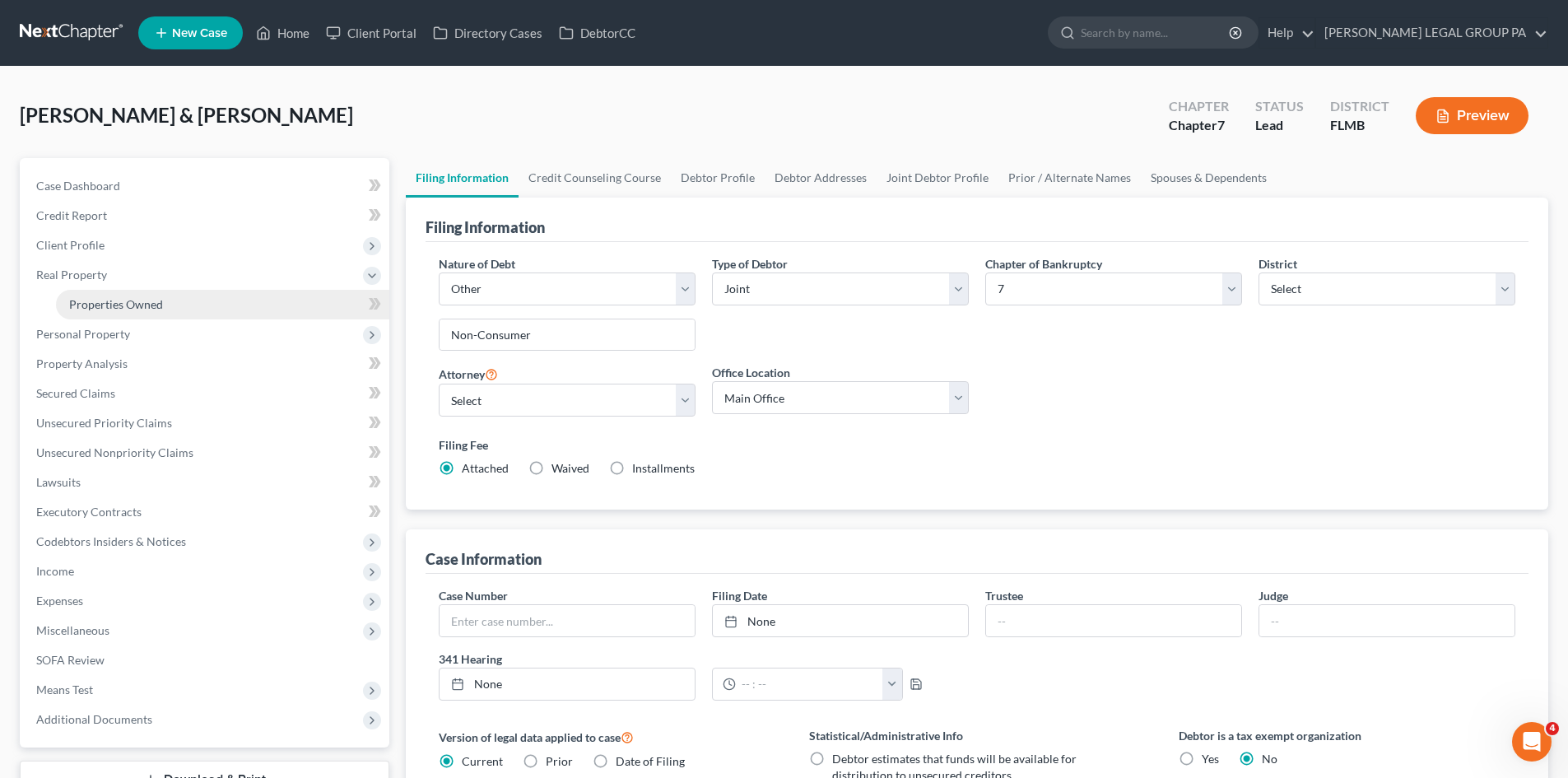
click at [122, 305] on span "Properties Owned" at bounding box center [116, 305] width 94 height 14
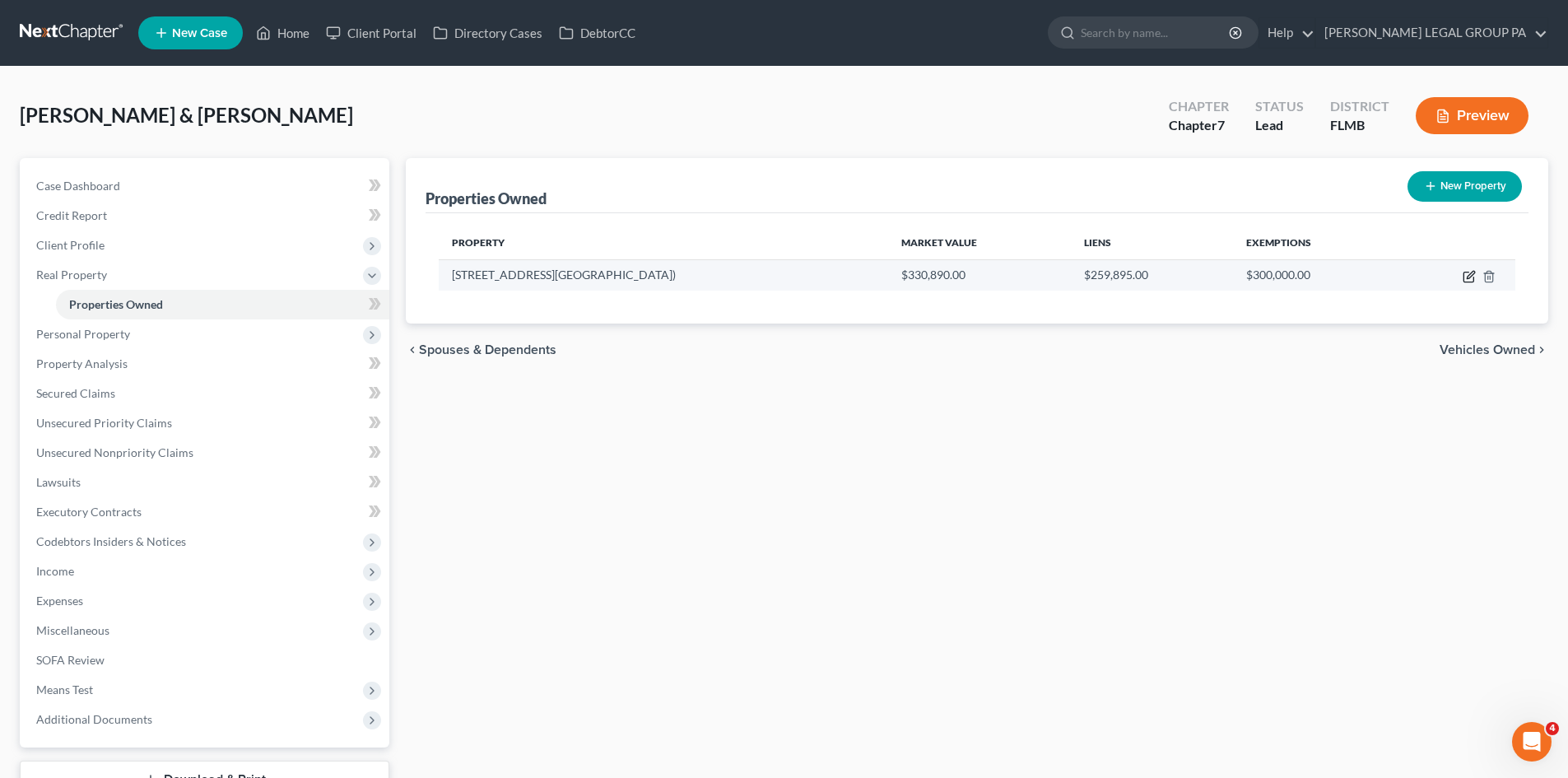
click at [1467, 278] on icon "button" at bounding box center [1470, 275] width 7 height 7
select select "9"
select select "25"
select select "2"
select select "0"
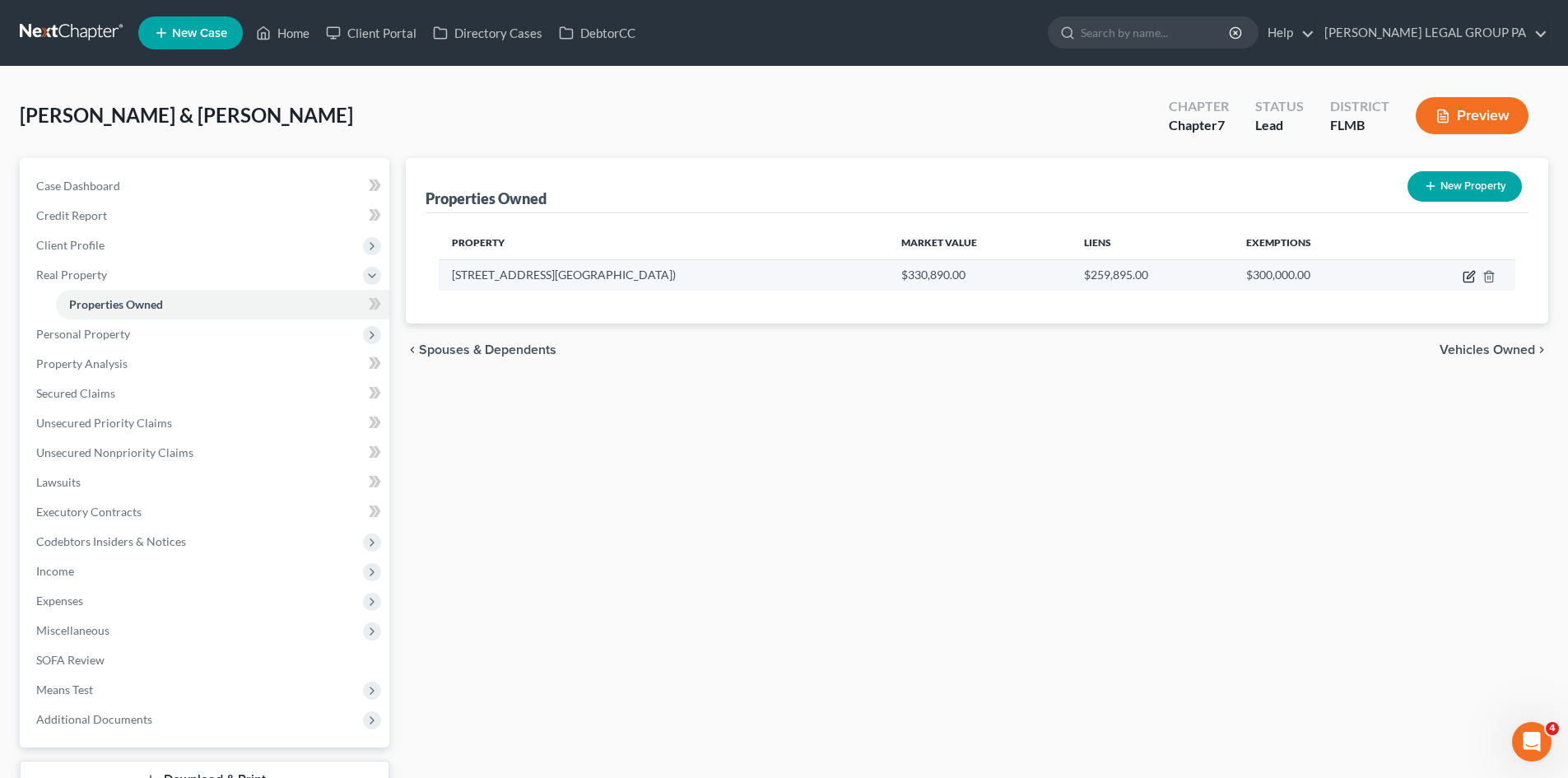
select select "2"
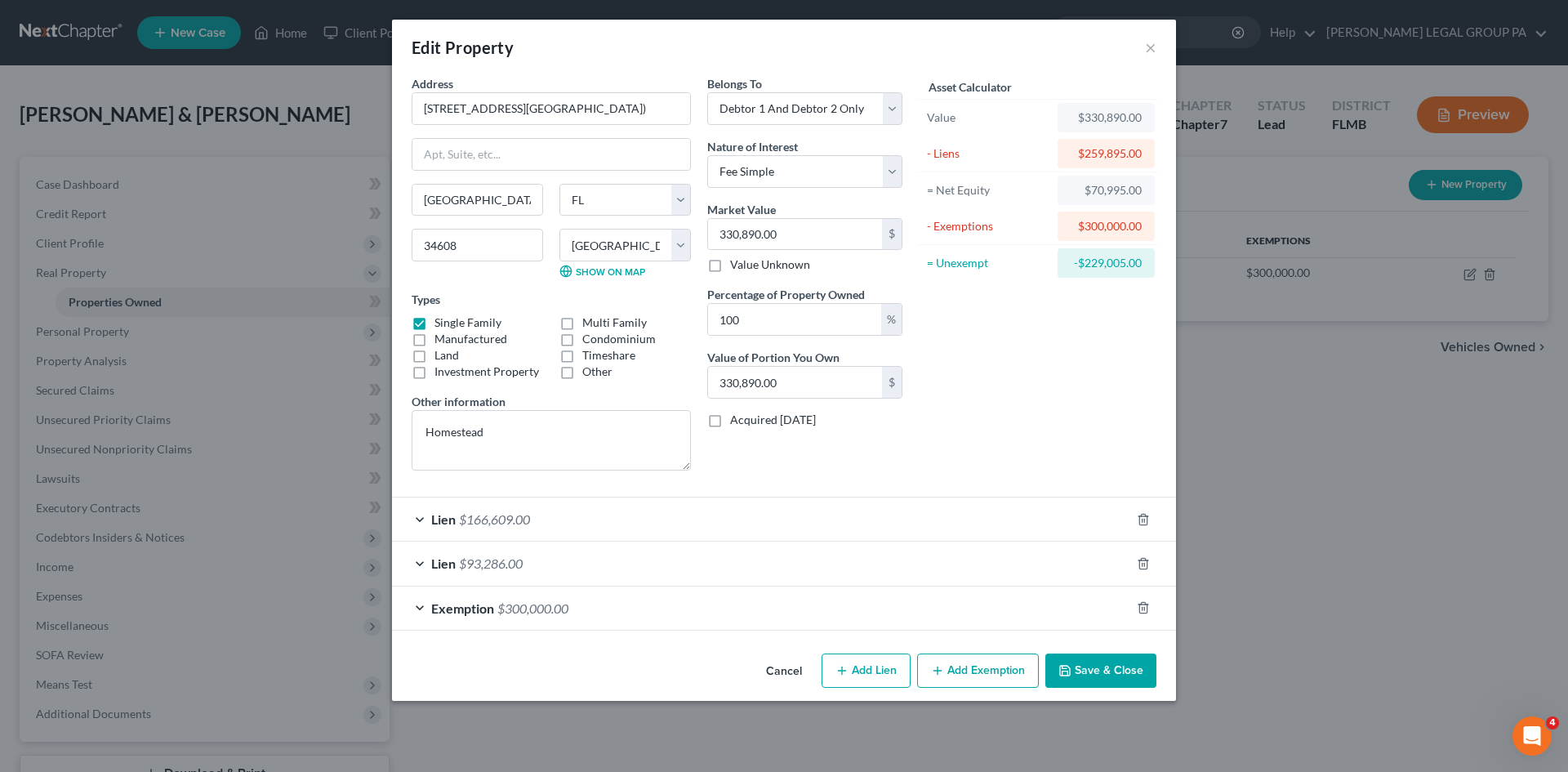
click at [577, 607] on div "Exemption $300,000.00" at bounding box center [761, 608] width 738 height 44
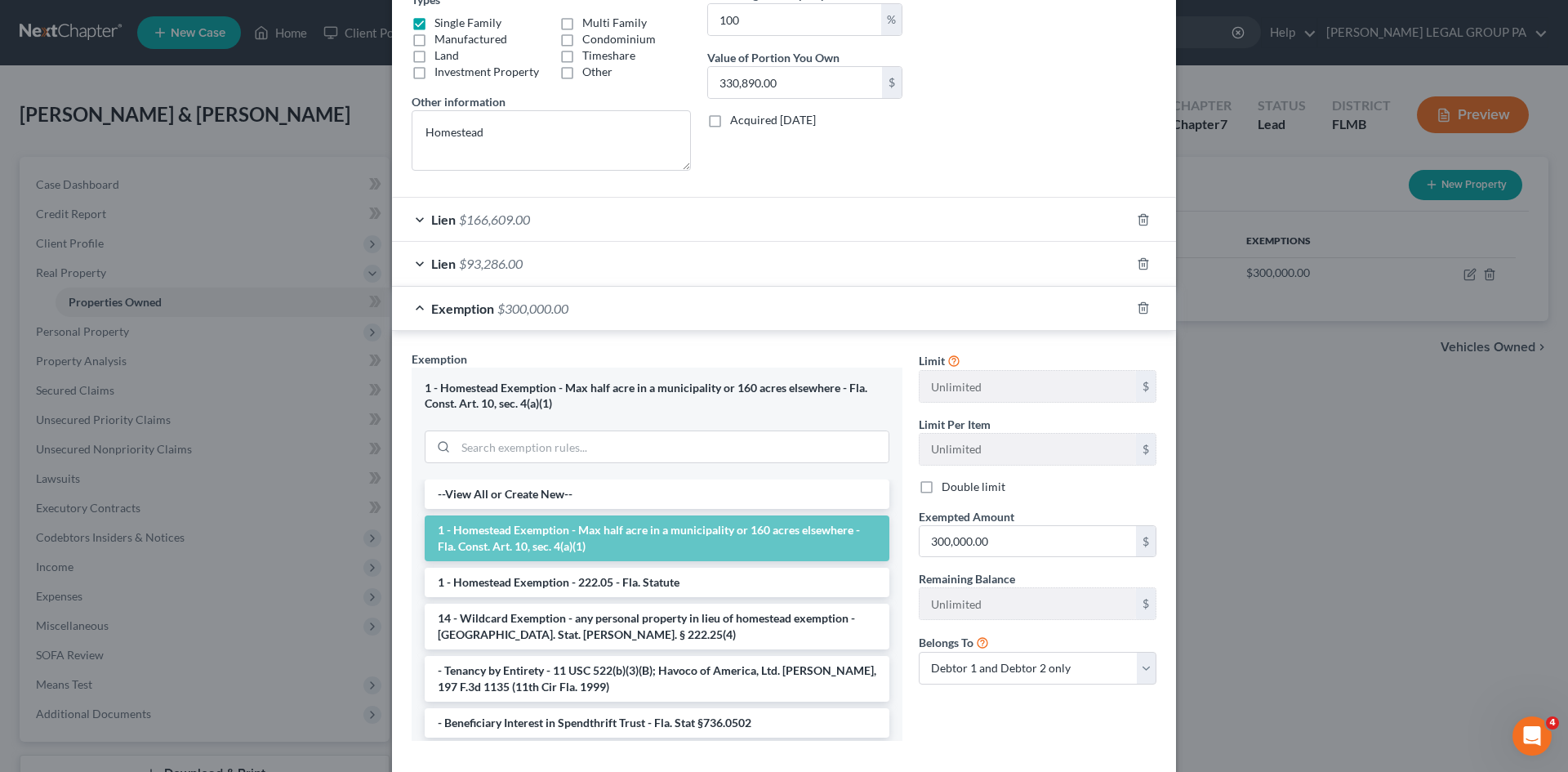
scroll to position [385, 0]
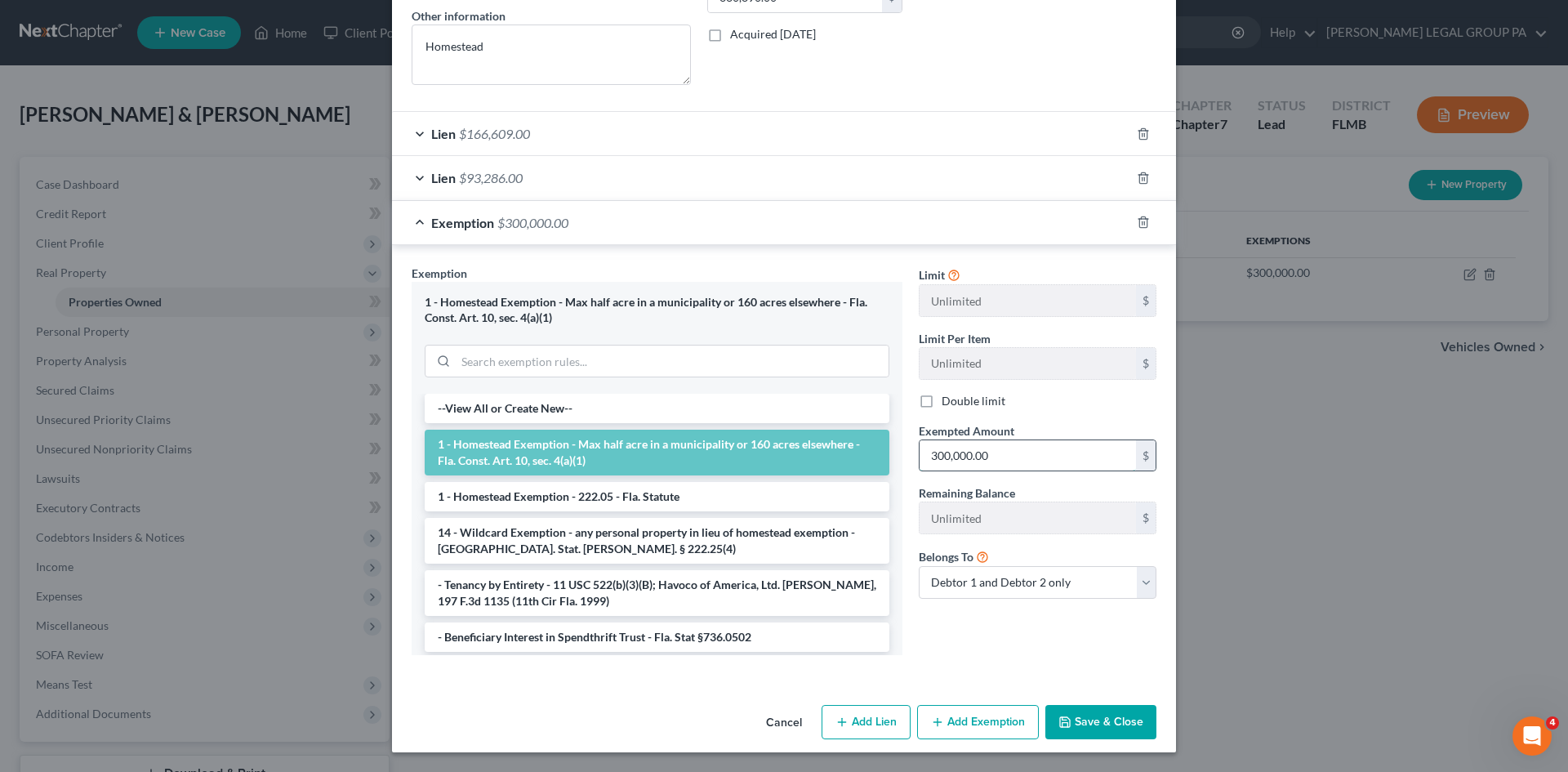
click at [1007, 455] on input "300,000.00" at bounding box center [1028, 456] width 217 height 31
type input "70,995.00"
click at [1104, 719] on button "Save & Close" at bounding box center [1101, 721] width 111 height 34
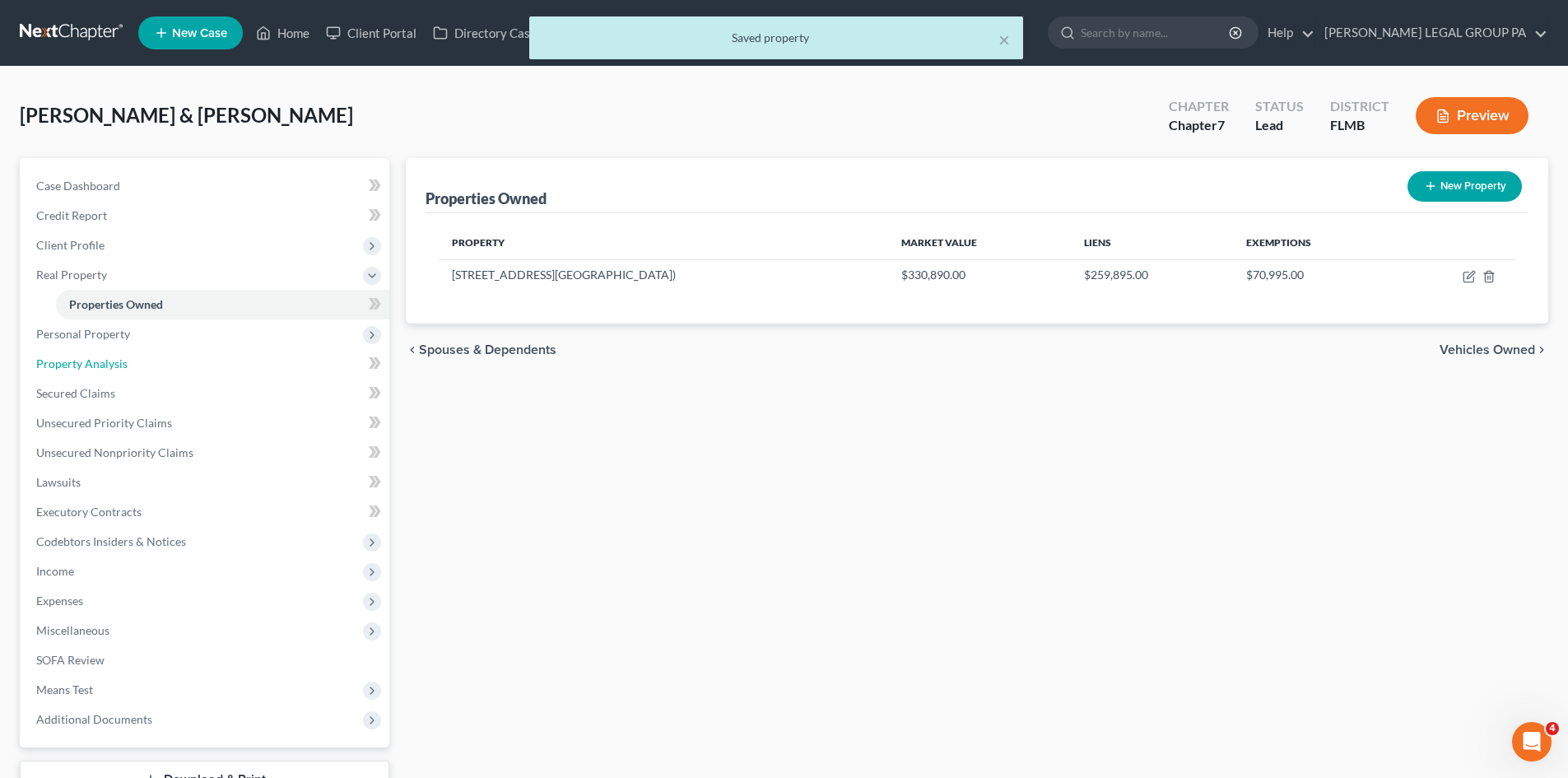
drag, startPoint x: 111, startPoint y: 361, endPoint x: 438, endPoint y: 424, distance: 333.0
click at [111, 361] on span "Property Analysis" at bounding box center [82, 363] width 92 height 14
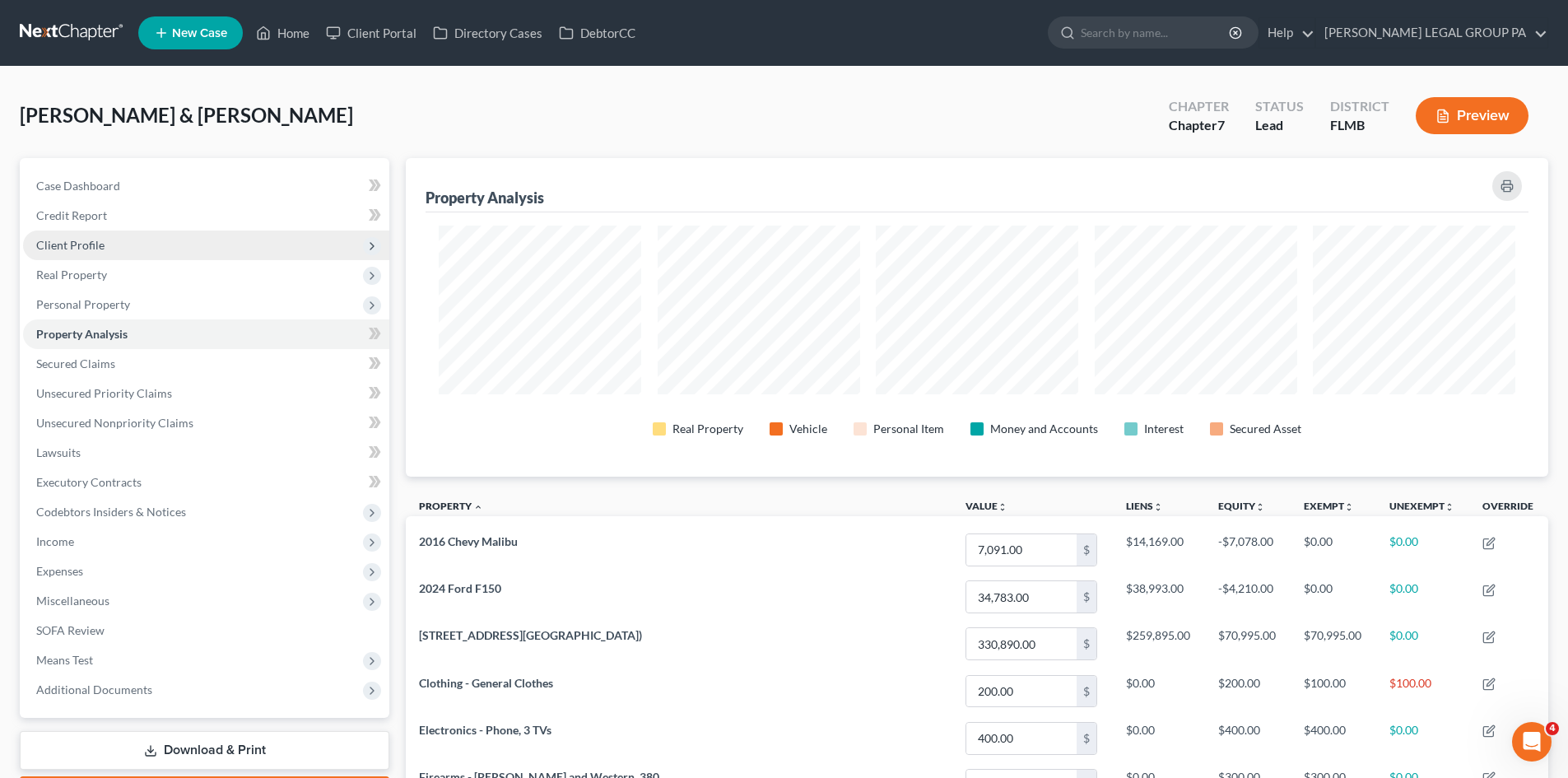
click at [129, 253] on span "Client Profile" at bounding box center [206, 246] width 366 height 30
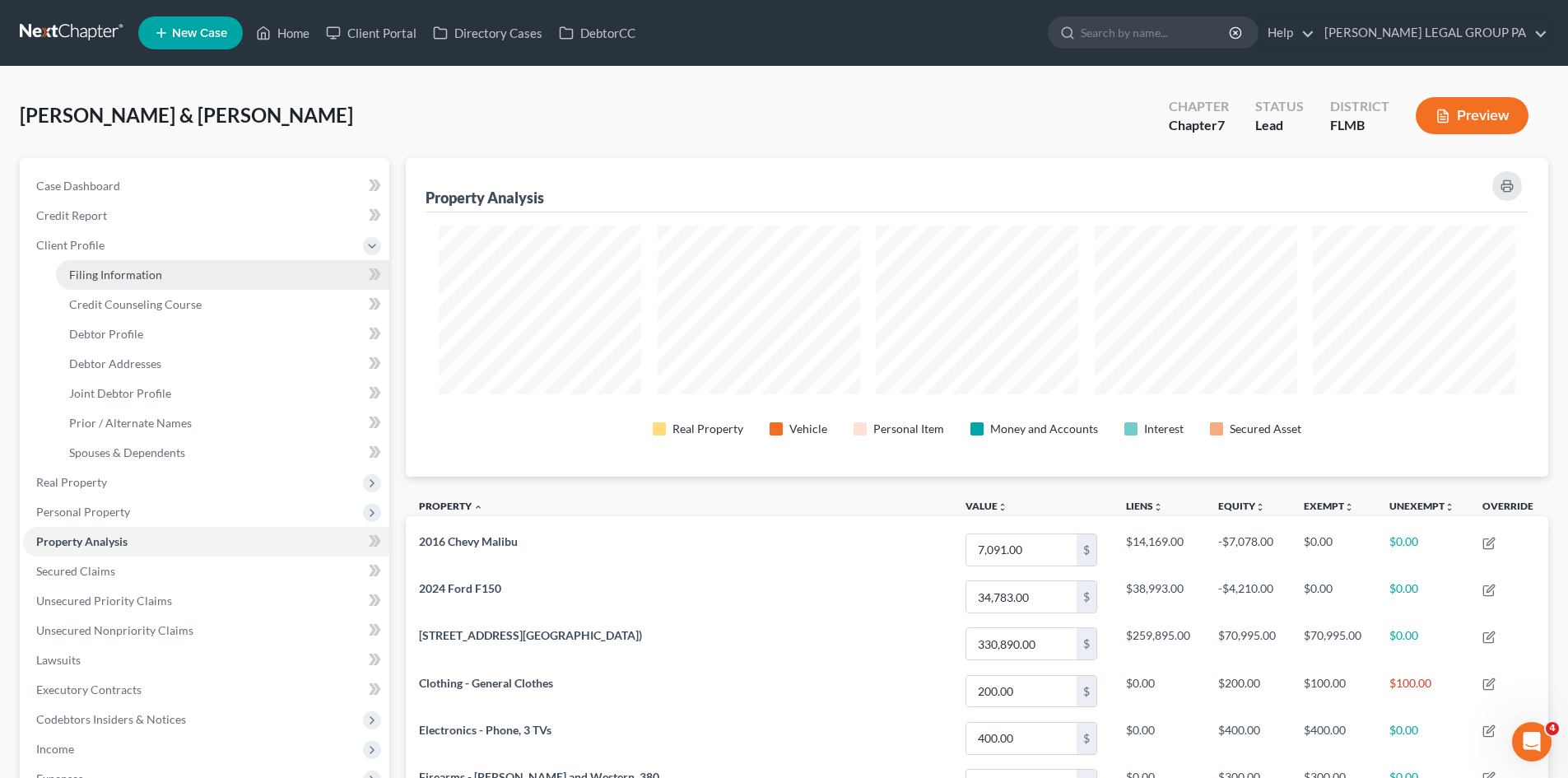
drag, startPoint x: 139, startPoint y: 268, endPoint x: 276, endPoint y: 263, distance: 137.1
click at [140, 268] on span "Filing Information" at bounding box center [116, 275] width 93 height 14
select select "2"
select select "1"
select select "0"
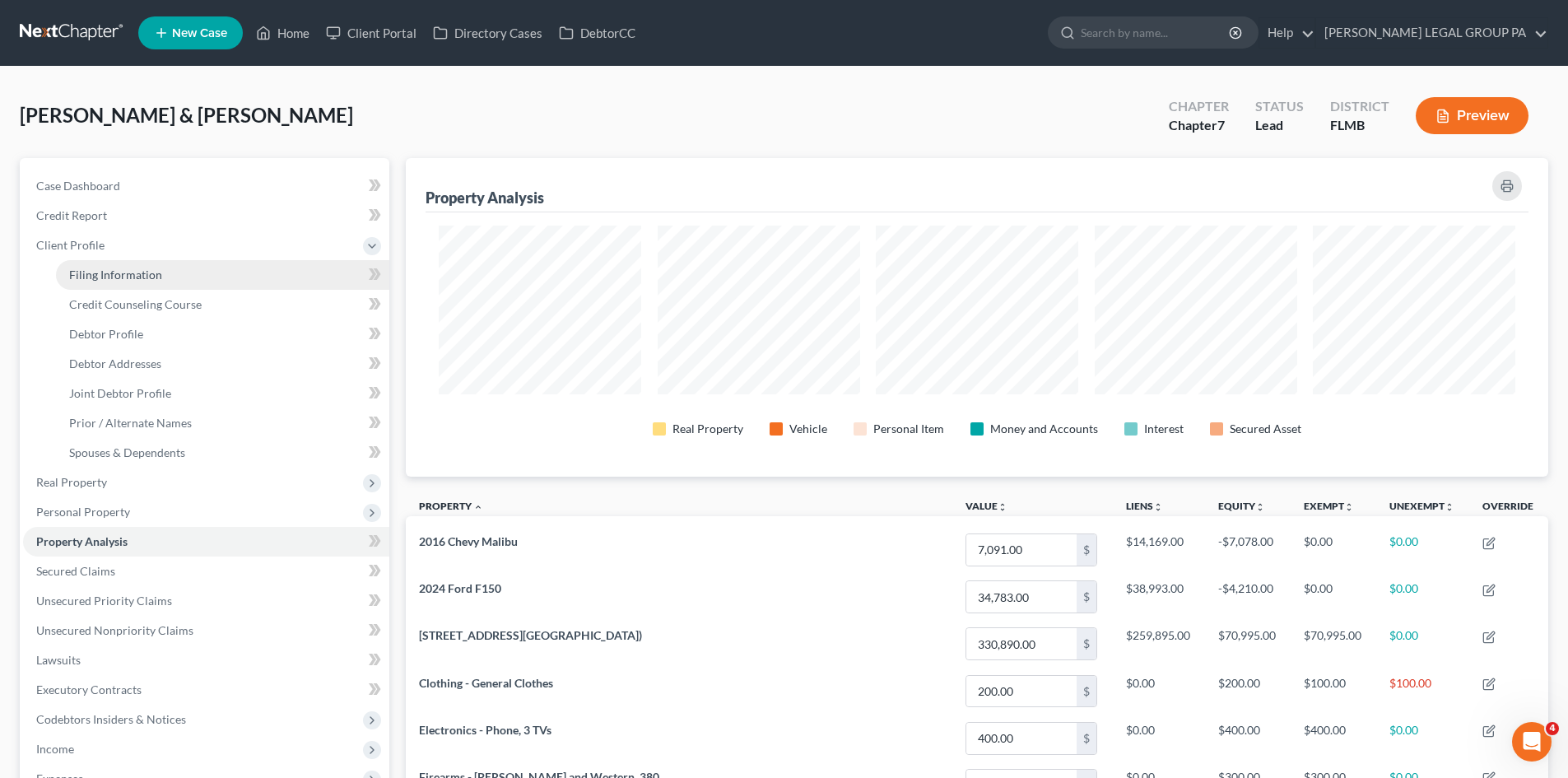
select select "15"
select select "0"
select select "9"
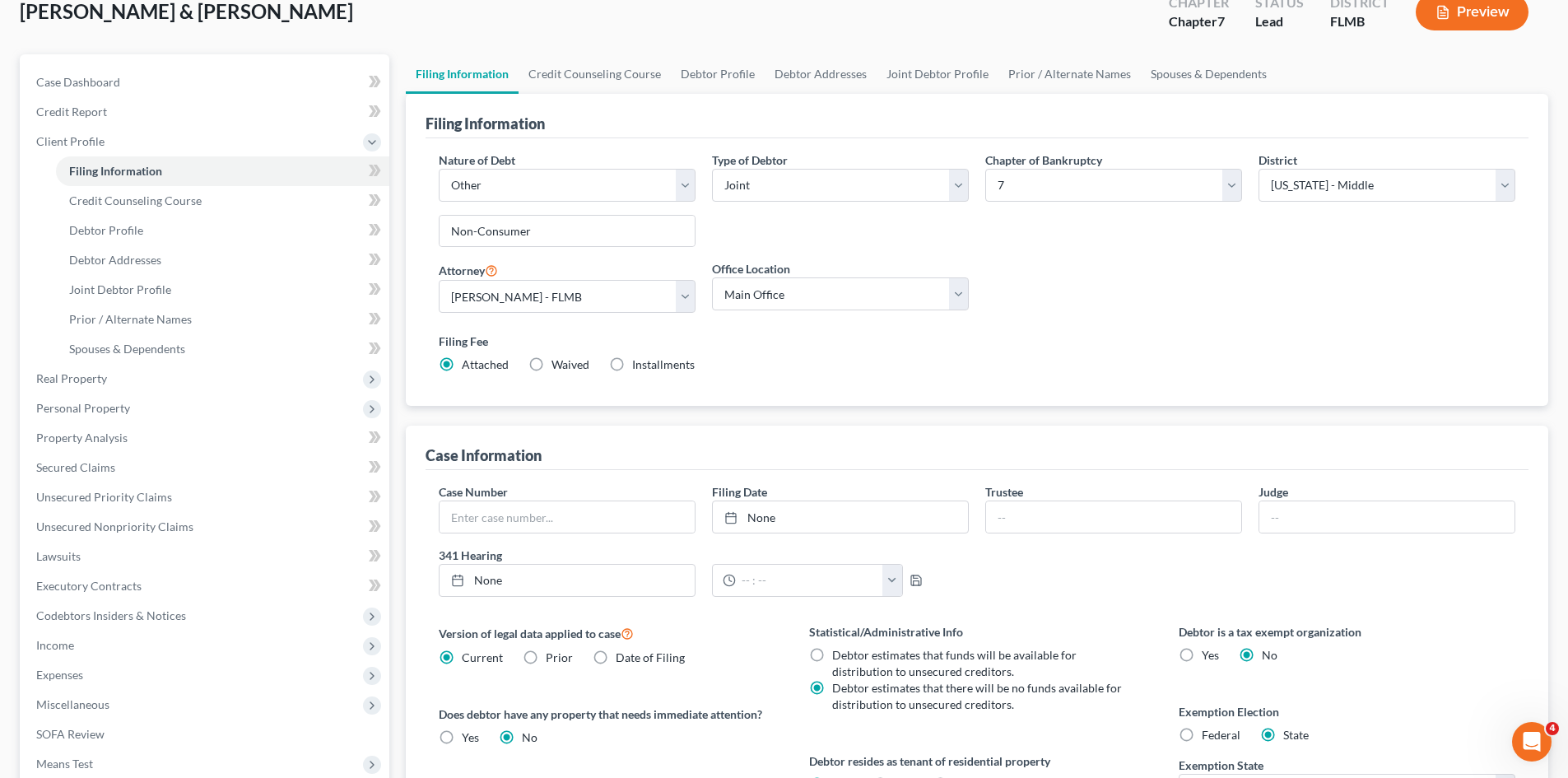
scroll to position [247, 0]
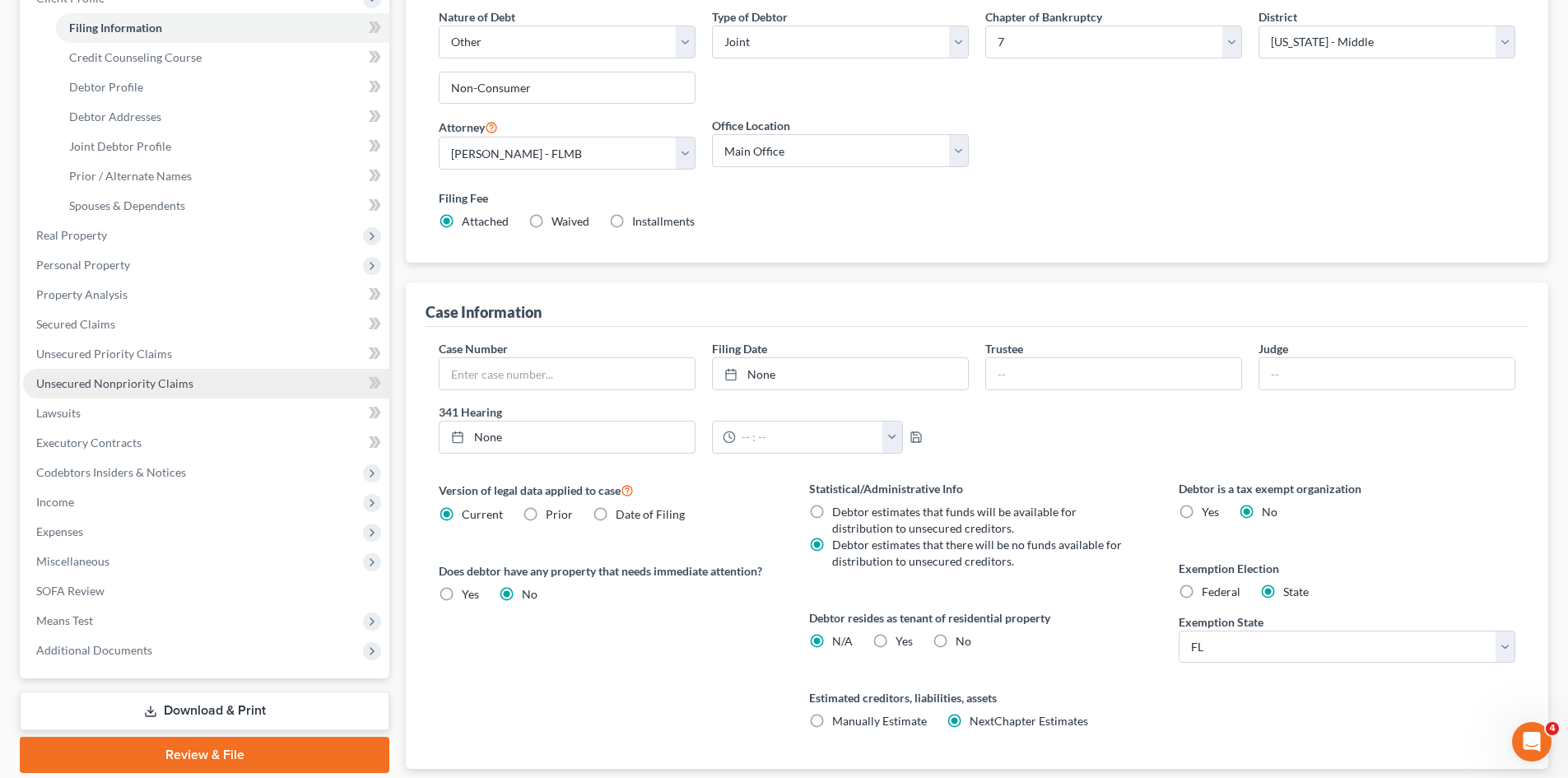
click at [126, 386] on span "Unsecured Nonpriority Claims" at bounding box center [114, 383] width 158 height 14
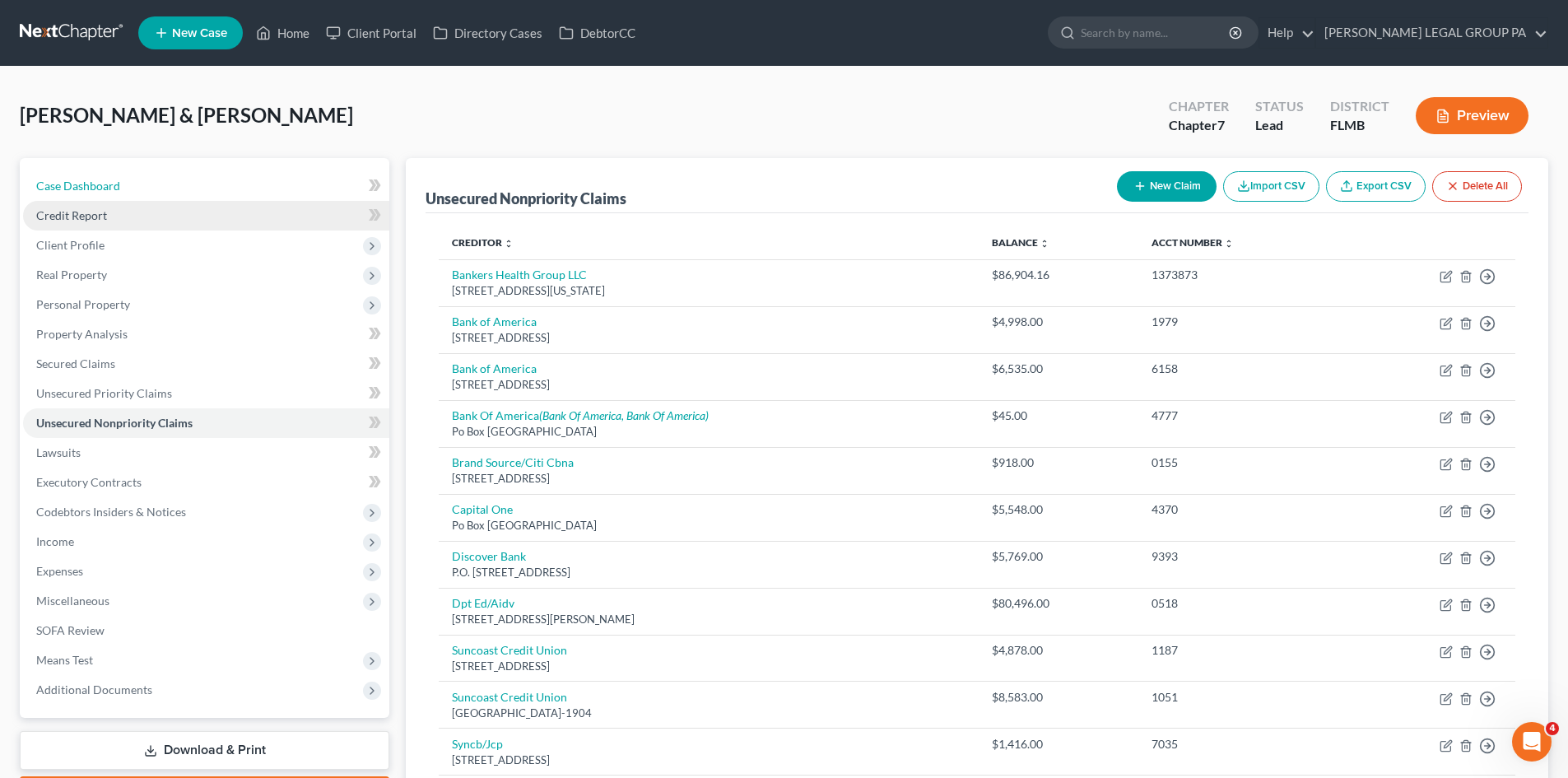
drag, startPoint x: 182, startPoint y: 187, endPoint x: 350, endPoint y: 222, distance: 171.6
click at [181, 187] on link "Case Dashboard" at bounding box center [206, 186] width 366 height 30
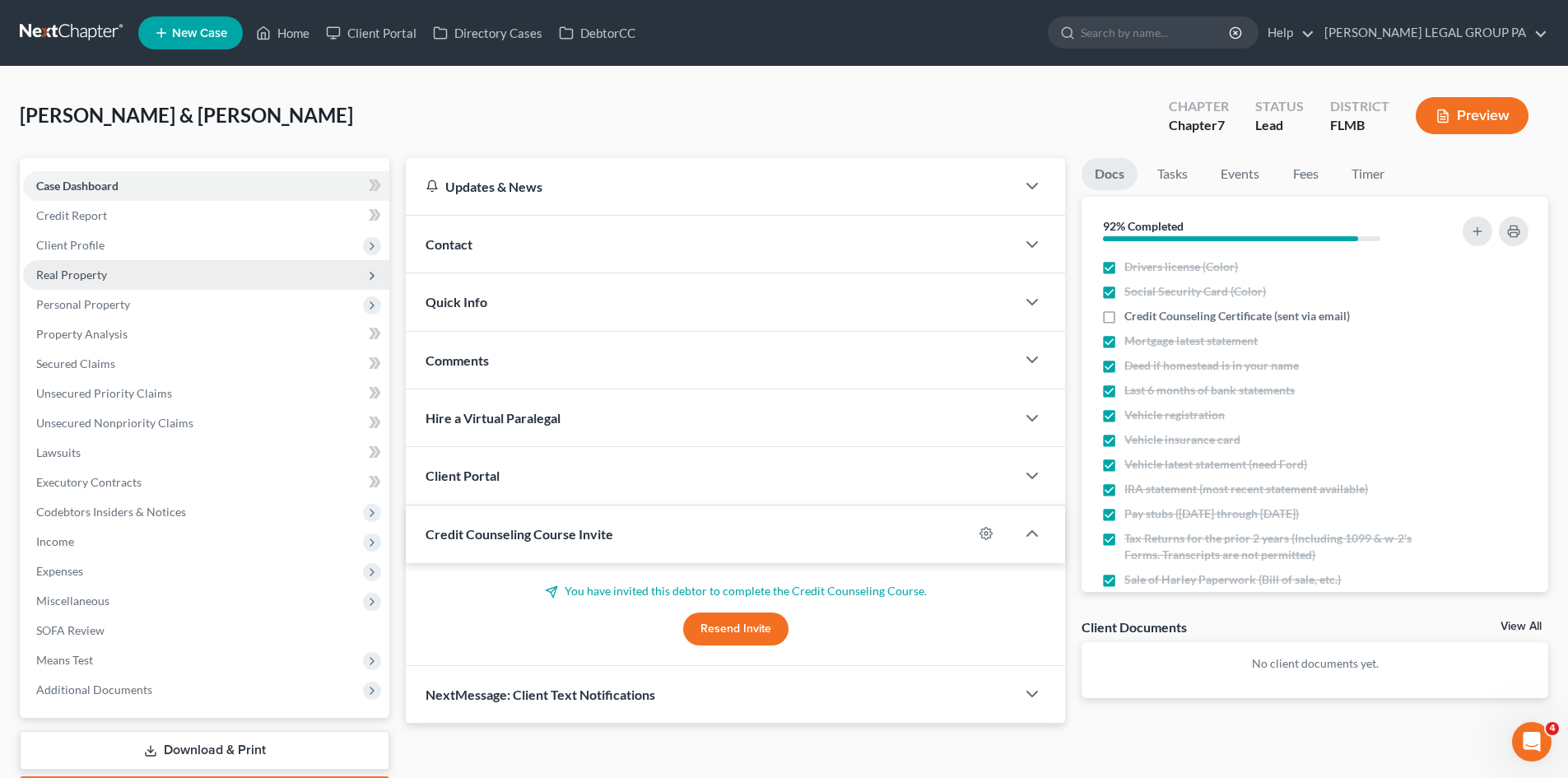
drag, startPoint x: 157, startPoint y: 257, endPoint x: 157, endPoint y: 275, distance: 18.0
click at [157, 257] on span "Client Profile" at bounding box center [206, 246] width 366 height 30
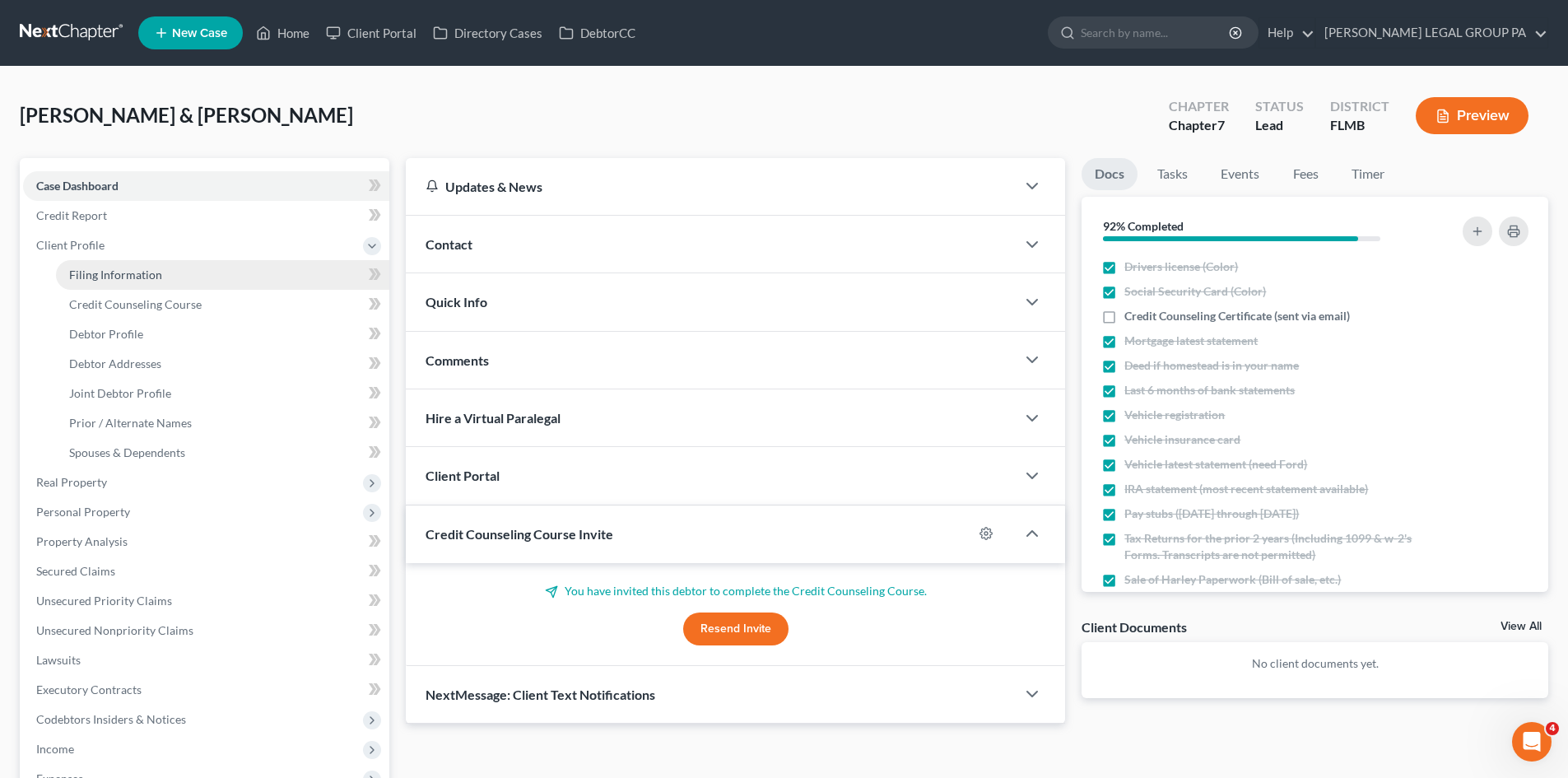
click at [157, 278] on span "Filing Information" at bounding box center [116, 275] width 93 height 14
select select "2"
select select "1"
select select "0"
select select "15"
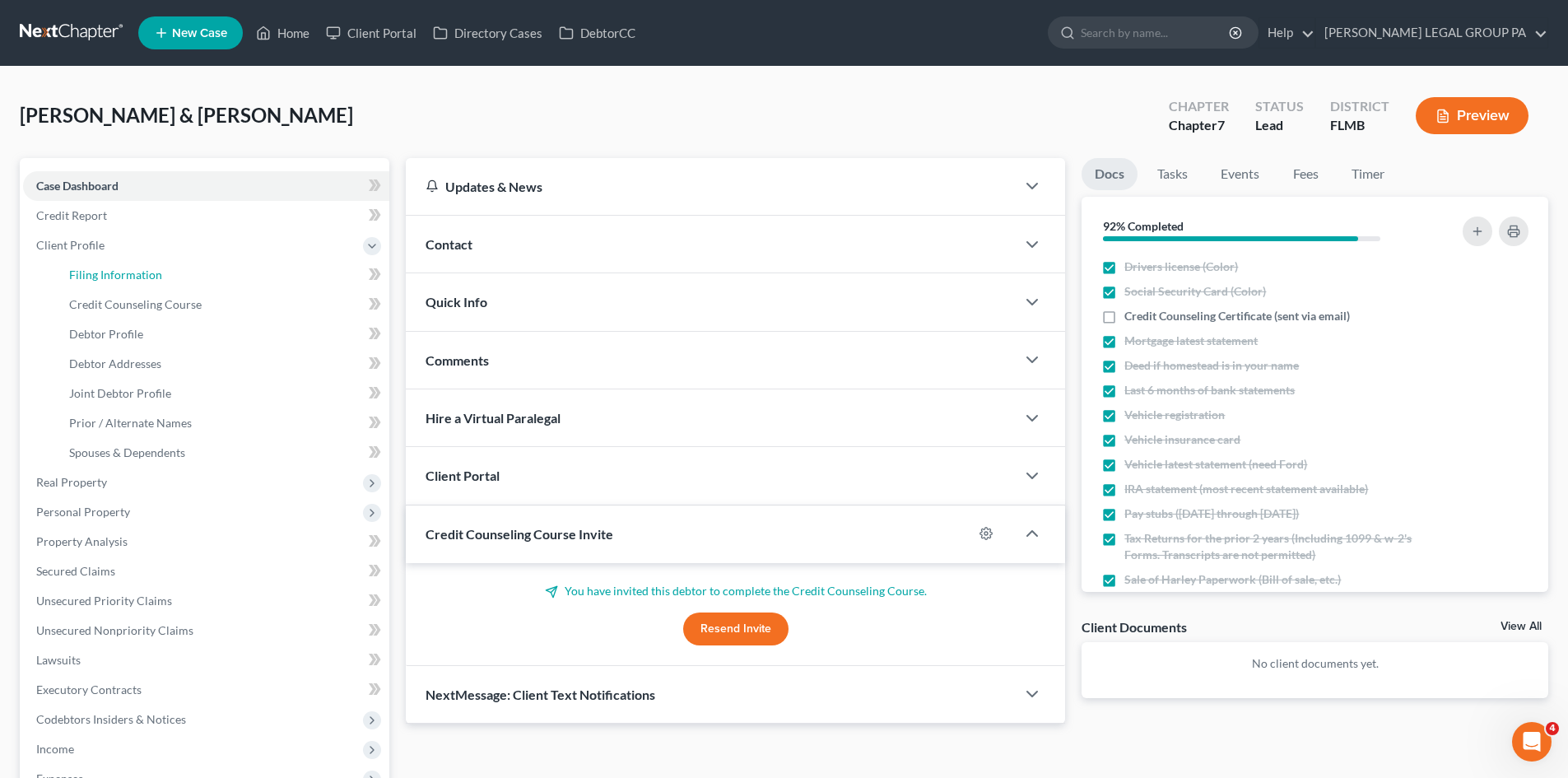
select select "0"
select select "9"
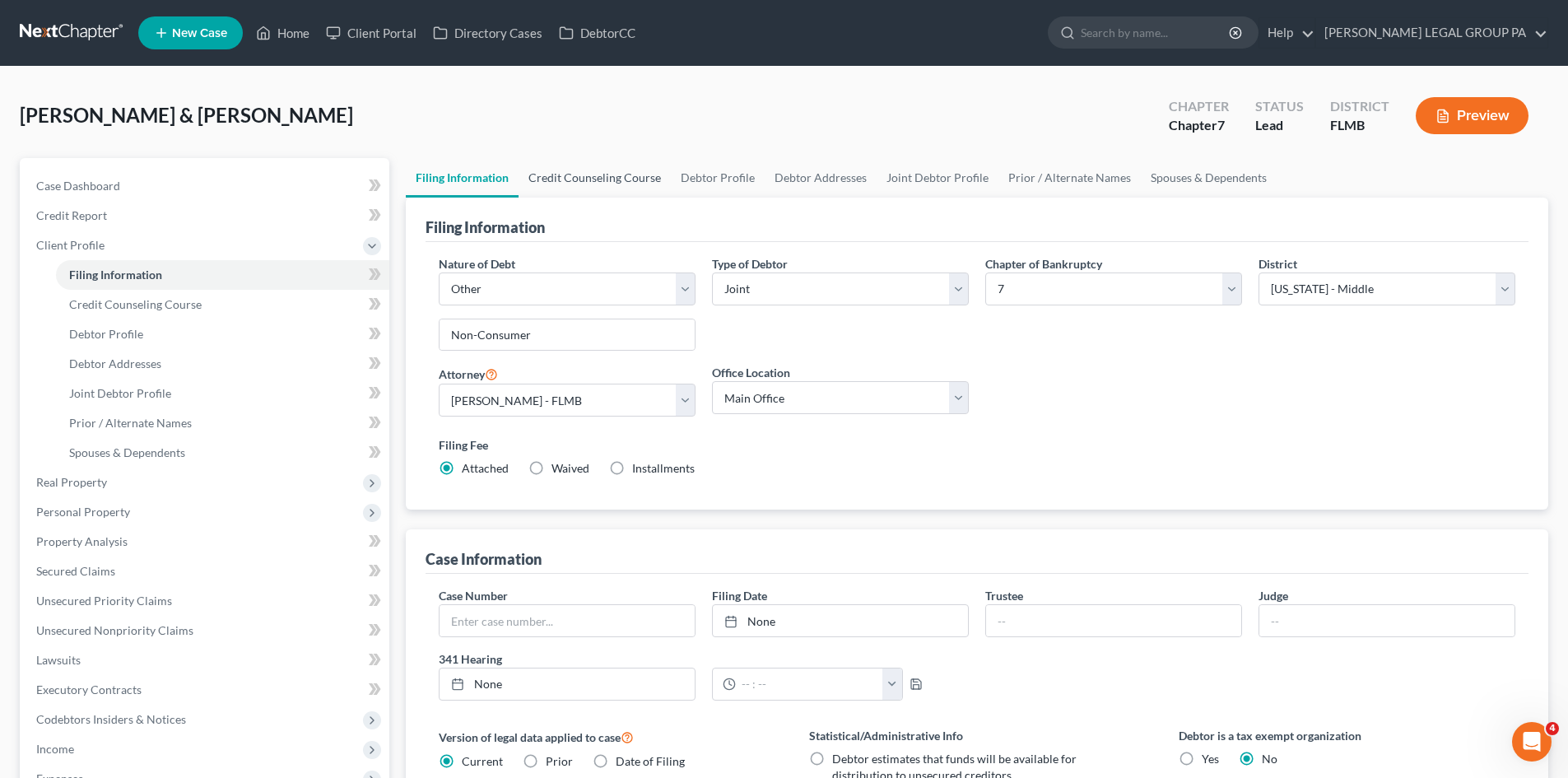
click at [562, 179] on link "Credit Counseling Course" at bounding box center [594, 178] width 152 height 40
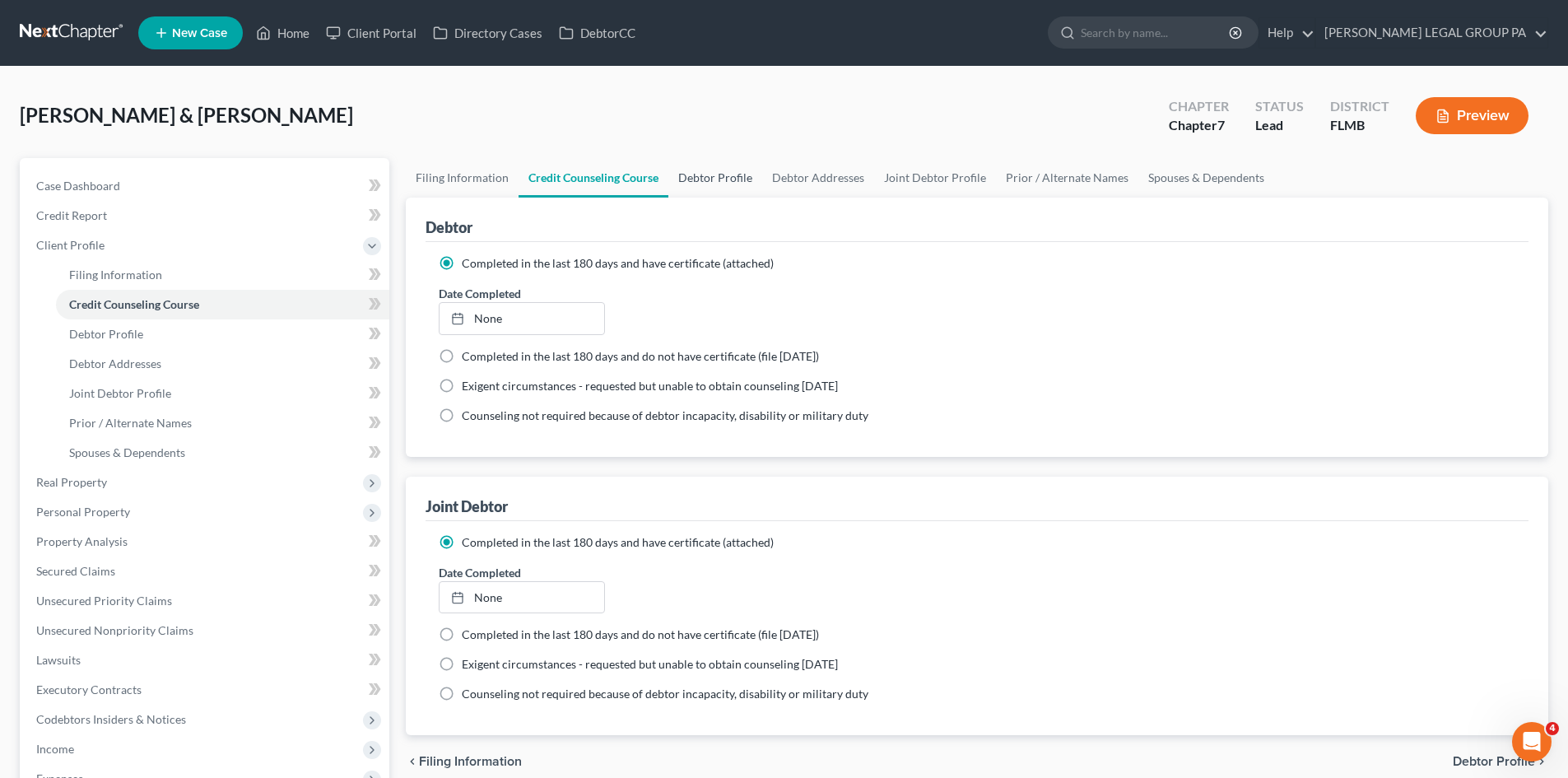
click at [725, 183] on link "Debtor Profile" at bounding box center [715, 178] width 94 height 40
select select "1"
select select "3"
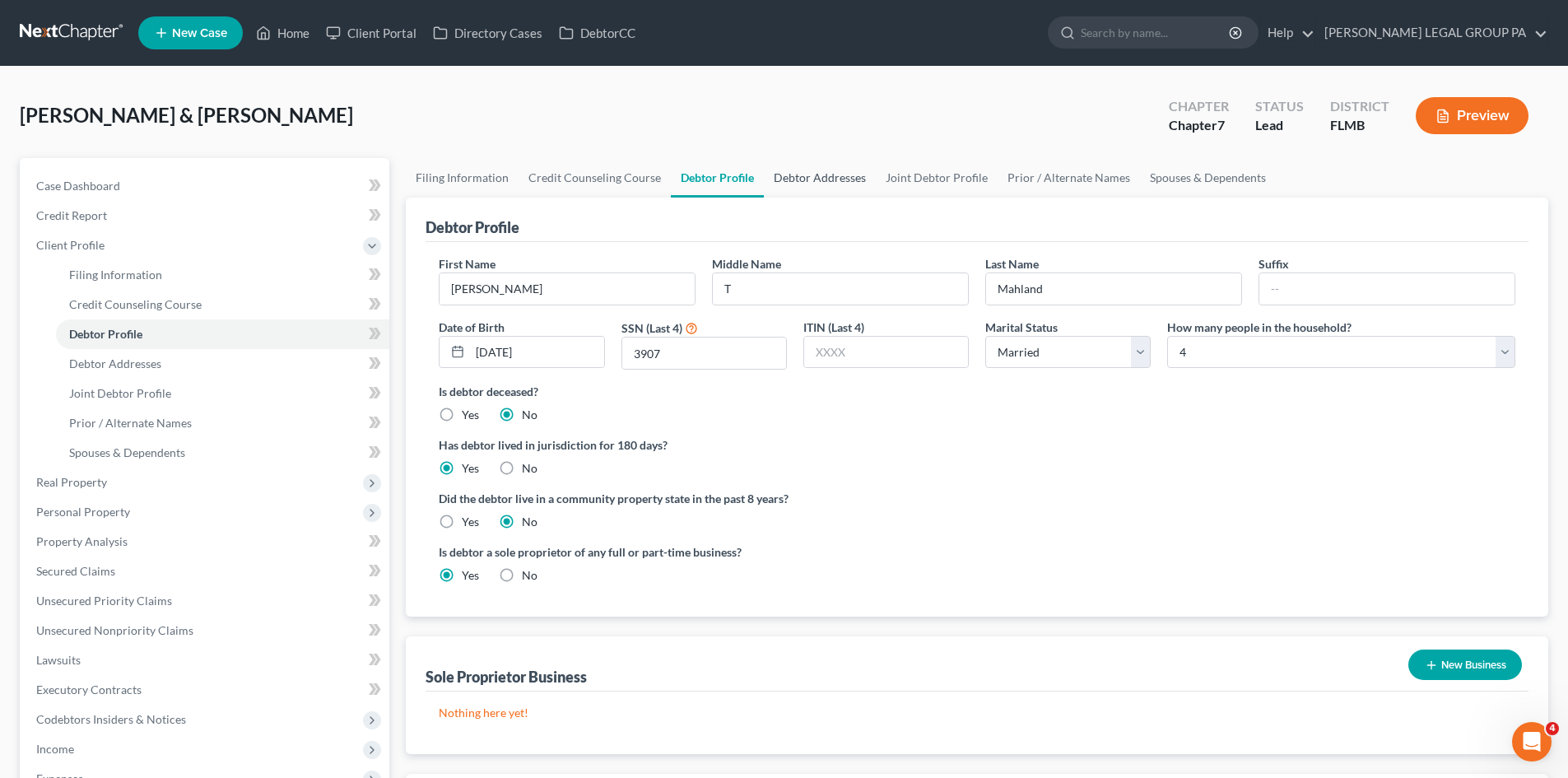
radio input "true"
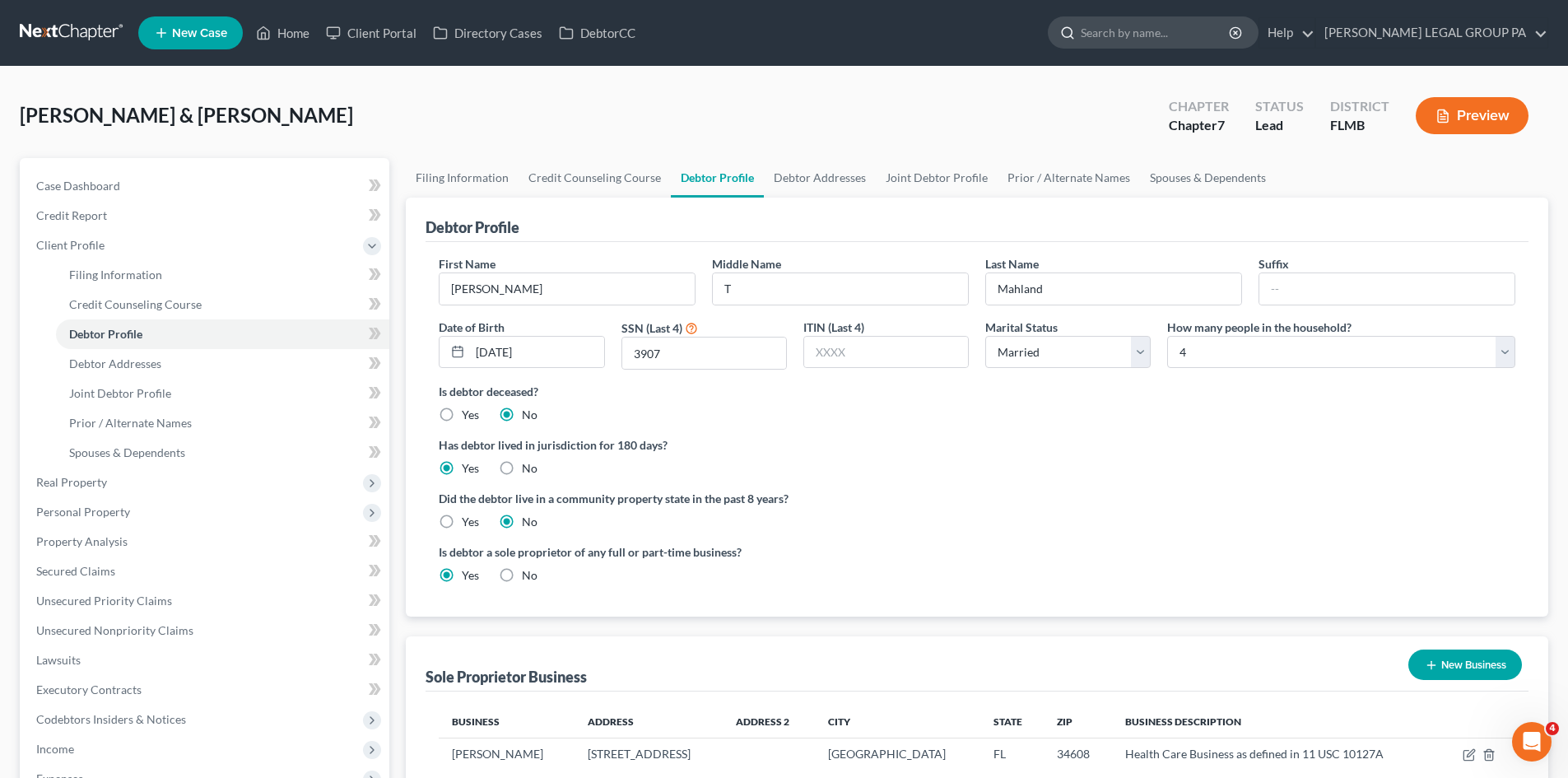
click at [1200, 33] on input "search" at bounding box center [1156, 33] width 151 height 31
type input "clingenpeel"
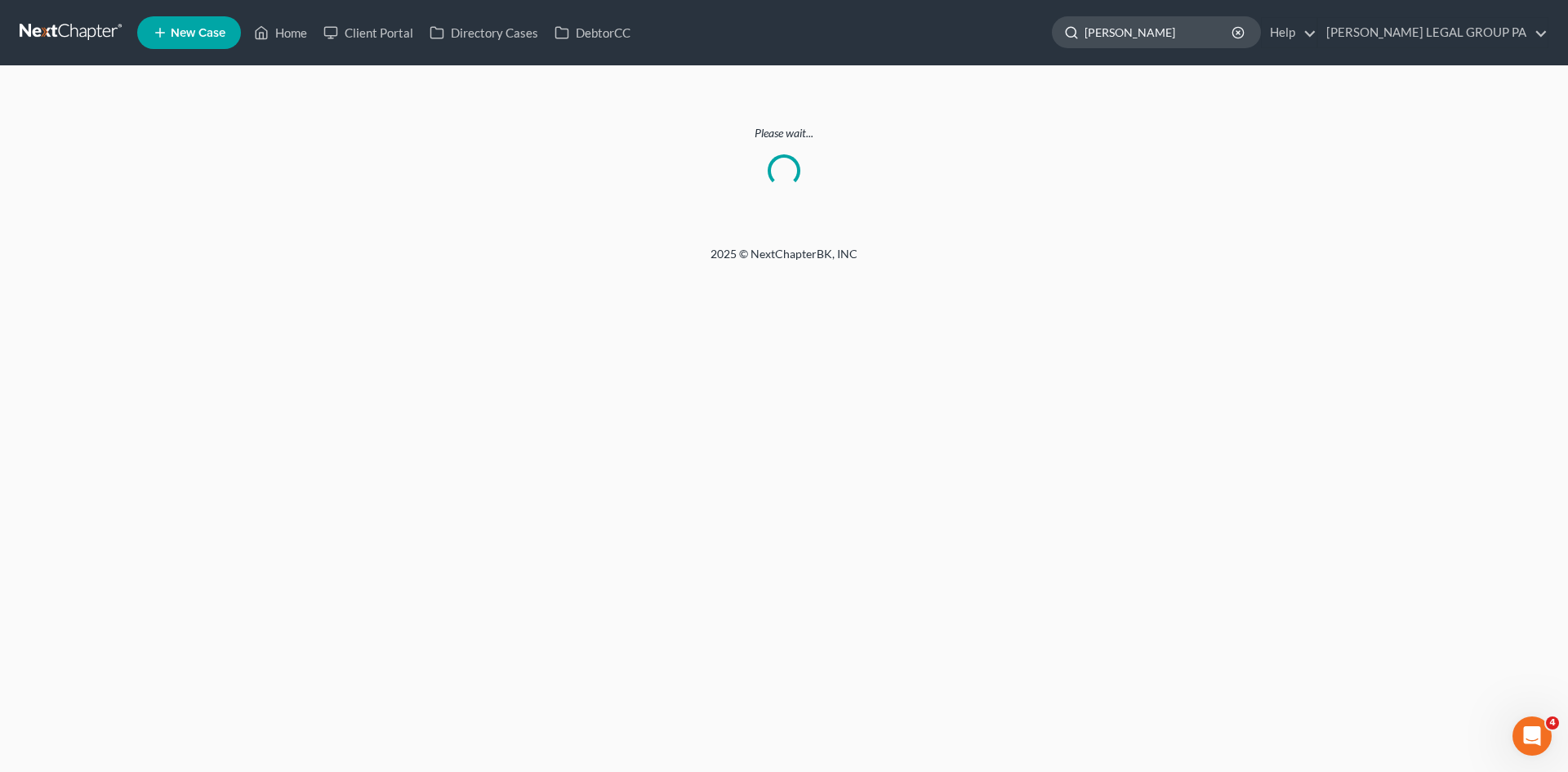
click at [1228, 40] on input "clingenpeel" at bounding box center [1159, 32] width 149 height 31
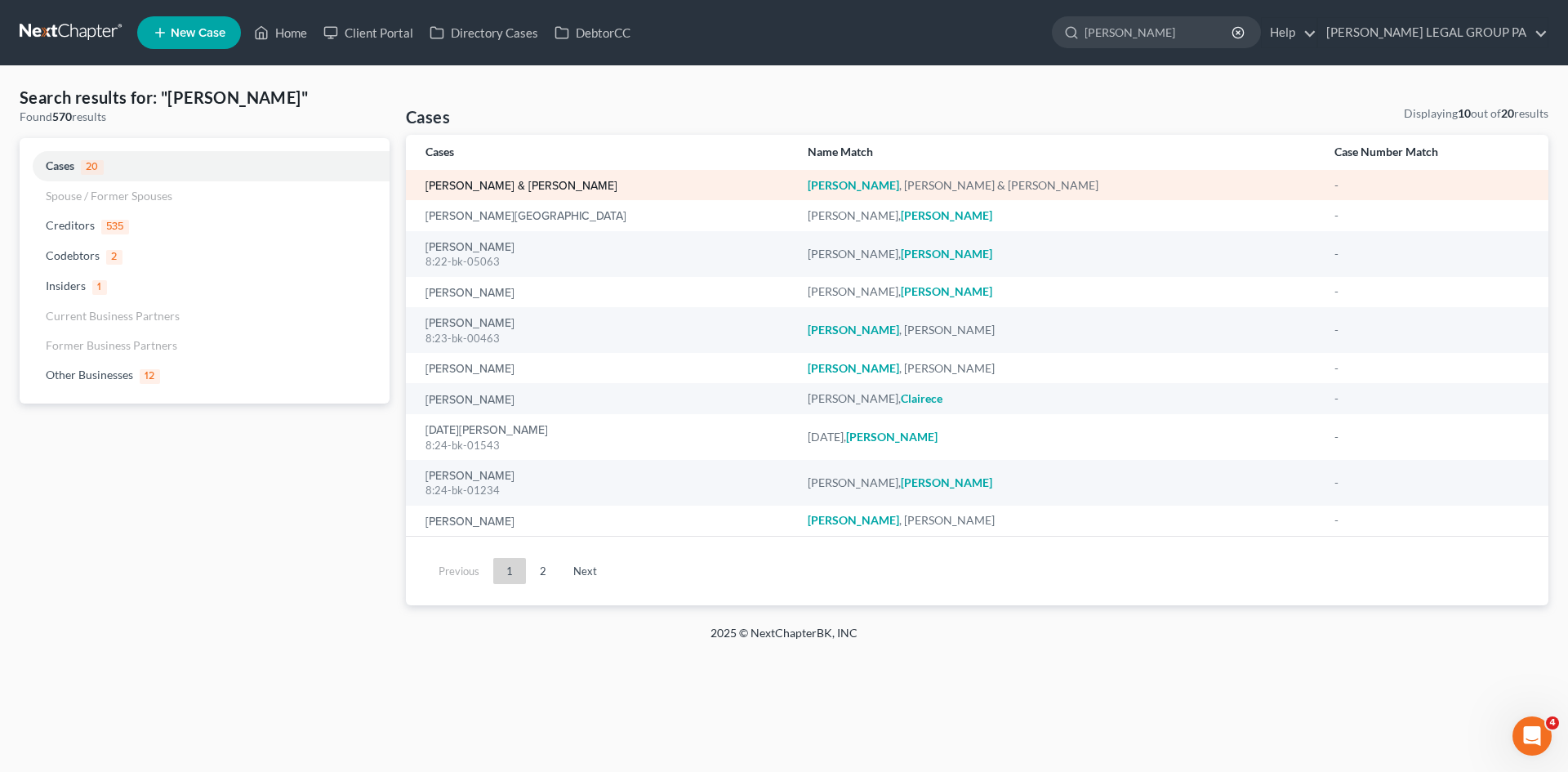
click at [519, 183] on link "Clingenpeel, Michael & Lisa" at bounding box center [522, 186] width 192 height 11
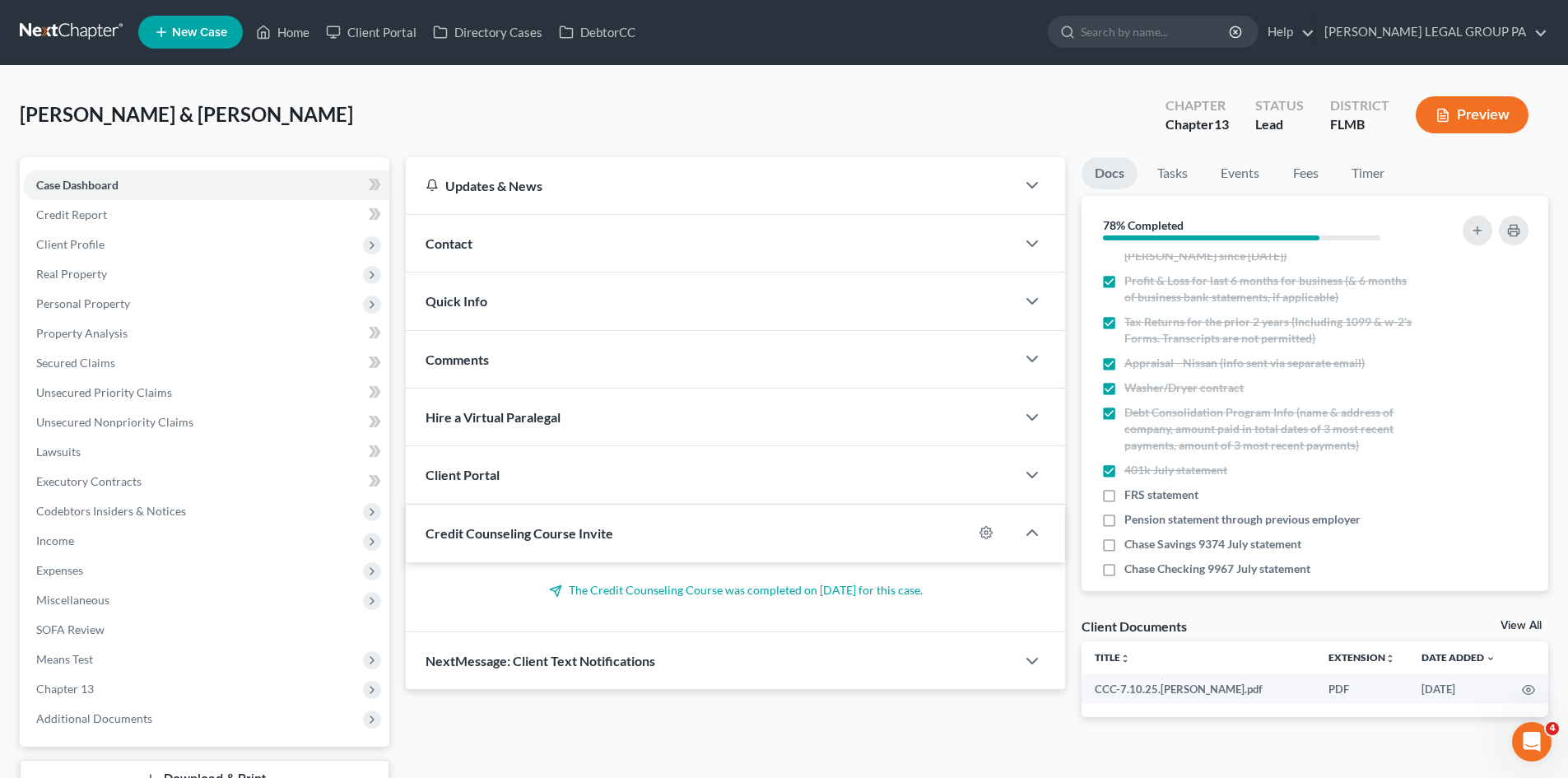
scroll to position [127, 0]
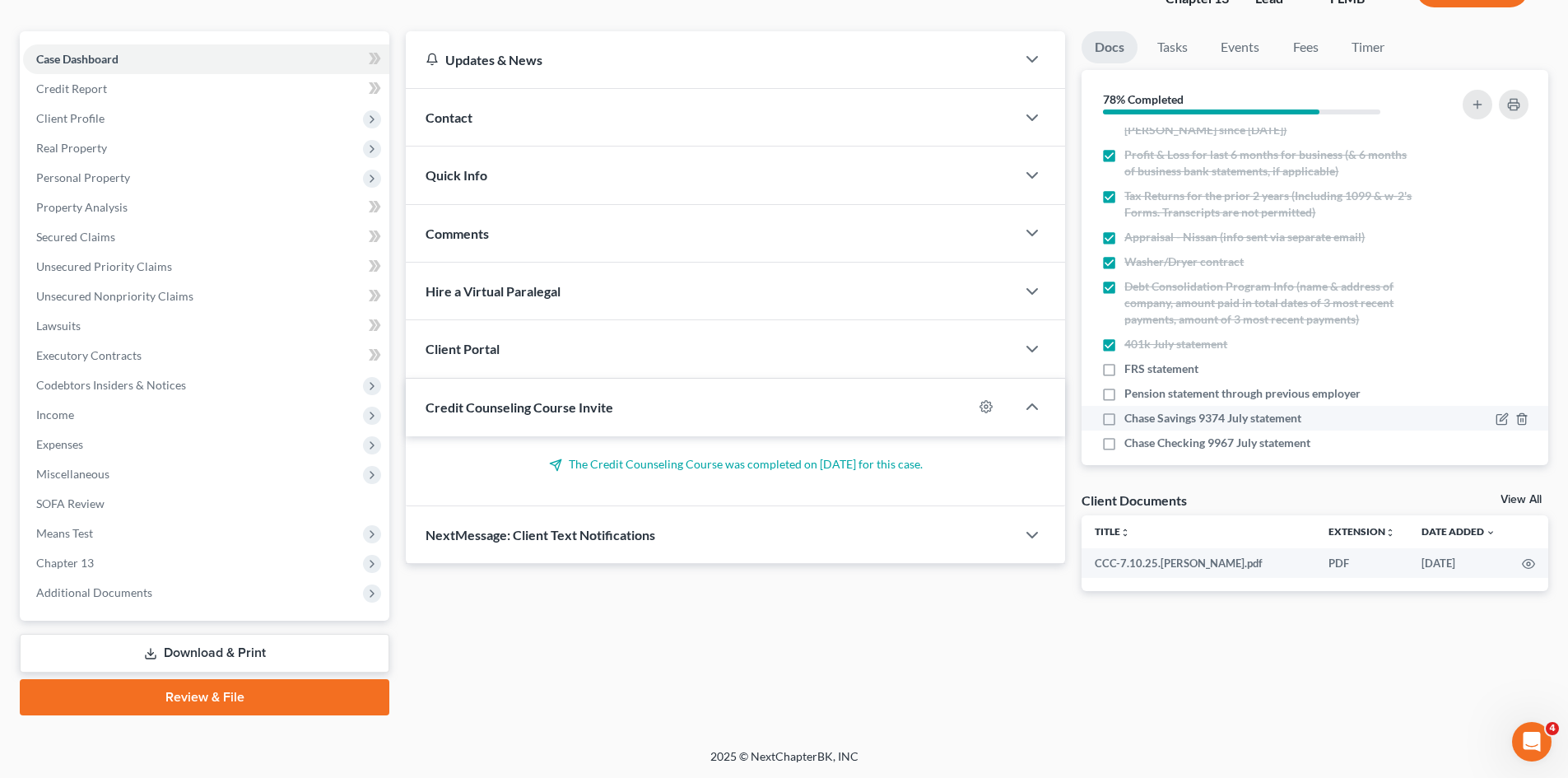
click at [1124, 410] on label "Chase Savings 9374 July statement" at bounding box center [1212, 418] width 177 height 17
click at [1131, 410] on input "Chase Savings 9374 July statement" at bounding box center [1137, 415] width 11 height 11
checkbox input "true"
click at [1124, 435] on label "Chase Checking 9967 July statement" at bounding box center [1217, 443] width 186 height 17
click at [1131, 435] on input "Chase Checking 9967 July statement" at bounding box center [1137, 440] width 11 height 11
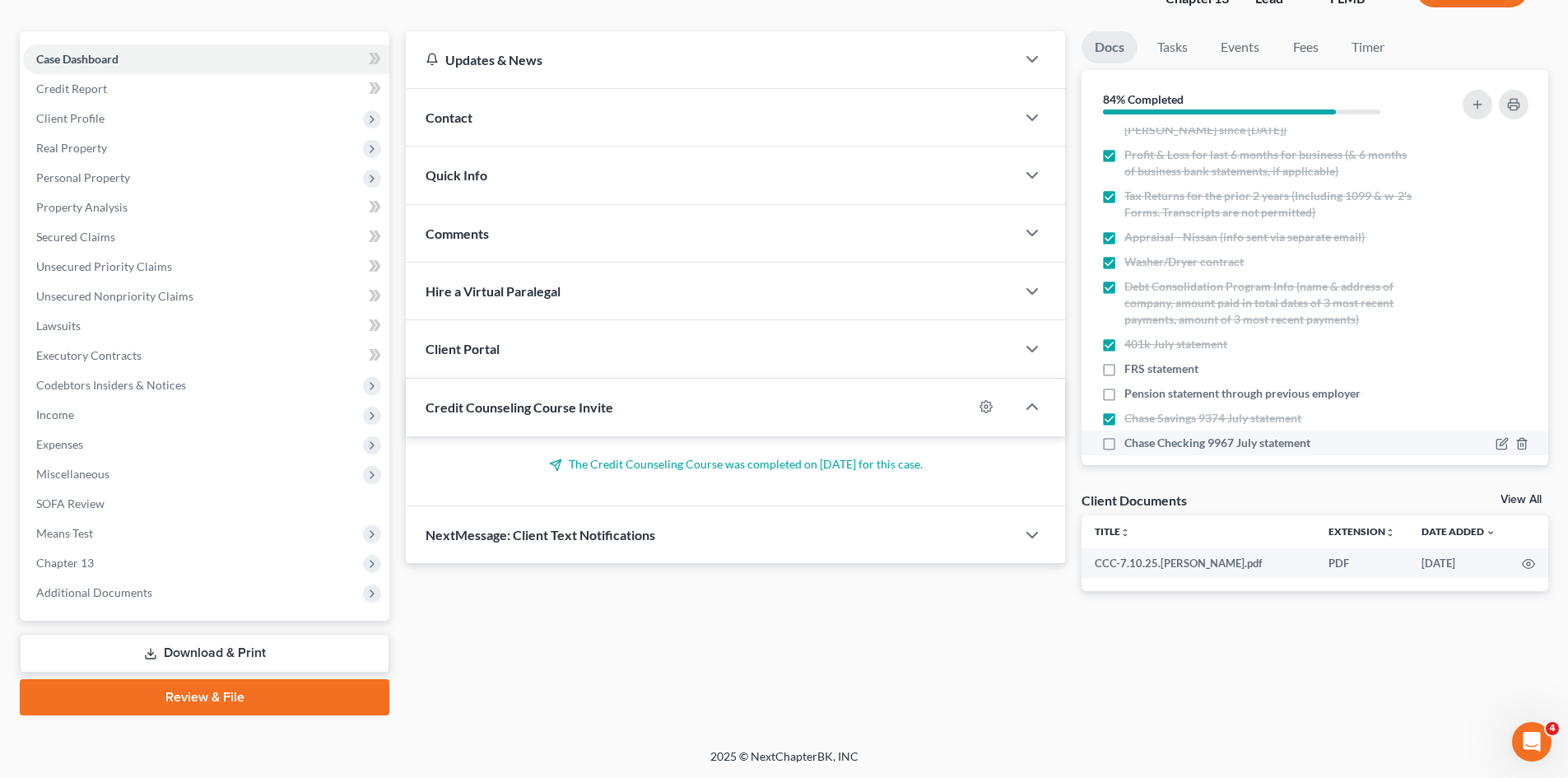
checkbox input "true"
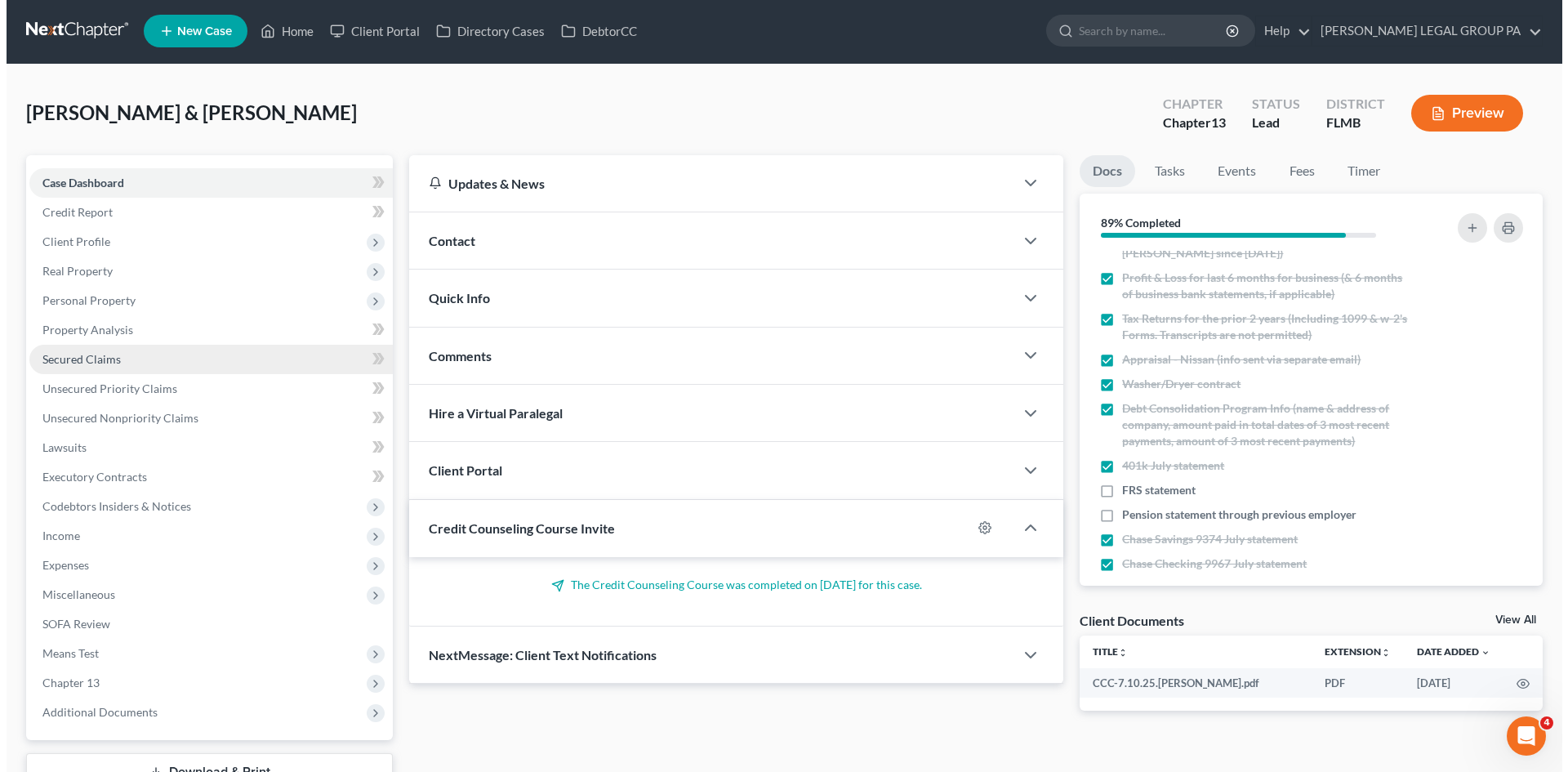
scroll to position [0, 0]
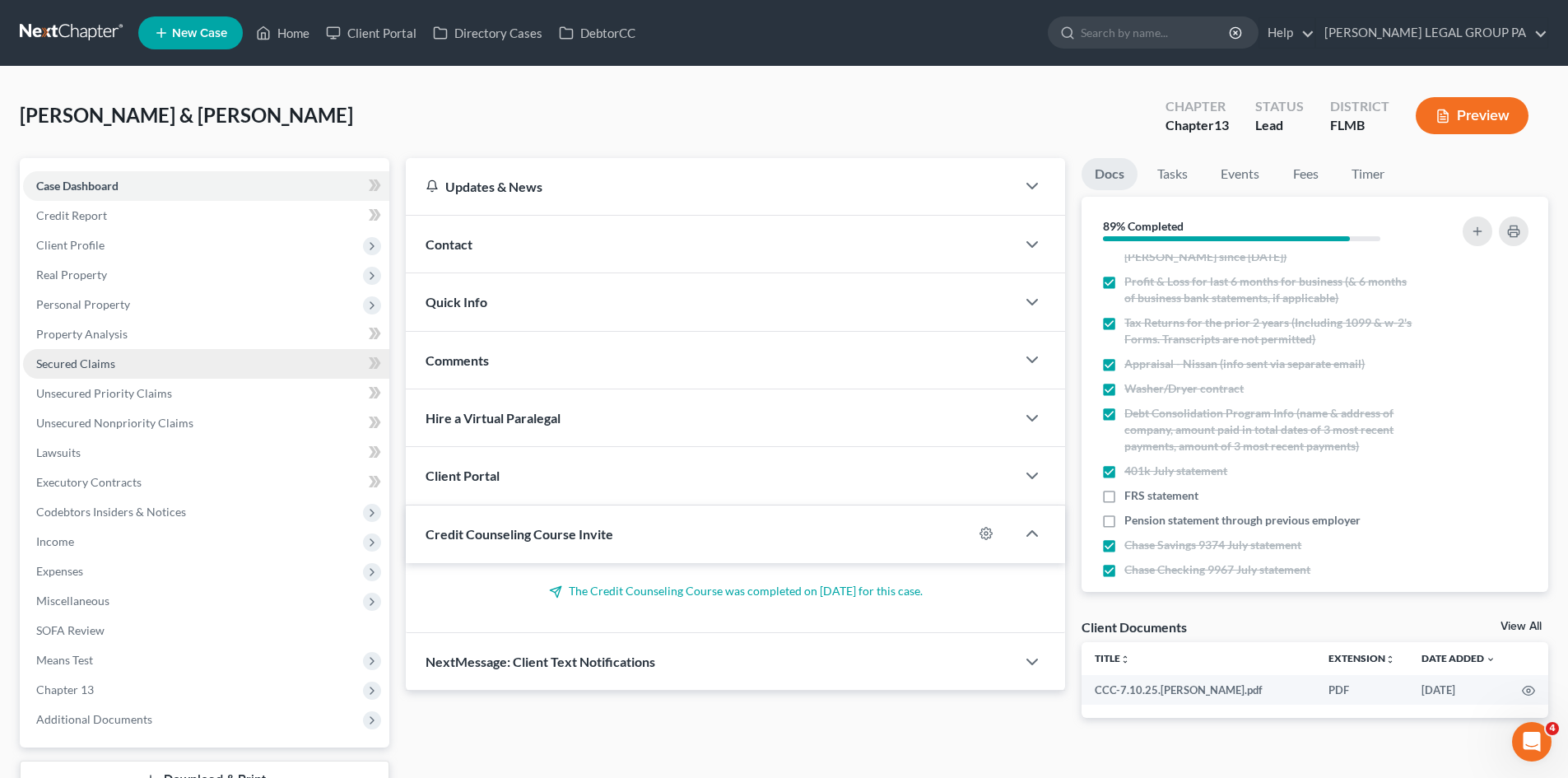
drag, startPoint x: 136, startPoint y: 297, endPoint x: 143, endPoint y: 363, distance: 66.4
click at [136, 297] on span "Personal Property" at bounding box center [206, 305] width 366 height 30
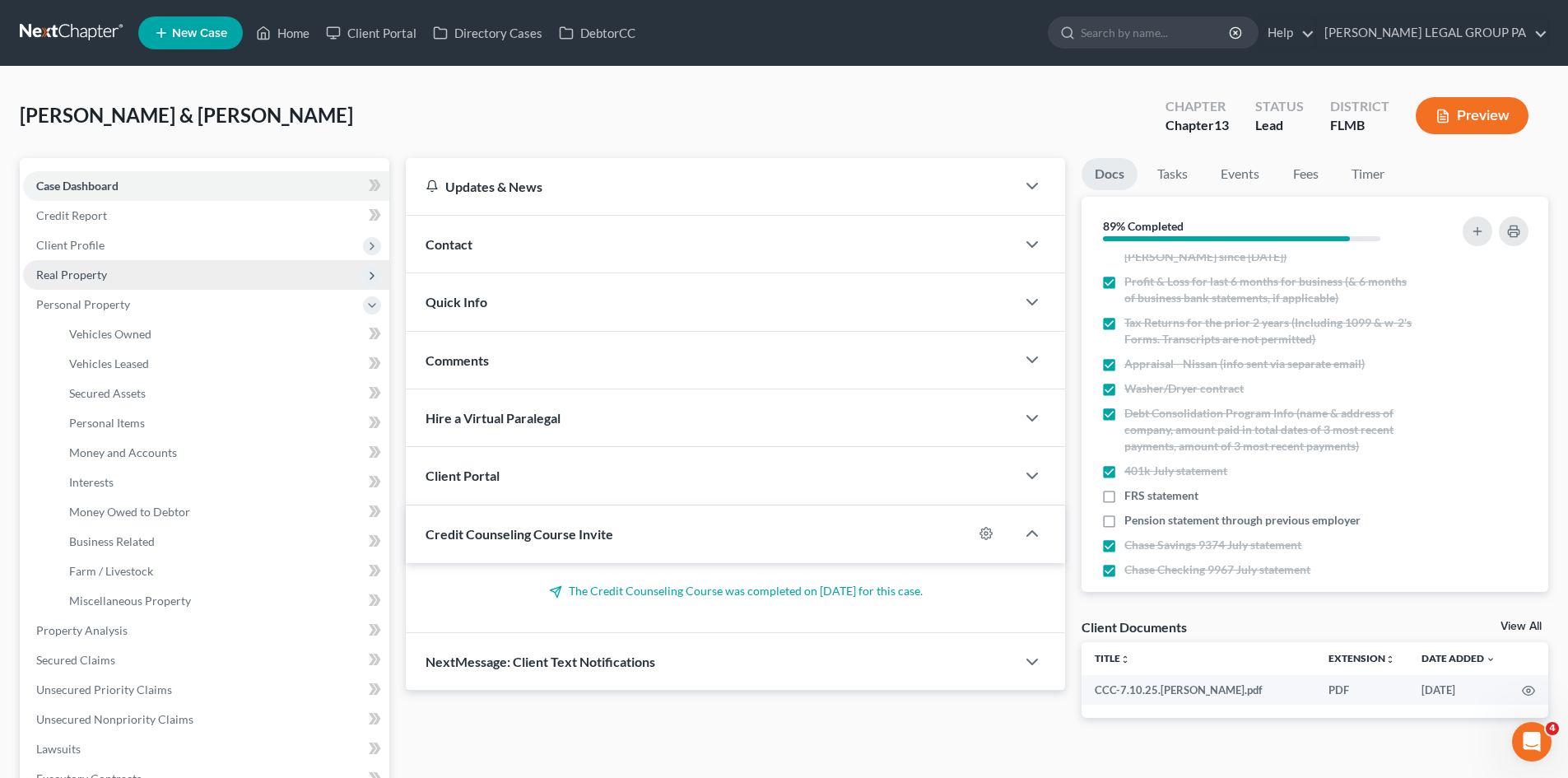
click at [139, 276] on span "Real Property" at bounding box center [206, 275] width 366 height 30
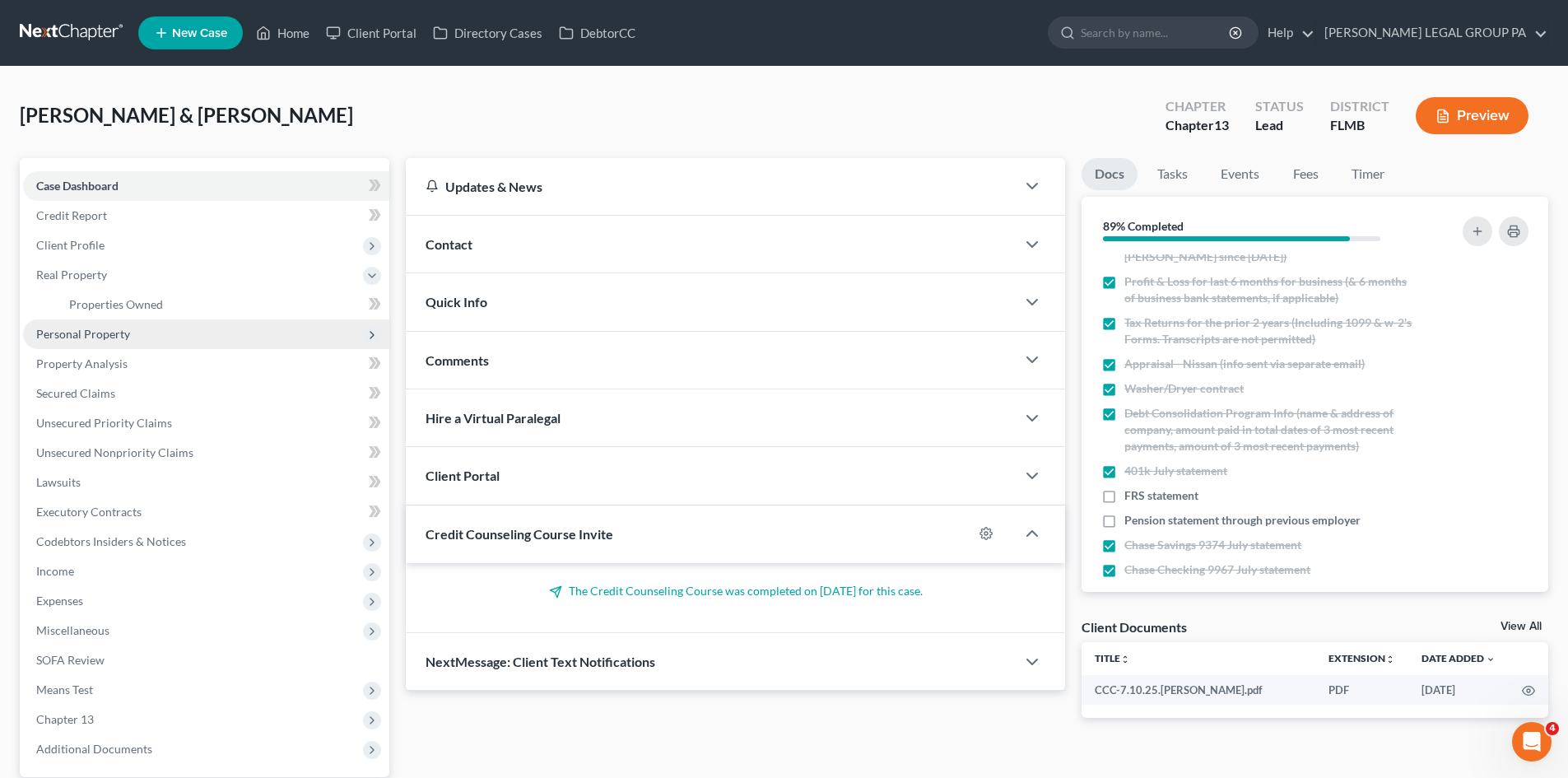
click at [133, 333] on span "Personal Property" at bounding box center [206, 334] width 366 height 30
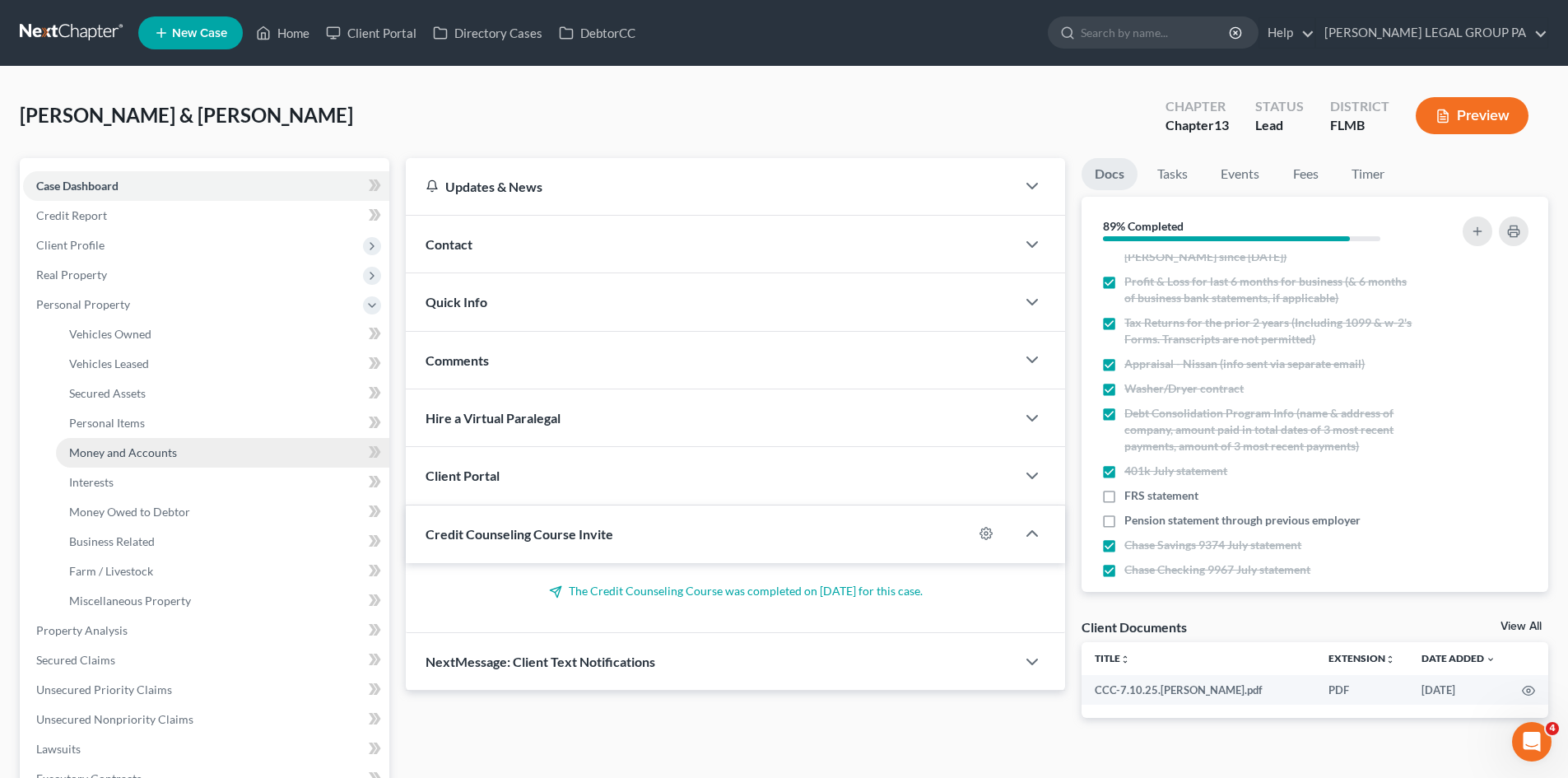
click at [167, 459] on span "Money and Accounts" at bounding box center [123, 452] width 107 height 14
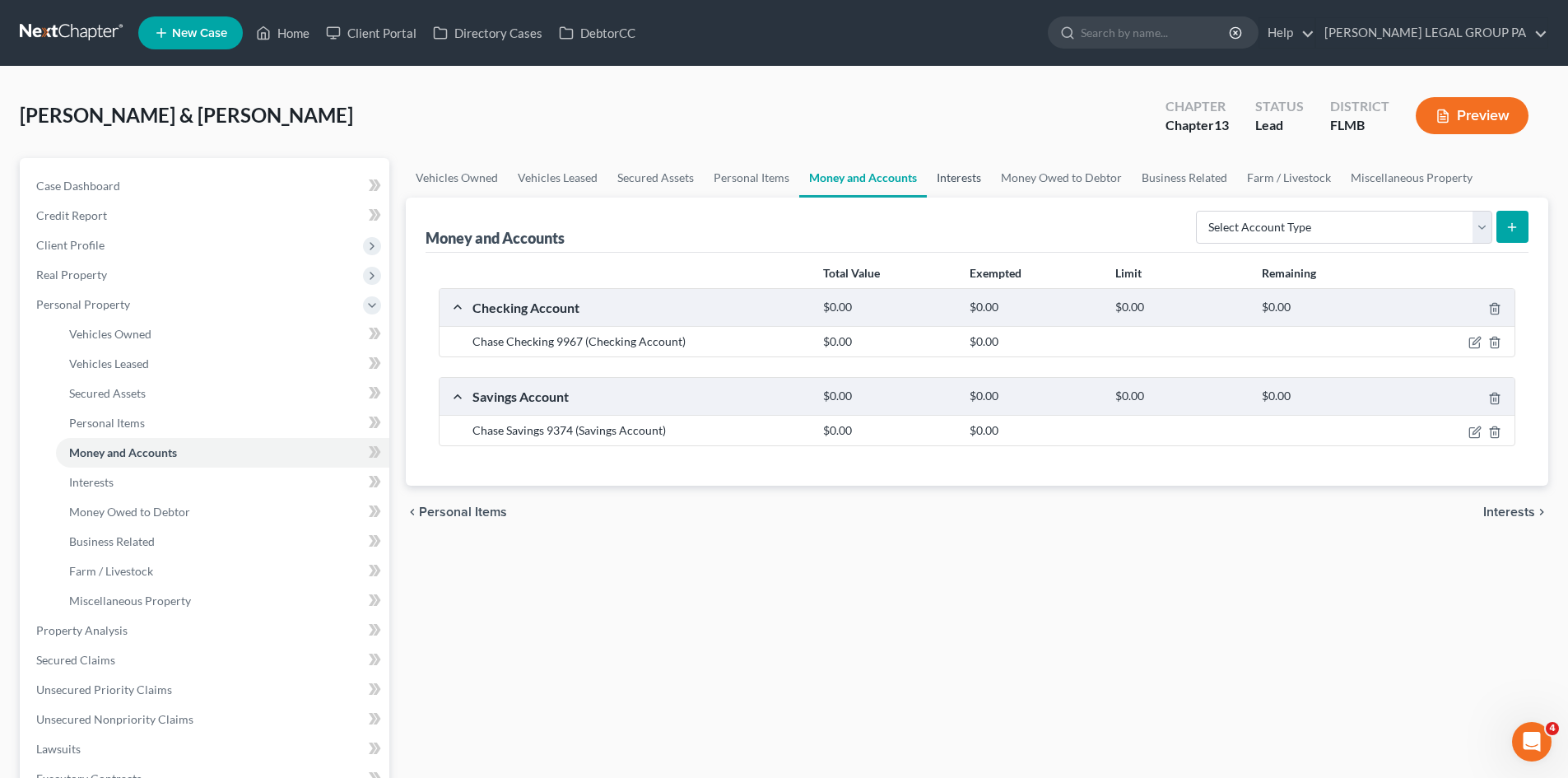
click at [951, 176] on link "Interests" at bounding box center [959, 178] width 64 height 40
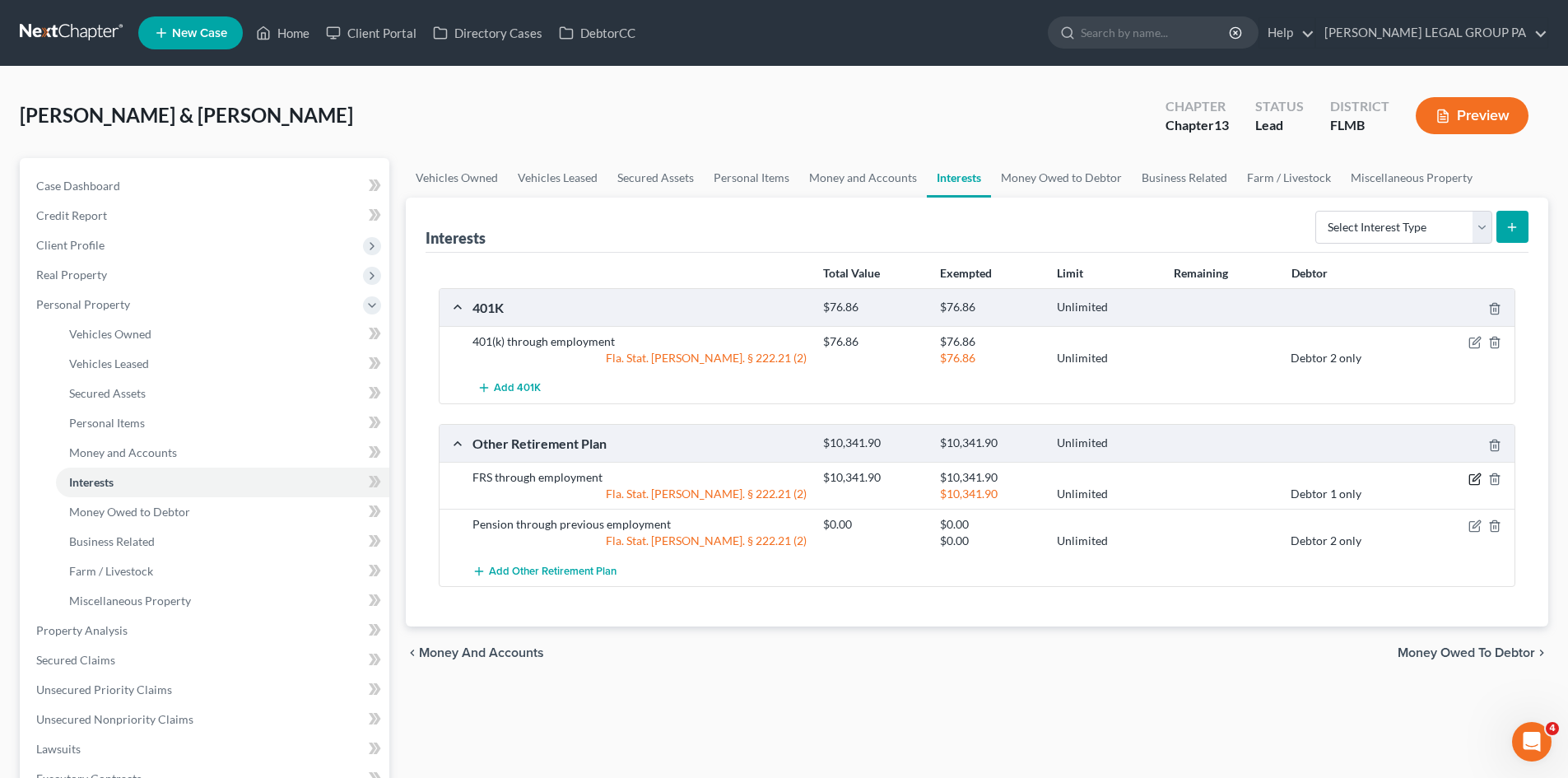
click at [1476, 481] on icon "button" at bounding box center [1475, 479] width 13 height 13
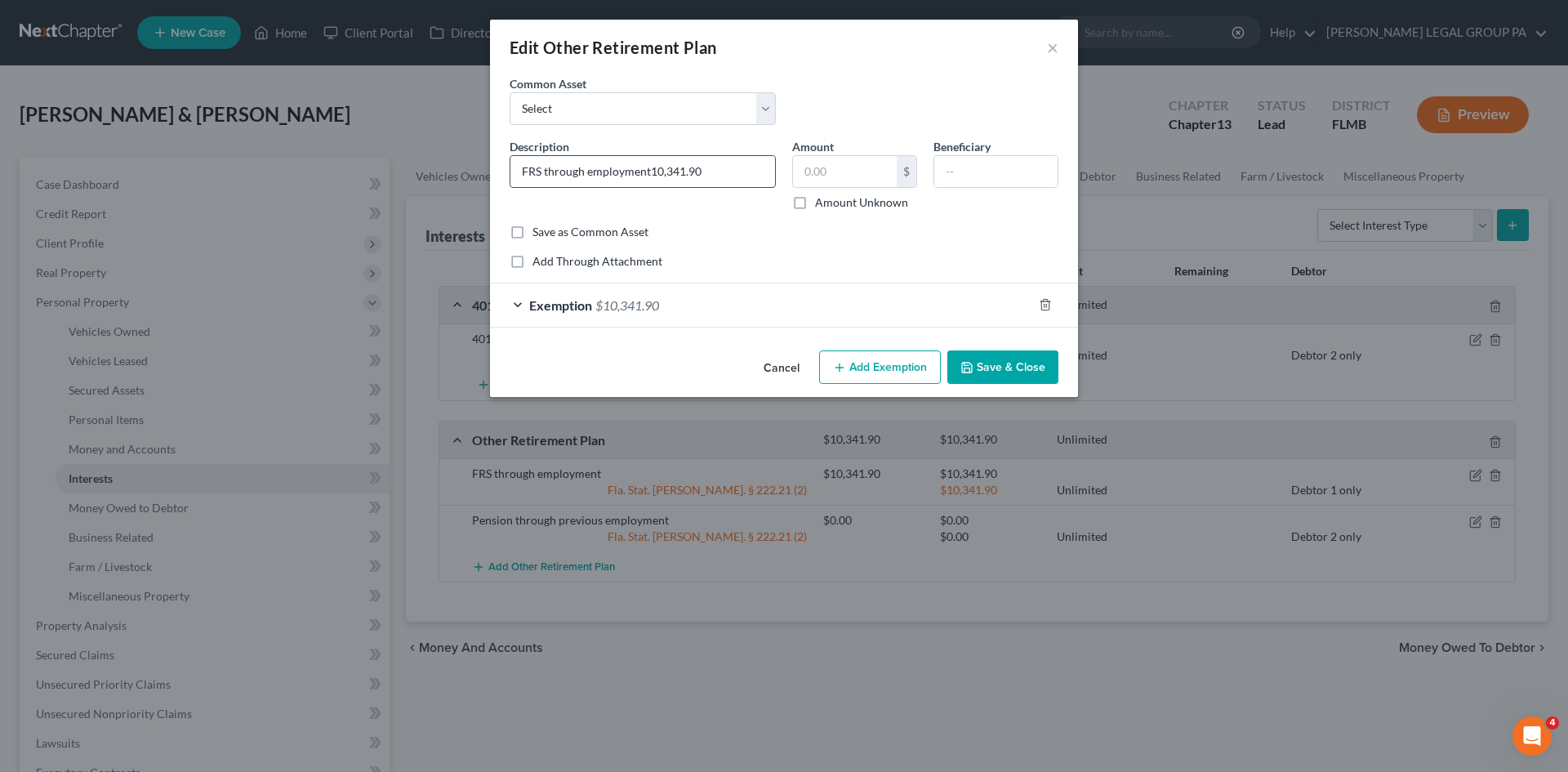
type input "FRS through employment"
click at [832, 169] on input "text" at bounding box center [845, 172] width 104 height 31
click at [846, 172] on input "10,451.40" at bounding box center [845, 172] width 104 height 31
type input "10,451.40"
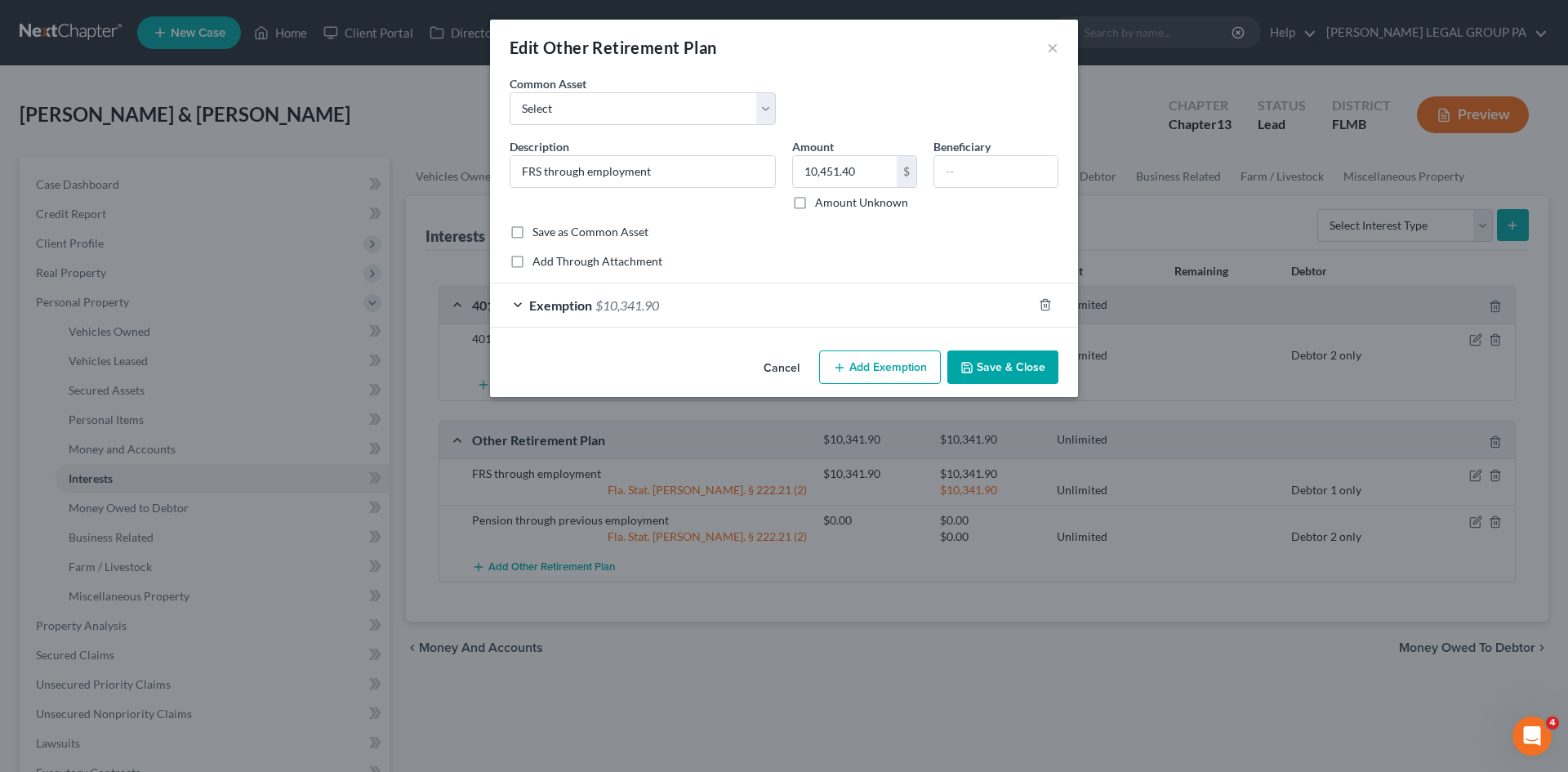
click at [676, 316] on div "Exemption $10,341.90" at bounding box center [761, 305] width 542 height 44
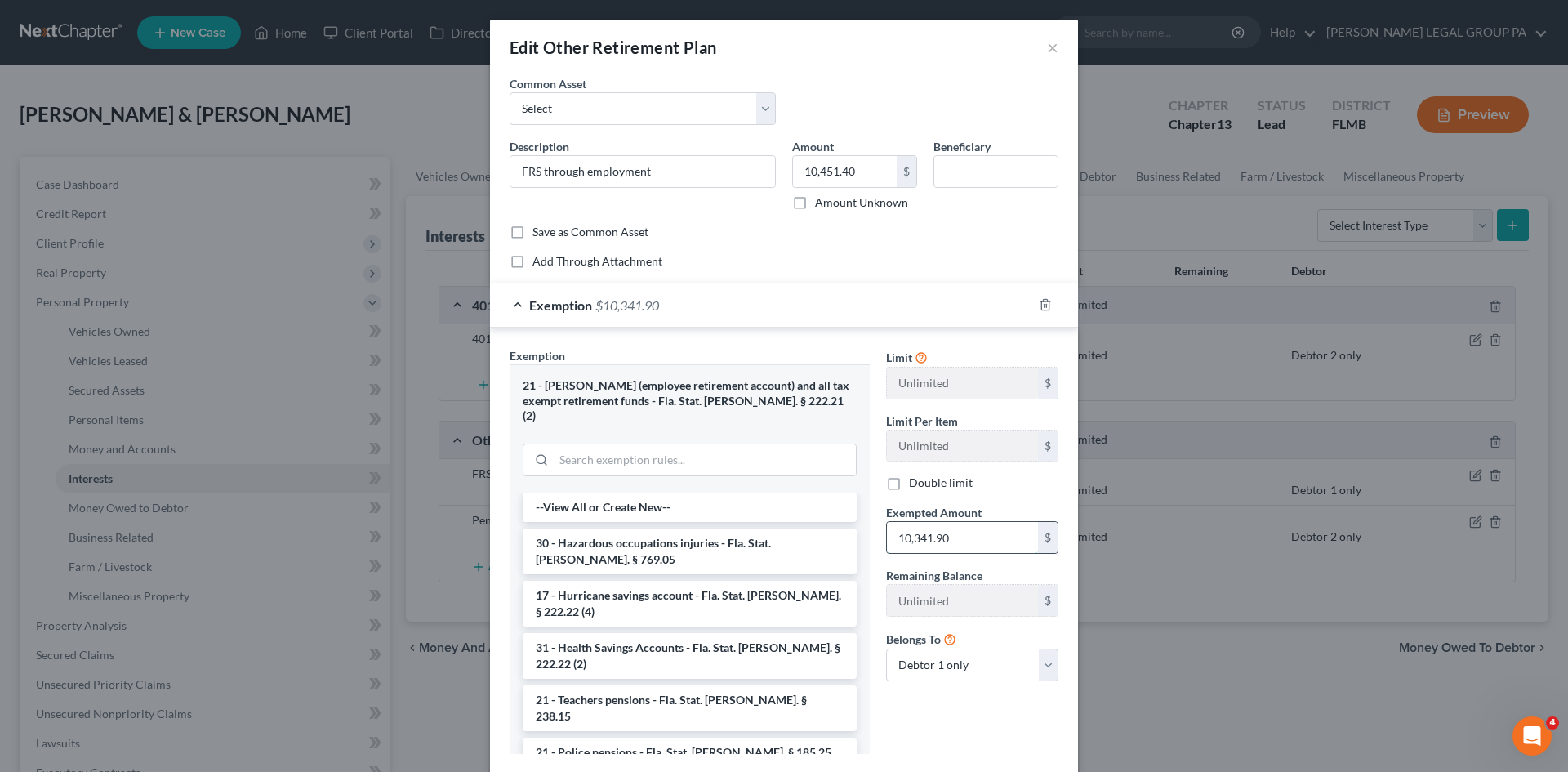
click at [931, 541] on input "10,341.90" at bounding box center [962, 537] width 151 height 31
paste input "451.4"
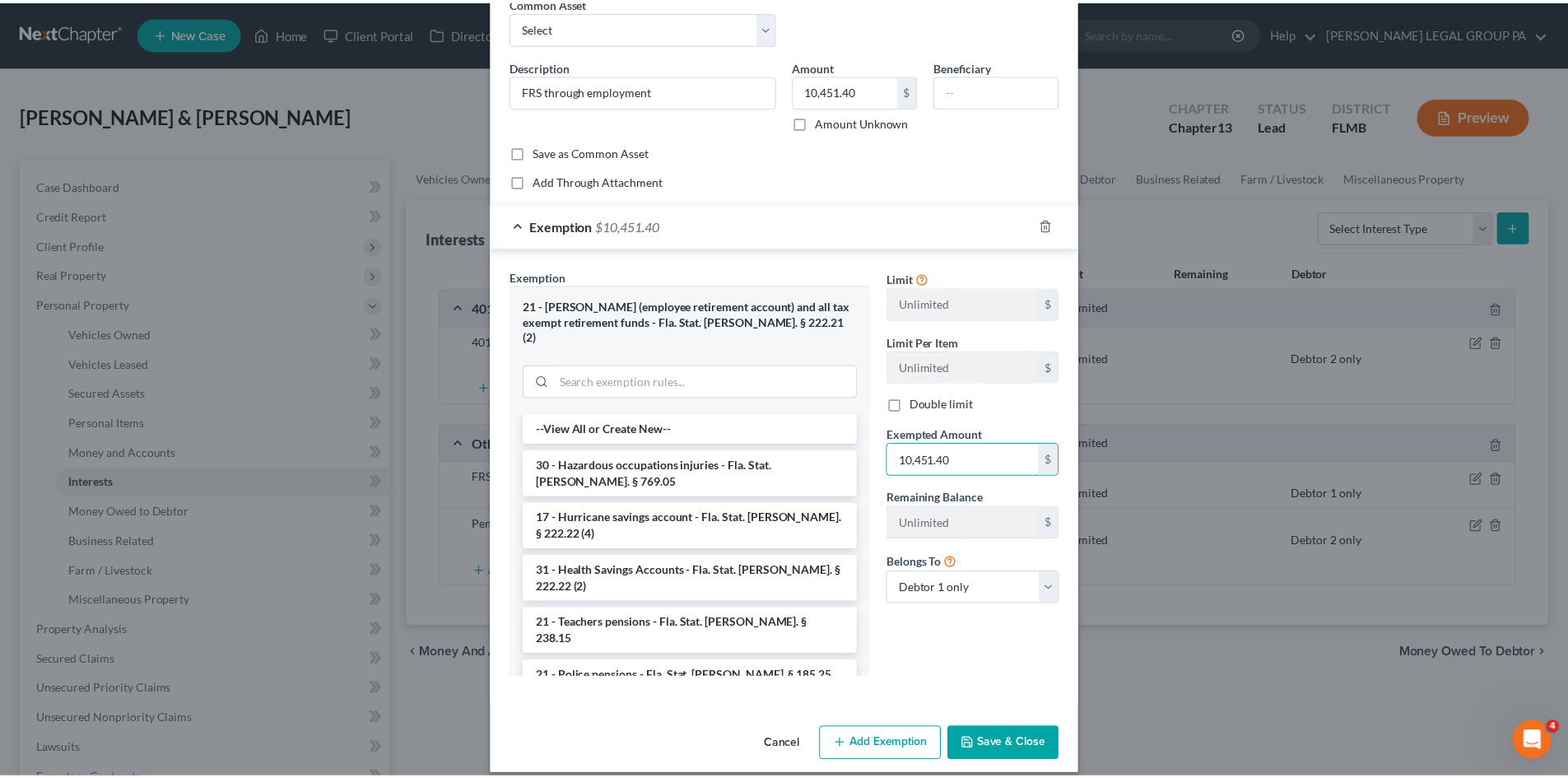
scroll to position [84, 0]
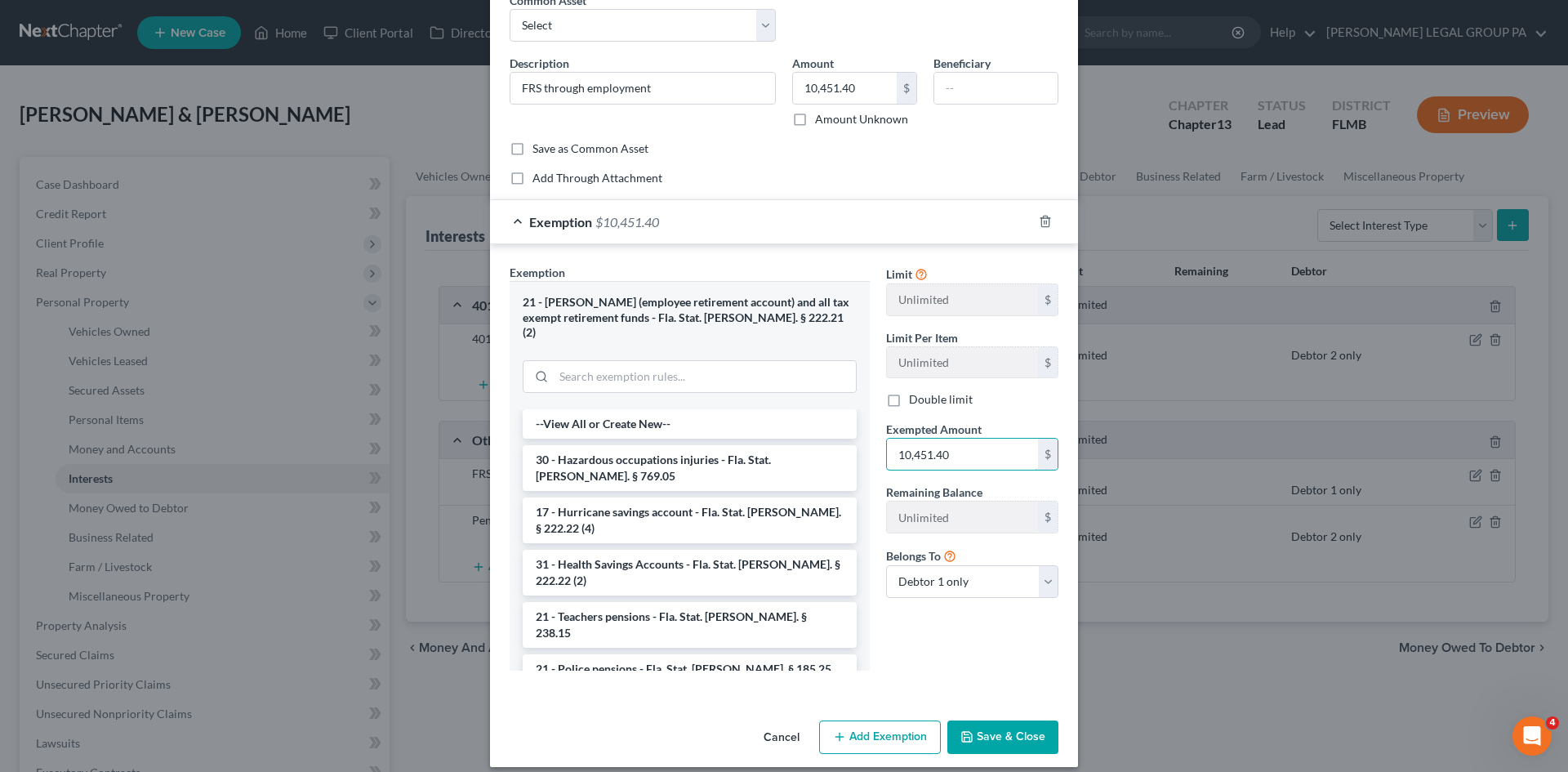
type input "10,451.40"
click at [996, 729] on button "Save & Close" at bounding box center [1003, 737] width 111 height 34
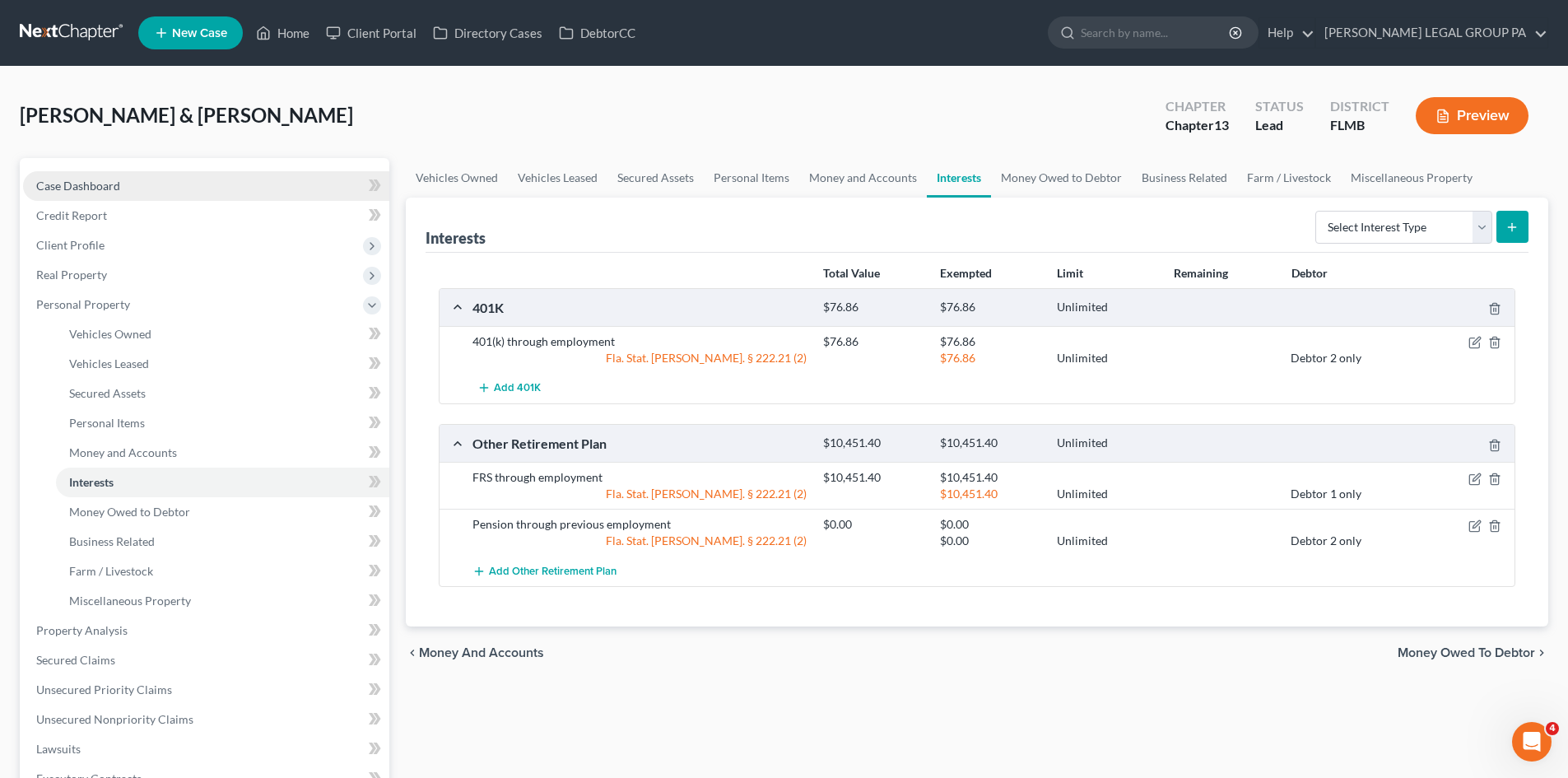
click at [193, 188] on link "Case Dashboard" at bounding box center [206, 186] width 366 height 30
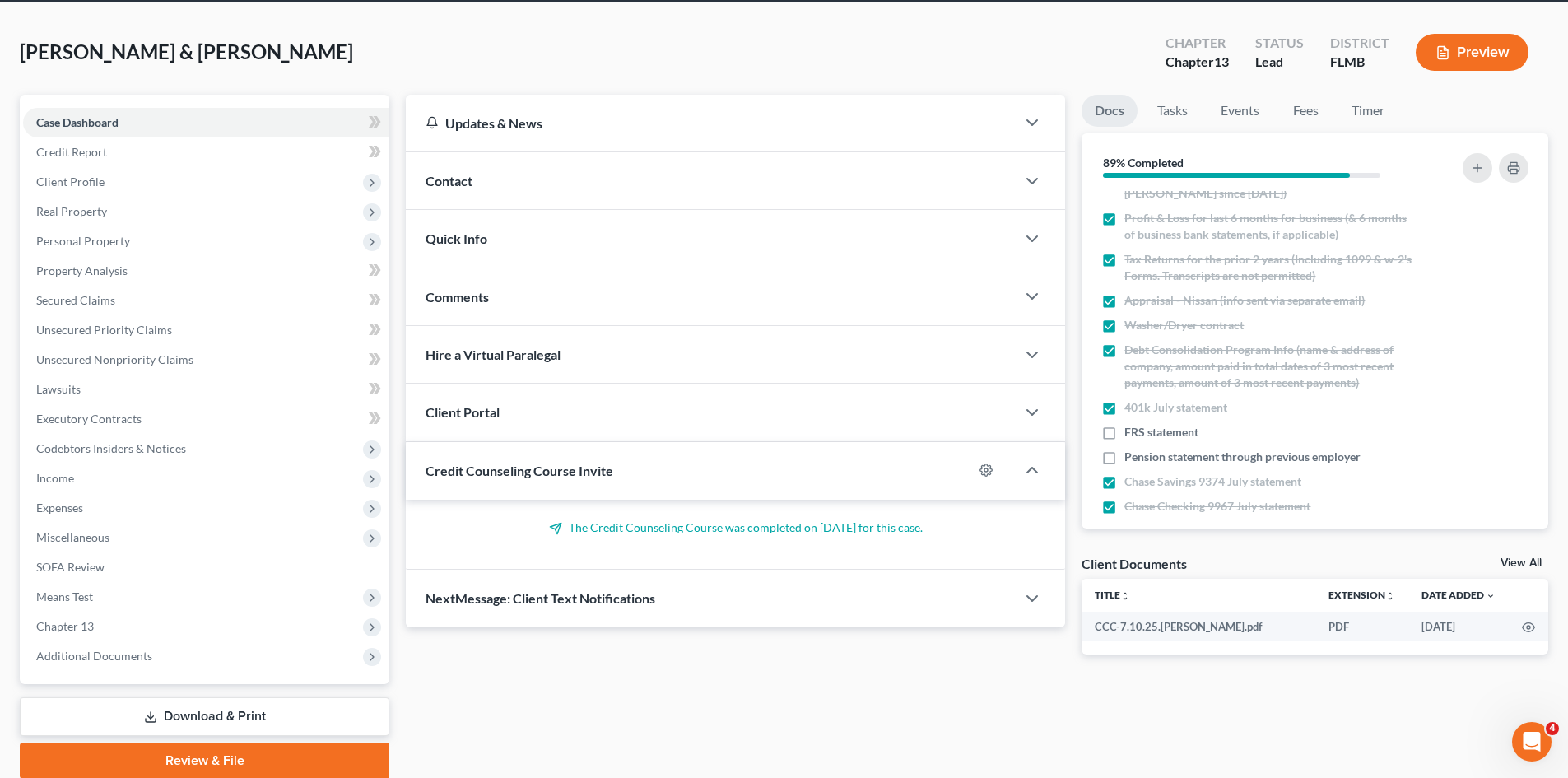
scroll to position [127, 0]
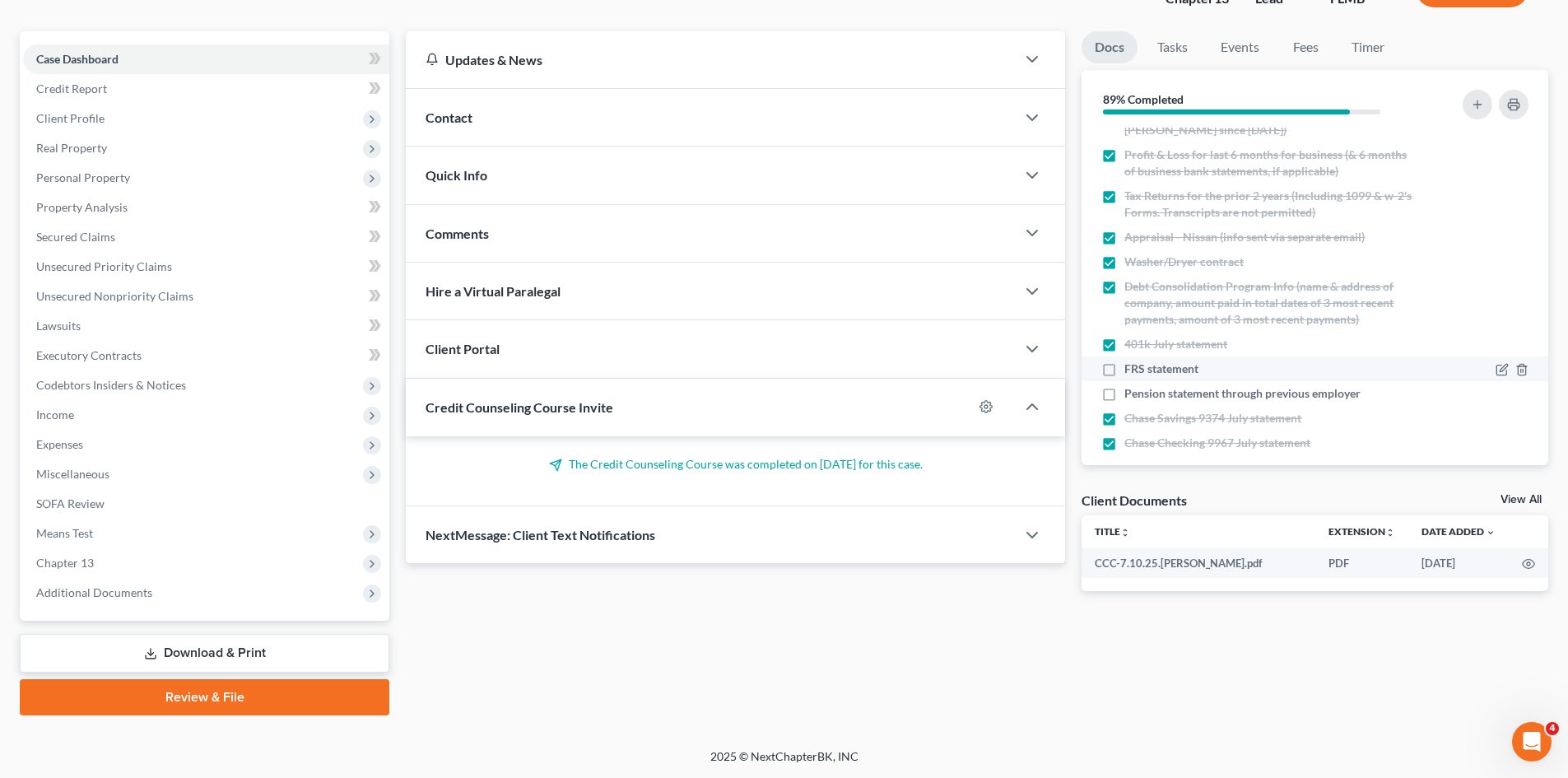
click at [1124, 361] on label "FRS statement" at bounding box center [1161, 369] width 74 height 17
click at [1131, 361] on input "FRS statement" at bounding box center [1137, 366] width 11 height 11
checkbox input "true"
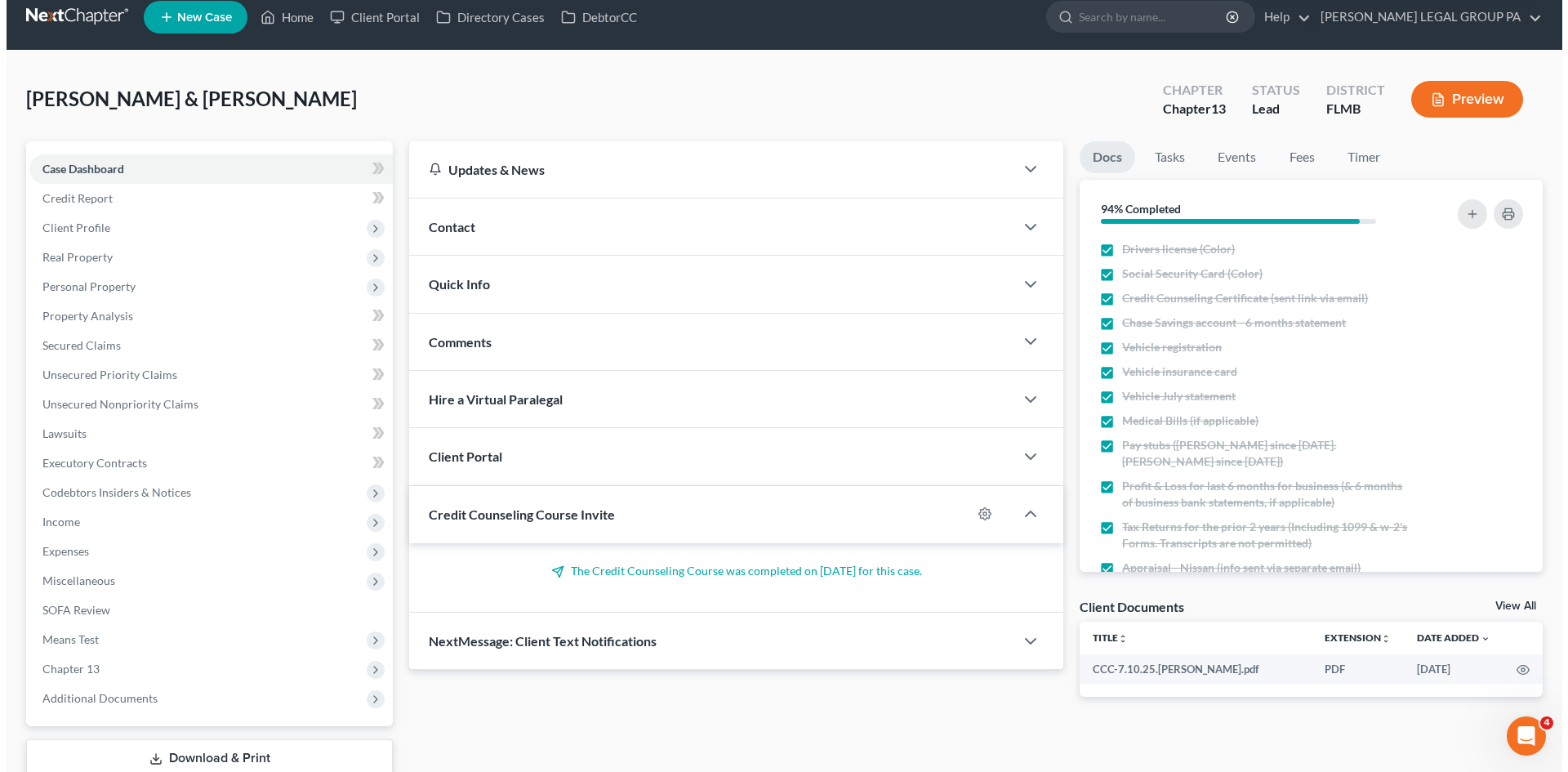
scroll to position [0, 0]
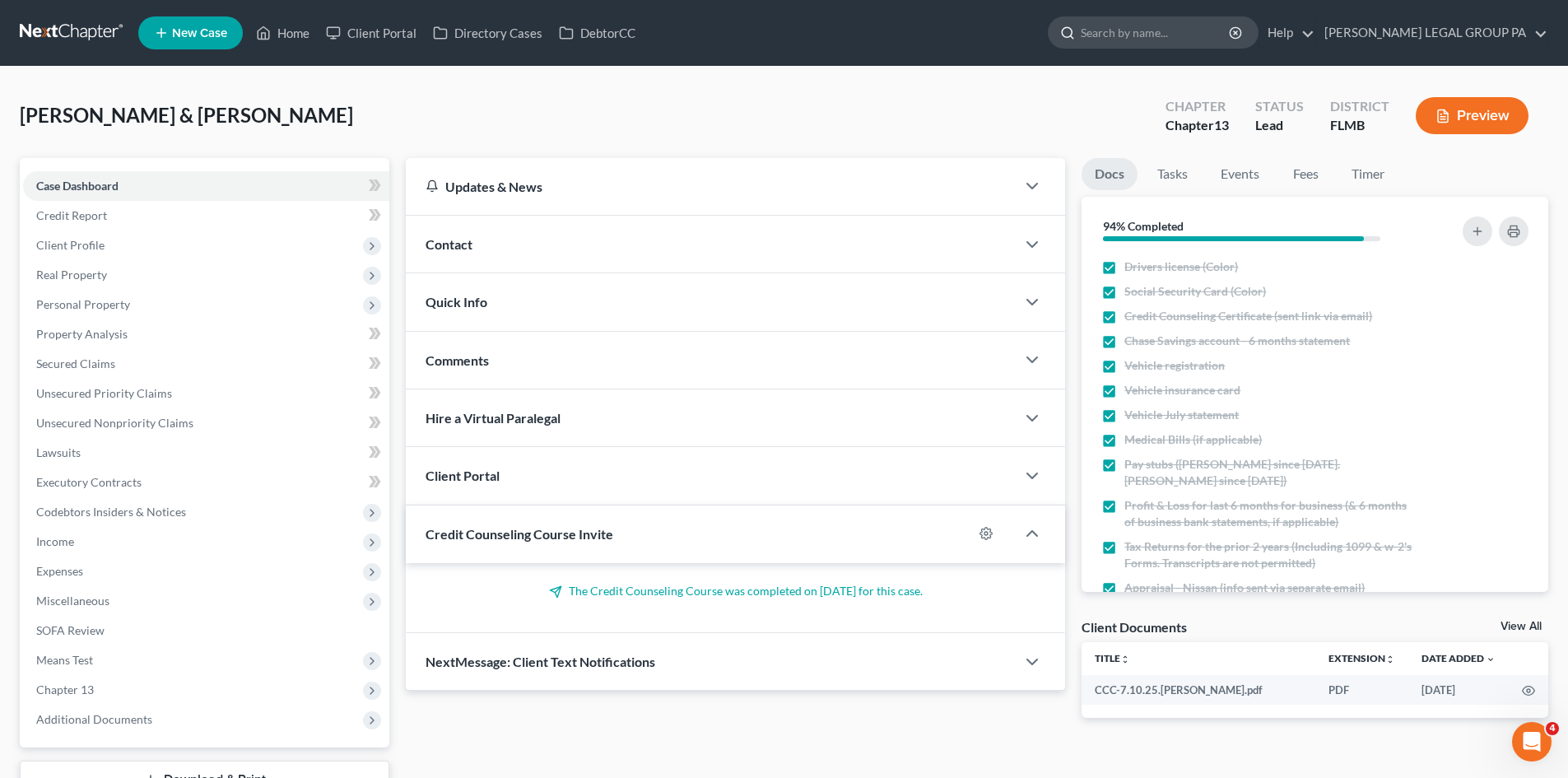
click at [1194, 29] on input "search" at bounding box center [1156, 33] width 151 height 31
type input "koleski"
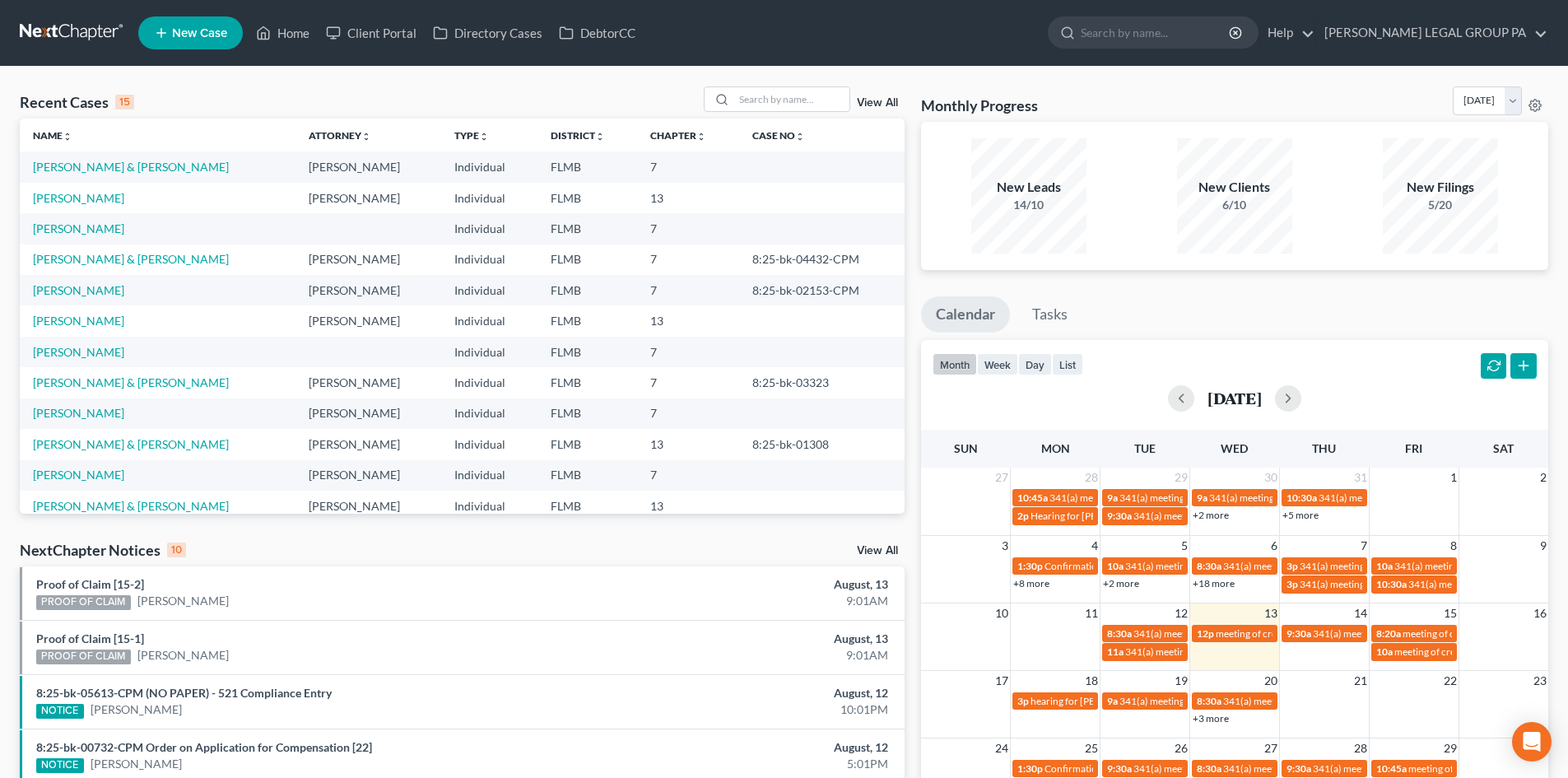
click at [103, 178] on td "Mahland, Peter & Allison" at bounding box center [157, 166] width 276 height 31
click at [110, 170] on link "Mahland, Peter & Allison" at bounding box center [130, 166] width 196 height 14
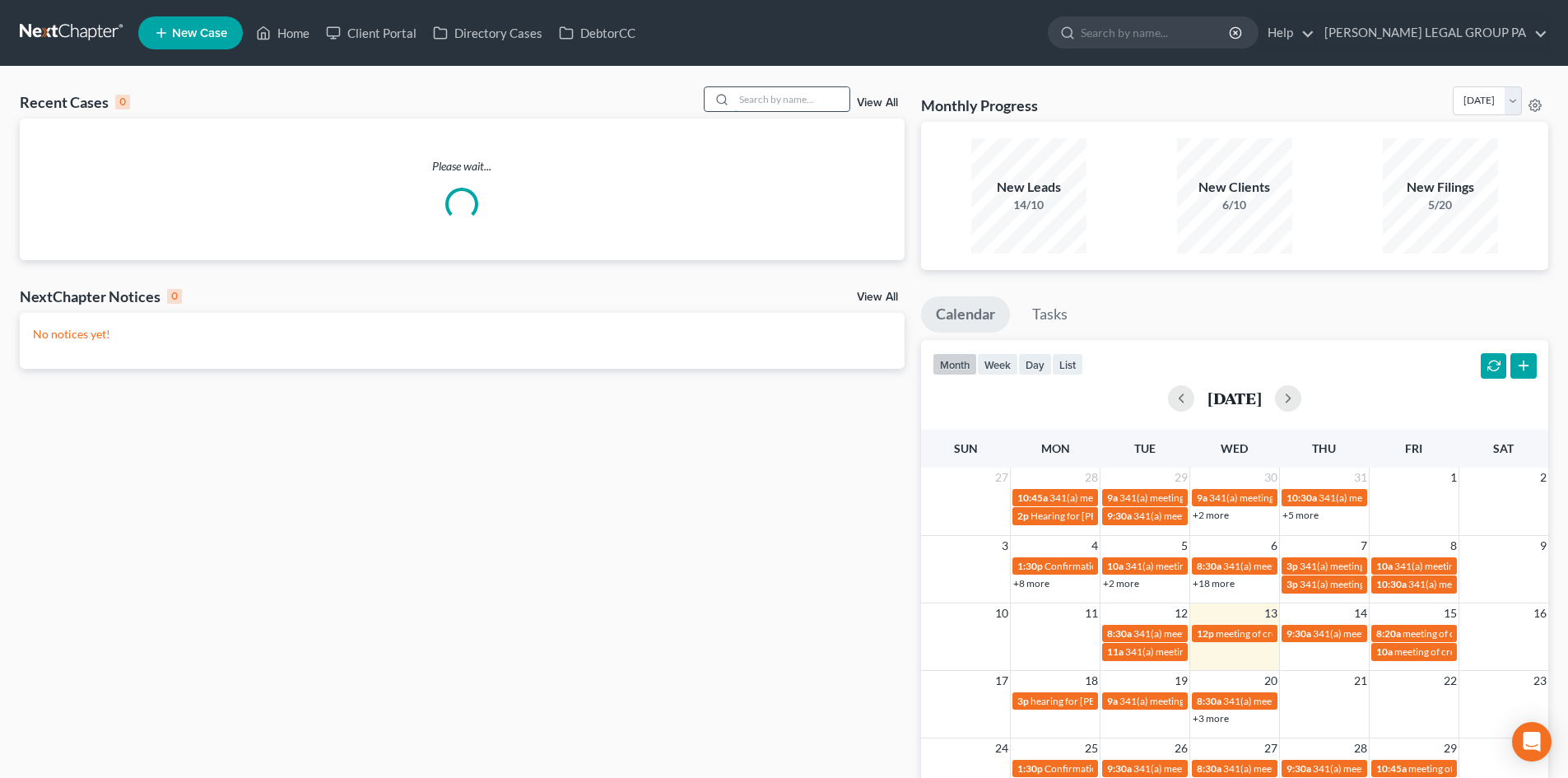
click at [776, 109] on input "search" at bounding box center [791, 99] width 115 height 24
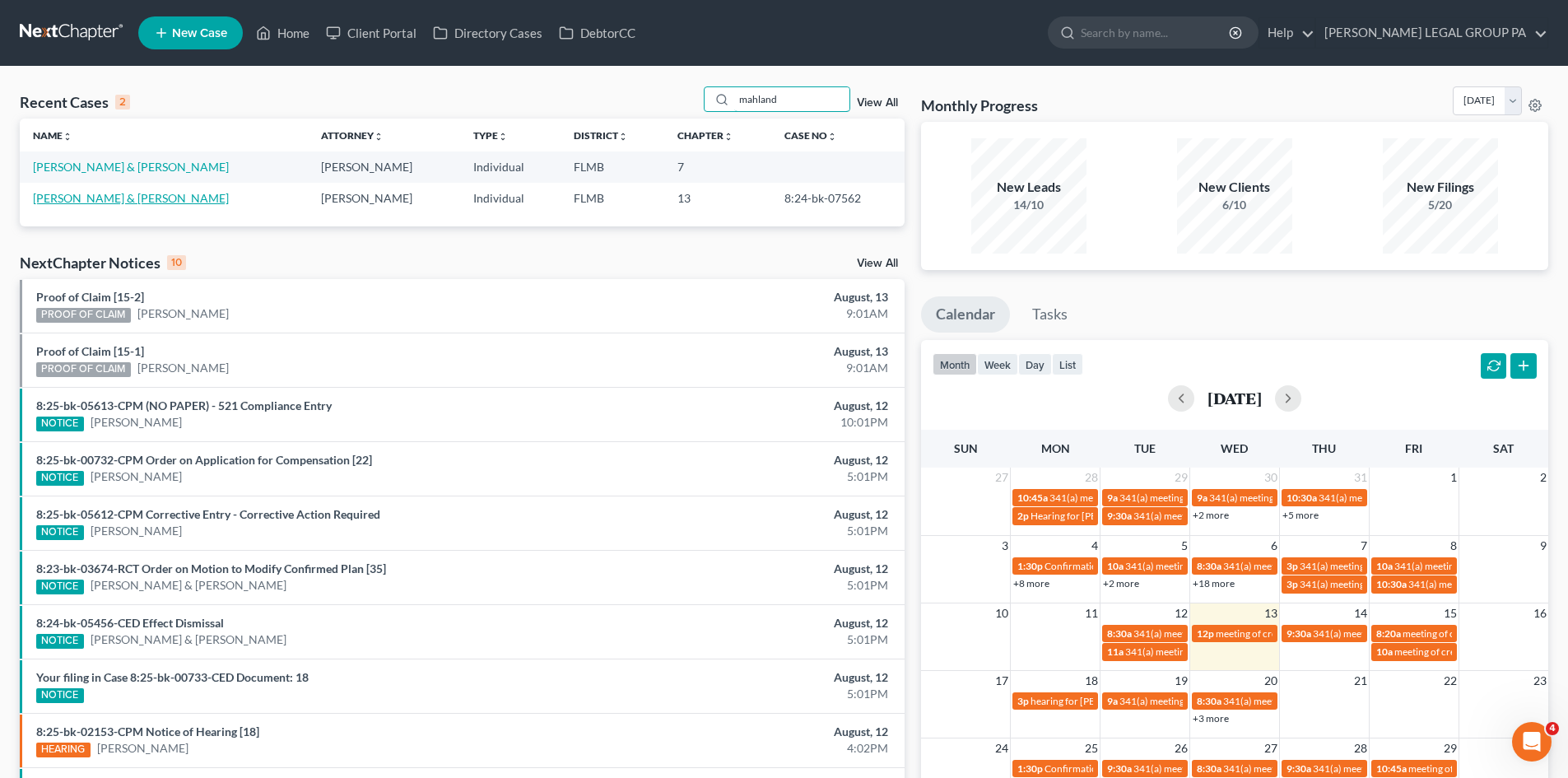
type input "mahland"
click at [120, 198] on link "Mahland, Peter & Allison" at bounding box center [130, 198] width 196 height 14
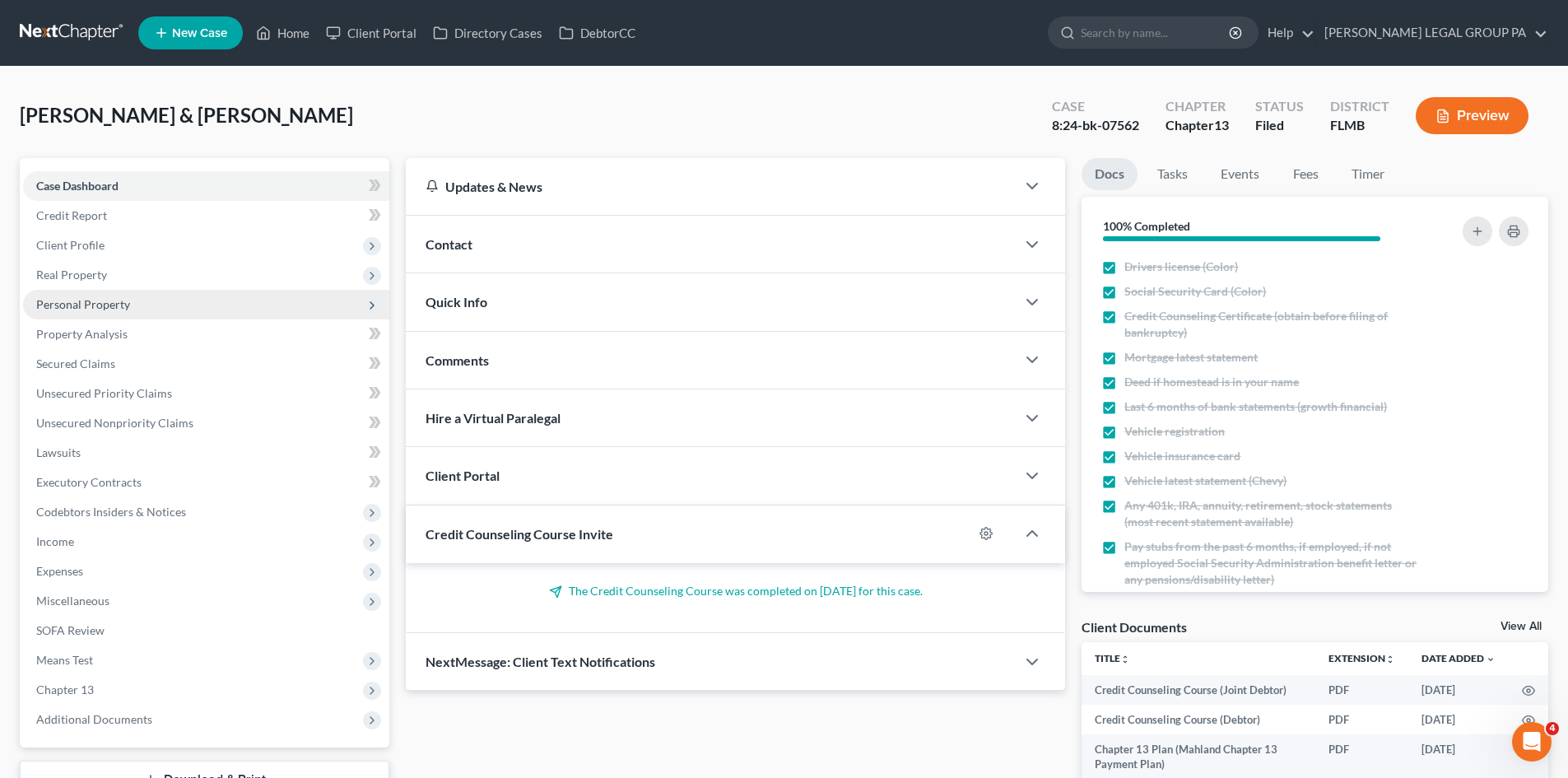
click at [107, 309] on span "Personal Property" at bounding box center [83, 305] width 94 height 14
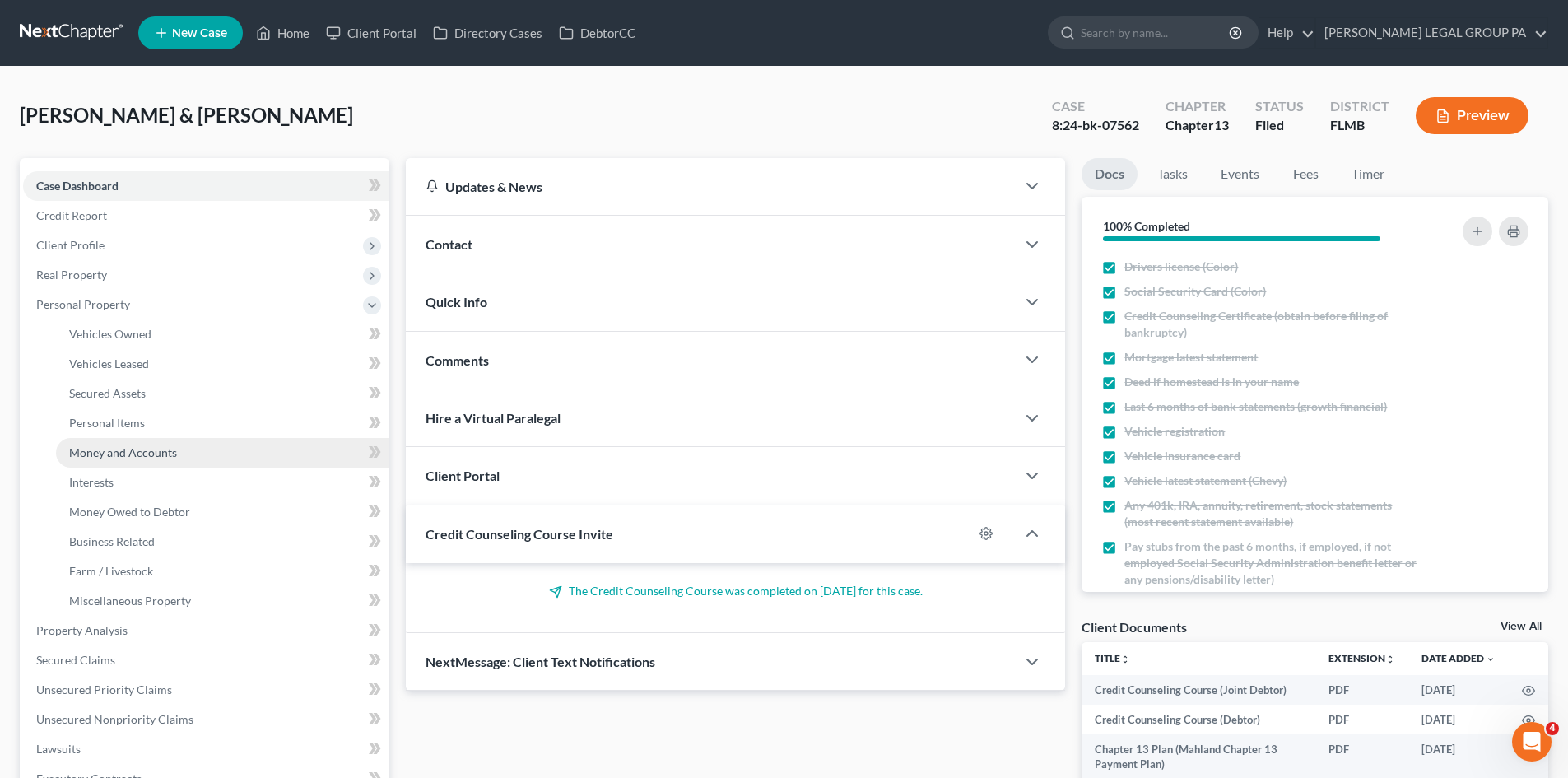
click at [151, 448] on span "Money and Accounts" at bounding box center [123, 452] width 107 height 14
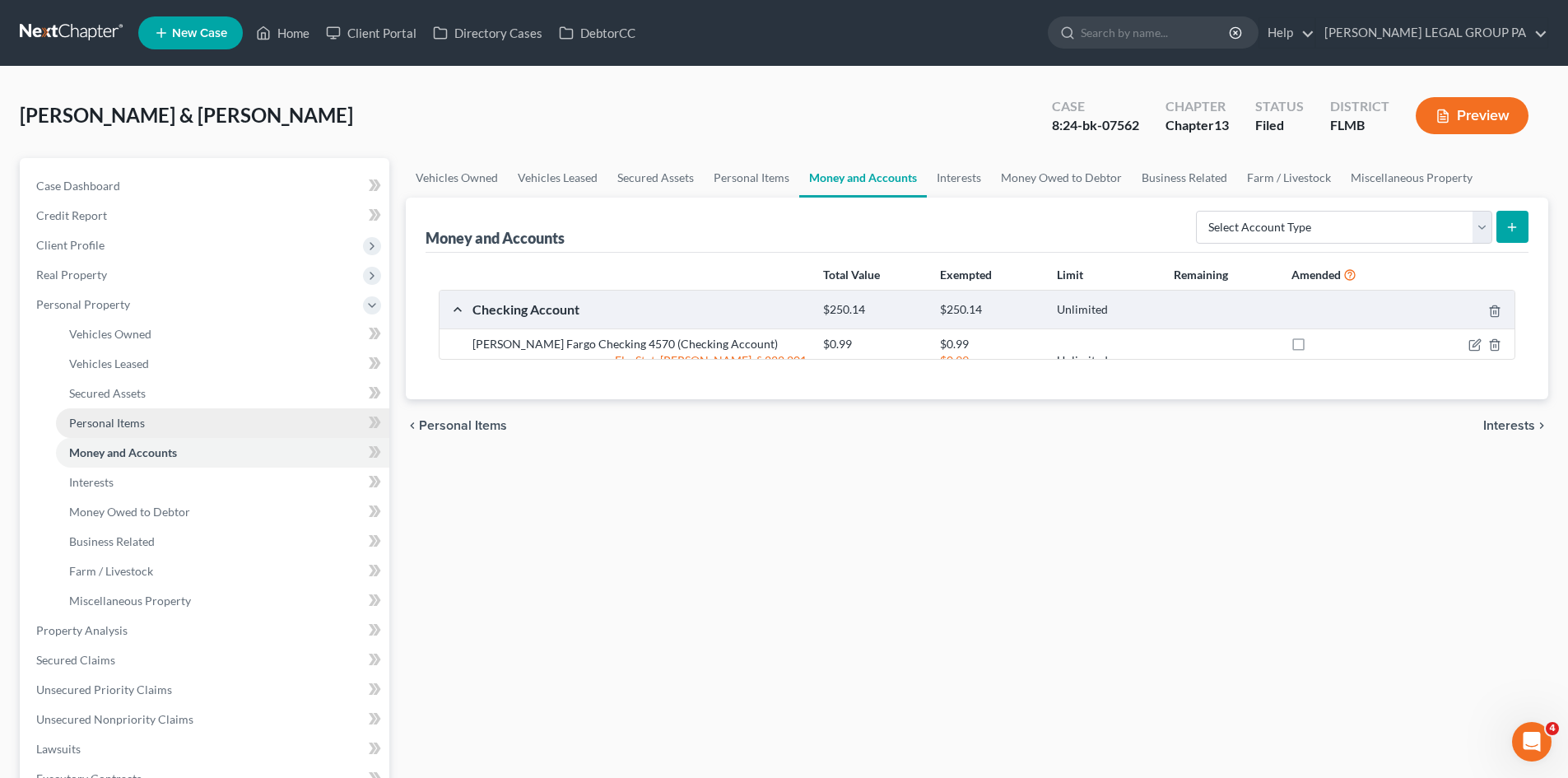
click at [145, 425] on link "Personal Items" at bounding box center [223, 423] width 334 height 30
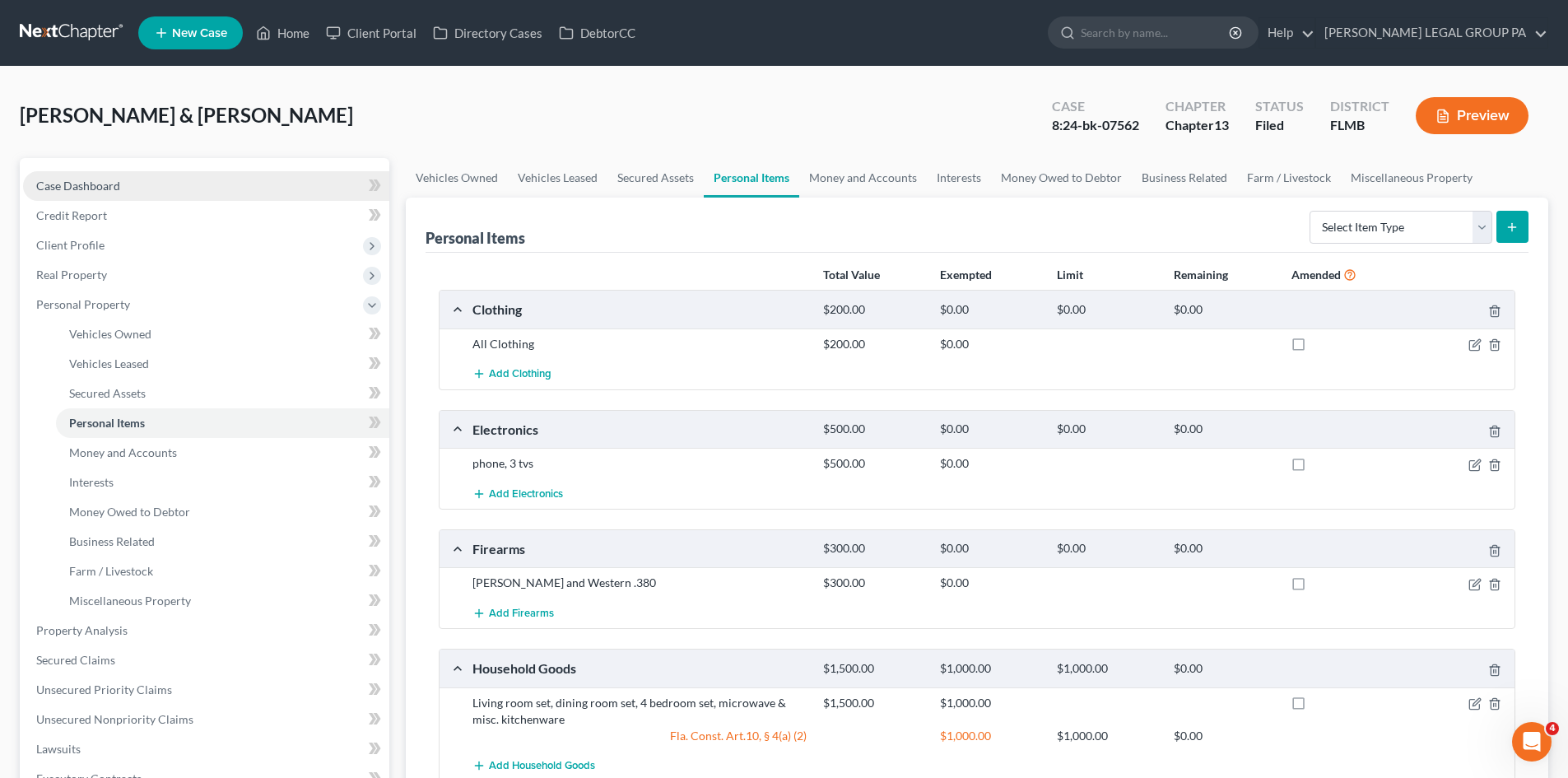
click at [117, 194] on link "Case Dashboard" at bounding box center [206, 186] width 366 height 30
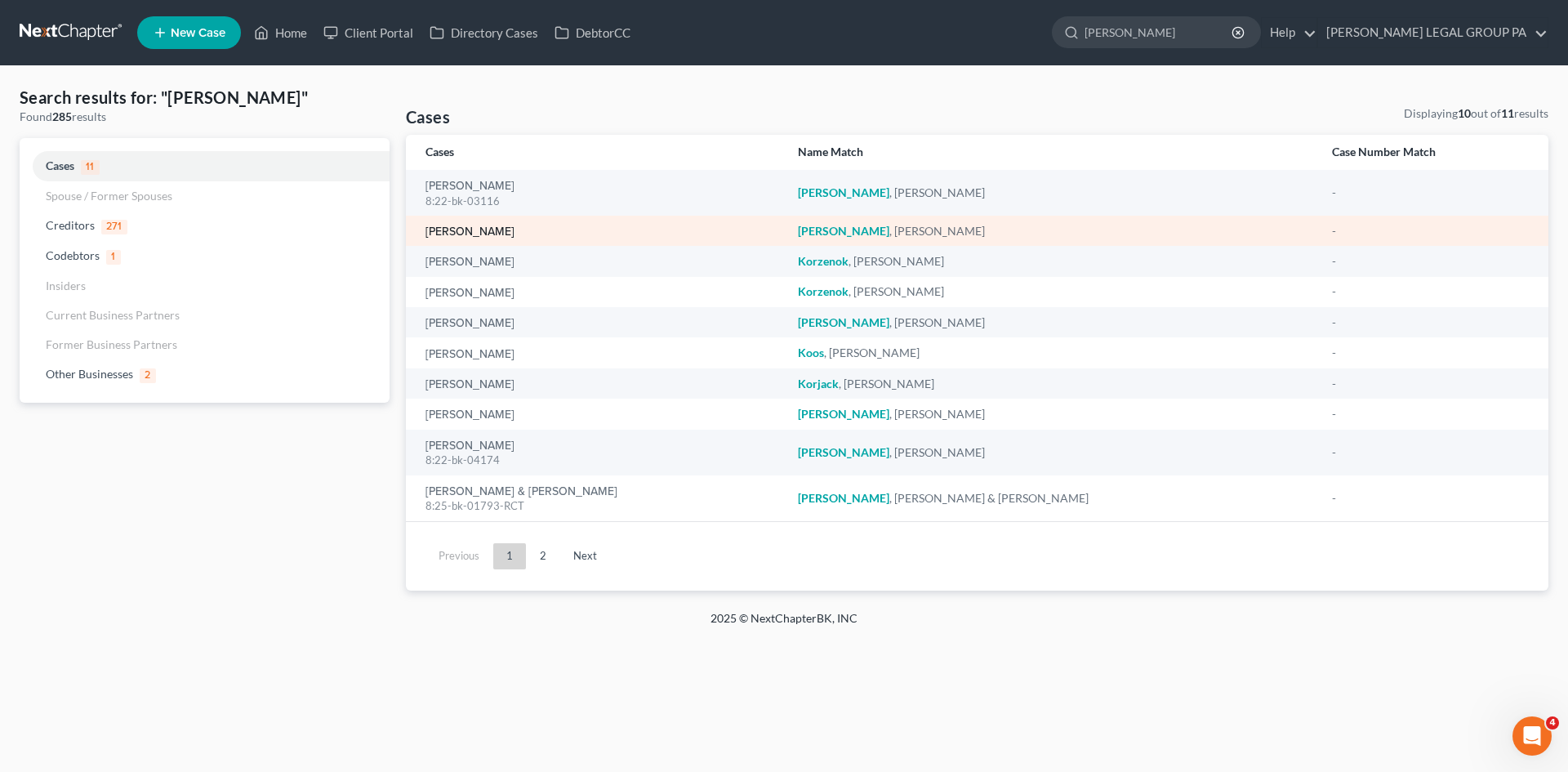
click at [459, 231] on link "Koleski, Stacy" at bounding box center [470, 231] width 89 height 11
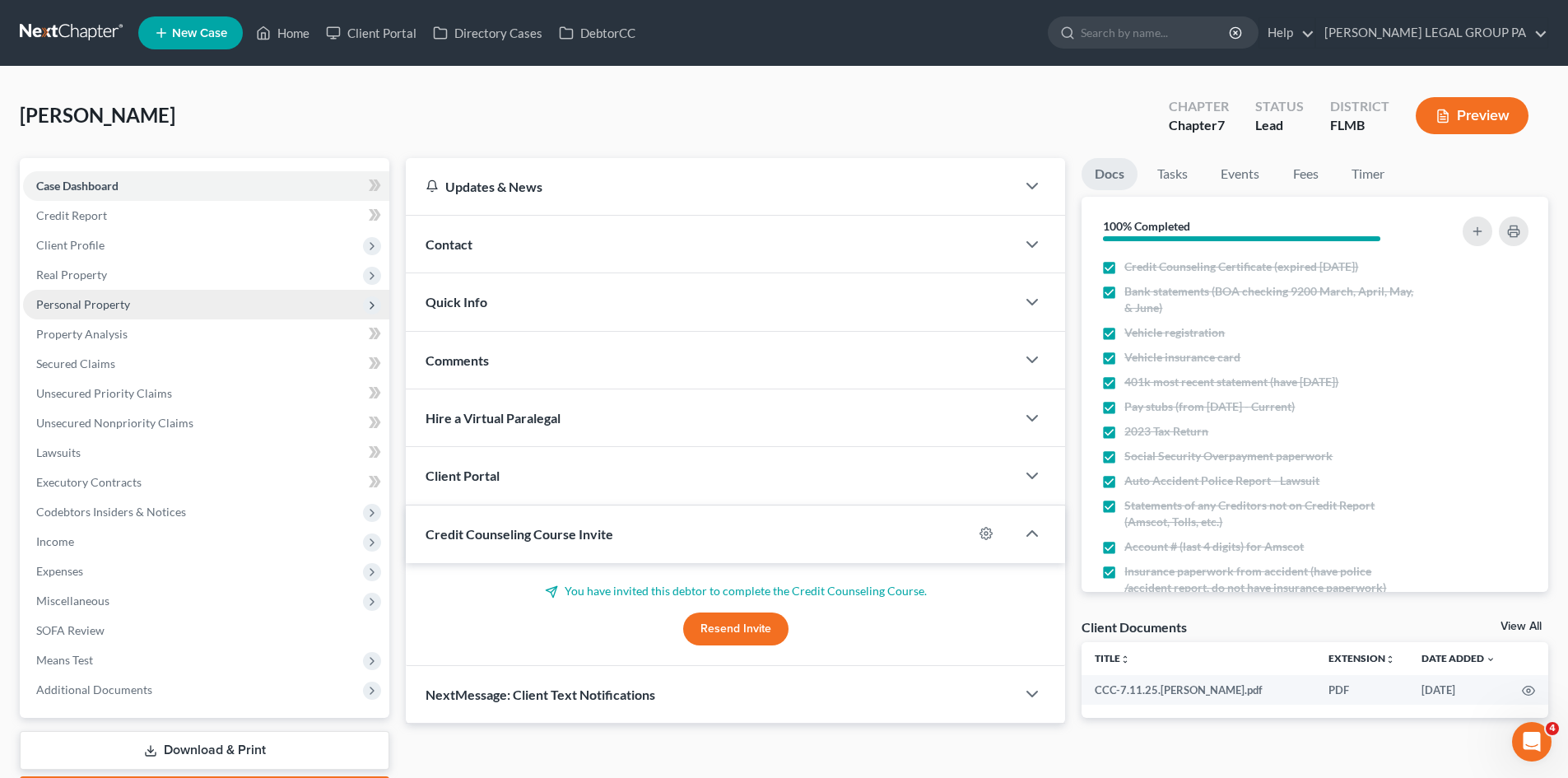
click at [110, 309] on span "Personal Property" at bounding box center [83, 305] width 94 height 14
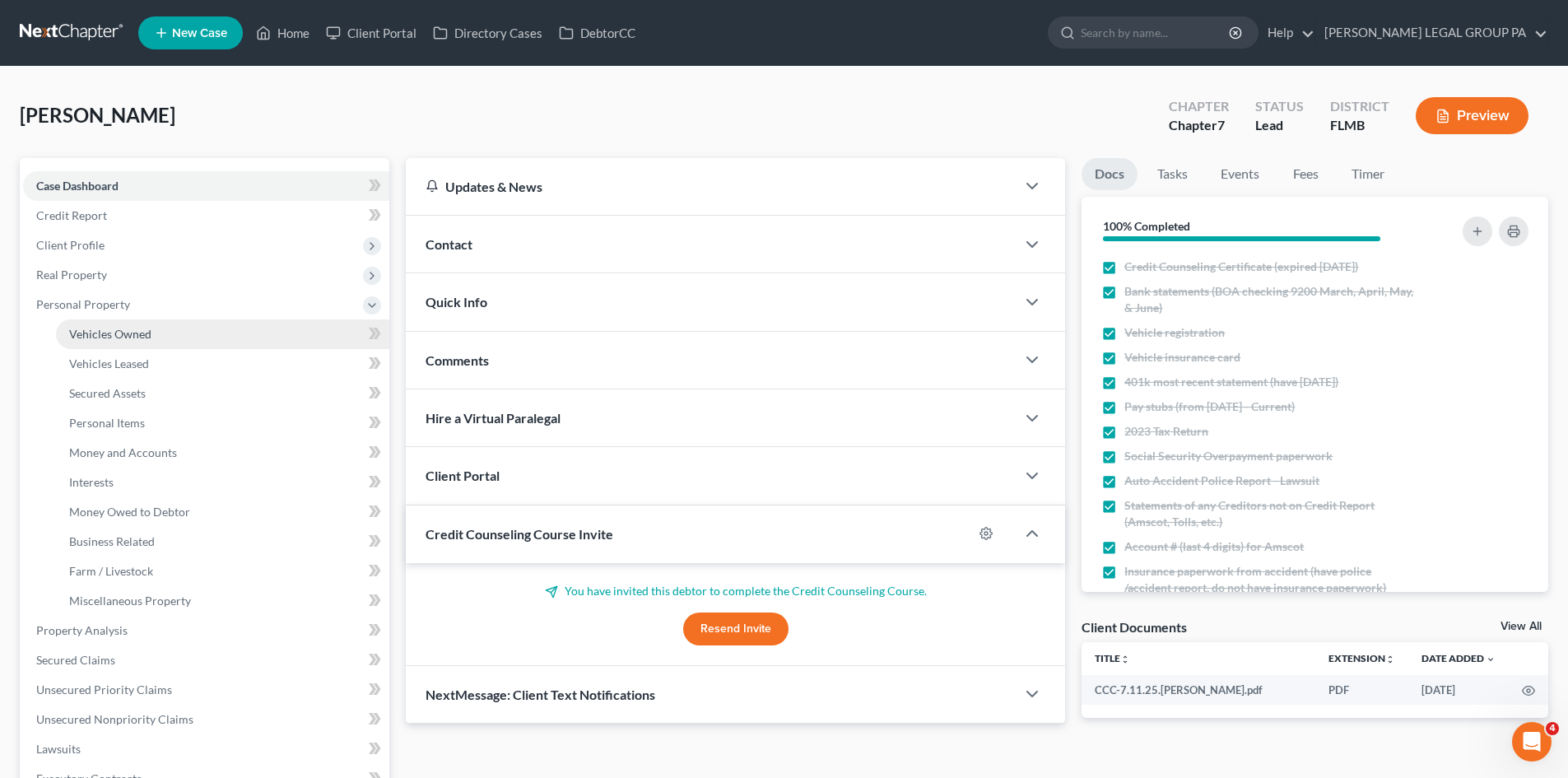
click at [117, 334] on span "Vehicles Owned" at bounding box center [111, 334] width 83 height 14
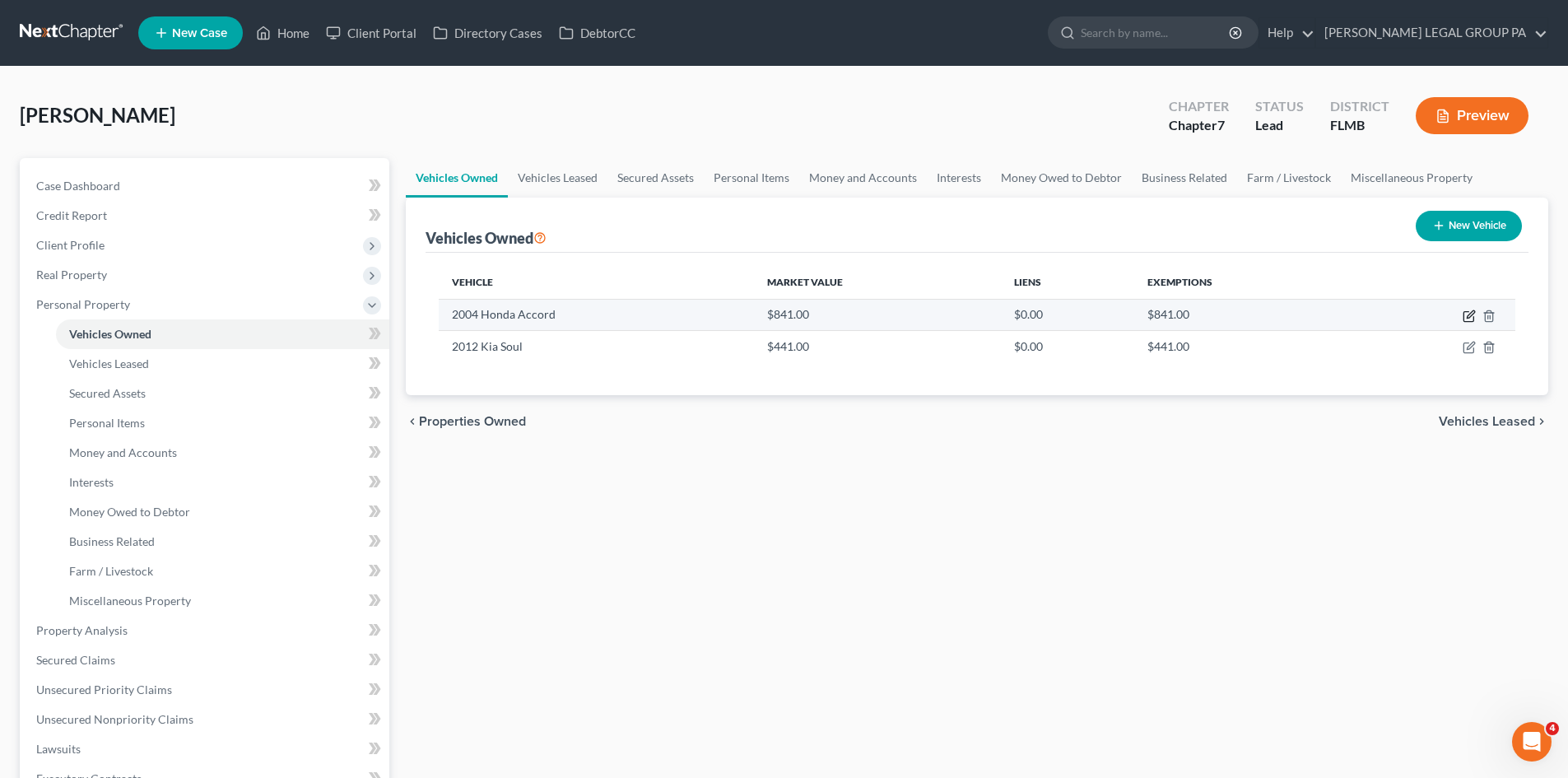
click at [1464, 314] on icon "button" at bounding box center [1468, 316] width 10 height 10
select select "0"
select select "22"
select select "4"
select select "0"
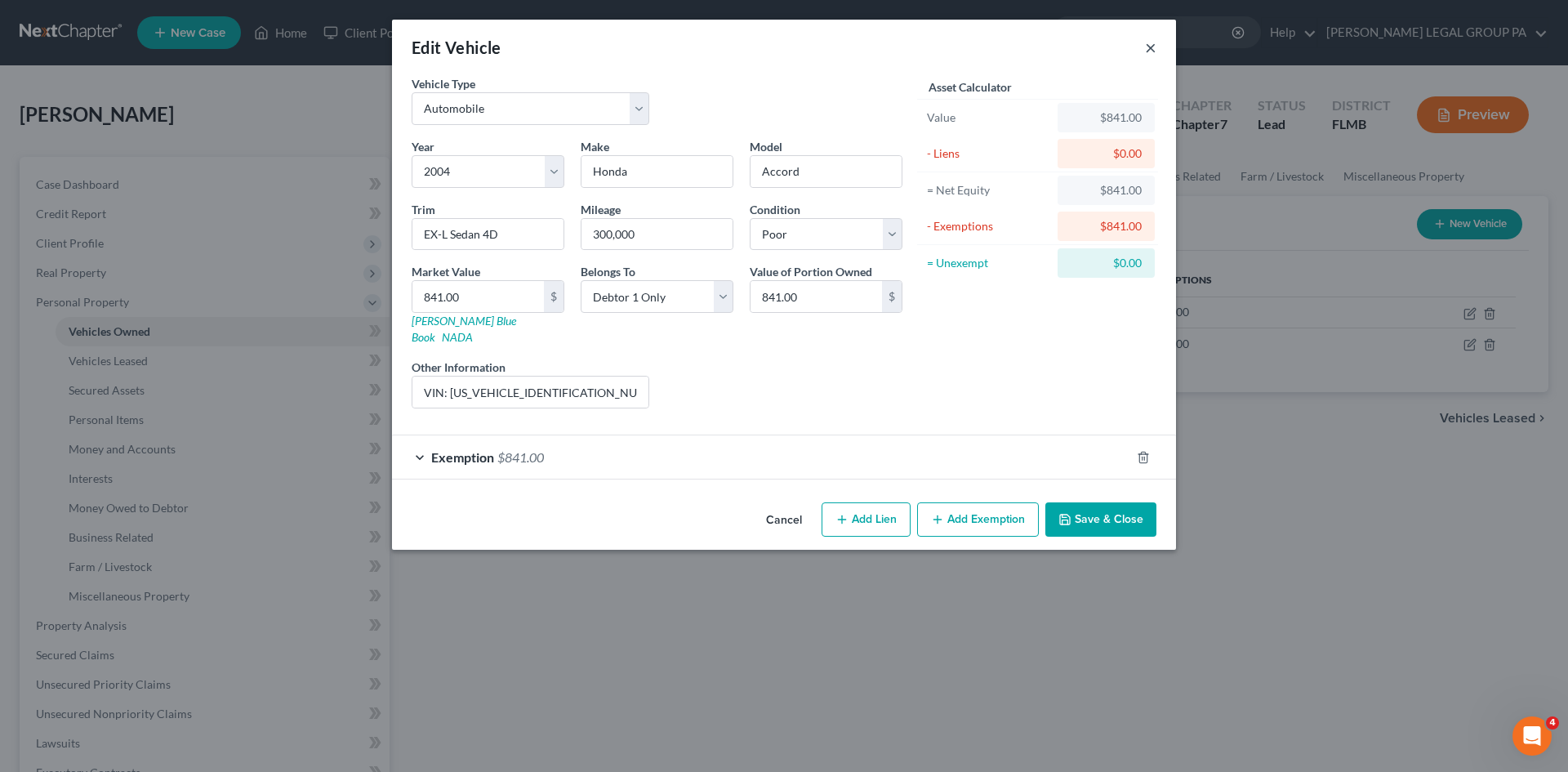
click at [1151, 48] on button "×" at bounding box center [1150, 47] width 11 height 19
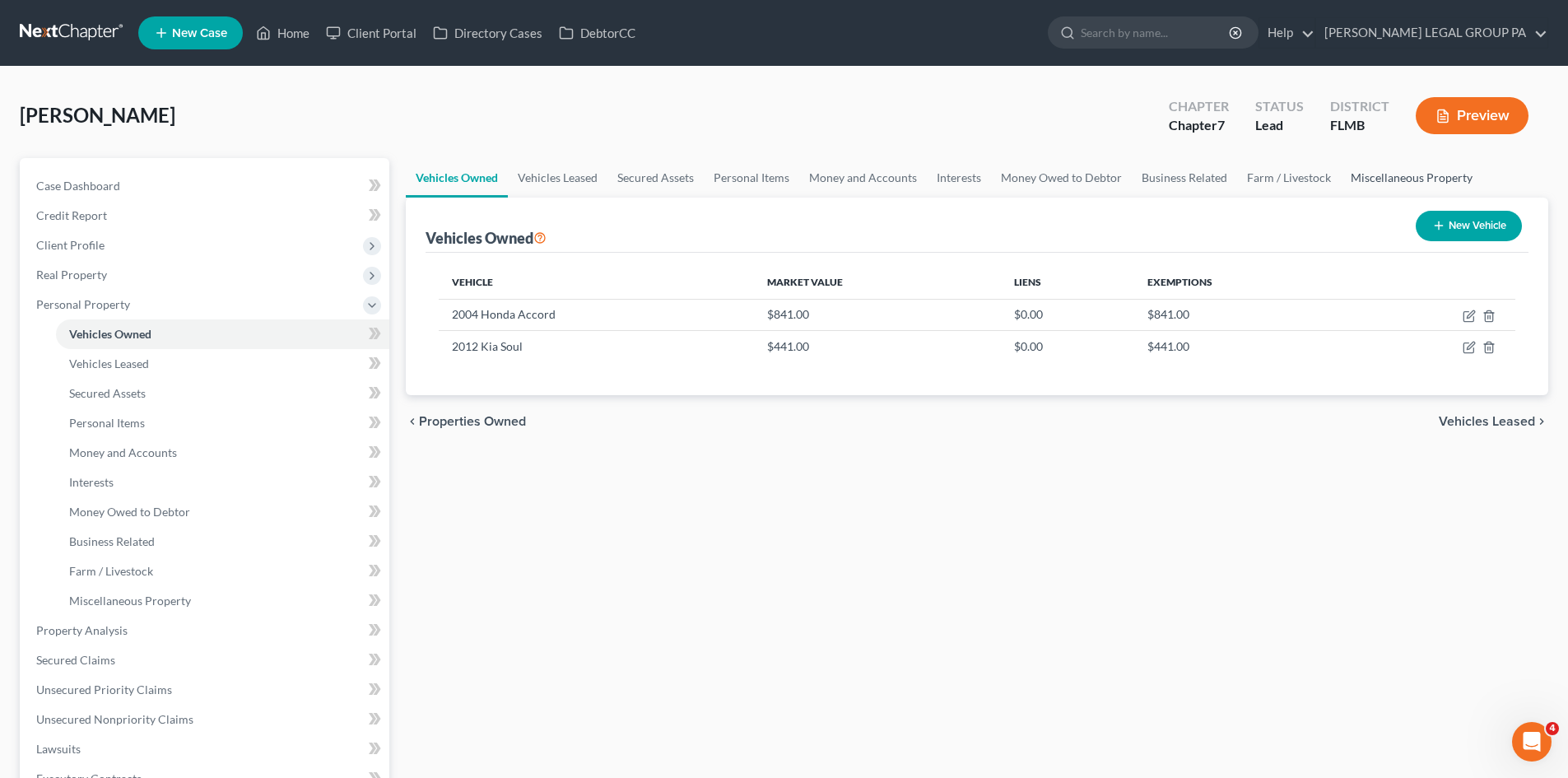
drag, startPoint x: 1386, startPoint y: 172, endPoint x: 1494, endPoint y: 174, distance: 108.0
click at [1387, 172] on link "Miscellaneous Property" at bounding box center [1411, 178] width 142 height 40
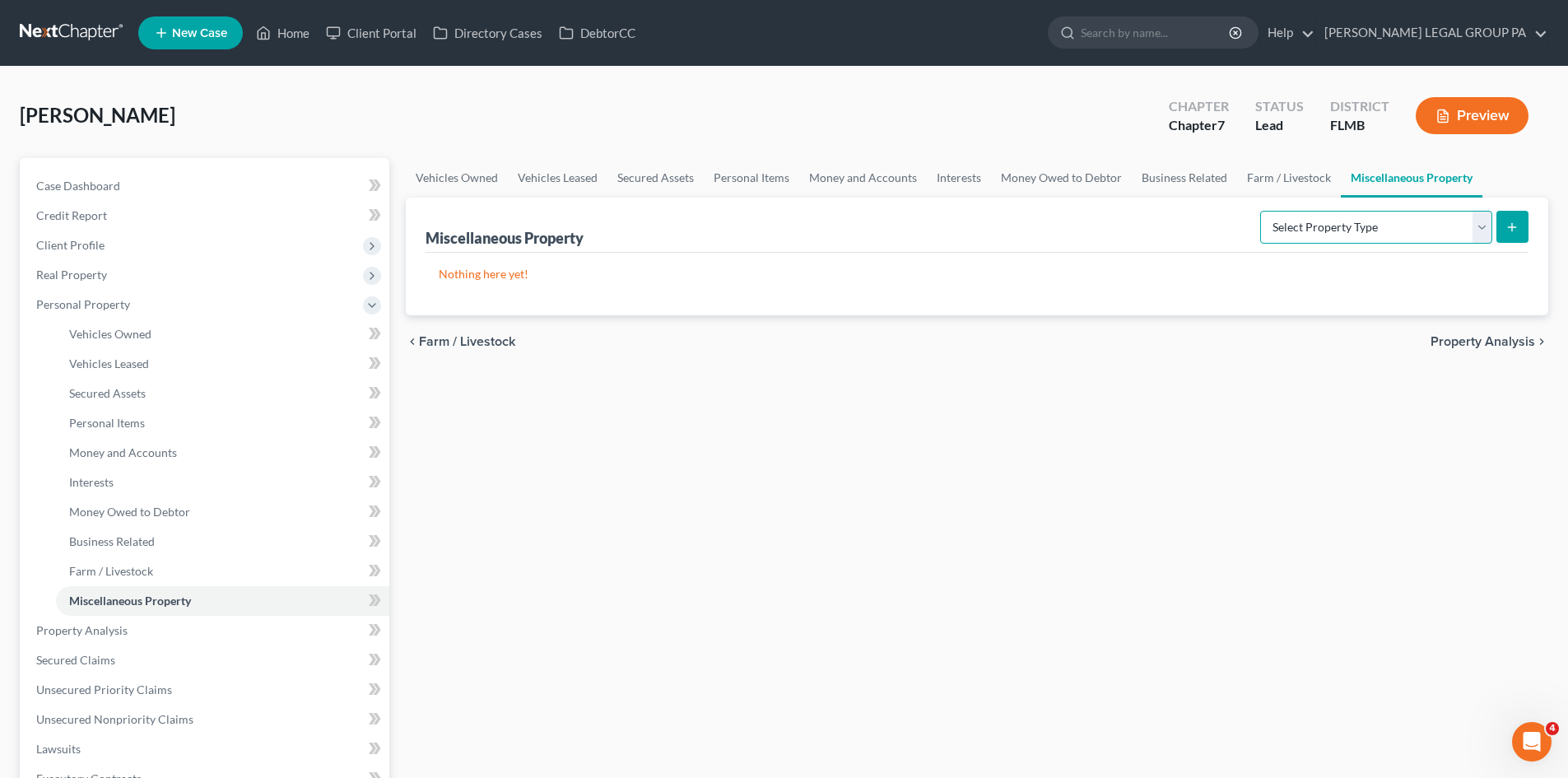
click at [1458, 223] on select "Select Property Type Assigned for Creditor Benefit Within 1 Year Holding for An…" at bounding box center [1377, 226] width 232 height 33
select select "transferred"
click at [1261, 210] on select "Select Property Type Assigned for Creditor Benefit Within 1 Year Holding for An…" at bounding box center [1377, 226] width 232 height 33
click at [1520, 231] on button "submit" at bounding box center [1513, 226] width 32 height 32
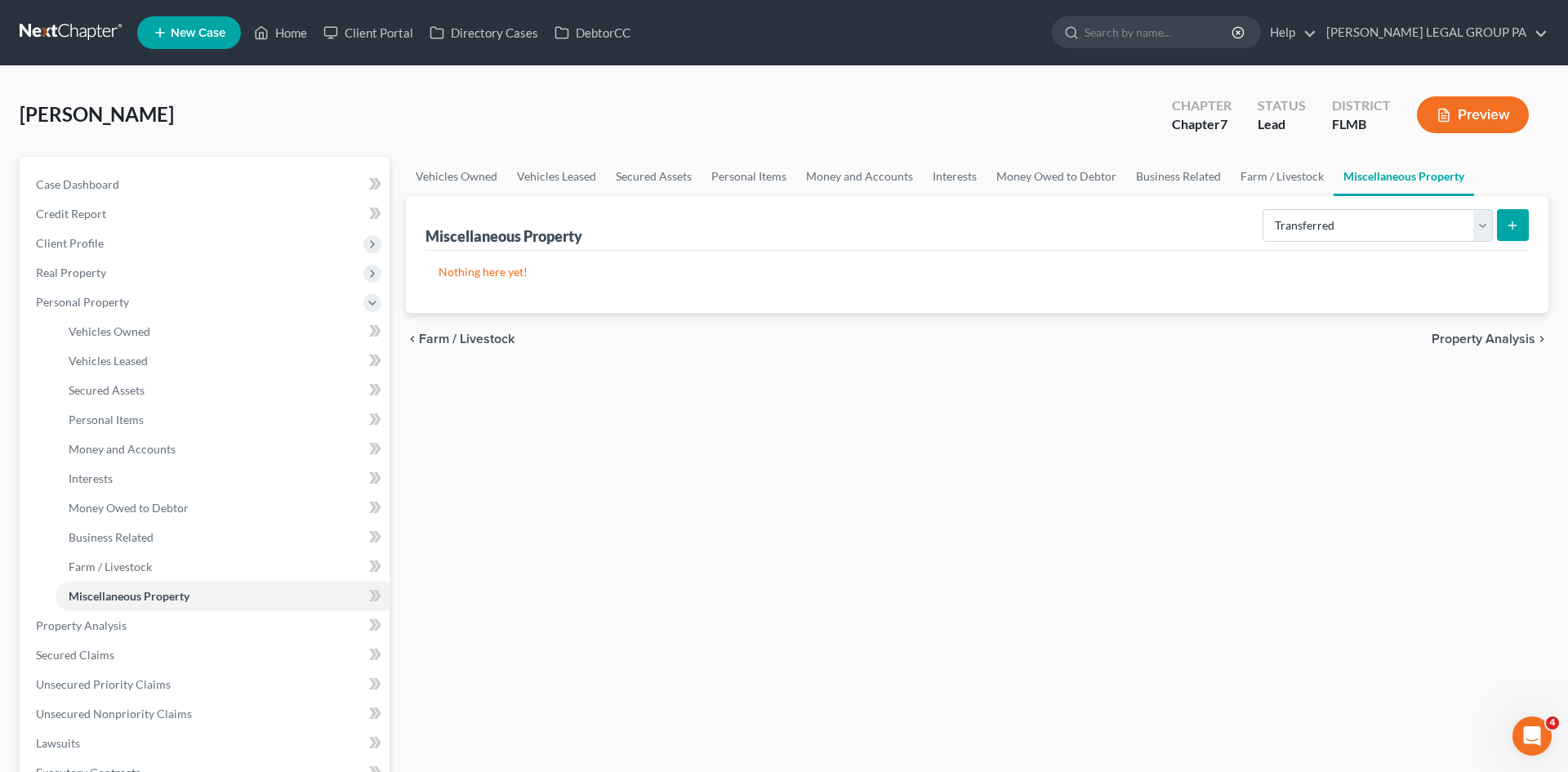
select select "Ordinary (within 2 years)"
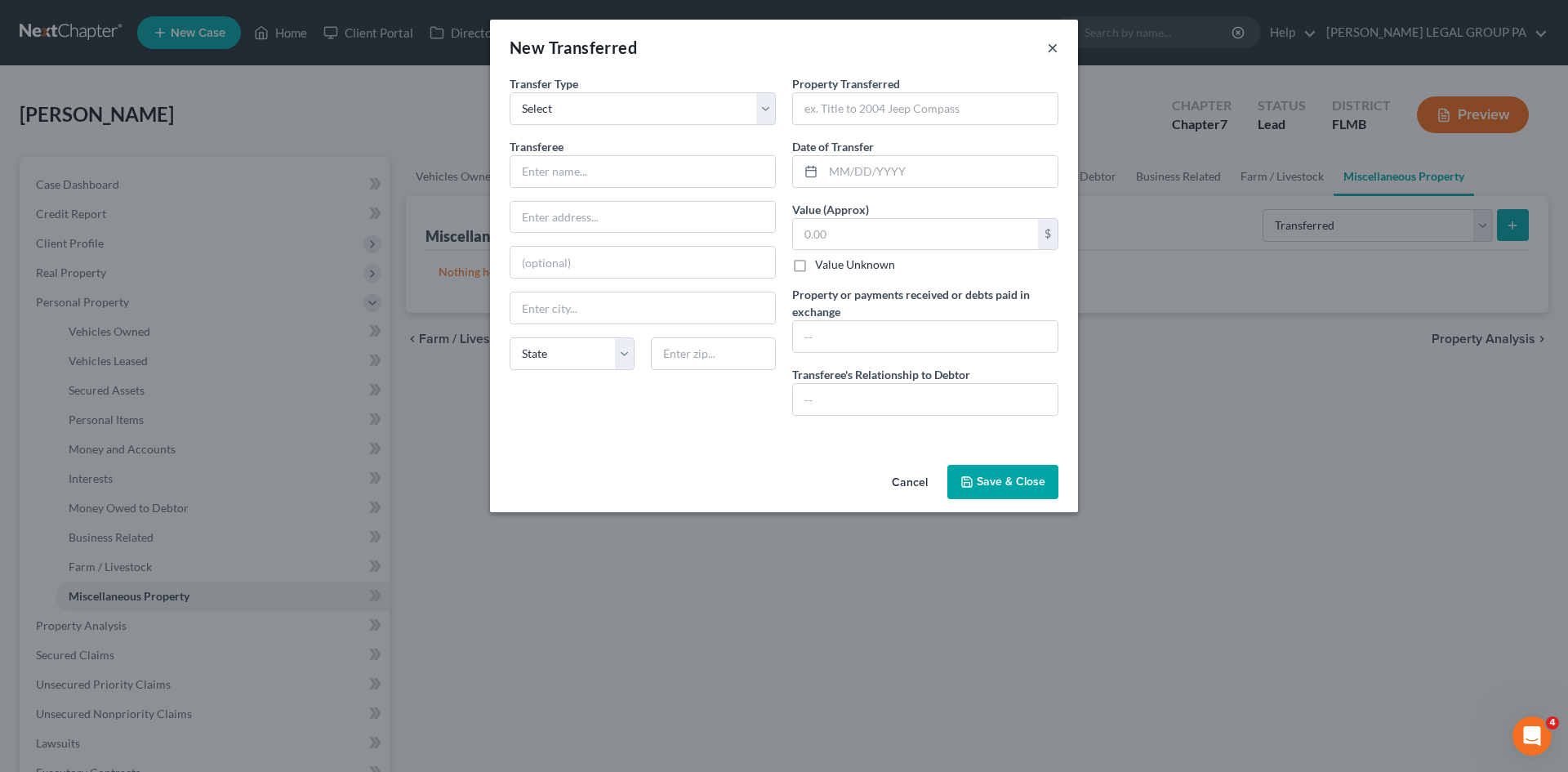
click at [1049, 54] on button "×" at bounding box center [1053, 47] width 11 height 19
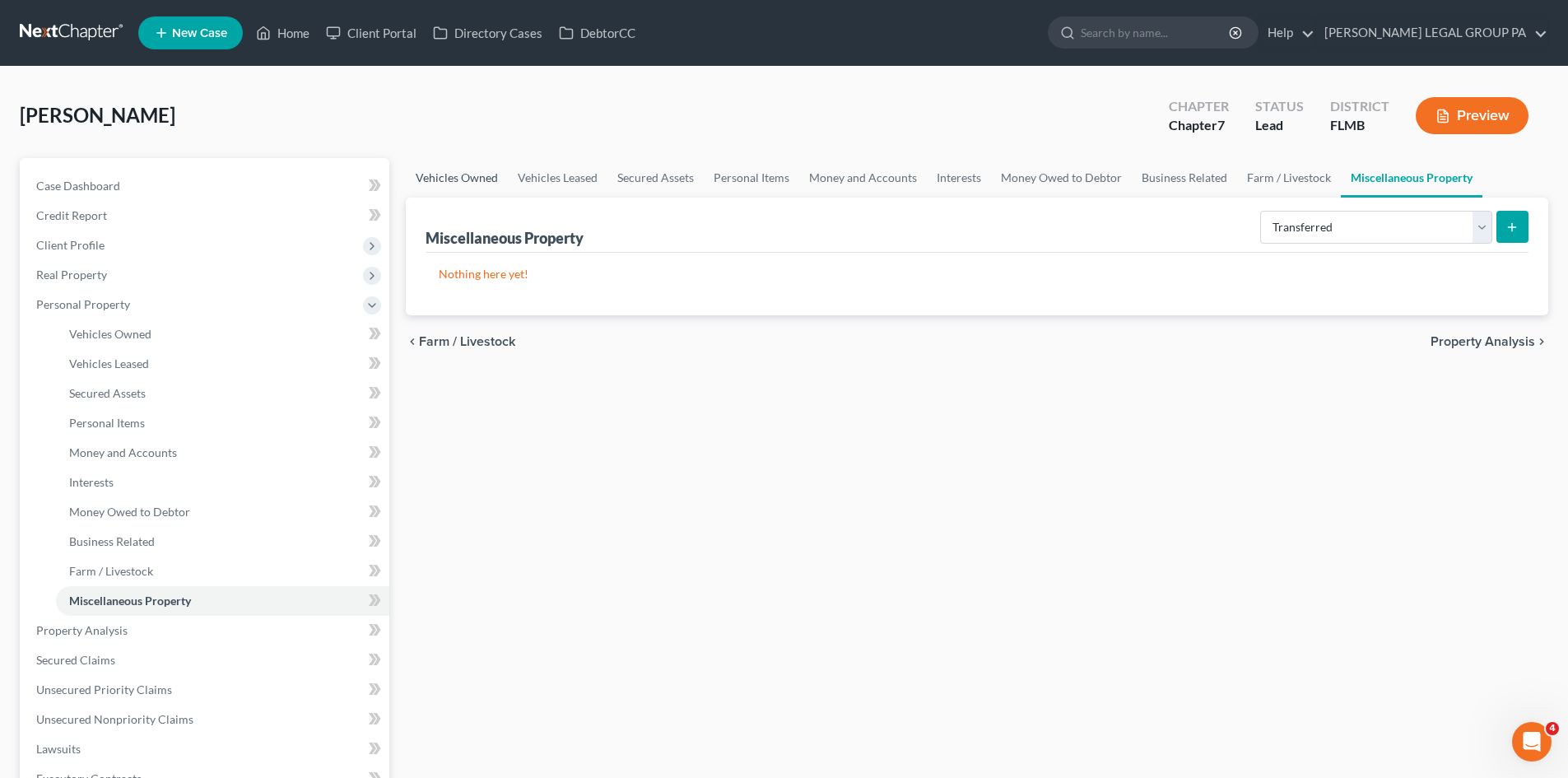
click at [467, 178] on link "Vehicles Owned" at bounding box center [457, 178] width 102 height 40
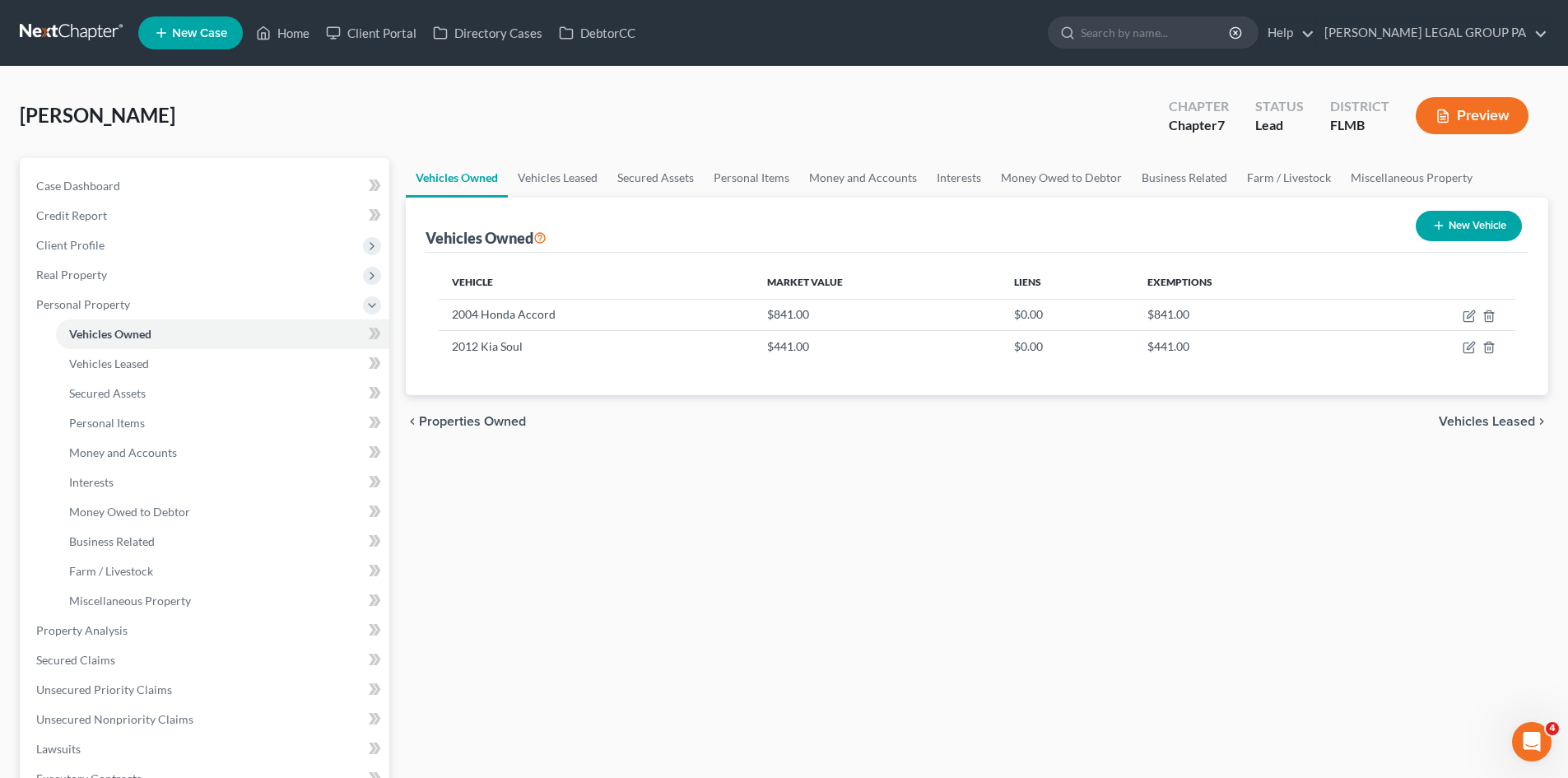
click at [1433, 228] on icon "button" at bounding box center [1439, 225] width 13 height 13
select select "0"
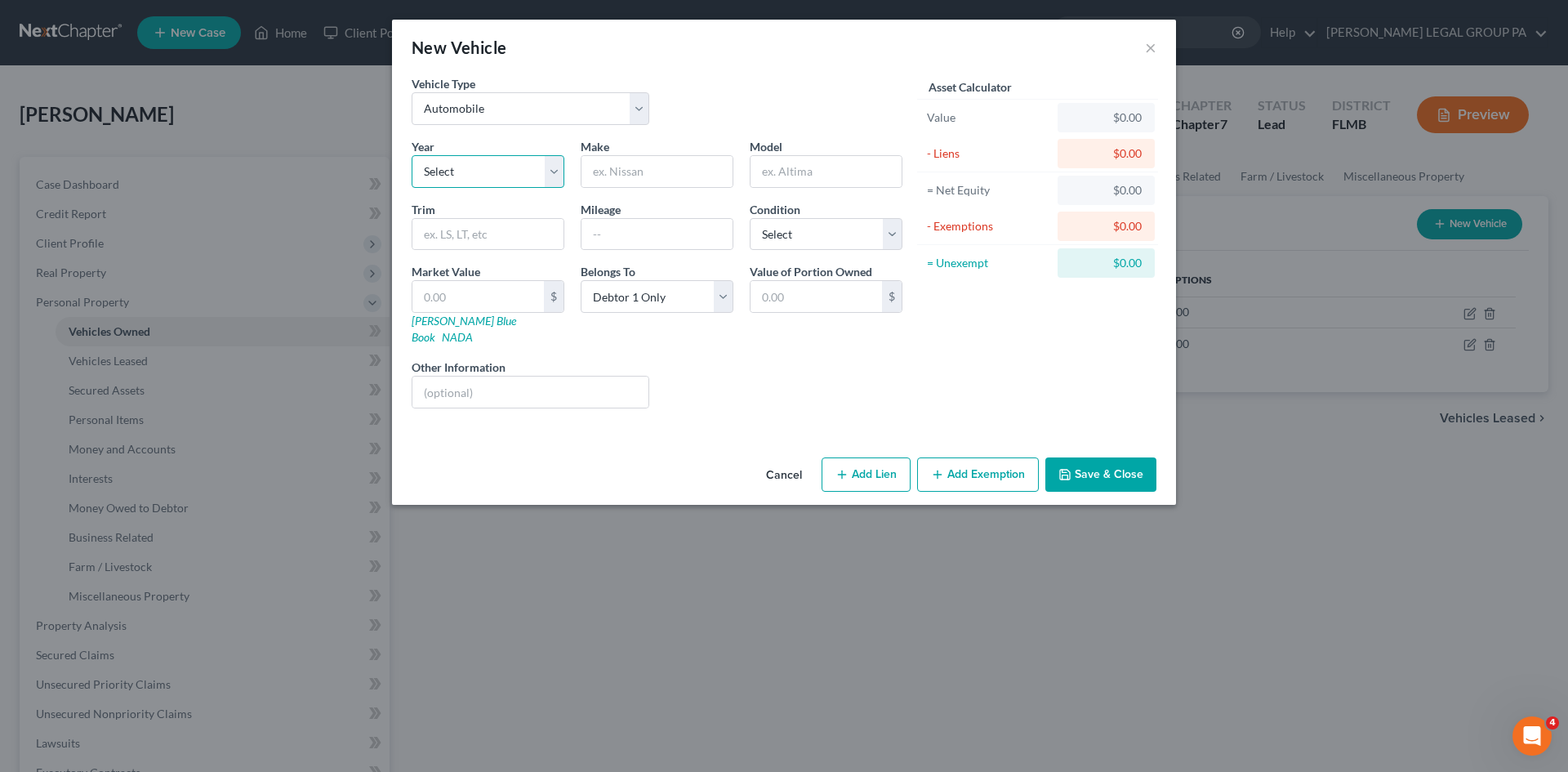
click at [475, 182] on select "Select 2026 2025 2024 2023 2022 2021 2020 2019 2018 2017 2016 2015 2014 2013 20…" at bounding box center [487, 171] width 153 height 32
select select "22"
click at [411, 155] on select "Select 2026 2025 2024 2023 2022 2021 2020 2019 2018 2017 2016 2015 2014 2013 20…" at bounding box center [487, 171] width 153 height 32
click at [650, 165] on input "text" at bounding box center [657, 172] width 151 height 31
type input "Ford"
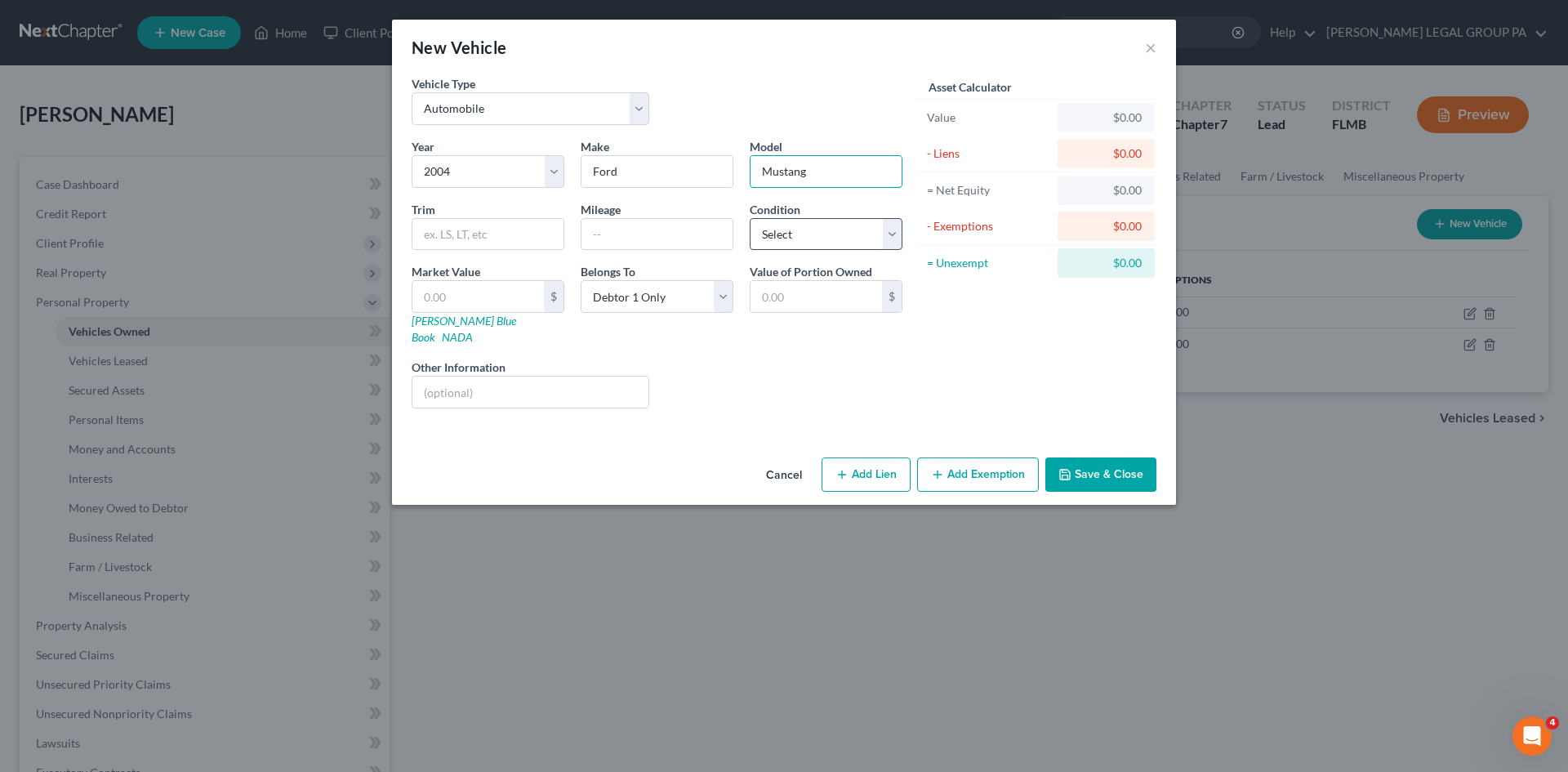
type input "Mustang"
drag, startPoint x: 867, startPoint y: 236, endPoint x: 870, endPoint y: 249, distance: 13.3
click at [867, 238] on select "Select Excellent Very Good Good Fair Poor" at bounding box center [825, 234] width 153 height 32
select select "3"
click at [749, 218] on select "Select Excellent Very Good Good Fair Poor" at bounding box center [825, 234] width 153 height 32
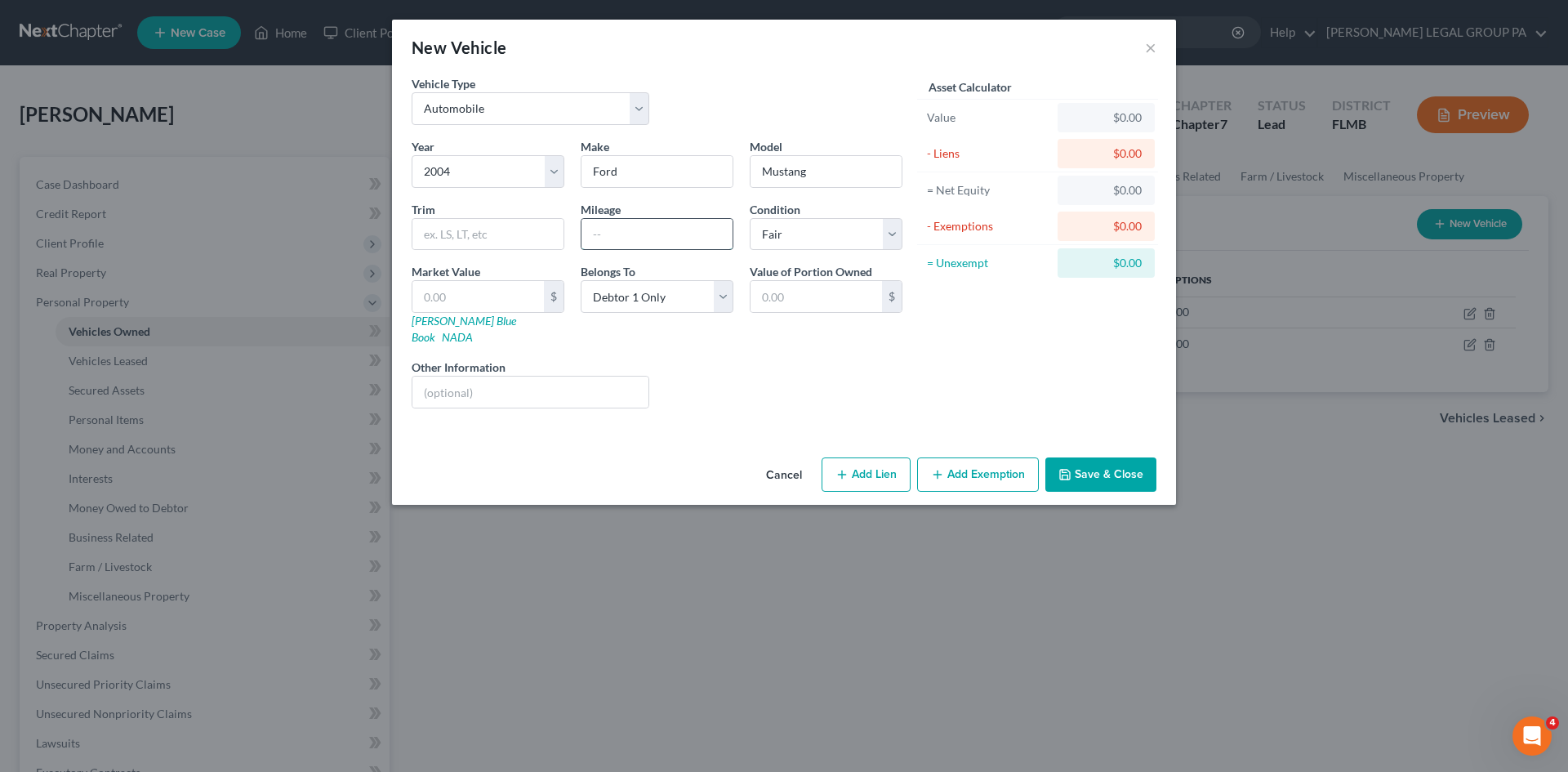
click at [609, 232] on input "text" at bounding box center [657, 235] width 151 height 31
click at [612, 232] on input "200000" at bounding box center [657, 235] width 151 height 31
type input "200,000"
click at [532, 304] on input "text" at bounding box center [478, 297] width 132 height 31
click at [432, 378] on input "text" at bounding box center [530, 392] width 236 height 31
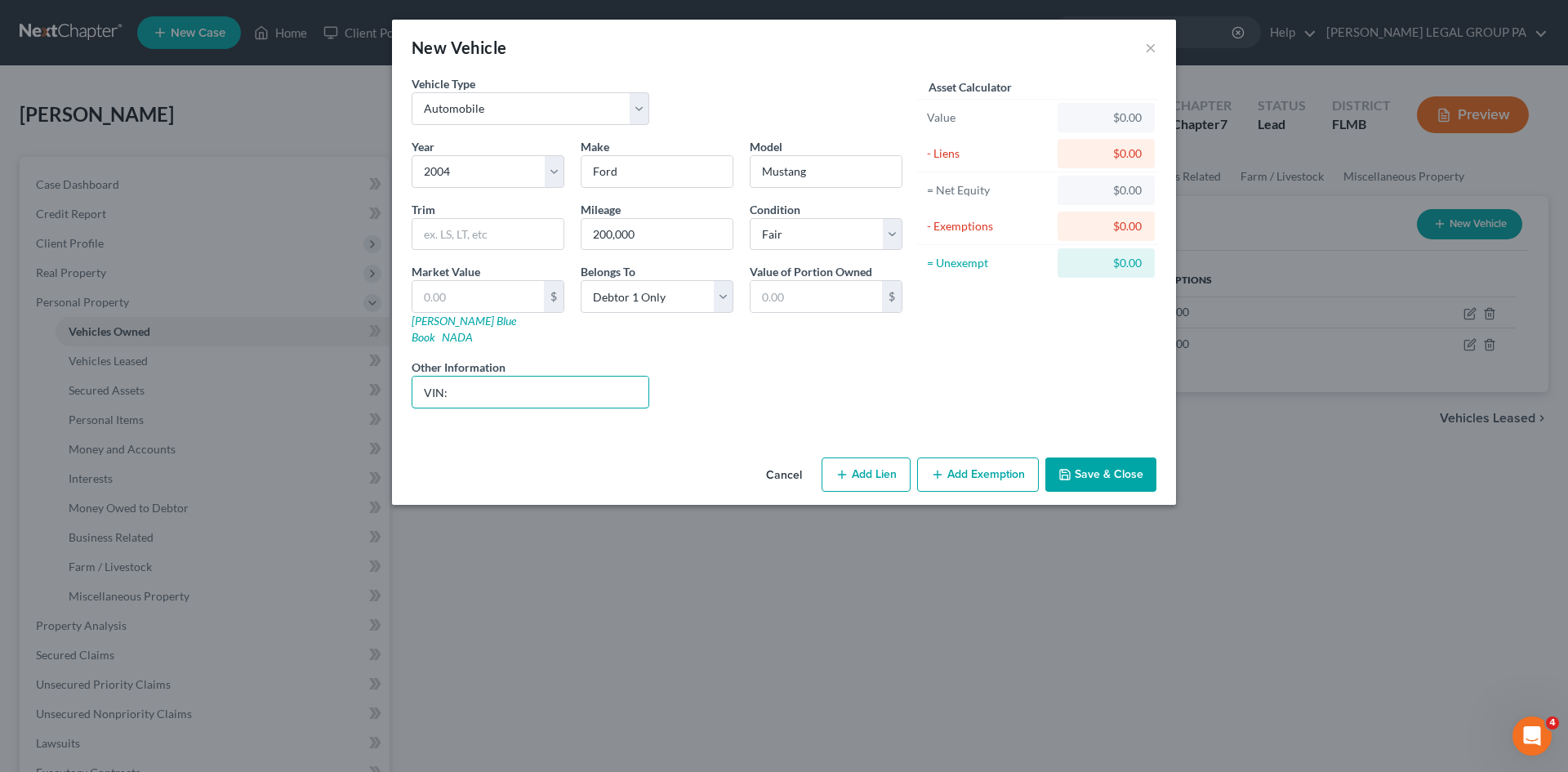
type input "VIN:"
click at [951, 348] on div "Asset Calculator Value $0.00 - Liens $0.00 = Net Equity $0.00 - Exemptions $0.0…" at bounding box center [1038, 248] width 254 height 346
click at [1116, 458] on button "Save & Close" at bounding box center [1101, 474] width 111 height 34
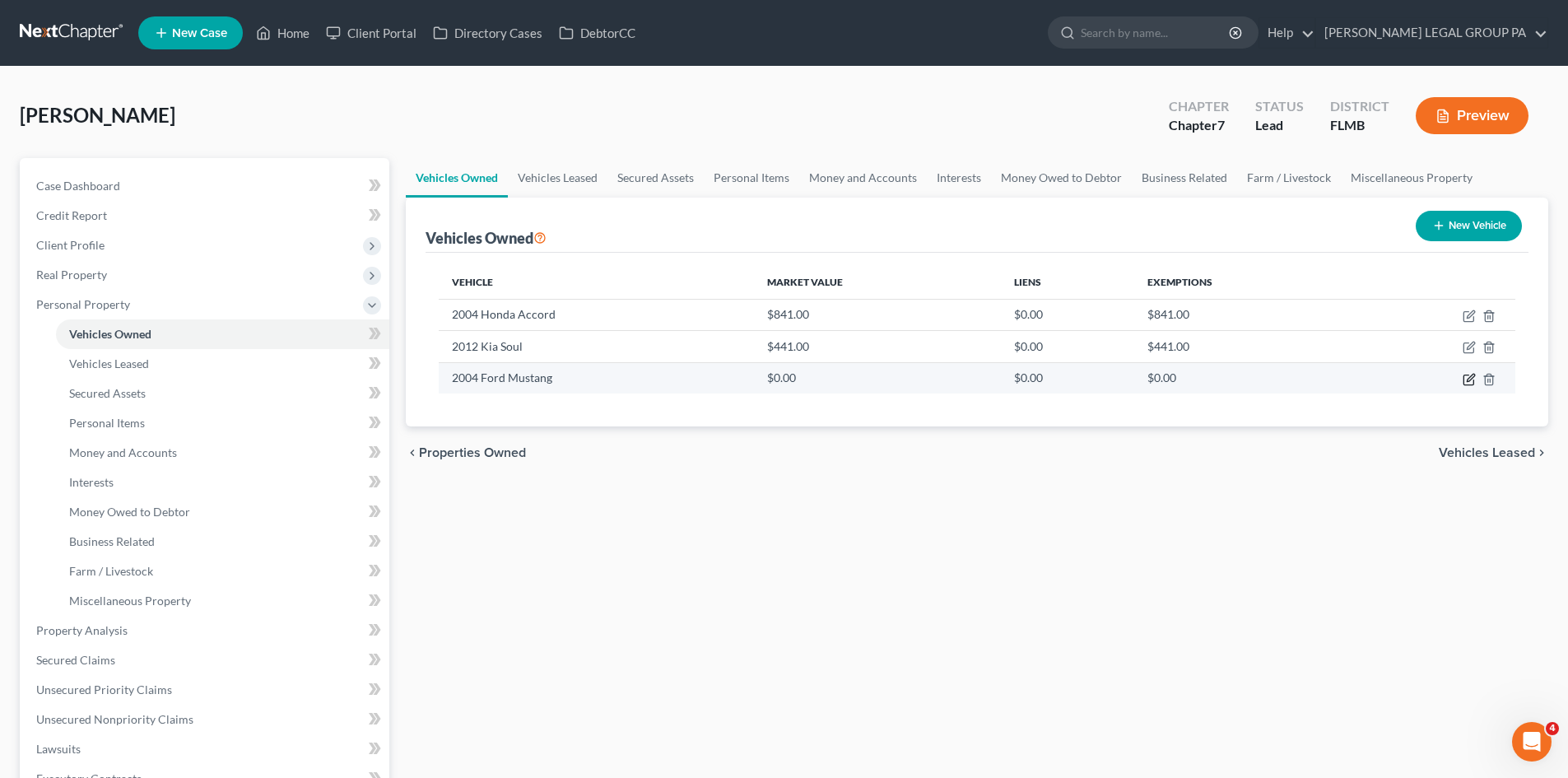
click at [1469, 385] on icon "button" at bounding box center [1468, 378] width 10 height 10
select select "0"
select select "22"
select select "3"
select select "0"
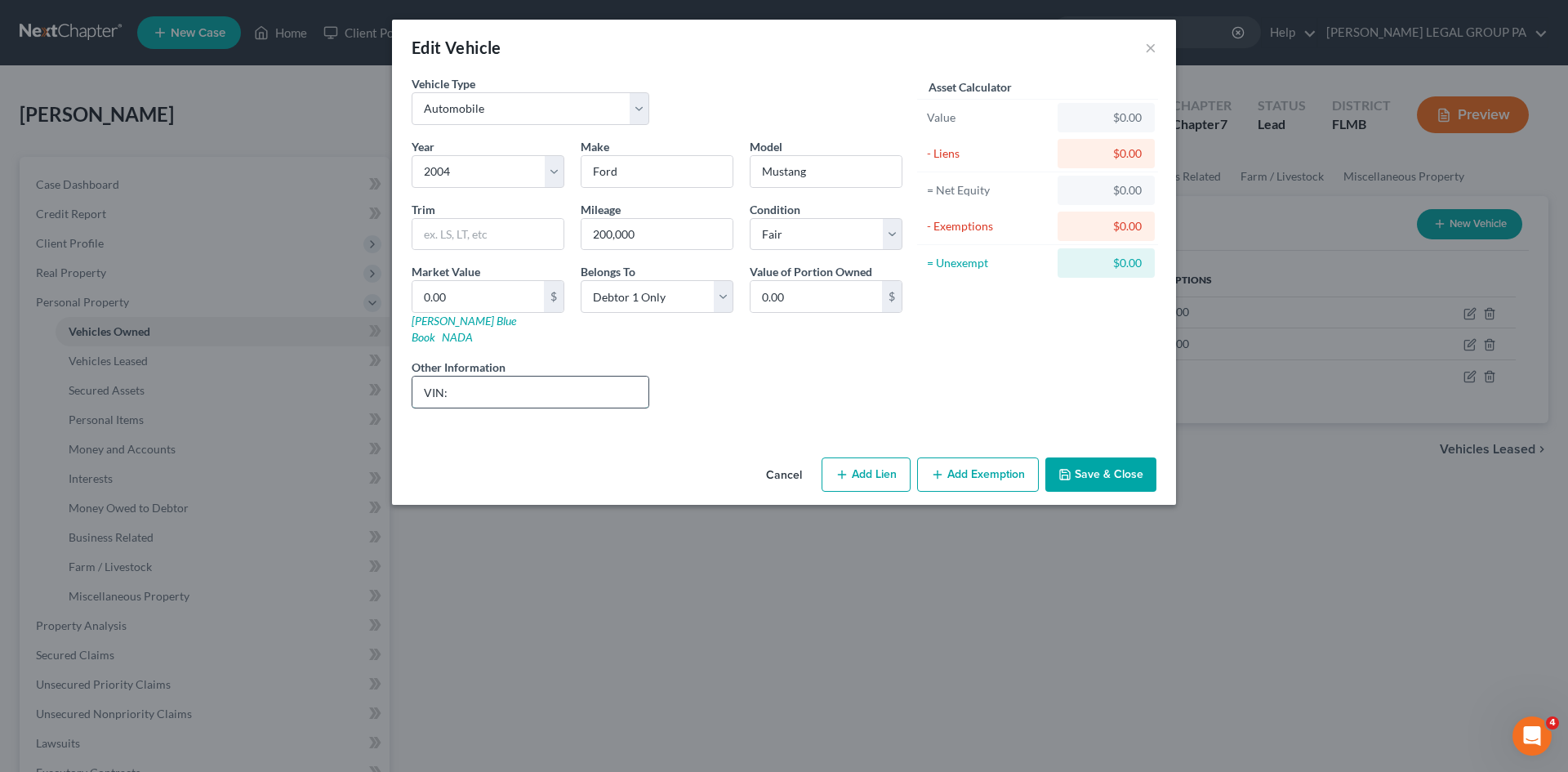
click at [481, 376] on input "VIN:" at bounding box center [530, 392] width 236 height 31
type input "VIN: [US_VEHICLE_IDENTIFICATION_NUMBER]"
click at [1088, 458] on button "Save & Close" at bounding box center [1101, 474] width 111 height 34
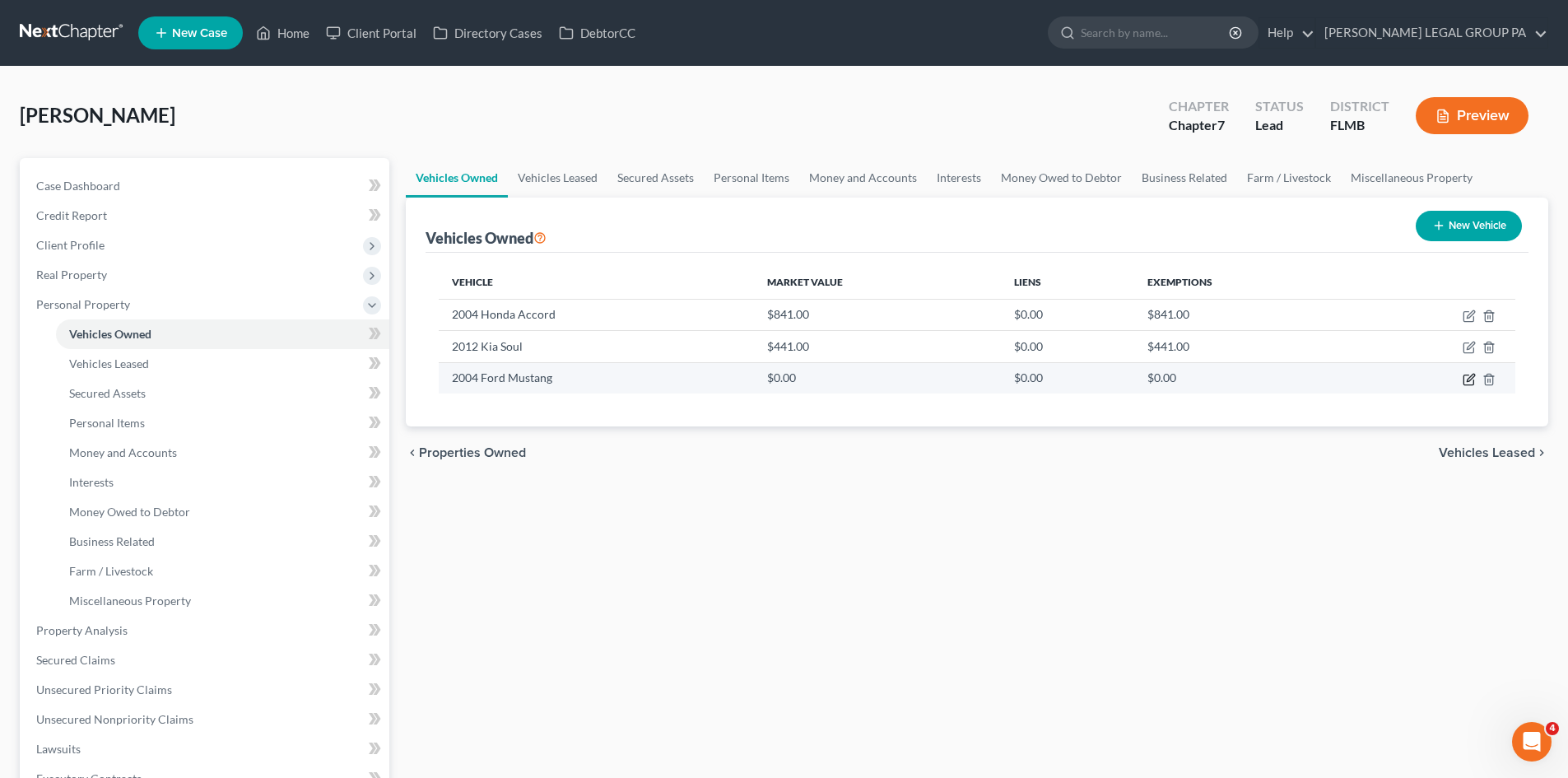
click at [1469, 381] on icon "button" at bounding box center [1470, 377] width 7 height 7
select select "0"
select select "22"
select select "3"
select select "0"
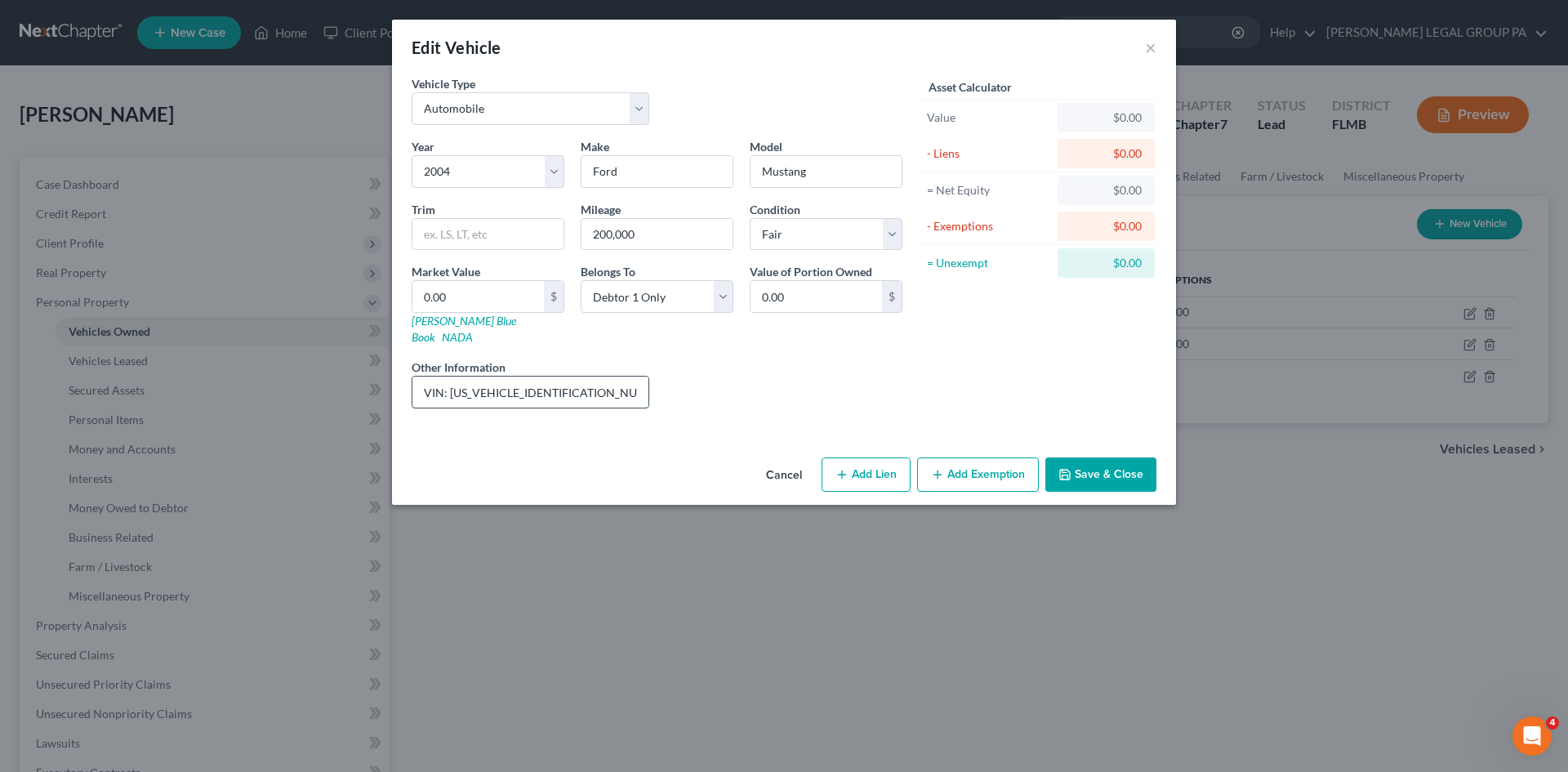
click at [510, 376] on input "VIN: [US_VEHICLE_IDENTIFICATION_NUMBER]" at bounding box center [530, 392] width 236 height 31
